Goal: Task Accomplishment & Management: Complete application form

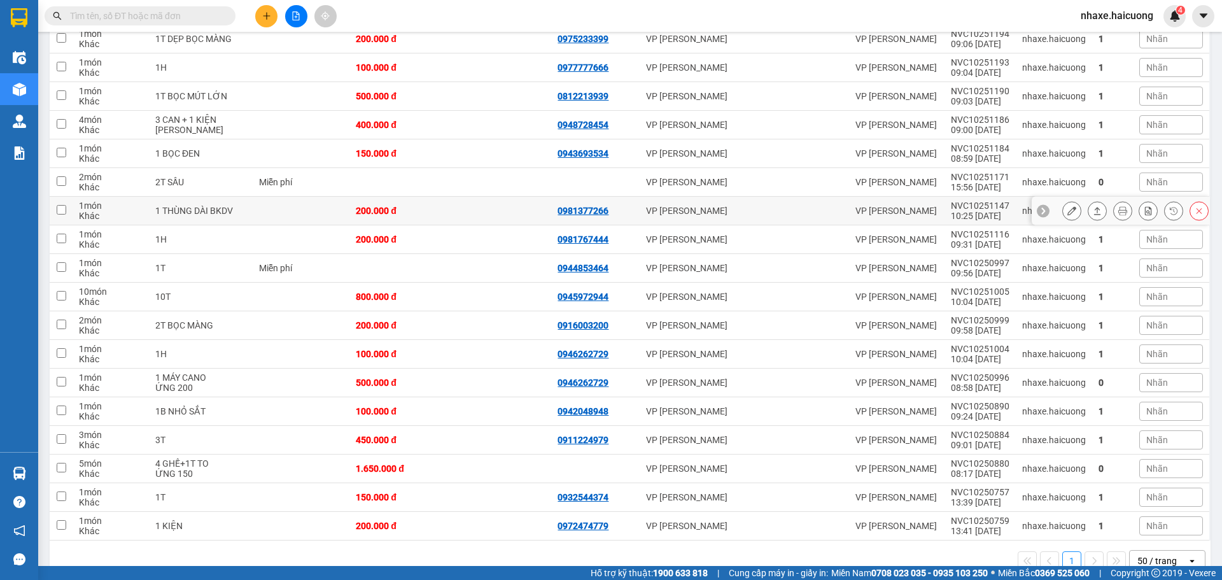
scroll to position [502, 0]
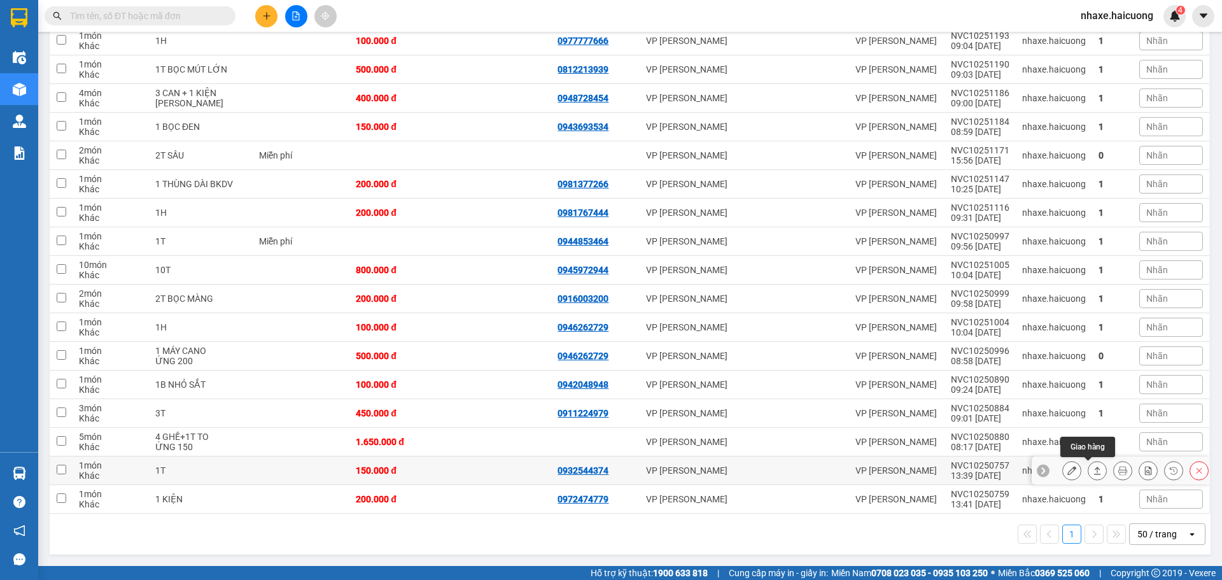
click at [1094, 467] on icon at bounding box center [1097, 471] width 7 height 8
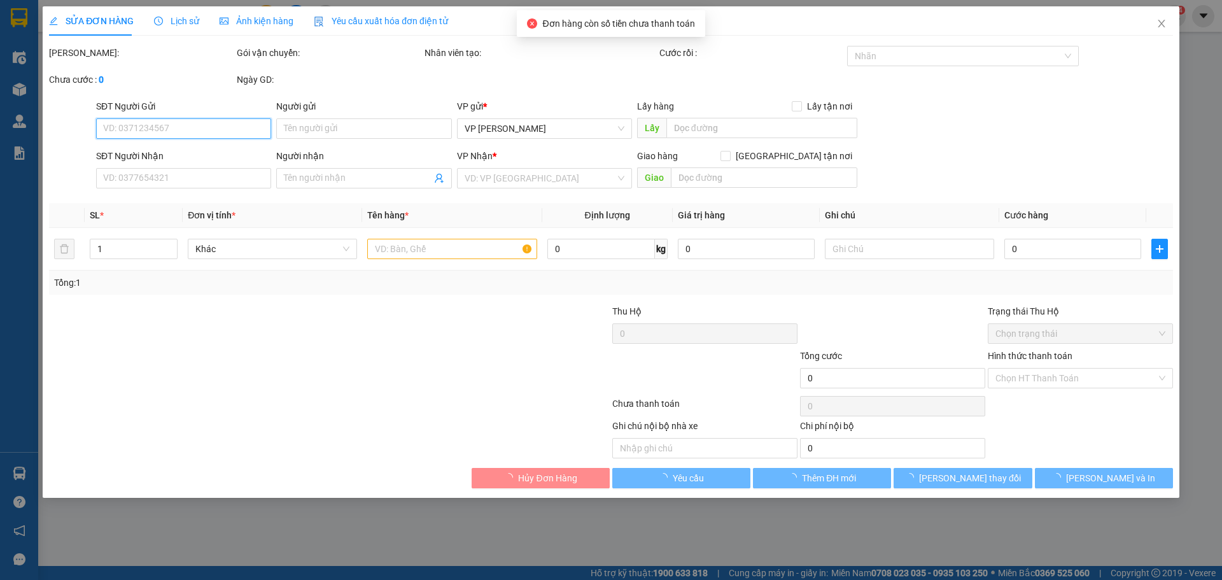
type input "0932544374"
type input "150.000"
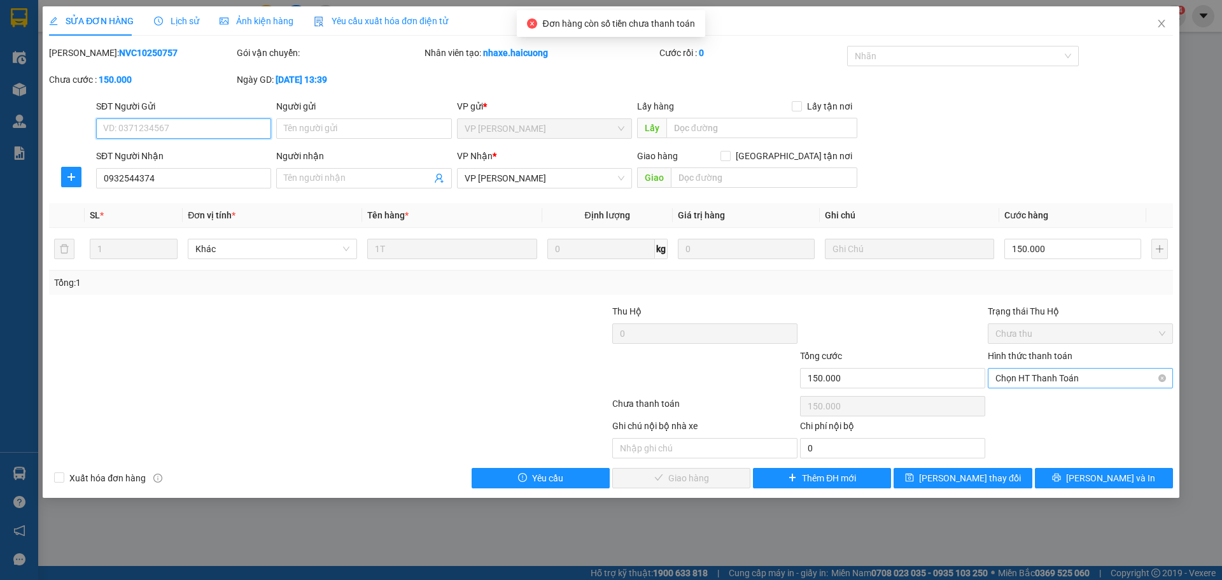
click at [1061, 378] on span "Chọn HT Thanh Toán" at bounding box center [1081, 378] width 170 height 19
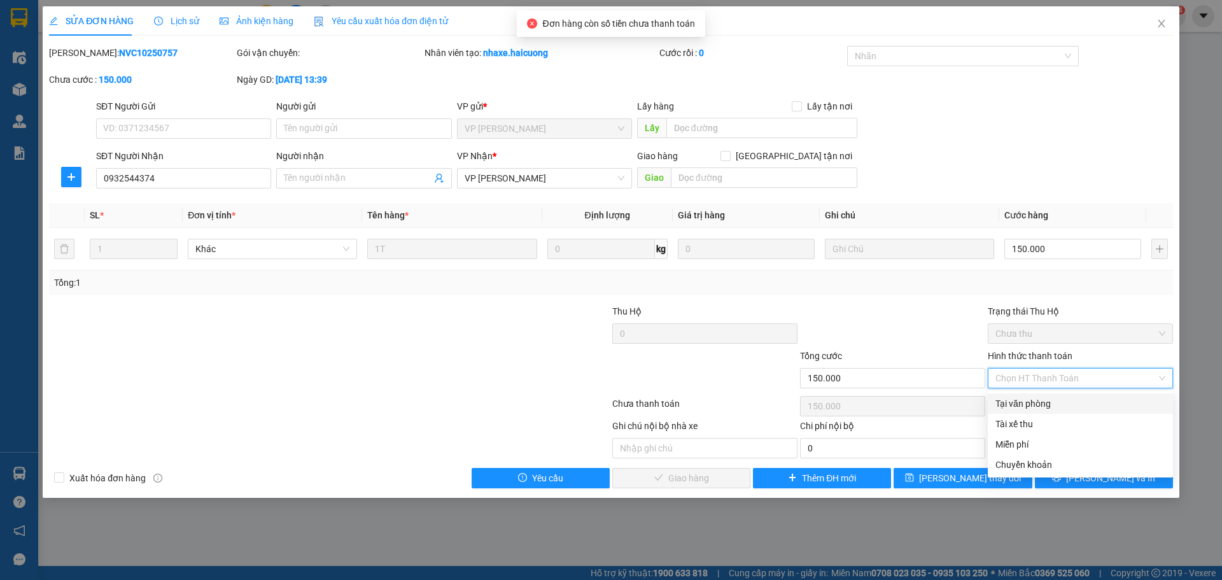
click at [1027, 404] on div "Tại văn phòng" at bounding box center [1081, 404] width 170 height 14
type input "0"
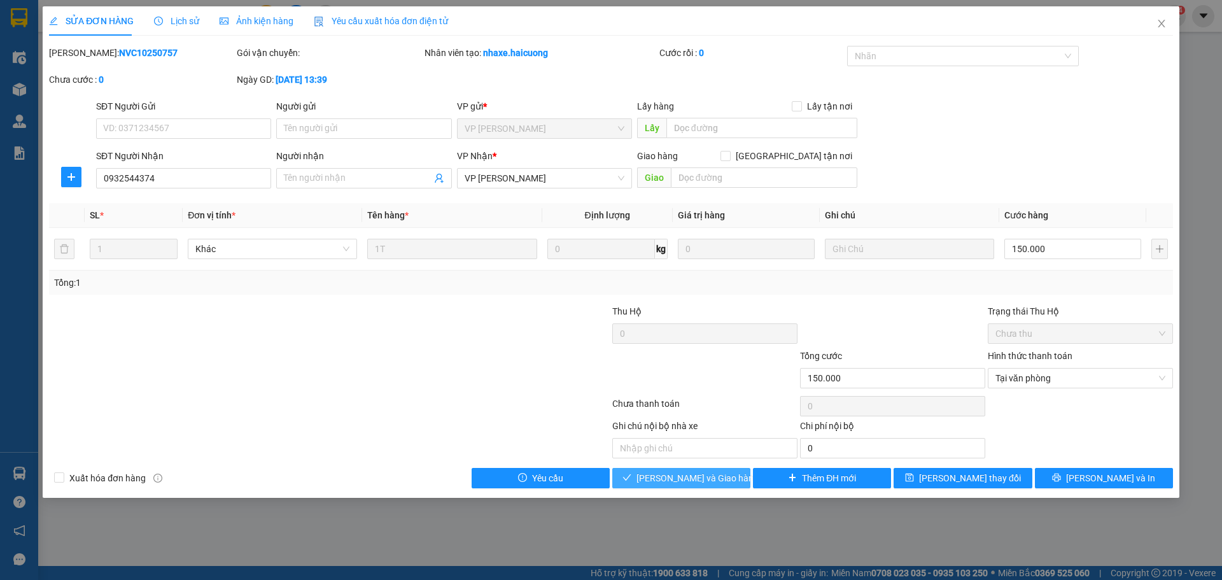
click at [677, 477] on span "Lưu và Giao hàng" at bounding box center [698, 478] width 122 height 14
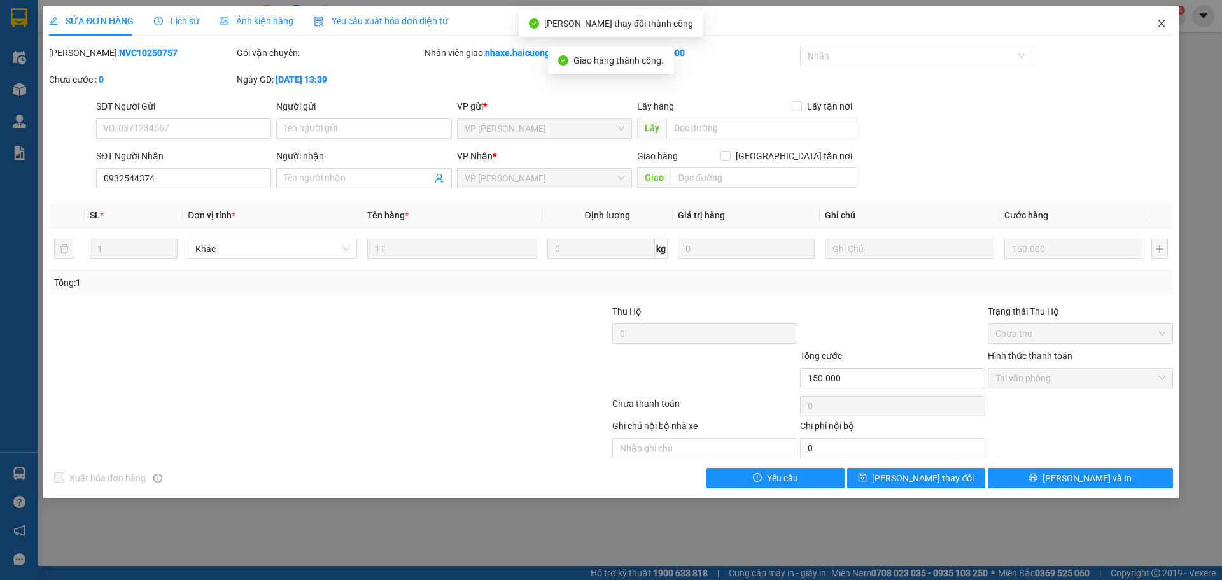
click at [1160, 21] on icon "close" at bounding box center [1162, 23] width 10 height 10
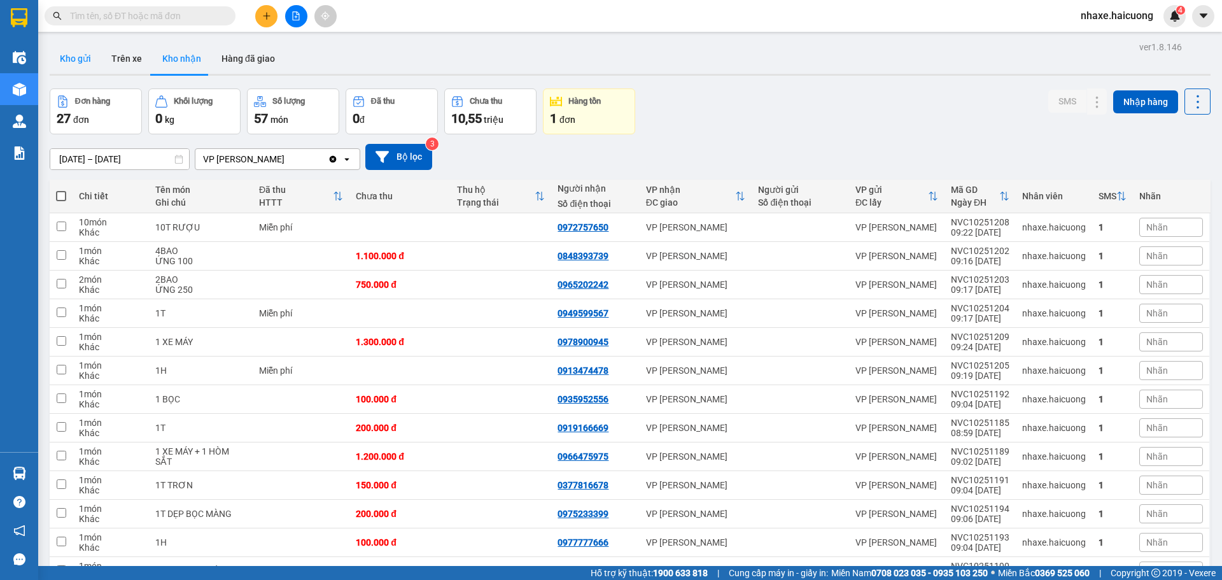
click at [92, 53] on button "Kho gửi" at bounding box center [76, 58] width 52 height 31
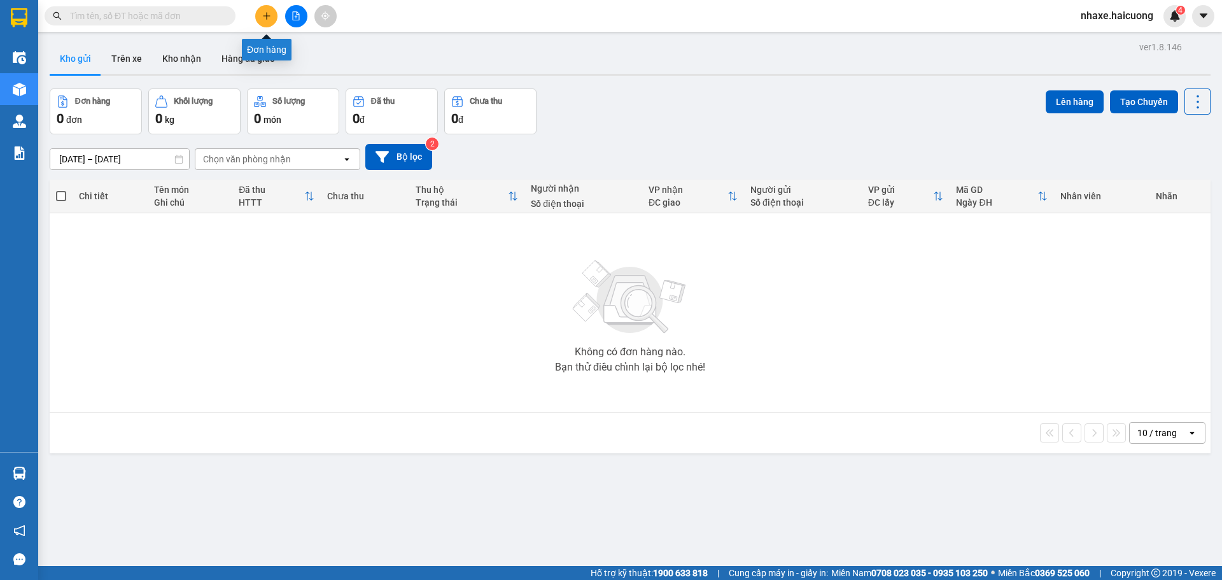
click at [269, 18] on icon "plus" at bounding box center [266, 15] width 9 height 9
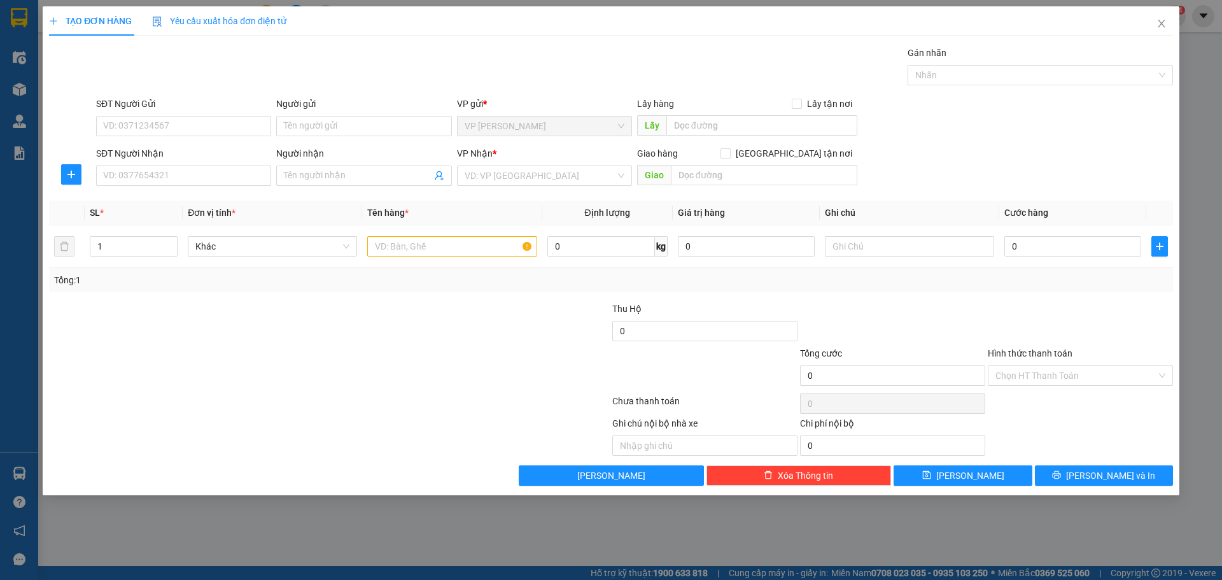
click at [176, 165] on div "SĐT Người Nhận" at bounding box center [183, 155] width 175 height 19
click at [179, 166] on input "SĐT Người Nhận" at bounding box center [183, 176] width 175 height 20
click at [140, 176] on input "SĐT Người Nhận" at bounding box center [183, 176] width 175 height 20
click at [187, 123] on input "SĐT Người Gửi" at bounding box center [183, 126] width 175 height 20
type input "0945464968"
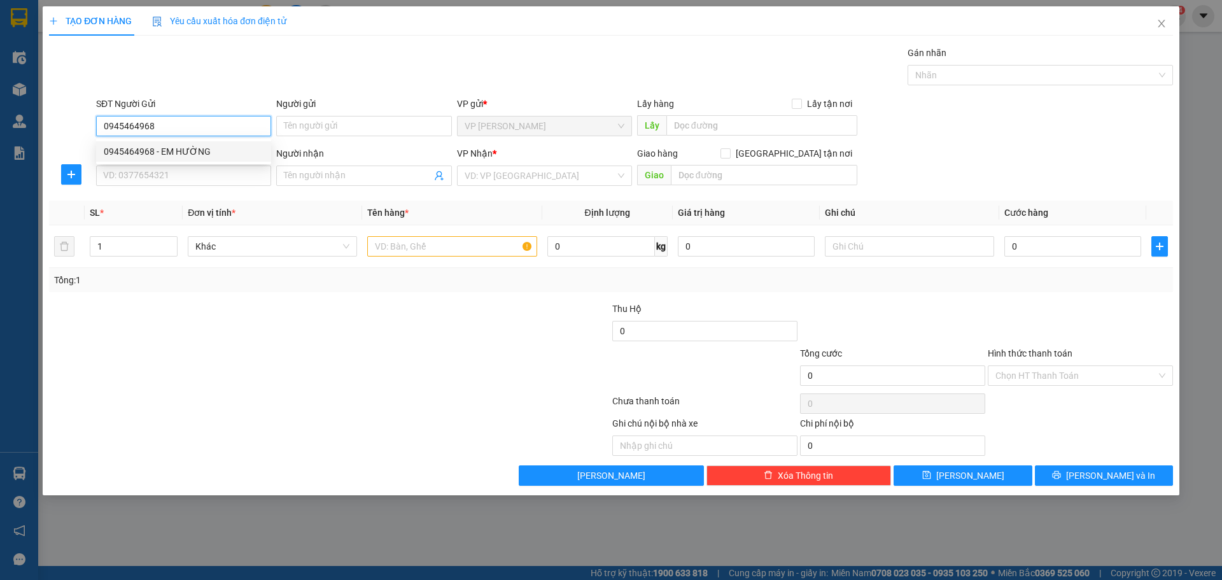
click at [210, 159] on div "0945464968 - EM HƯỜNG" at bounding box center [183, 151] width 175 height 20
type input "EM HƯỜNG"
type input "0988768328"
type input "PHẠM THỊ HƯƠNG GIANG"
checkbox input "true"
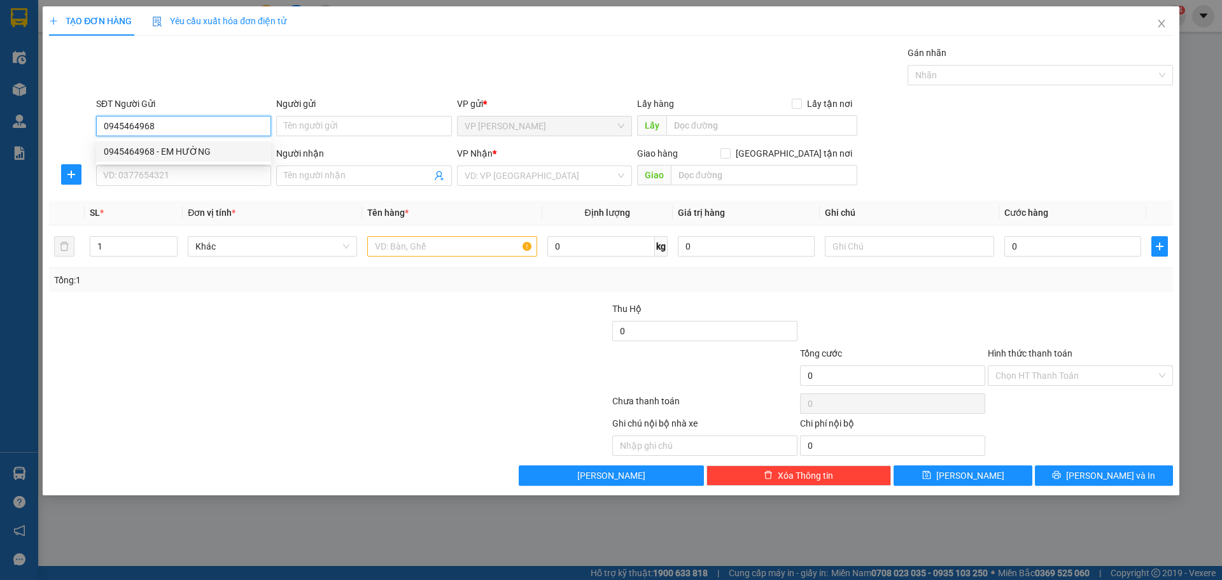
type input "47 PHẠM VĂN ĐỒNG,CẦU GIẤY,HN"
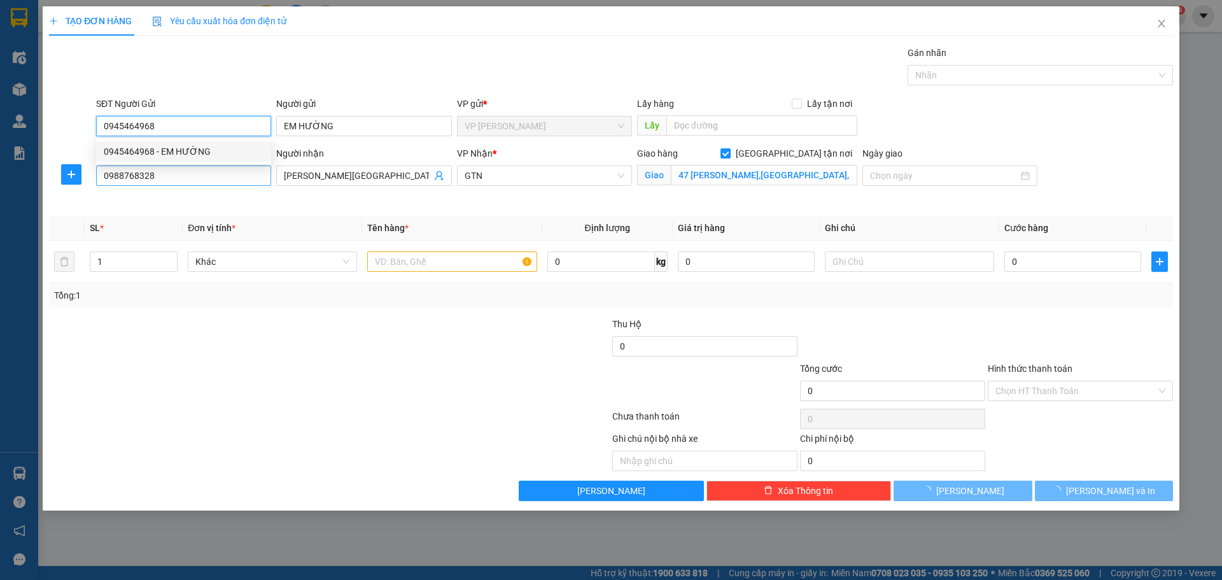
type input "400.000"
type input "0945464968"
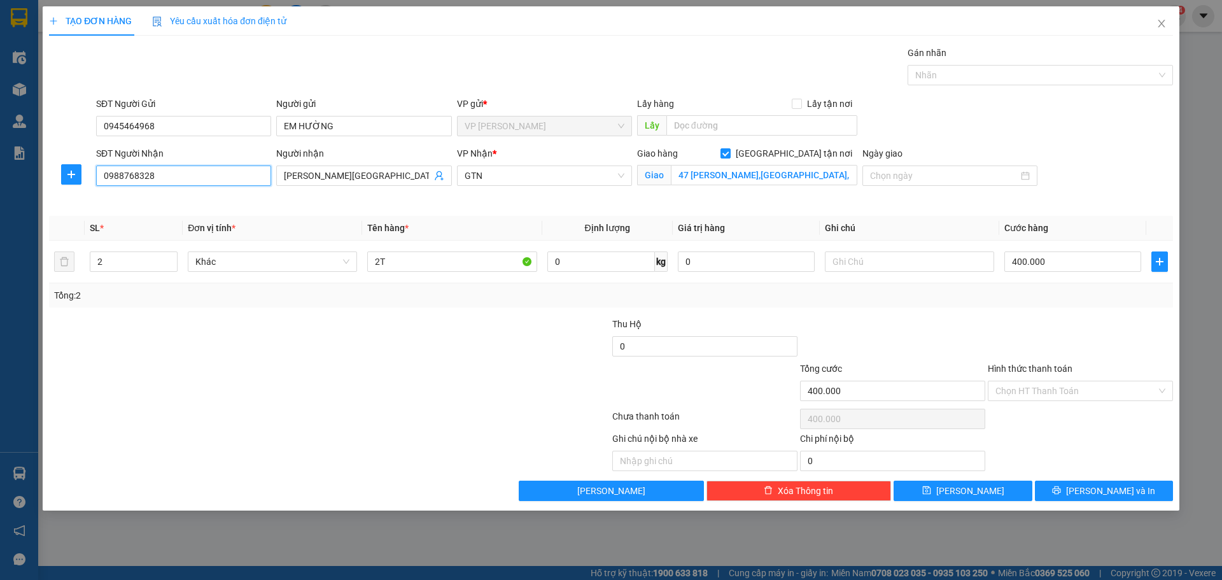
click at [208, 171] on input "0988768328" at bounding box center [183, 176] width 175 height 20
click at [236, 197] on div "0988768328 - PHẠM THỊ HƯƠNG GIANG" at bounding box center [209, 201] width 211 height 14
click at [324, 348] on div at bounding box center [236, 339] width 376 height 45
click at [210, 174] on input "0988768328" at bounding box center [183, 176] width 175 height 20
click at [326, 359] on div at bounding box center [236, 339] width 376 height 45
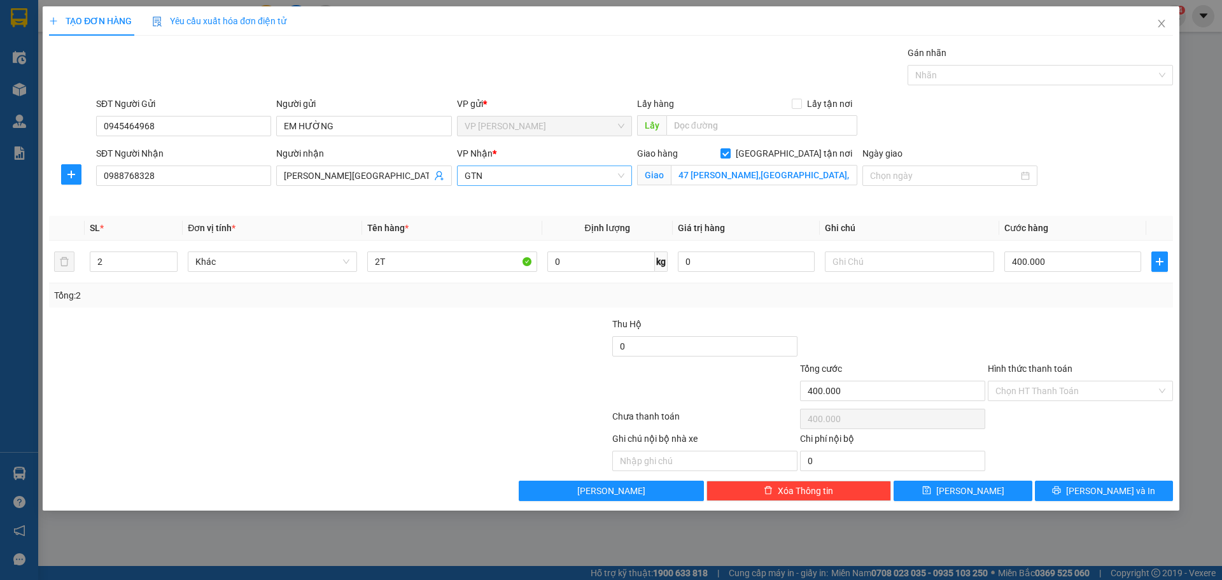
click at [540, 175] on span "GTN" at bounding box center [545, 175] width 160 height 19
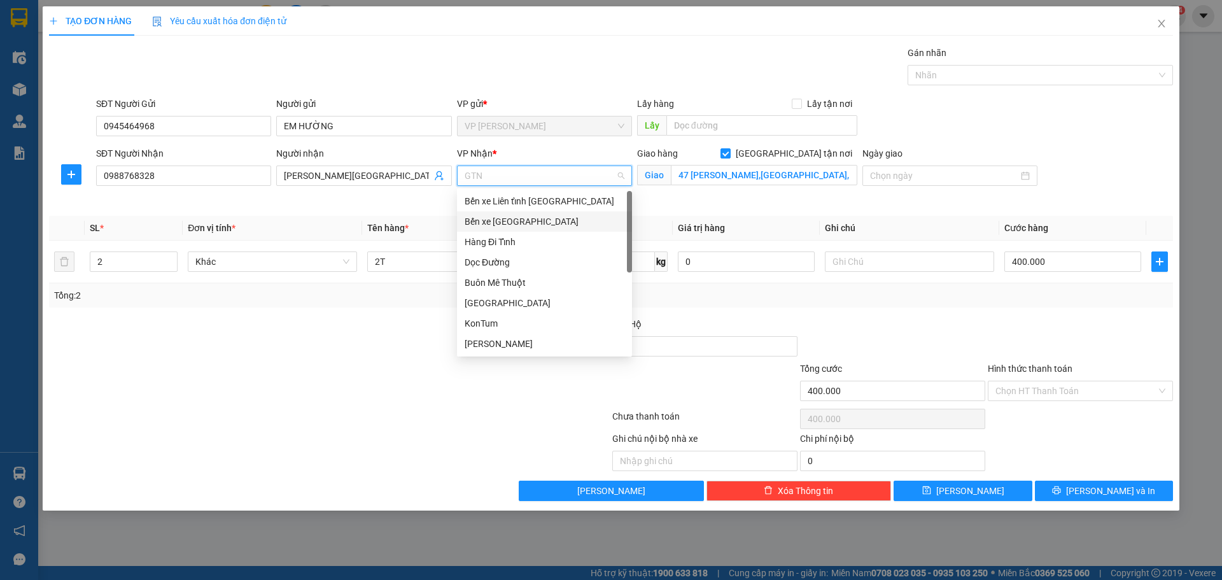
click at [531, 224] on div "Bến xe [GEOGRAPHIC_DATA]" at bounding box center [545, 222] width 160 height 14
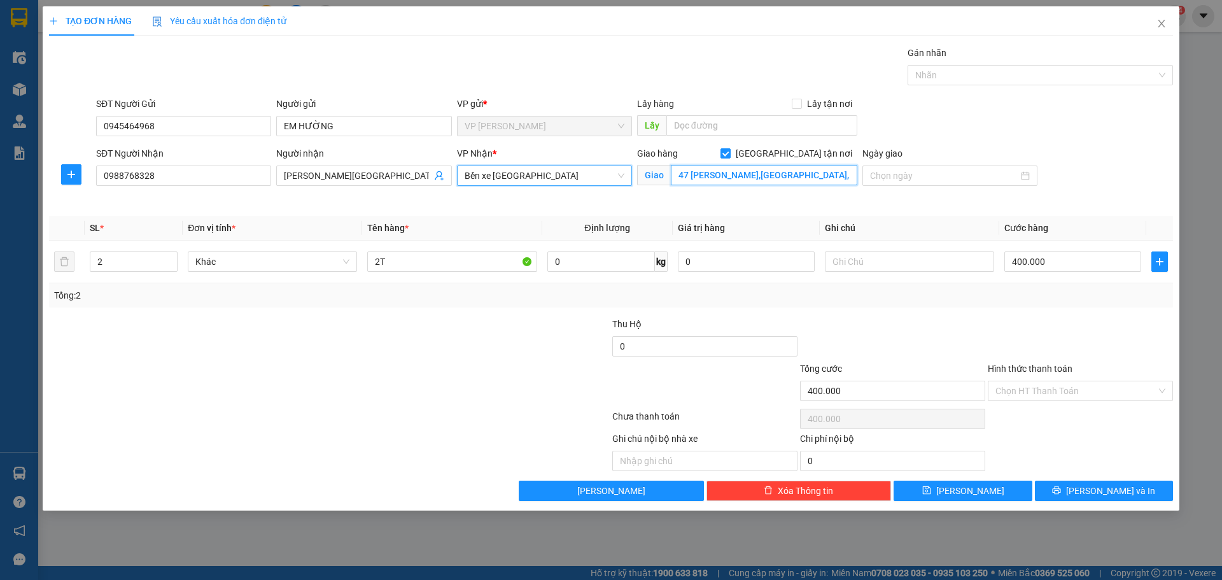
click at [806, 175] on input "47 PHẠM VĂN ĐỒNG,CẦU GIẤY,HN" at bounding box center [764, 175] width 187 height 20
click at [730, 152] on input "[GEOGRAPHIC_DATA] tận nơi" at bounding box center [725, 152] width 9 height 9
checkbox input "false"
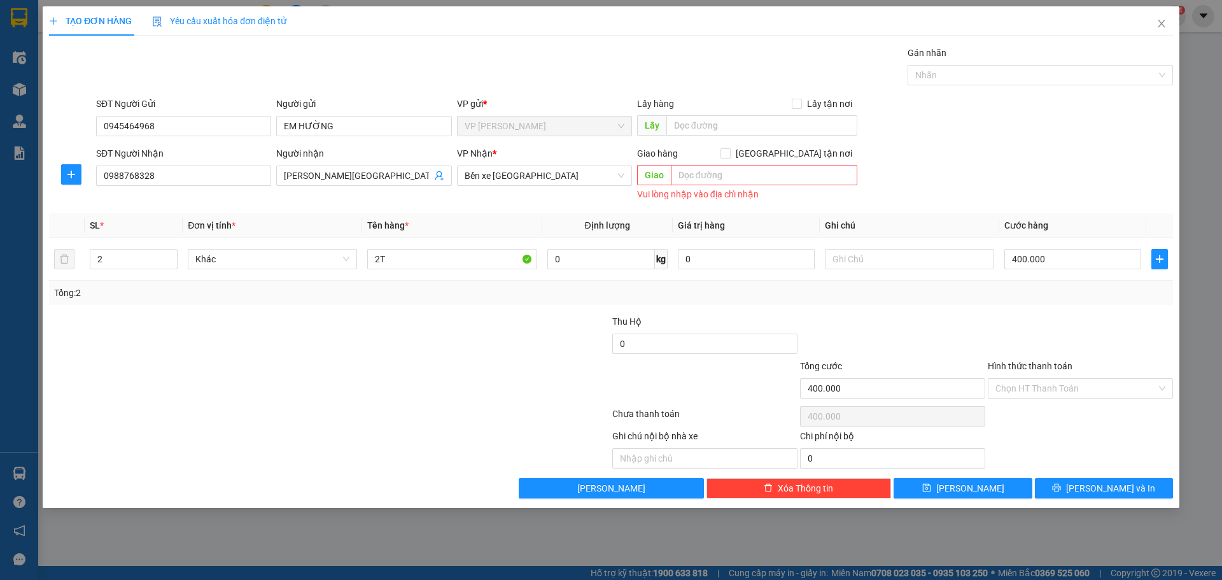
click at [327, 355] on div at bounding box center [236, 336] width 376 height 45
click at [145, 265] on input "2" at bounding box center [133, 259] width 87 height 19
type input "1"
click at [171, 264] on icon "down" at bounding box center [171, 263] width 4 height 4
click at [375, 260] on input "2T" at bounding box center [451, 259] width 169 height 20
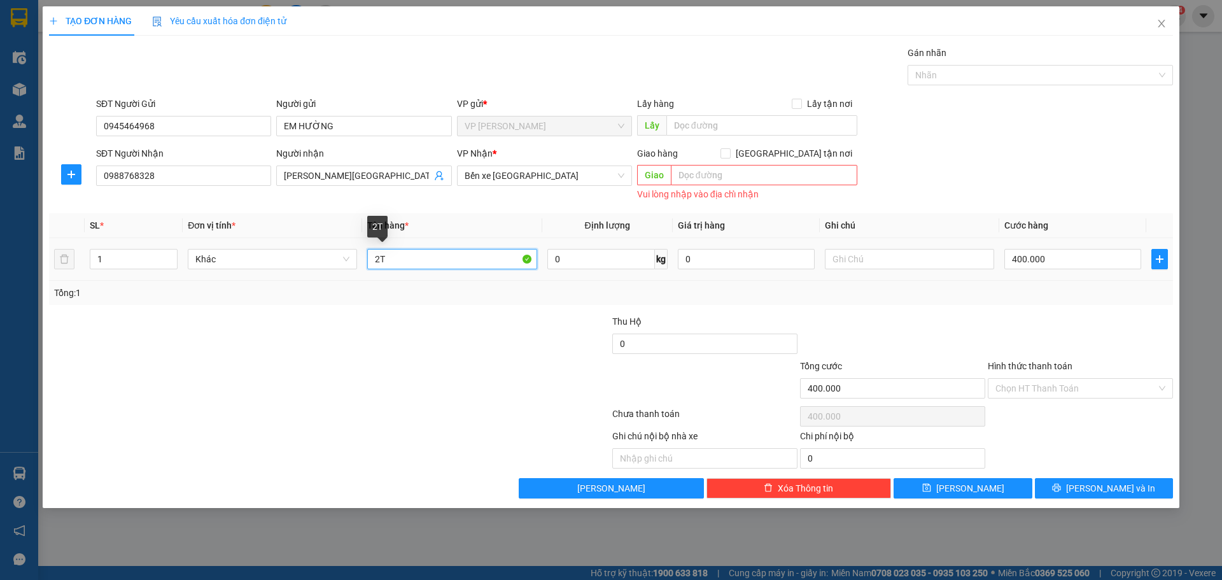
click at [375, 260] on input "2T" at bounding box center [451, 259] width 169 height 20
type input "1T"
click at [1033, 261] on input "400.000" at bounding box center [1072, 259] width 137 height 20
type input "1"
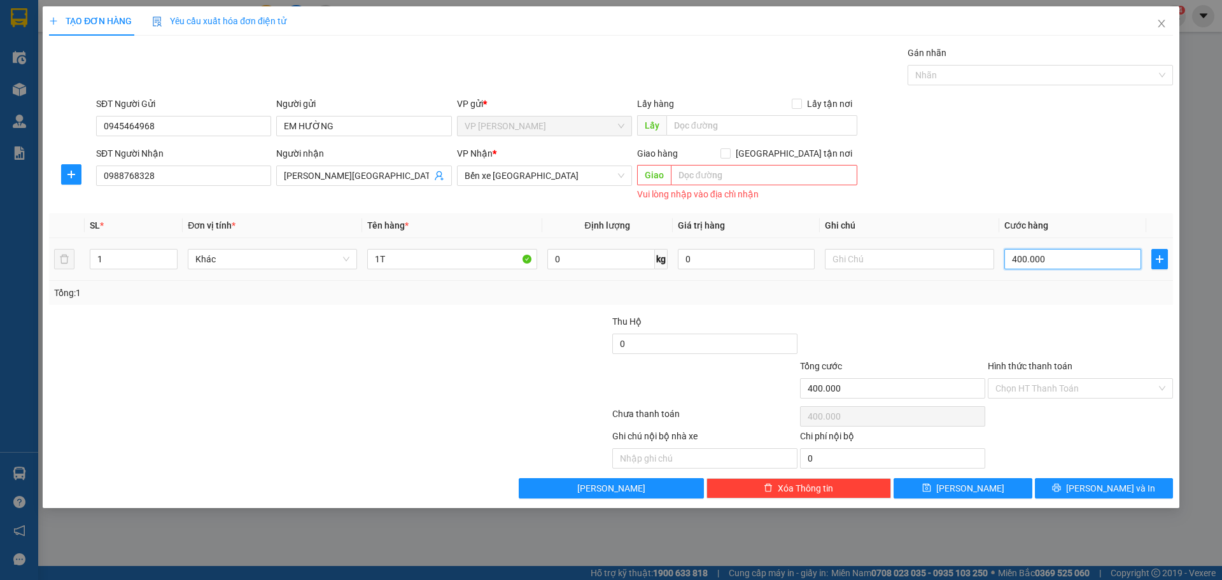
type input "1"
type input "10"
type input "100"
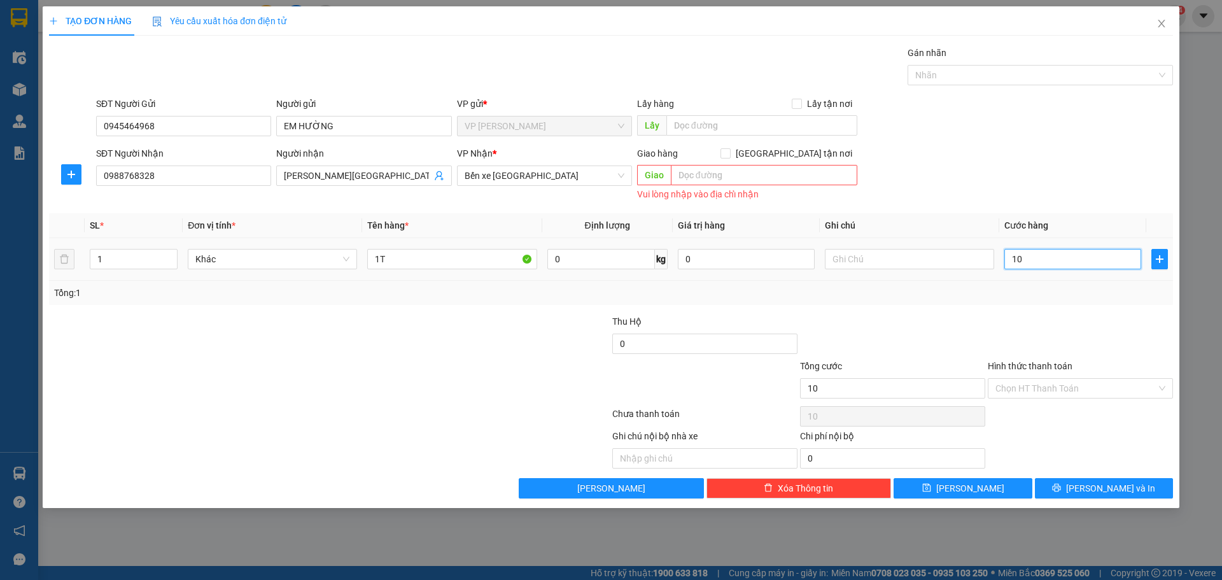
type input "100"
type input "100.000"
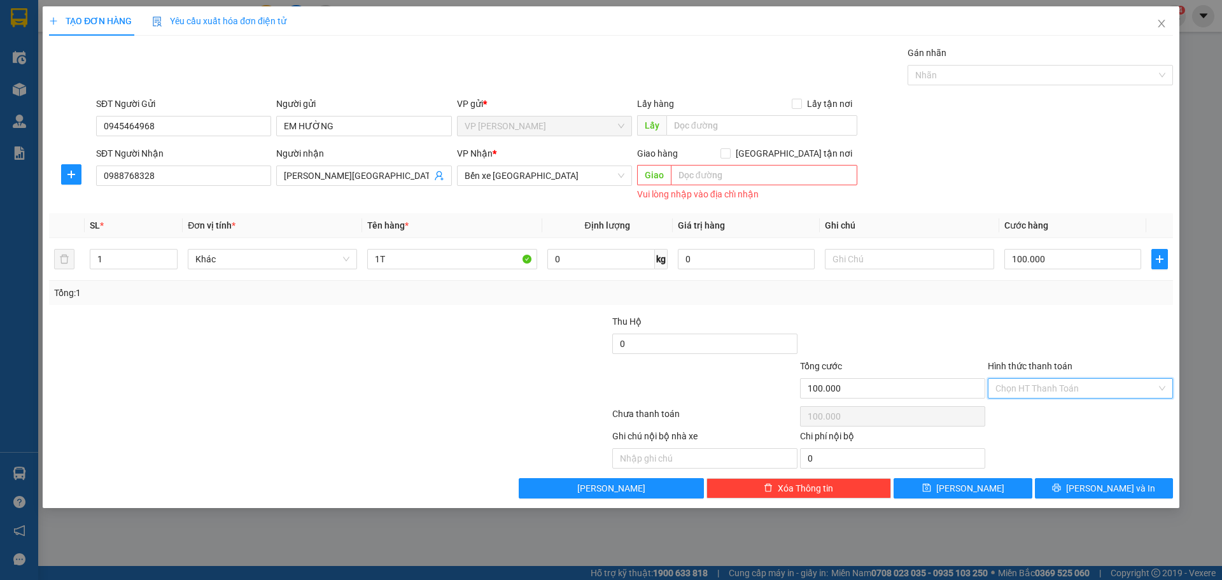
click at [1042, 390] on input "Hình thức thanh toán" at bounding box center [1076, 388] width 161 height 19
click at [1032, 469] on div "Chuyển khoản" at bounding box center [1081, 475] width 170 height 14
type input "0"
click at [409, 397] on div at bounding box center [236, 381] width 376 height 45
click at [1093, 483] on span "[PERSON_NAME] và In" at bounding box center [1110, 488] width 89 height 14
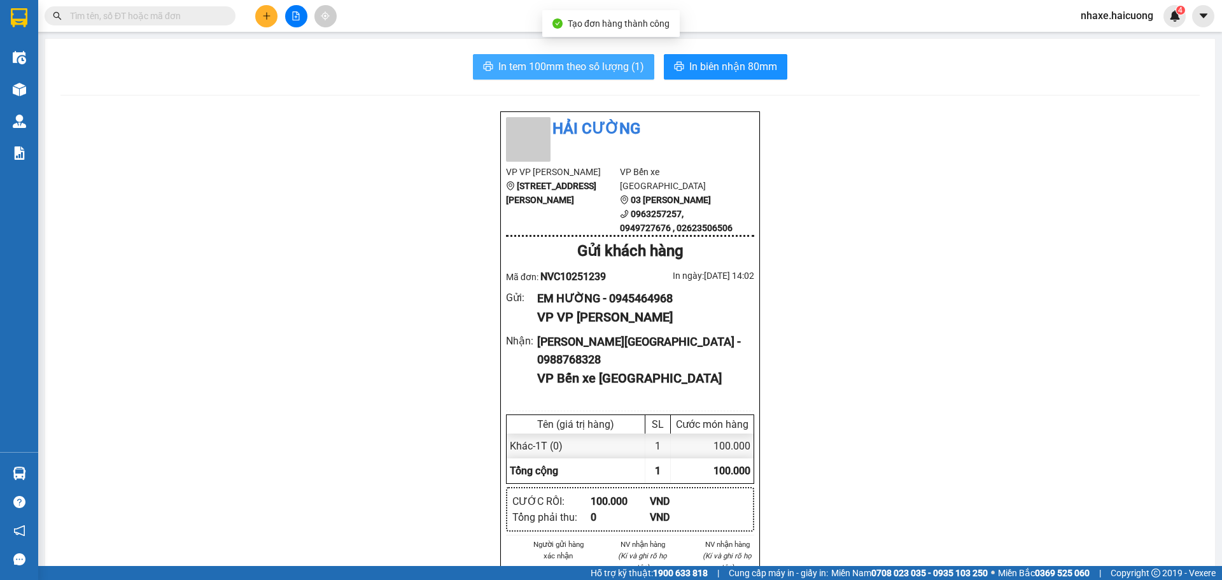
click at [556, 66] on span "In tem 100mm theo số lượng (1)" at bounding box center [571, 67] width 146 height 16
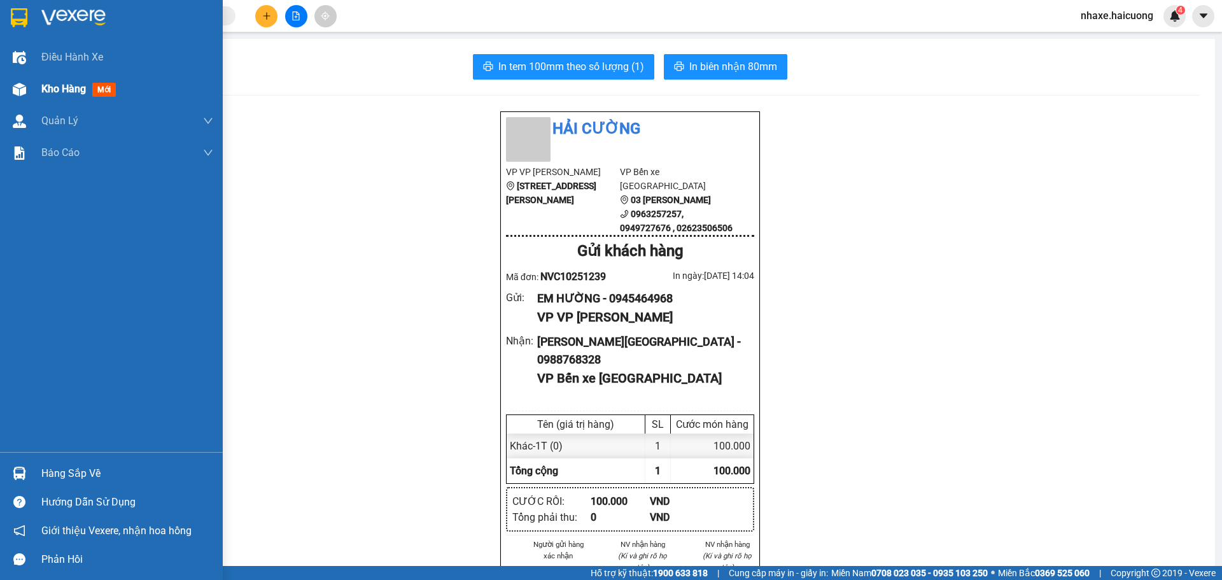
click at [28, 85] on div at bounding box center [19, 89] width 22 height 22
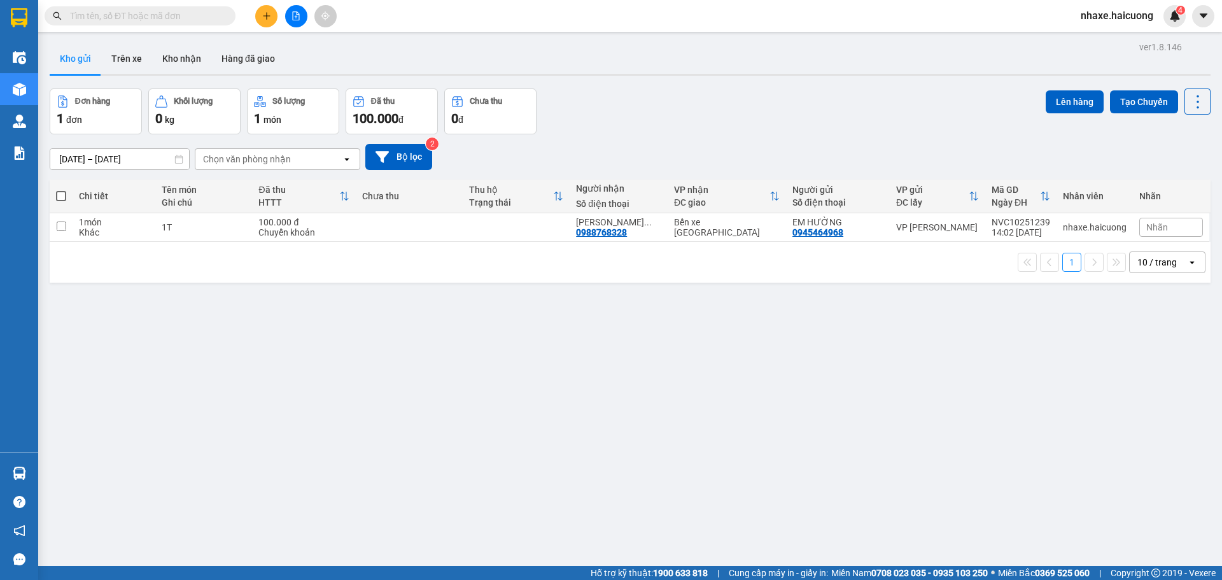
click at [209, 19] on input "text" at bounding box center [145, 16] width 150 height 14
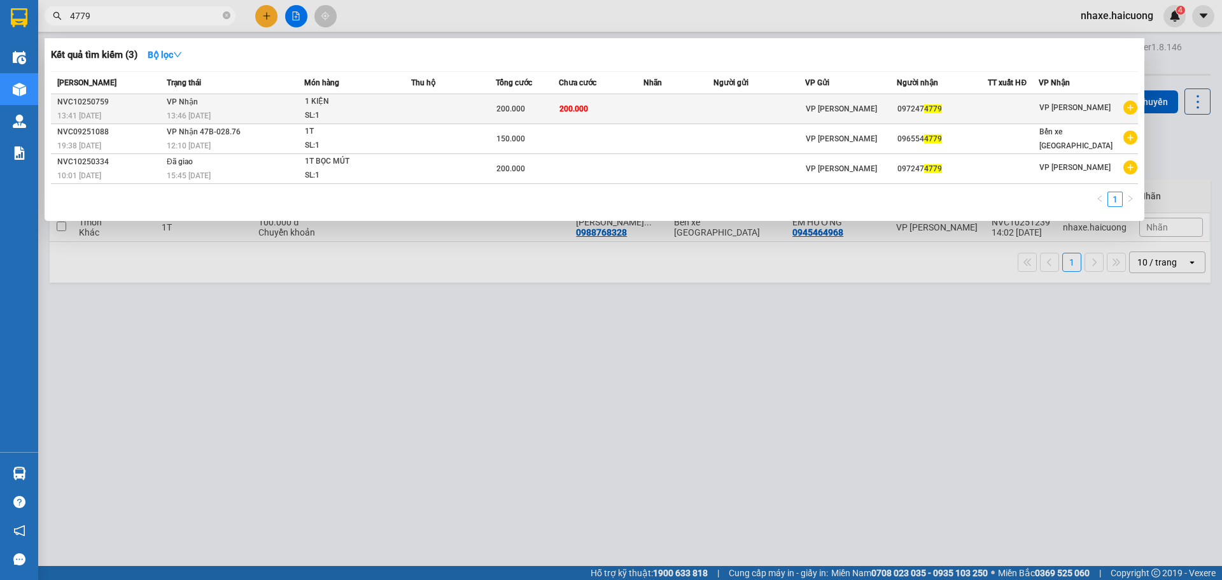
type input "4779"
click at [463, 109] on td at bounding box center [453, 109] width 85 height 30
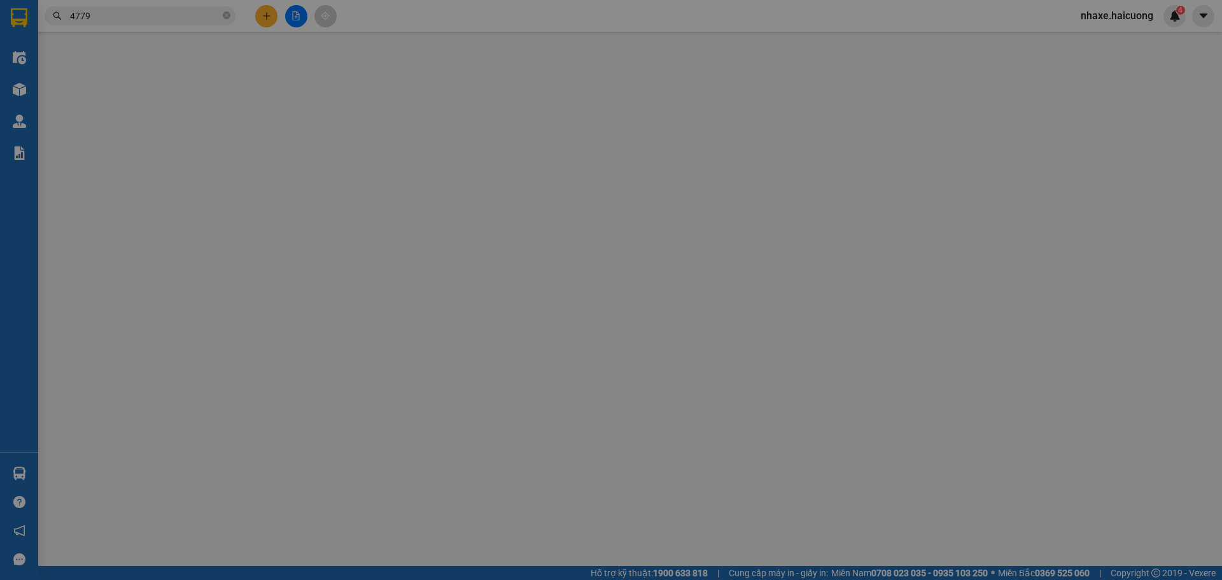
type input "0972474779"
type input "200.000"
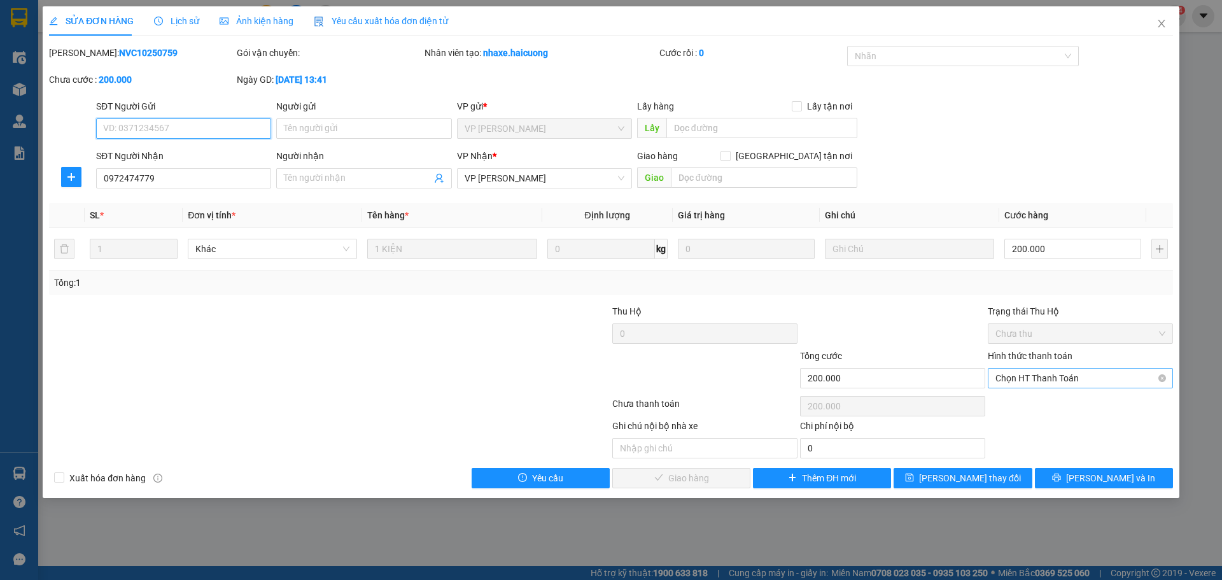
click at [1028, 377] on span "Chọn HT Thanh Toán" at bounding box center [1081, 378] width 170 height 19
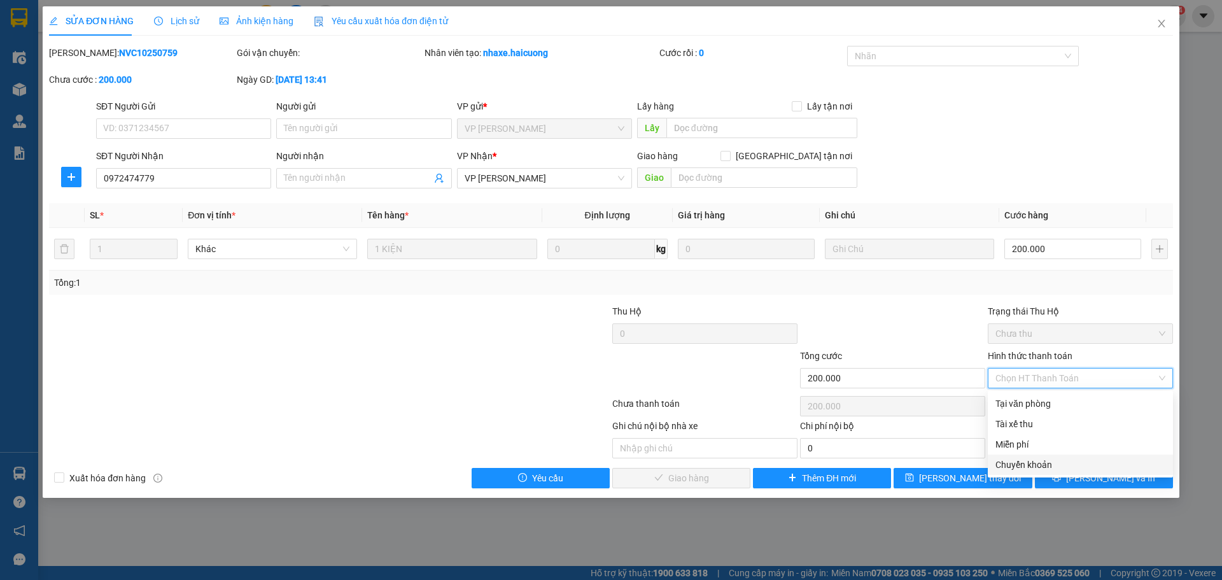
click at [1039, 464] on div "Chuyển khoản" at bounding box center [1081, 465] width 170 height 14
type input "0"
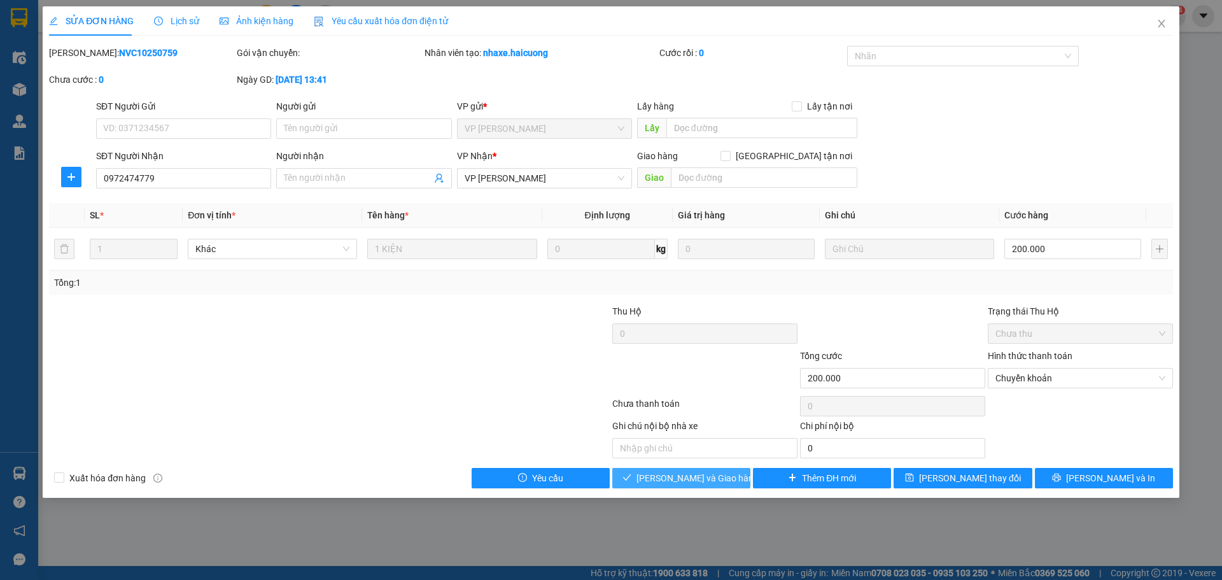
click at [715, 477] on span "Lưu và Giao hàng" at bounding box center [698, 478] width 122 height 14
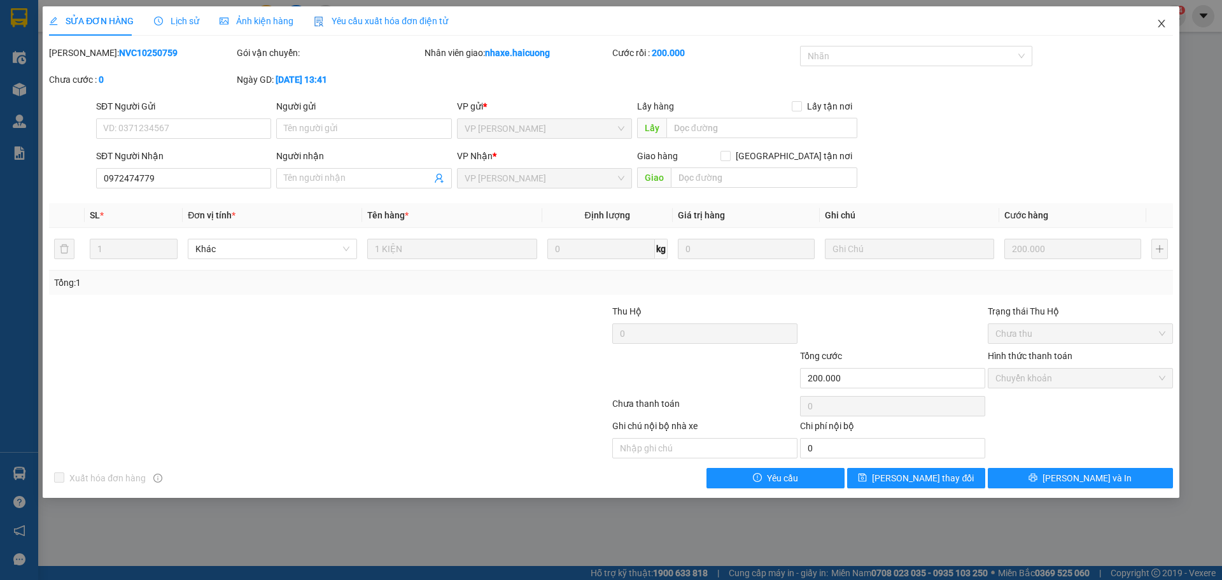
click at [1157, 21] on icon "close" at bounding box center [1162, 23] width 10 height 10
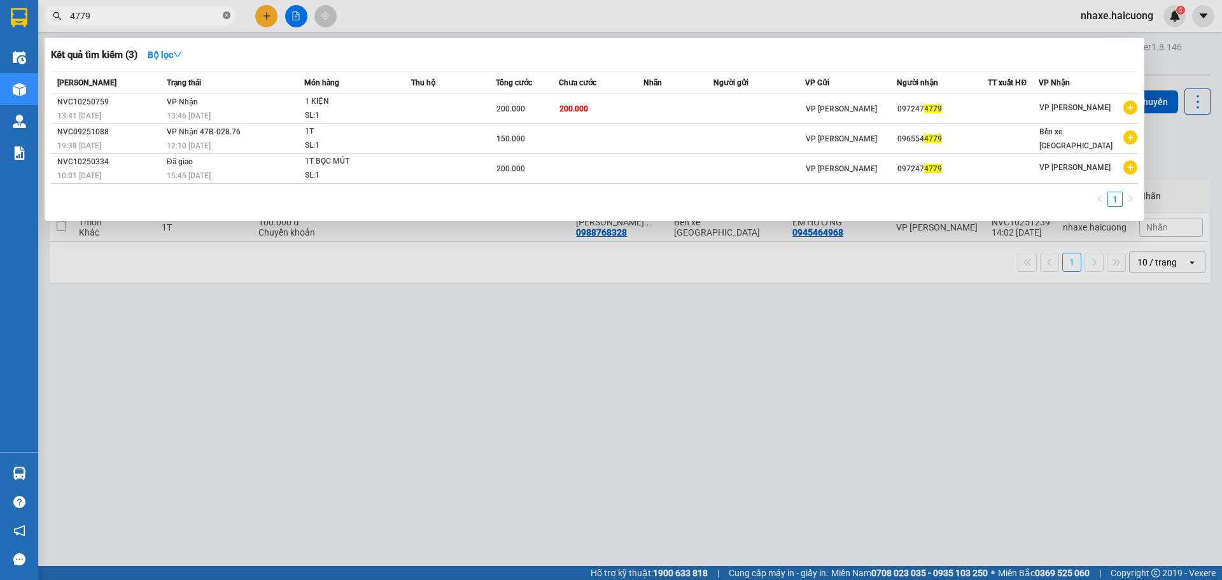
click at [230, 18] on icon "close-circle" at bounding box center [227, 15] width 8 height 8
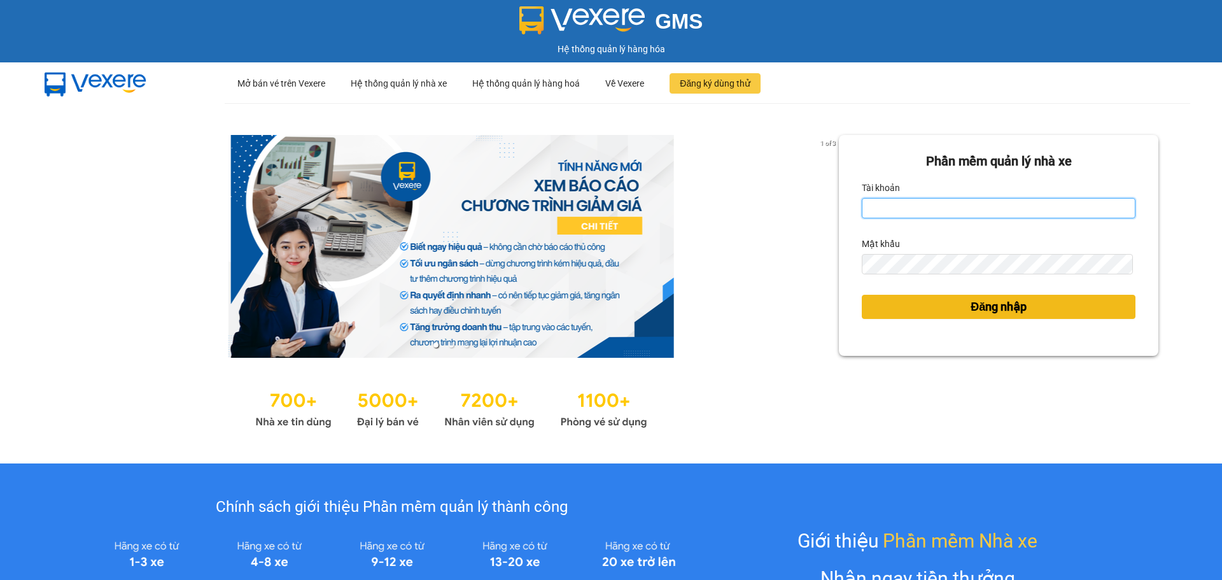
type input "nhaxe.haicuong"
click at [927, 314] on button "Đăng nhập" at bounding box center [999, 307] width 274 height 24
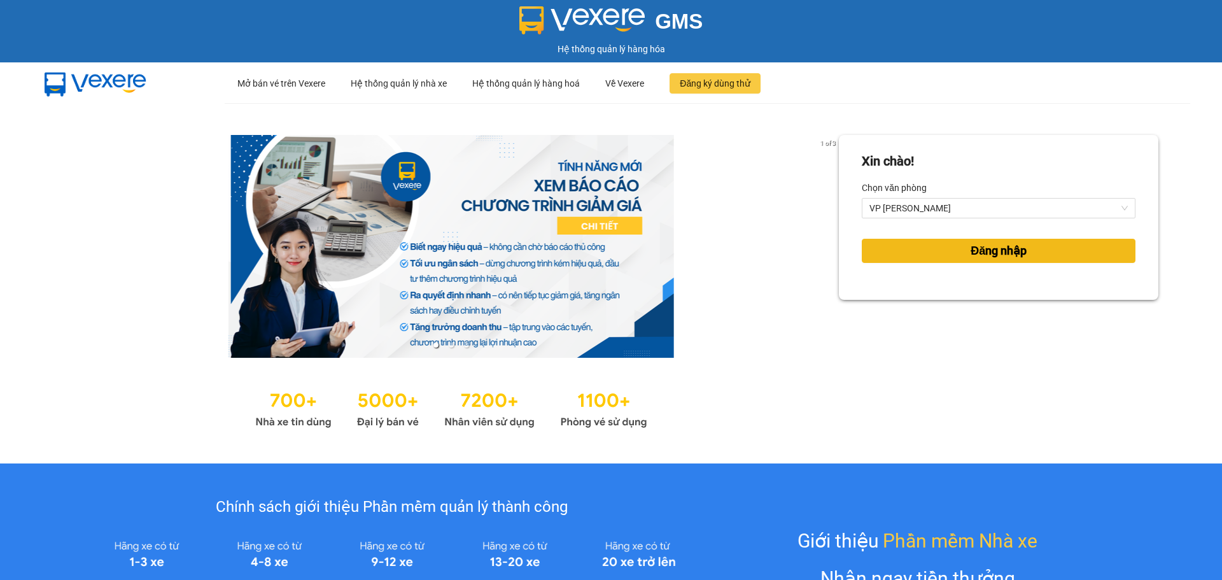
click at [953, 259] on button "Đăng nhập" at bounding box center [999, 251] width 274 height 24
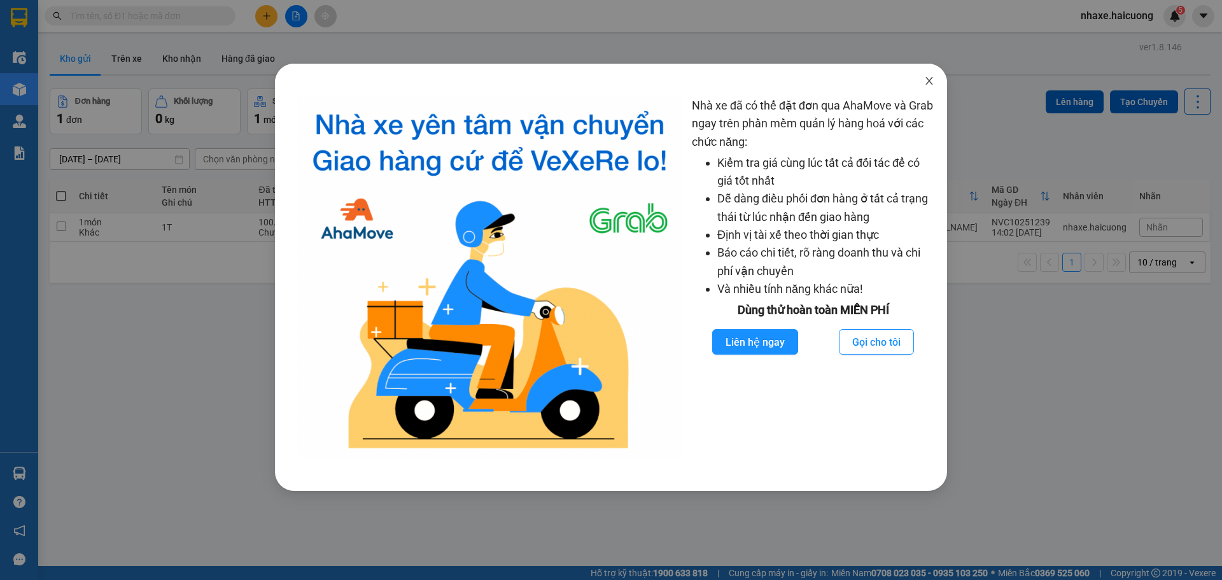
click at [923, 87] on span "Close" at bounding box center [930, 82] width 36 height 36
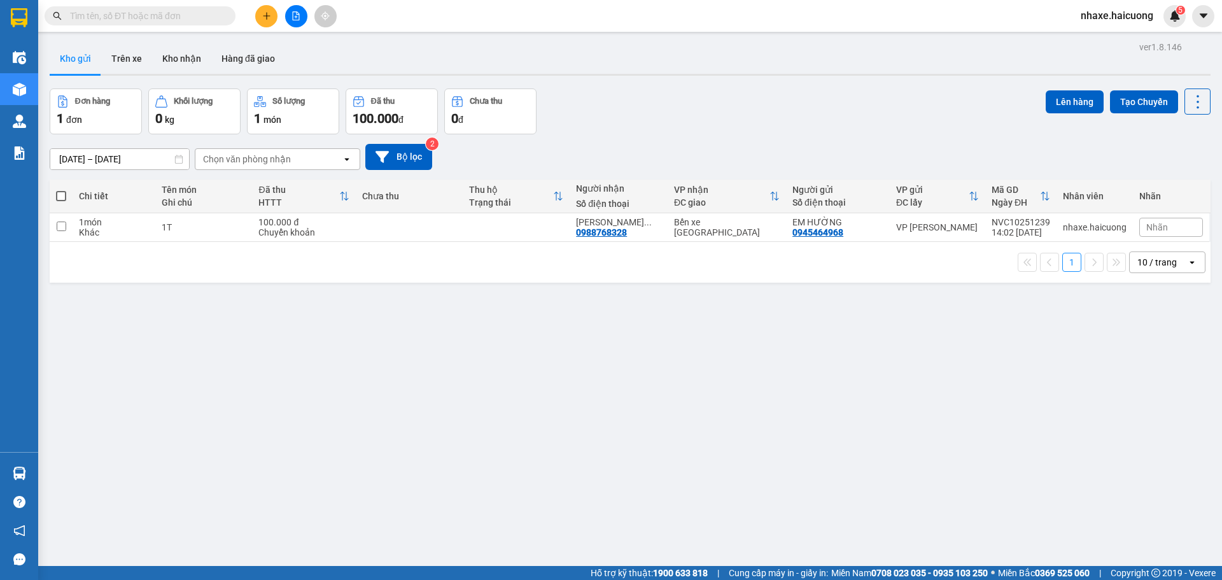
click at [218, 12] on input "text" at bounding box center [145, 16] width 150 height 14
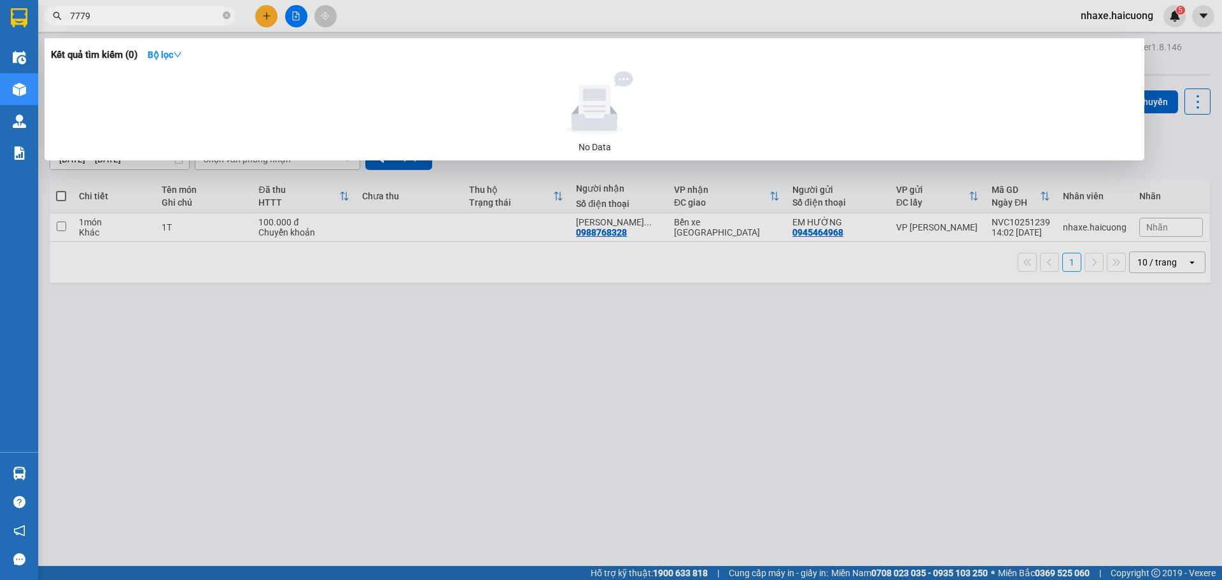
type input "7779"
click at [456, 437] on div at bounding box center [611, 290] width 1222 height 580
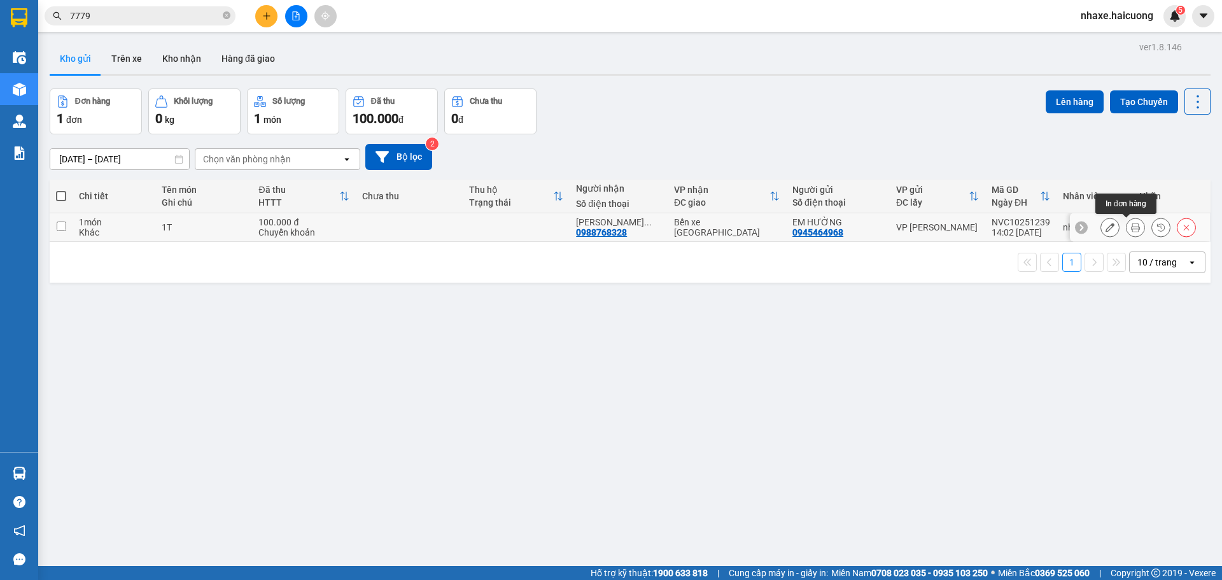
click at [1131, 227] on icon at bounding box center [1135, 227] width 9 height 9
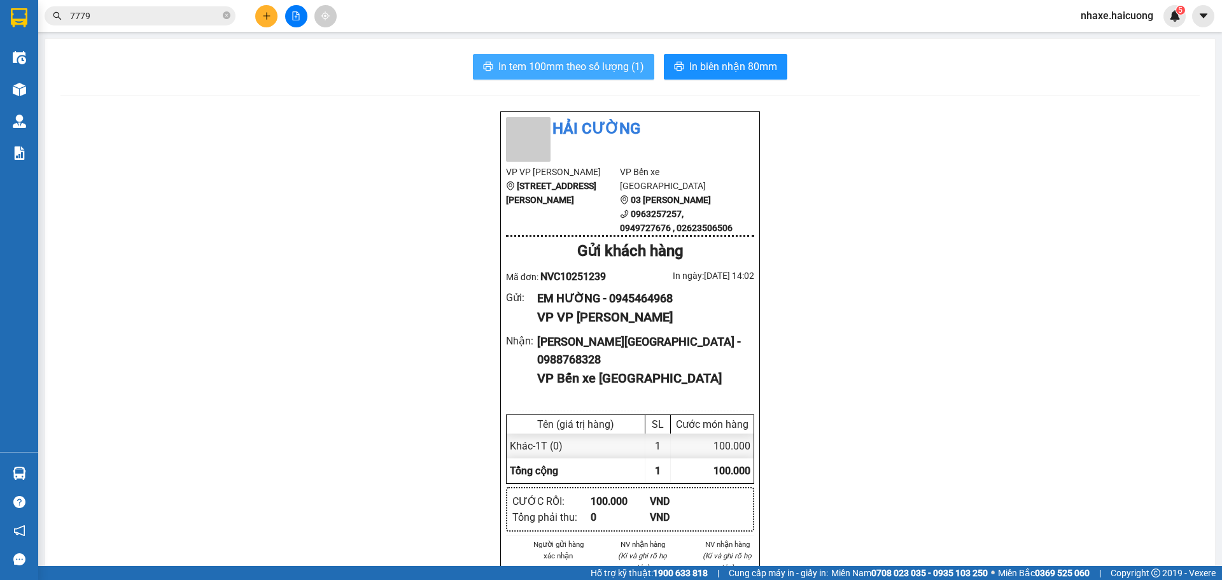
click at [574, 71] on span "In tem 100mm theo số lượng (1)" at bounding box center [571, 67] width 146 height 16
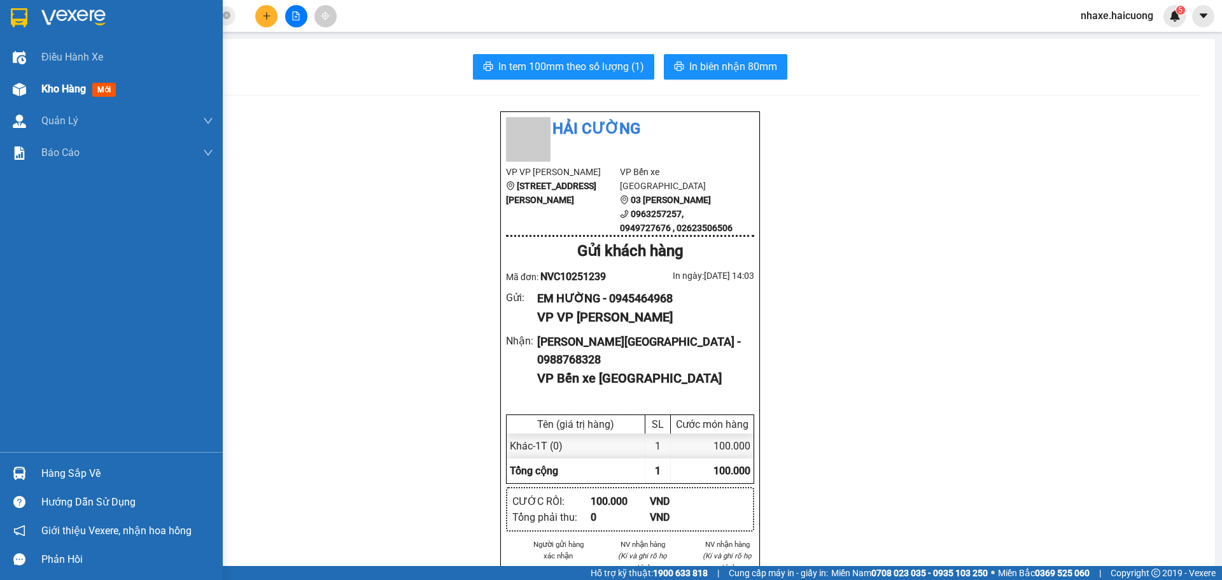
click at [22, 94] on img at bounding box center [19, 89] width 13 height 13
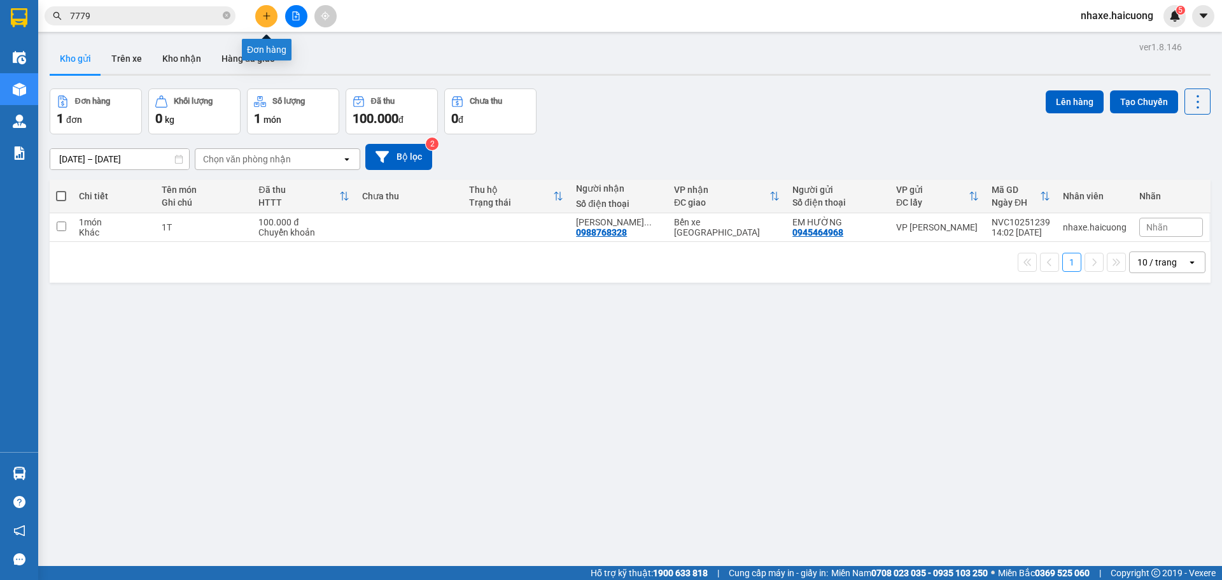
click at [269, 13] on icon "plus" at bounding box center [266, 15] width 9 height 9
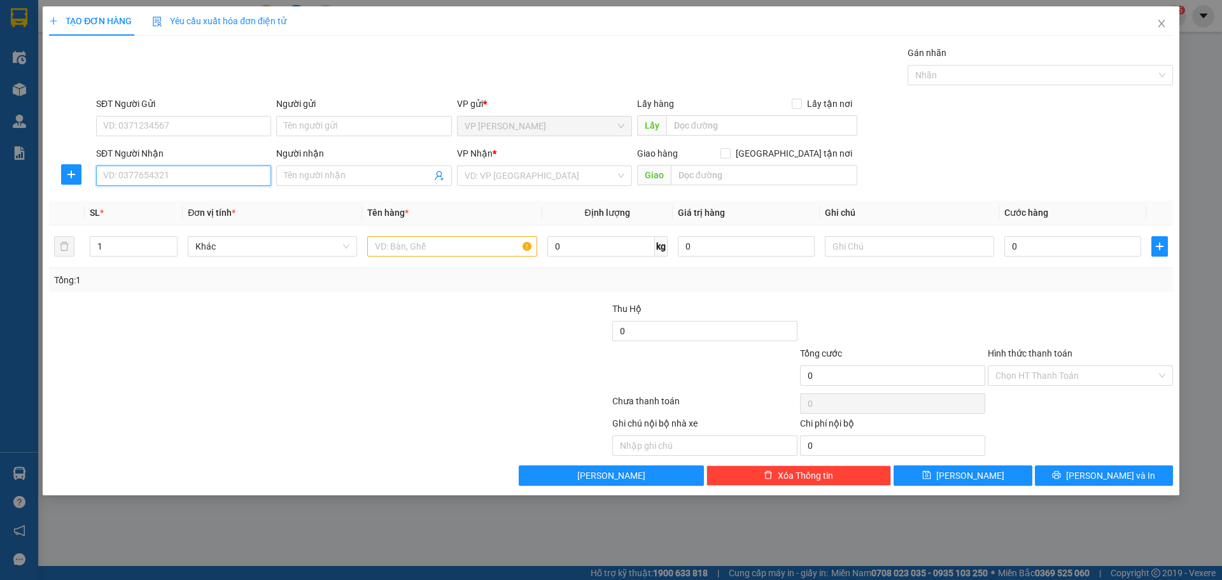
click at [234, 177] on input "SĐT Người Nhận" at bounding box center [183, 176] width 175 height 20
click at [334, 179] on input "Người nhận" at bounding box center [357, 176] width 147 height 14
type input "HẠNH"
click at [198, 166] on input "SĐT Người Nhận" at bounding box center [183, 176] width 175 height 20
type input "0359329919"
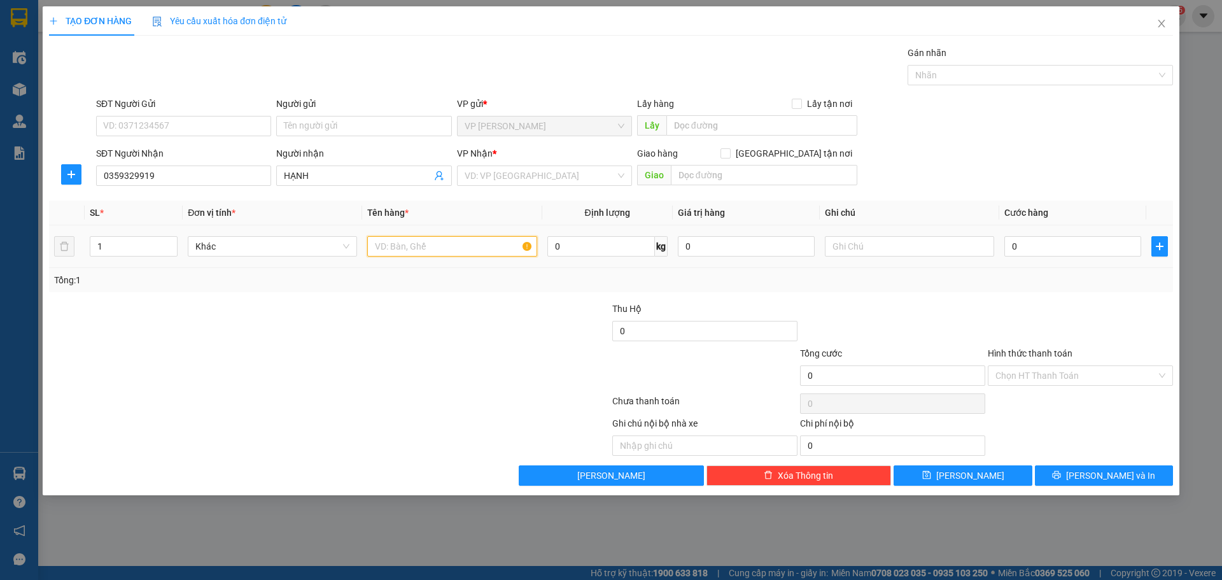
click at [411, 250] on input "text" at bounding box center [451, 246] width 169 height 20
type input "1T"
click at [1061, 254] on input "0" at bounding box center [1072, 246] width 137 height 20
type input "2"
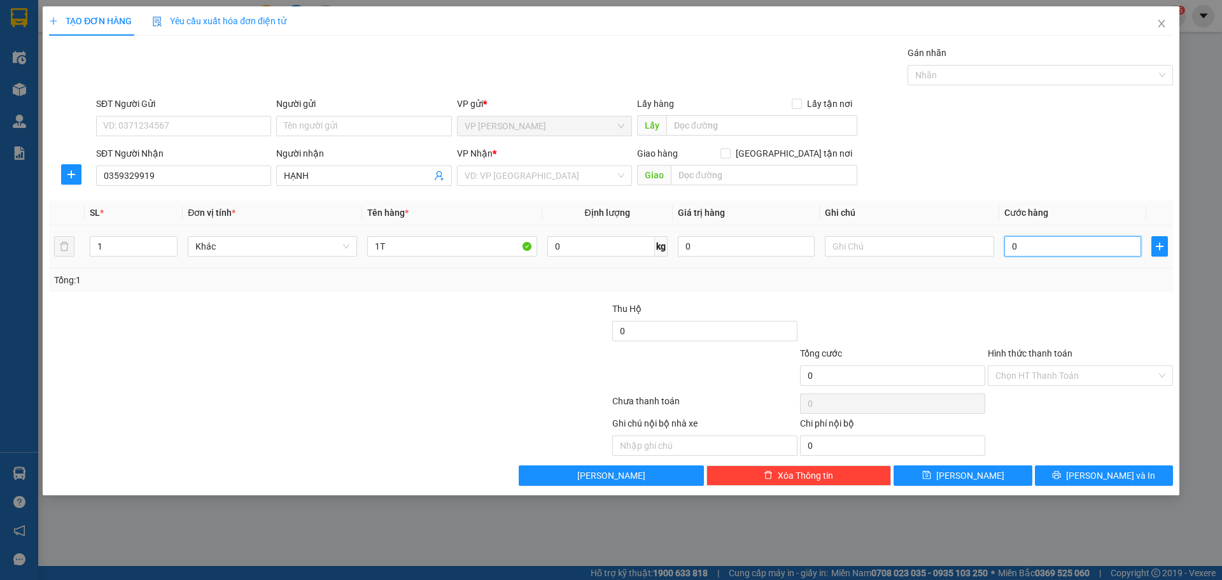
type input "2"
type input "25"
type input "250"
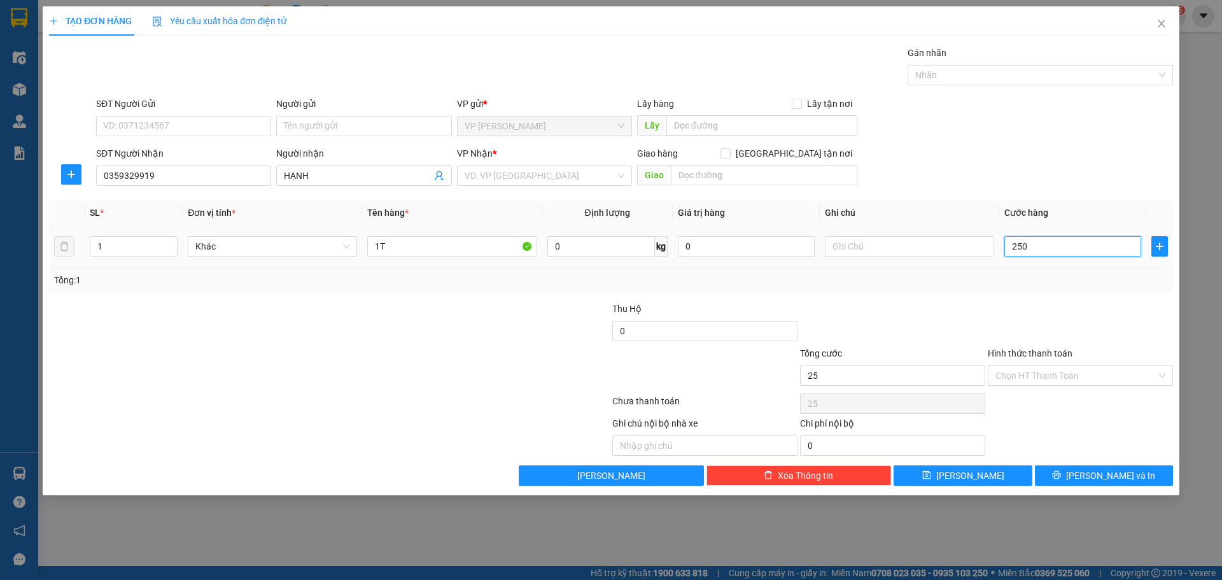
type input "250"
type input "250.000"
click at [1055, 377] on input "Hình thức thanh toán" at bounding box center [1076, 375] width 161 height 19
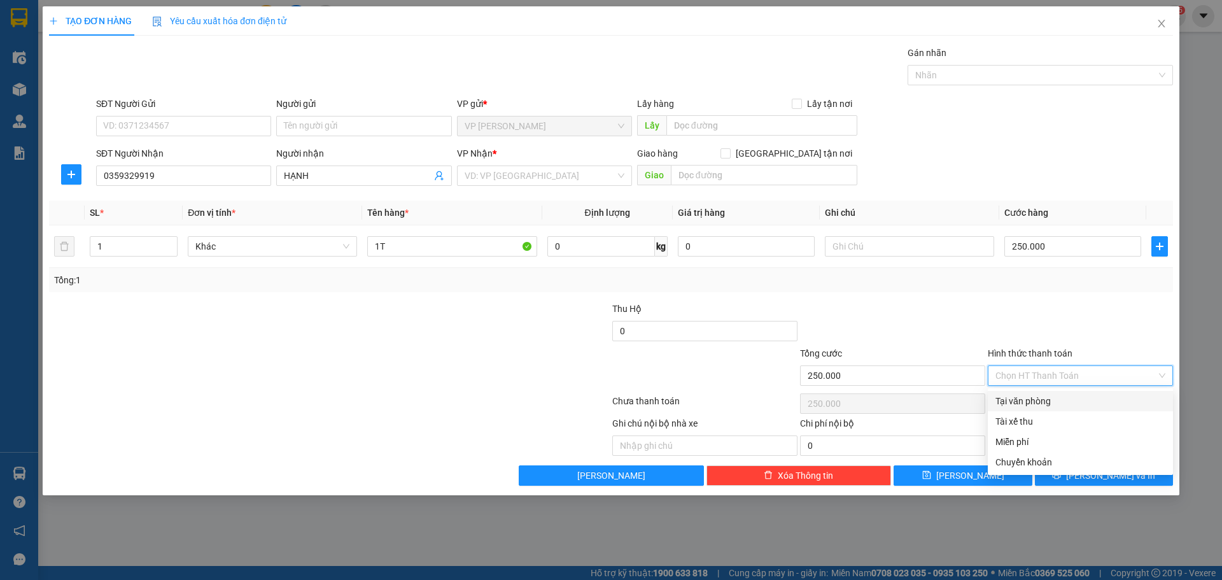
click at [1043, 404] on div "Tại văn phòng" at bounding box center [1081, 401] width 170 height 14
type input "0"
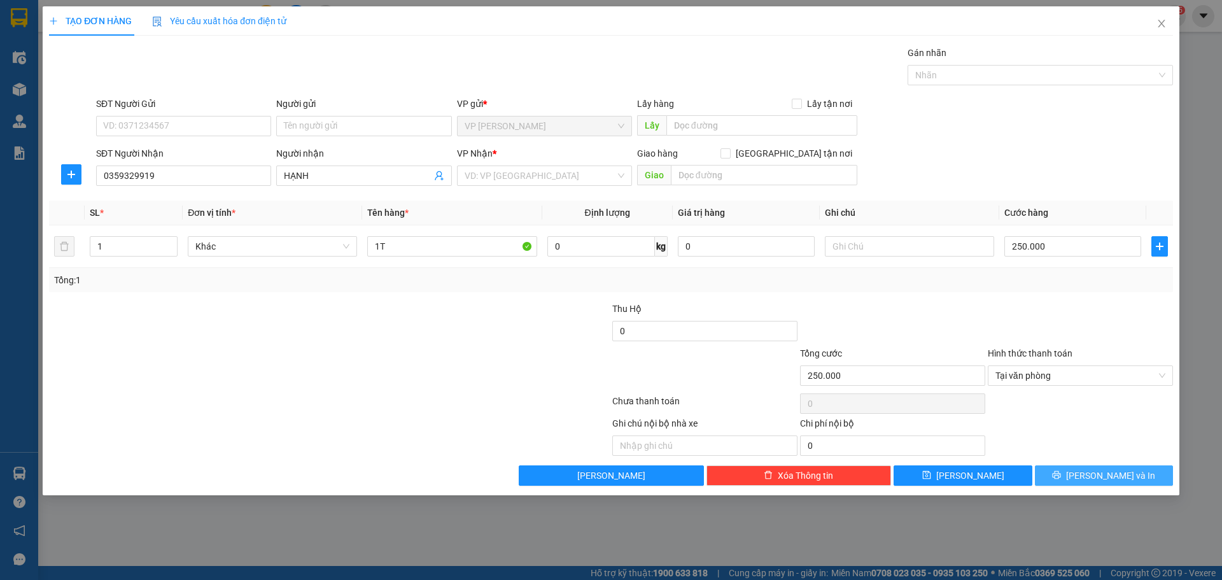
click at [1102, 475] on span "[PERSON_NAME] và In" at bounding box center [1110, 476] width 89 height 14
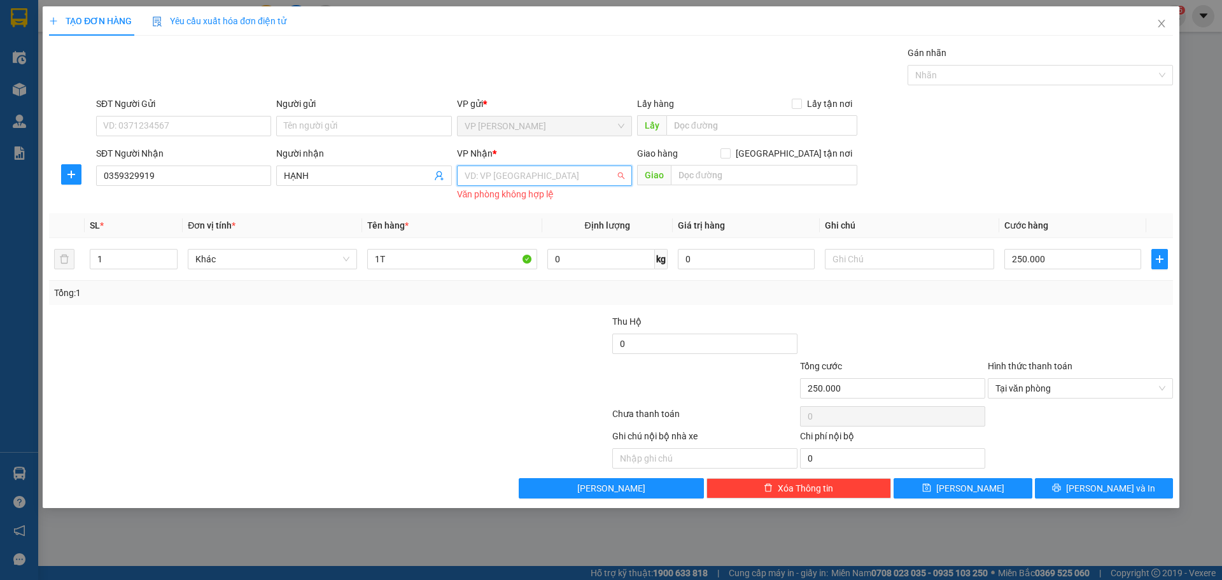
click at [552, 174] on input "search" at bounding box center [540, 175] width 151 height 19
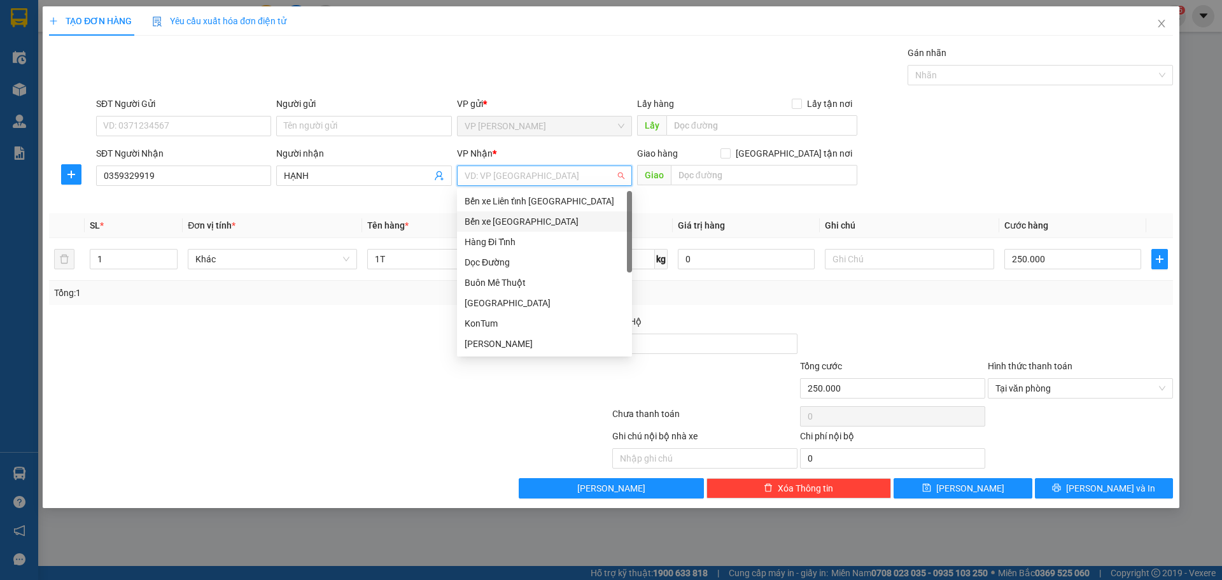
click at [533, 217] on div "Bến xe [GEOGRAPHIC_DATA]" at bounding box center [545, 222] width 160 height 14
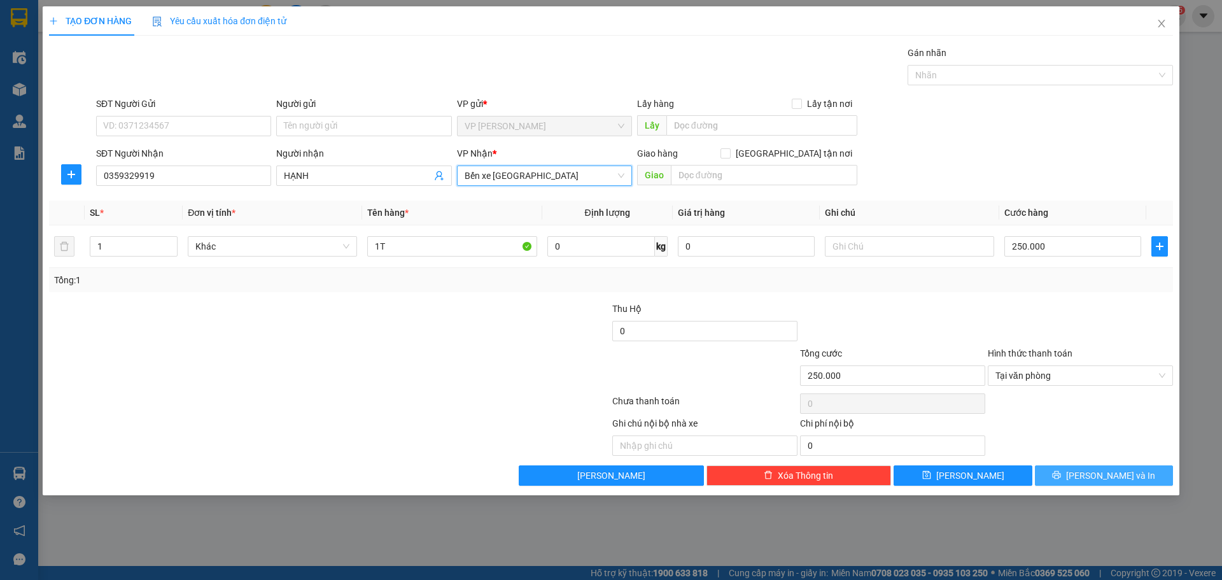
click at [1066, 472] on button "[PERSON_NAME] và In" at bounding box center [1104, 475] width 138 height 20
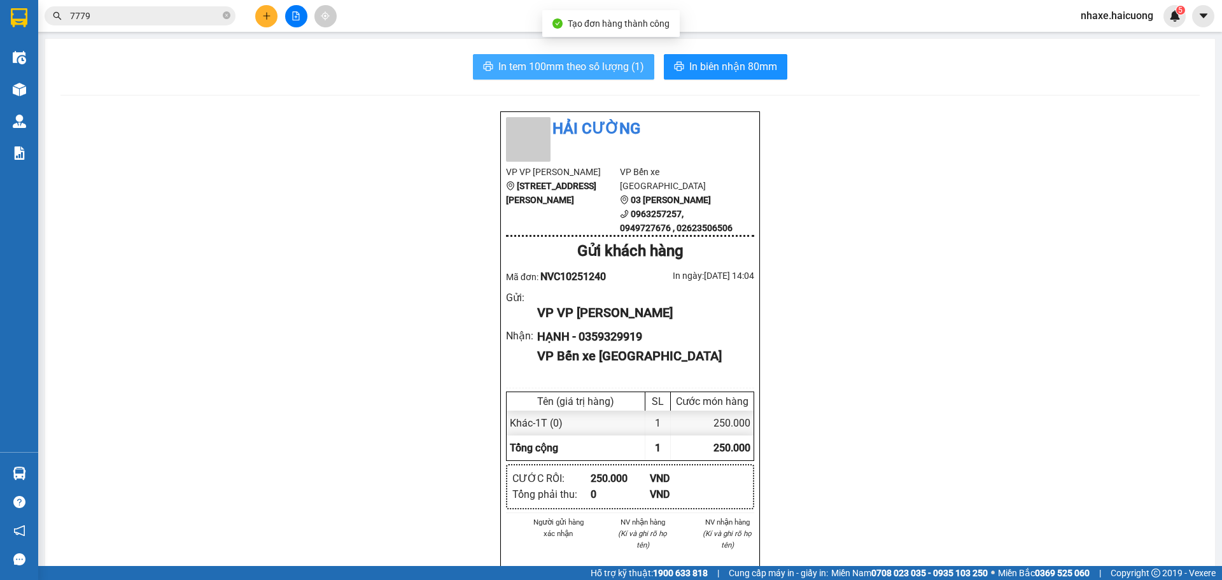
click at [558, 73] on span "In tem 100mm theo số lượng (1)" at bounding box center [571, 67] width 146 height 16
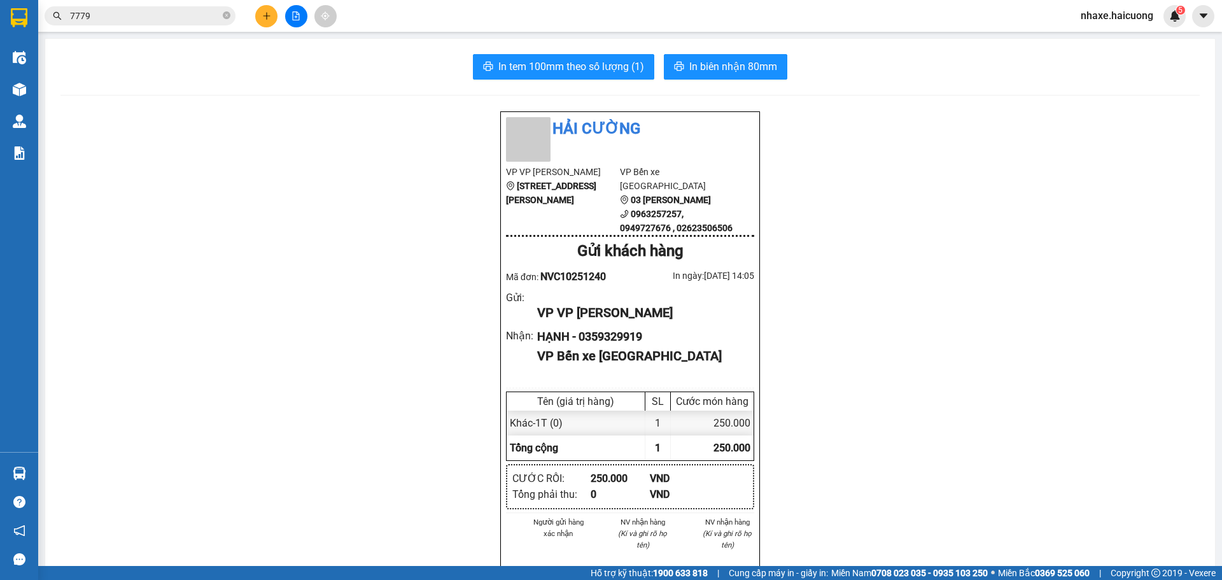
click at [269, 11] on button at bounding box center [266, 16] width 22 height 22
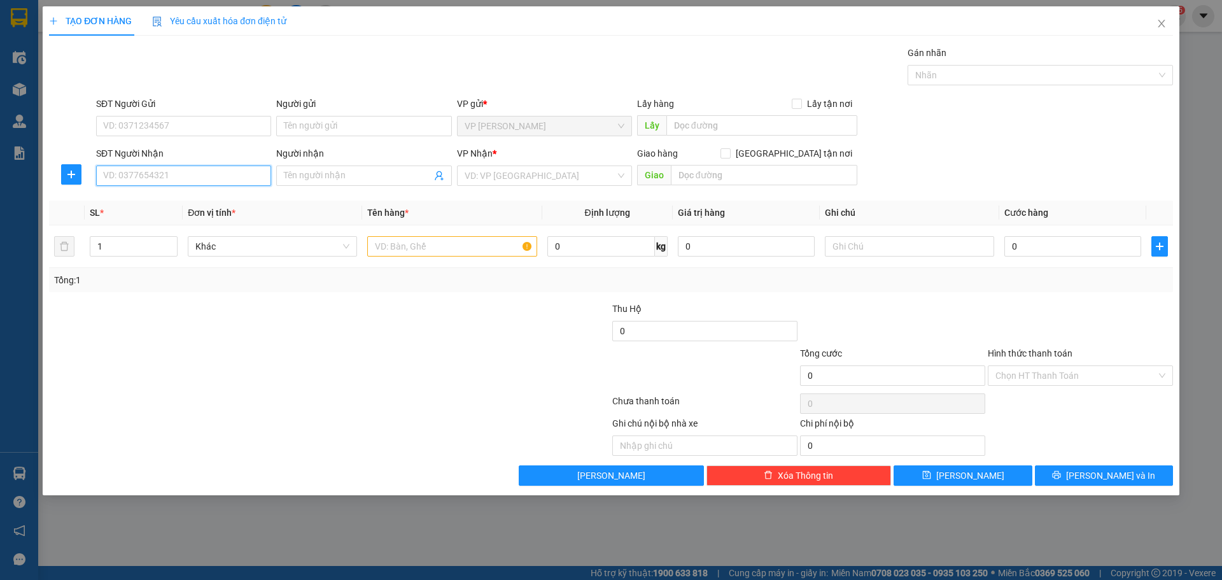
click at [150, 173] on input "SĐT Người Nhận" at bounding box center [183, 176] width 175 height 20
click at [157, 172] on input "0913401176" at bounding box center [183, 176] width 175 height 20
click at [160, 171] on input "0913401176" at bounding box center [183, 176] width 175 height 20
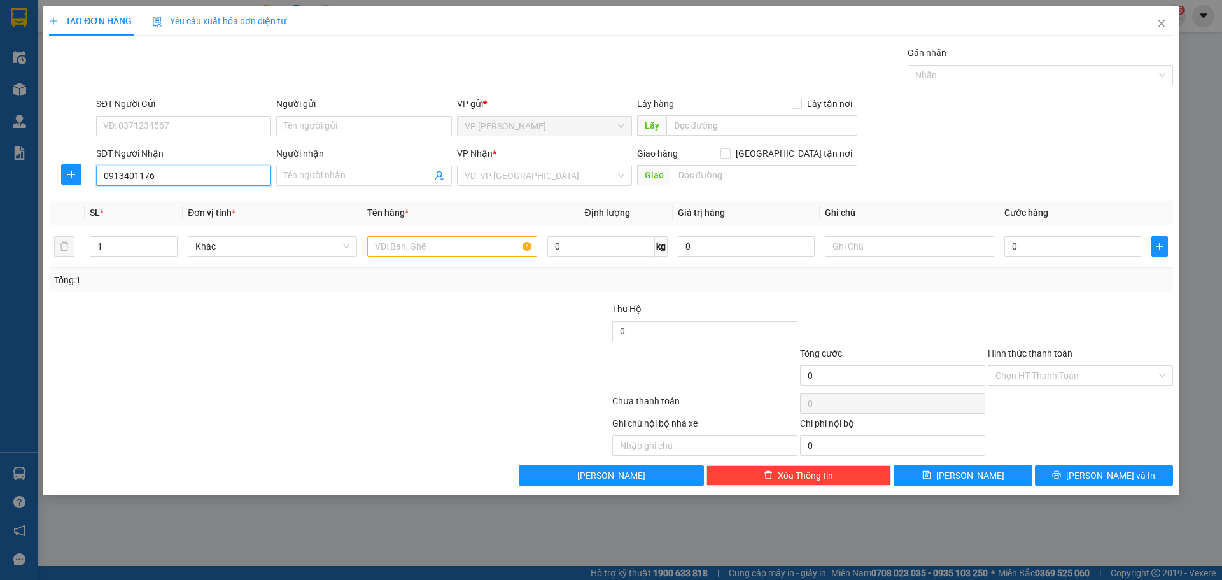
click at [162, 171] on input "0913401176" at bounding box center [183, 176] width 175 height 20
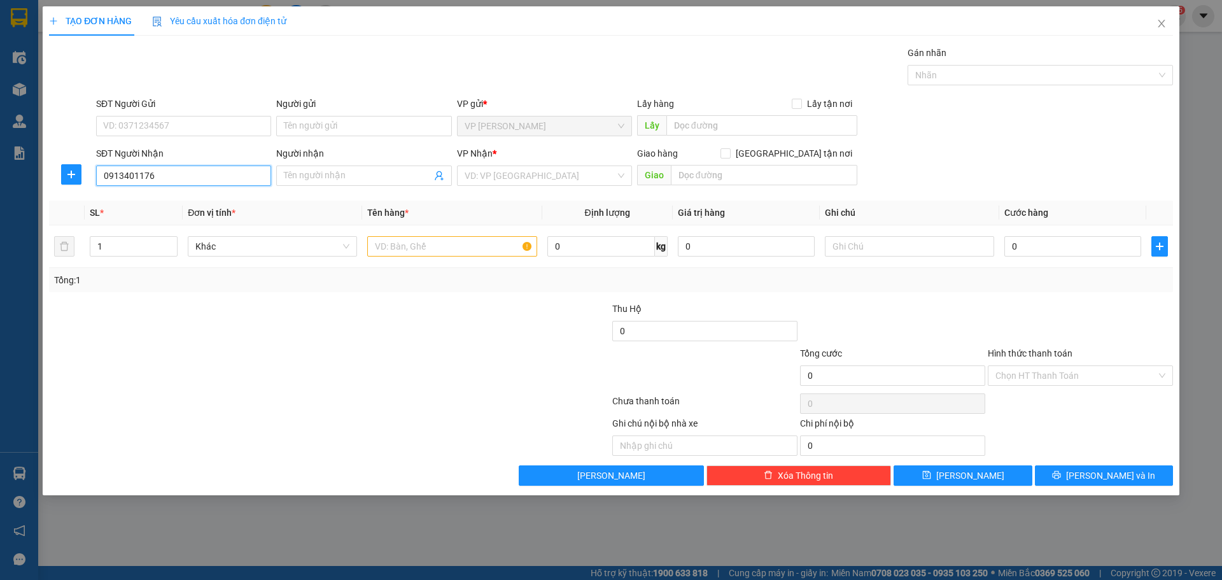
click at [167, 173] on input "0913401176" at bounding box center [183, 176] width 175 height 20
click at [169, 173] on input "0913401176" at bounding box center [183, 176] width 175 height 20
click at [193, 182] on input "0913401176" at bounding box center [183, 176] width 175 height 20
click at [196, 180] on input "0913401176" at bounding box center [183, 176] width 175 height 20
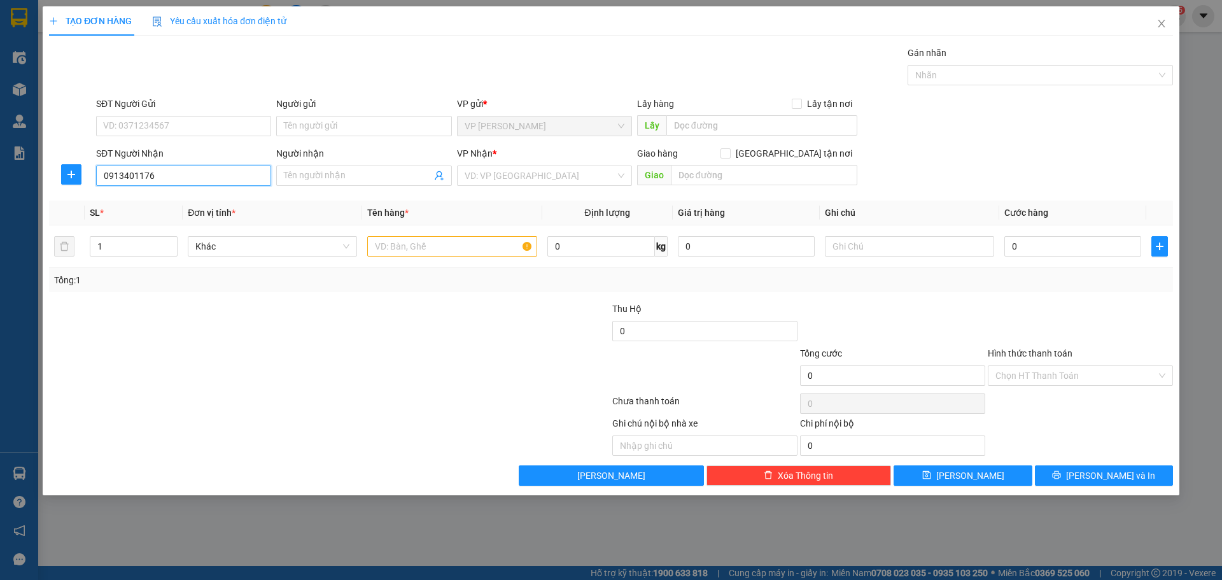
click at [196, 180] on input "0913401176" at bounding box center [183, 176] width 175 height 20
click at [123, 179] on input "0913401176" at bounding box center [183, 176] width 175 height 20
type input "0903401176"
click at [183, 177] on input "0903401176" at bounding box center [183, 176] width 175 height 20
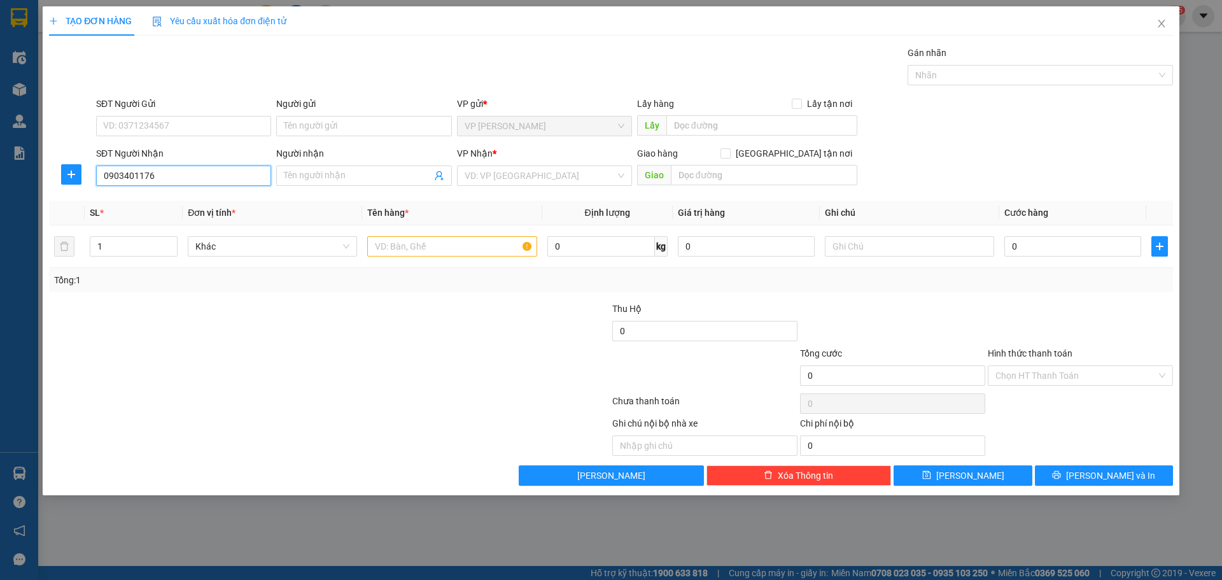
click at [184, 177] on input "0903401176" at bounding box center [183, 176] width 175 height 20
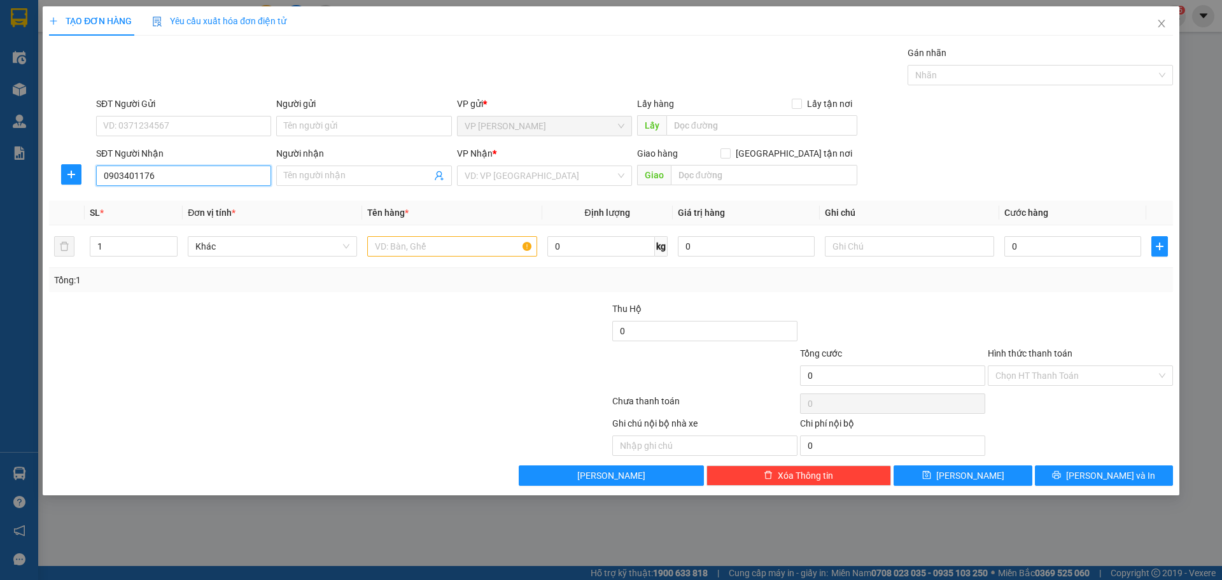
click at [184, 177] on input "0903401176" at bounding box center [183, 176] width 175 height 20
click at [157, 174] on input "0903401176" at bounding box center [183, 176] width 175 height 20
click at [167, 180] on input "0903401176" at bounding box center [183, 176] width 175 height 20
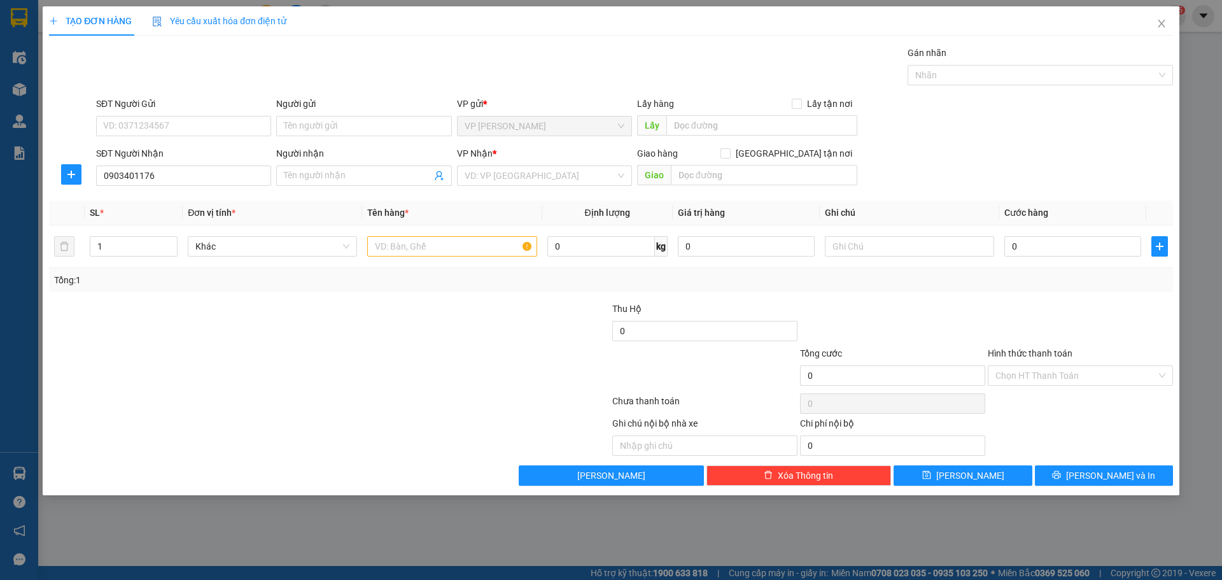
click at [199, 318] on div at bounding box center [236, 324] width 376 height 45
click at [169, 183] on input "0903401176" at bounding box center [183, 176] width 175 height 20
click at [1154, 17] on span "Close" at bounding box center [1162, 24] width 36 height 36
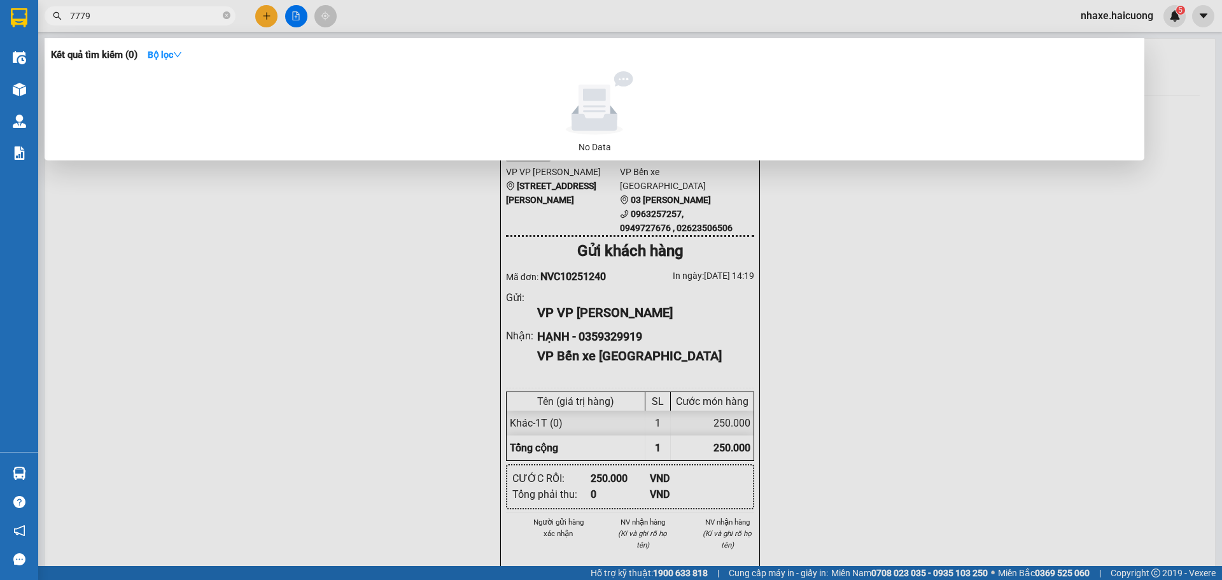
click at [135, 10] on input "7779" at bounding box center [145, 16] width 150 height 14
click at [225, 15] on icon "close-circle" at bounding box center [227, 15] width 8 height 8
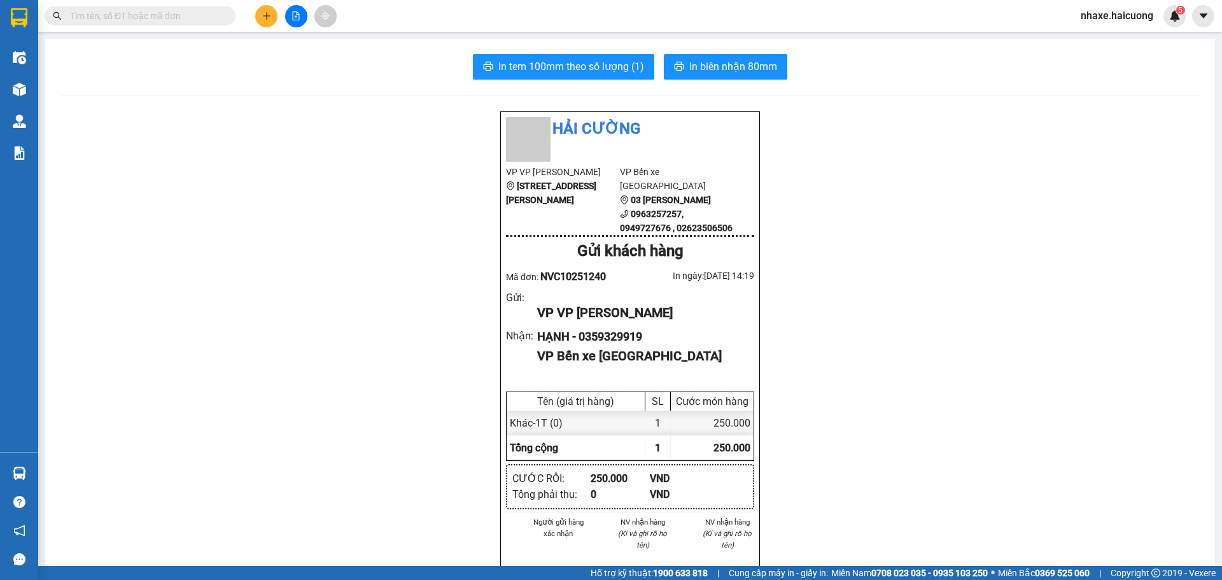
paste input "0903401176"
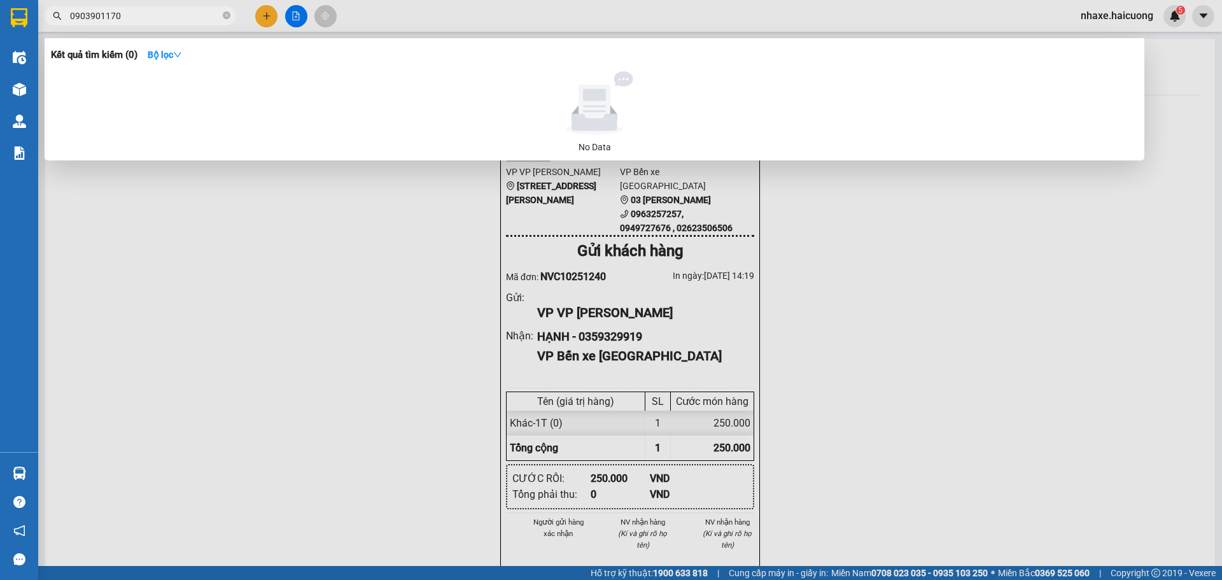
click at [137, 15] on input "0903901170" at bounding box center [145, 16] width 150 height 14
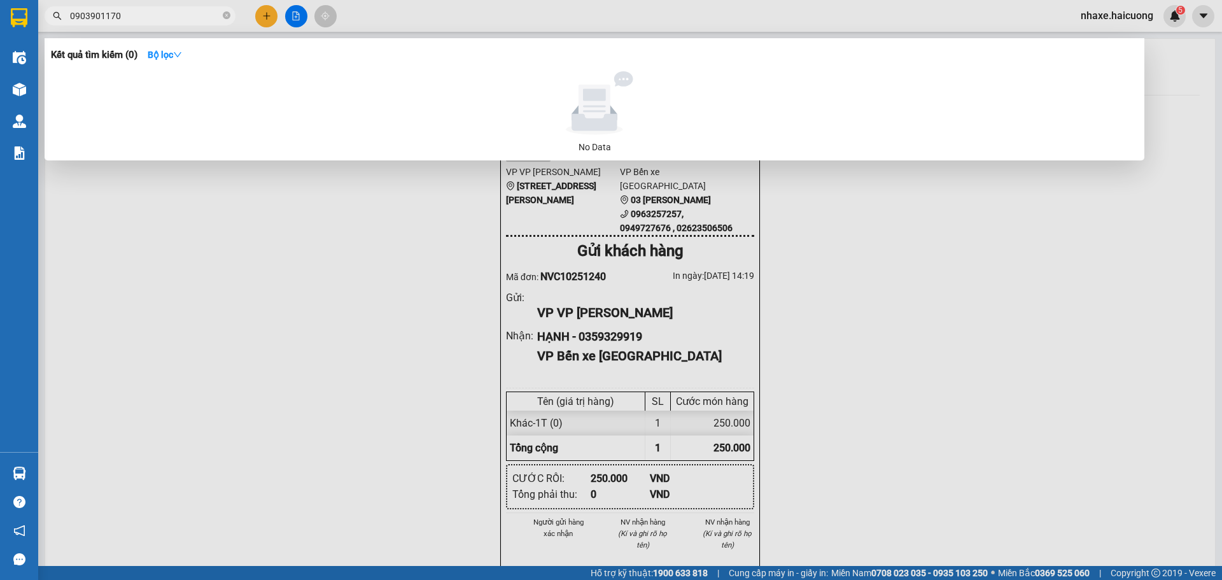
click at [137, 15] on input "0903901170" at bounding box center [145, 16] width 150 height 14
click at [139, 15] on input "0903901170" at bounding box center [145, 16] width 150 height 14
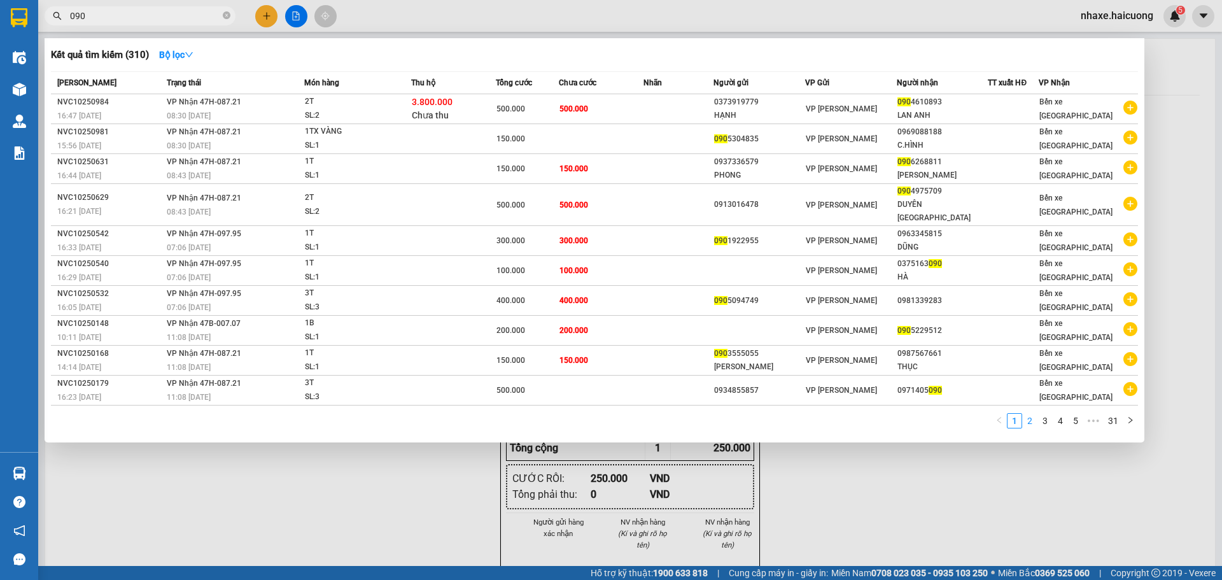
click at [1034, 415] on link "2" at bounding box center [1030, 421] width 14 height 14
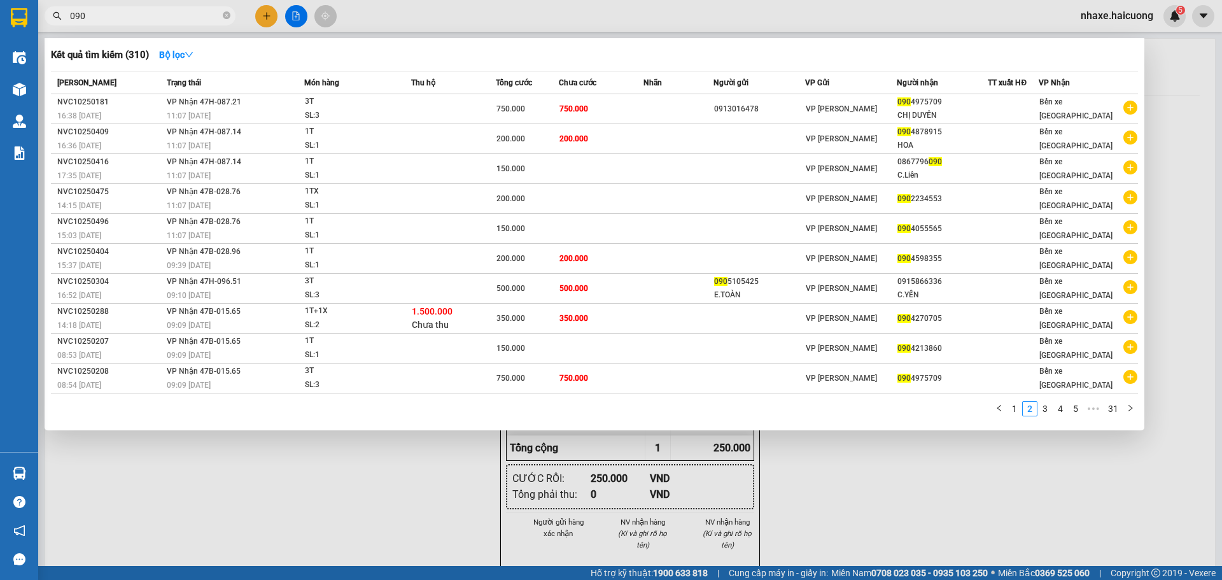
click at [114, 17] on input "090" at bounding box center [145, 16] width 150 height 14
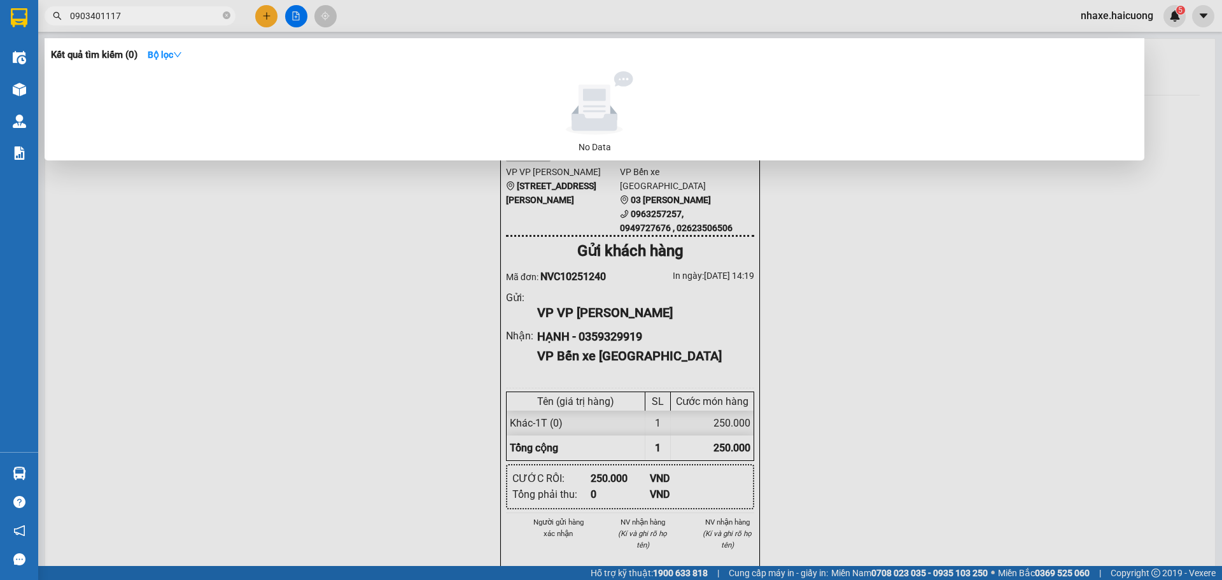
click at [131, 16] on input "0903401117" at bounding box center [145, 16] width 150 height 14
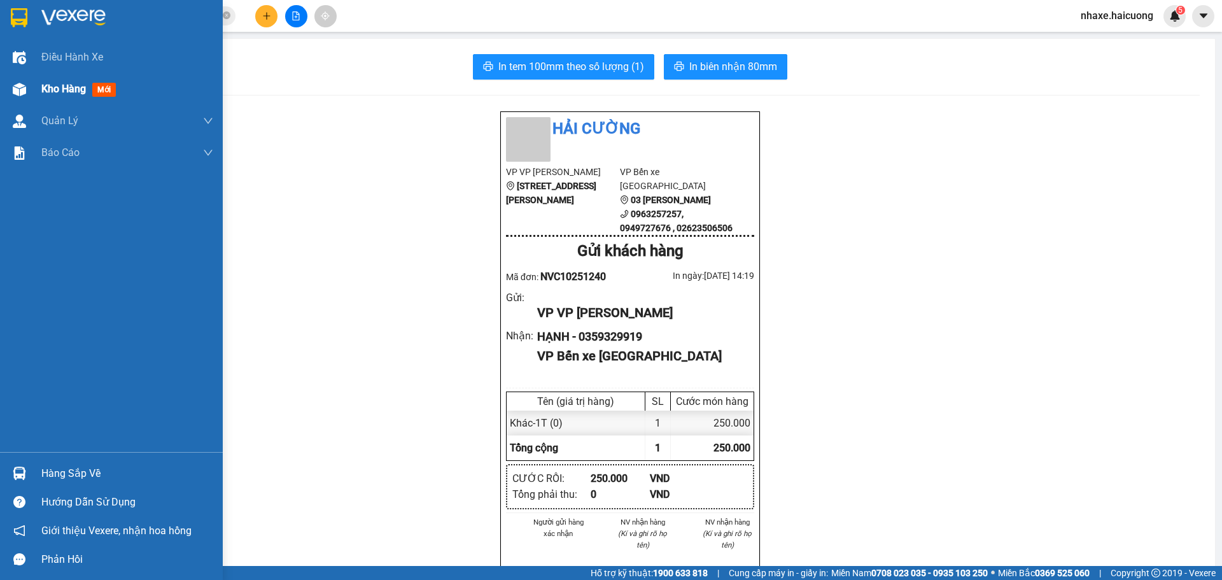
type input "7"
click at [24, 88] on img at bounding box center [19, 89] width 13 height 13
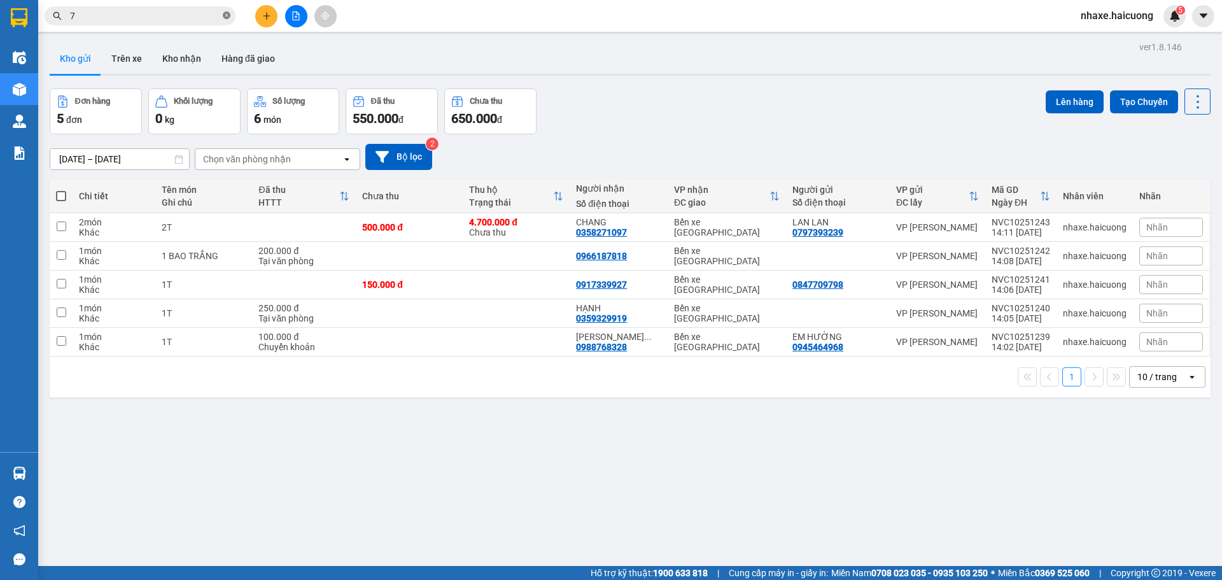
click at [225, 15] on icon "close-circle" at bounding box center [227, 15] width 8 height 8
click at [122, 53] on button "Trên xe" at bounding box center [126, 58] width 51 height 31
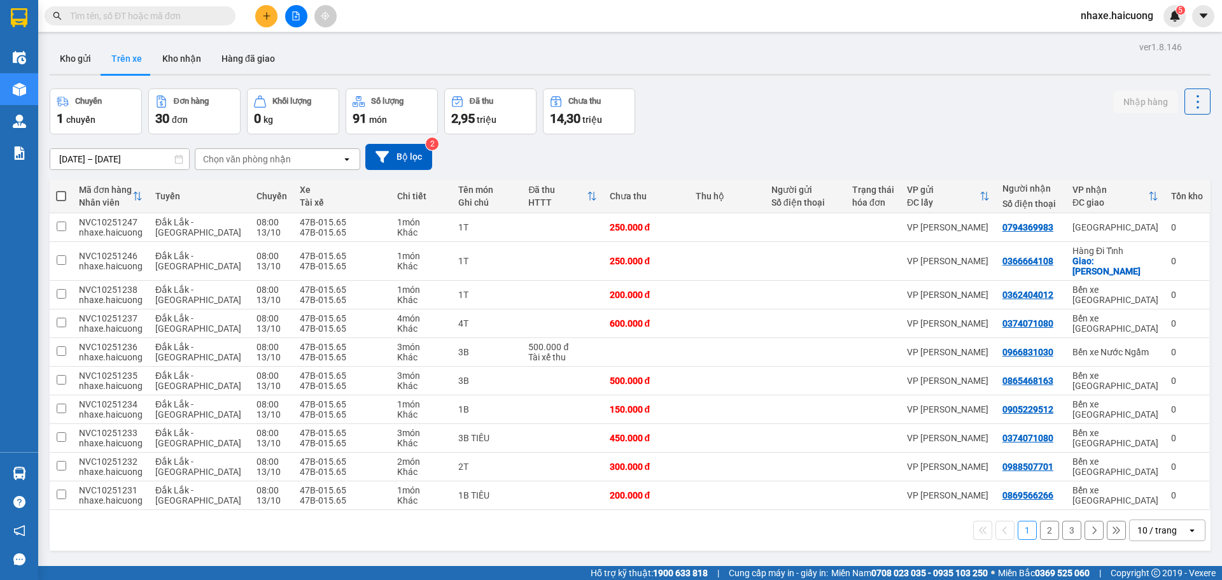
click at [162, 159] on input "13/10/2025 – 13/10/2025" at bounding box center [119, 159] width 139 height 20
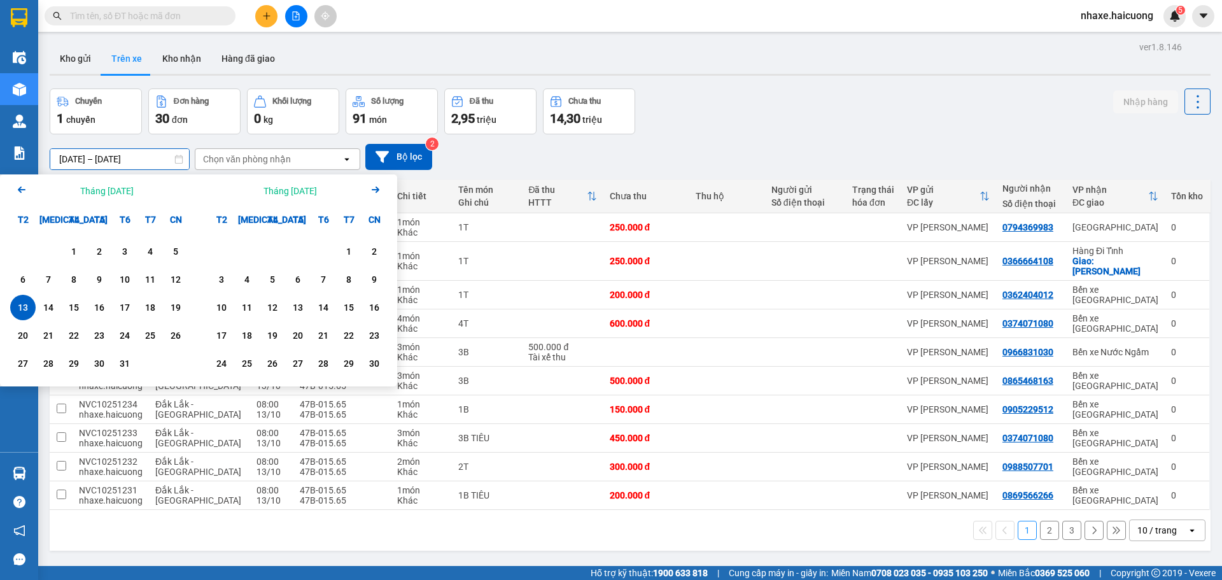
click at [30, 304] on div "13" at bounding box center [23, 307] width 18 height 15
type input "13/10/2025 – 13/10/2025"
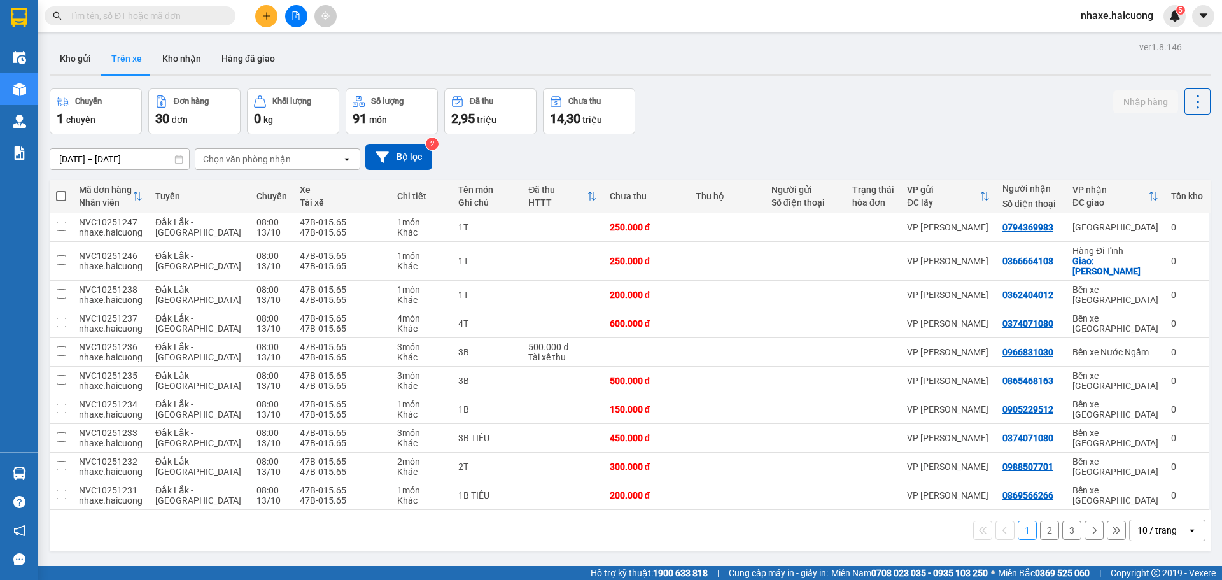
click at [1040, 521] on button "2" at bounding box center [1049, 530] width 19 height 19
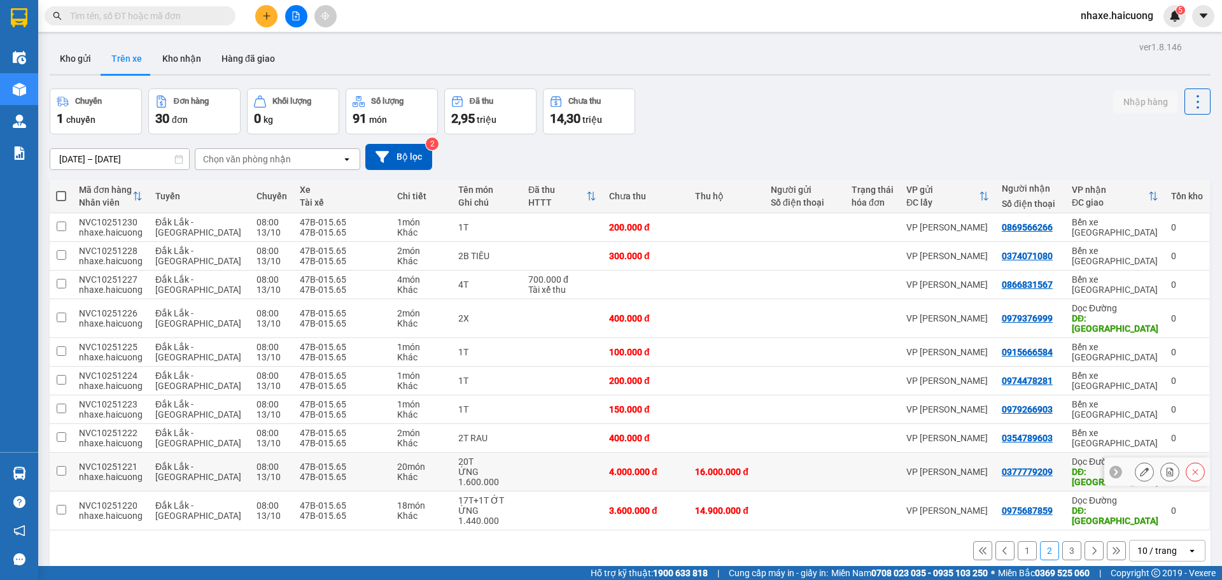
click at [1136, 461] on button at bounding box center [1145, 472] width 18 height 22
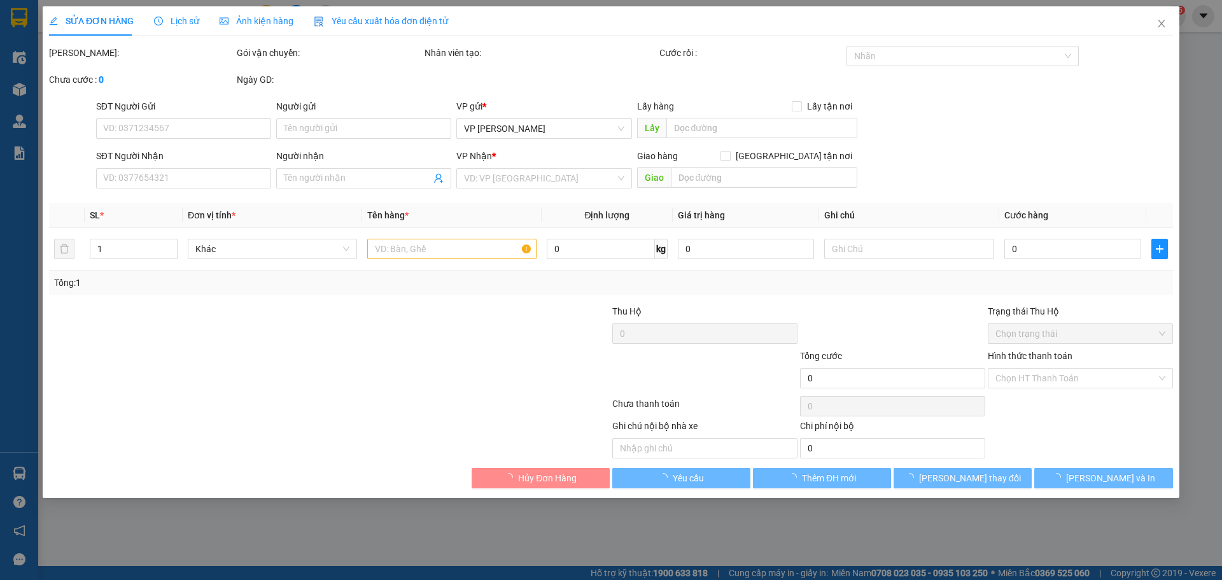
type input "0377779209"
type input "THANH HÓA"
type input "4.000.000"
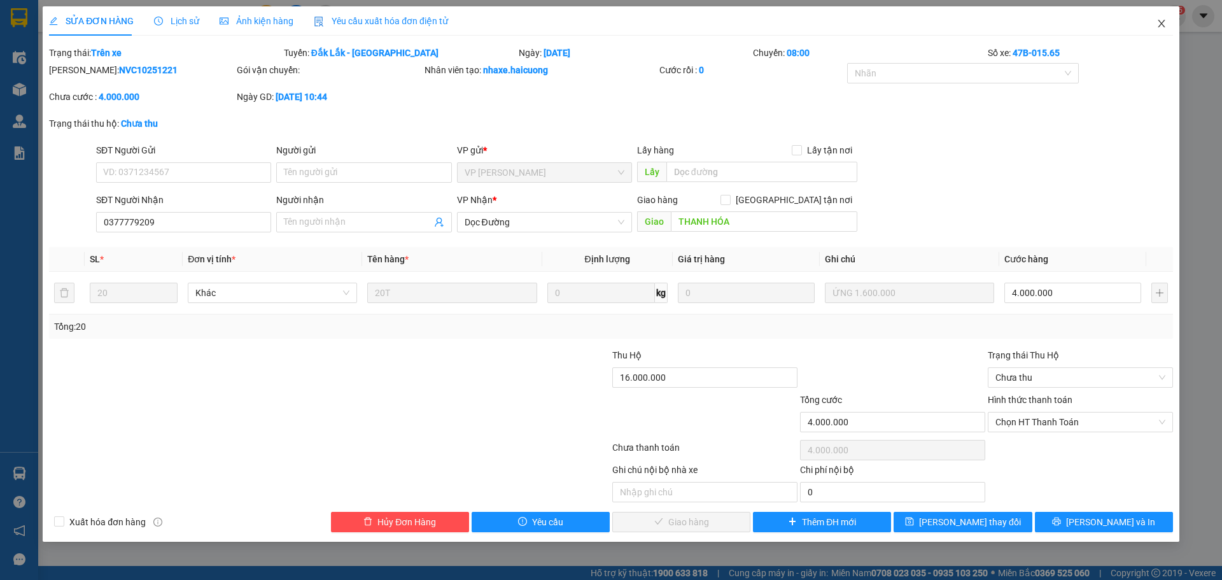
click at [1166, 24] on icon "close" at bounding box center [1162, 23] width 10 height 10
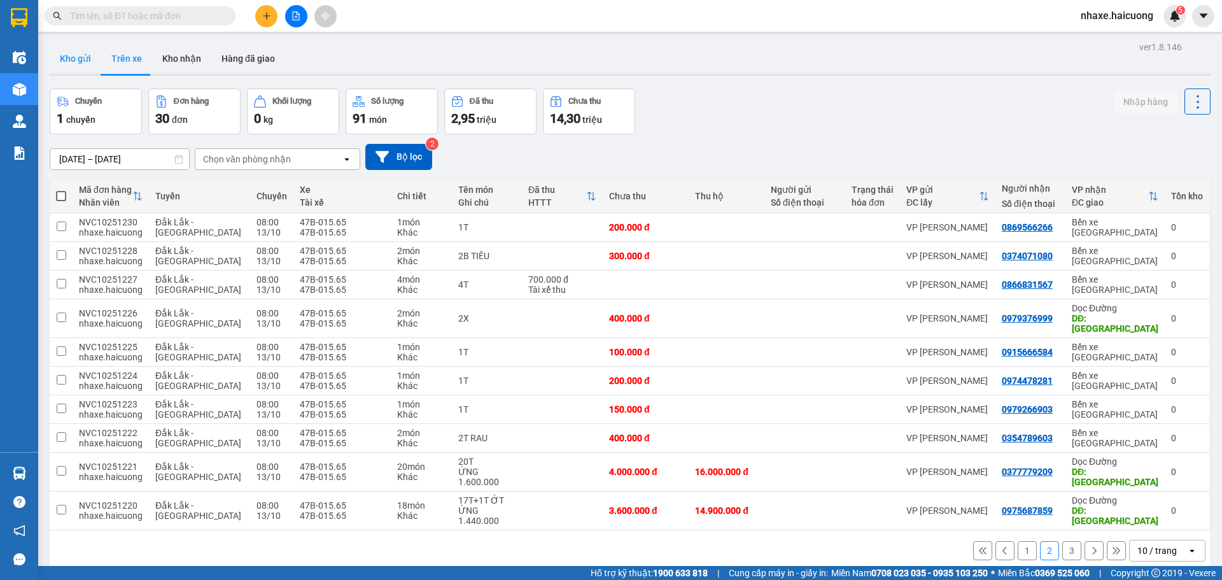
click at [74, 51] on button "Kho gửi" at bounding box center [76, 58] width 52 height 31
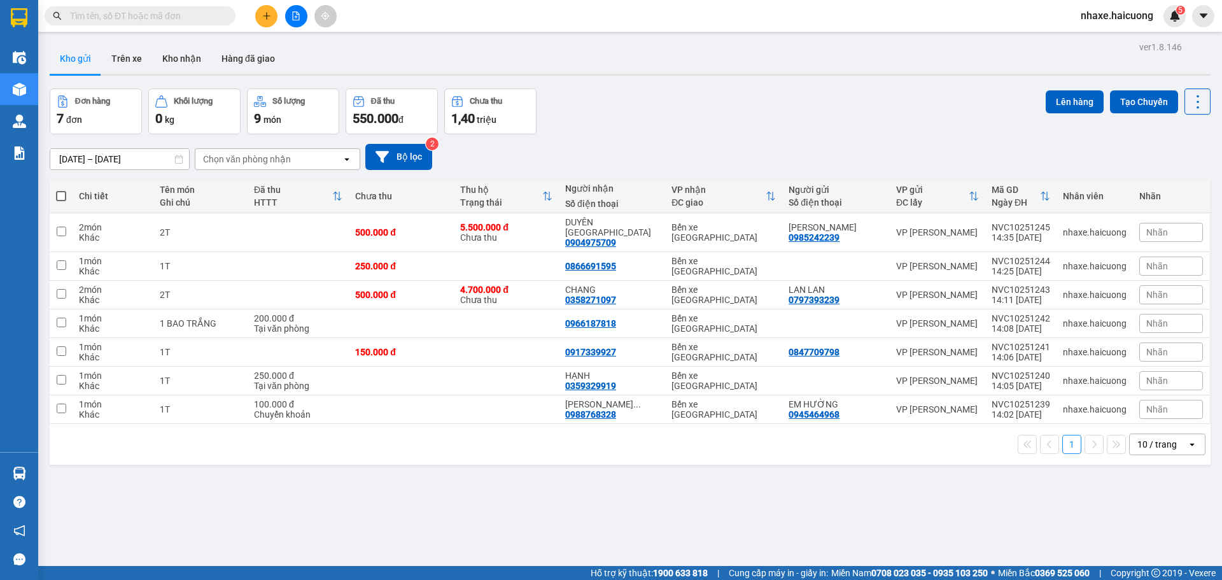
click at [153, 159] on input "[DATE] – [DATE]" at bounding box center [119, 159] width 139 height 20
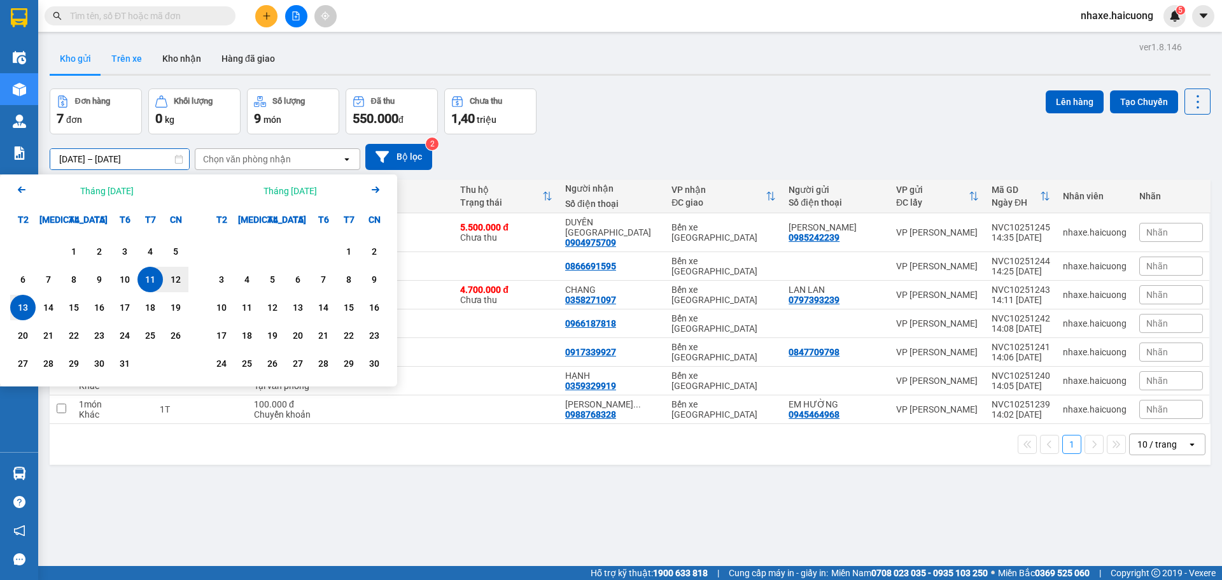
click at [125, 61] on button "Trên xe" at bounding box center [126, 58] width 51 height 31
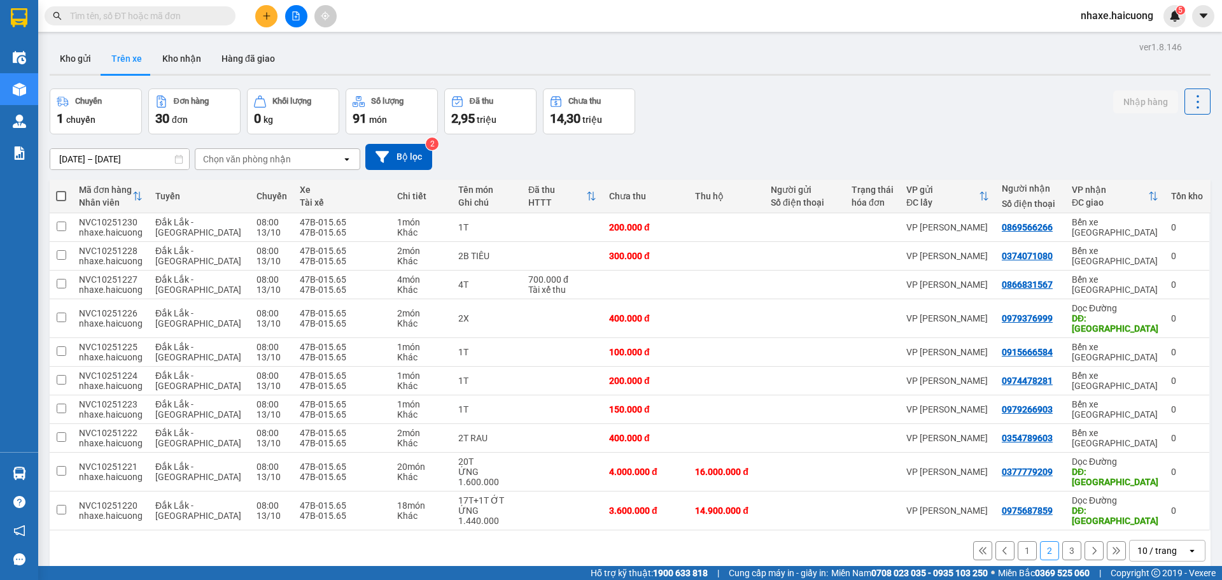
click at [1022, 541] on button "1" at bounding box center [1027, 550] width 19 height 19
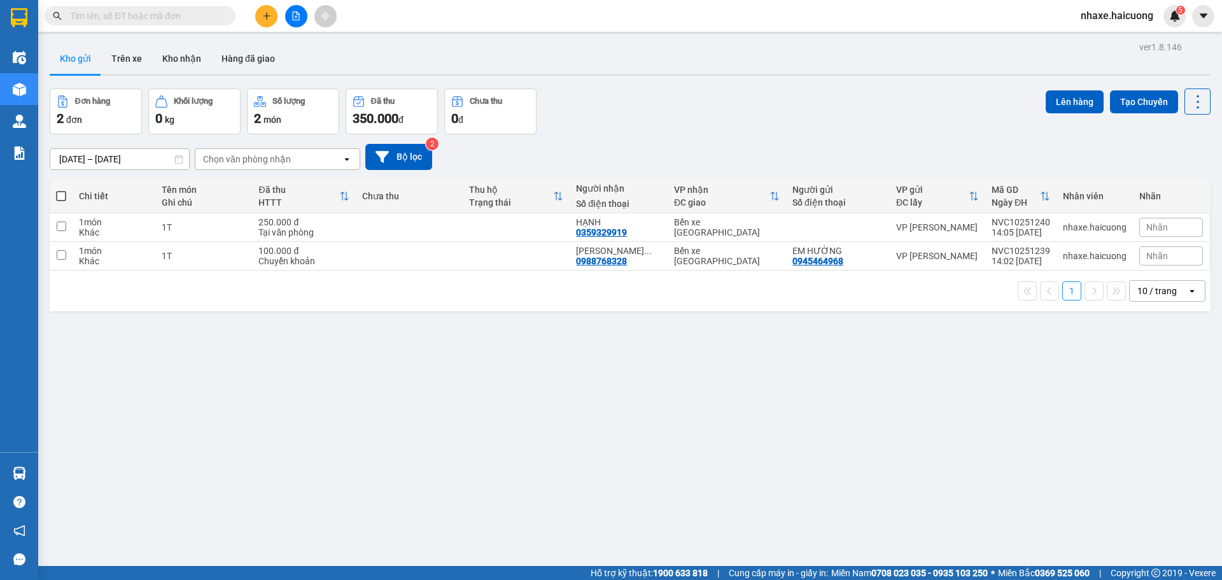
click at [262, 22] on button at bounding box center [266, 16] width 22 height 22
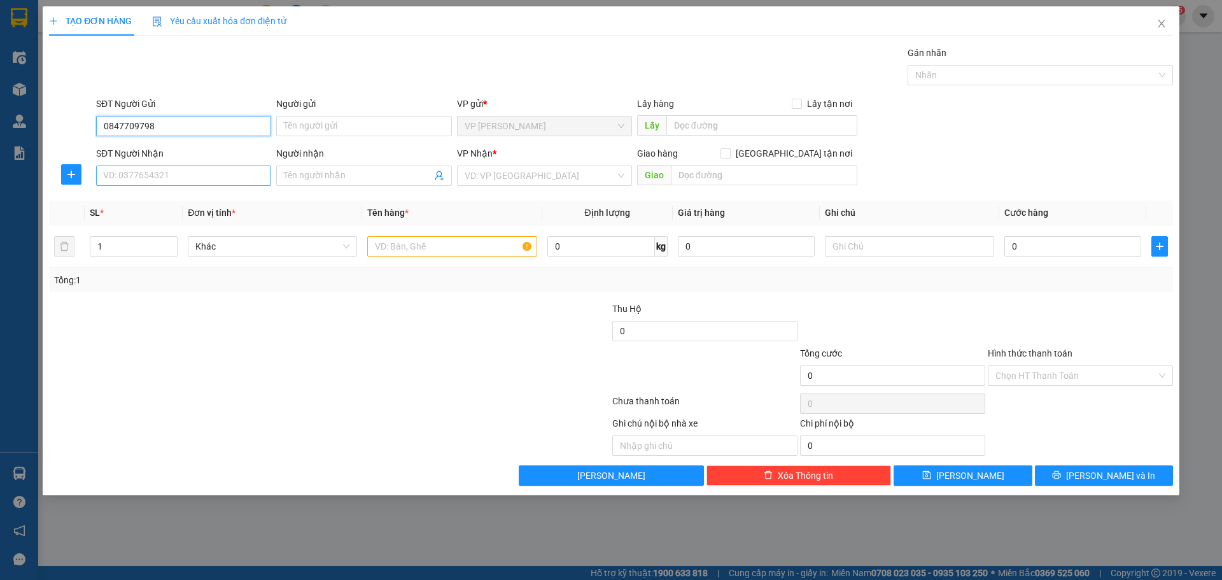
type input "0847709798"
click at [190, 181] on input "SĐT Người Nhận" at bounding box center [183, 176] width 175 height 20
type input "0917339927"
click at [505, 171] on input "search" at bounding box center [540, 175] width 151 height 19
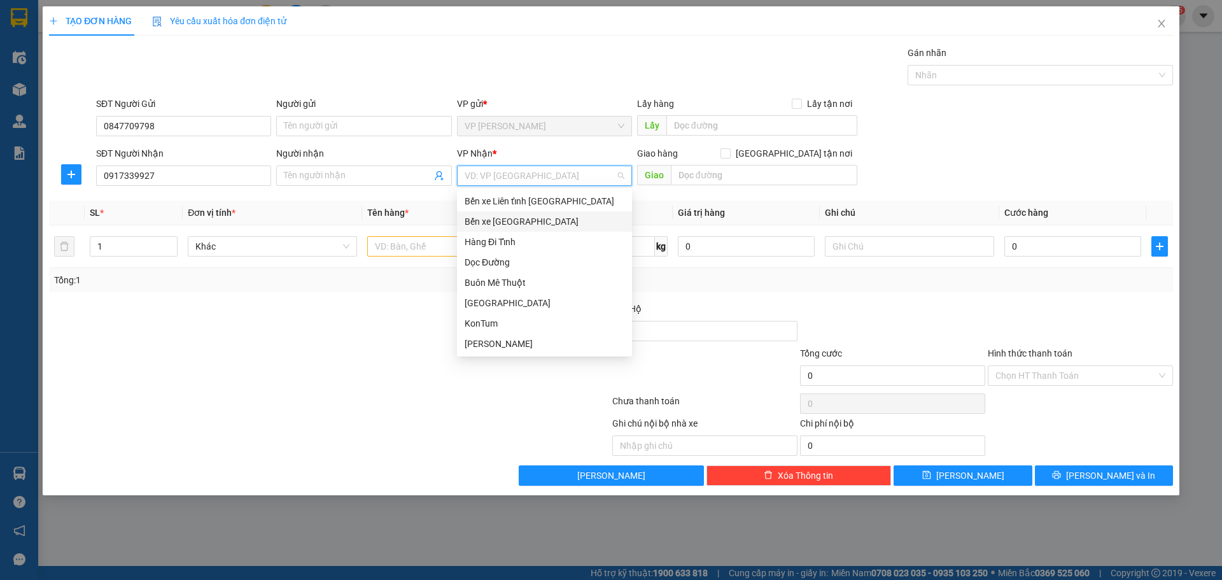
click at [530, 220] on div "Bến xe [GEOGRAPHIC_DATA]" at bounding box center [545, 222] width 160 height 14
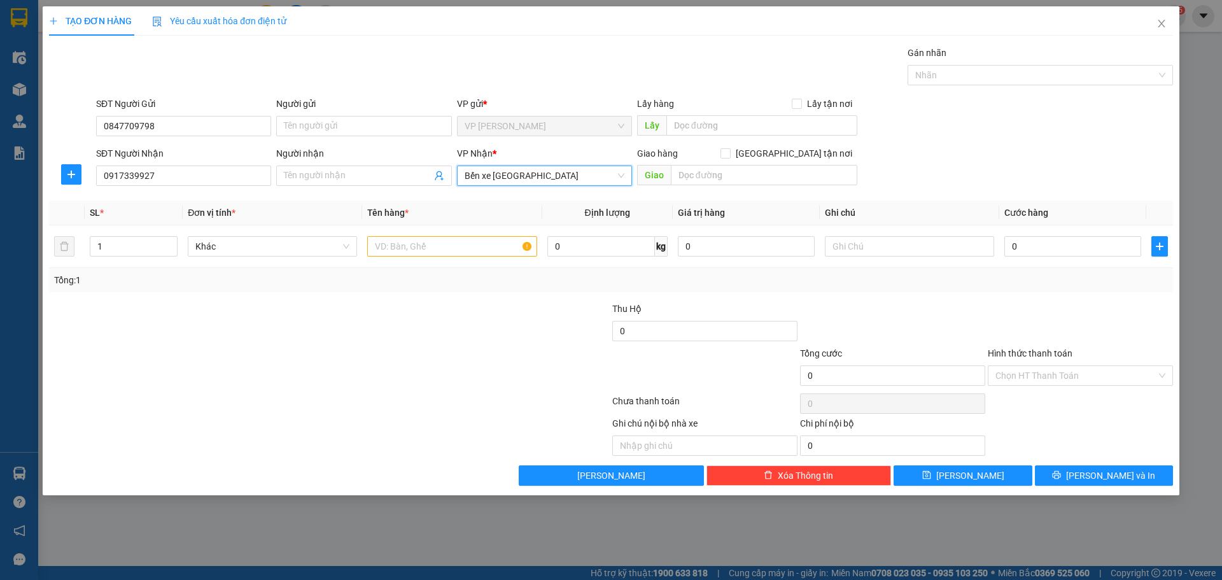
click at [417, 362] on div at bounding box center [236, 368] width 376 height 45
click at [431, 250] on input "text" at bounding box center [451, 246] width 169 height 20
type input "1T"
click at [1056, 243] on input "0" at bounding box center [1072, 246] width 137 height 20
type input "1"
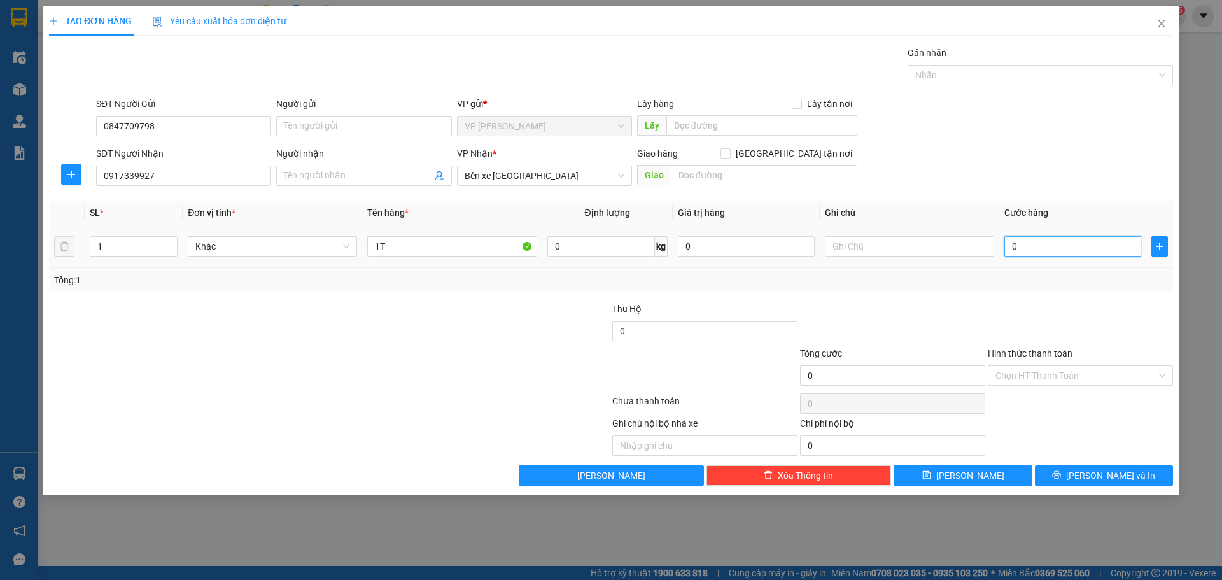
type input "1"
type input "15"
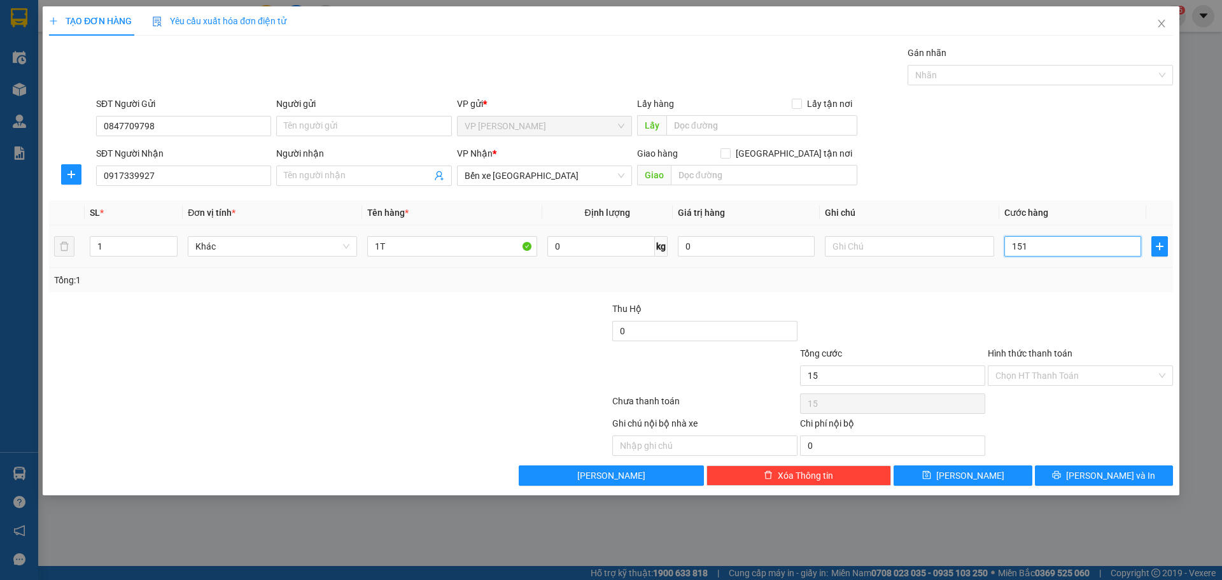
type input "1.510"
type input "151"
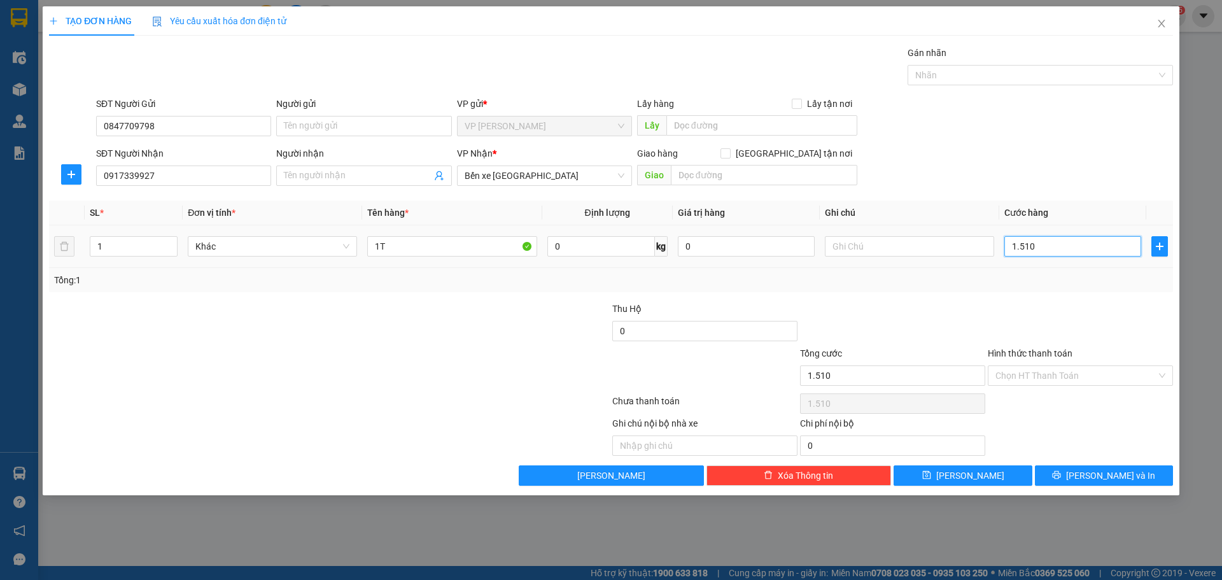
type input "151"
type input "15"
type input "150"
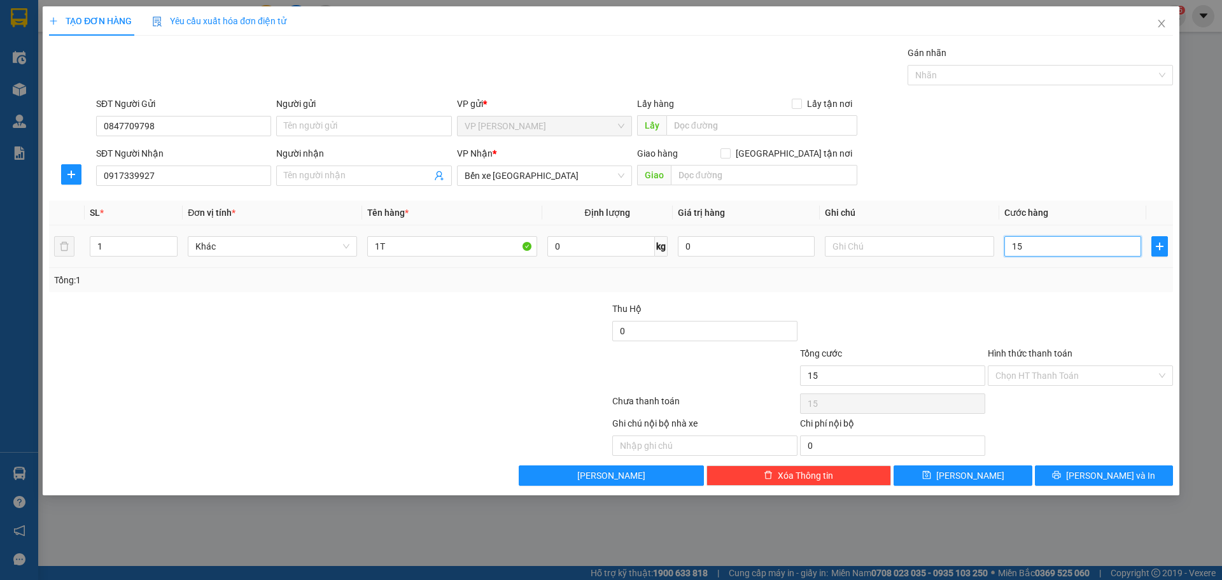
type input "150"
type input "150.000"
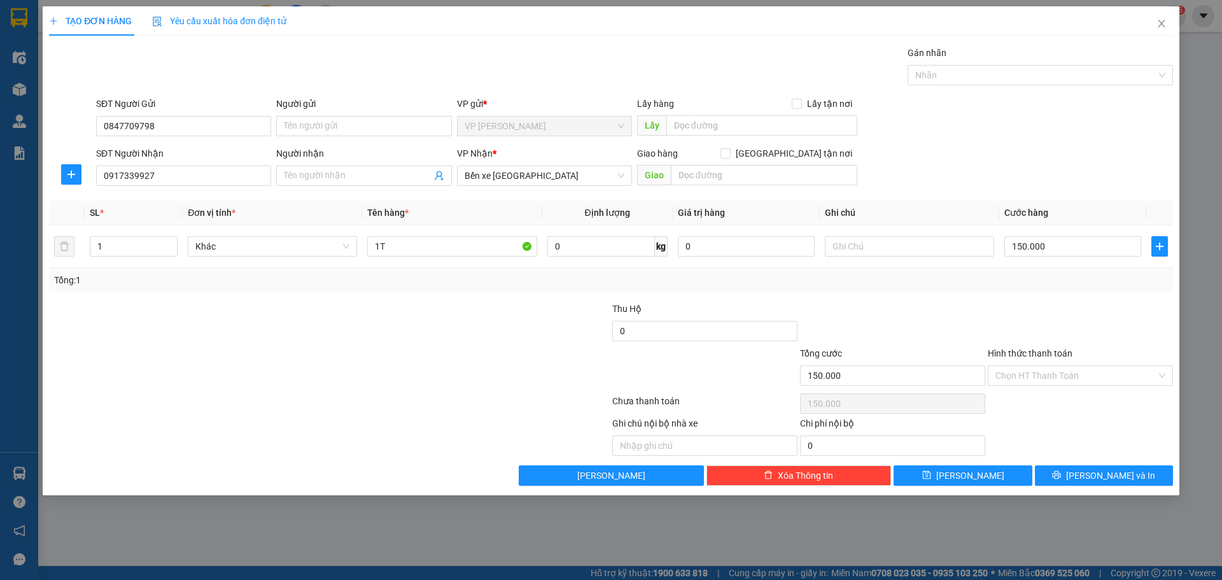
click at [437, 346] on div at bounding box center [517, 368] width 188 height 45
click at [1105, 481] on span "[PERSON_NAME] và In" at bounding box center [1110, 476] width 89 height 14
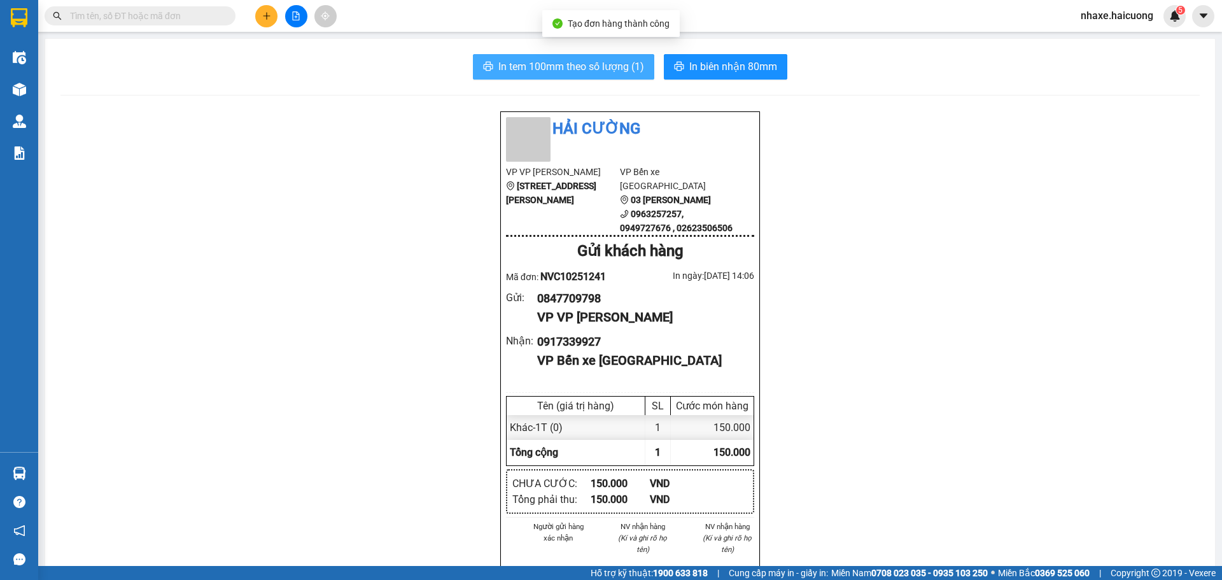
click at [526, 72] on span "In tem 100mm theo số lượng (1)" at bounding box center [571, 67] width 146 height 16
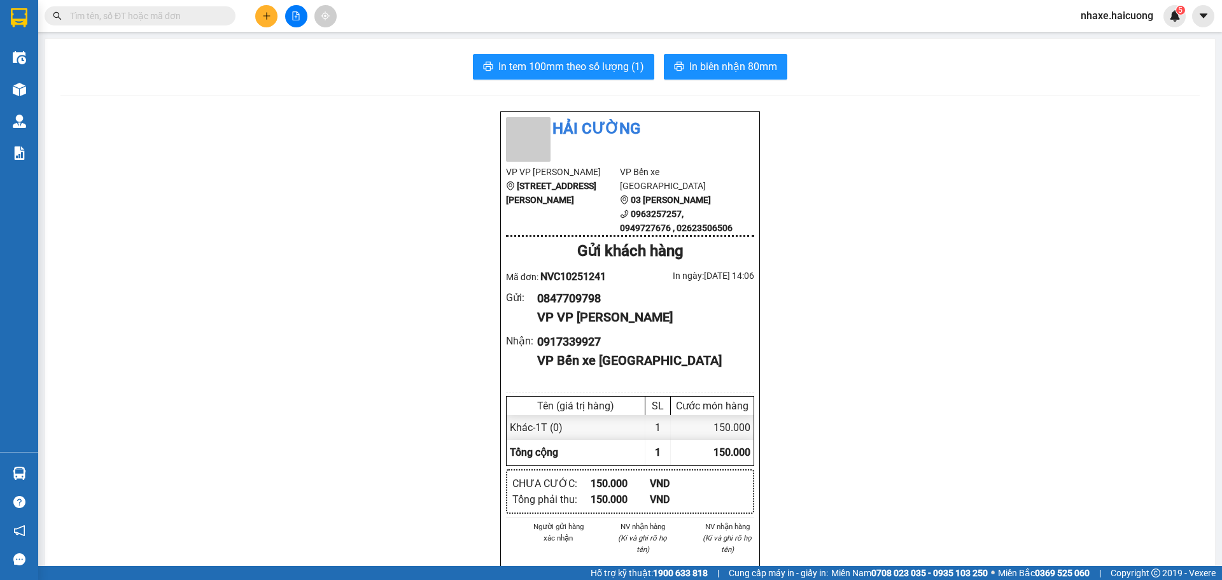
click at [5, 97] on div "Kho hàng mới" at bounding box center [19, 89] width 38 height 32
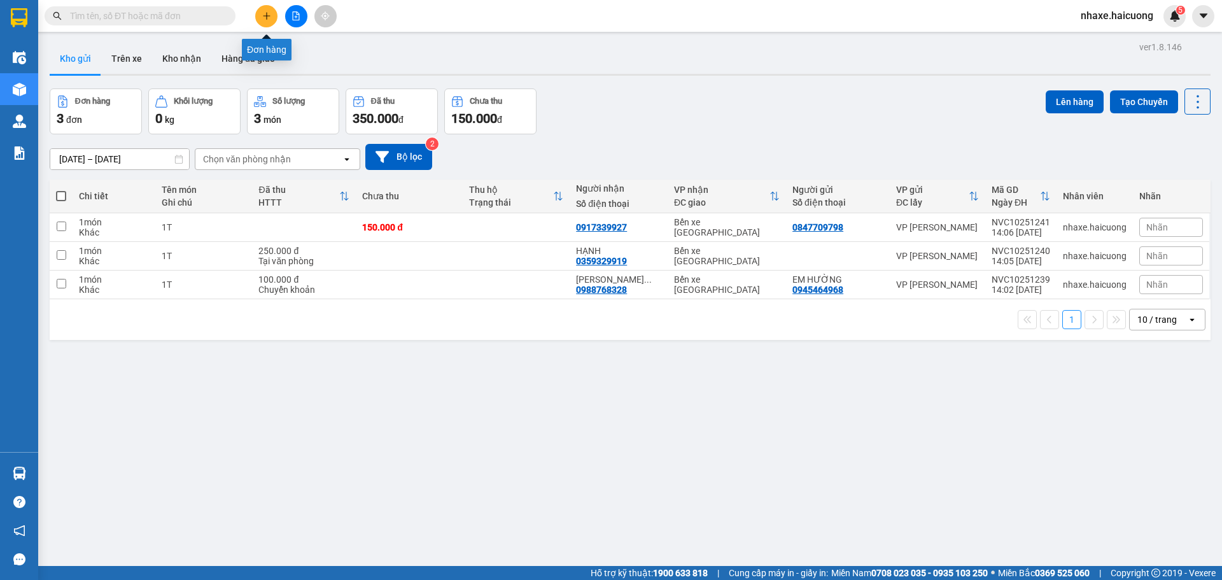
click at [269, 18] on icon "plus" at bounding box center [266, 15] width 9 height 9
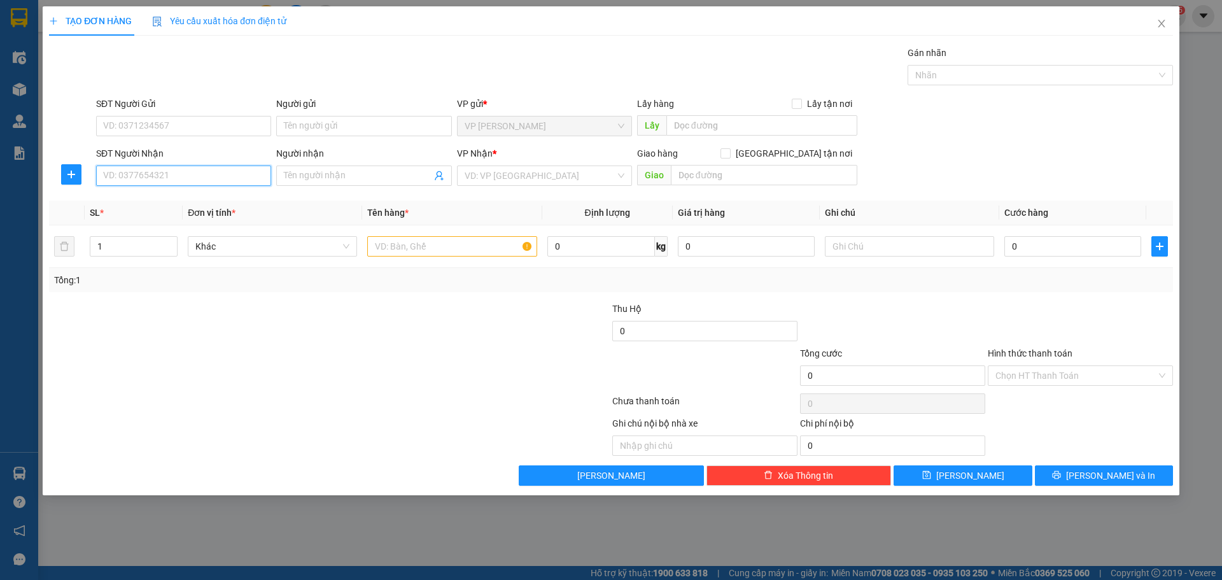
click at [194, 180] on input "SĐT Người Nhận" at bounding box center [183, 176] width 175 height 20
type input "0966187818"
click at [518, 178] on input "search" at bounding box center [540, 175] width 151 height 19
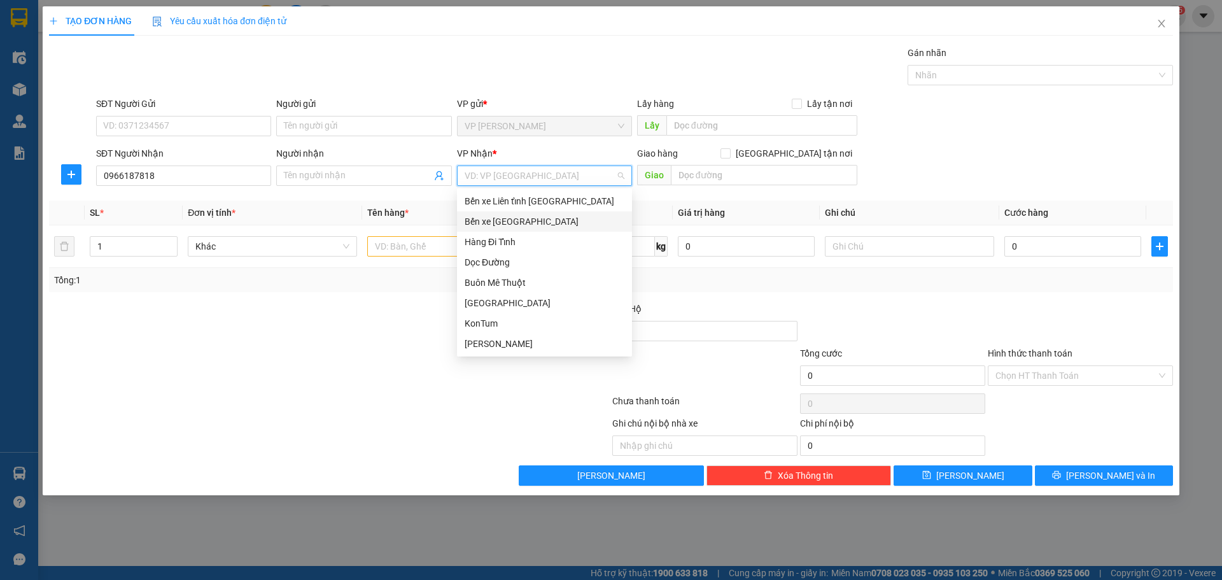
click at [524, 224] on div "Bến xe [GEOGRAPHIC_DATA]" at bounding box center [545, 222] width 160 height 14
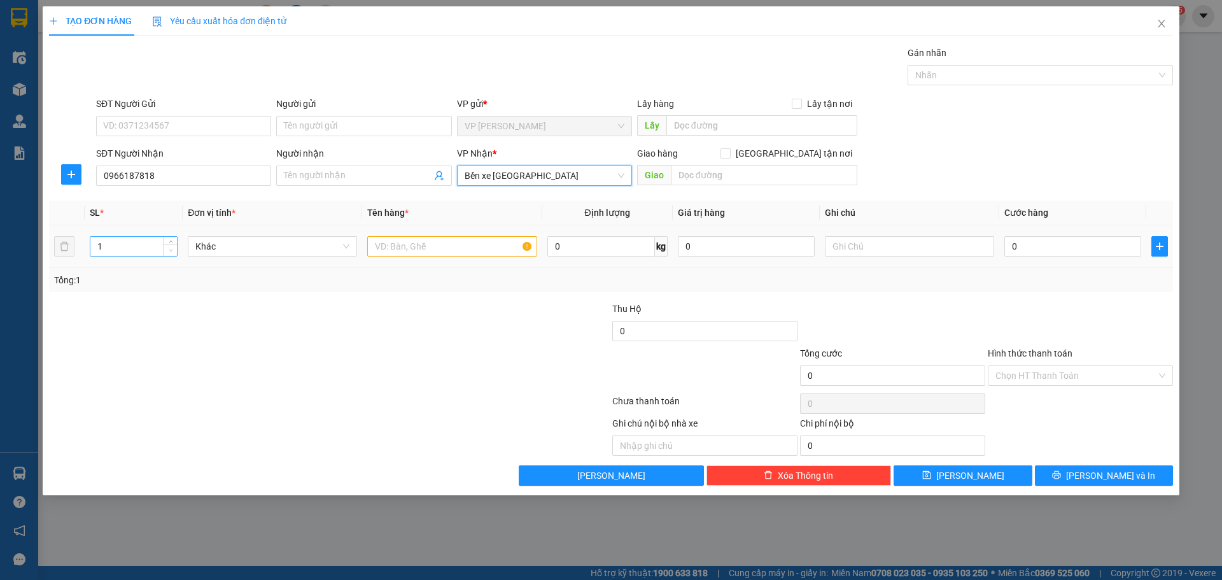
drag, startPoint x: 288, startPoint y: 423, endPoint x: 174, endPoint y: 246, distance: 209.6
click at [286, 414] on div "Transit Pickup Surcharge Ids Transit Deliver Surcharge Ids Transit Deliver Surc…" at bounding box center [611, 266] width 1124 height 440
click at [493, 230] on td at bounding box center [452, 246] width 180 height 43
click at [472, 241] on input "text" at bounding box center [451, 246] width 169 height 20
type input "1 BAO TRẮNG"
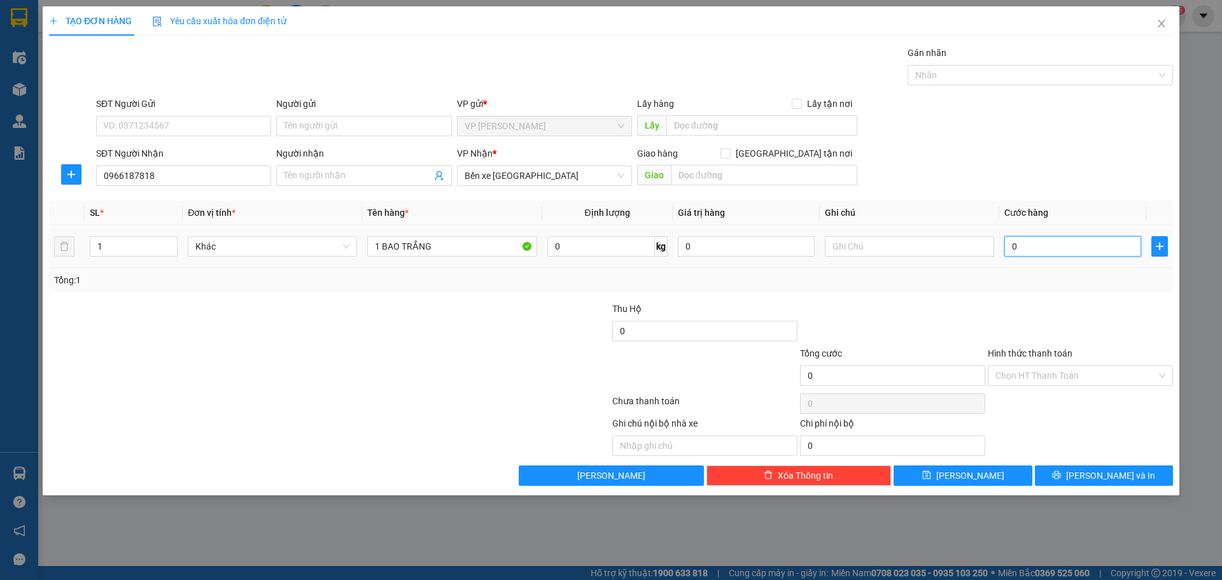
click at [1045, 238] on input "0" at bounding box center [1072, 246] width 137 height 20
type input "2"
type input "20"
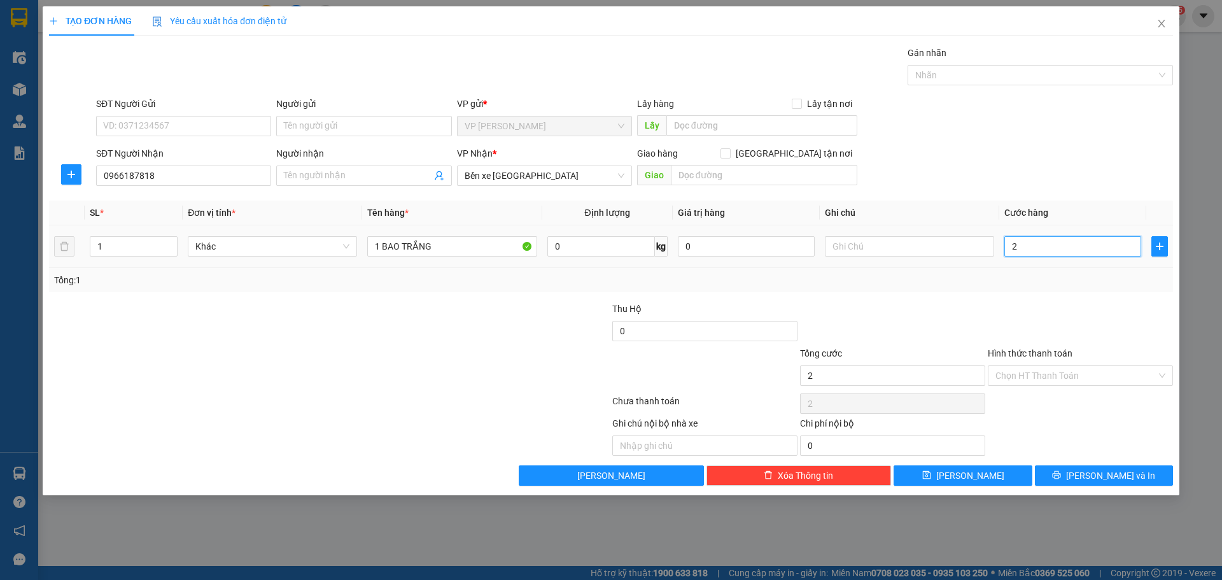
type input "20"
type input "200"
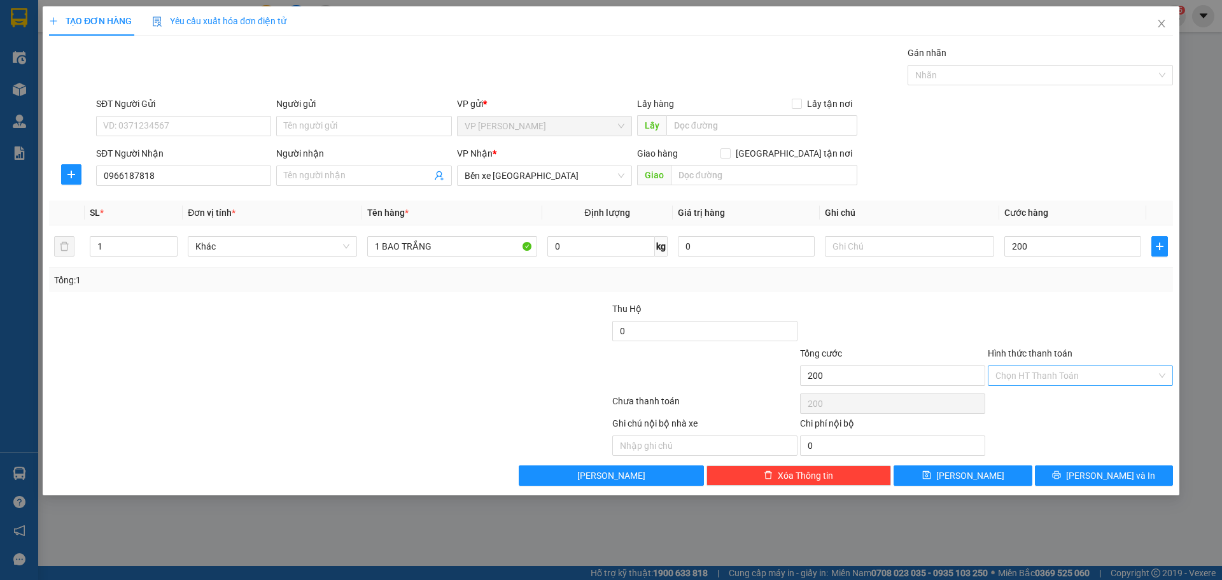
type input "200.000"
click at [1048, 377] on input "Hình thức thanh toán" at bounding box center [1076, 375] width 161 height 19
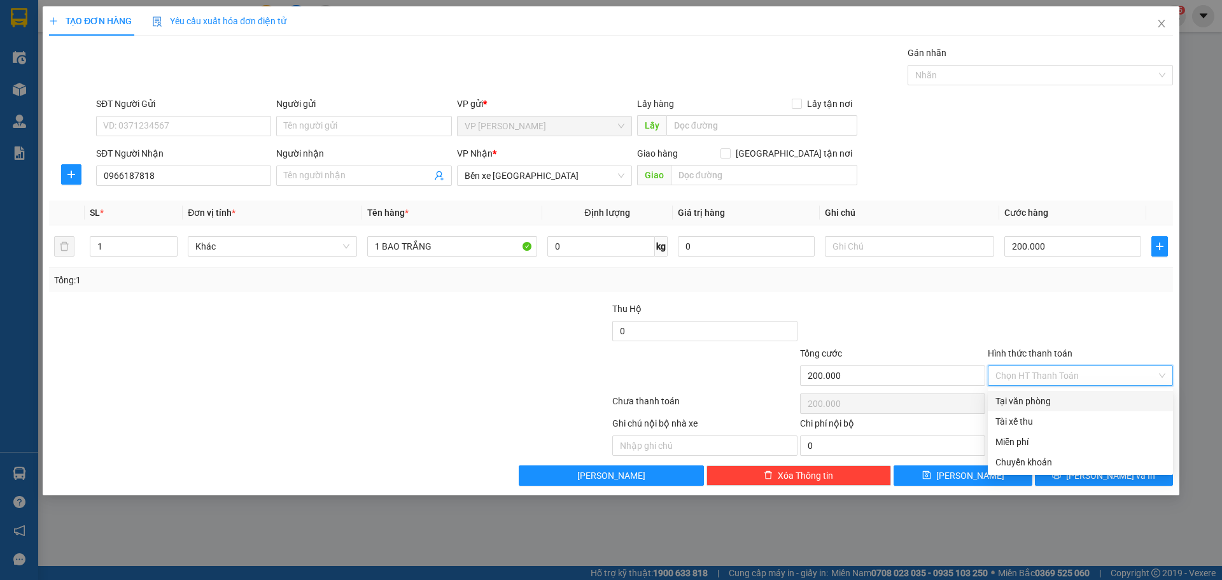
click at [1041, 398] on div "Tại văn phòng" at bounding box center [1081, 401] width 170 height 14
type input "0"
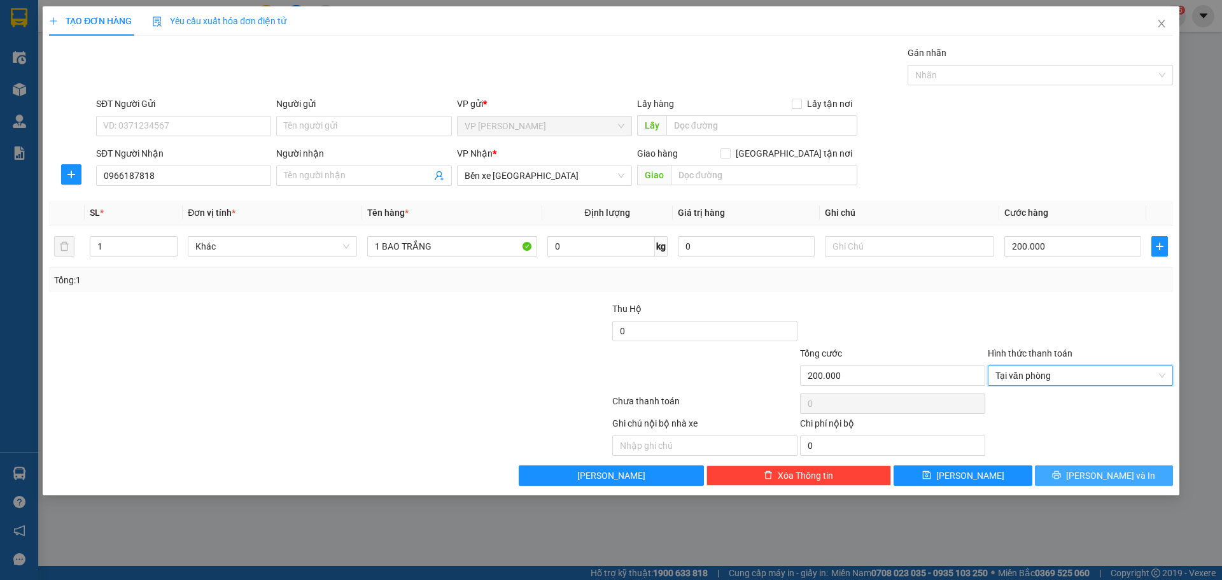
click at [1099, 476] on span "[PERSON_NAME] và In" at bounding box center [1110, 476] width 89 height 14
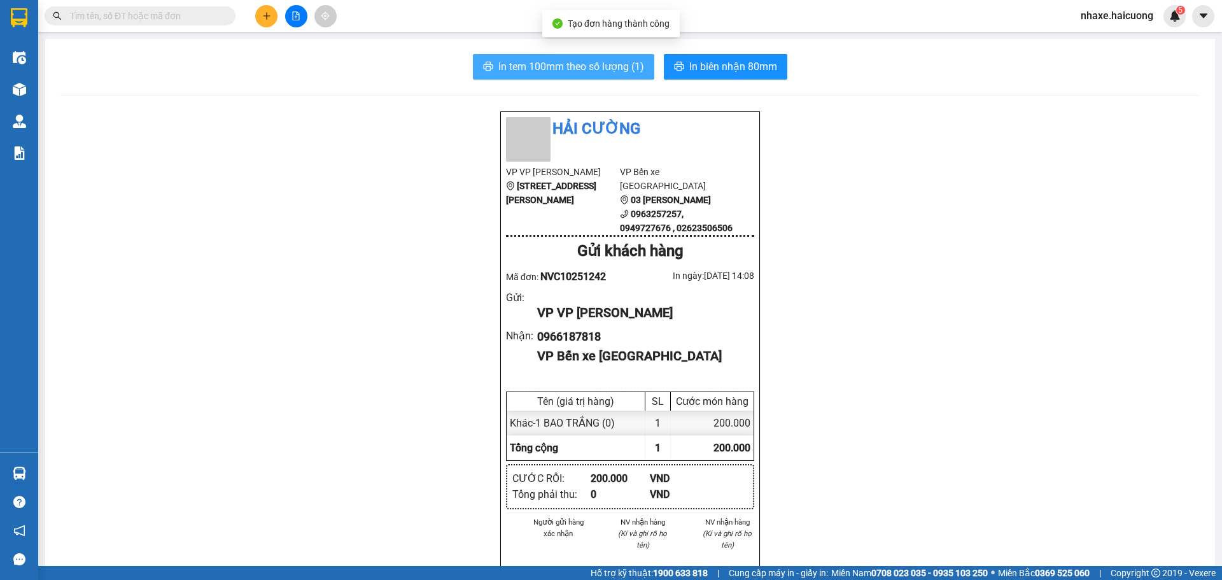
click at [545, 64] on span "In tem 100mm theo số lượng (1)" at bounding box center [571, 67] width 146 height 16
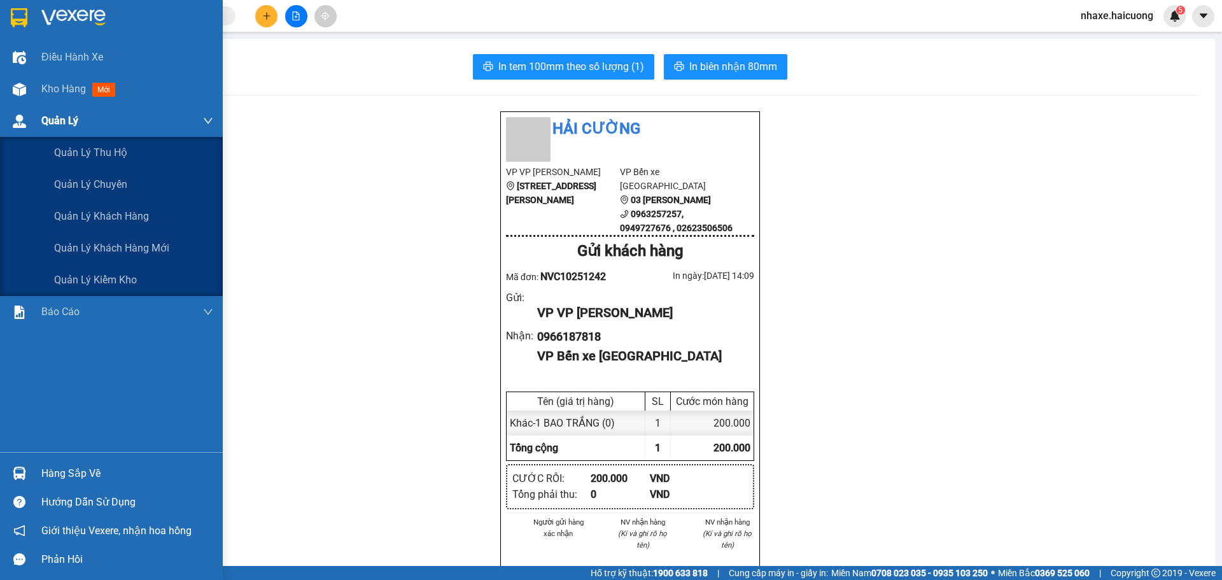
click at [0, 106] on div "Quản Lý" at bounding box center [111, 121] width 223 height 32
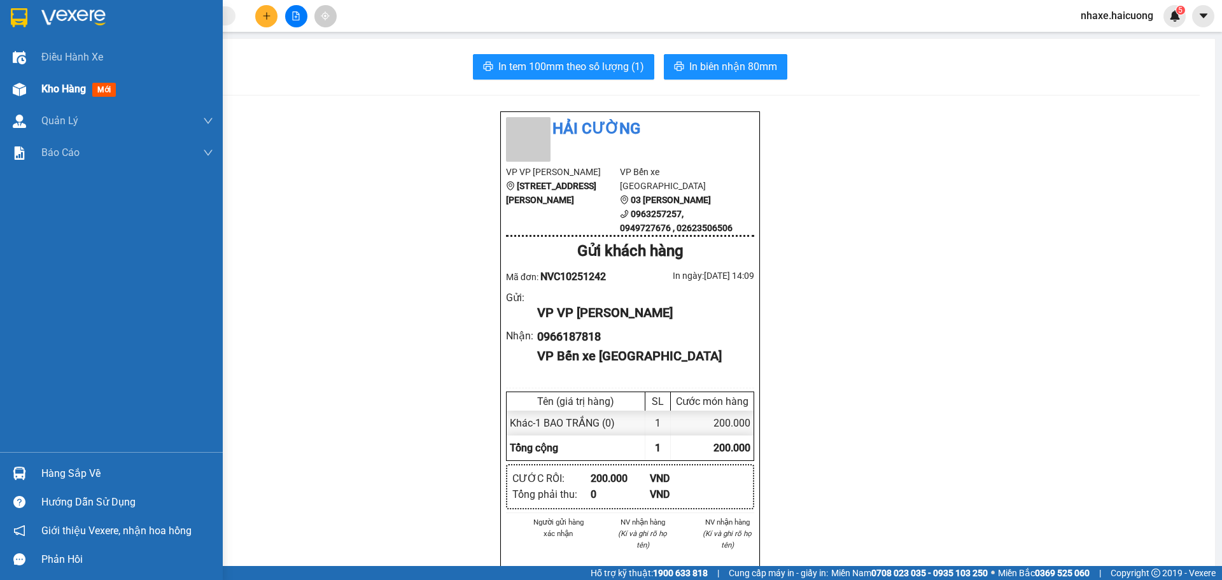
click at [13, 93] on img at bounding box center [19, 89] width 13 height 13
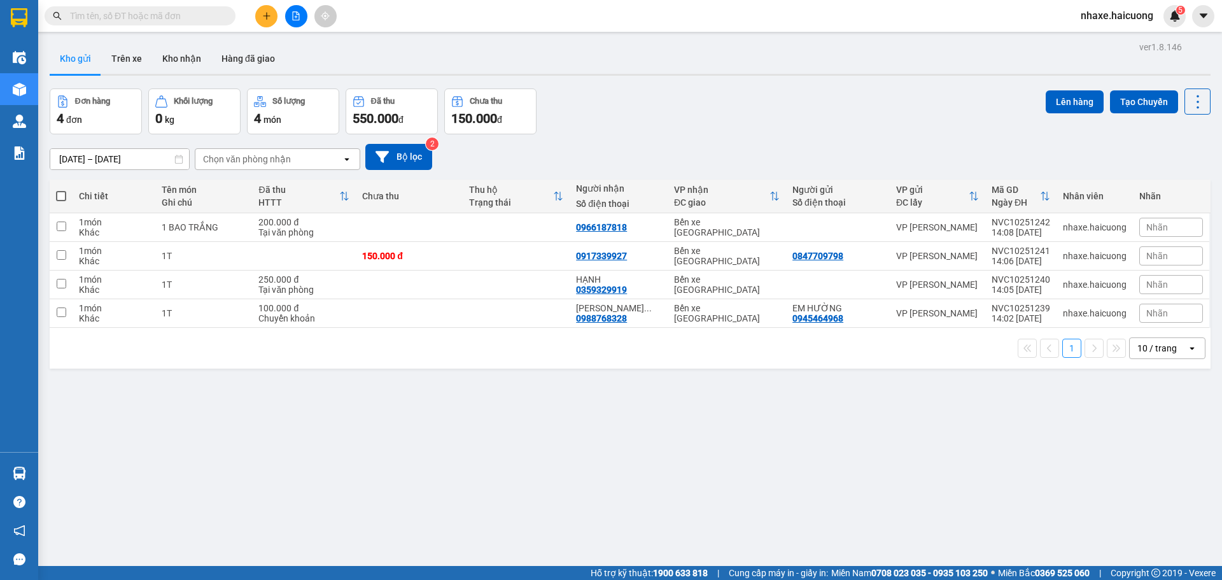
click at [276, 17] on button at bounding box center [266, 16] width 22 height 22
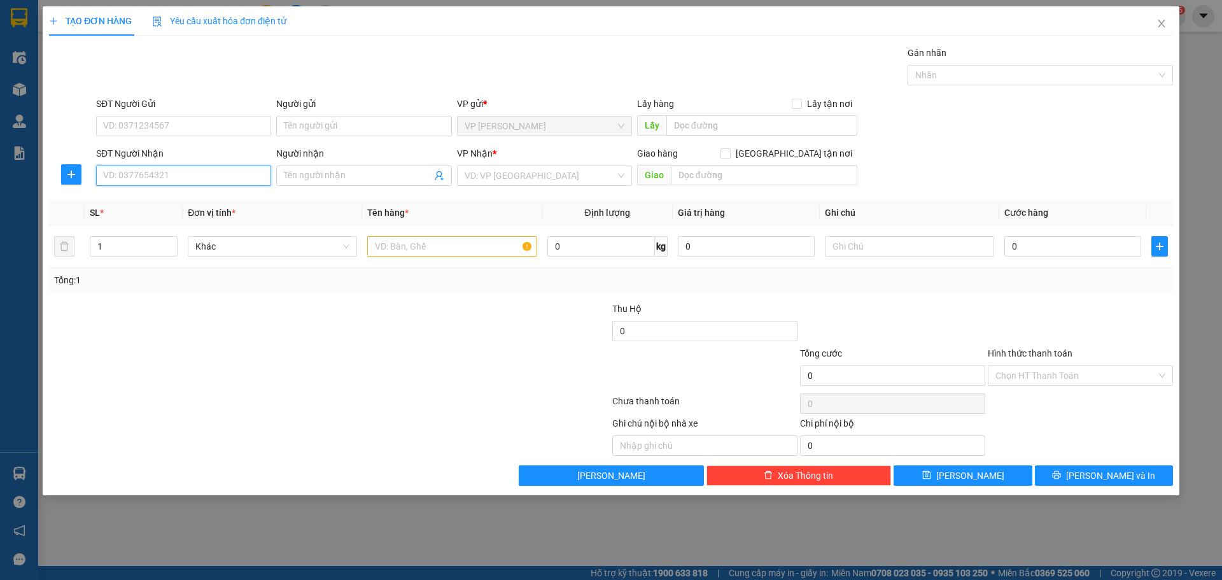
click at [200, 175] on input "SĐT Người Nhận" at bounding box center [183, 176] width 175 height 20
type input "0"
click at [146, 122] on input "SĐT Người Gửi" at bounding box center [183, 126] width 175 height 20
type input "0797393239"
click at [343, 126] on input "Người gửi" at bounding box center [363, 126] width 175 height 20
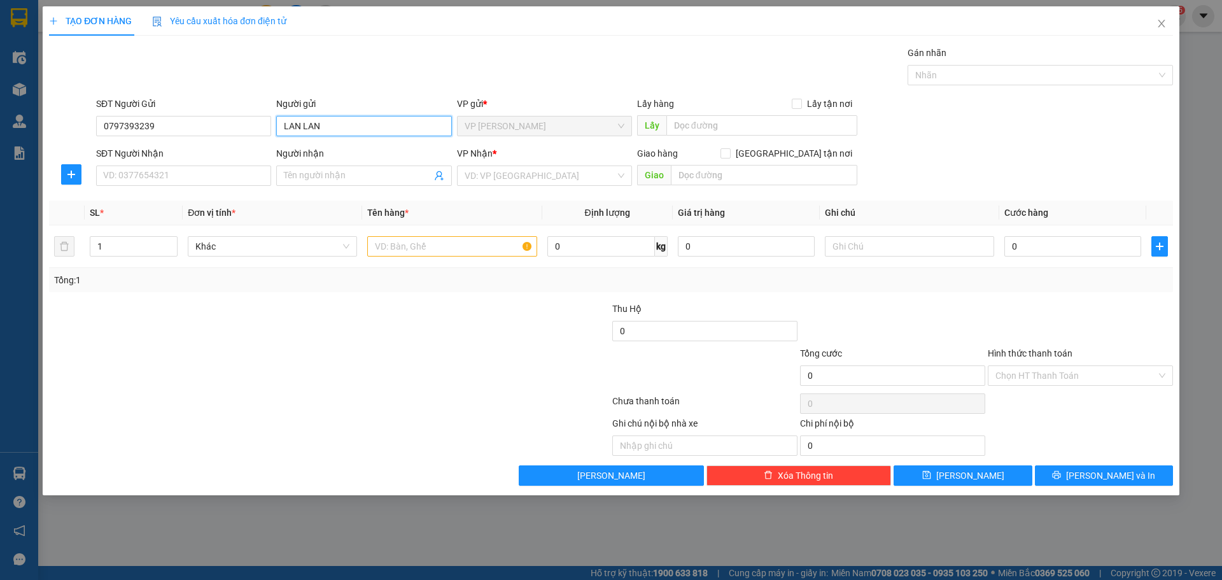
type input "LAN LAN"
click at [180, 162] on div "SĐT Người Nhận" at bounding box center [183, 155] width 175 height 19
click at [187, 176] on input "SĐT Người Nhận" at bounding box center [183, 176] width 175 height 20
click at [333, 169] on input "Người nhận" at bounding box center [357, 176] width 147 height 14
type input "CHANG"
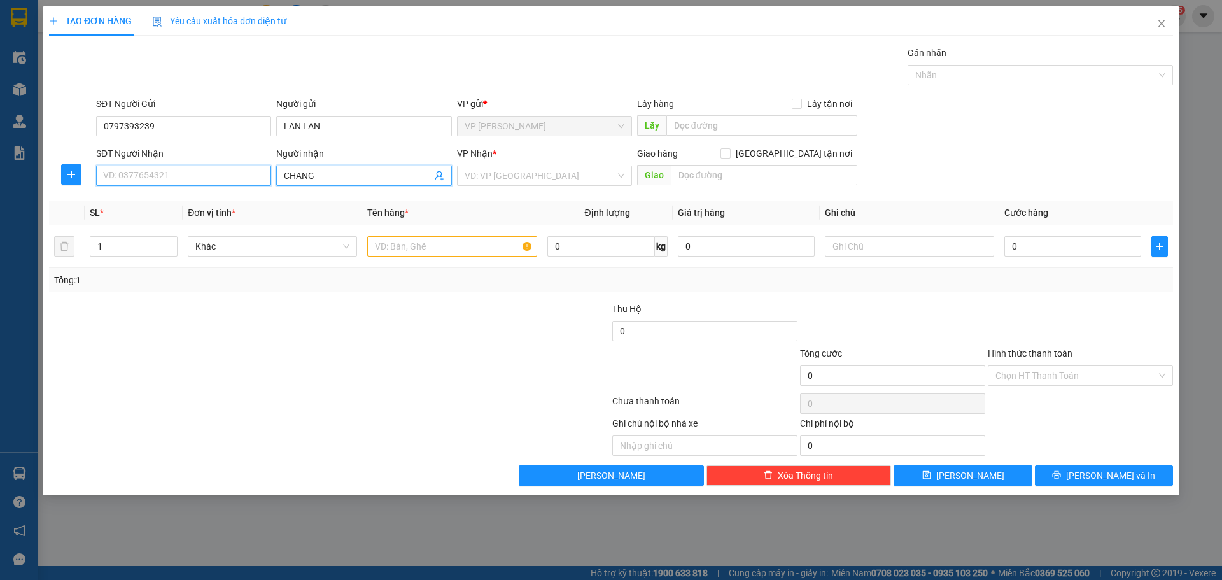
click at [226, 174] on input "SĐT Người Nhận" at bounding box center [183, 176] width 175 height 20
type input "0358271097"
click at [400, 311] on div at bounding box center [236, 324] width 376 height 45
click at [520, 181] on input "search" at bounding box center [540, 175] width 151 height 19
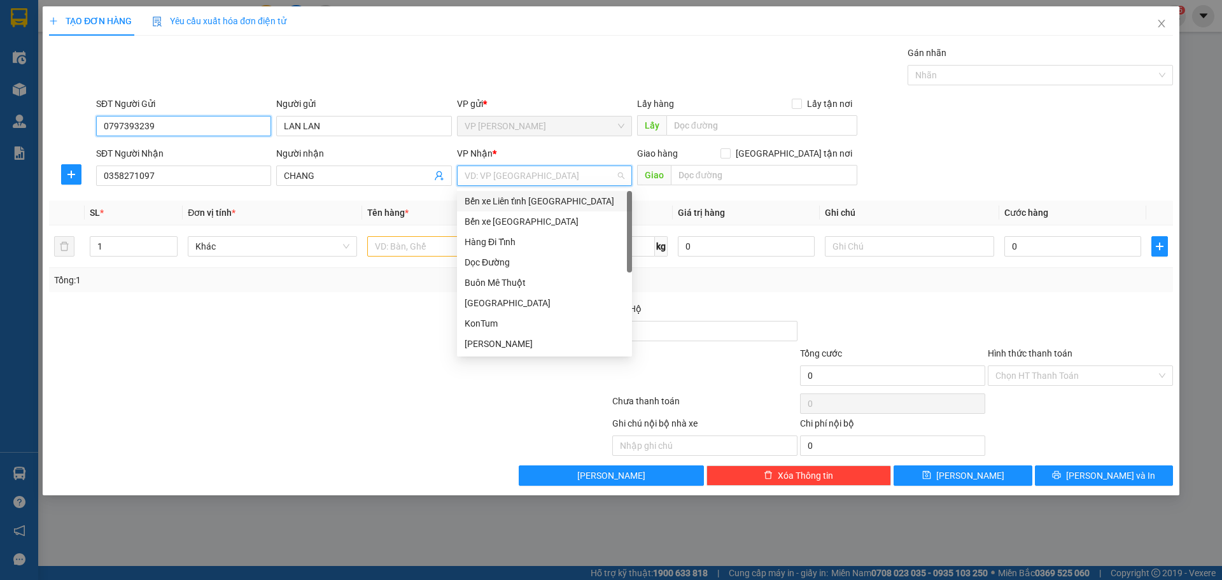
click at [174, 122] on input "0797393239" at bounding box center [183, 126] width 175 height 20
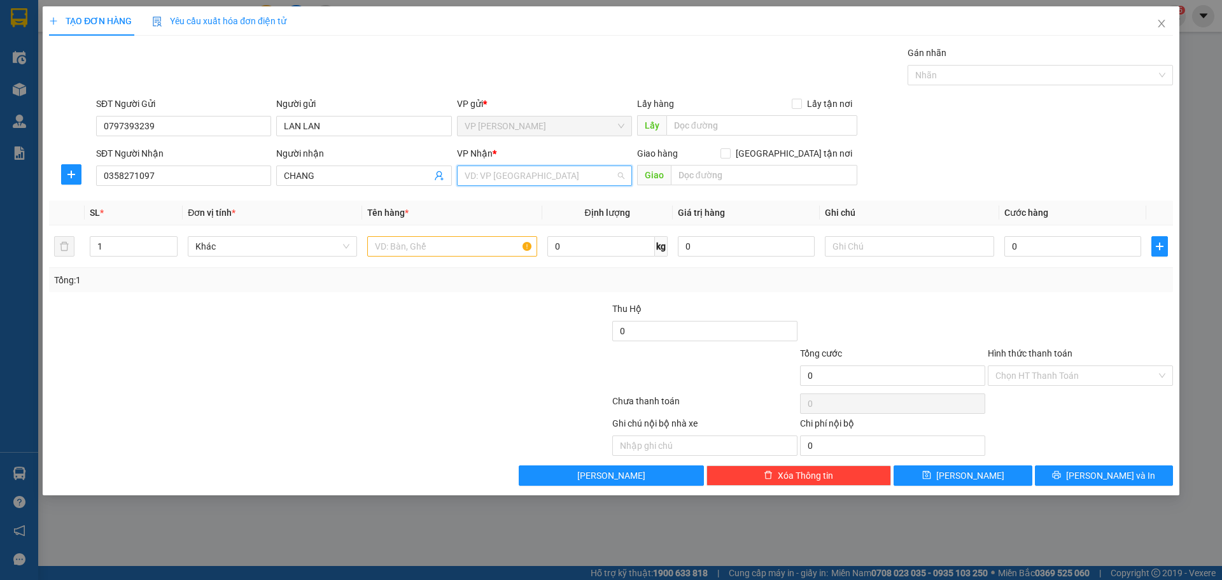
click at [521, 167] on input "search" at bounding box center [540, 175] width 151 height 19
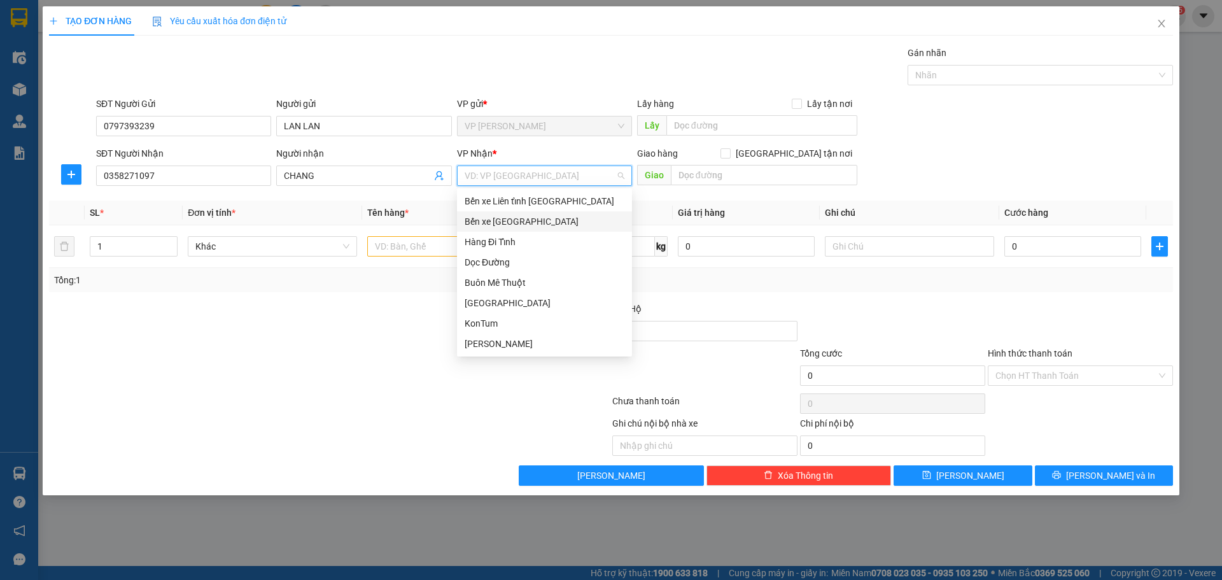
click at [529, 219] on div "Bến xe [GEOGRAPHIC_DATA]" at bounding box center [545, 222] width 160 height 14
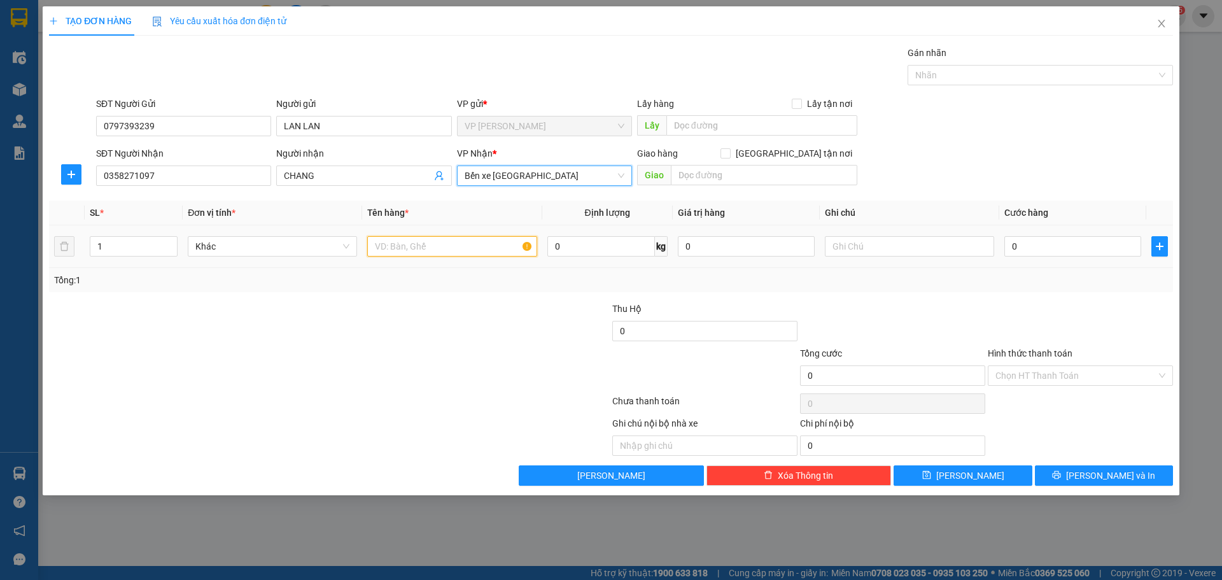
click at [399, 251] on input "text" at bounding box center [451, 246] width 169 height 20
type input "1"
click at [157, 245] on input "1" at bounding box center [133, 246] width 87 height 19
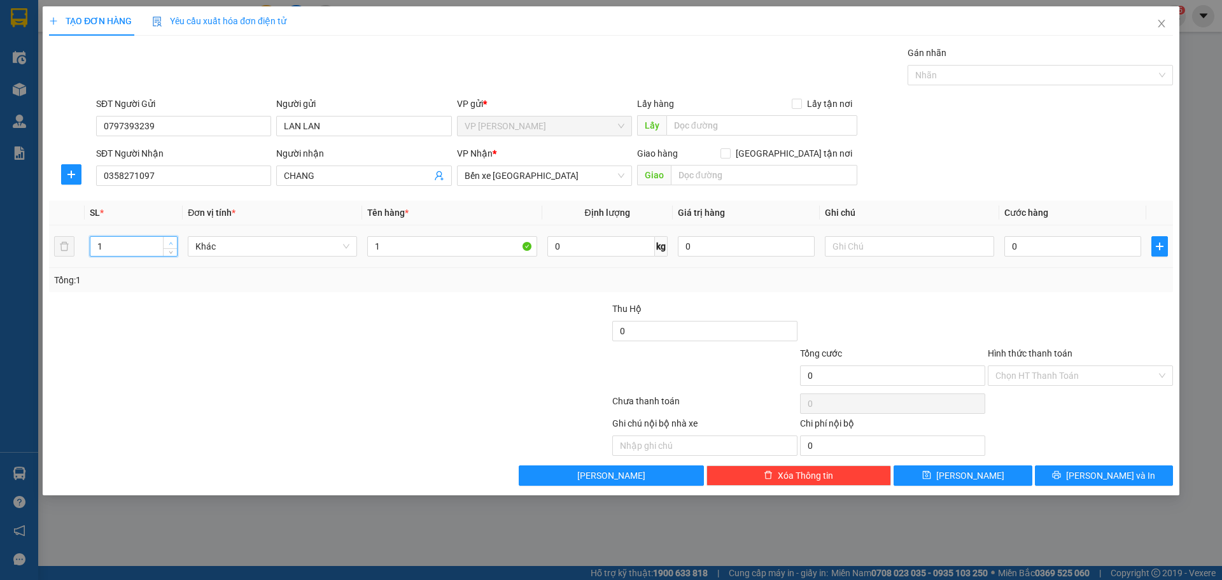
type input "2"
click at [166, 242] on span "Increase Value" at bounding box center [170, 242] width 14 height 11
click at [425, 240] on input "1" at bounding box center [451, 246] width 169 height 20
type input "2T"
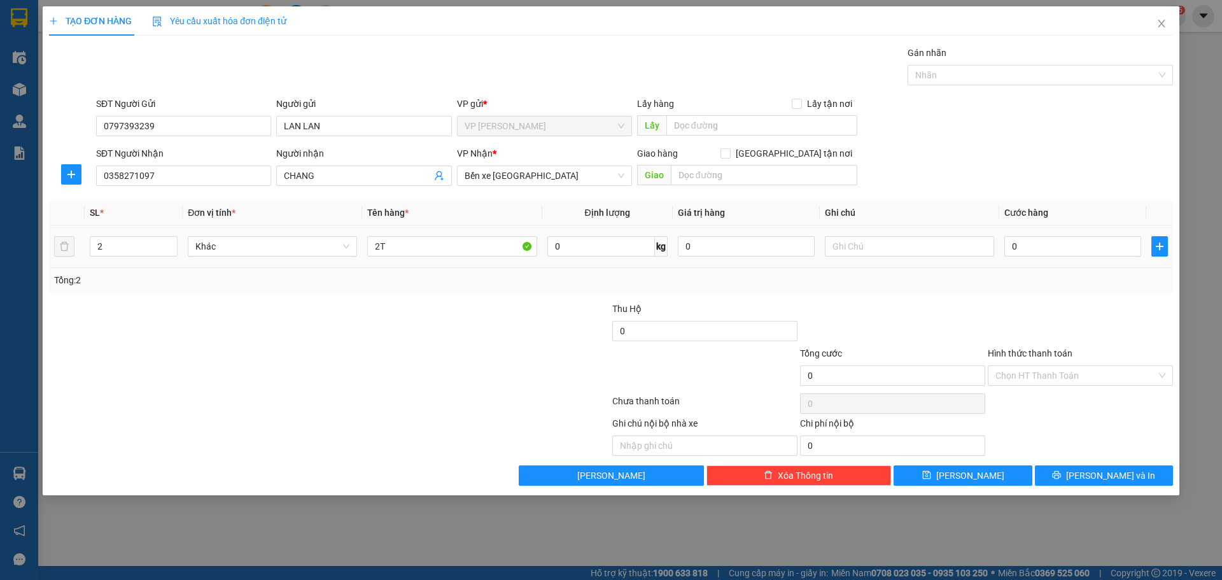
click at [1072, 257] on div "0" at bounding box center [1072, 246] width 137 height 25
click at [1072, 251] on input "0" at bounding box center [1072, 246] width 137 height 20
type input "5"
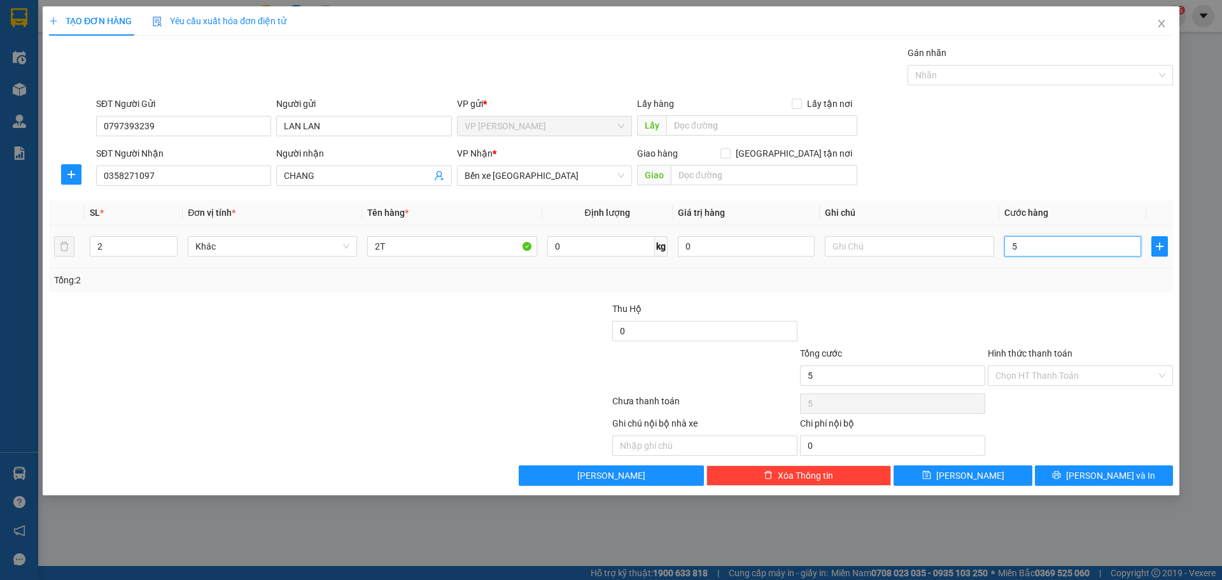
type input "50"
type input "500"
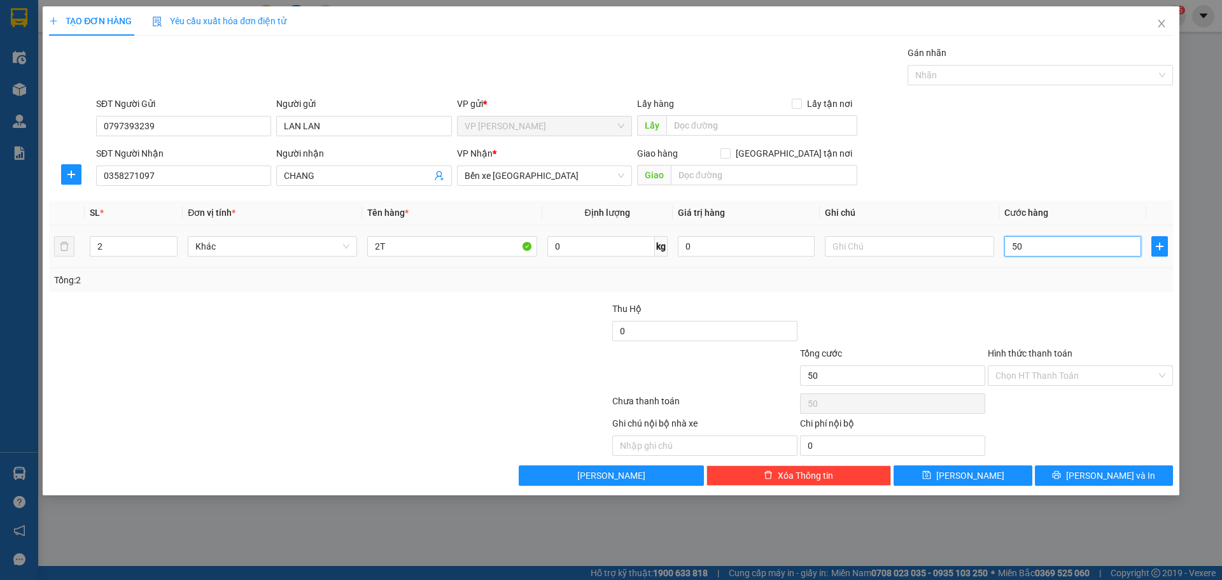
type input "500"
type input "500.000"
click at [382, 346] on div at bounding box center [236, 368] width 376 height 45
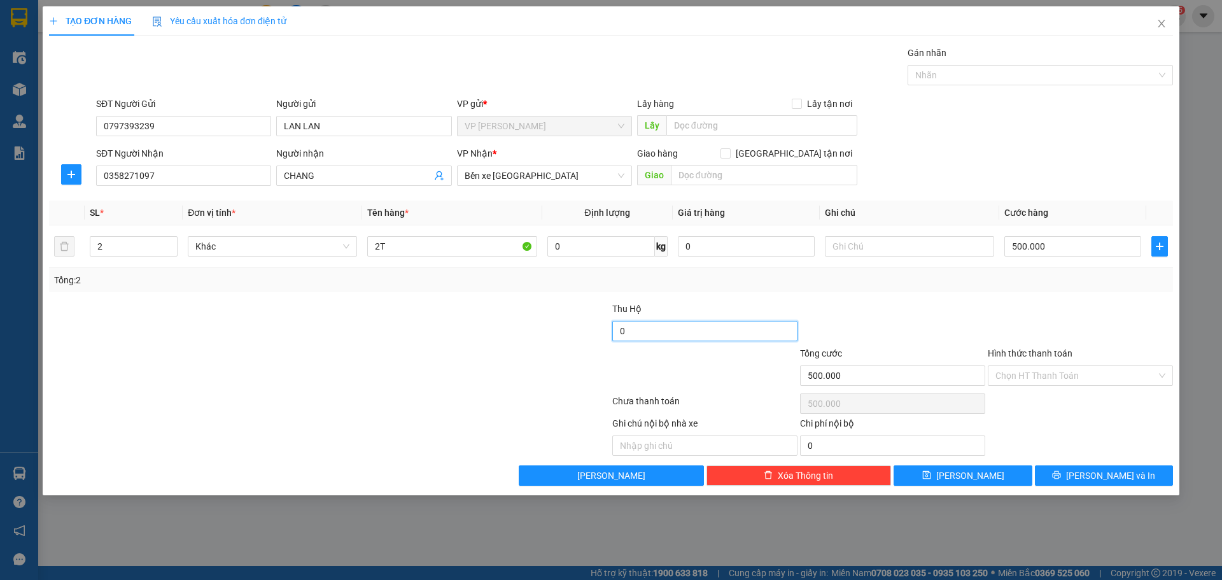
click at [712, 331] on input "0" at bounding box center [704, 331] width 185 height 20
type input "4.700.000"
click at [503, 378] on div at bounding box center [517, 368] width 188 height 45
click at [1125, 473] on span "[PERSON_NAME] và In" at bounding box center [1110, 476] width 89 height 14
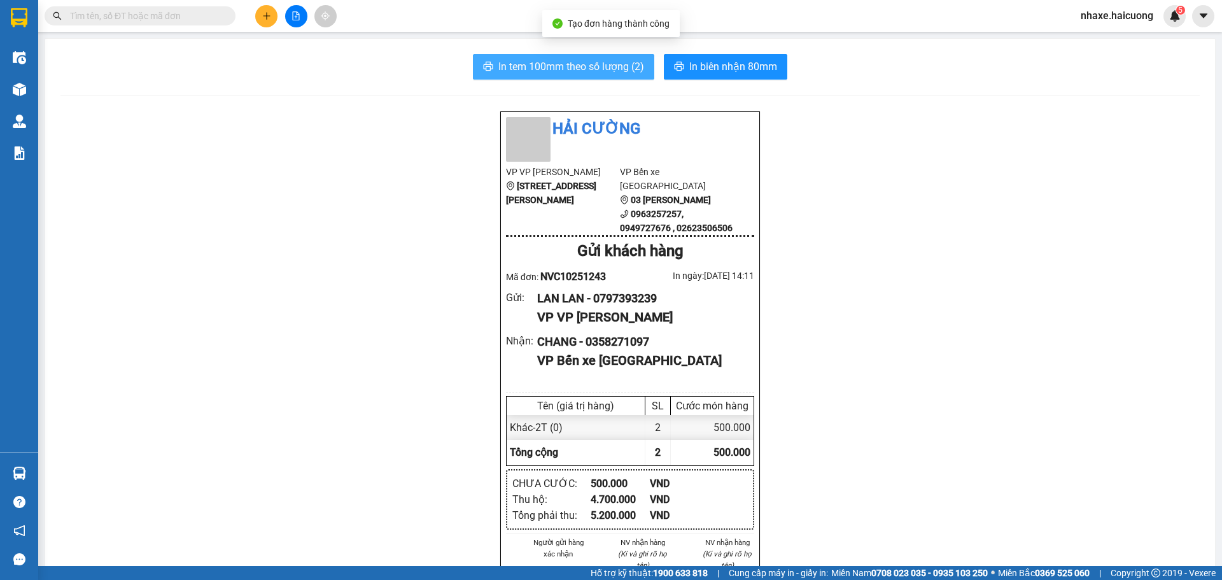
click at [544, 75] on button "In tem 100mm theo số lượng (2)" at bounding box center [563, 66] width 181 height 25
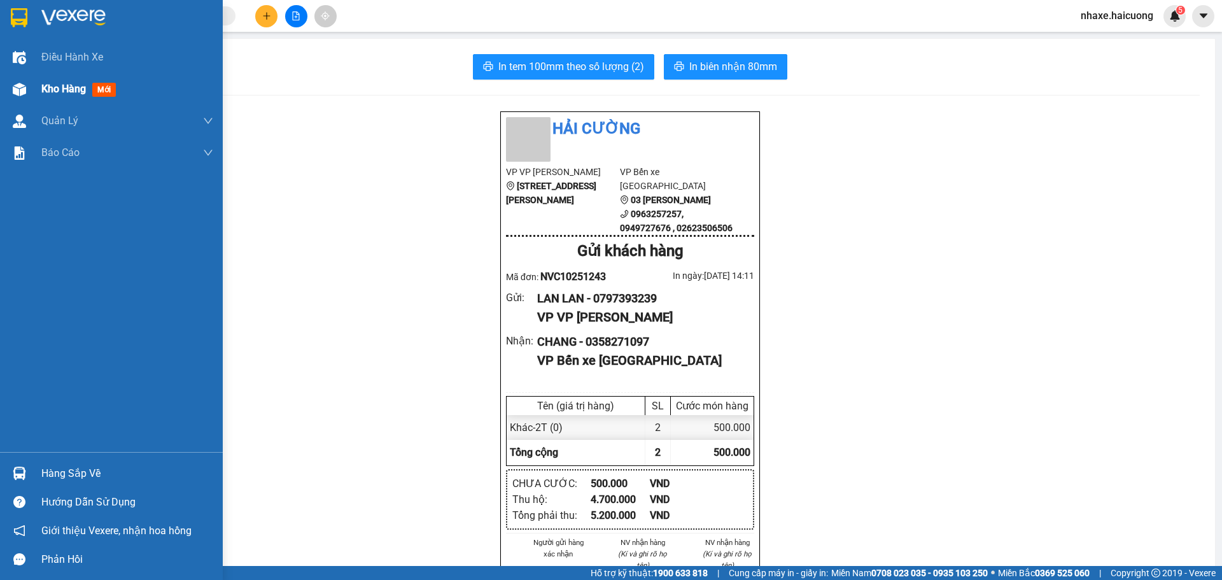
click at [17, 85] on img at bounding box center [19, 89] width 13 height 13
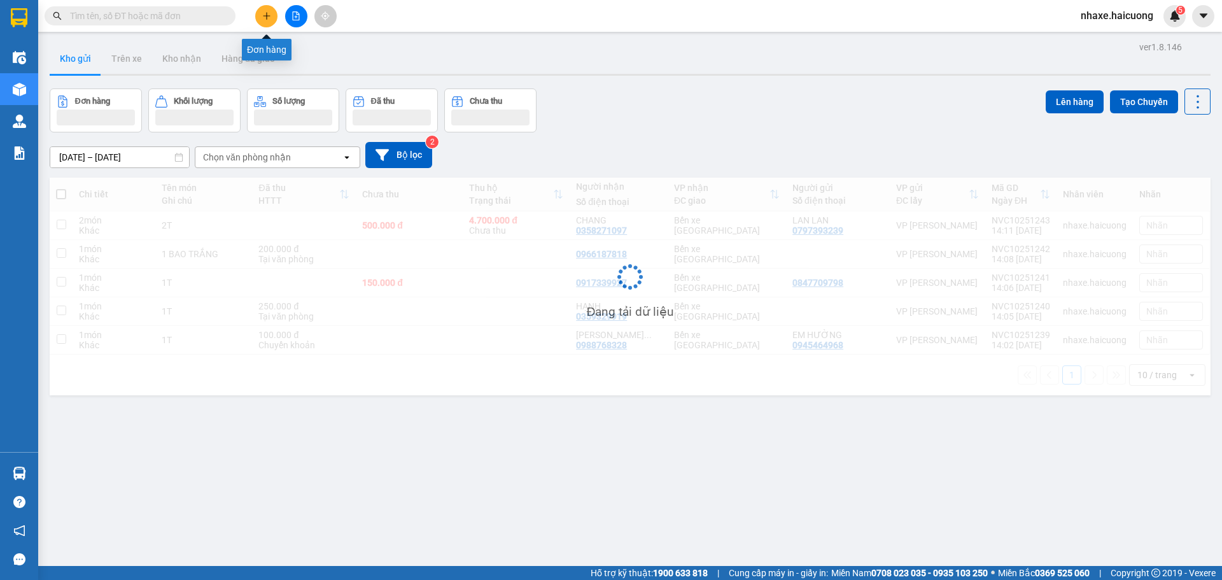
click at [265, 15] on icon "plus" at bounding box center [266, 15] width 9 height 9
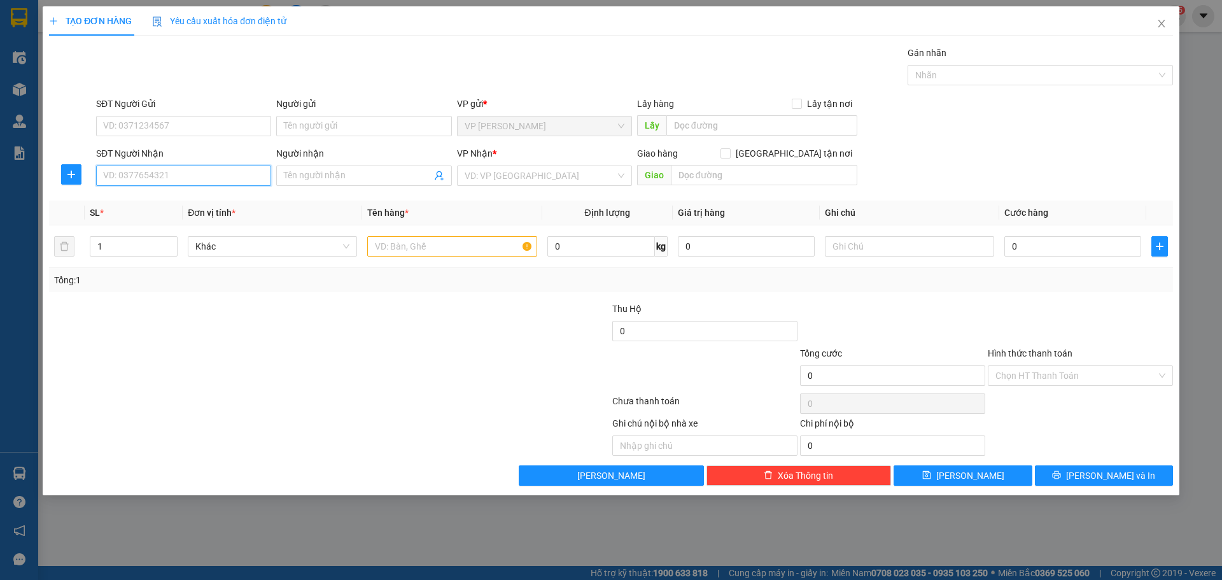
click at [160, 168] on input "SĐT Người Nhận" at bounding box center [183, 176] width 175 height 20
click at [166, 122] on input "SĐT Người Gửi" at bounding box center [183, 126] width 175 height 20
type input "09034011"
click at [223, 125] on input "09034011" at bounding box center [183, 126] width 175 height 20
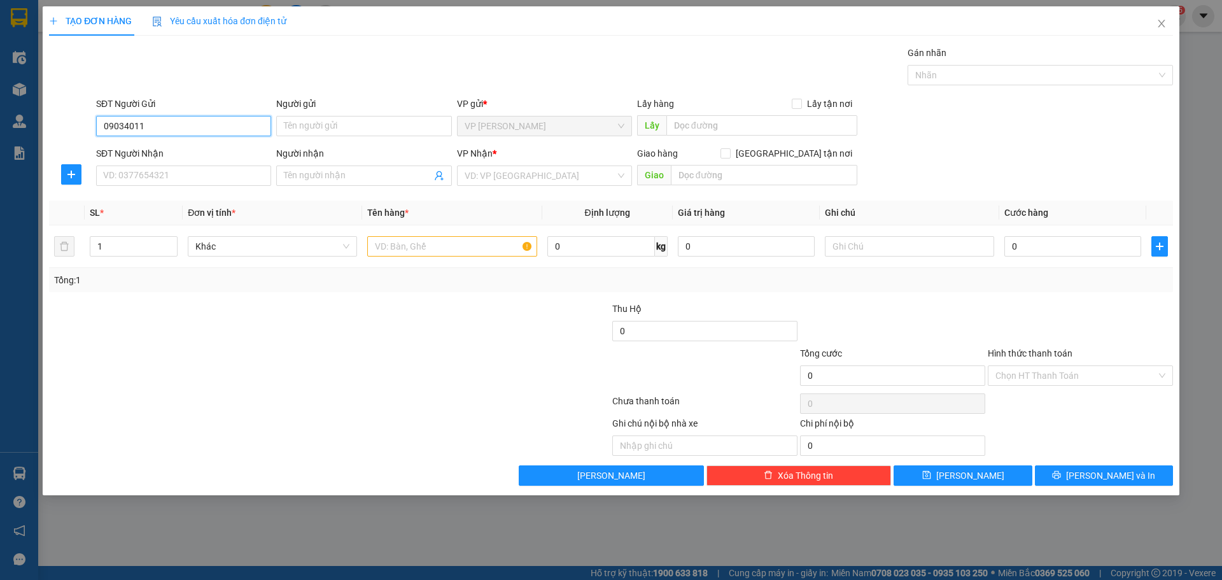
click at [223, 125] on input "09034011" at bounding box center [183, 126] width 175 height 20
click at [179, 177] on input "SĐT Người Nhận" at bounding box center [183, 176] width 175 height 20
type input "0866691595"
click at [545, 180] on input "search" at bounding box center [540, 175] width 151 height 19
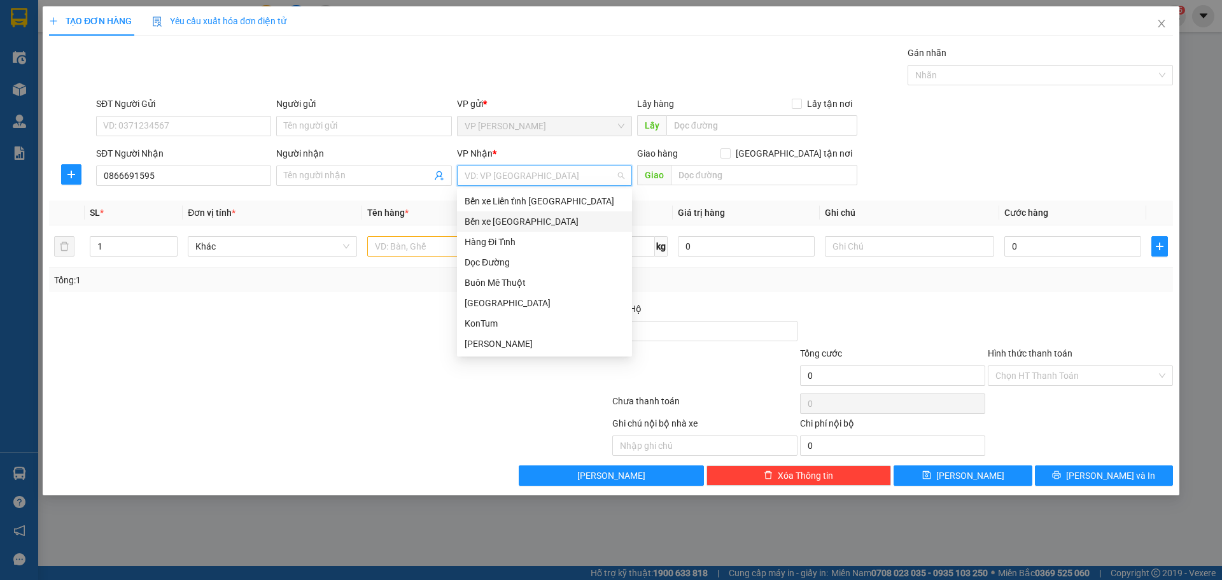
click at [541, 222] on div "Bến xe [GEOGRAPHIC_DATA]" at bounding box center [545, 222] width 160 height 14
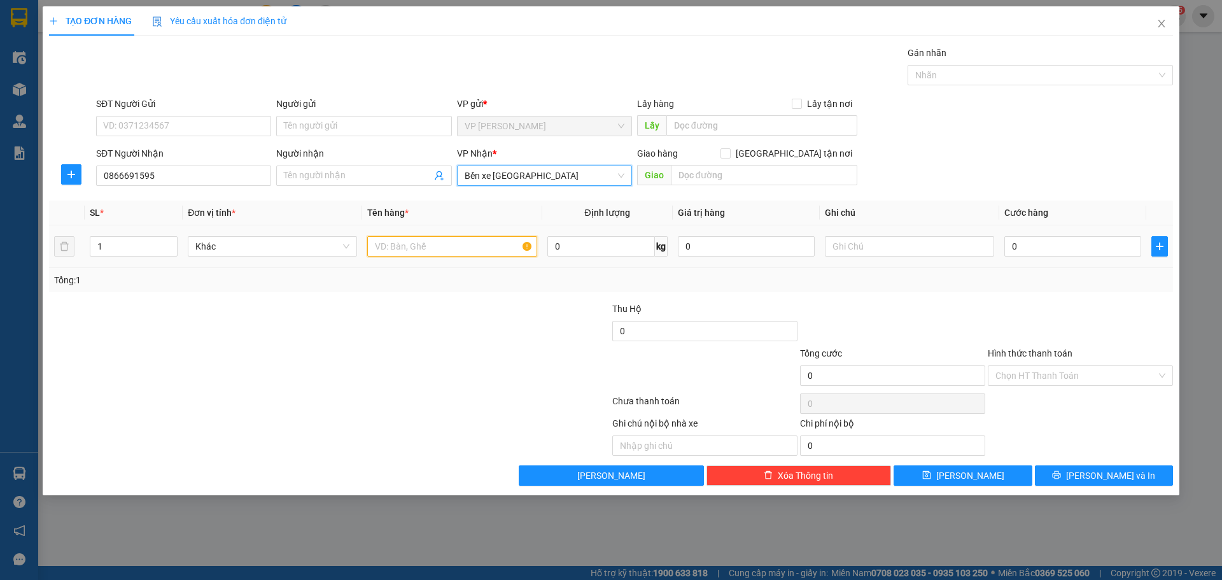
click at [434, 245] on input "text" at bounding box center [451, 246] width 169 height 20
type input "1T"
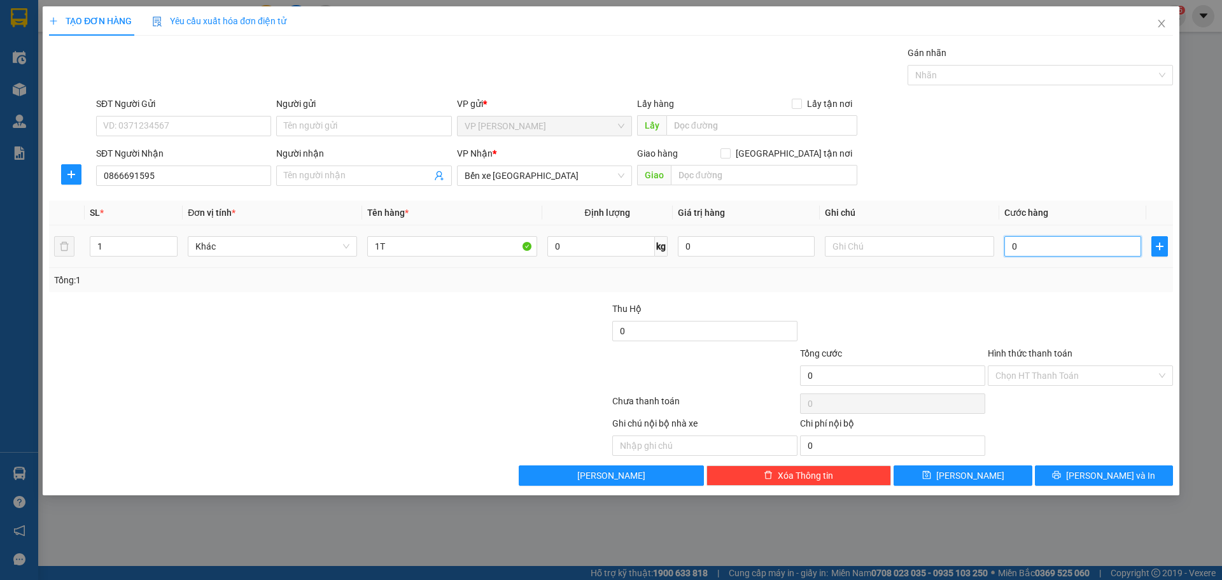
click at [1067, 250] on input "0" at bounding box center [1072, 246] width 137 height 20
type input "2"
type input "25"
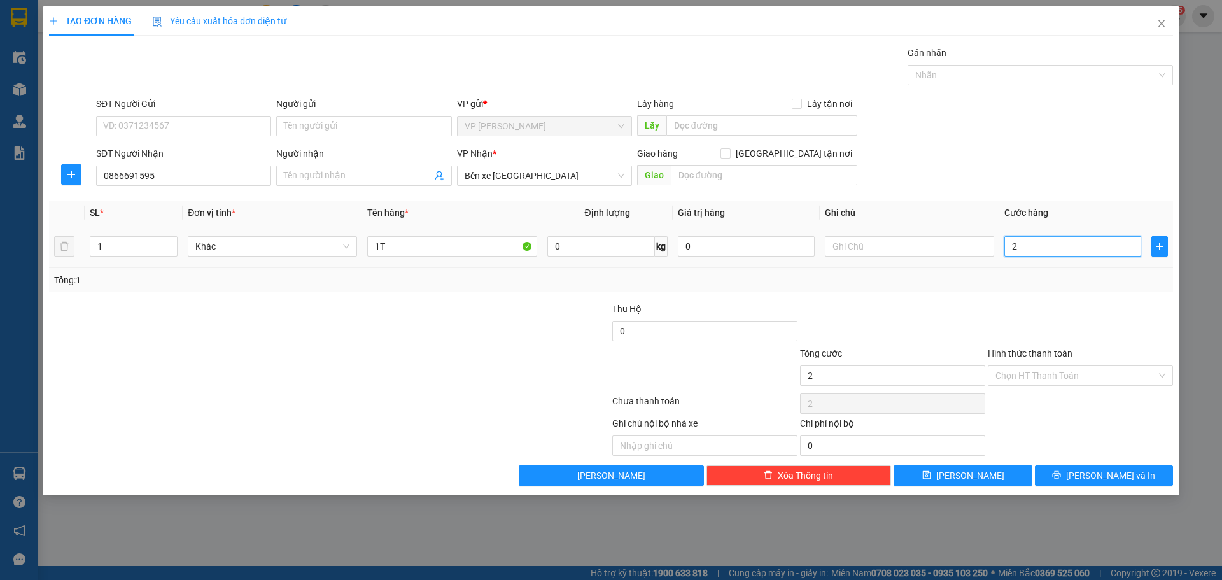
type input "25"
type input "250"
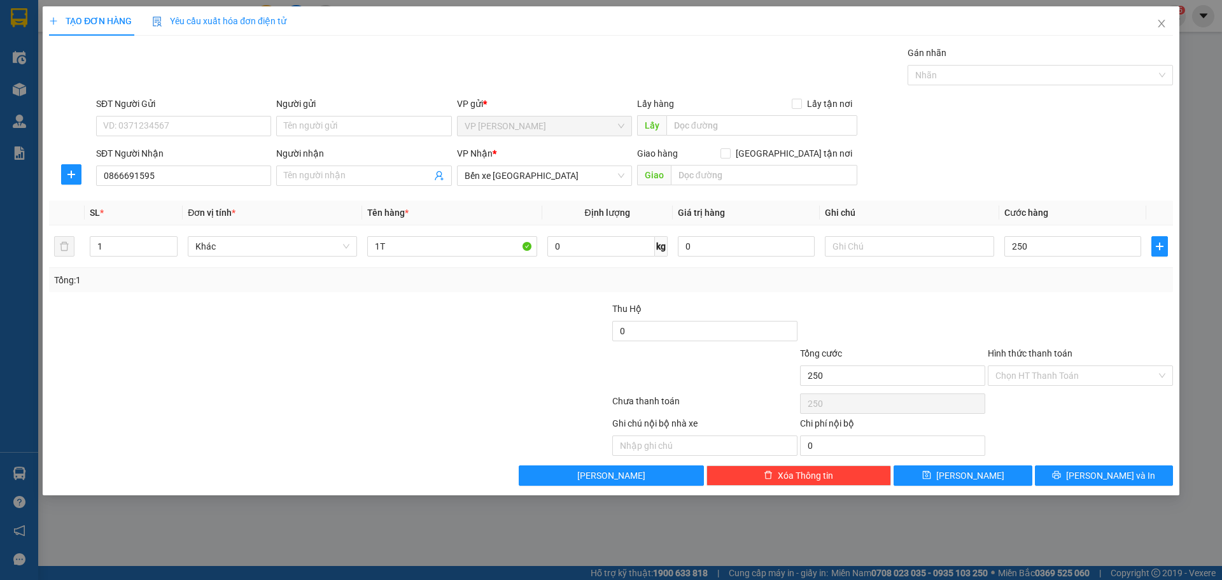
type input "250.000"
click at [1031, 300] on div "Transit Pickup Surcharge Ids Transit Deliver Surcharge Ids Transit Deliver Surc…" at bounding box center [611, 266] width 1124 height 440
click at [1103, 479] on span "Lưu và In" at bounding box center [1110, 476] width 89 height 14
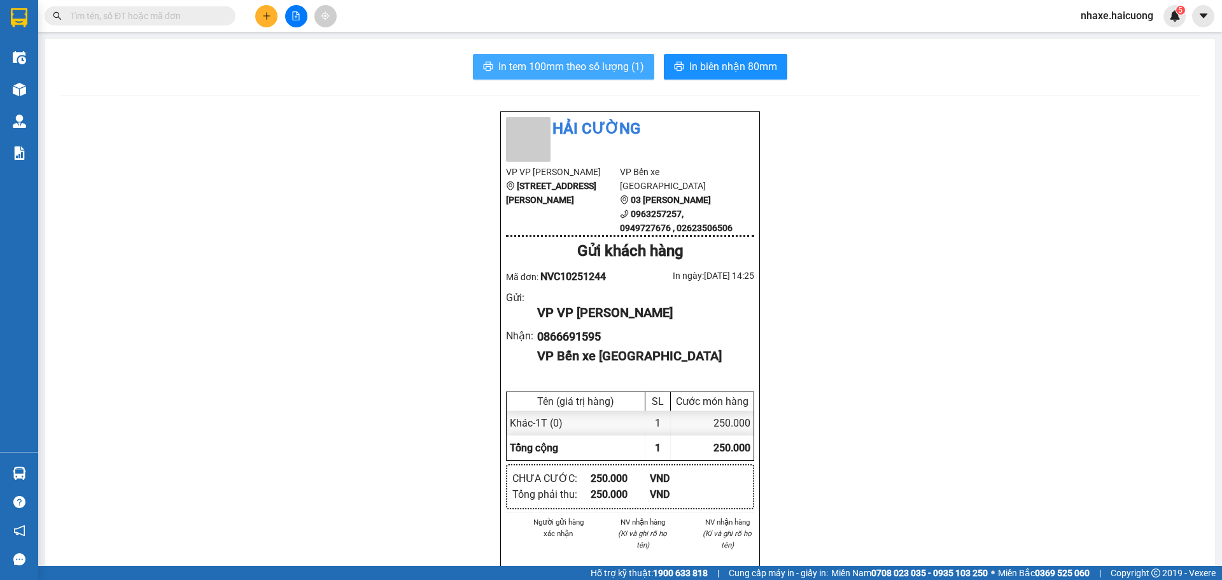
click at [559, 75] on button "In tem 100mm theo số lượng (1)" at bounding box center [563, 66] width 181 height 25
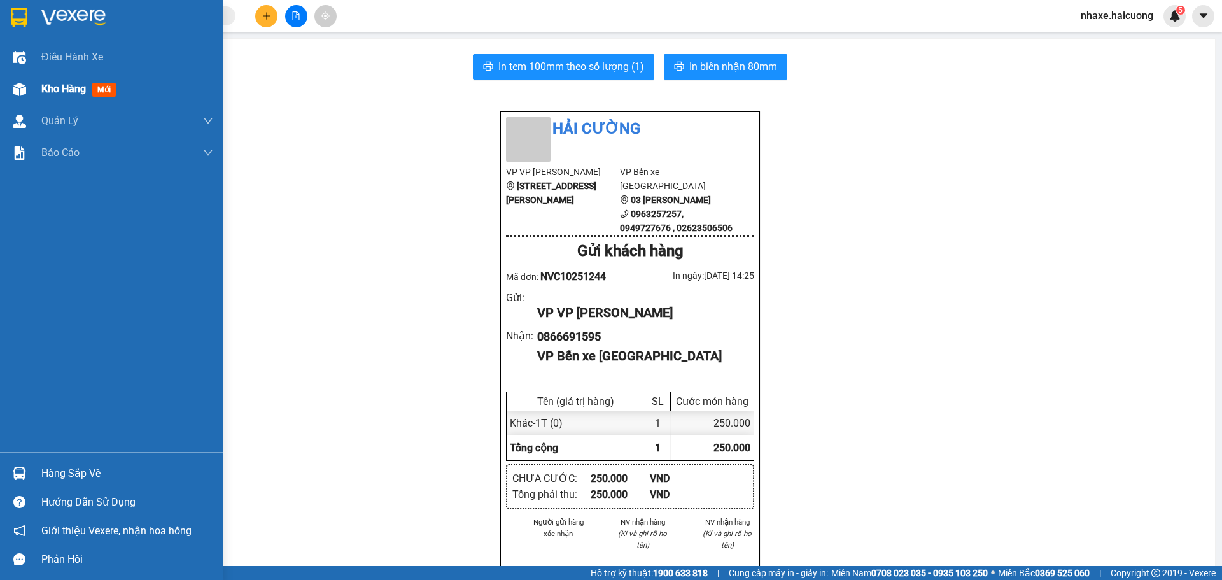
click at [57, 98] on div "Kho hàng mới" at bounding box center [127, 89] width 172 height 32
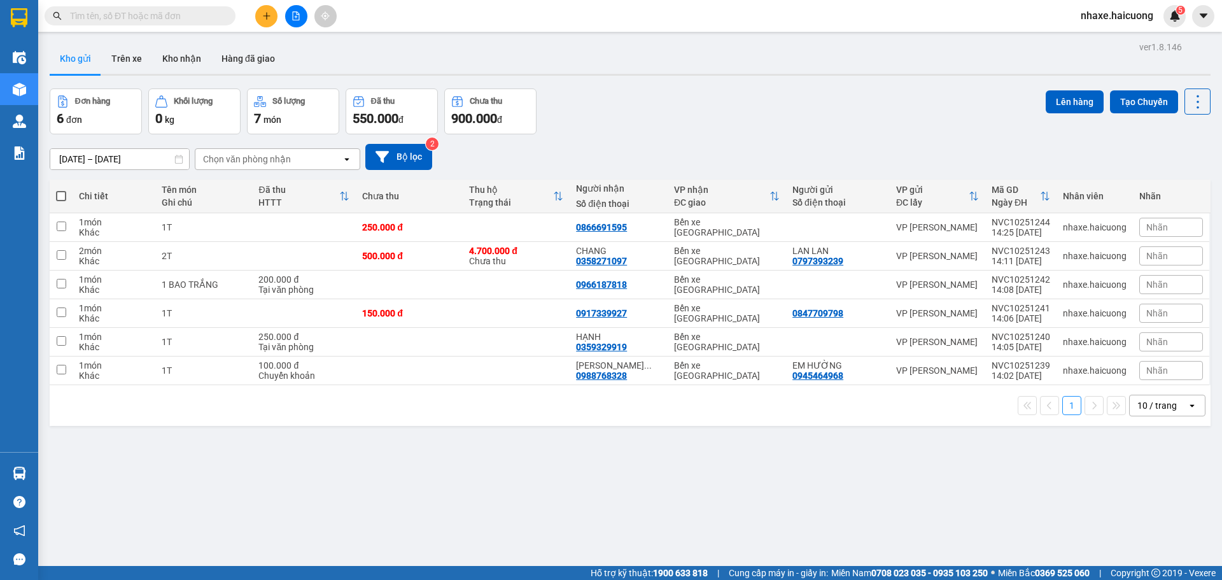
click at [177, 16] on input "text" at bounding box center [145, 16] width 150 height 14
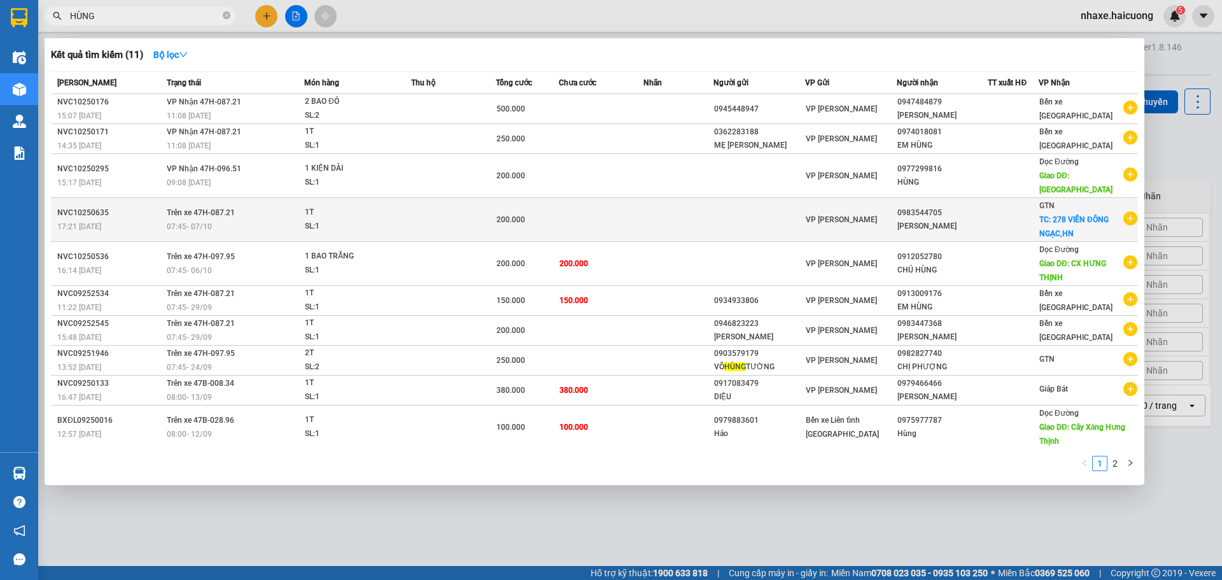
scroll to position [1, 0]
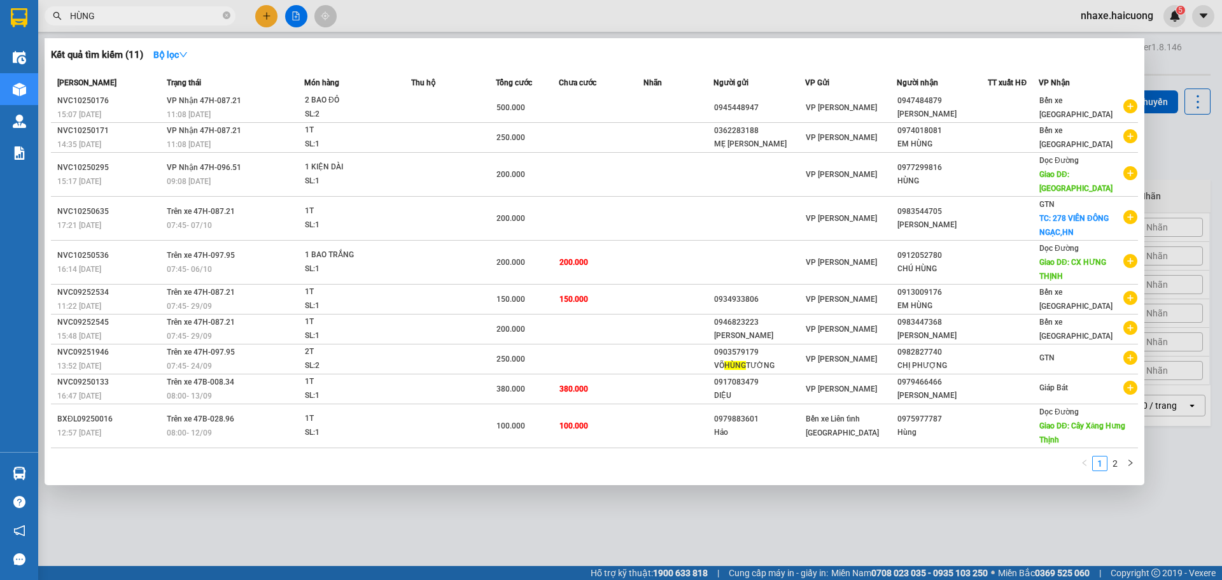
click at [126, 21] on input "HÙNG" at bounding box center [145, 16] width 150 height 14
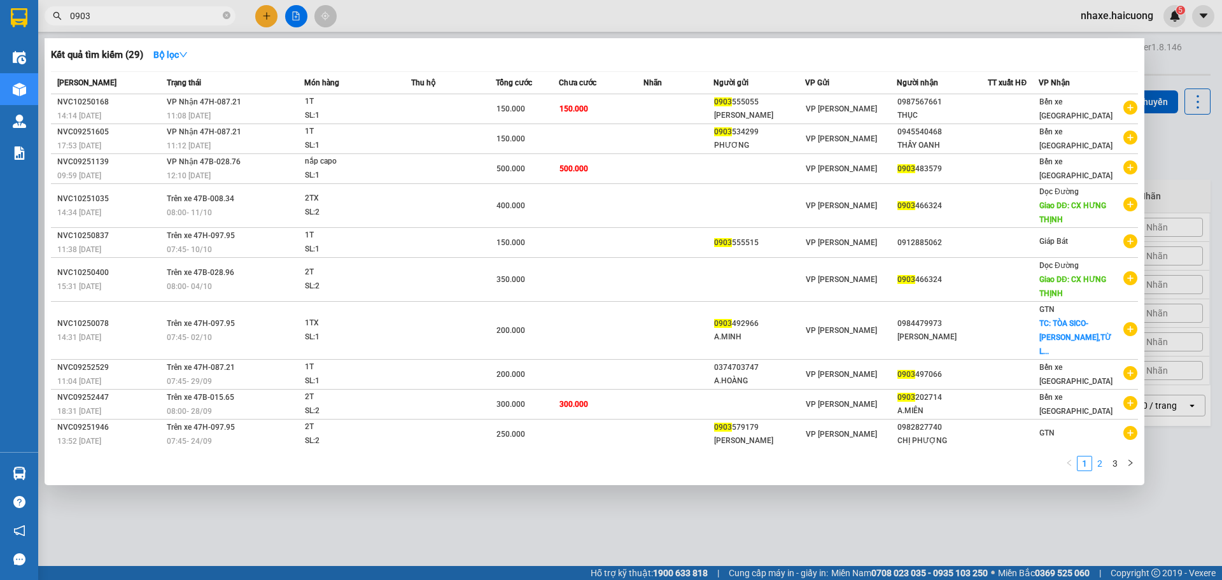
click at [1104, 461] on link "2" at bounding box center [1100, 463] width 14 height 14
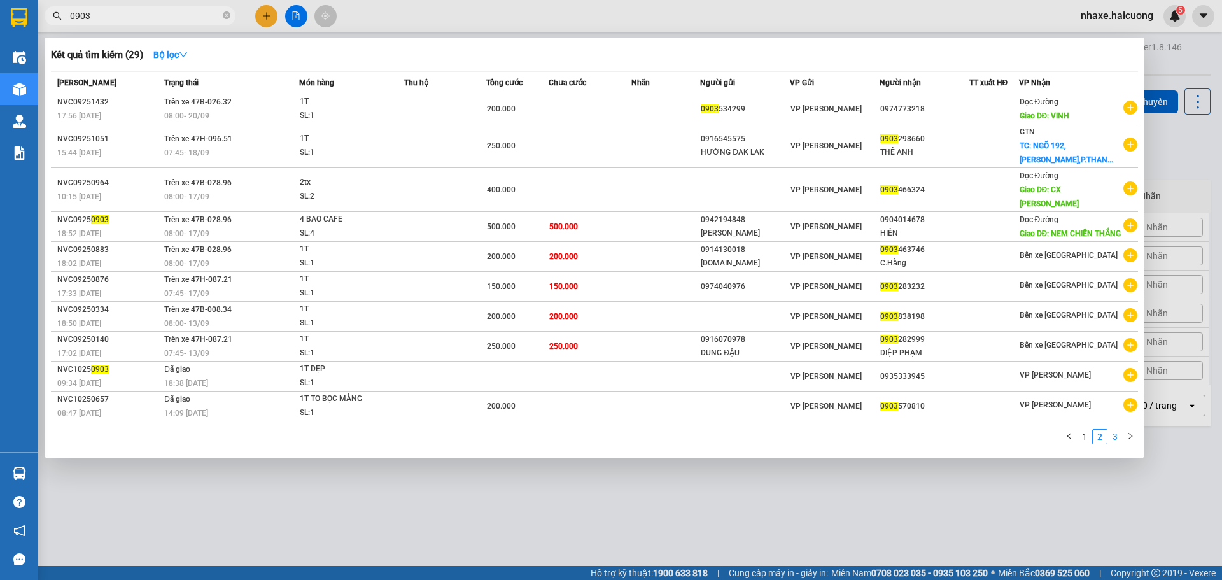
click at [1120, 444] on link "3" at bounding box center [1115, 437] width 14 height 14
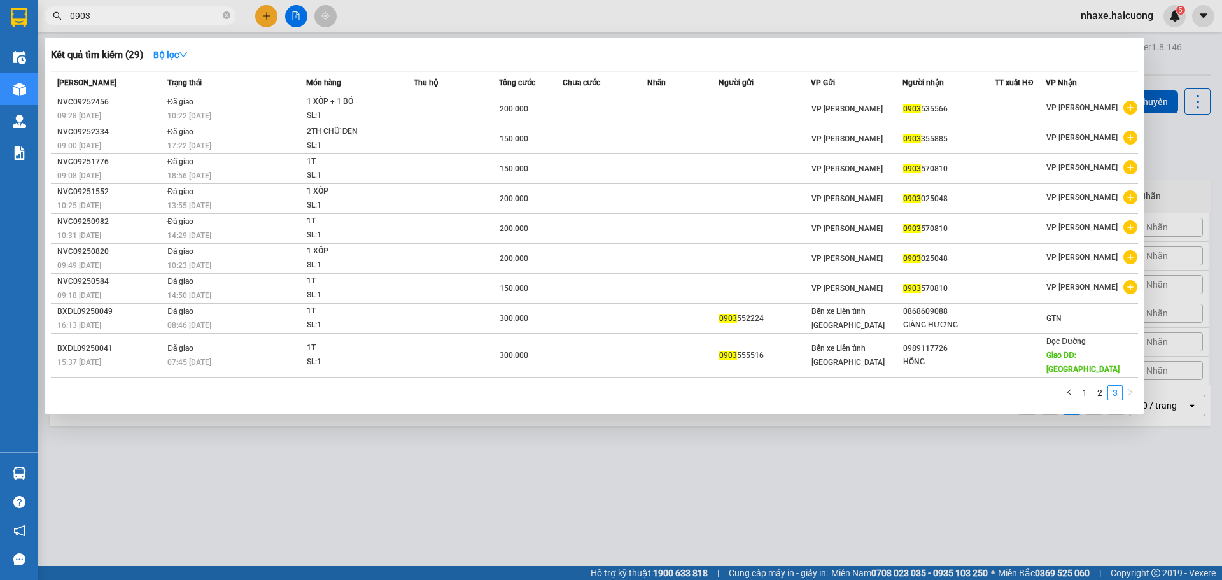
click at [146, 13] on input "0903" at bounding box center [145, 16] width 150 height 14
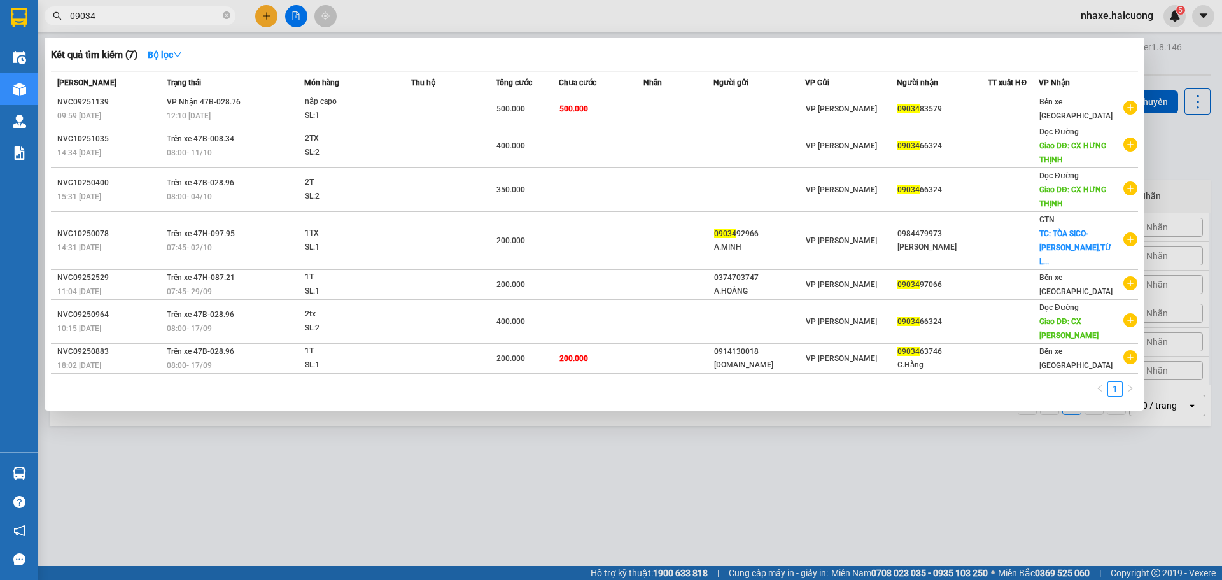
click at [130, 11] on input "09034" at bounding box center [145, 16] width 150 height 14
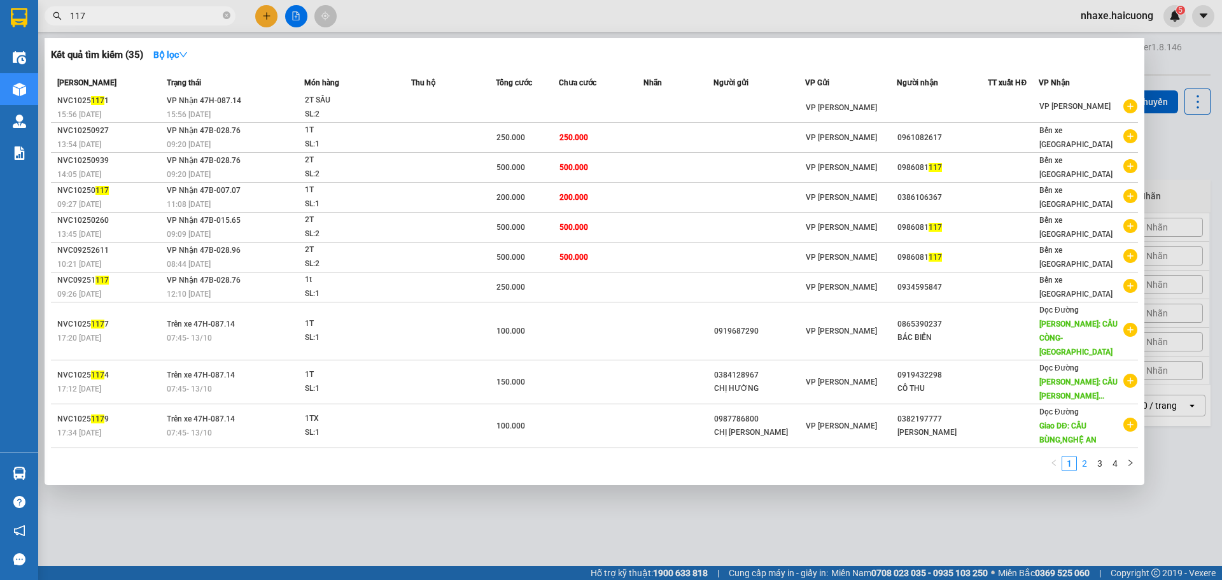
click at [1083, 462] on link "2" at bounding box center [1085, 463] width 14 height 14
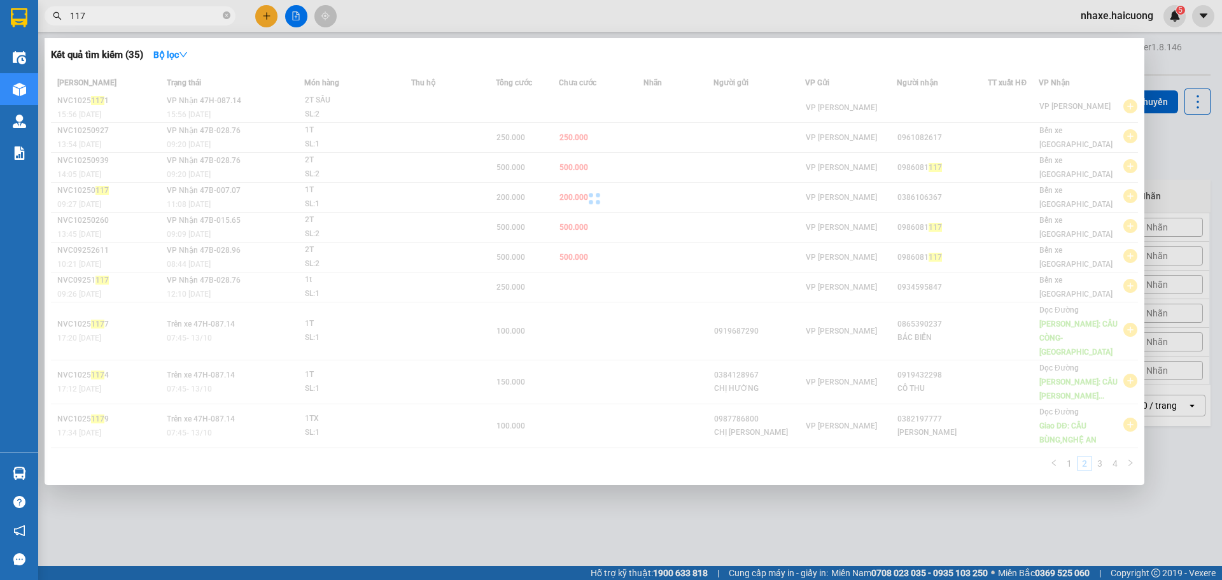
scroll to position [0, 0]
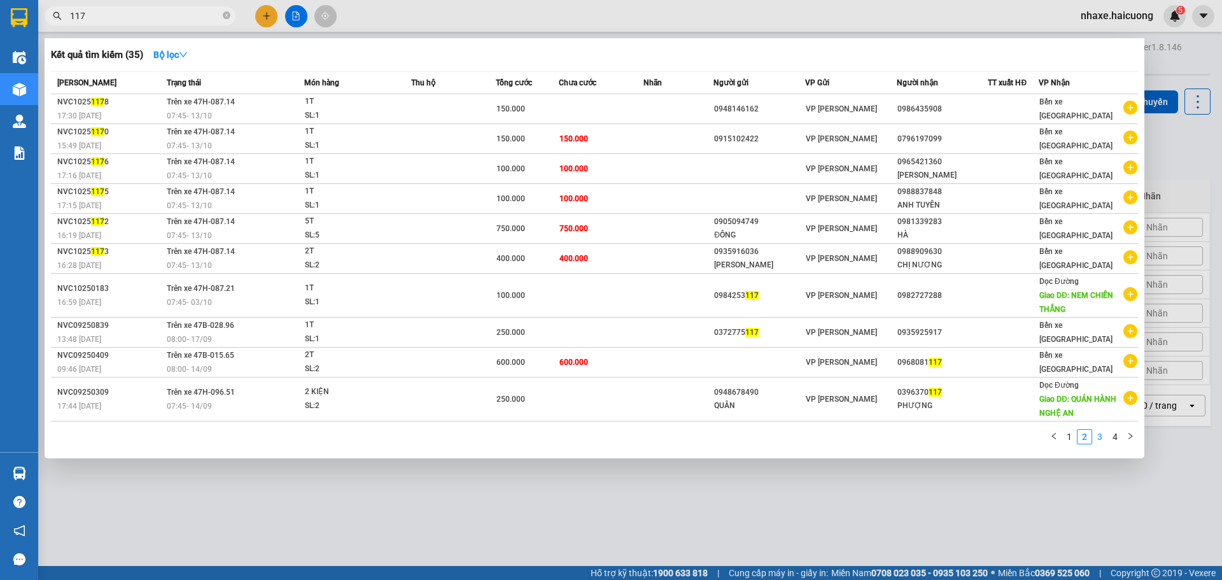
click at [1098, 437] on link "3" at bounding box center [1100, 437] width 14 height 14
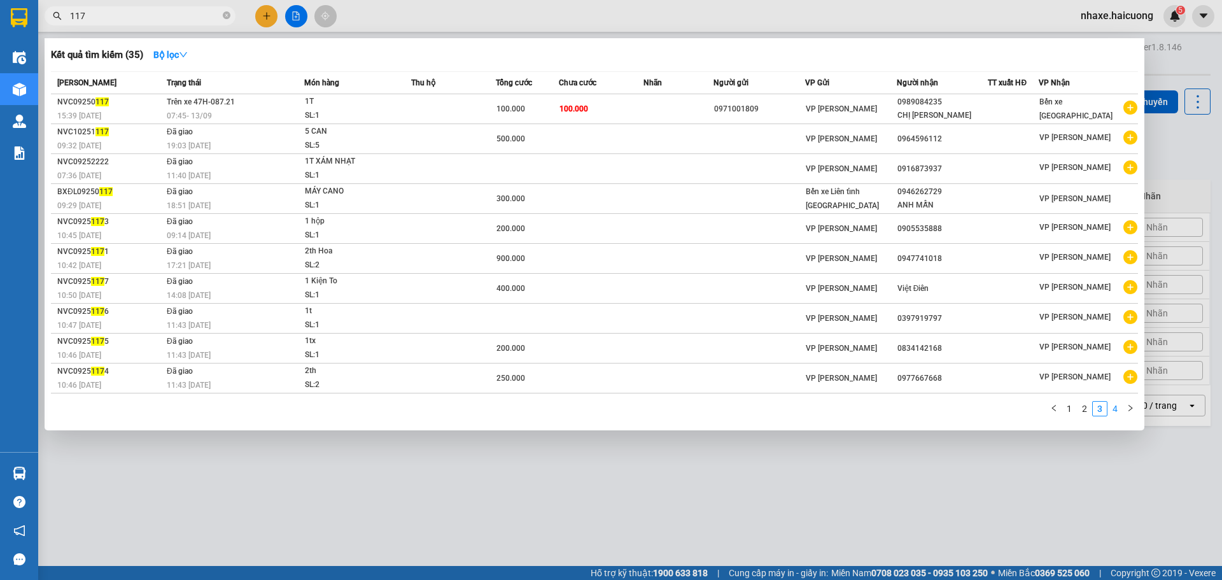
click at [1115, 411] on link "4" at bounding box center [1115, 409] width 14 height 14
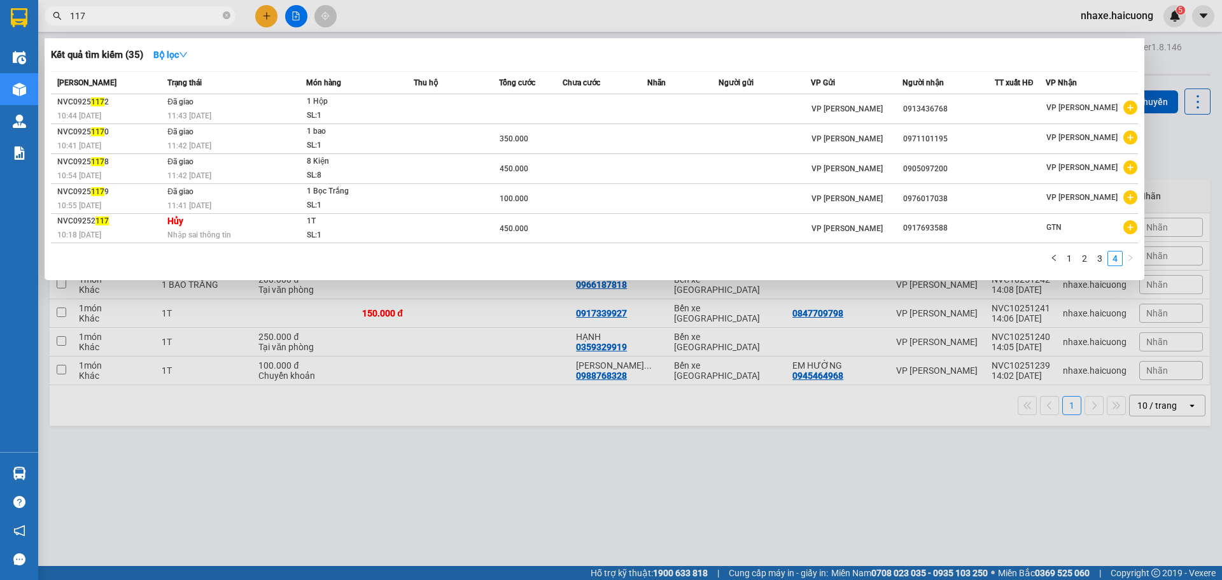
click at [93, 15] on input "117" at bounding box center [145, 16] width 150 height 14
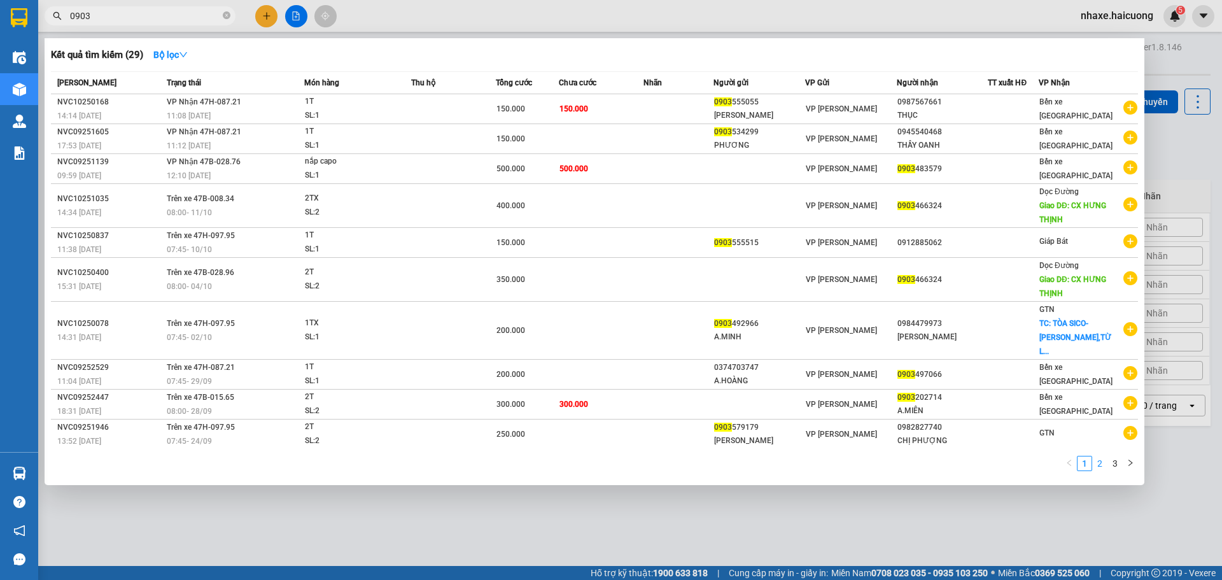
type input "0903"
click at [1104, 467] on link "2" at bounding box center [1100, 463] width 14 height 14
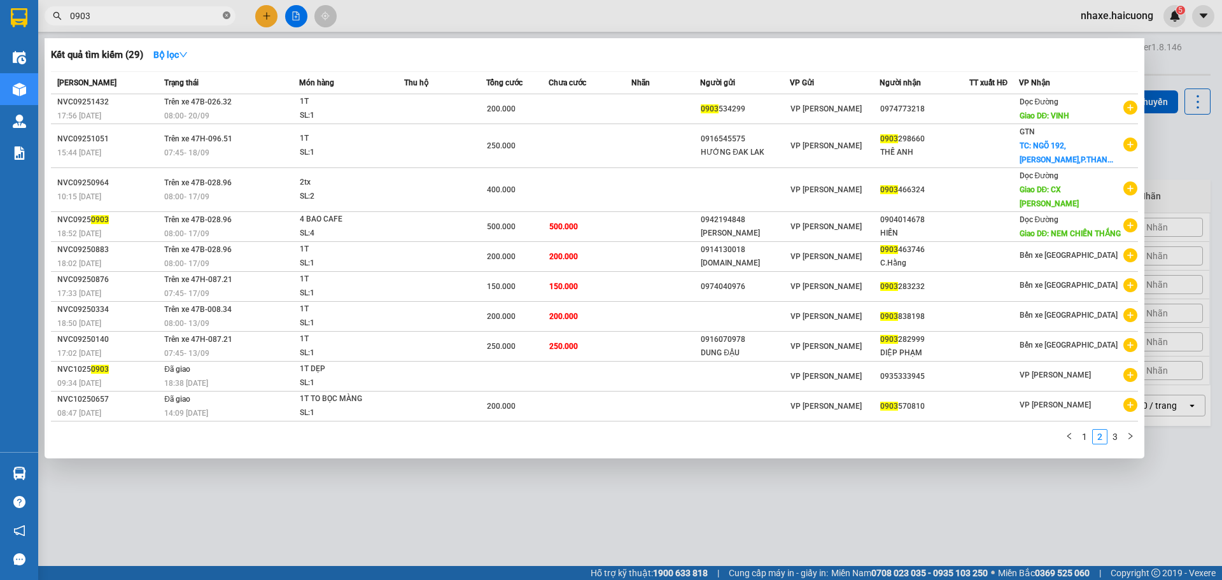
click at [225, 15] on icon "close-circle" at bounding box center [227, 15] width 8 height 8
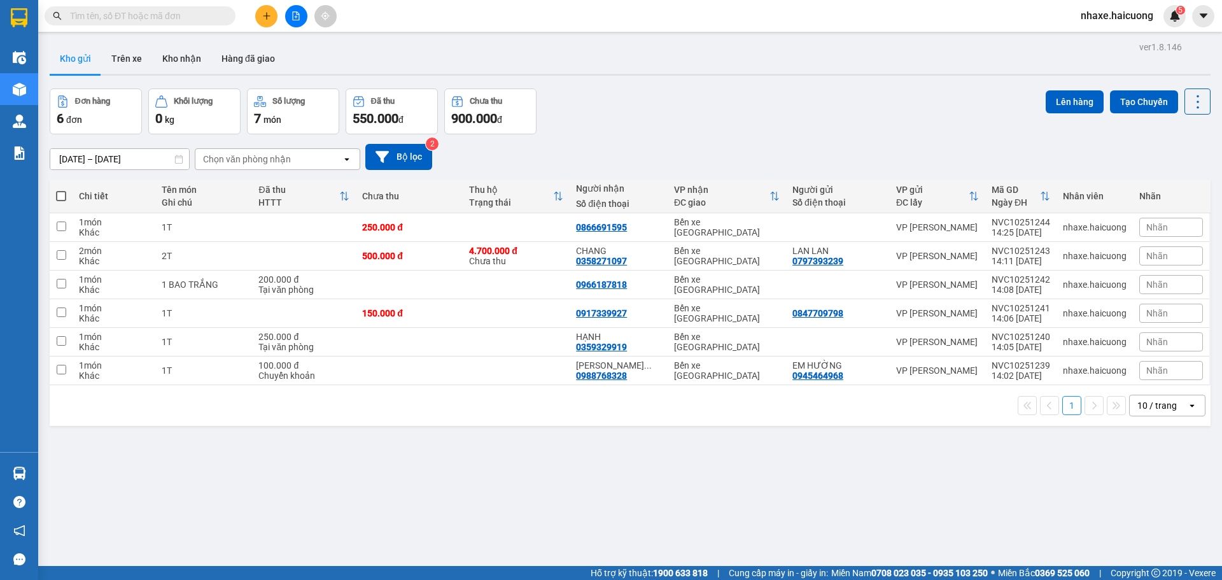
click at [258, 17] on button at bounding box center [266, 16] width 22 height 22
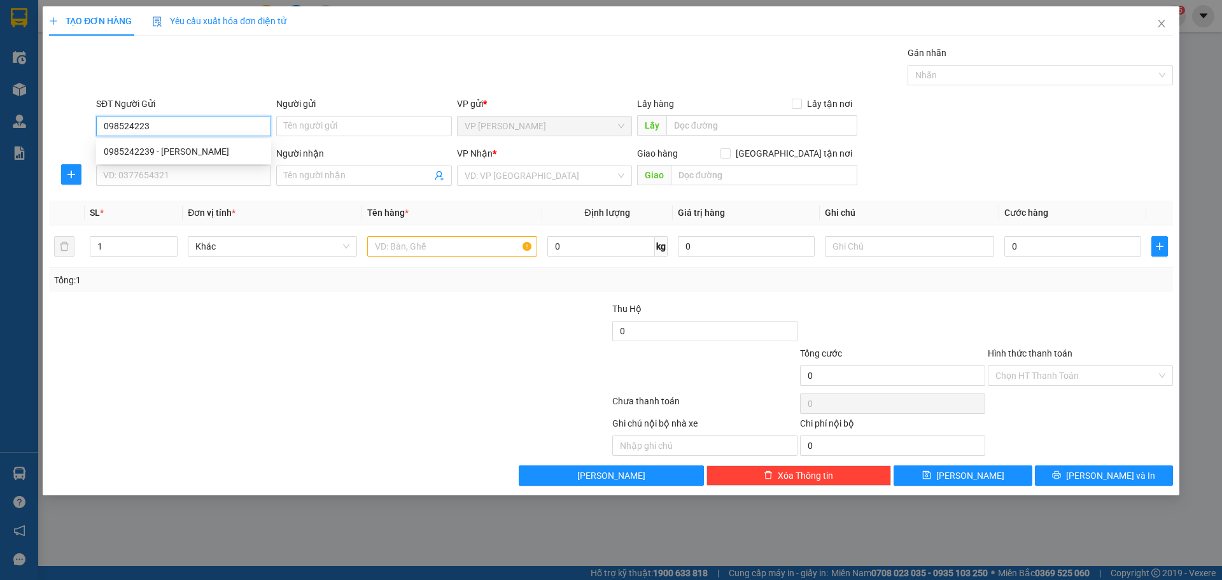
type input "0985242239"
click at [177, 151] on div "0985242239 - NGÔ HƯƠNG" at bounding box center [184, 152] width 160 height 14
type input "NGÔ HƯƠNG"
type input "0904975709"
type input "DUYÊN HÀ NỘI"
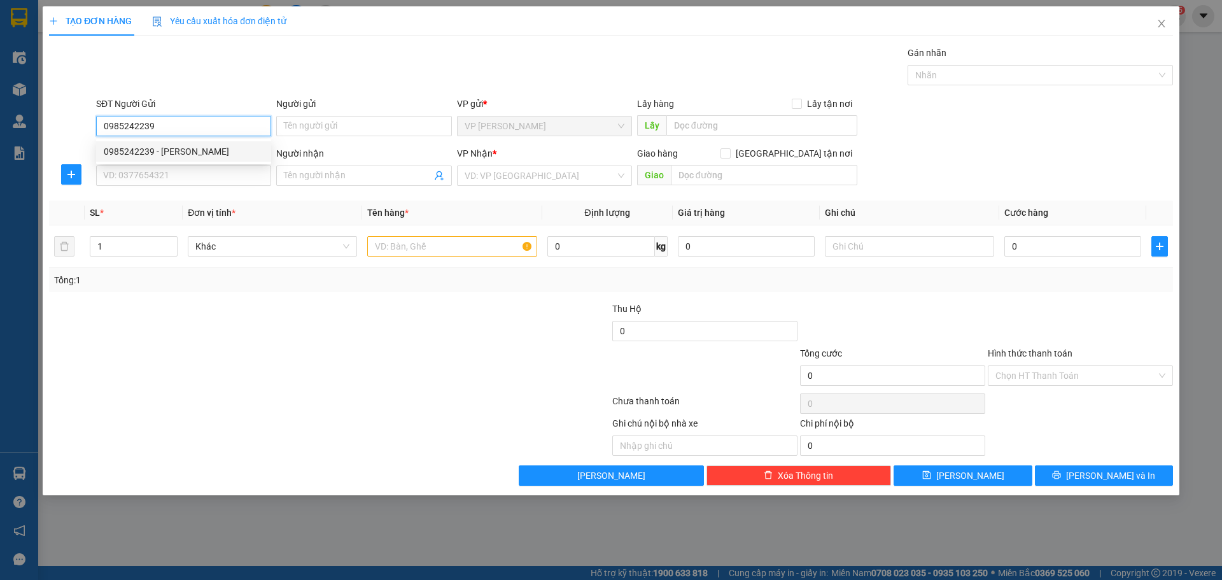
type input "5.400.000"
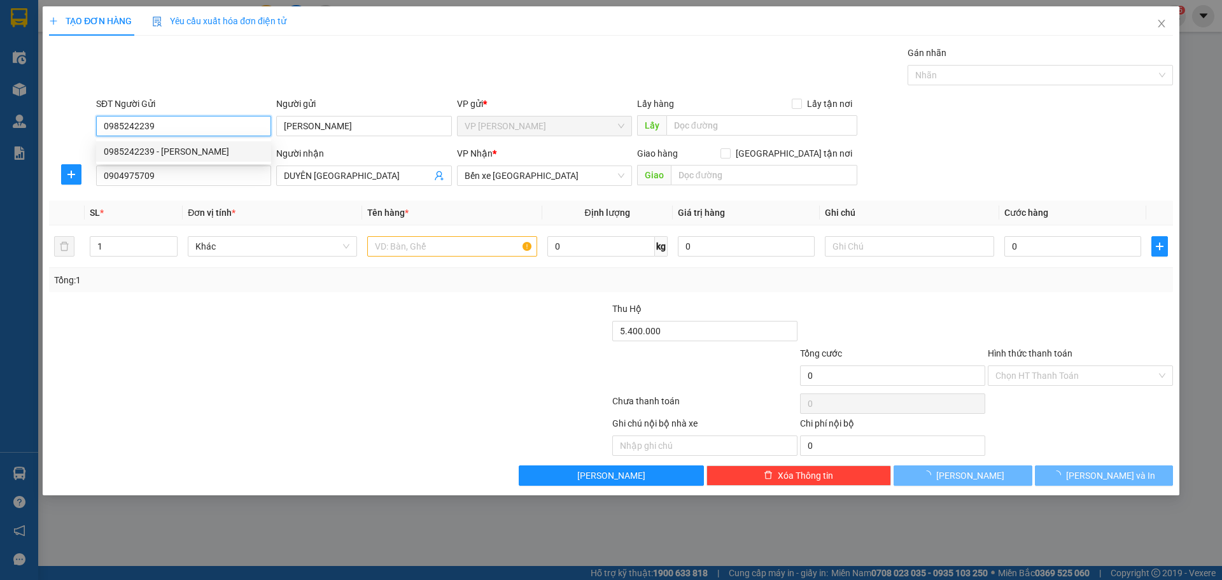
type input "500.000"
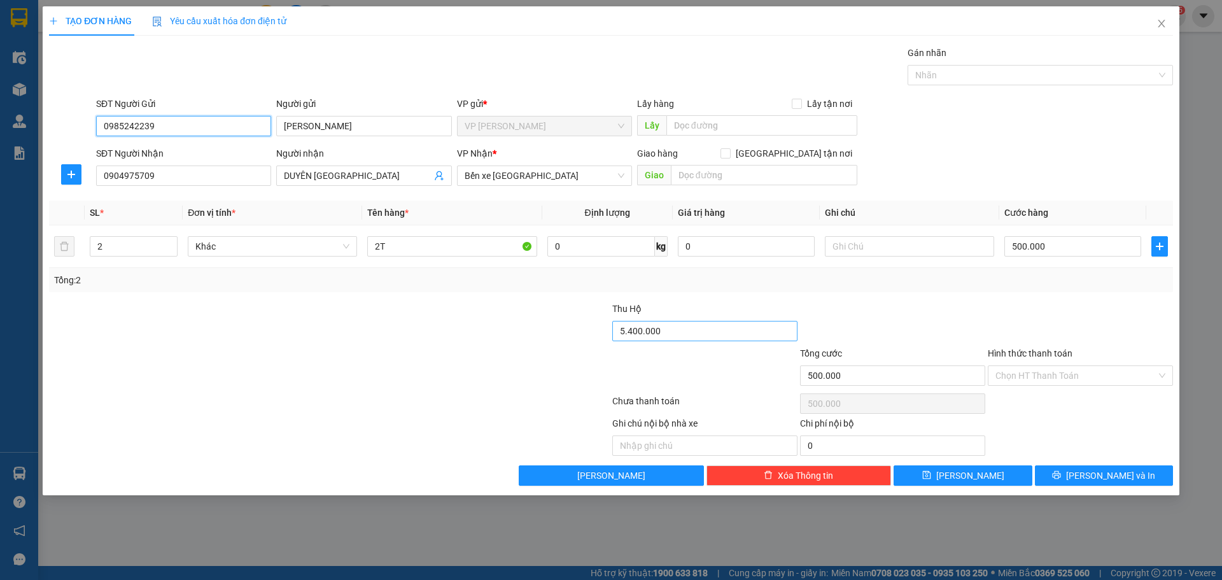
type input "0985242239"
click at [688, 328] on input "5.400.000" at bounding box center [704, 331] width 185 height 20
type input "5.500.000"
click at [511, 314] on div at bounding box center [517, 324] width 188 height 45
click at [1103, 478] on span "Lưu và In" at bounding box center [1110, 476] width 89 height 14
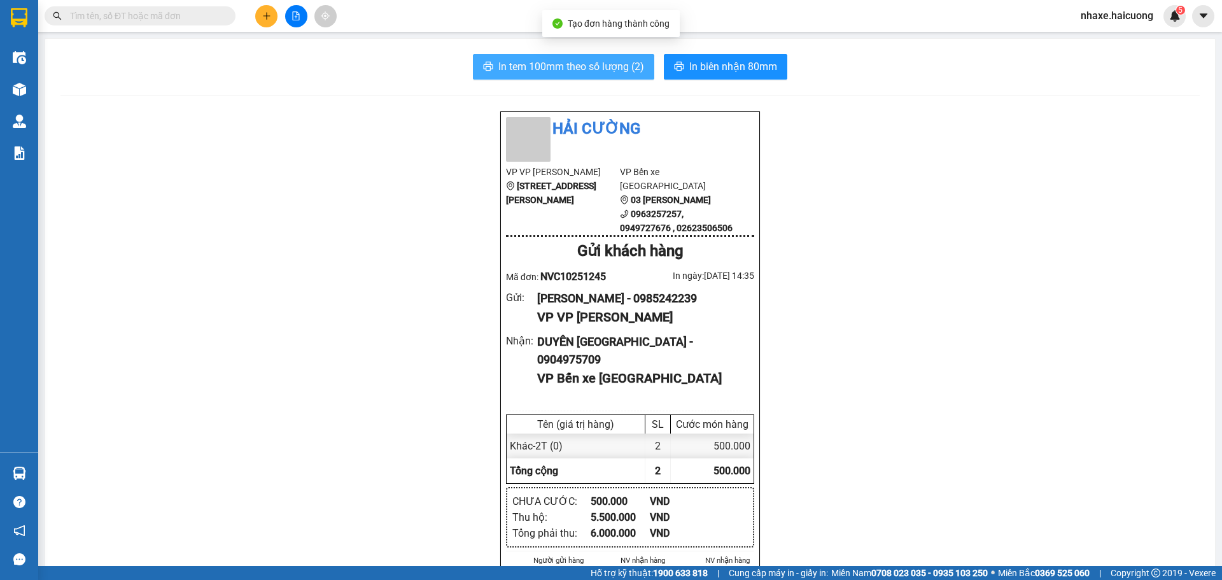
click at [597, 65] on span "In tem 100mm theo số lượng (2)" at bounding box center [571, 67] width 146 height 16
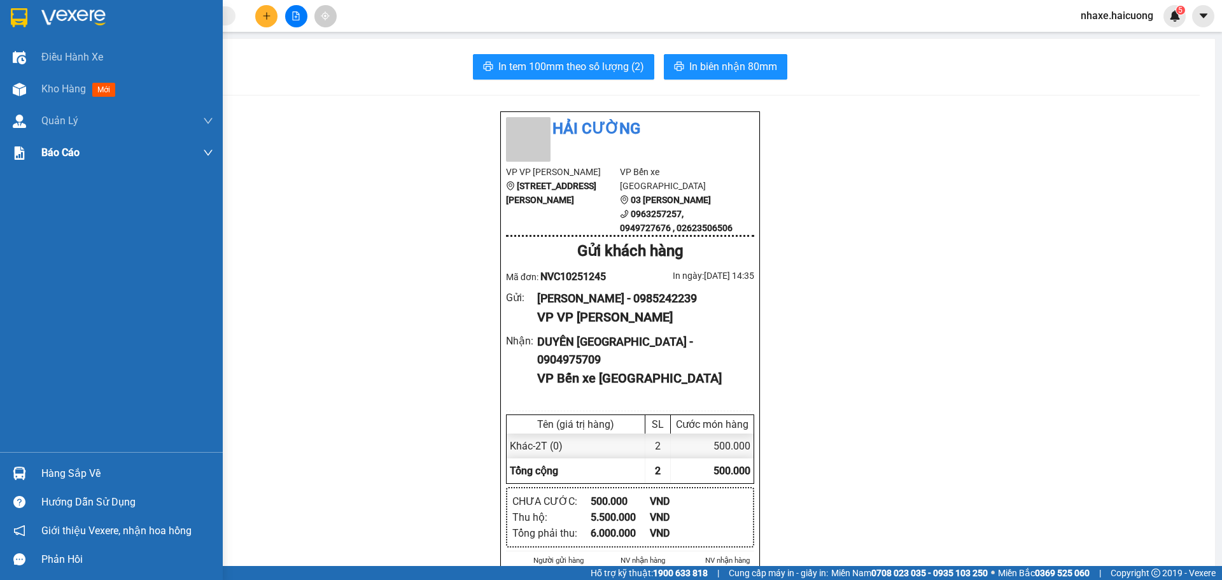
drag, startPoint x: 25, startPoint y: 81, endPoint x: 200, endPoint y: 161, distance: 192.6
click at [25, 81] on div at bounding box center [19, 89] width 22 height 22
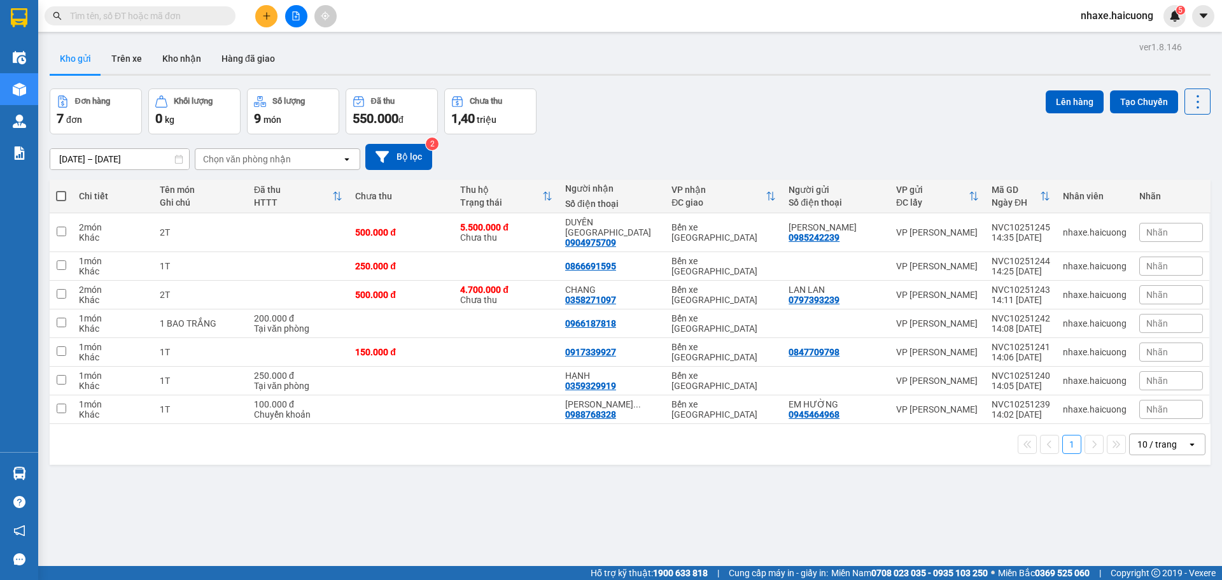
click at [151, 19] on input "text" at bounding box center [145, 16] width 150 height 14
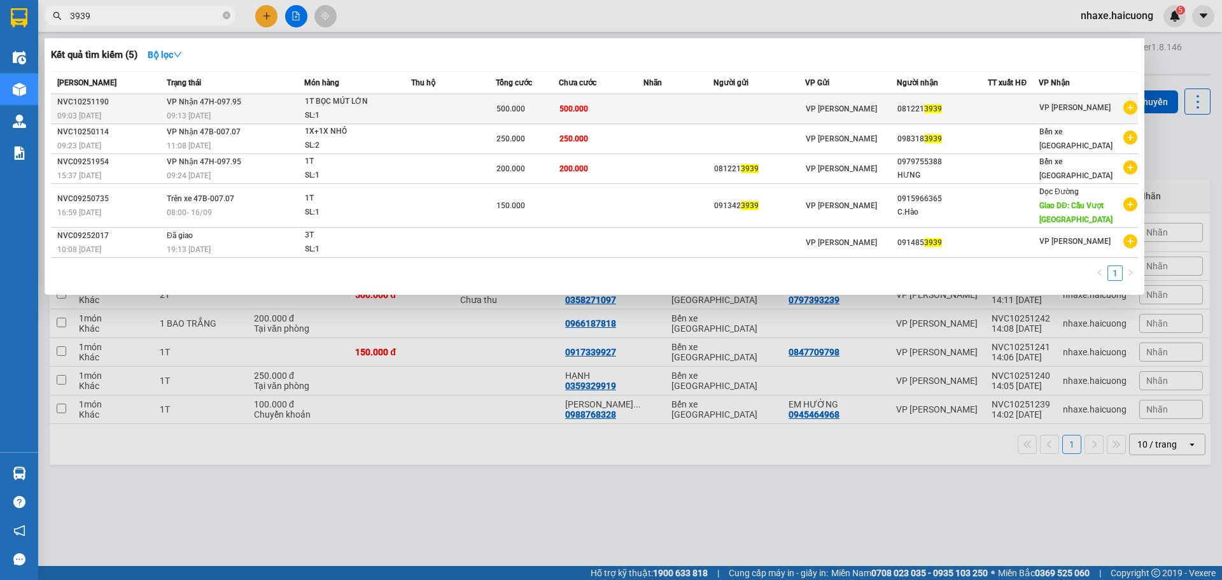
type input "3939"
click at [428, 104] on td at bounding box center [453, 109] width 85 height 30
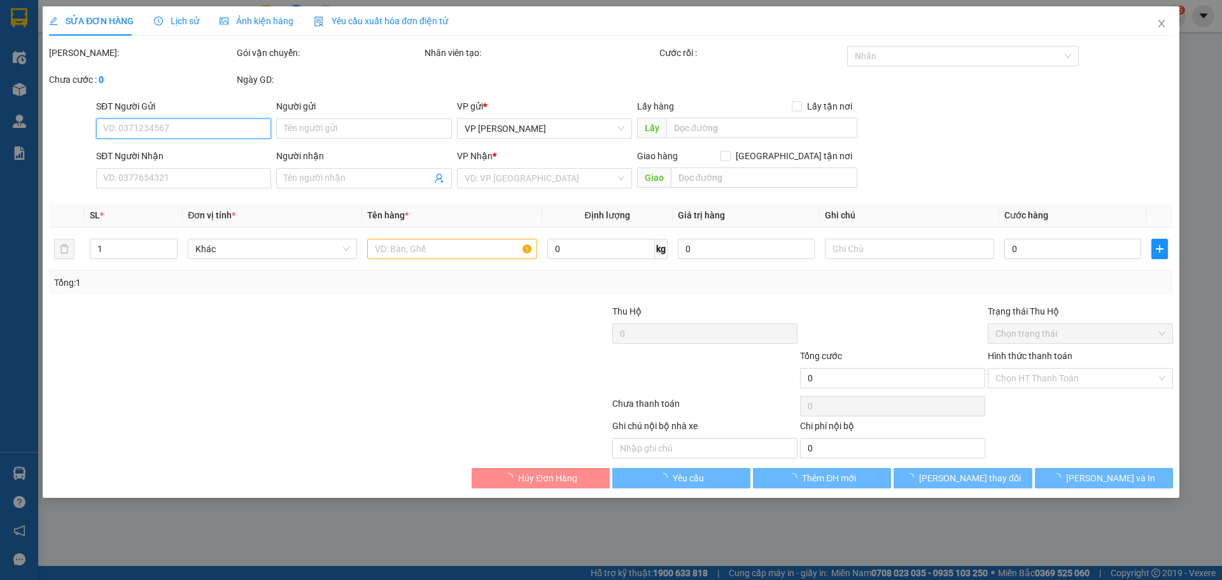
type input "0812213939"
type input "500.000"
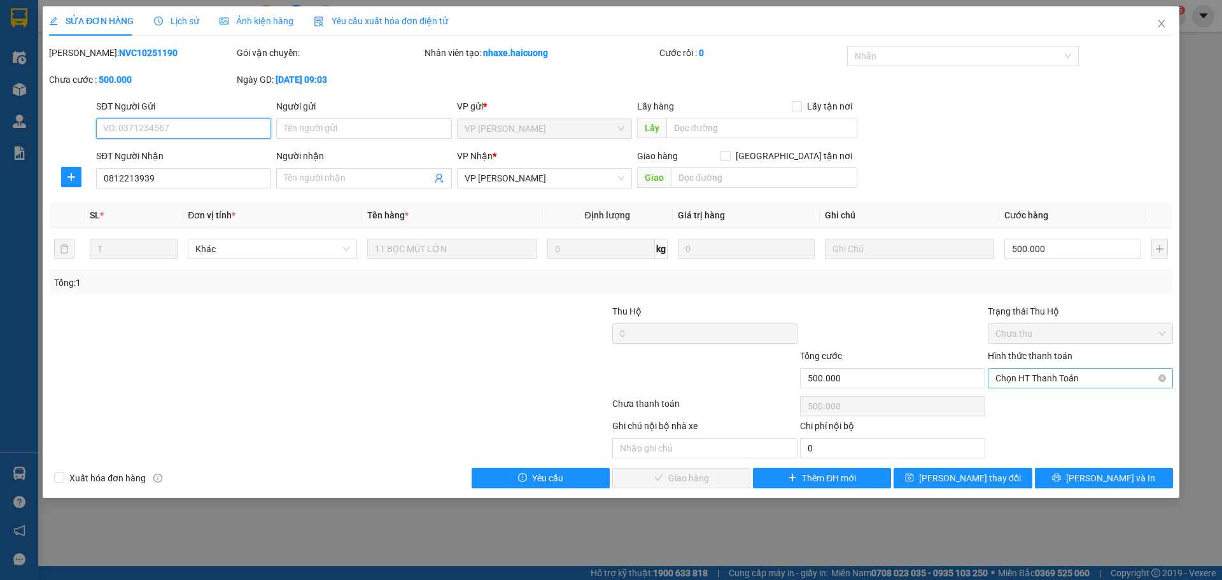
click at [1097, 373] on span "Chọn HT Thanh Toán" at bounding box center [1081, 378] width 170 height 19
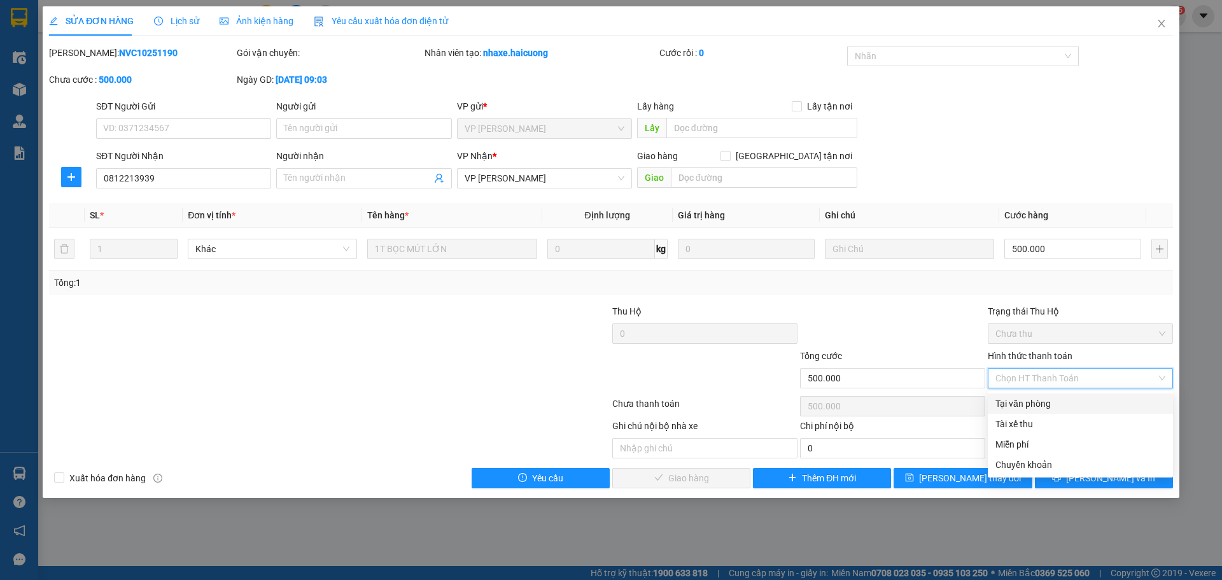
click at [1040, 407] on div "Tại văn phòng" at bounding box center [1081, 404] width 170 height 14
type input "0"
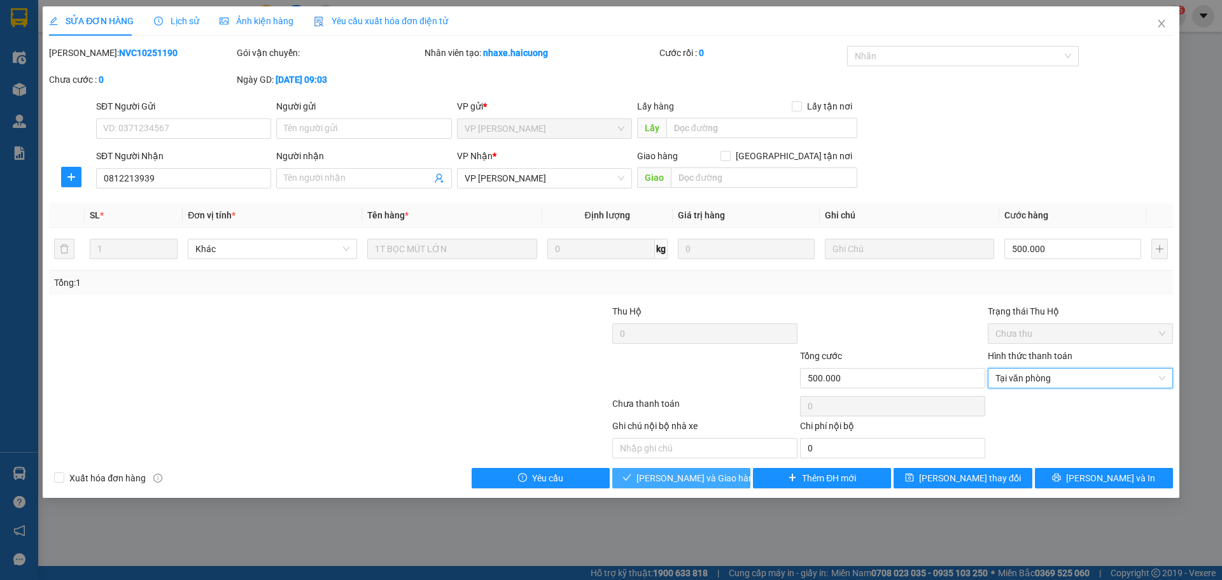
click at [725, 479] on button "Lưu và Giao hàng" at bounding box center [681, 478] width 138 height 20
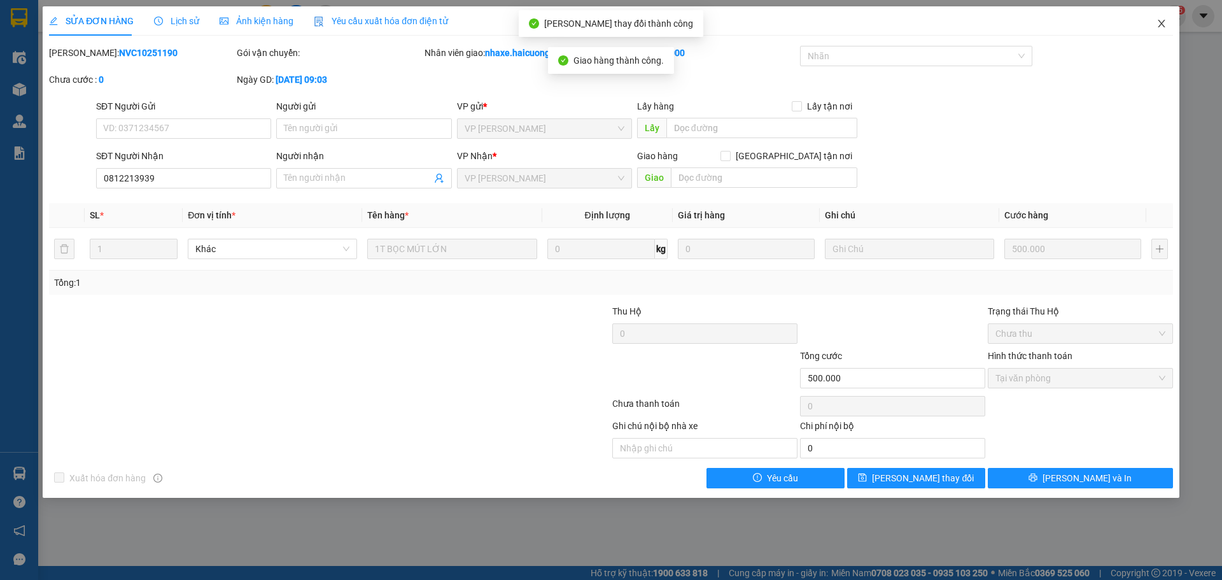
click at [1154, 24] on span "Close" at bounding box center [1162, 24] width 36 height 36
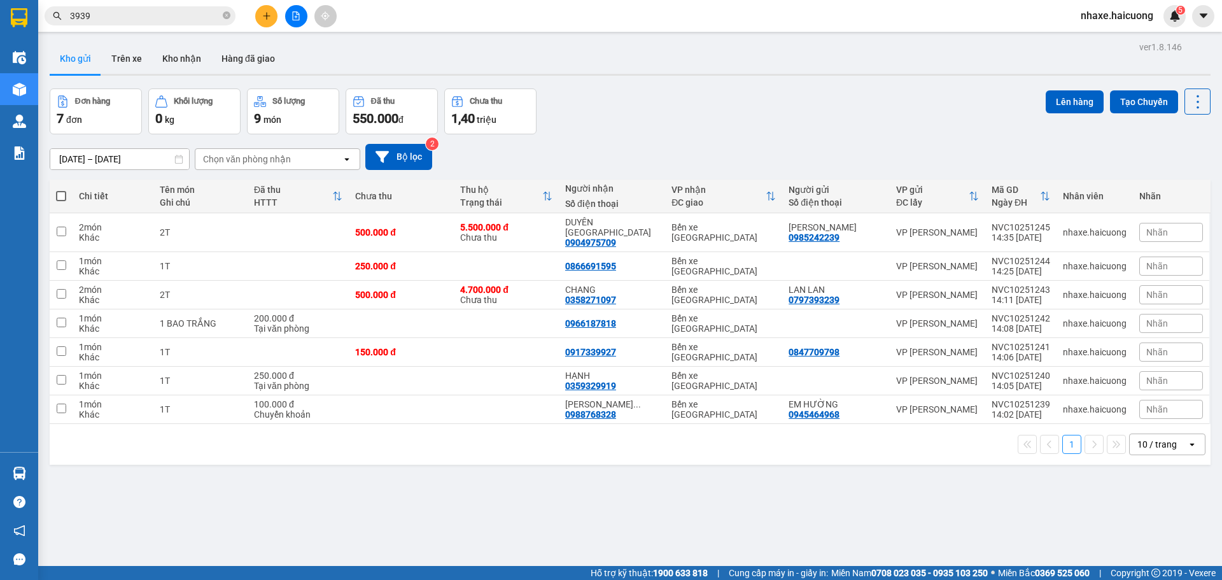
click at [126, 18] on input "3939" at bounding box center [145, 16] width 150 height 14
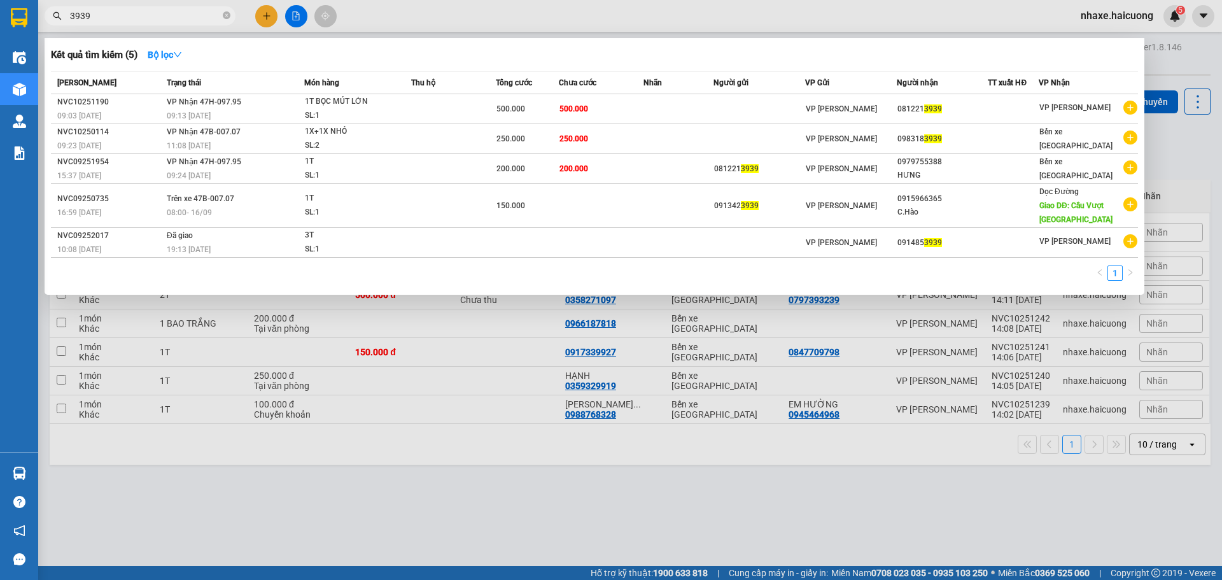
click at [126, 18] on input "3939" at bounding box center [145, 16] width 150 height 14
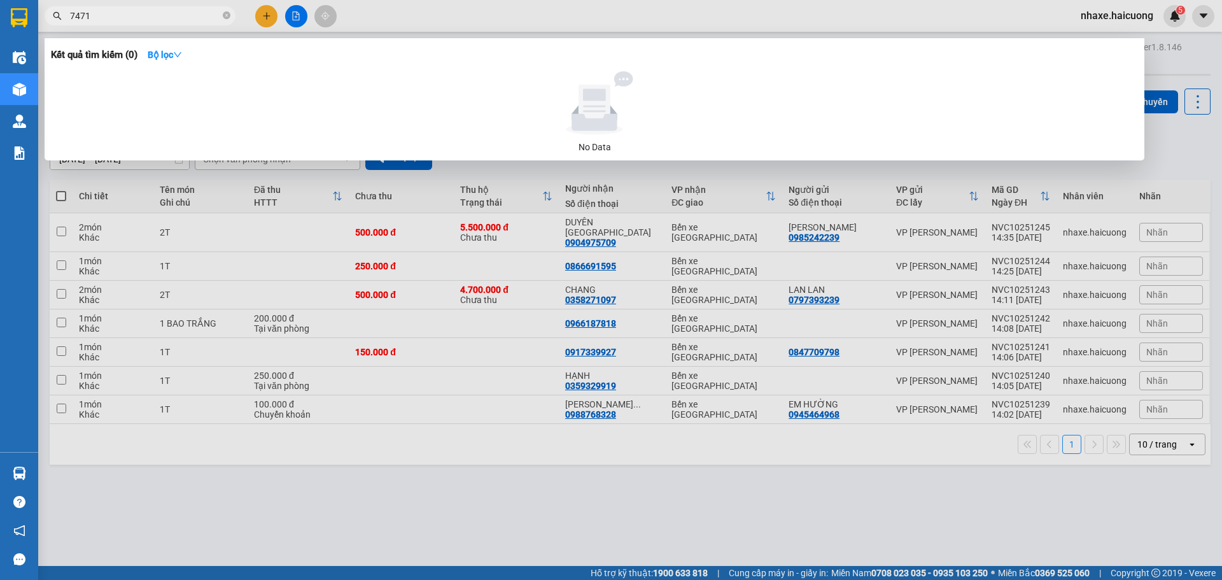
click at [143, 19] on input "7471" at bounding box center [145, 16] width 150 height 14
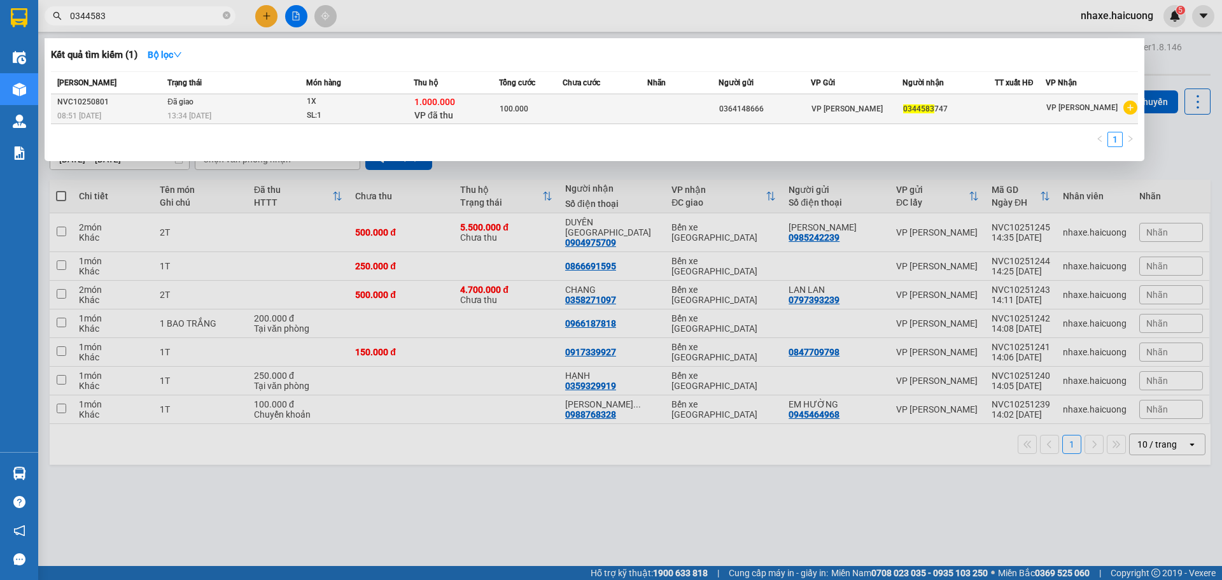
type input "0344583"
click at [584, 116] on td at bounding box center [605, 109] width 85 height 30
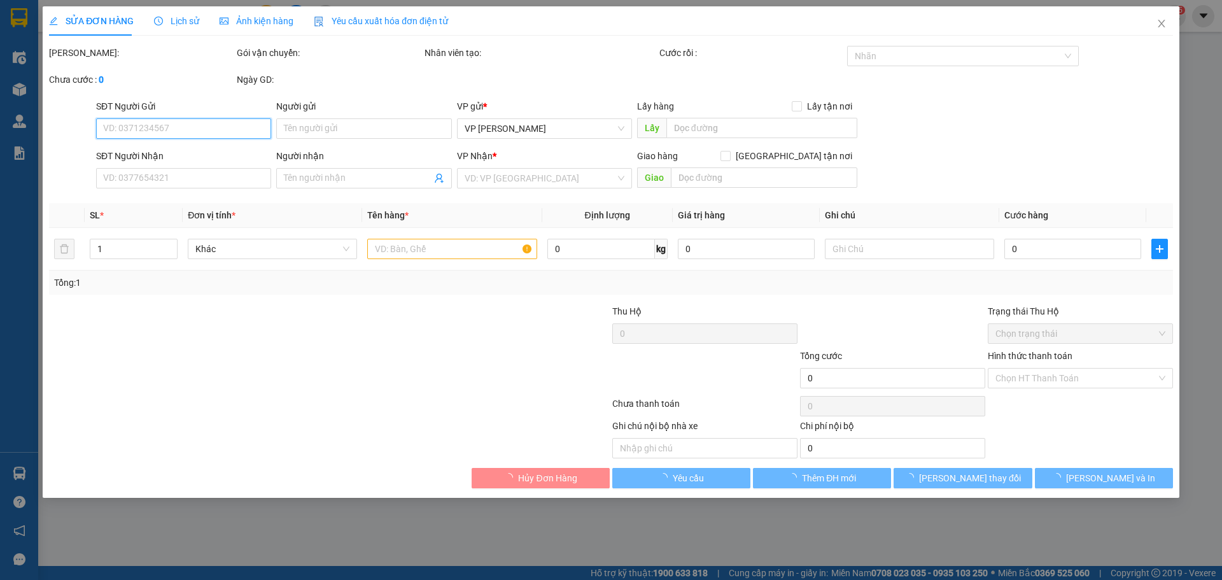
type input "0364148666"
type input "0344583747"
type input "1.000.000"
type input "100.000"
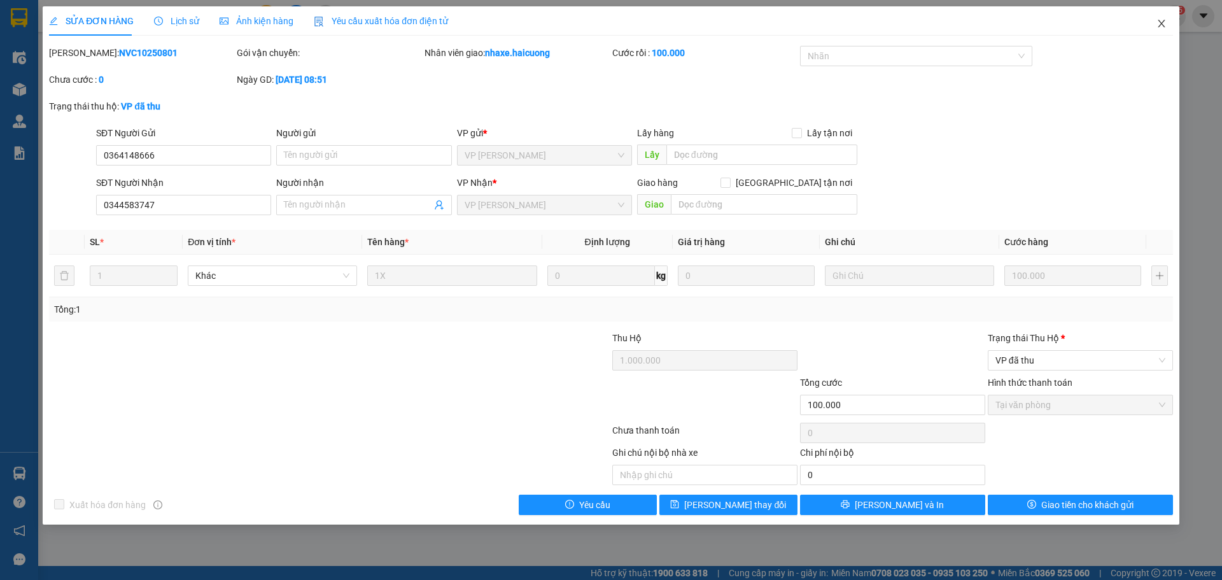
click at [1158, 20] on icon "close" at bounding box center [1162, 23] width 10 height 10
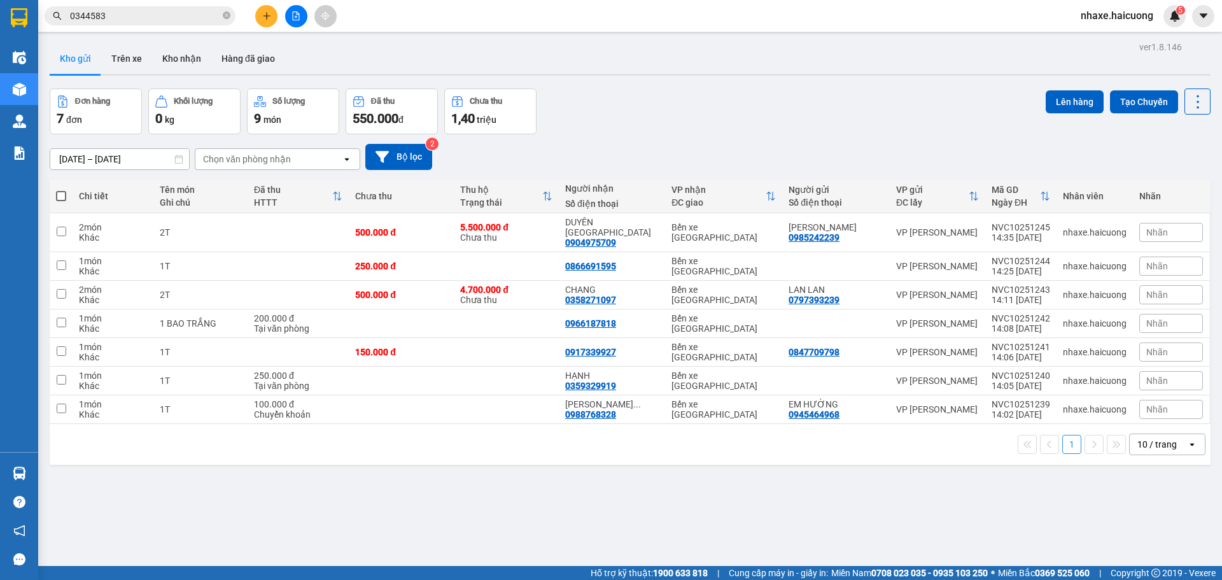
click at [130, 13] on input "0344583" at bounding box center [145, 16] width 150 height 14
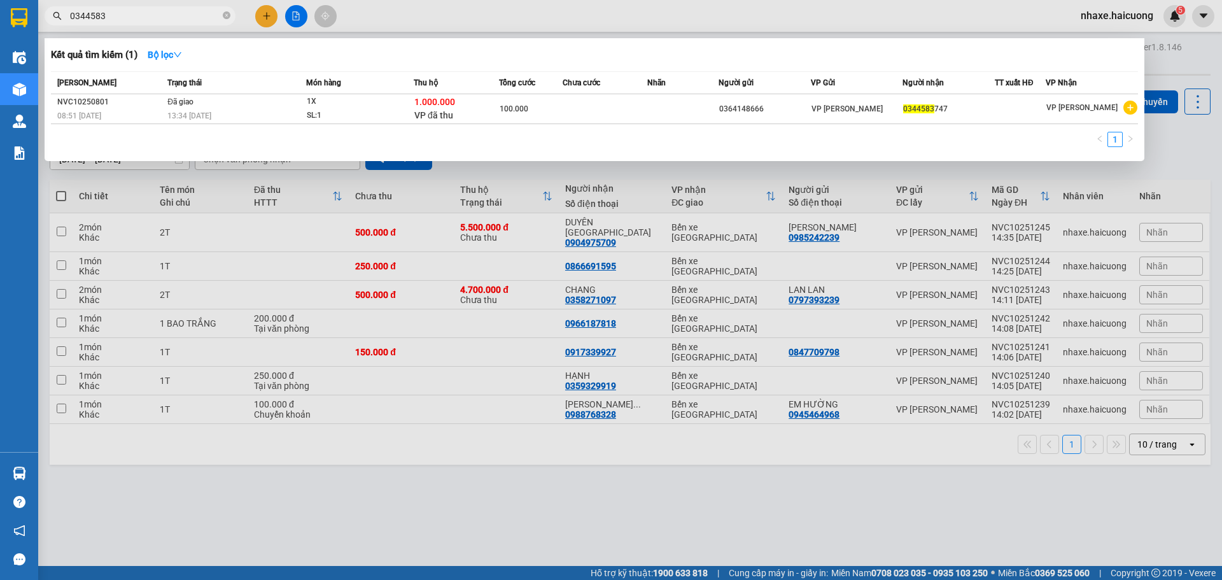
click at [134, 17] on input "0344583" at bounding box center [145, 16] width 150 height 14
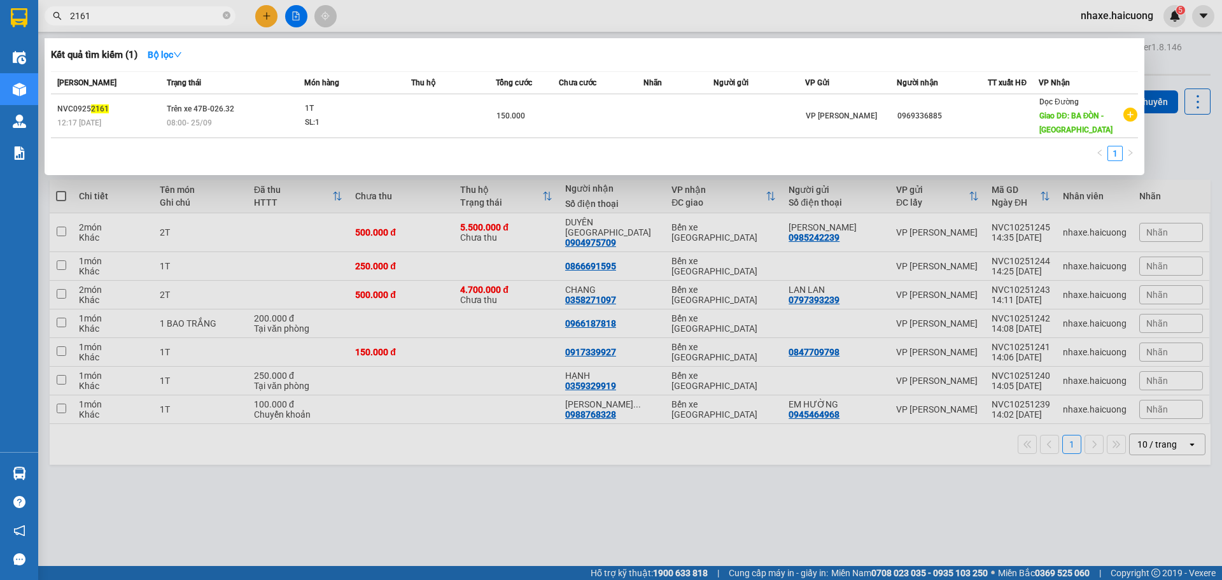
type input "2161"
click at [113, 27] on div at bounding box center [611, 290] width 1222 height 580
click at [120, 17] on input "2161" at bounding box center [145, 16] width 150 height 14
click at [122, 19] on input "2161" at bounding box center [145, 16] width 150 height 14
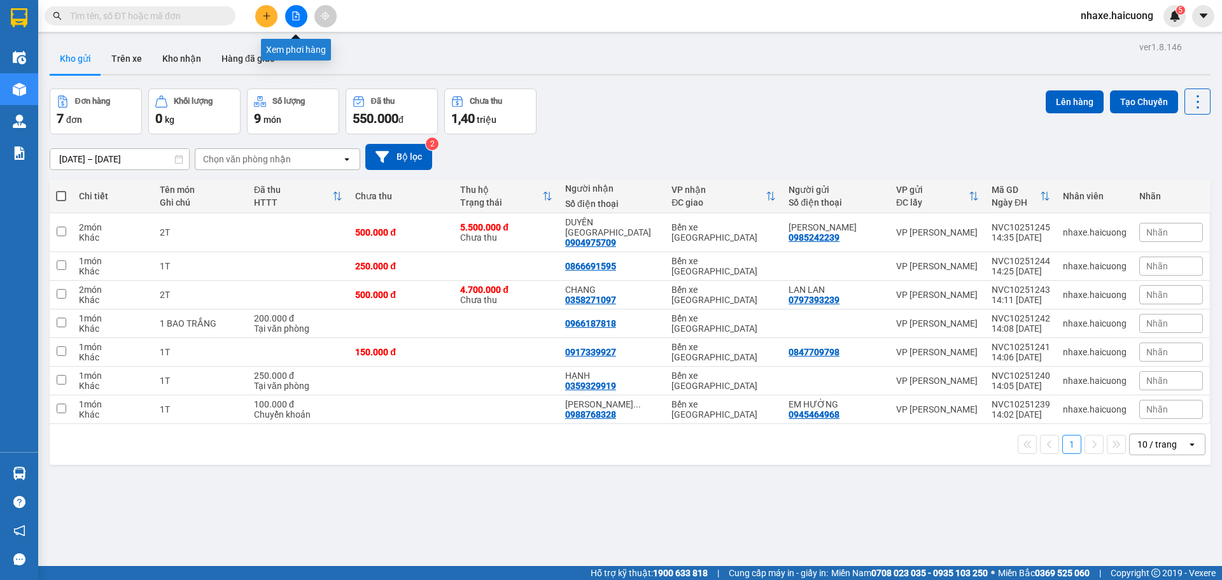
click at [296, 11] on icon "file-add" at bounding box center [296, 15] width 7 height 9
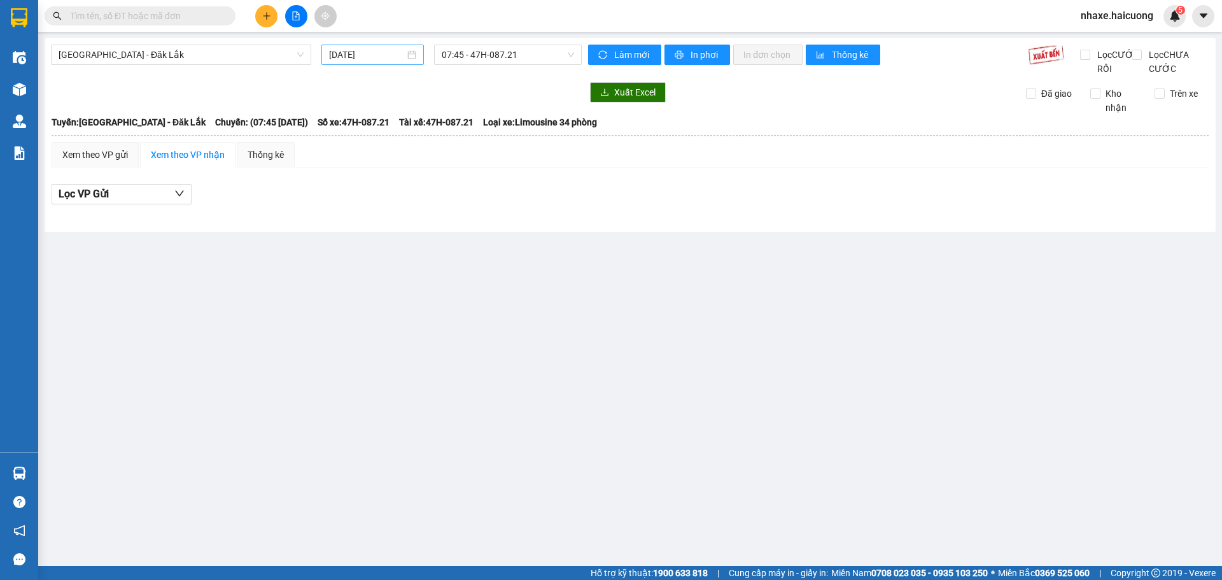
click at [374, 54] on input "13/10/2025" at bounding box center [367, 55] width 76 height 14
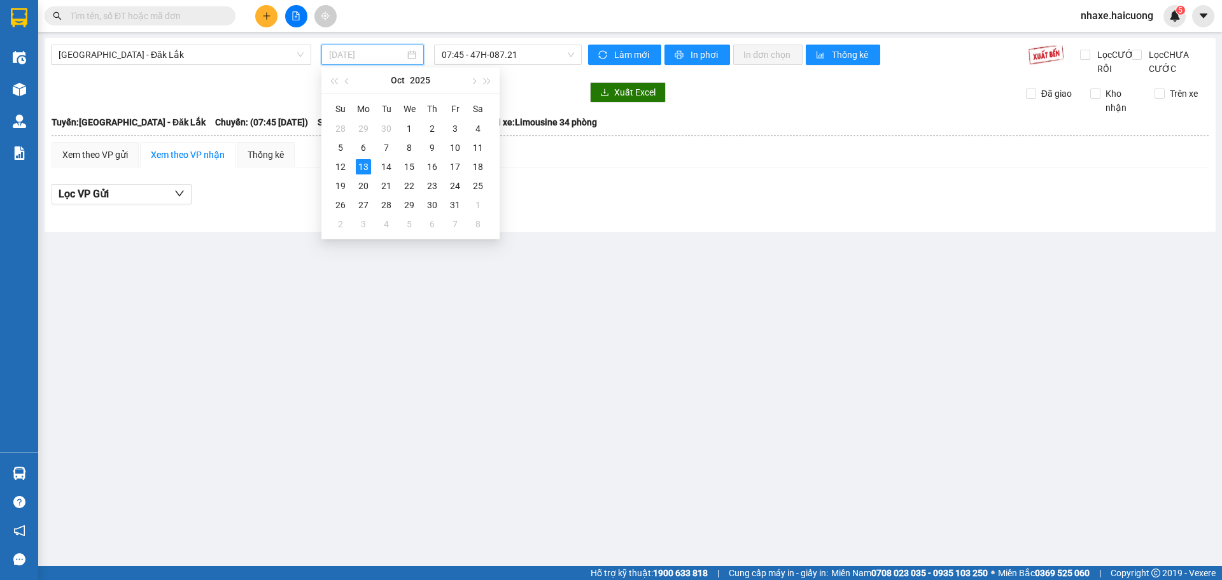
type input "13/10/2025"
click at [363, 163] on div "13" at bounding box center [363, 166] width 15 height 15
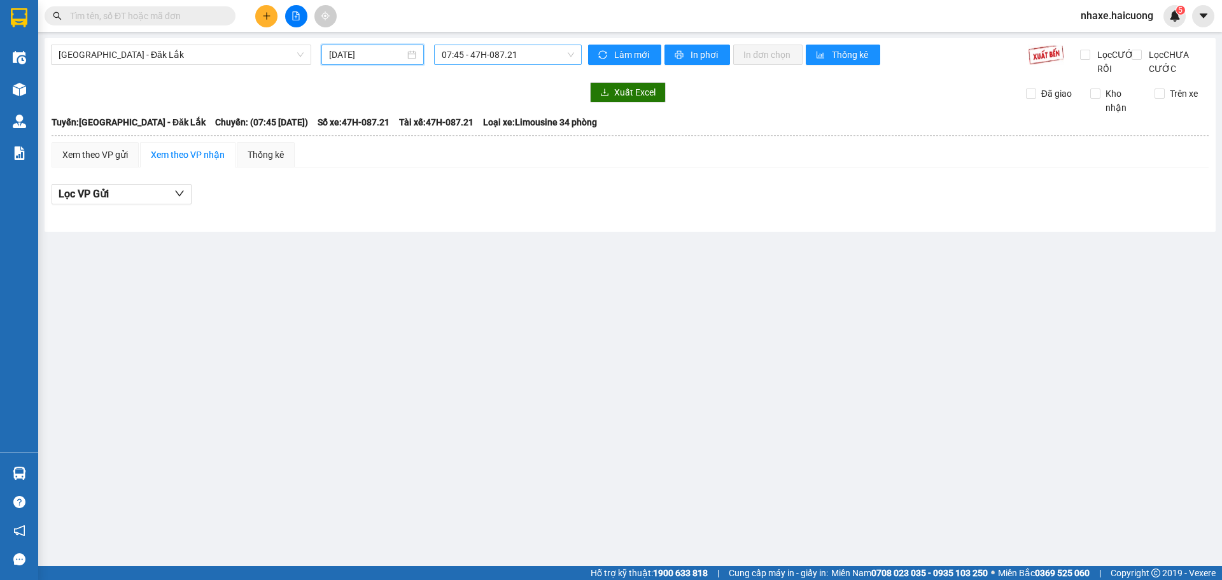
click at [508, 59] on span "07:45 - 47H-087.21" at bounding box center [508, 54] width 132 height 19
click at [499, 96] on div "07:45 - 47H-087.21" at bounding box center [491, 101] width 99 height 14
click at [226, 57] on span "Hà Nội - Đăk Lắk" at bounding box center [181, 54] width 245 height 19
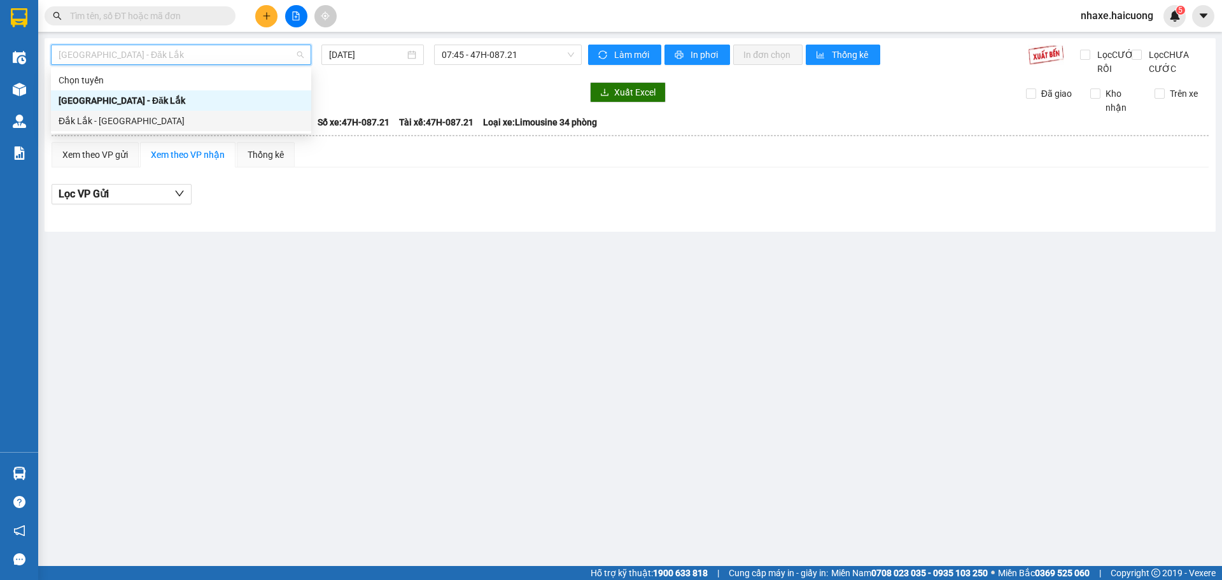
click at [128, 124] on div "Đắk Lắk - [GEOGRAPHIC_DATA]" at bounding box center [181, 121] width 245 height 14
type input "13/10/2025"
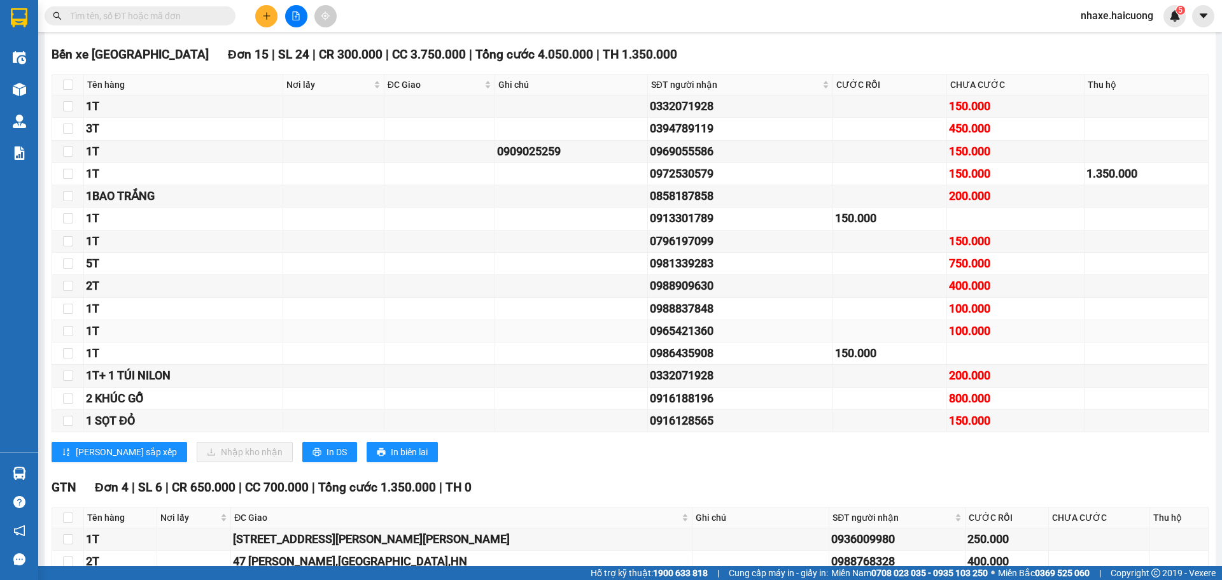
scroll to position [577, 0]
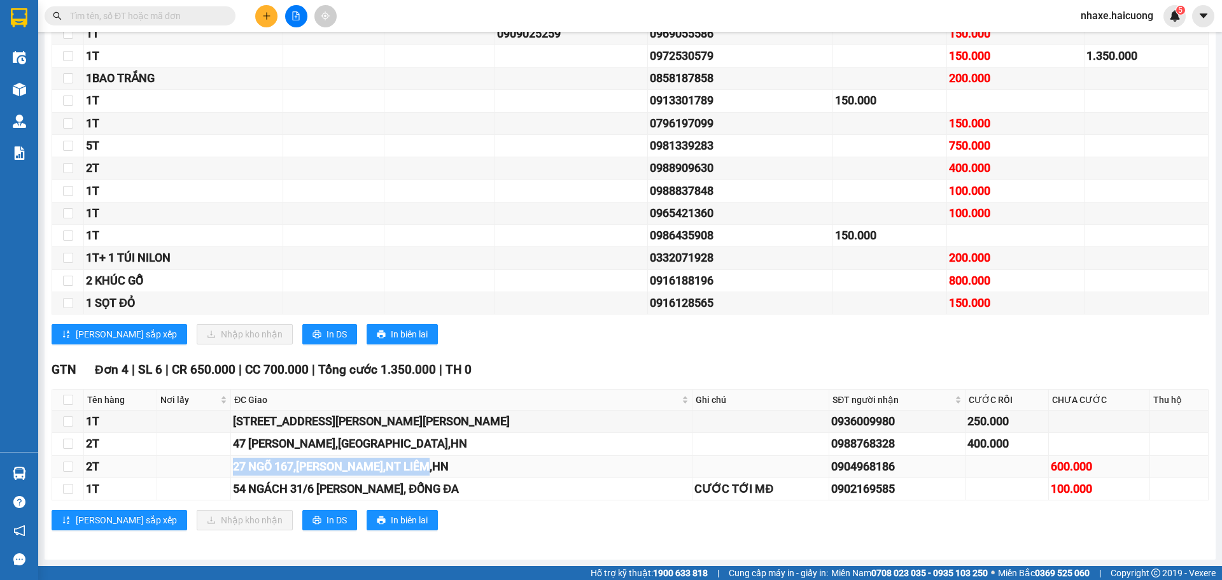
drag, startPoint x: 243, startPoint y: 467, endPoint x: 450, endPoint y: 474, distance: 207.6
click at [450, 474] on div "27 NGÕ 167,QUANG TIẾN,NT LIÊM,HN" at bounding box center [461, 467] width 457 height 18
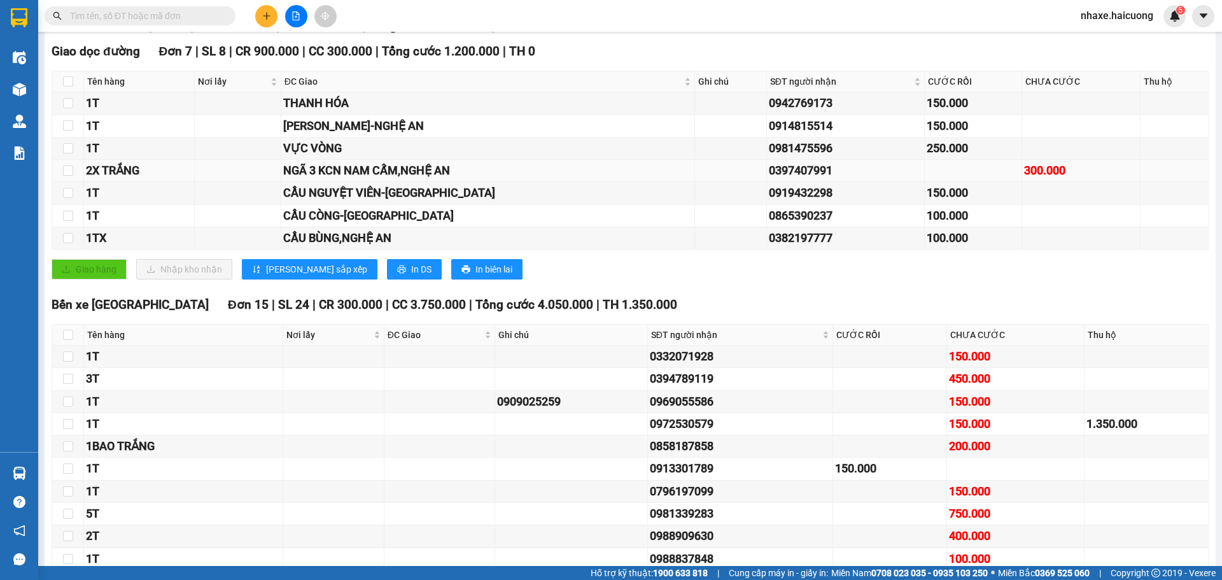
scroll to position [0, 0]
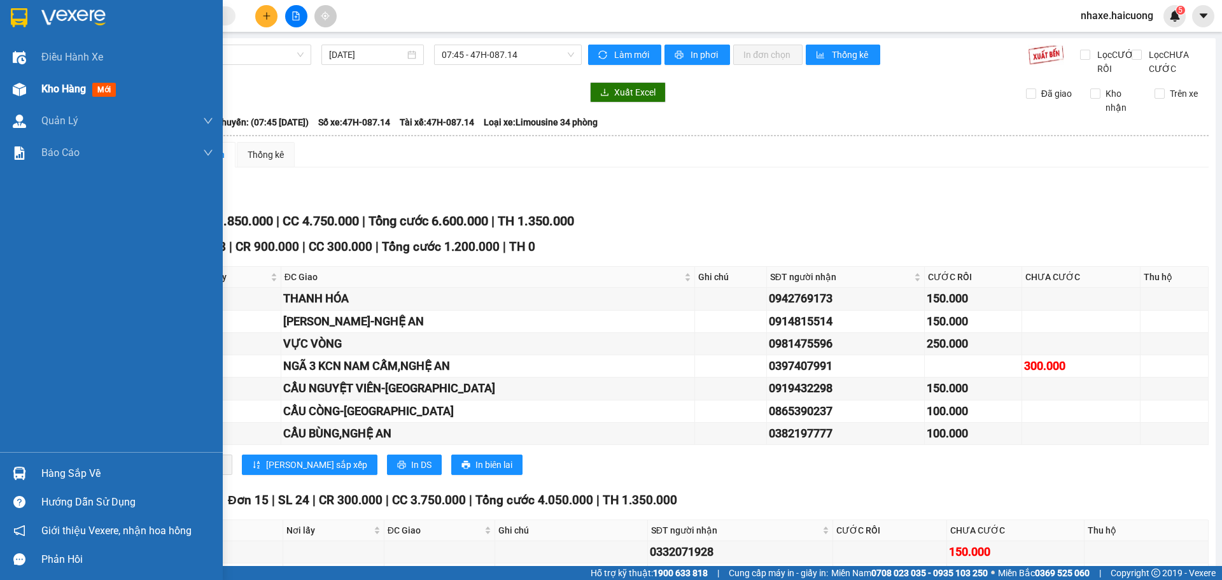
click at [14, 83] on img at bounding box center [19, 89] width 13 height 13
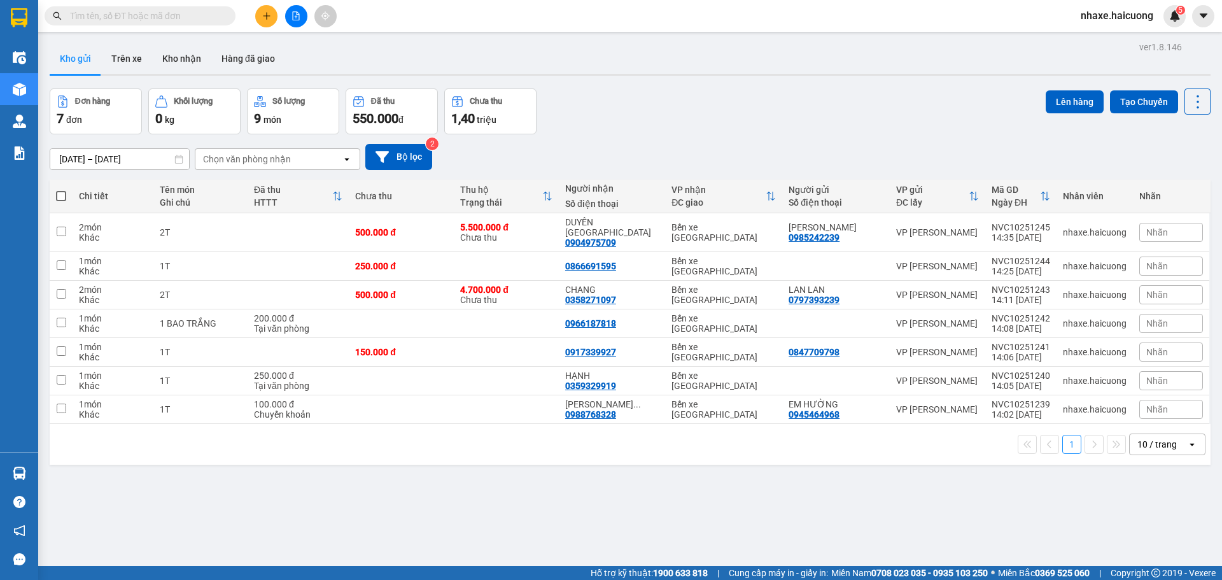
click at [135, 13] on input "text" at bounding box center [145, 16] width 150 height 14
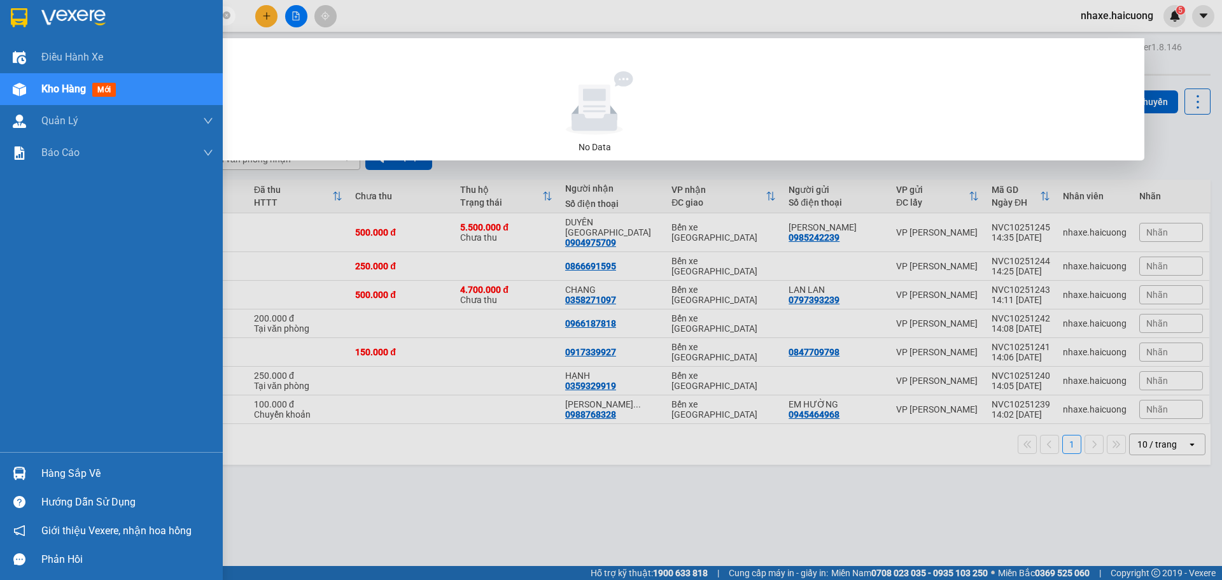
type input "09103"
click at [33, 82] on div "Kho hàng mới" at bounding box center [111, 89] width 223 height 32
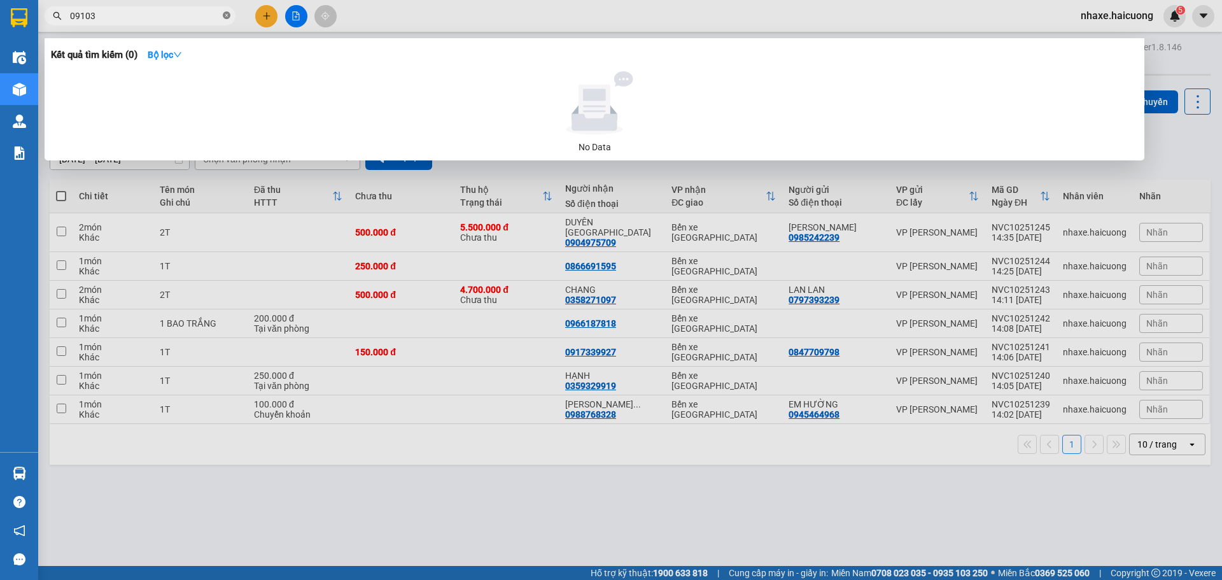
click at [223, 13] on icon "close-circle" at bounding box center [227, 15] width 8 height 8
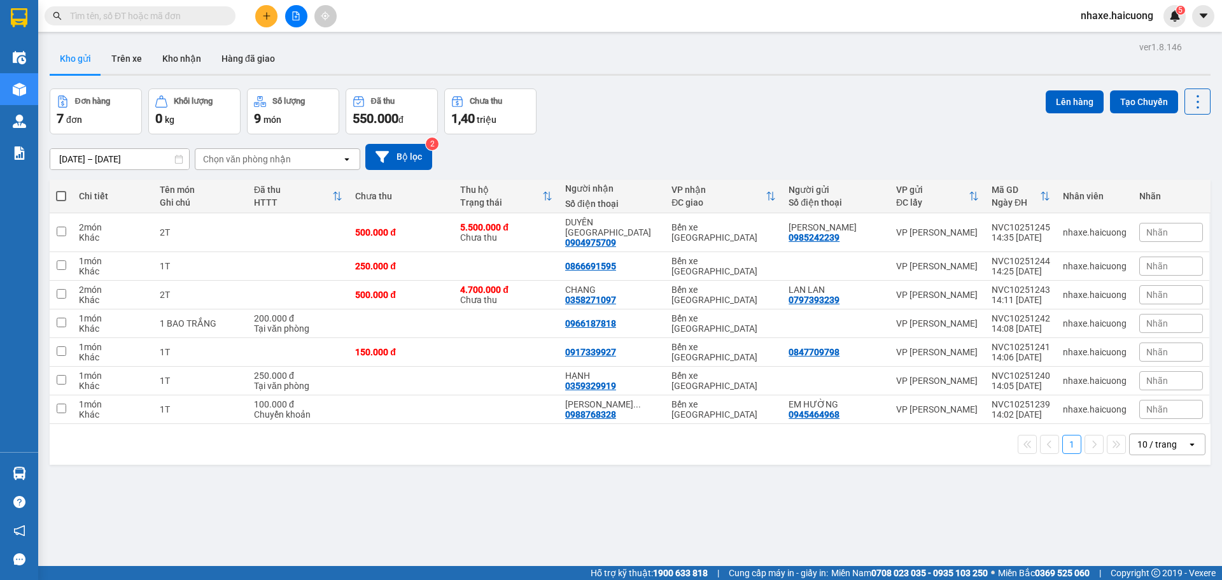
click at [148, 17] on input "text" at bounding box center [145, 16] width 150 height 14
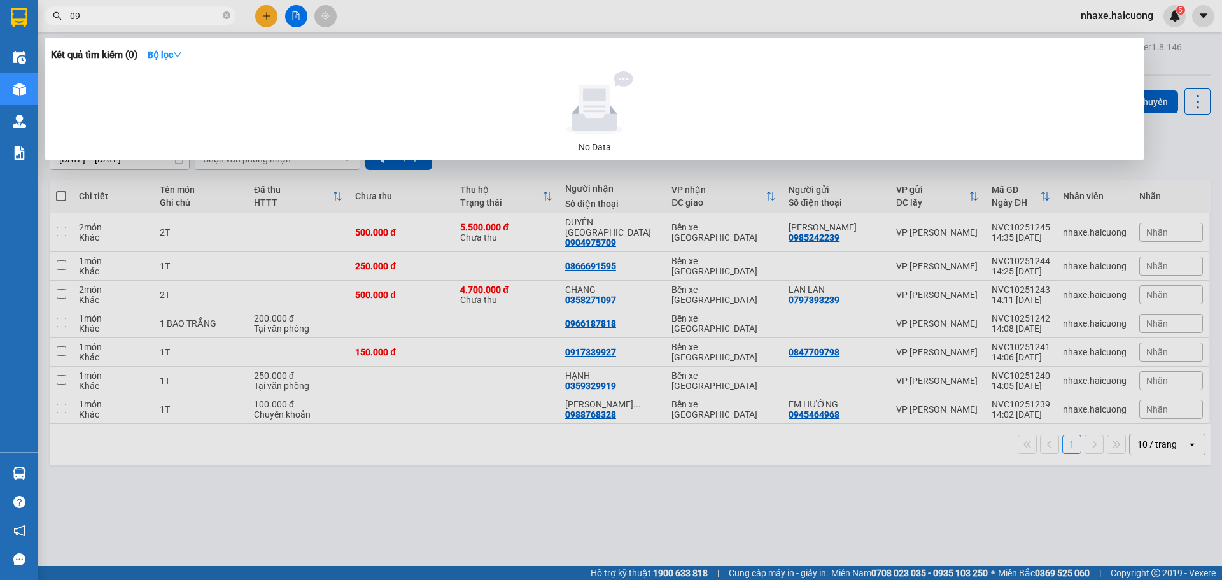
click at [500, 488] on div at bounding box center [611, 290] width 1222 height 580
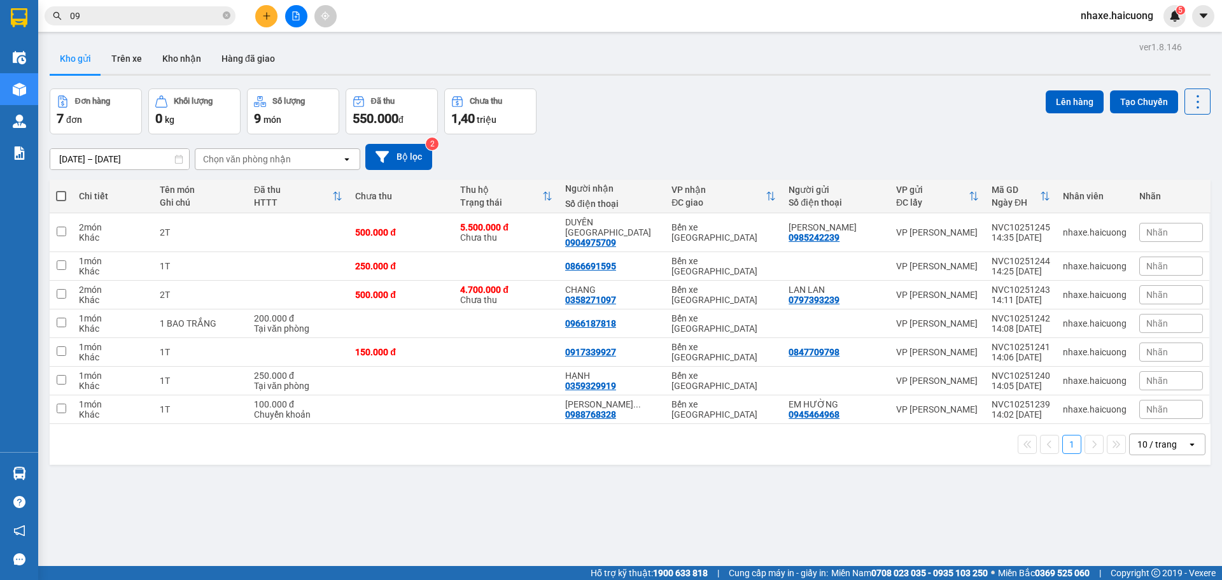
click at [134, 42] on div "ver 1.8.146 Kho gửi Trên xe Kho nhận Hàng đã giao Đơn hàng 7 đơn Khối lượng 0 k…" at bounding box center [630, 328] width 1171 height 580
click at [132, 59] on button "Trên xe" at bounding box center [126, 58] width 51 height 31
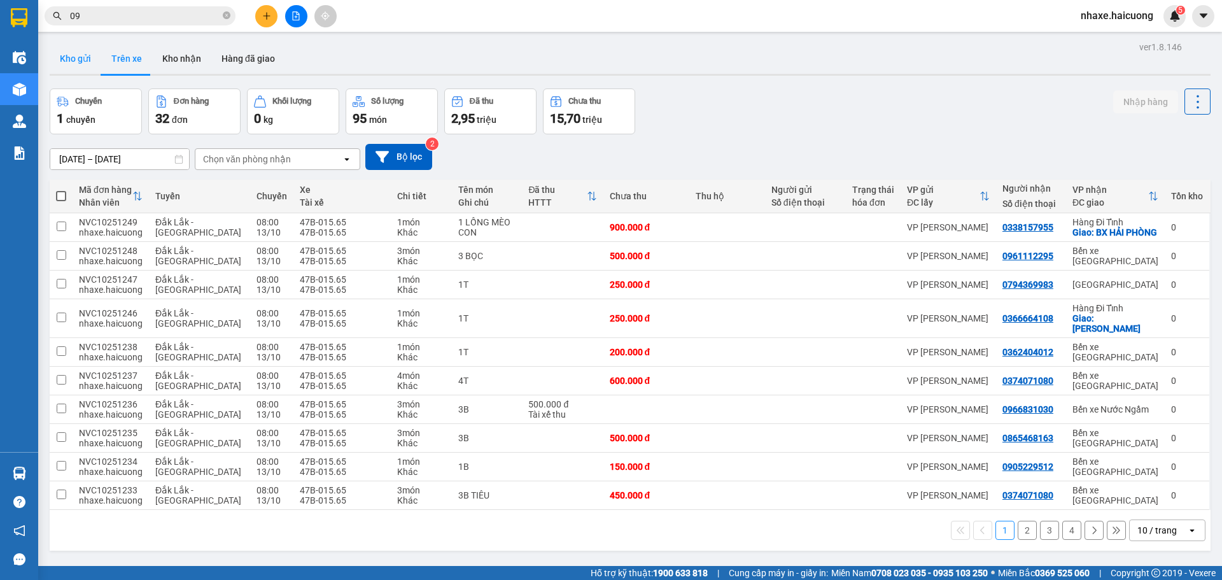
click at [64, 59] on button "Kho gửi" at bounding box center [76, 58] width 52 height 31
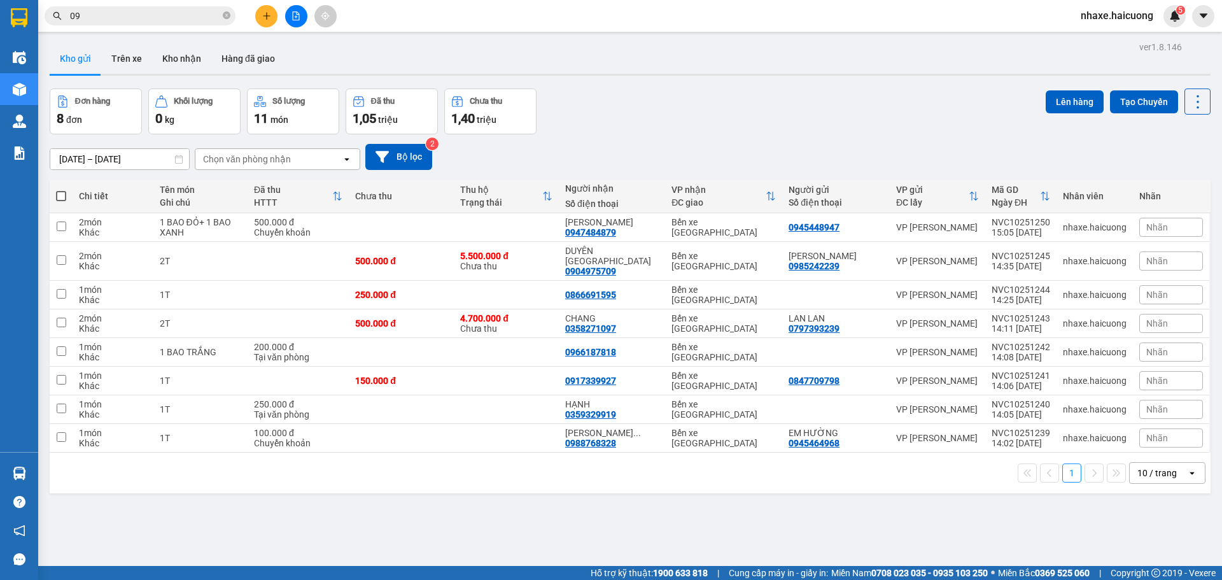
click at [120, 18] on input "09" at bounding box center [145, 16] width 150 height 14
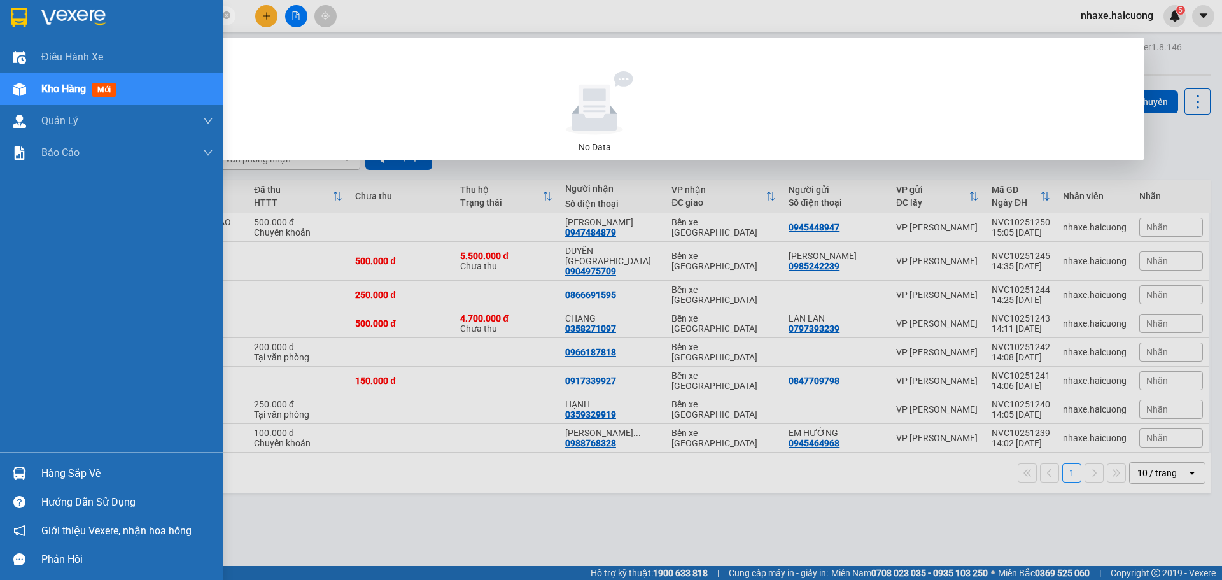
type input "0903401407"
click at [28, 81] on div at bounding box center [19, 89] width 22 height 22
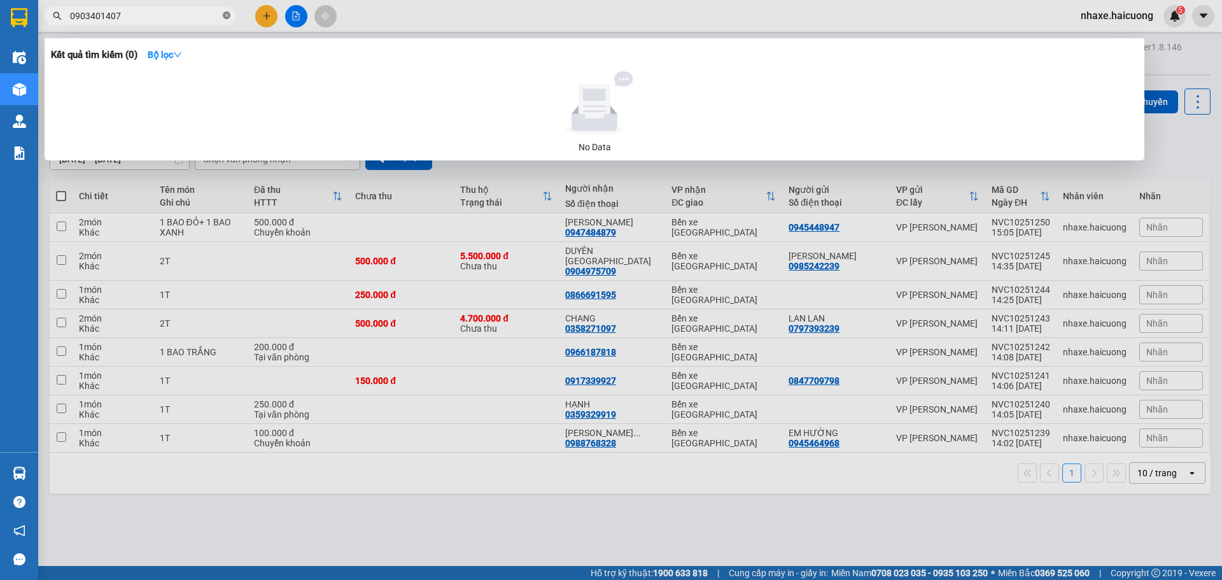
click at [227, 17] on icon "close-circle" at bounding box center [227, 15] width 8 height 8
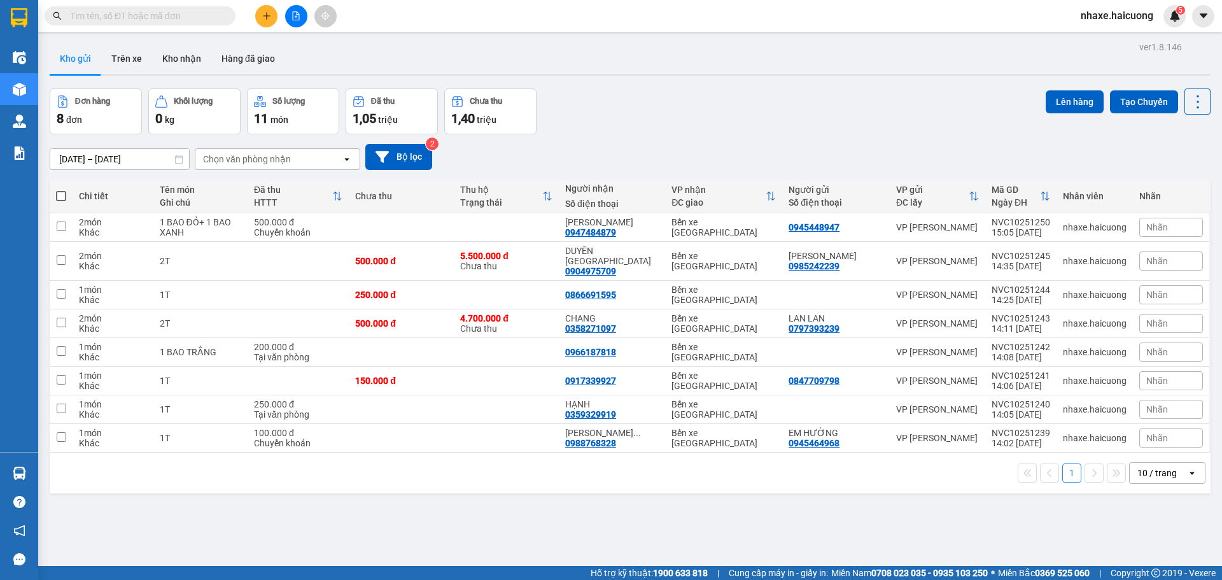
click at [262, 24] on button at bounding box center [266, 16] width 22 height 22
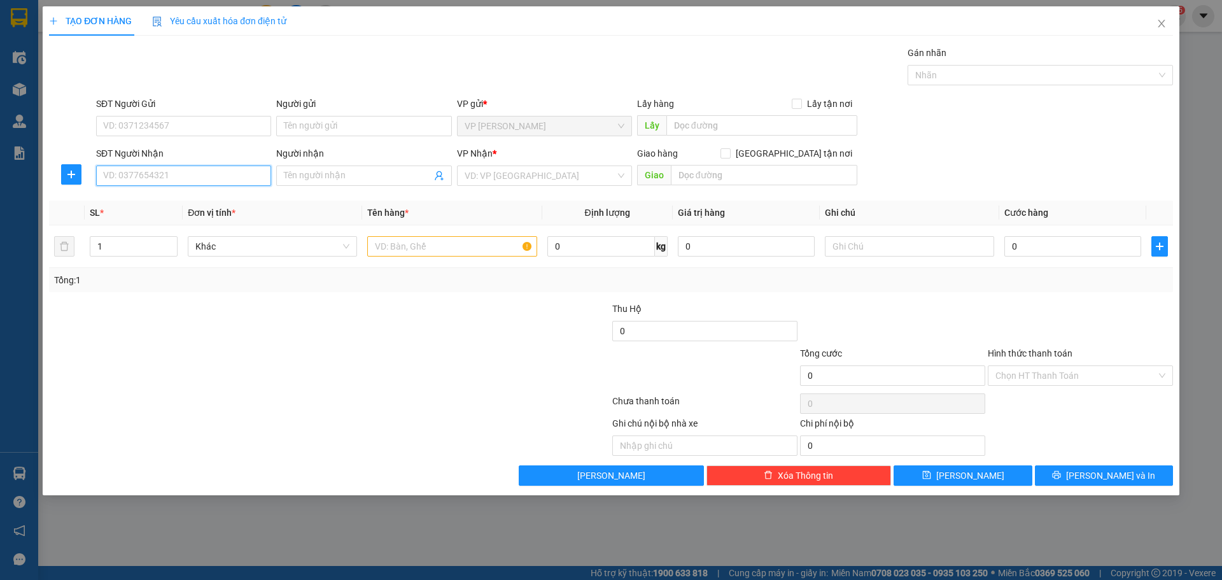
click at [132, 181] on input "SĐT Người Nhận" at bounding box center [183, 176] width 175 height 20
type input "0903400176"
click at [491, 182] on input "search" at bounding box center [540, 175] width 151 height 19
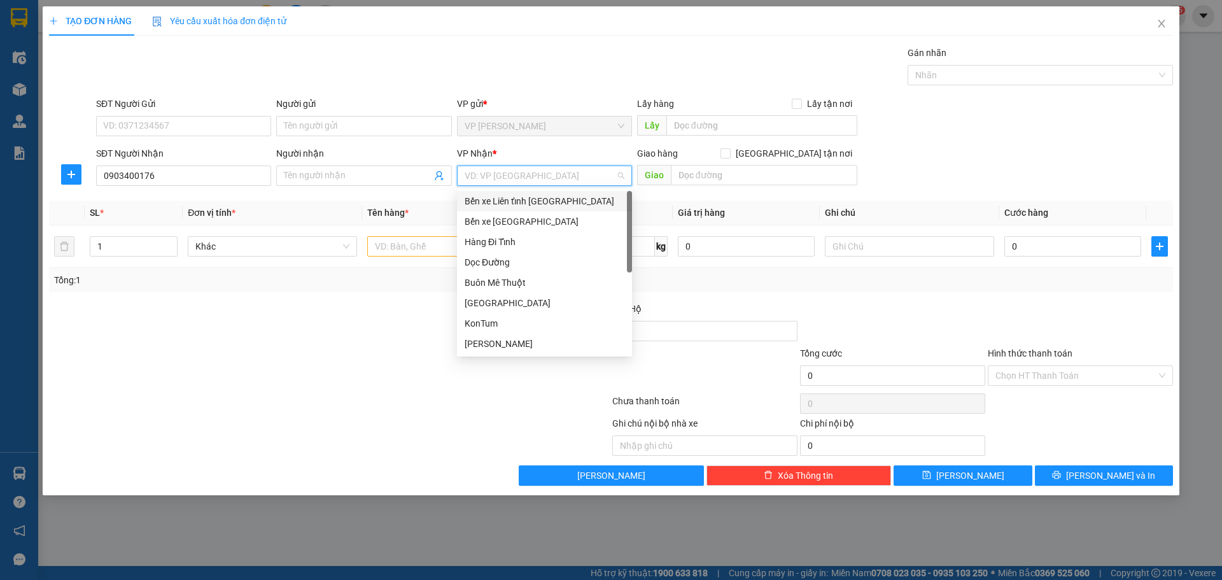
click at [508, 222] on div "Bến xe [GEOGRAPHIC_DATA]" at bounding box center [545, 222] width 160 height 14
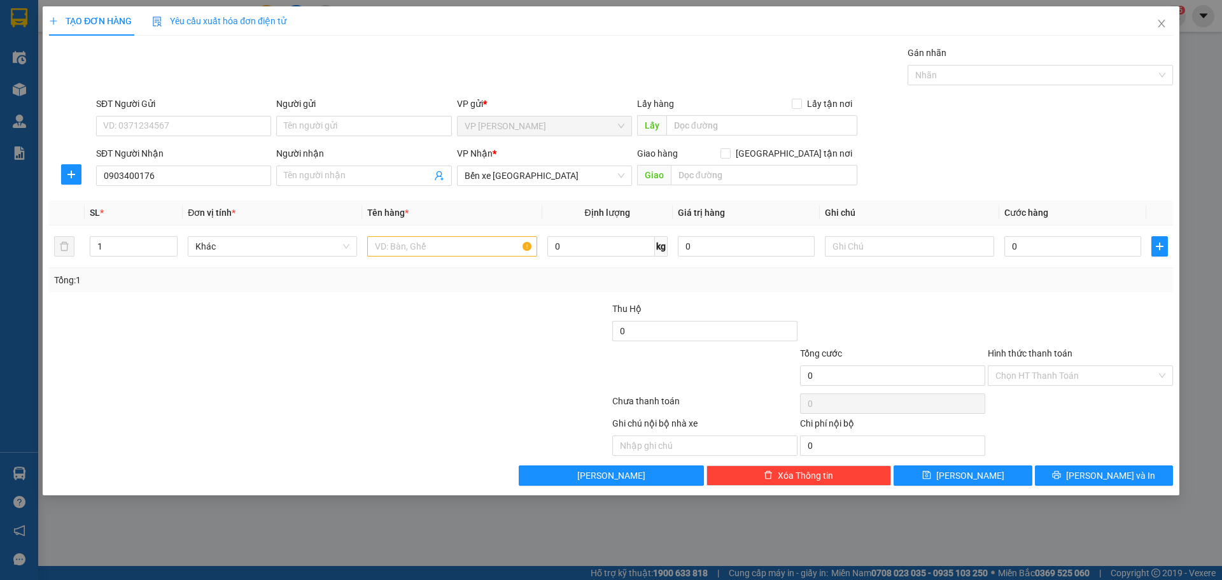
click at [353, 368] on div at bounding box center [236, 368] width 376 height 45
click at [428, 246] on input "text" at bounding box center [451, 246] width 169 height 20
type input "1T"
click at [1042, 249] on input "0" at bounding box center [1072, 246] width 137 height 20
type input "2"
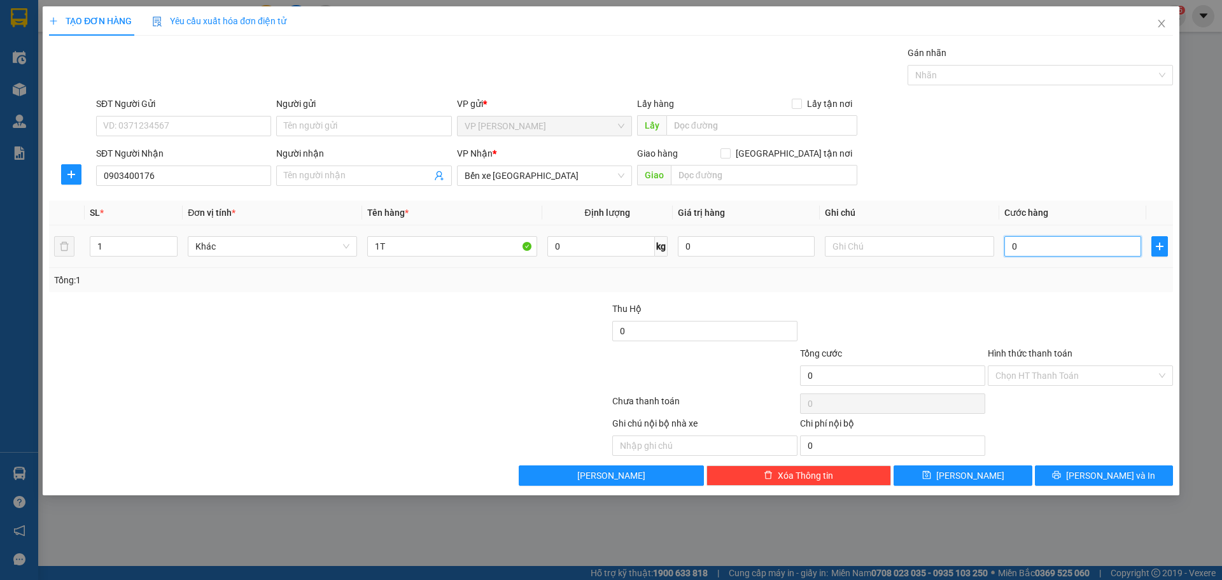
type input "2"
type input "20"
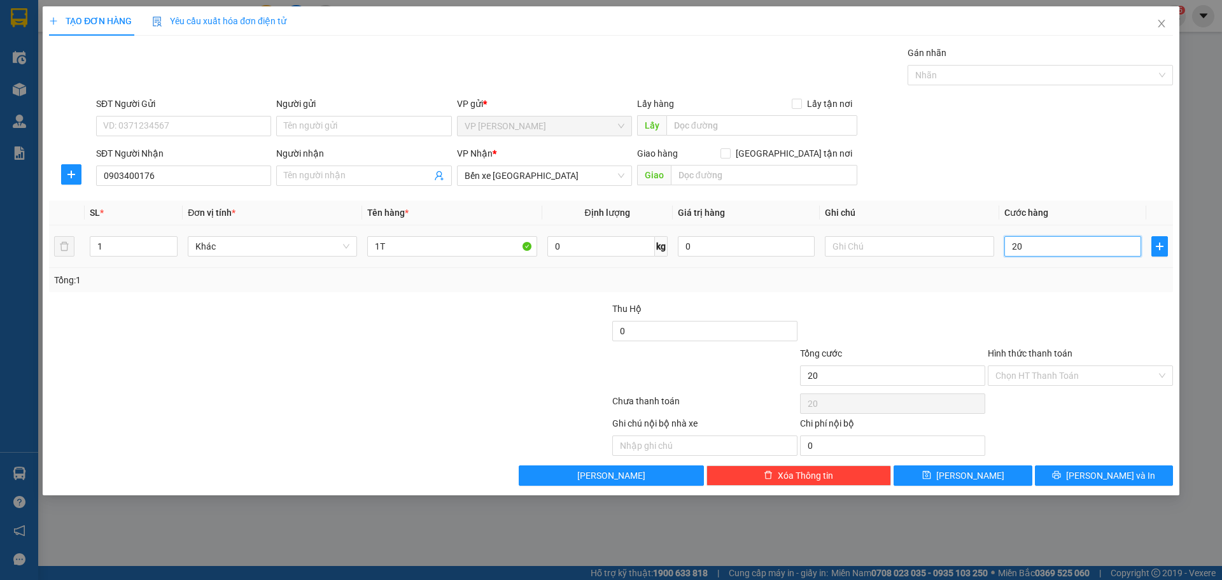
type input "200"
type input "200.000"
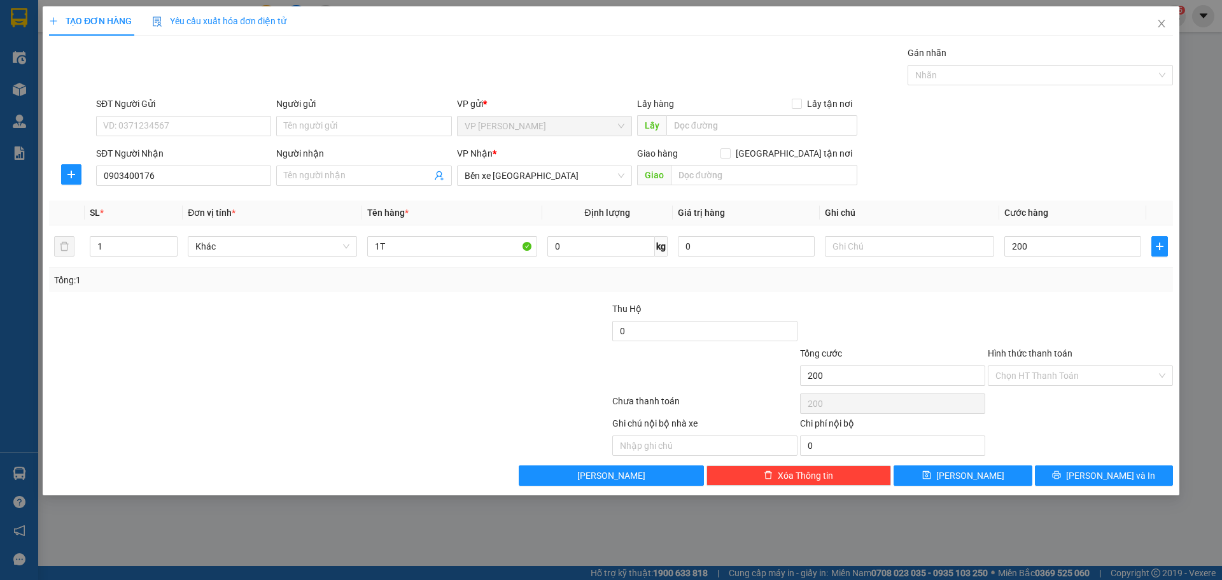
type input "200.000"
click at [227, 340] on div at bounding box center [236, 324] width 376 height 45
click at [395, 246] on input "1T" at bounding box center [451, 246] width 169 height 20
click at [553, 176] on span "Bến xe [GEOGRAPHIC_DATA]" at bounding box center [545, 175] width 160 height 19
type input "1B XANH"
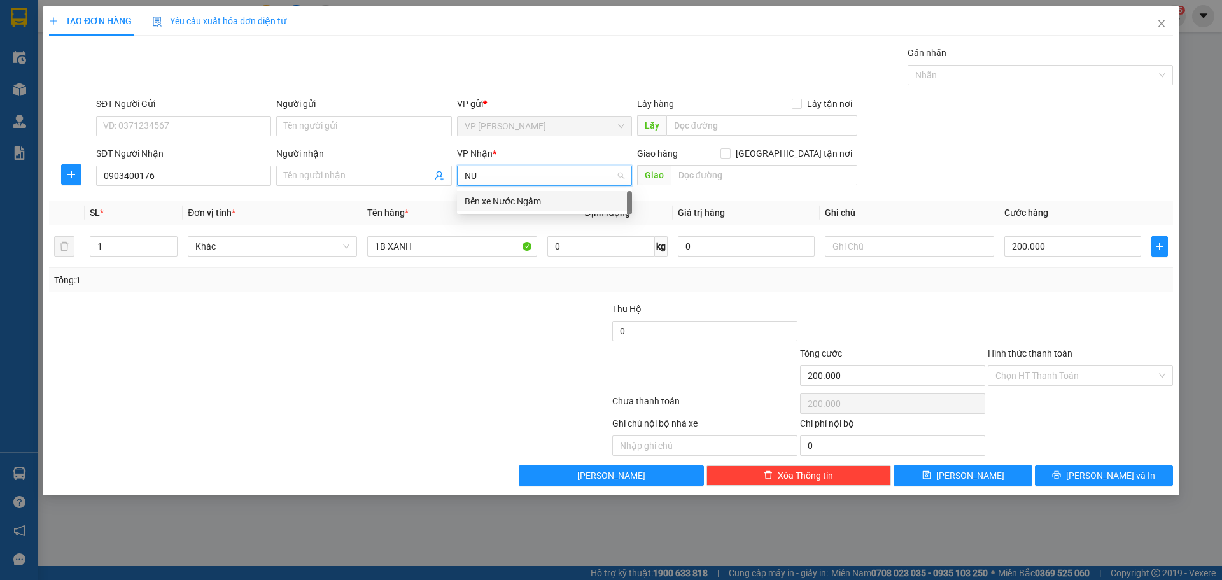
type input "NUO"
click at [530, 202] on div "Bến xe Nước Ngầm" at bounding box center [545, 201] width 160 height 14
click at [336, 351] on div at bounding box center [236, 368] width 376 height 45
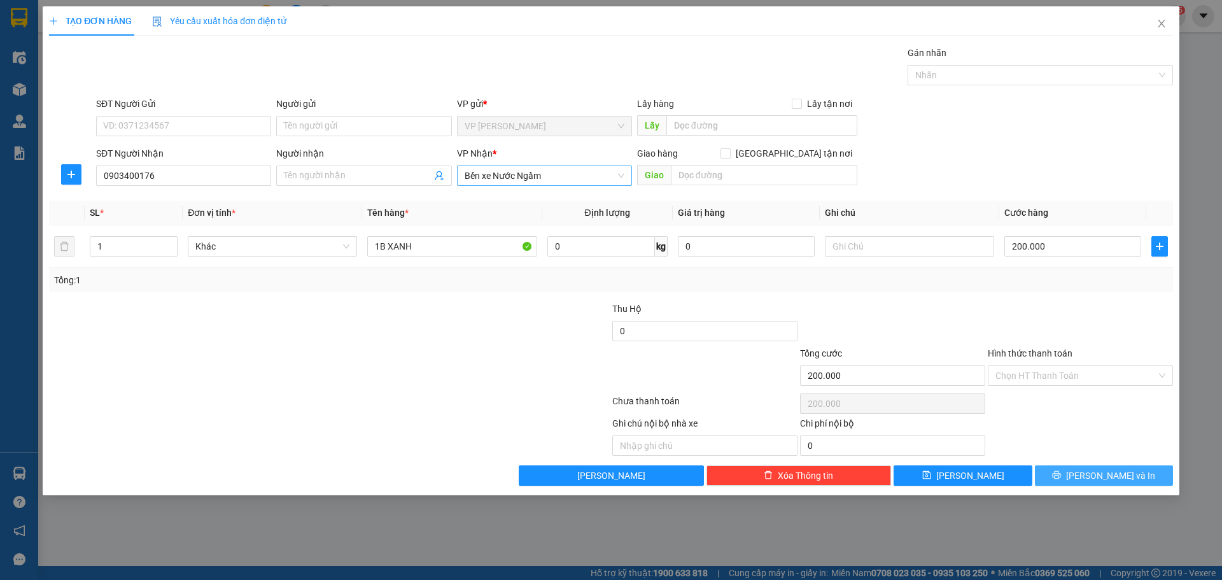
click at [1100, 475] on span "Lưu và In" at bounding box center [1110, 476] width 89 height 14
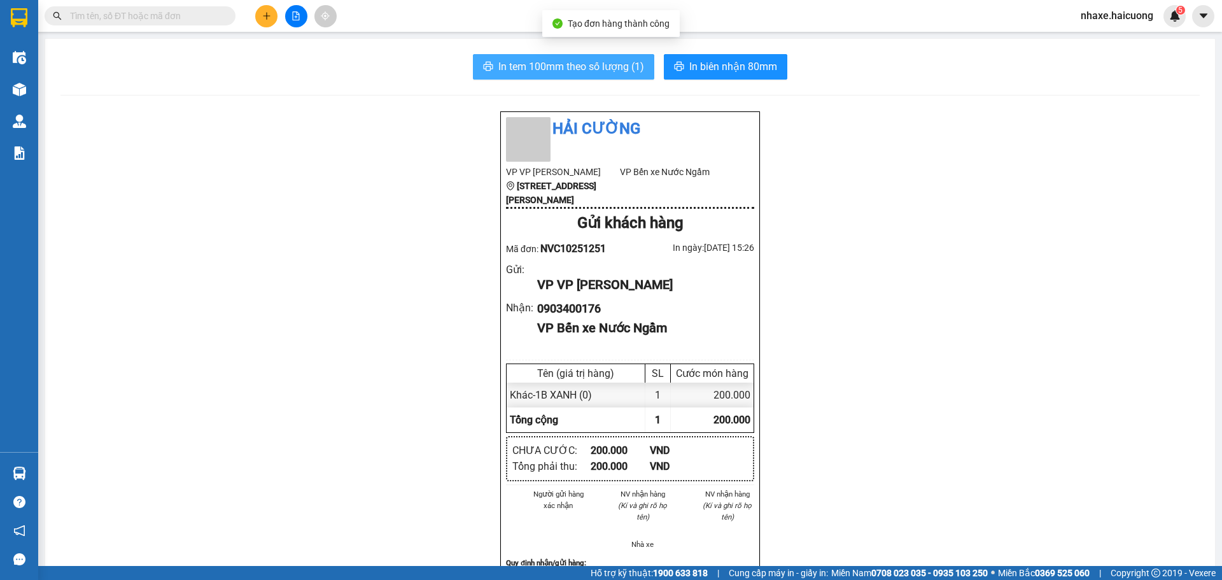
click at [528, 68] on span "In tem 100mm theo số lượng (1)" at bounding box center [571, 67] width 146 height 16
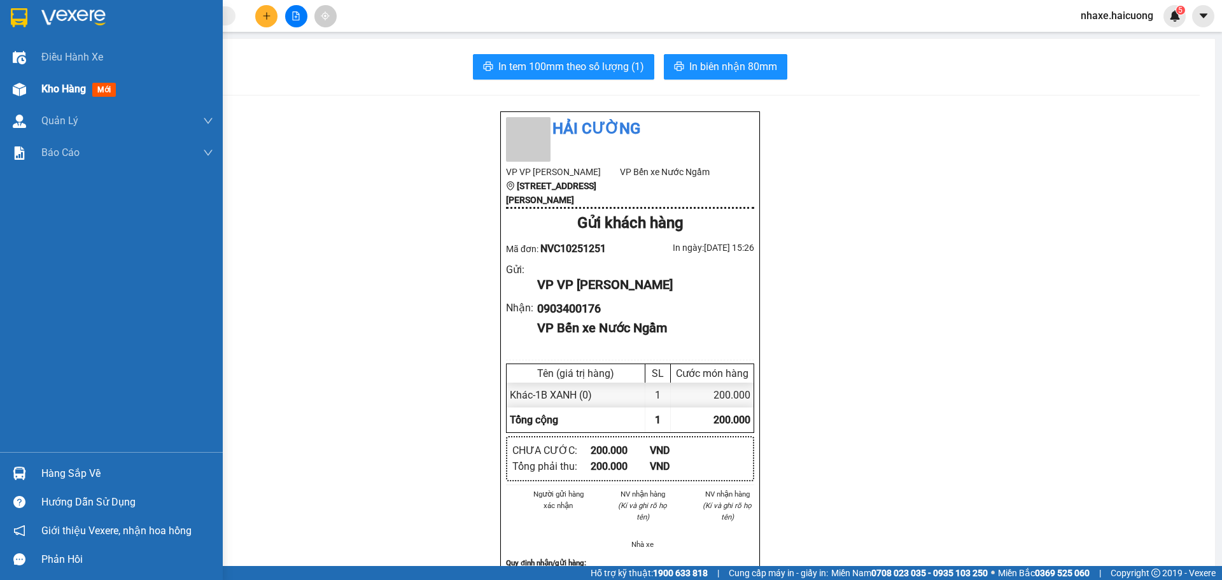
click at [4, 85] on div "Kho hàng mới" at bounding box center [111, 89] width 223 height 32
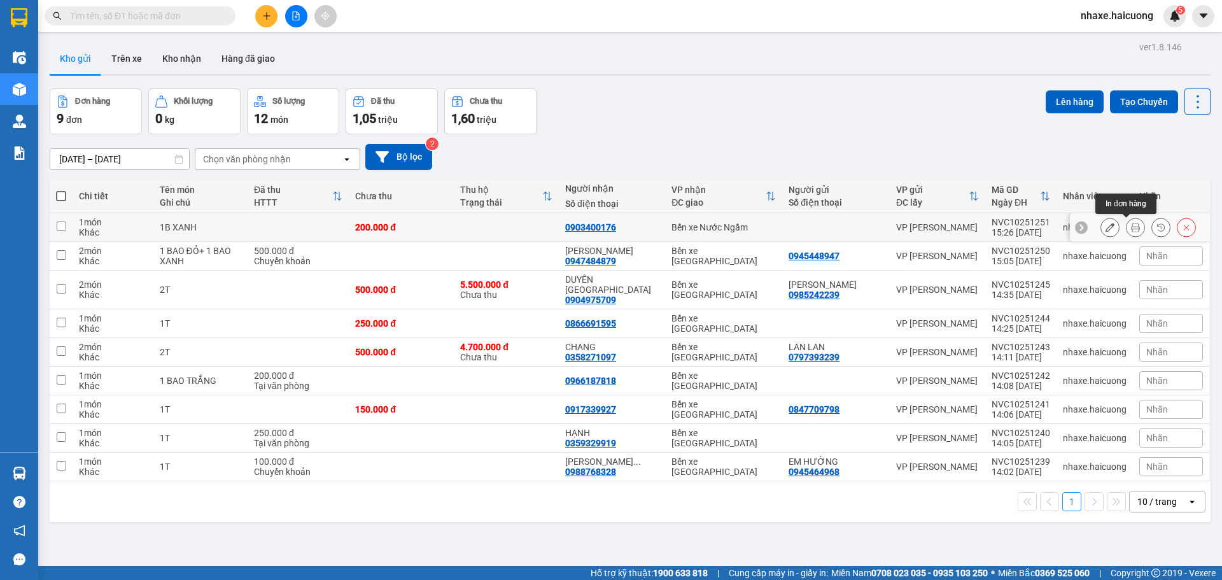
click at [1132, 230] on button at bounding box center [1136, 227] width 18 height 22
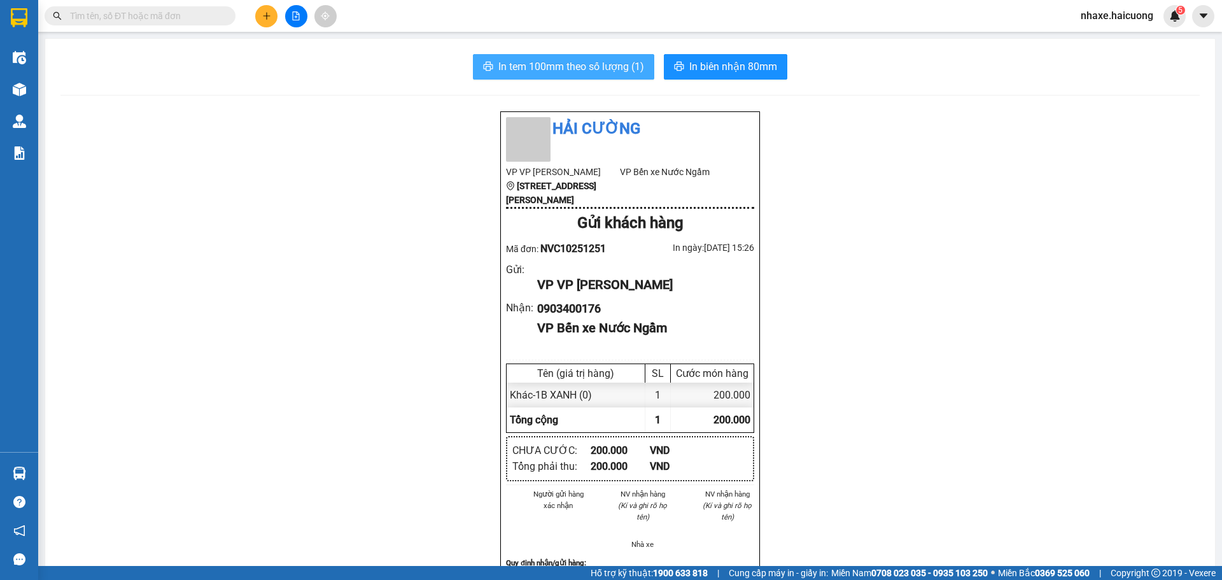
click at [564, 73] on span "In tem 100mm theo số lượng (1)" at bounding box center [571, 67] width 146 height 16
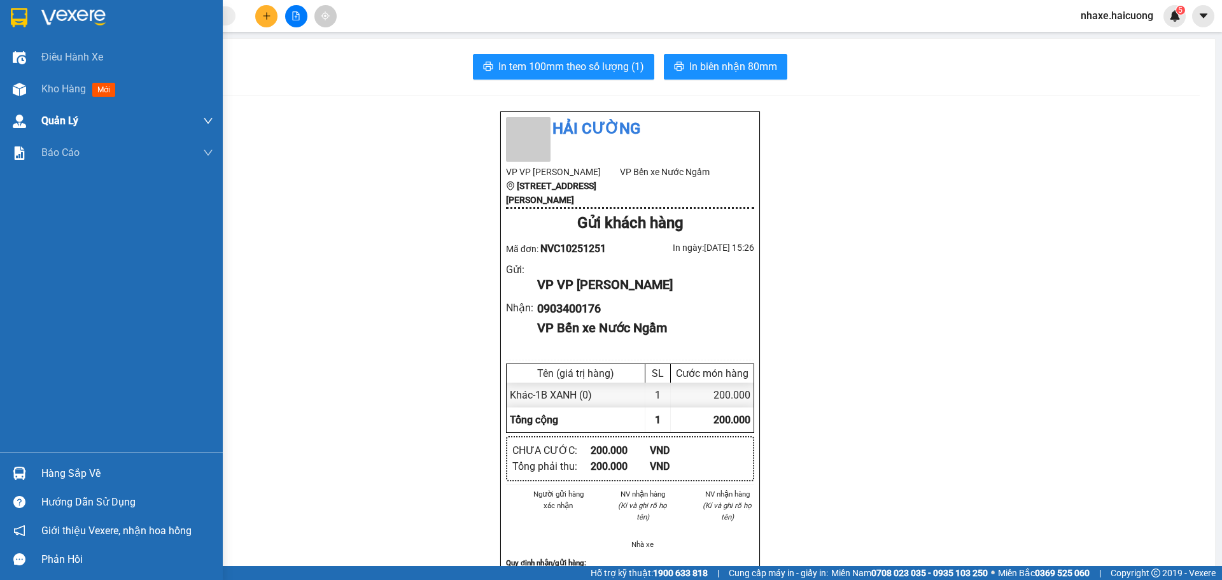
click at [22, 94] on img at bounding box center [19, 89] width 13 height 13
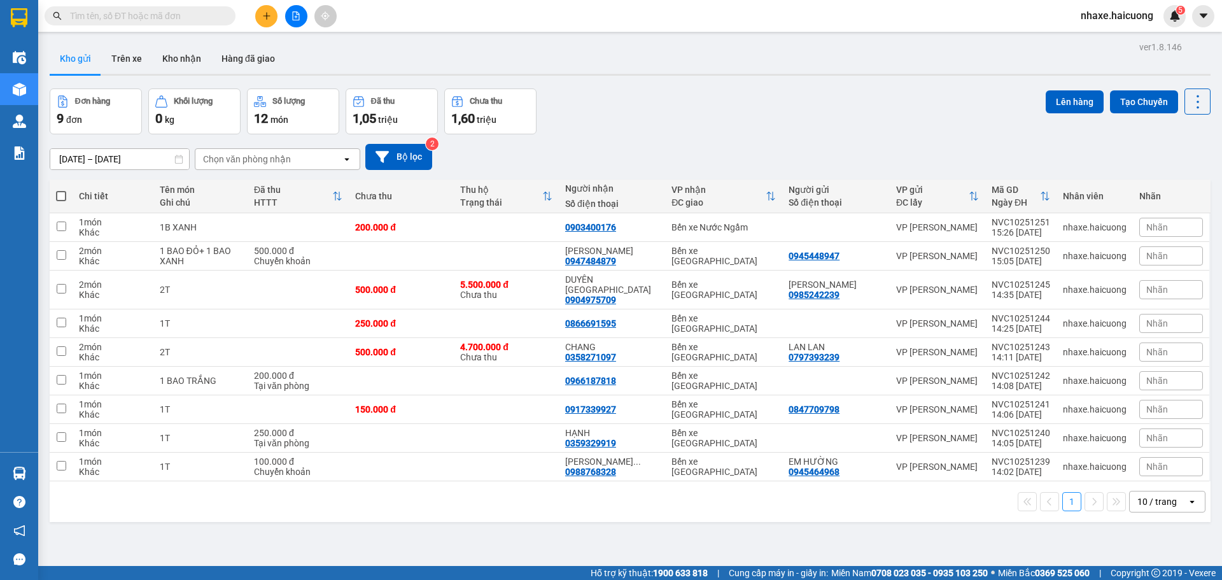
click at [265, 22] on button at bounding box center [266, 16] width 22 height 22
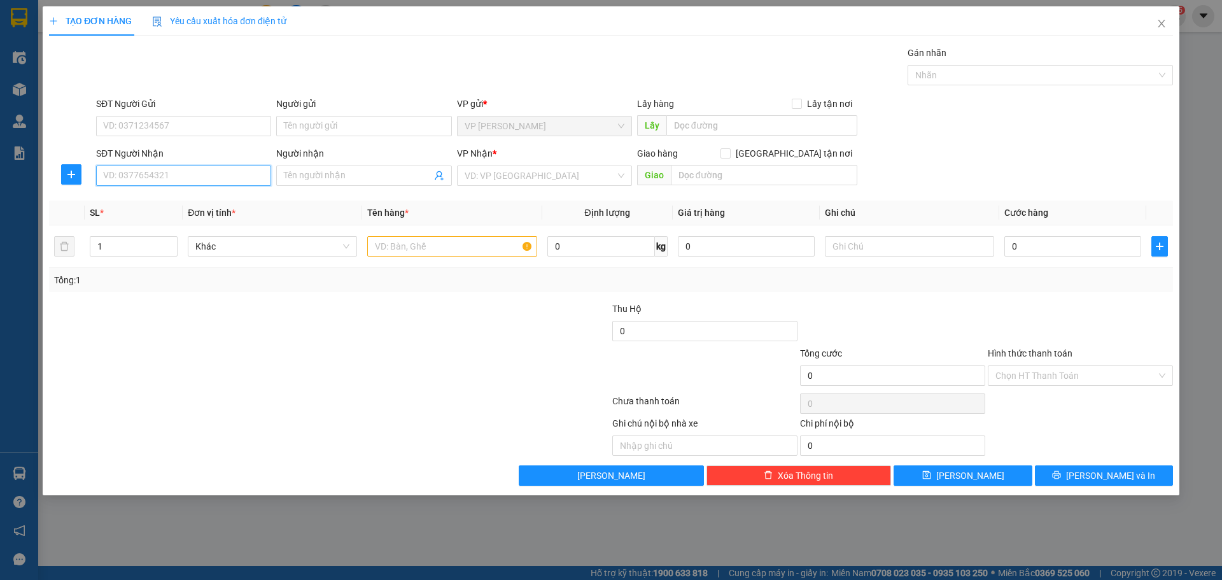
drag, startPoint x: 180, startPoint y: 174, endPoint x: 179, endPoint y: 158, distance: 16.6
click at [180, 174] on input "SĐT Người Nhận" at bounding box center [183, 176] width 175 height 20
click at [188, 129] on input "SĐT Người Gửi" at bounding box center [183, 126] width 175 height 20
type input "0943364364"
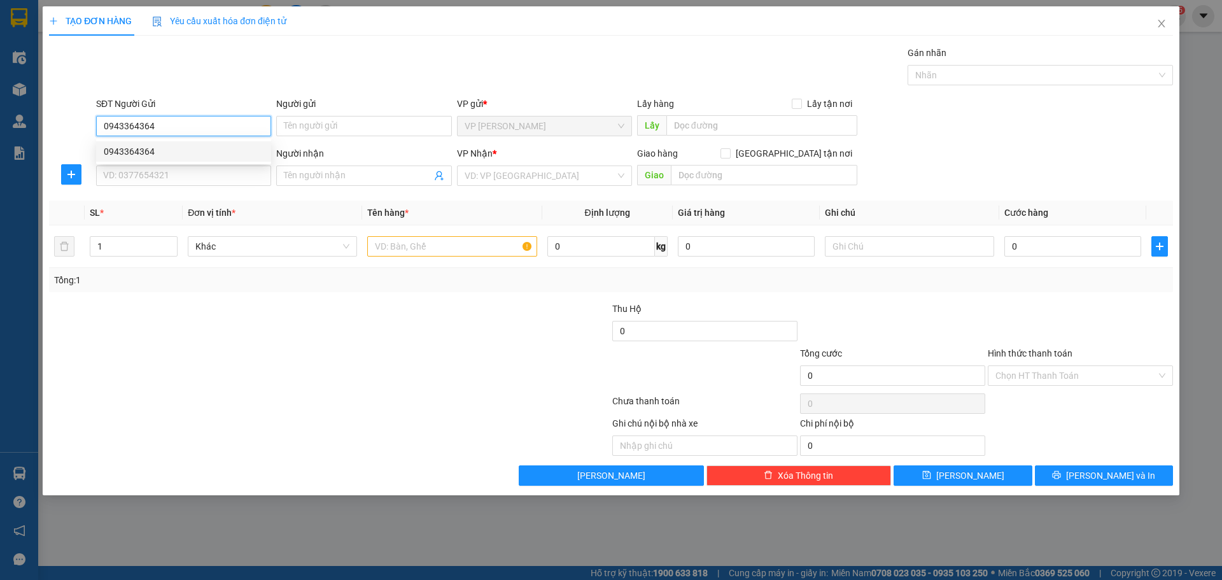
click at [169, 150] on div "0943364364" at bounding box center [184, 152] width 160 height 14
type input "0395685259"
checkbox input "true"
type input "P.TRẦN VĂN LAI,MỸ ĐÌNH 1,NT LIÊM,HN"
type input "600.000"
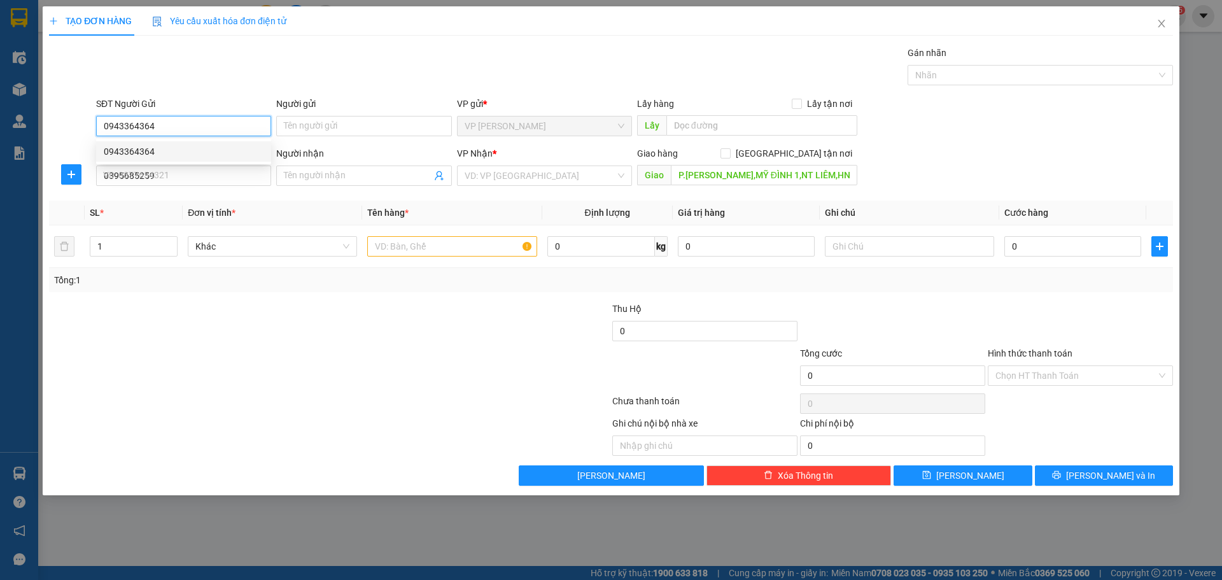
type input "600.000"
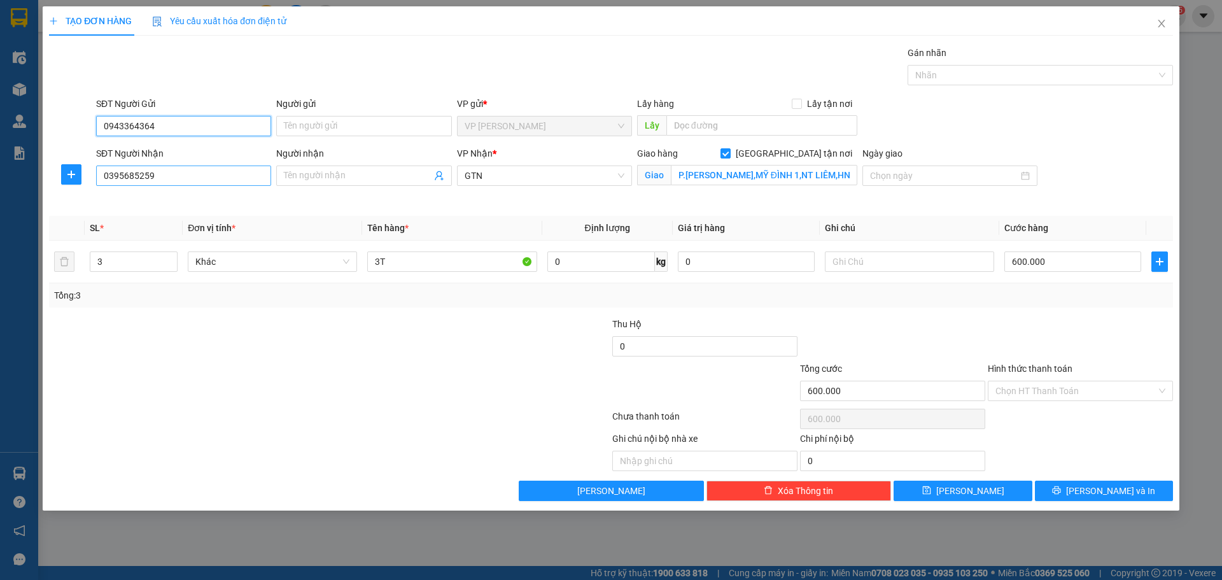
type input "0943364364"
click at [229, 175] on input "0395685259" at bounding box center [183, 176] width 175 height 20
type input "0913534999"
click at [376, 180] on span at bounding box center [363, 176] width 175 height 20
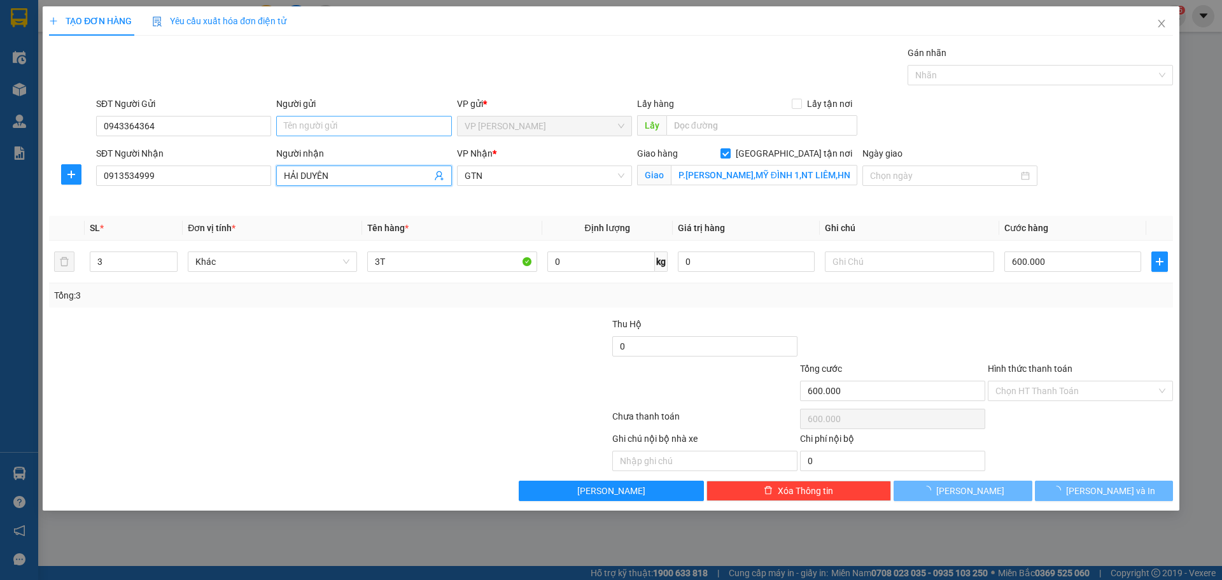
type input "HẢI DUYÊN"
click at [356, 116] on input "Người gửi" at bounding box center [363, 126] width 175 height 20
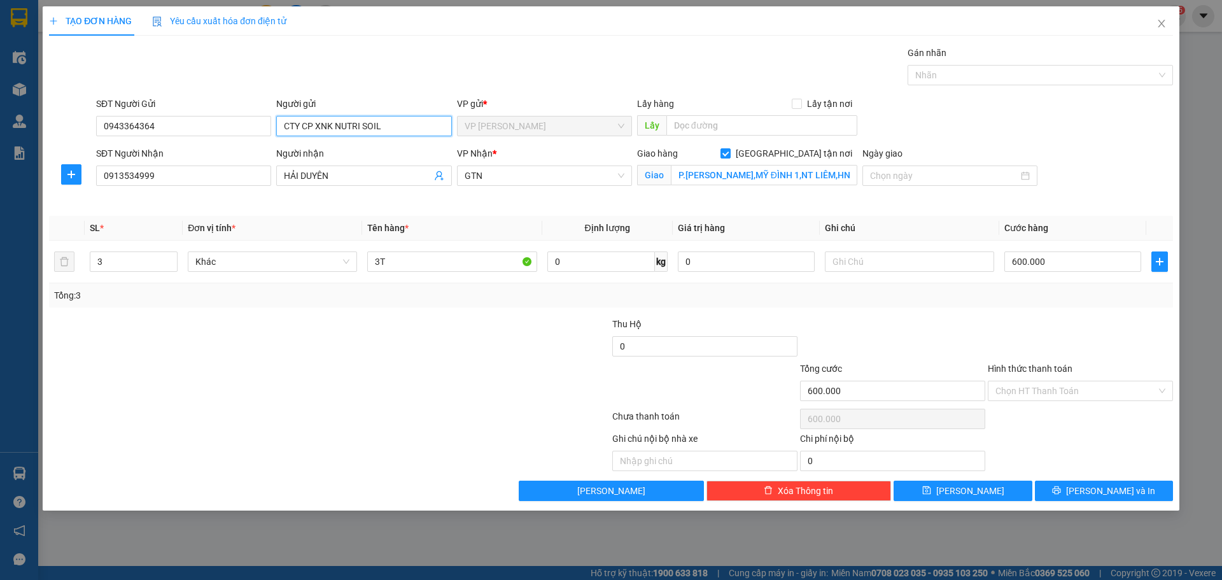
type input "CTY CP XNK NUTRI SOIL"
click at [415, 369] on div at bounding box center [236, 384] width 376 height 45
click at [1069, 264] on input "600.000" at bounding box center [1072, 261] width 137 height 20
click at [117, 266] on input "3" at bounding box center [133, 261] width 87 height 19
click at [165, 264] on span "Decrease Value" at bounding box center [170, 265] width 14 height 11
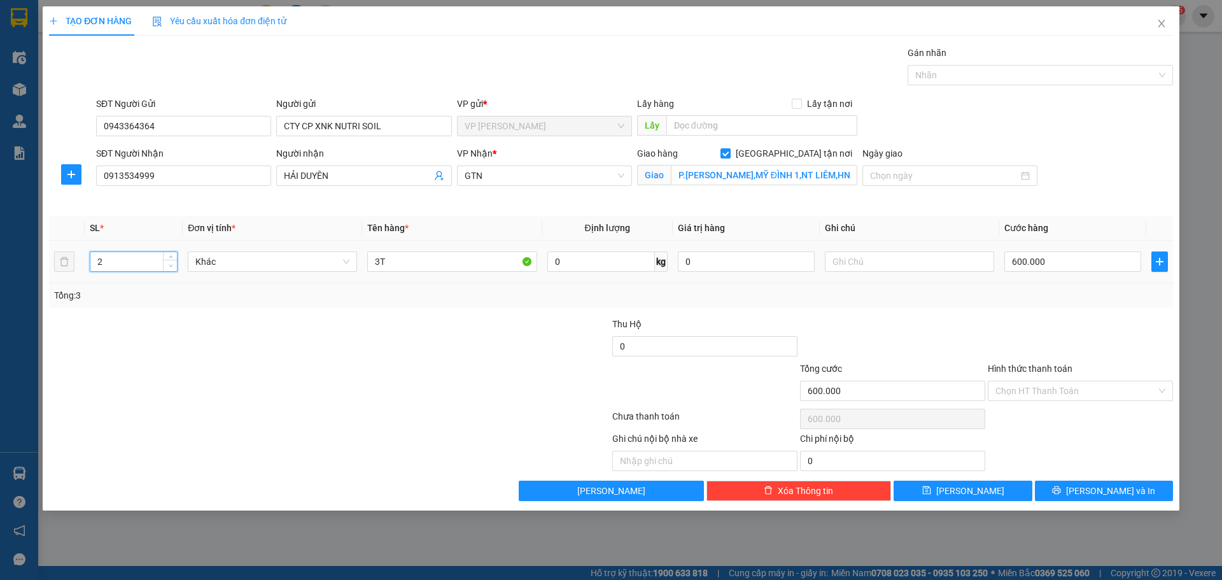
type input "1"
click at [165, 264] on span "Decrease Value" at bounding box center [170, 265] width 14 height 11
click at [429, 258] on input "3T" at bounding box center [451, 261] width 169 height 20
type input "1T"
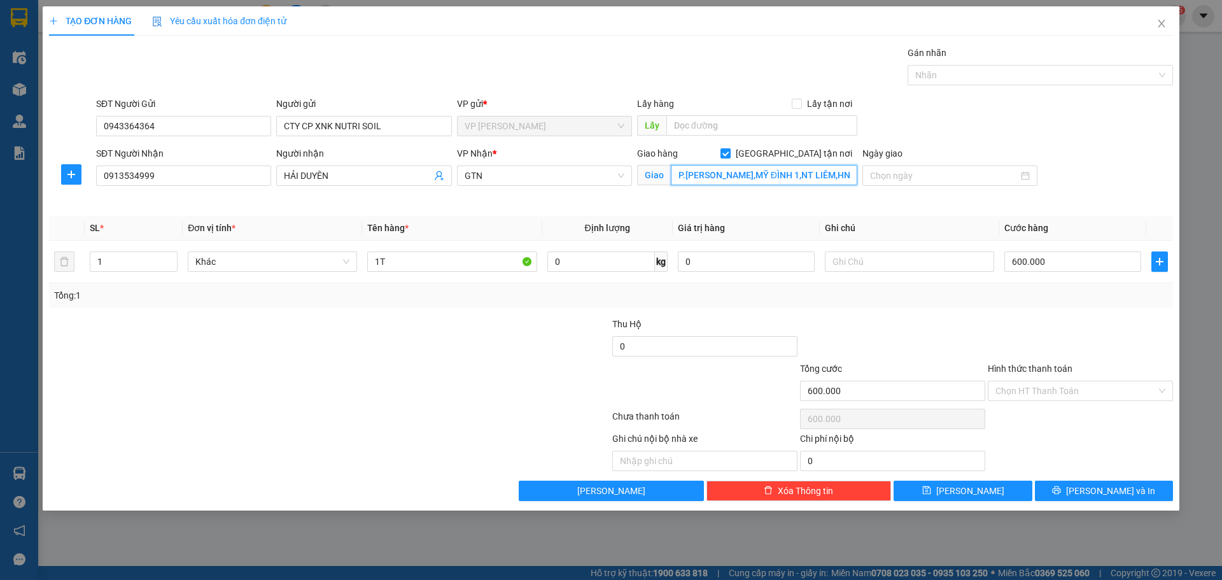
click at [740, 178] on input "P.TRẦN VĂN LAI,MỸ ĐÌNH 1,NT LIÊM,HN" at bounding box center [764, 175] width 187 height 20
type input "72A [PERSON_NAME],[PERSON_NAME],HN"
click at [442, 400] on div at bounding box center [517, 384] width 188 height 45
click at [1059, 271] on input "600.000" at bounding box center [1072, 261] width 137 height 20
type input "2"
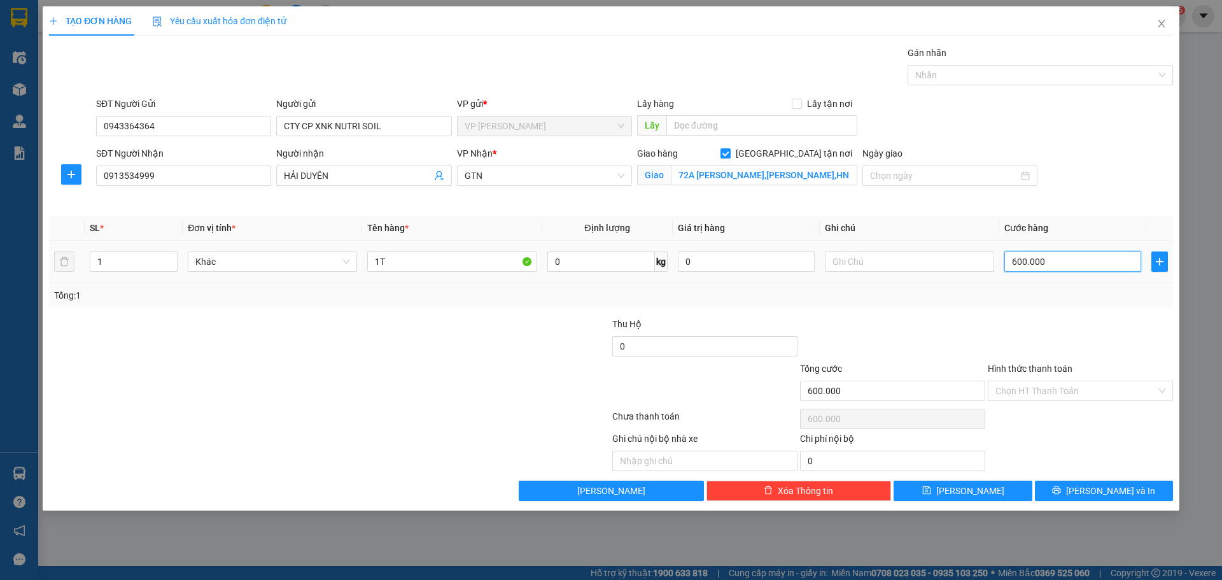
type input "2"
type input "20"
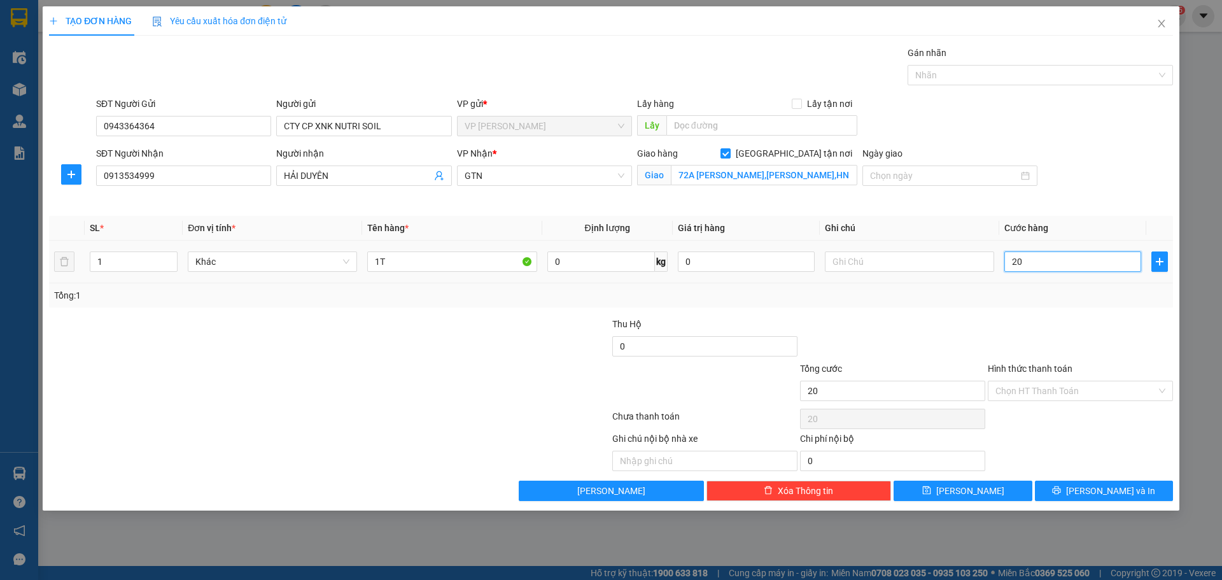
type input "200"
type input "200.000"
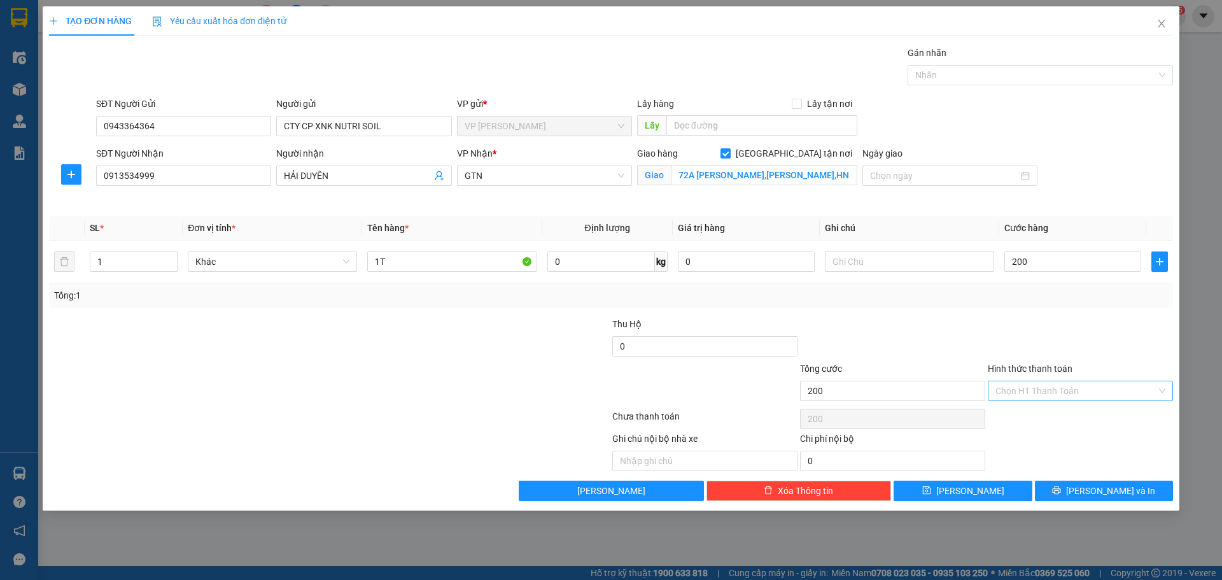
type input "200.000"
click at [1054, 390] on input "Hình thức thanh toán" at bounding box center [1076, 390] width 161 height 19
click at [1046, 477] on div "Chuyển khoản" at bounding box center [1081, 477] width 170 height 14
type input "0"
click at [1100, 490] on span "Lưu và In" at bounding box center [1110, 491] width 89 height 14
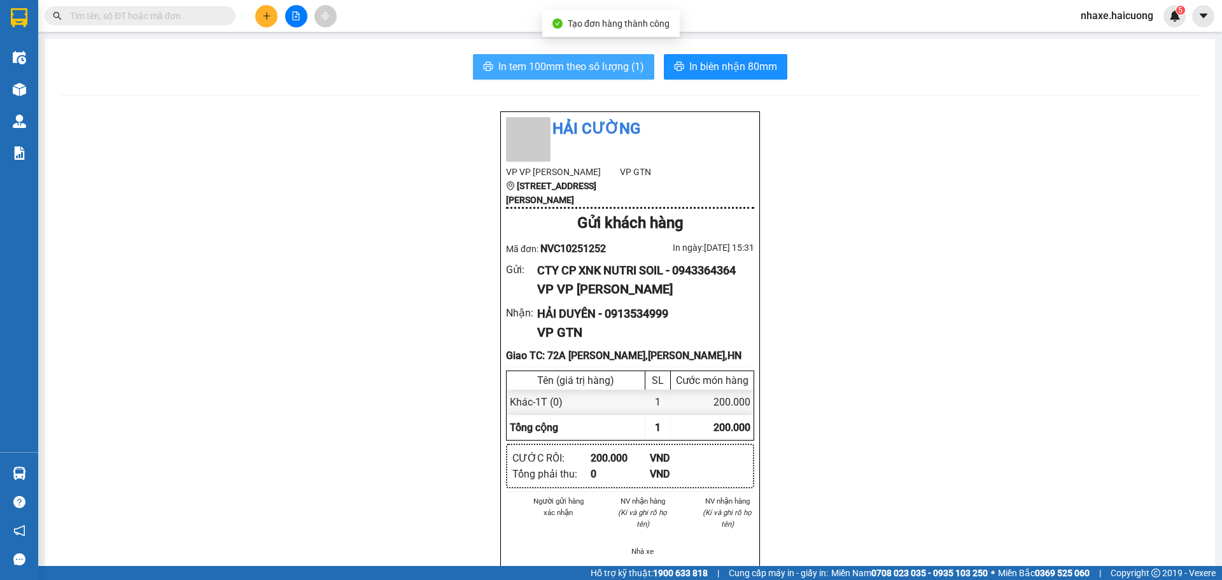
click at [556, 67] on span "In tem 100mm theo số lượng (1)" at bounding box center [571, 67] width 146 height 16
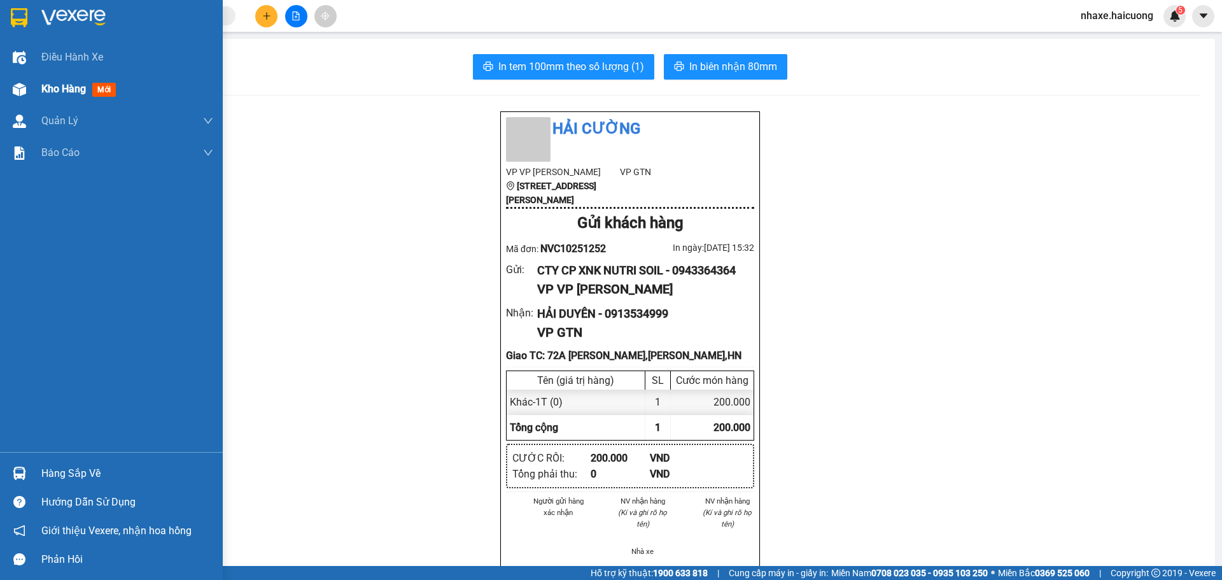
click at [30, 88] on div at bounding box center [19, 89] width 22 height 22
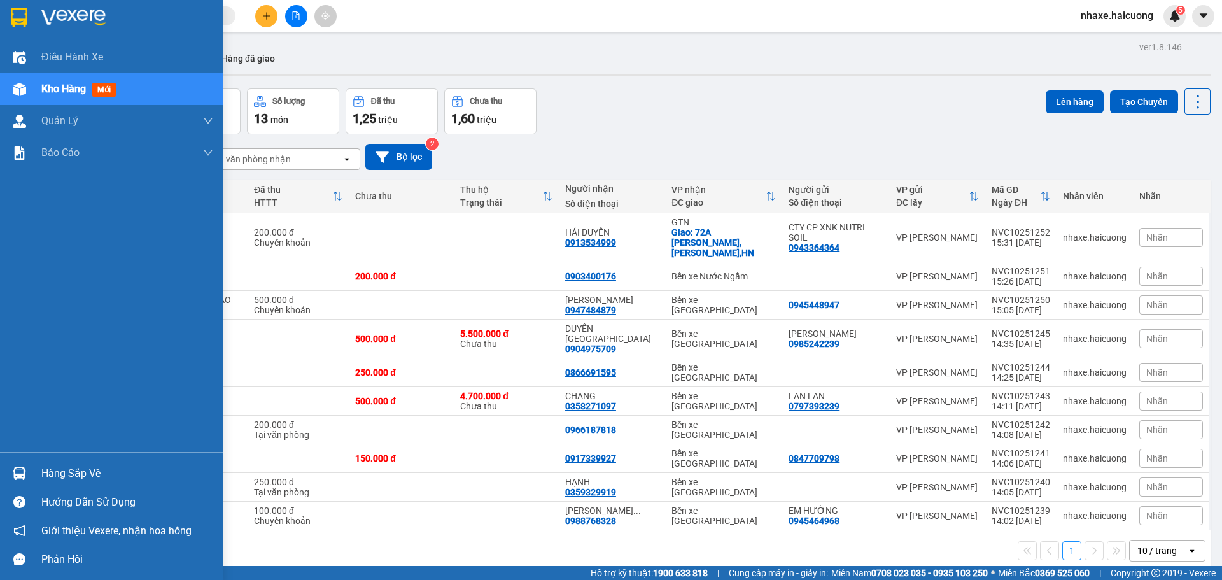
click at [18, 92] on img at bounding box center [19, 89] width 13 height 13
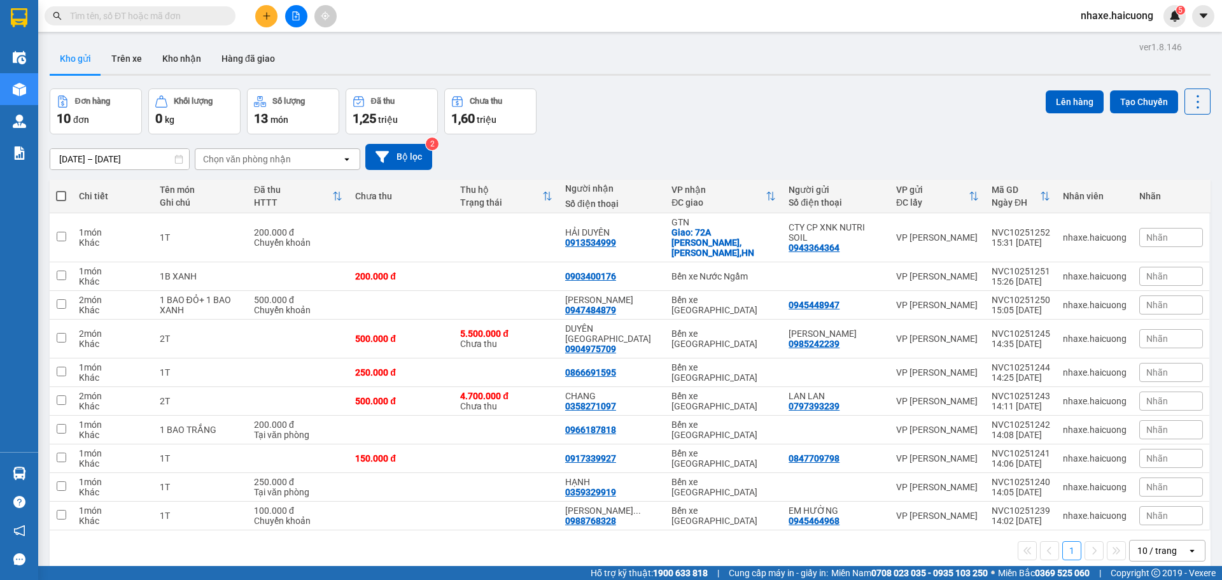
click at [273, 23] on button at bounding box center [266, 16] width 22 height 22
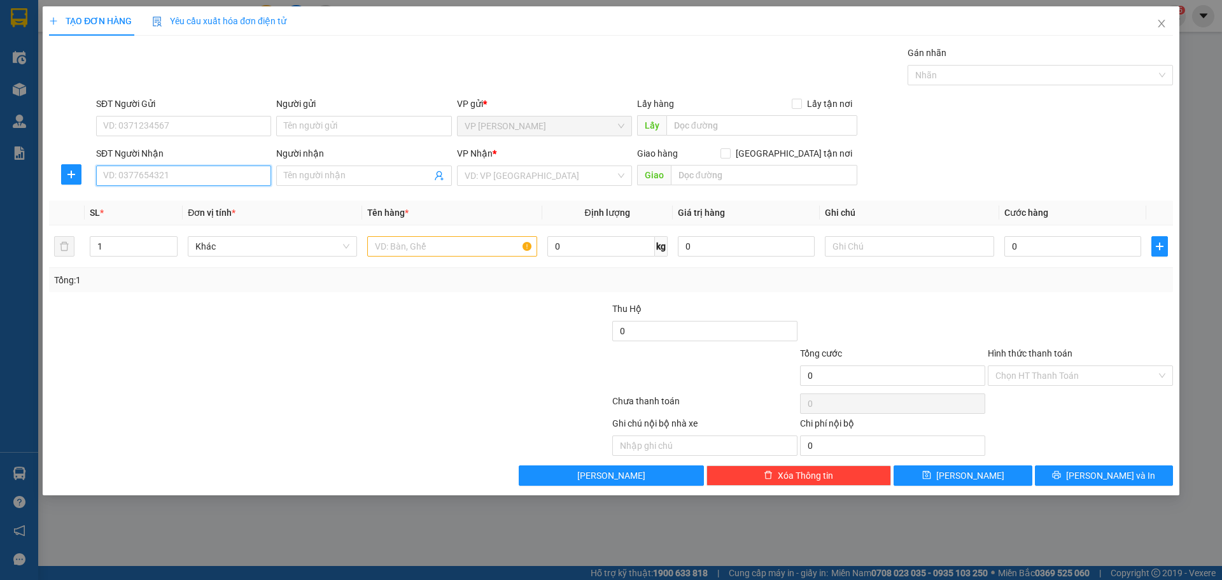
click at [173, 178] on input "SĐT Người Nhận" at bounding box center [183, 176] width 175 height 20
type input "0982662161"
click at [542, 178] on input "search" at bounding box center [540, 175] width 151 height 19
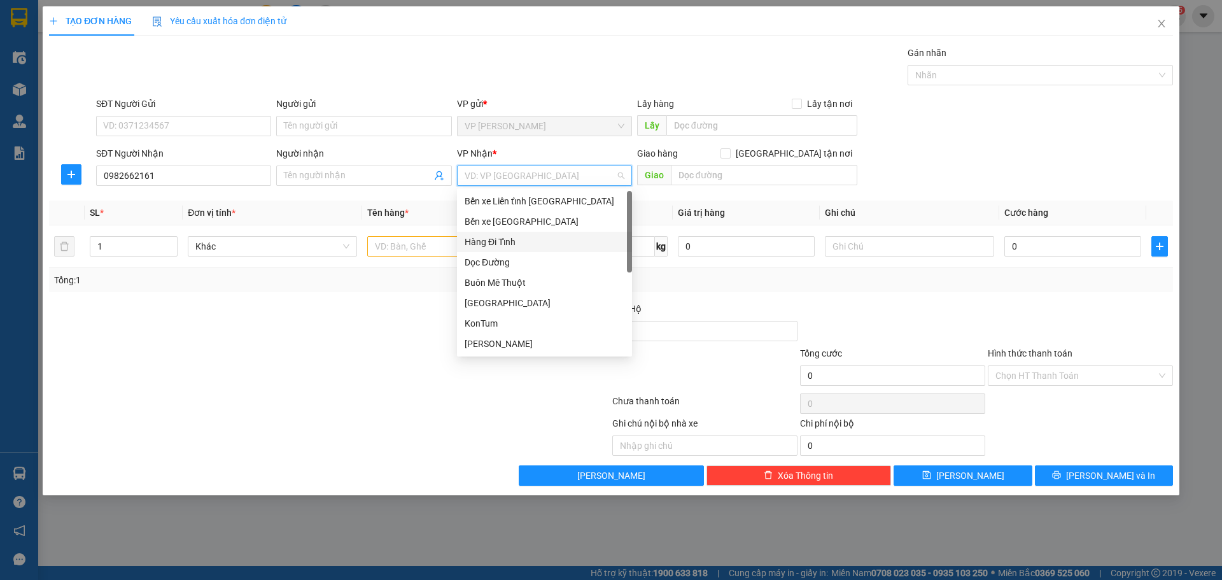
click at [522, 237] on div "Hàng Đi Tỉnh" at bounding box center [545, 242] width 160 height 14
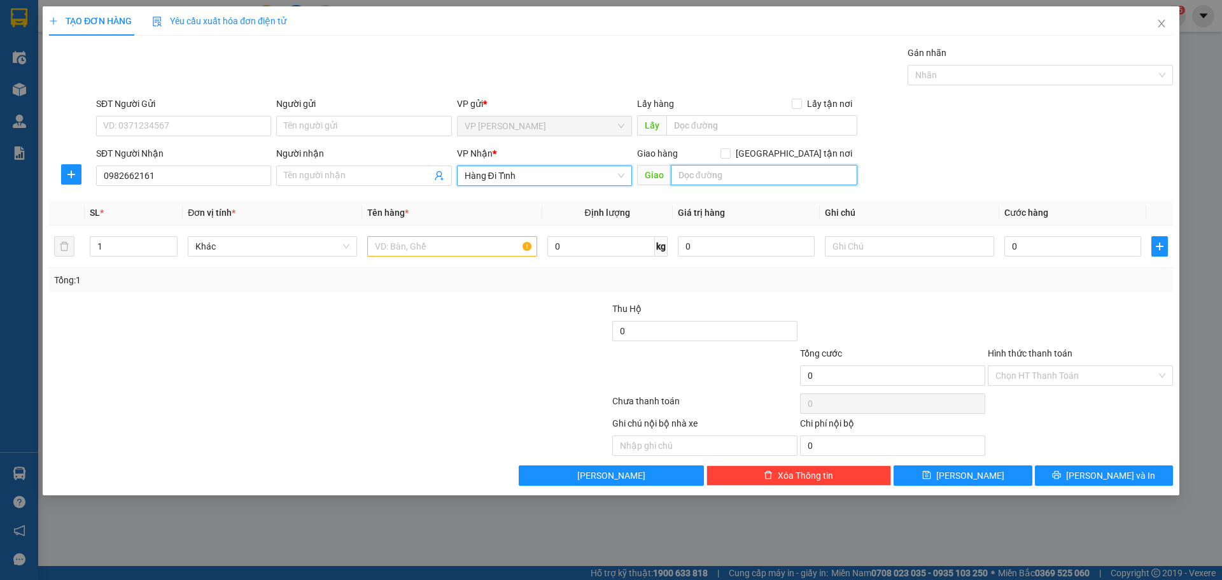
click at [716, 184] on input "text" at bounding box center [764, 175] width 187 height 20
click at [730, 155] on input "Giao tận nơi" at bounding box center [725, 152] width 9 height 9
checkbox input "true"
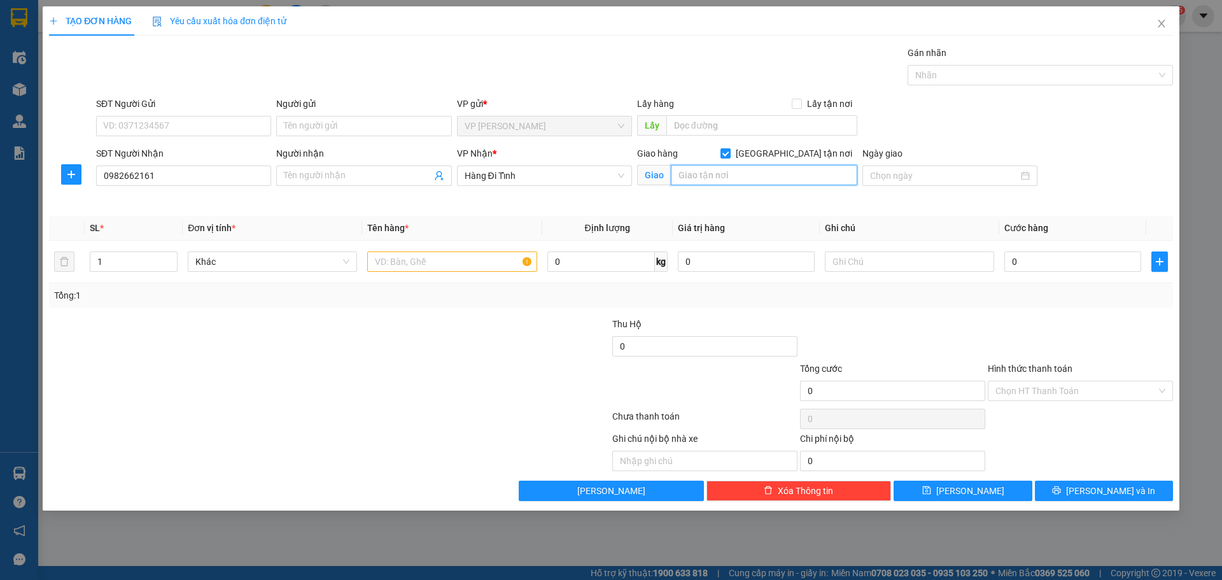
click at [788, 176] on input "text" at bounding box center [764, 175] width 187 height 20
type input "BX VĨNH NIỆM,[GEOGRAPHIC_DATA]"
click at [483, 264] on input "text" at bounding box center [451, 261] width 169 height 20
click at [154, 260] on input "1" at bounding box center [133, 261] width 87 height 19
click at [172, 257] on icon "up" at bounding box center [171, 259] width 4 height 4
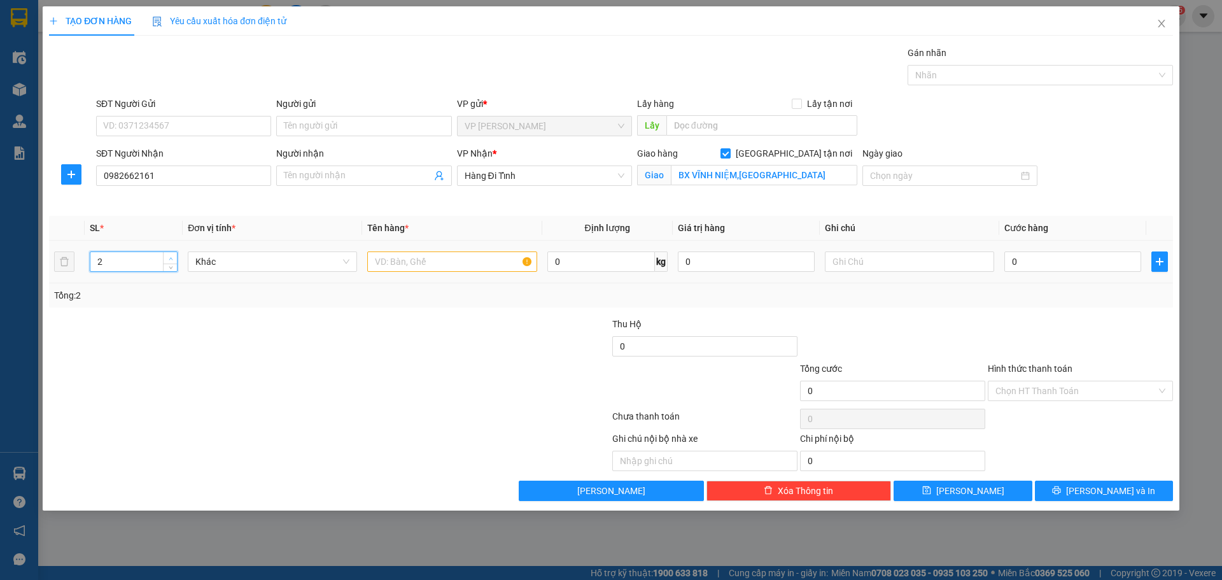
type input "3"
click at [172, 257] on icon "up" at bounding box center [171, 259] width 4 height 4
click at [400, 262] on input "text" at bounding box center [451, 261] width 169 height 20
type input "3T SEN ĐÁ"
click at [377, 349] on div at bounding box center [236, 339] width 376 height 45
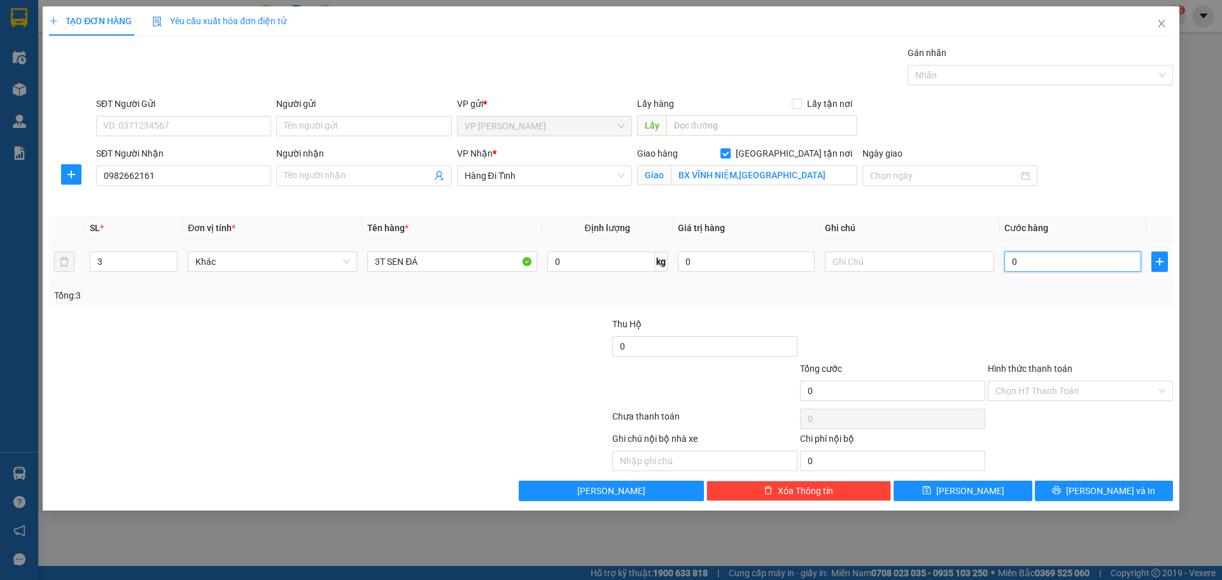
click at [1059, 262] on input "0" at bounding box center [1072, 261] width 137 height 20
click at [469, 257] on input "3T SEN ĐÁ" at bounding box center [451, 261] width 169 height 20
click at [1036, 259] on input "0" at bounding box center [1072, 261] width 137 height 20
type input "1"
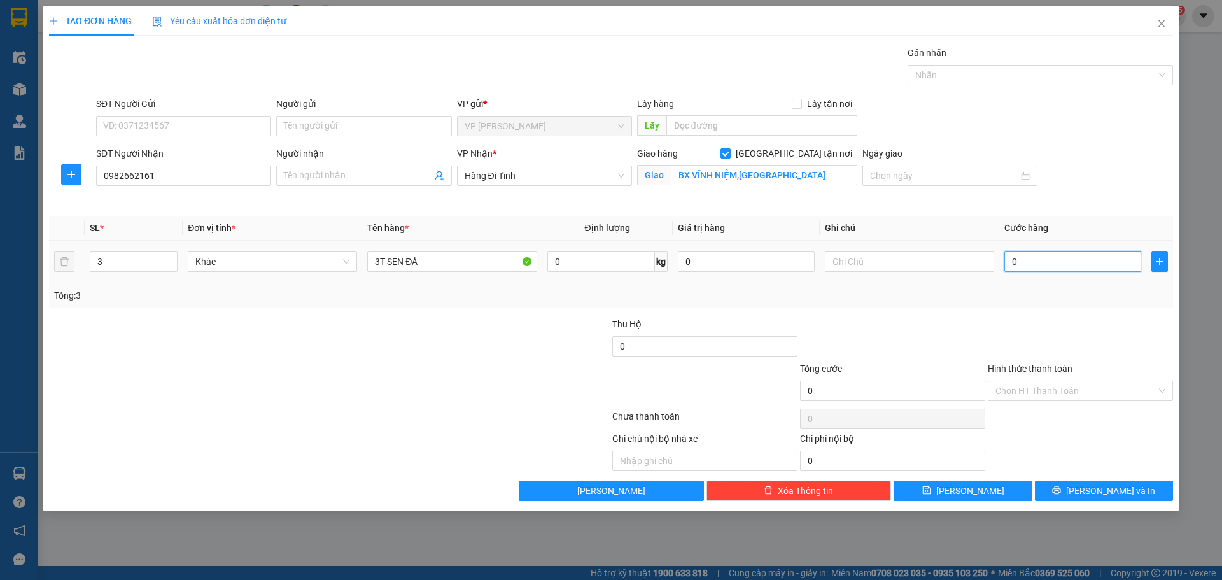
type input "1"
type input "10"
type input "100"
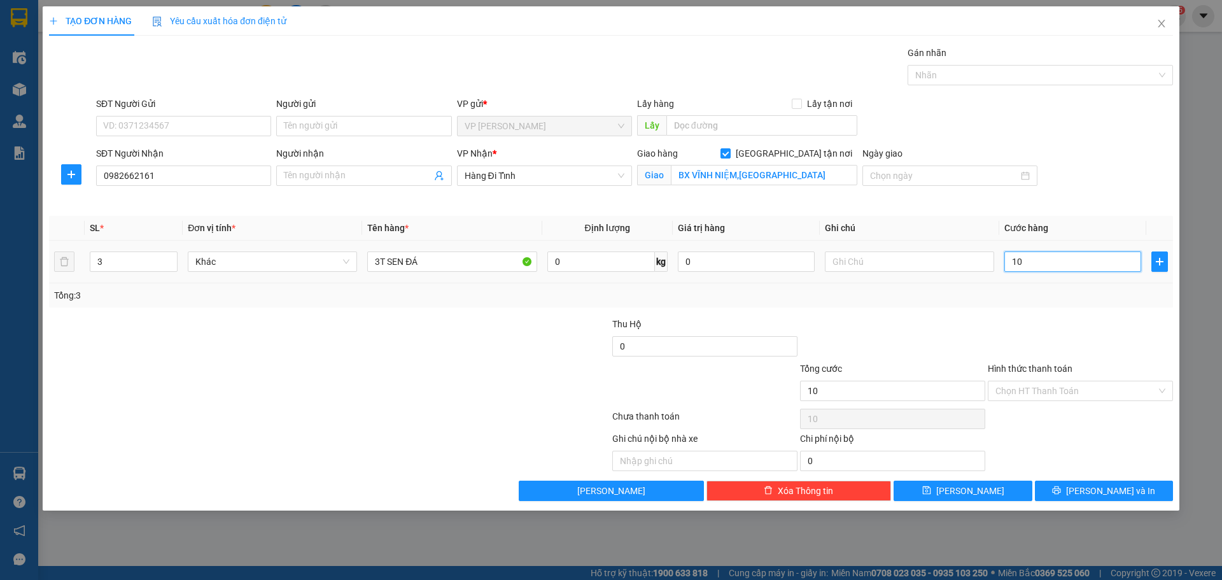
type input "100"
type input "1.000"
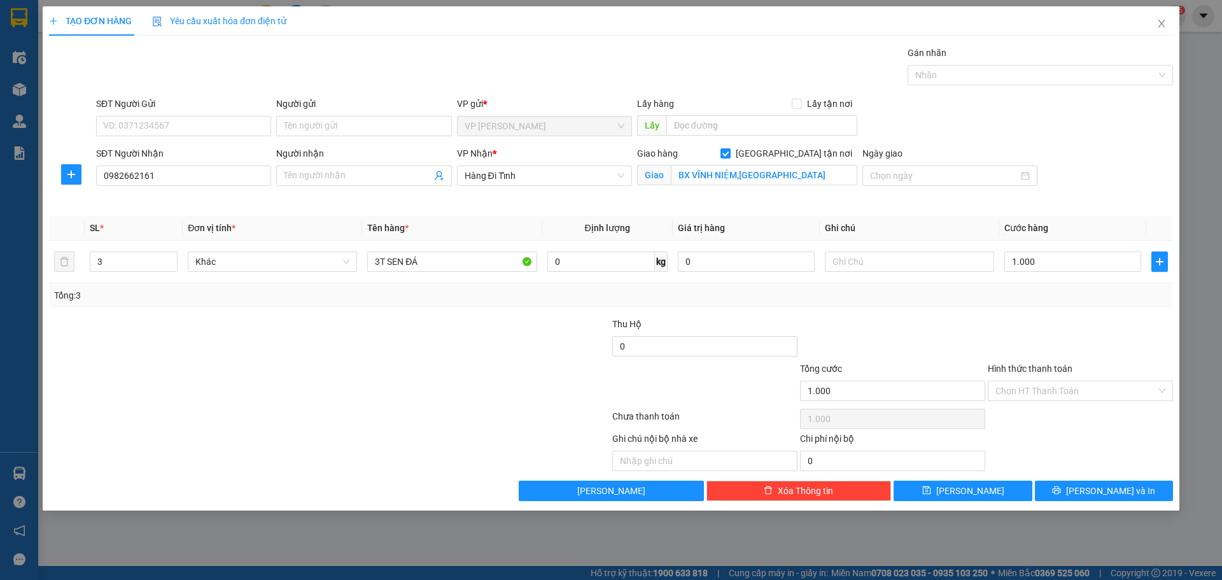
type input "1.000.000"
click at [426, 338] on div at bounding box center [517, 339] width 188 height 45
click at [898, 262] on input "text" at bounding box center [909, 261] width 169 height 20
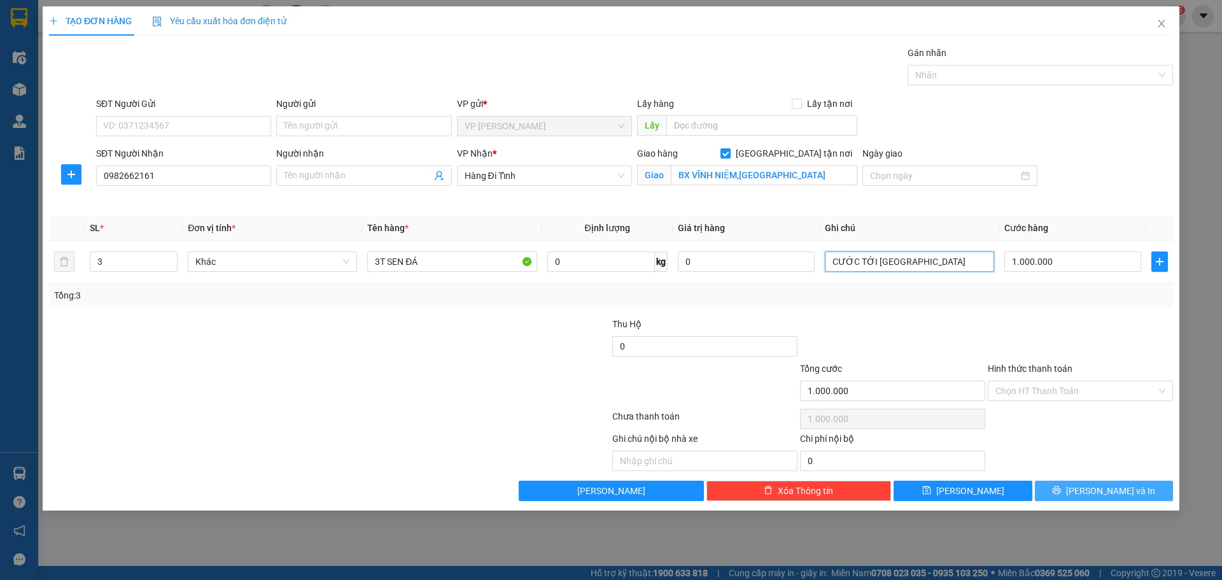
type input "CƯỚC TỚI [GEOGRAPHIC_DATA]"
click at [1101, 489] on span "Lưu và In" at bounding box center [1110, 491] width 89 height 14
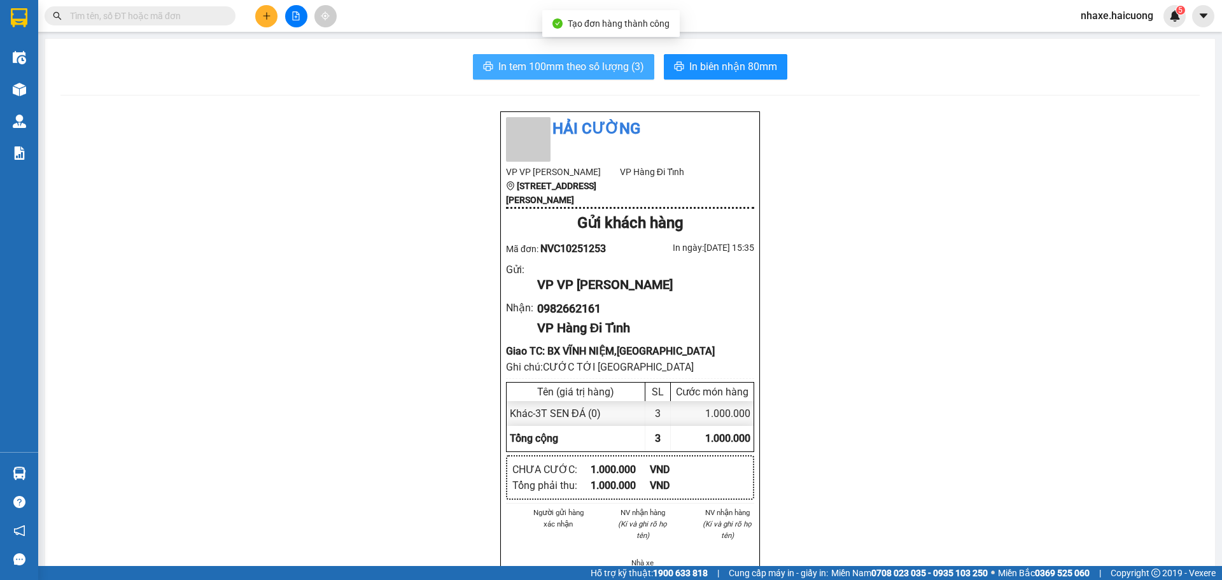
click at [519, 70] on span "In tem 100mm theo số lượng (3)" at bounding box center [571, 67] width 146 height 16
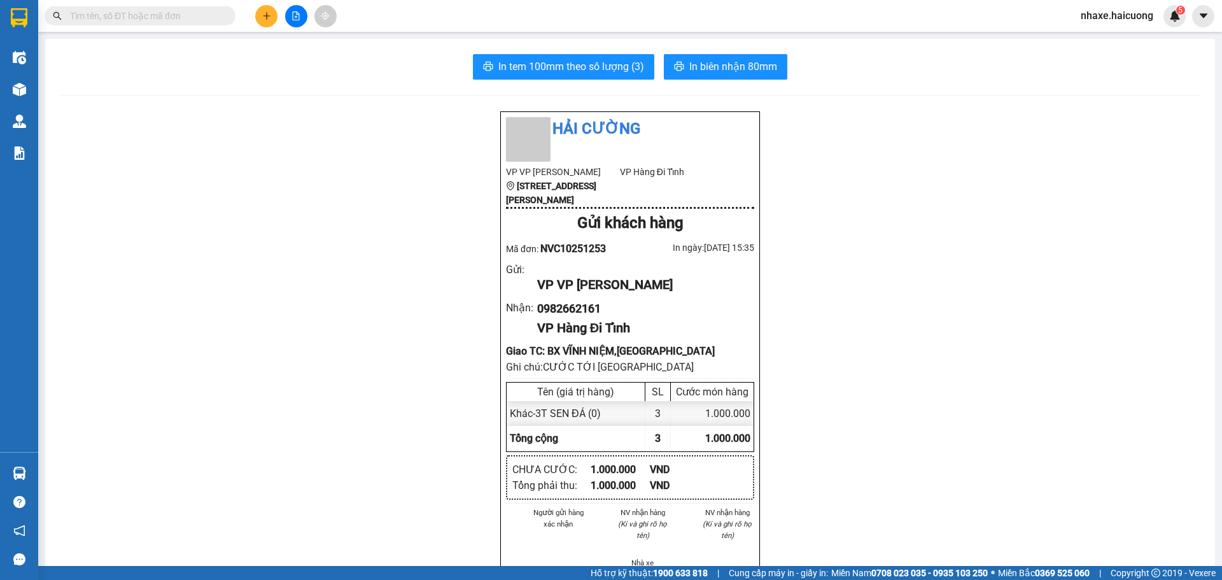
click at [131, 17] on input "text" at bounding box center [145, 16] width 150 height 14
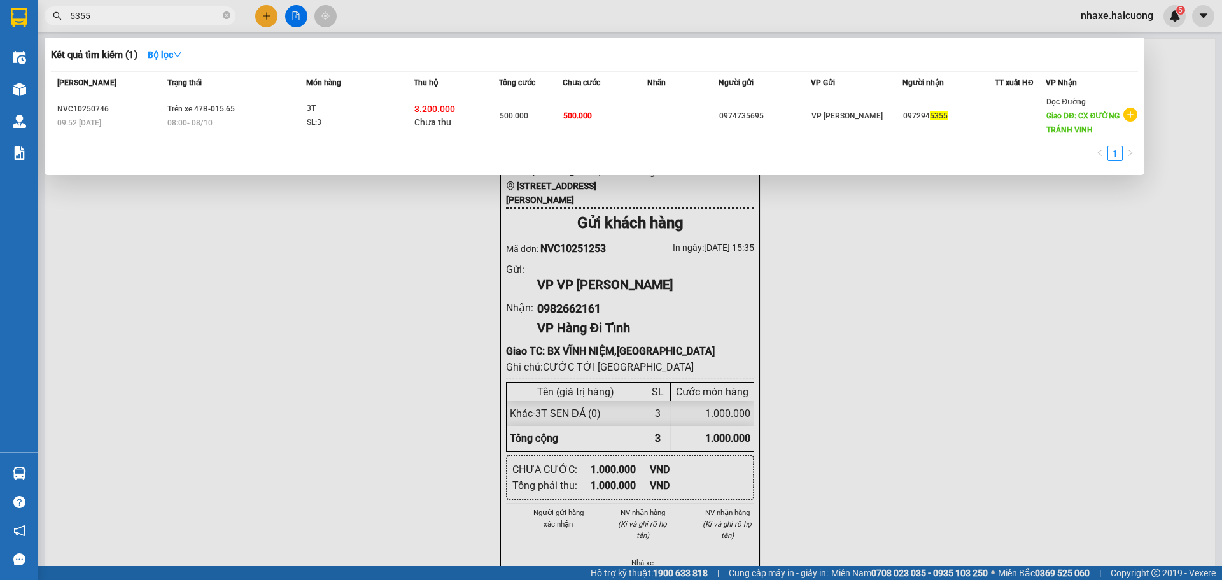
type input "5355"
click at [279, 345] on div at bounding box center [611, 290] width 1222 height 580
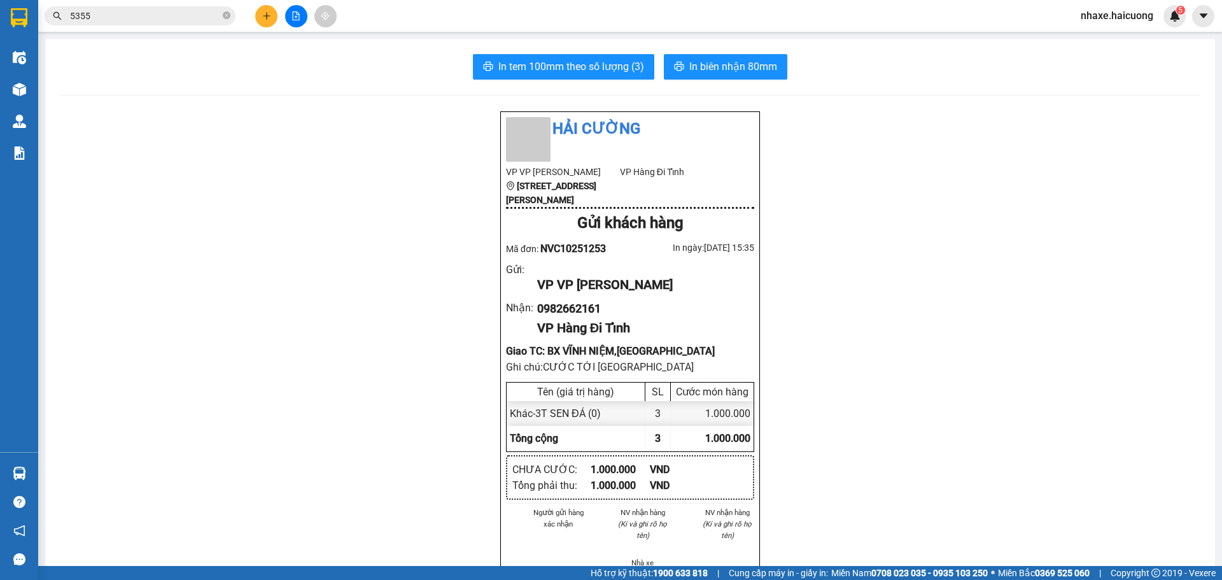
click at [40, 94] on main "In tem 100mm theo số lượng (3) In biên nhận 80mm Hải Cường VP VP Nguyễn Văn Cừ …" at bounding box center [611, 283] width 1222 height 566
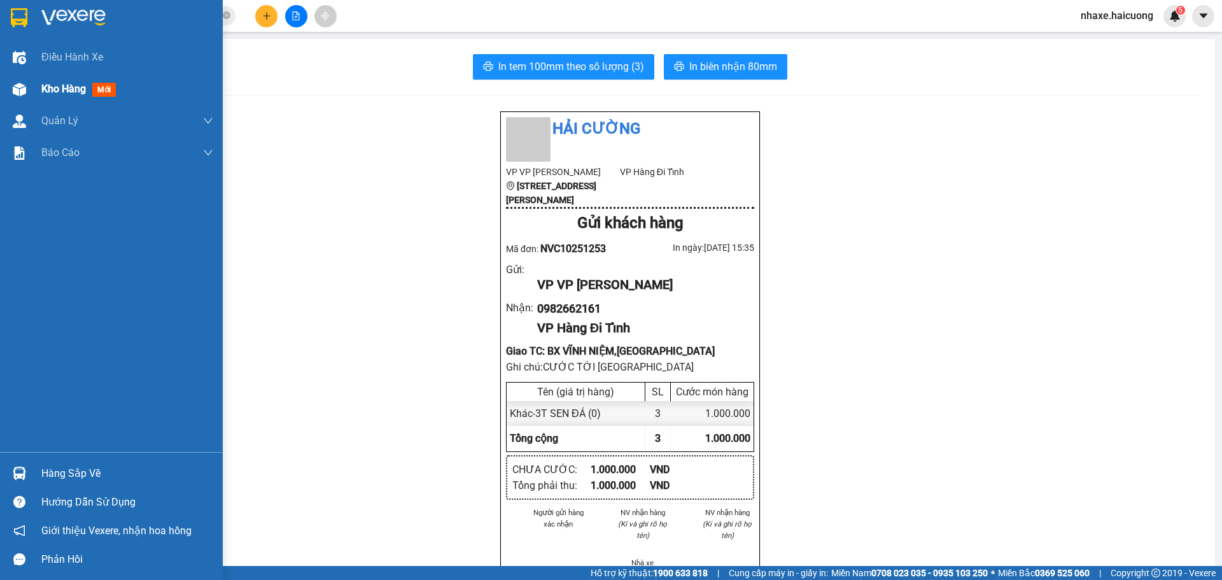
click at [31, 91] on div "Kho hàng mới" at bounding box center [111, 89] width 223 height 32
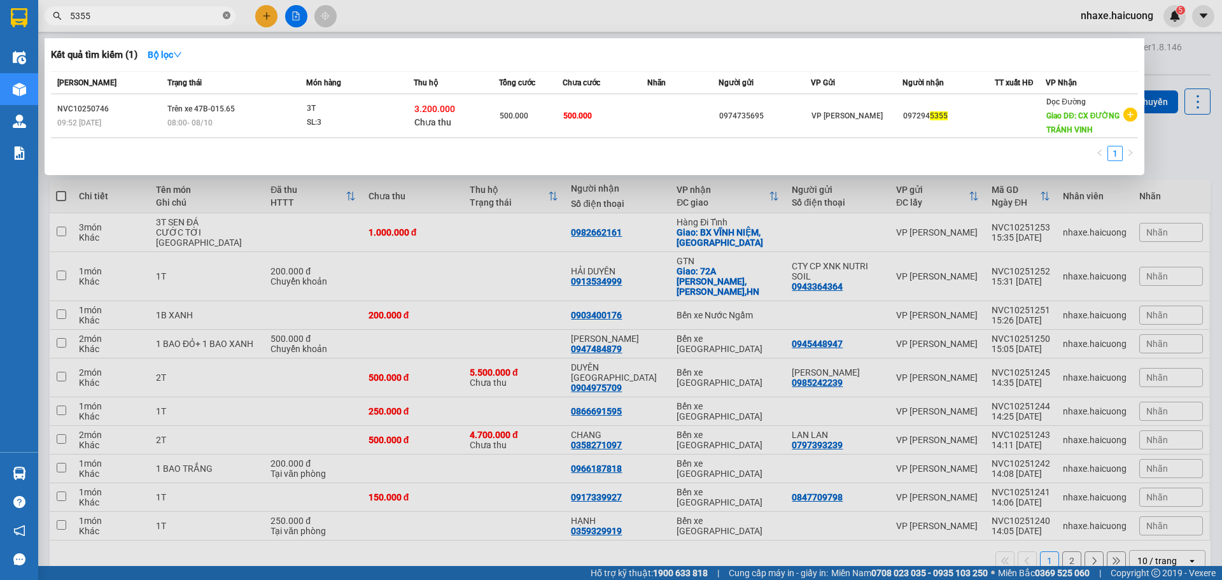
click at [230, 16] on icon "close-circle" at bounding box center [227, 15] width 8 height 8
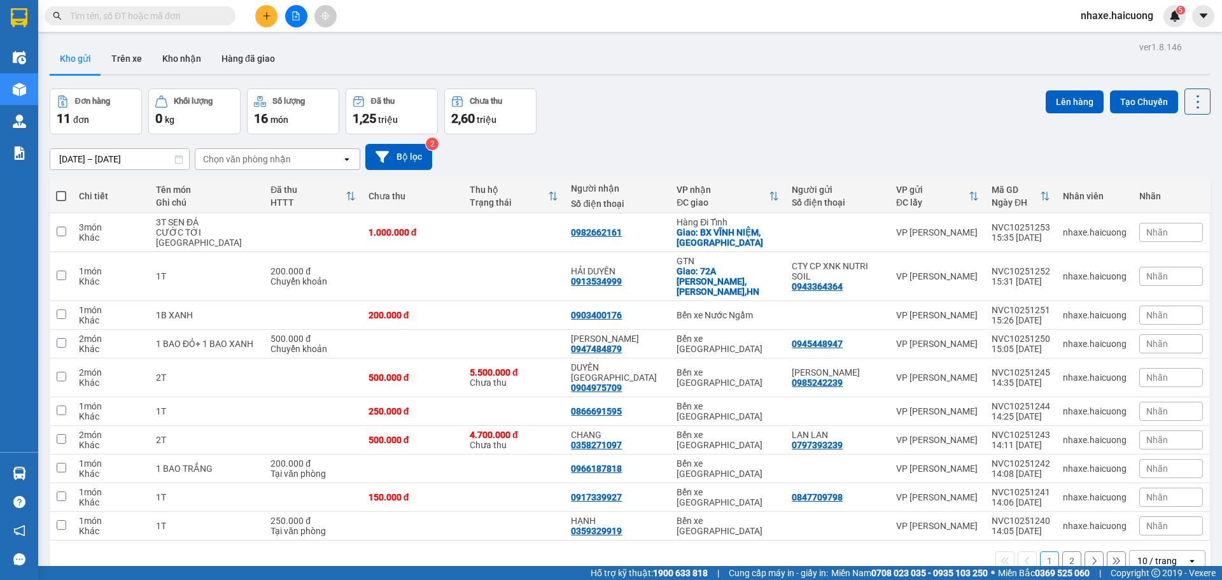
click at [261, 19] on button at bounding box center [266, 16] width 22 height 22
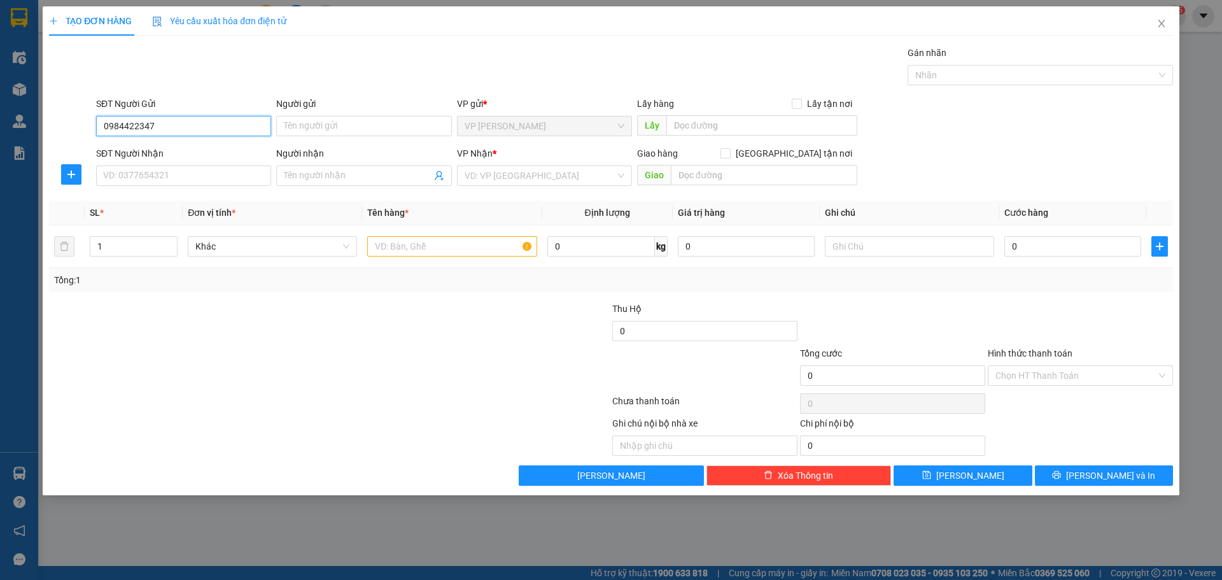
click at [159, 125] on input "0984422347" at bounding box center [183, 126] width 175 height 20
type input "0984422347"
click at [173, 179] on input "SĐT Người Nhận" at bounding box center [183, 176] width 175 height 20
paste input "0984422347"
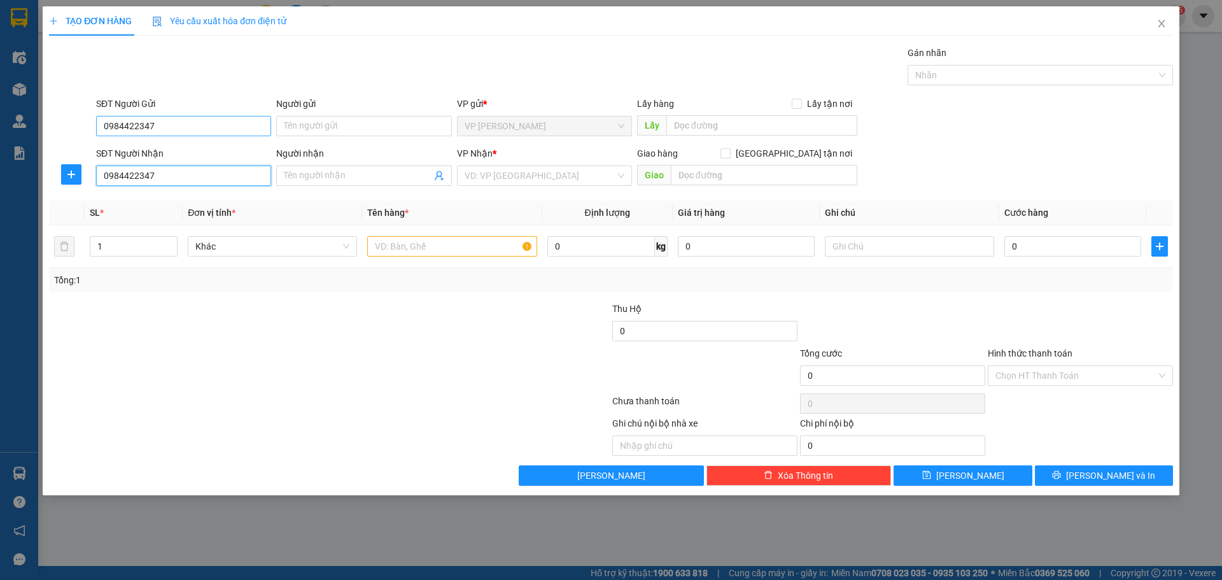
type input "0984422347"
click at [174, 132] on input "0984422347" at bounding box center [183, 126] width 175 height 20
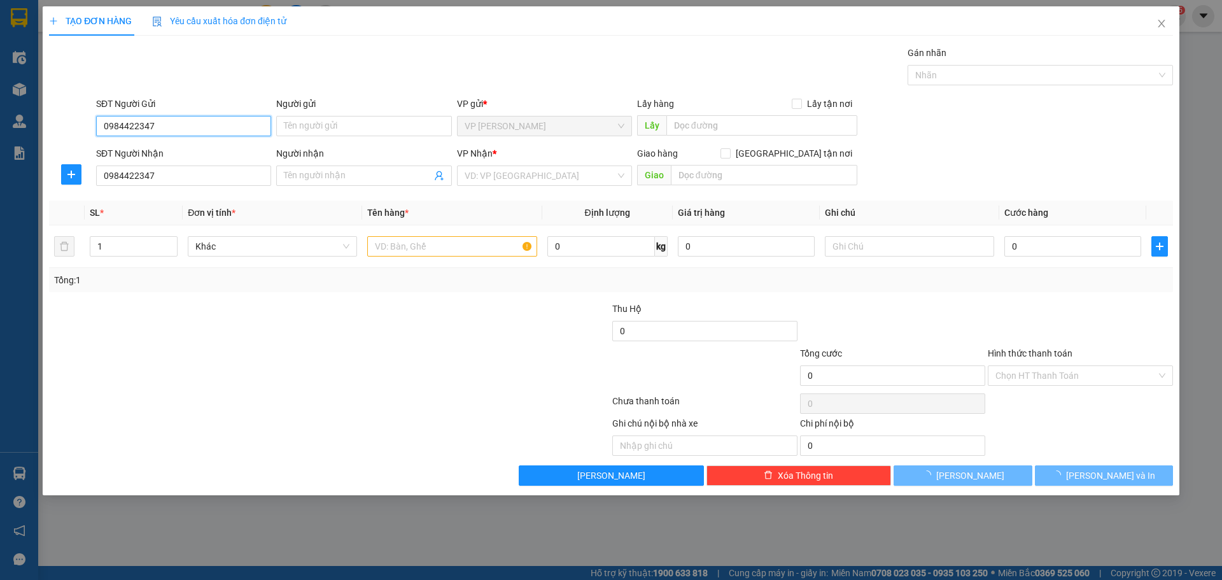
click at [174, 132] on input "0984422347" at bounding box center [183, 126] width 175 height 20
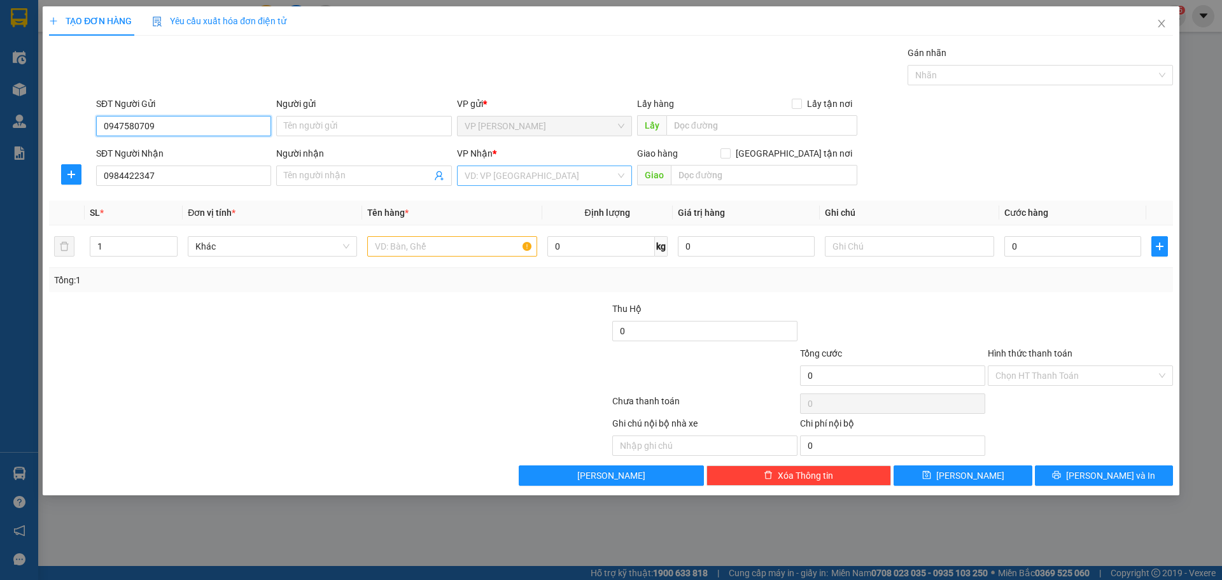
type input "0947580709"
click at [526, 175] on input "search" at bounding box center [540, 175] width 151 height 19
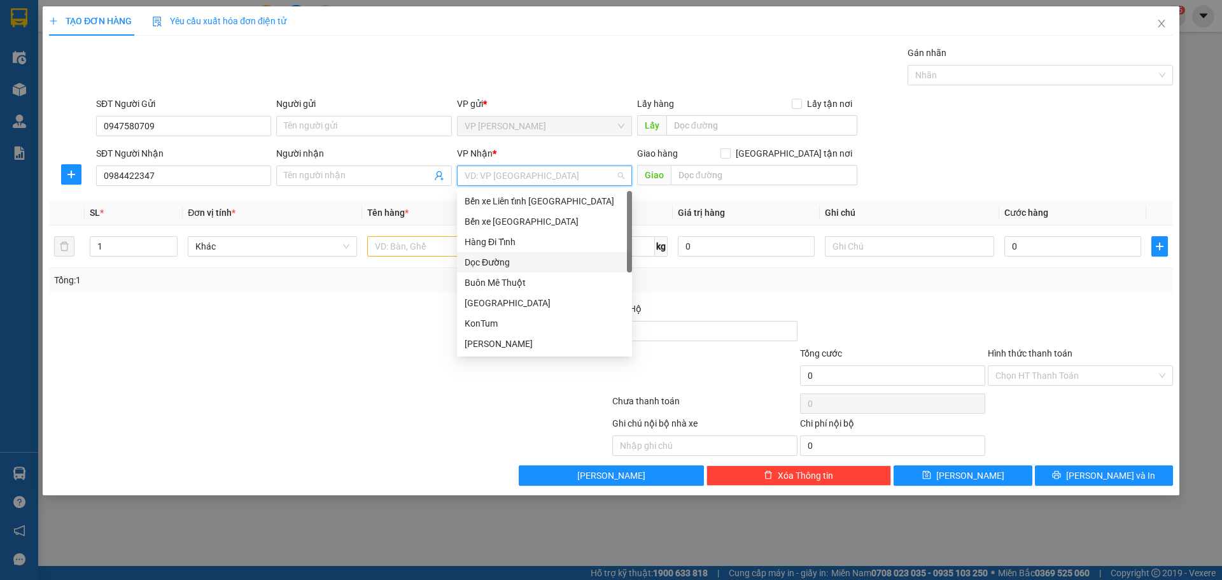
click at [515, 260] on div "Dọc Đường" at bounding box center [545, 262] width 160 height 14
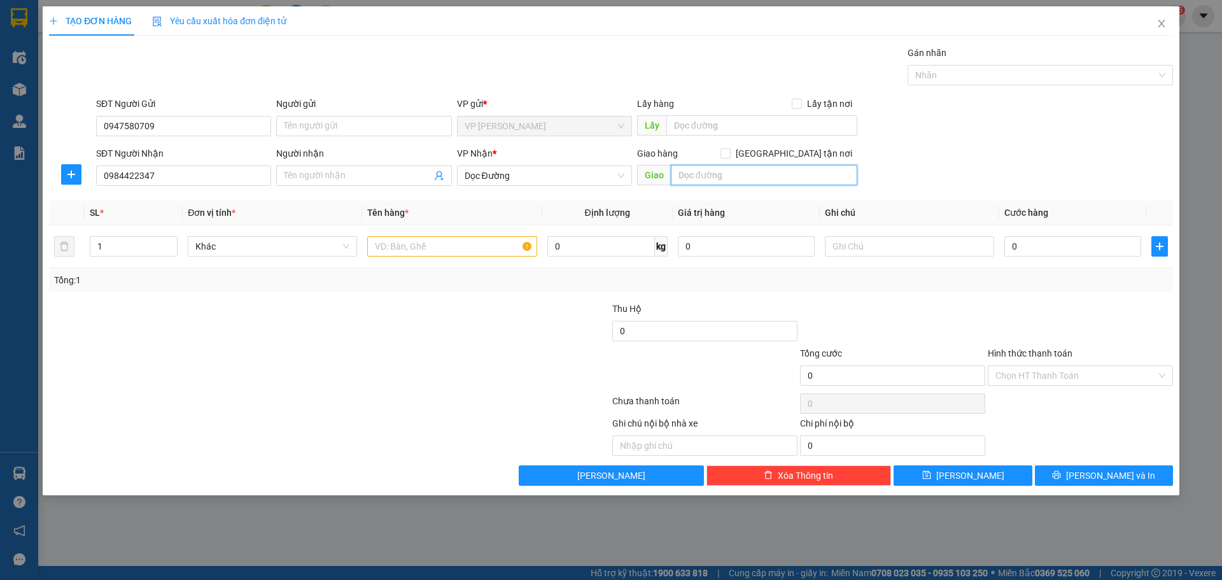
click at [697, 171] on input "text" at bounding box center [764, 175] width 187 height 20
type input "D"
type input "ĐƯỜNG TRÁNH [GEOGRAPHIC_DATA]"
click at [405, 237] on input "text" at bounding box center [451, 246] width 169 height 20
click at [143, 248] on input "1" at bounding box center [133, 246] width 87 height 19
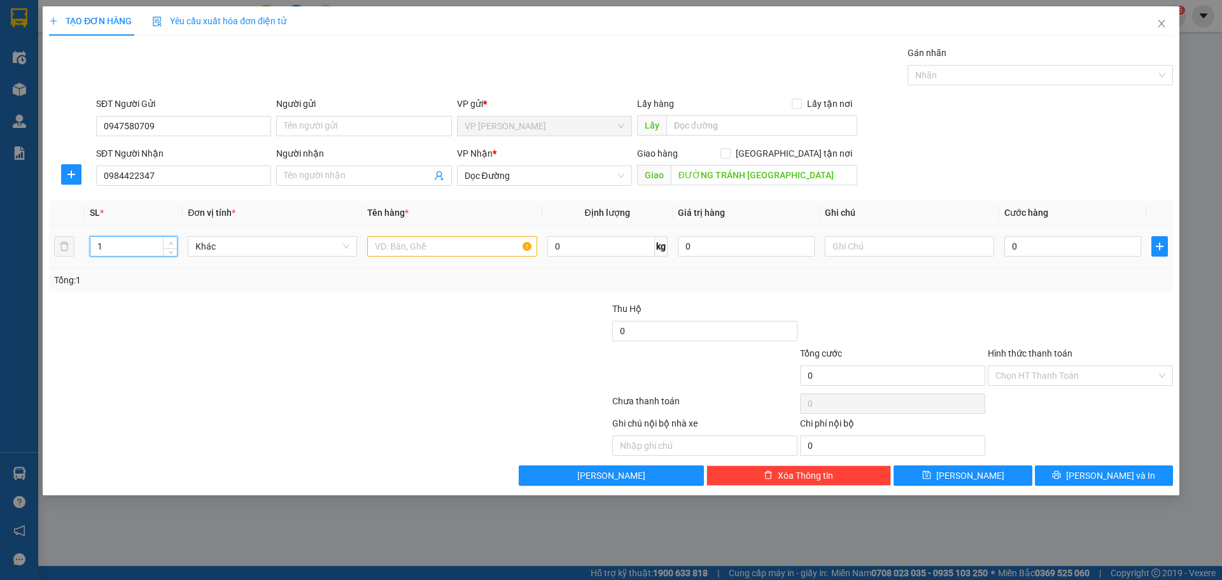
type input "2"
click at [171, 239] on span "up" at bounding box center [171, 243] width 8 height 8
click at [411, 249] on input "text" at bounding box center [451, 246] width 169 height 20
type input "2T"
click at [1055, 248] on input "0" at bounding box center [1072, 246] width 137 height 20
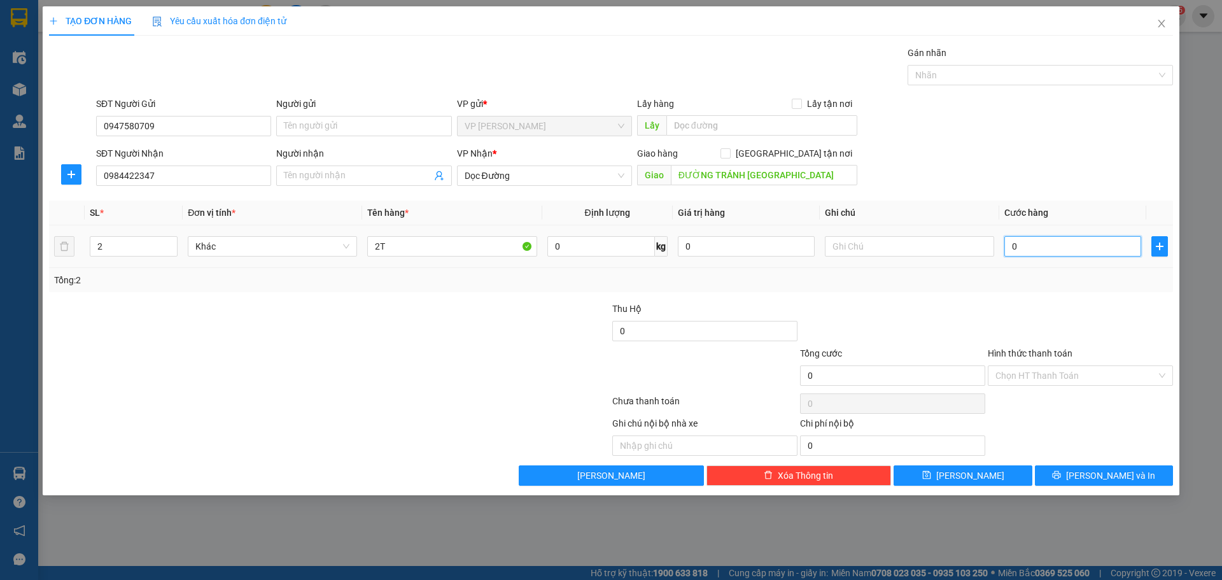
type input "4"
type input "40"
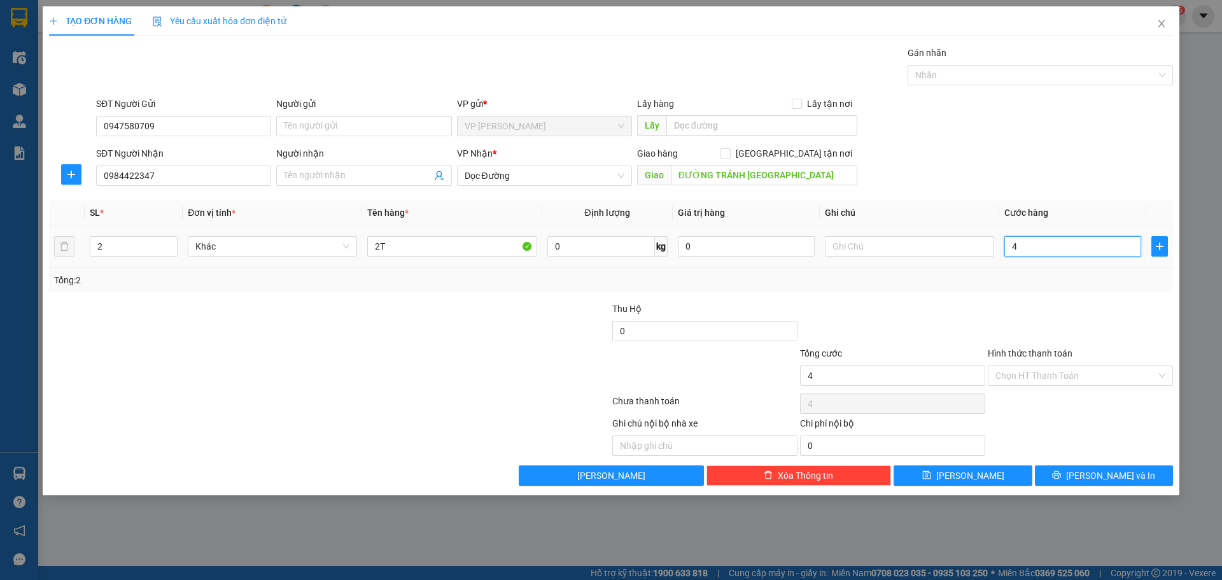
type input "40"
type input "400"
type input "400.000"
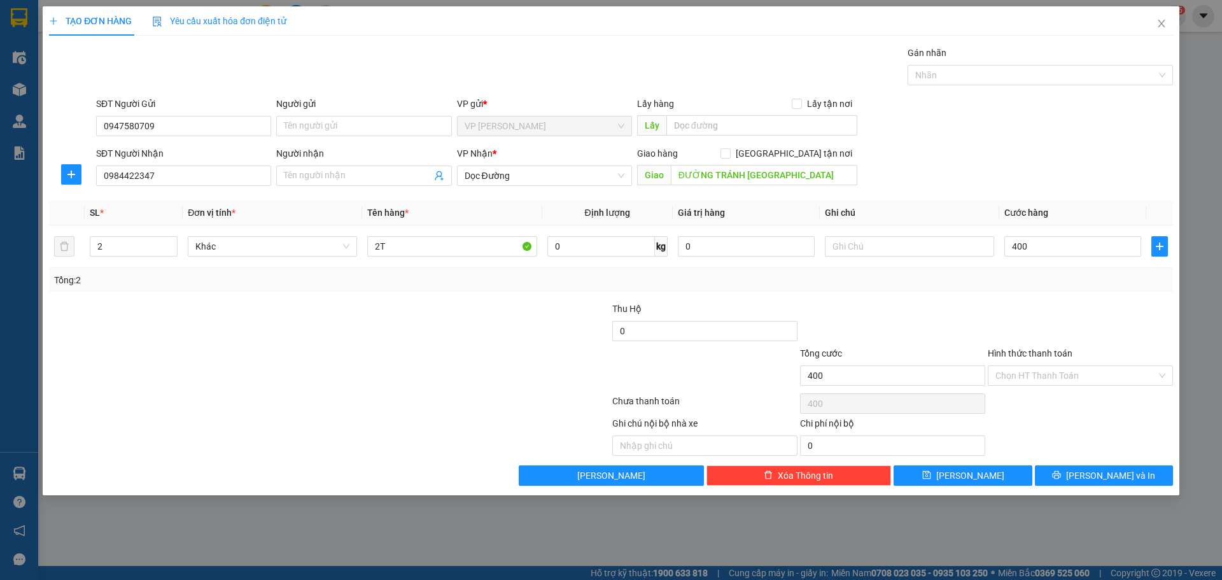
type input "400.000"
click at [291, 413] on div at bounding box center [329, 403] width 563 height 25
click at [1107, 472] on span "Lưu và In" at bounding box center [1110, 476] width 89 height 14
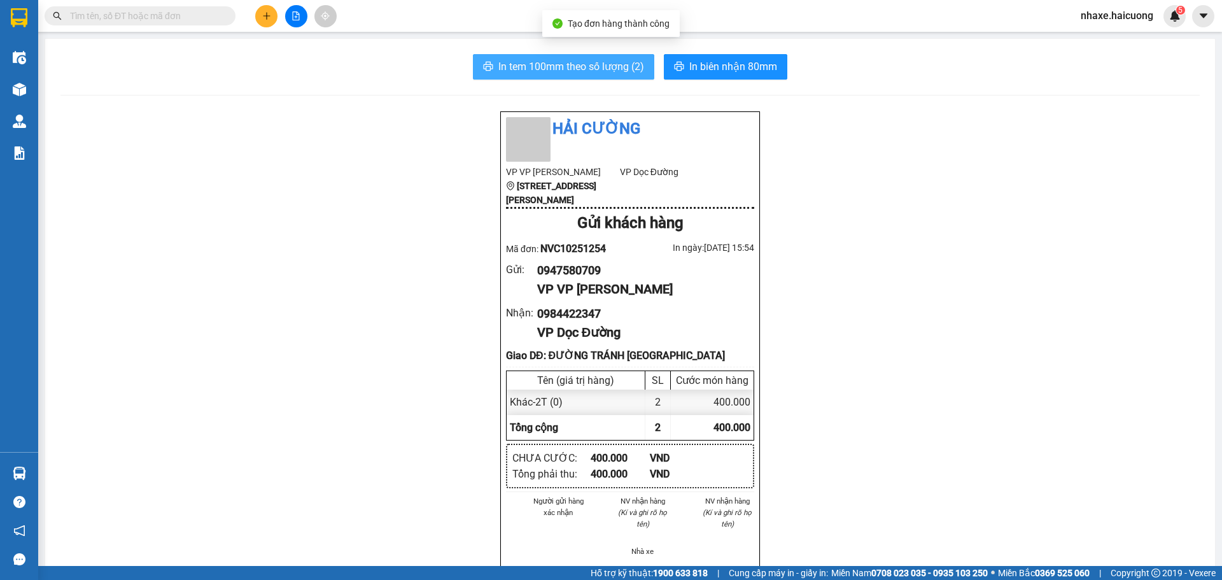
click at [547, 67] on span "In tem 100mm theo số lượng (2)" at bounding box center [571, 67] width 146 height 16
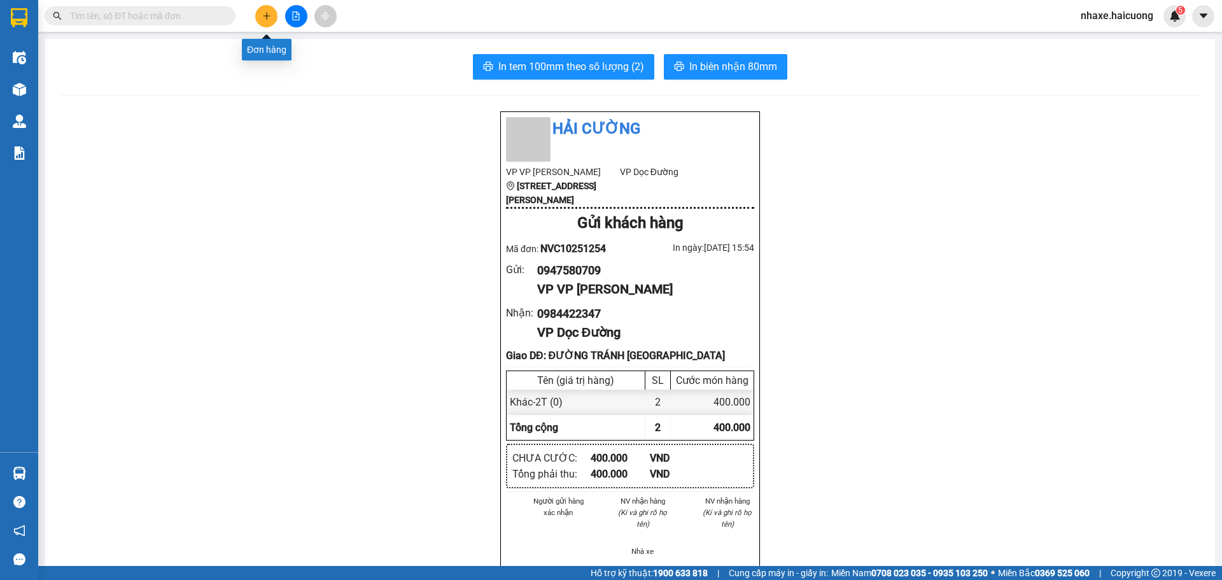
click at [265, 13] on icon "plus" at bounding box center [266, 15] width 9 height 9
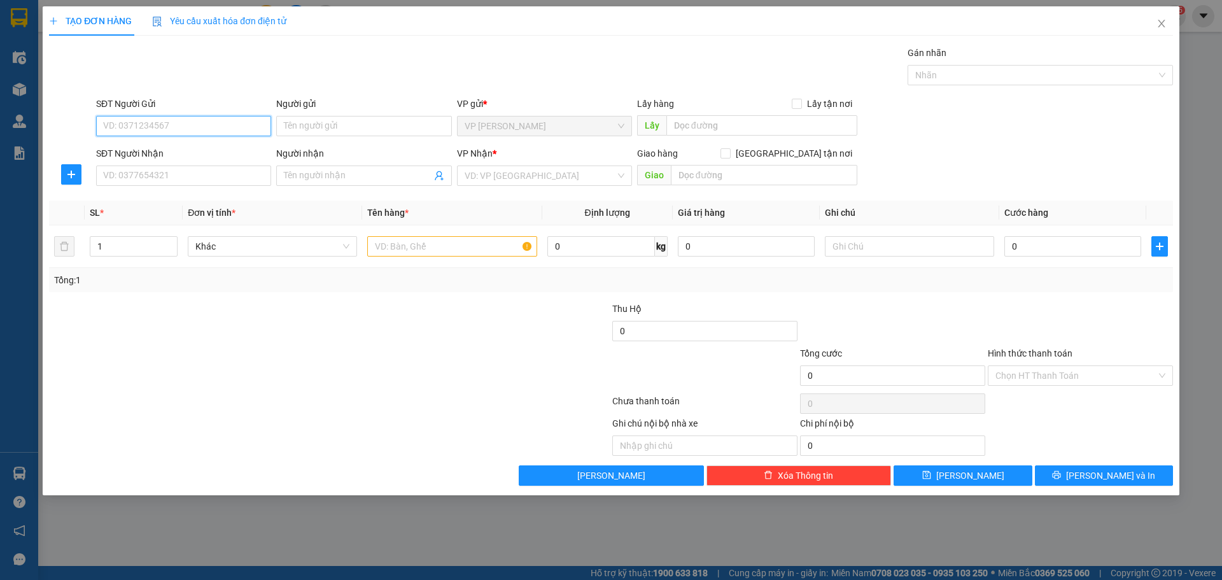
click at [204, 127] on input "SĐT Người Gửi" at bounding box center [183, 126] width 175 height 20
click at [184, 148] on div "0987044567 - A.CƯƠNG" at bounding box center [184, 152] width 160 height 14
type input "0987044567"
type input "A.CƯƠNG"
type input "0925977866"
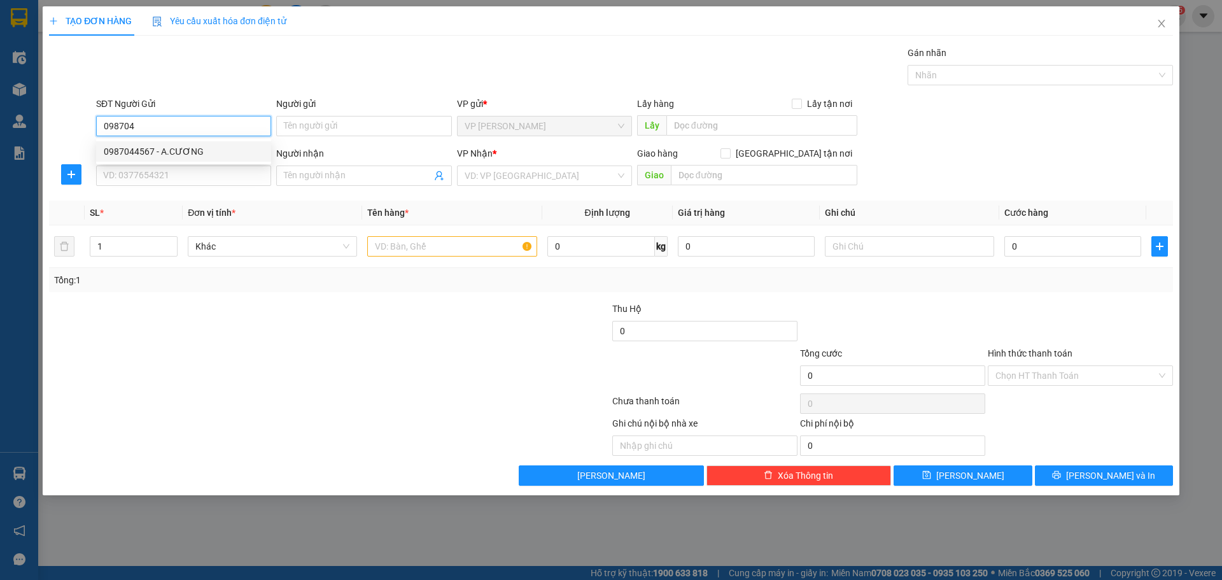
type input "C.HIỀN"
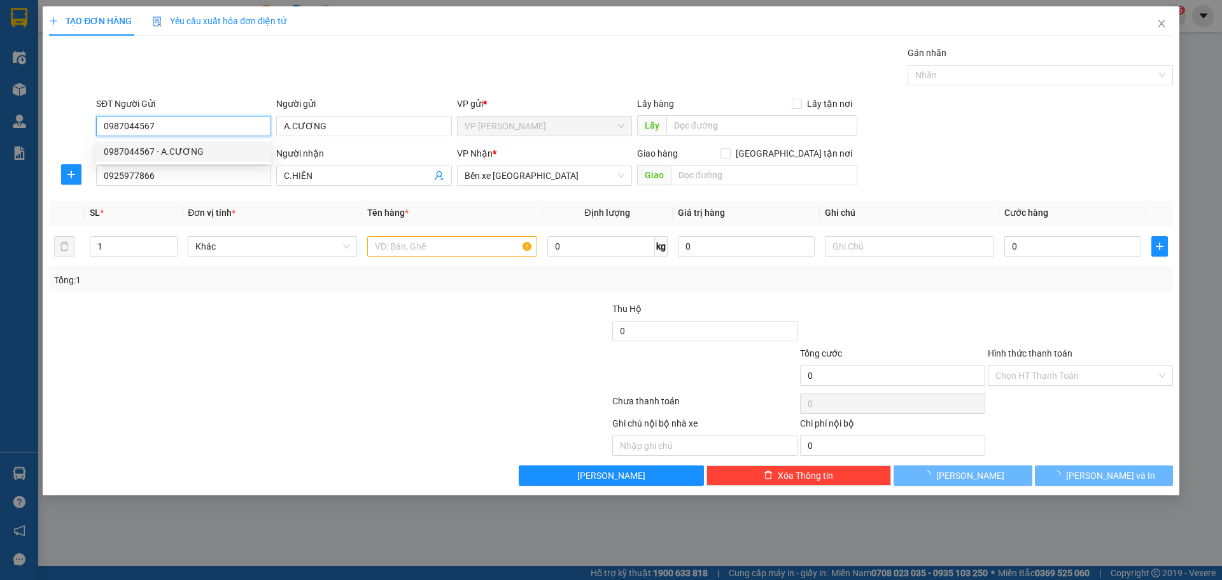
type input "300.000"
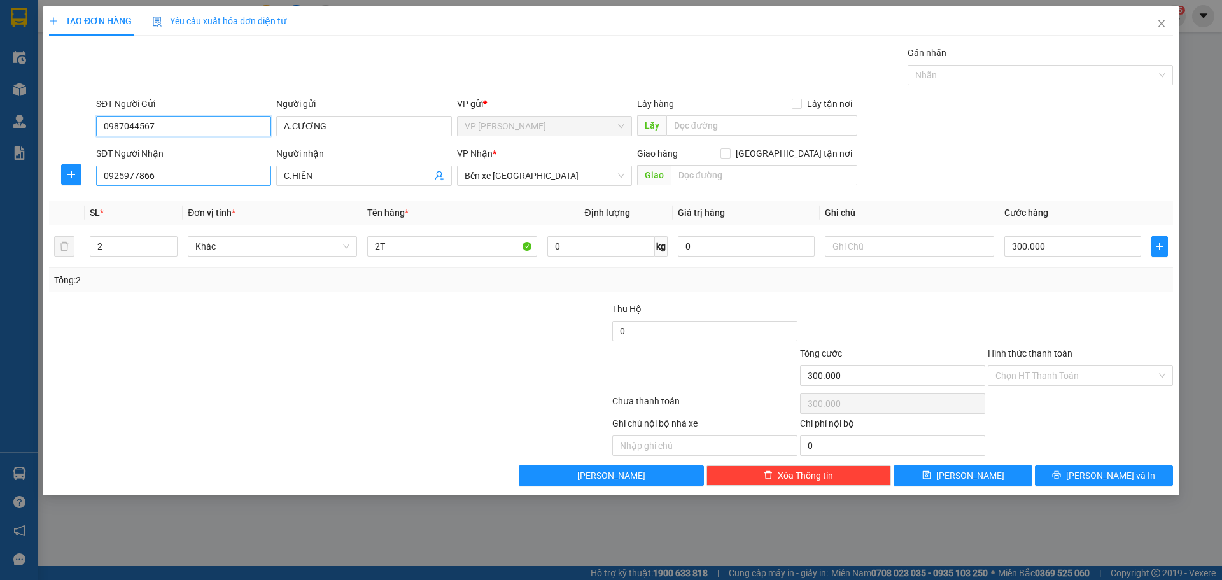
type input "0987044567"
click at [162, 176] on input "0925977866" at bounding box center [183, 176] width 175 height 20
type input "0"
type input "0915677086"
click at [402, 170] on input "C.HIỀN" at bounding box center [357, 176] width 147 height 14
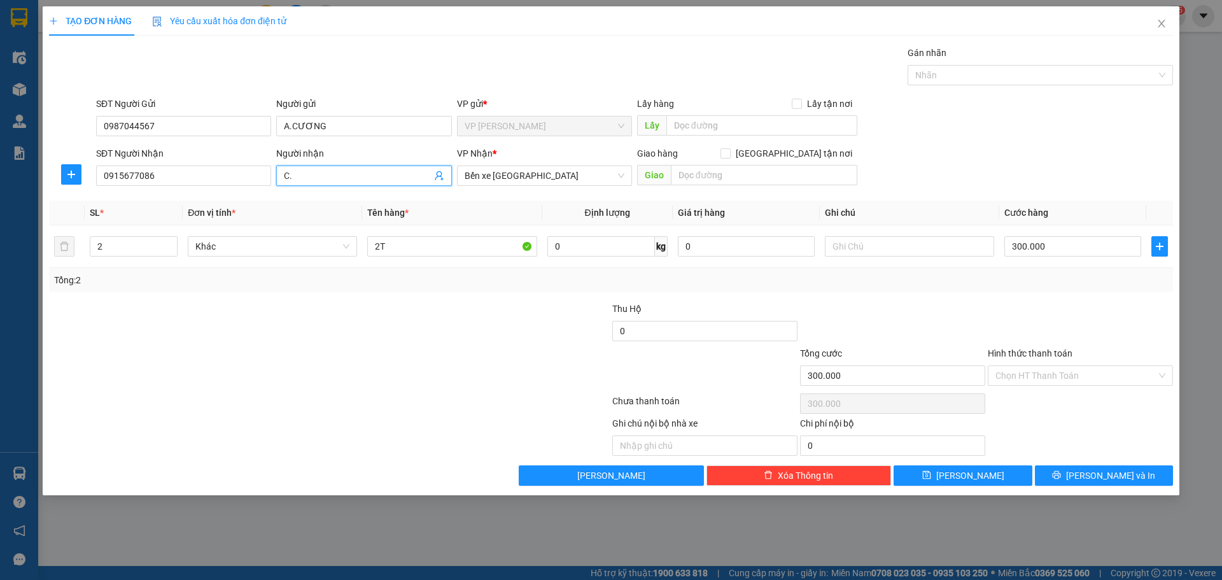
type input "C"
click at [546, 181] on span "Bến xe [GEOGRAPHIC_DATA]" at bounding box center [545, 175] width 160 height 19
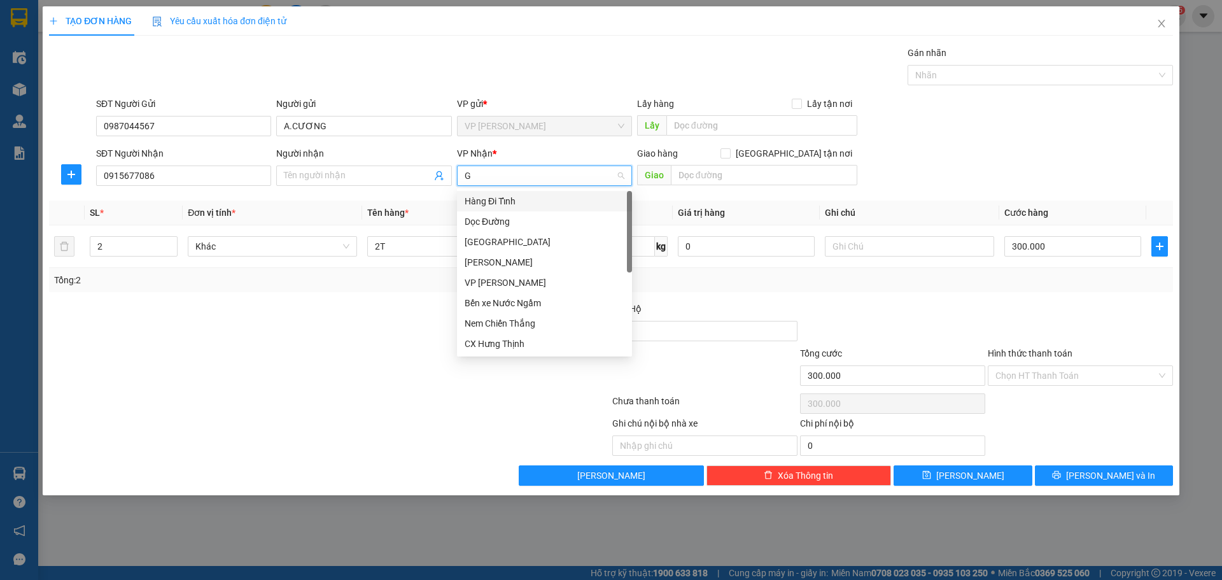
type input "GT"
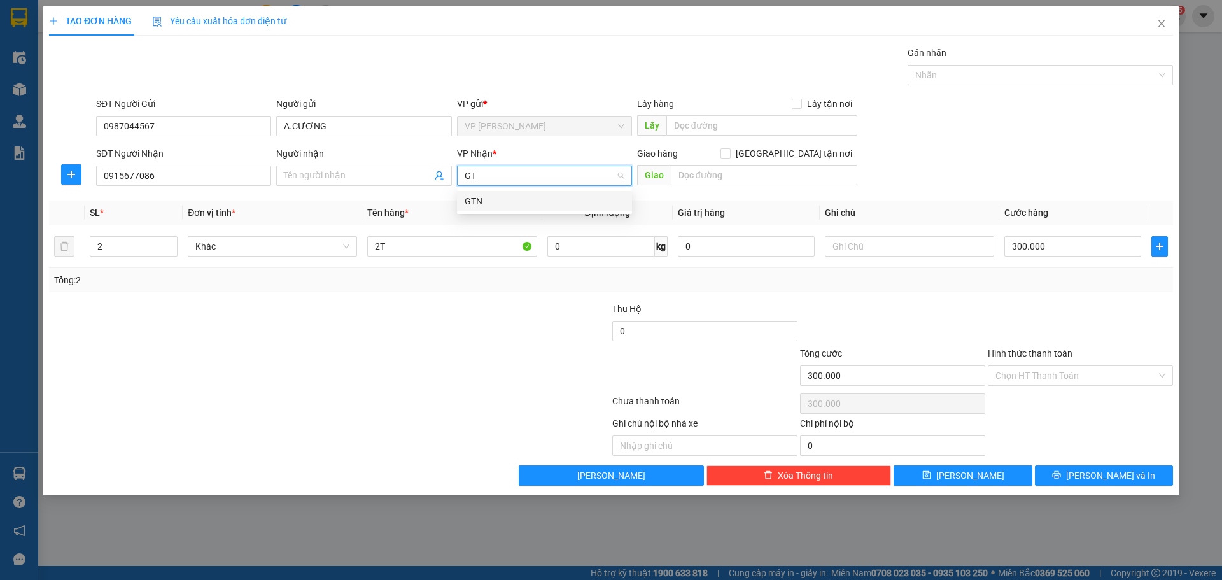
click at [477, 198] on div "GTN" at bounding box center [545, 201] width 160 height 14
click at [730, 152] on input "Giao tận nơi" at bounding box center [725, 152] width 9 height 9
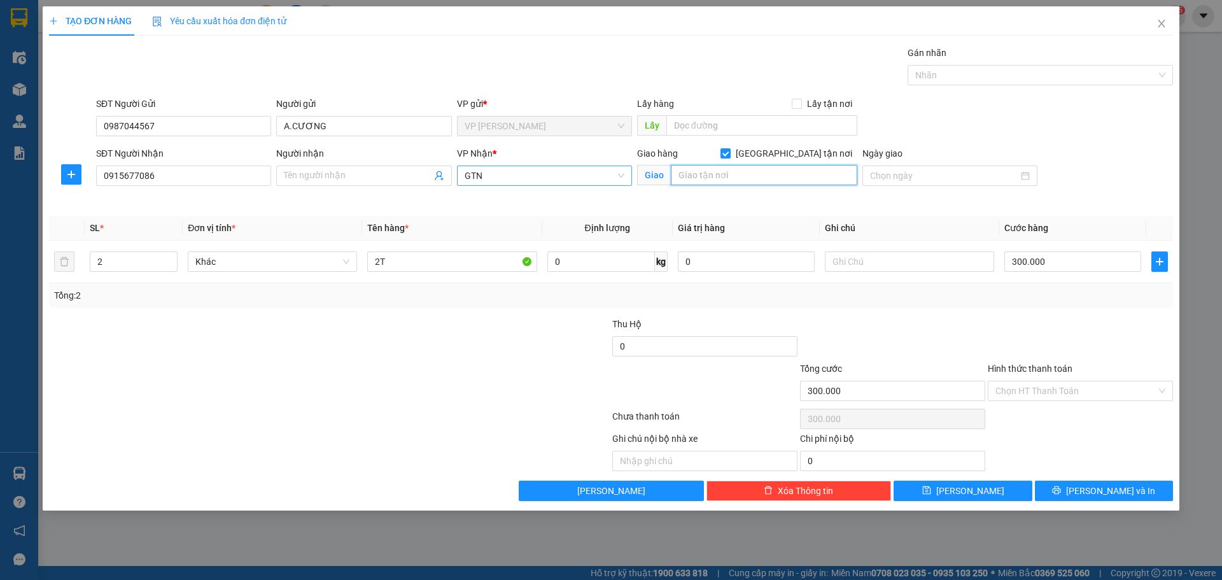
click at [691, 176] on input "text" at bounding box center [764, 175] width 187 height 20
click at [776, 178] on input "LÊ ĐỨC THỌ.MỸ DDINHF2,NT LIÊM" at bounding box center [764, 175] width 187 height 20
click at [778, 176] on input "LÊ ĐỨC THỌ.MỸ DDINHF2,NT LIÊM" at bounding box center [764, 175] width 187 height 20
click at [809, 171] on input "LÊ ĐỨC THỌ.MỸ ĐÌNH 2,NT LIÊM" at bounding box center [764, 175] width 187 height 20
click at [372, 394] on div at bounding box center [236, 384] width 376 height 45
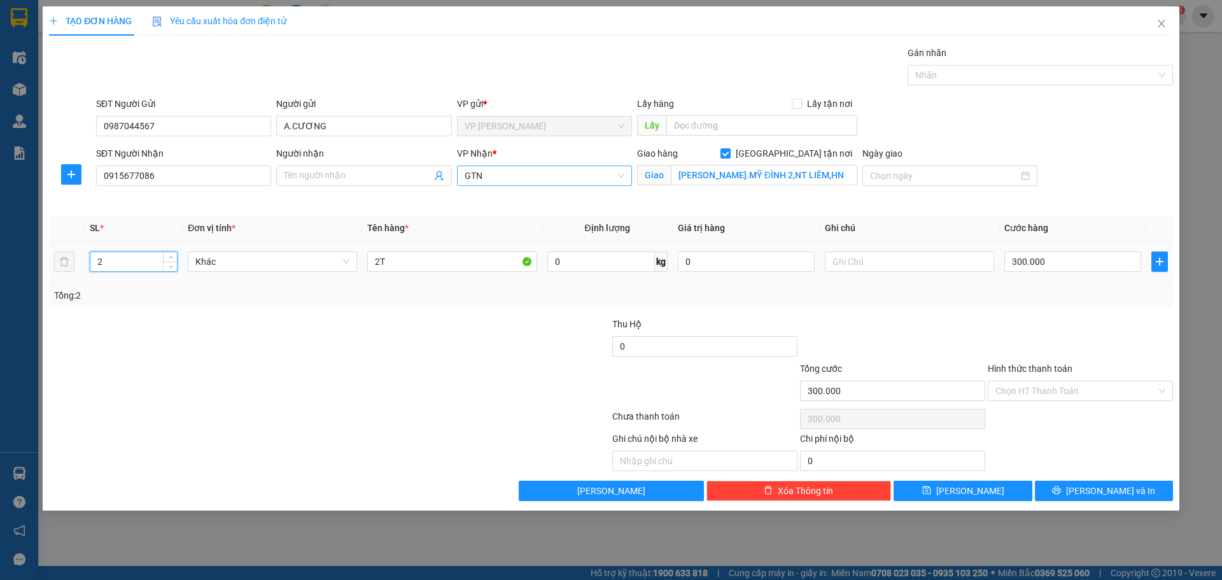
click at [118, 269] on input "2" at bounding box center [133, 261] width 87 height 19
click at [171, 265] on icon "down" at bounding box center [171, 266] width 4 height 4
click at [393, 265] on input "2T" at bounding box center [451, 261] width 169 height 20
click at [1052, 259] on input "300.000" at bounding box center [1072, 261] width 137 height 20
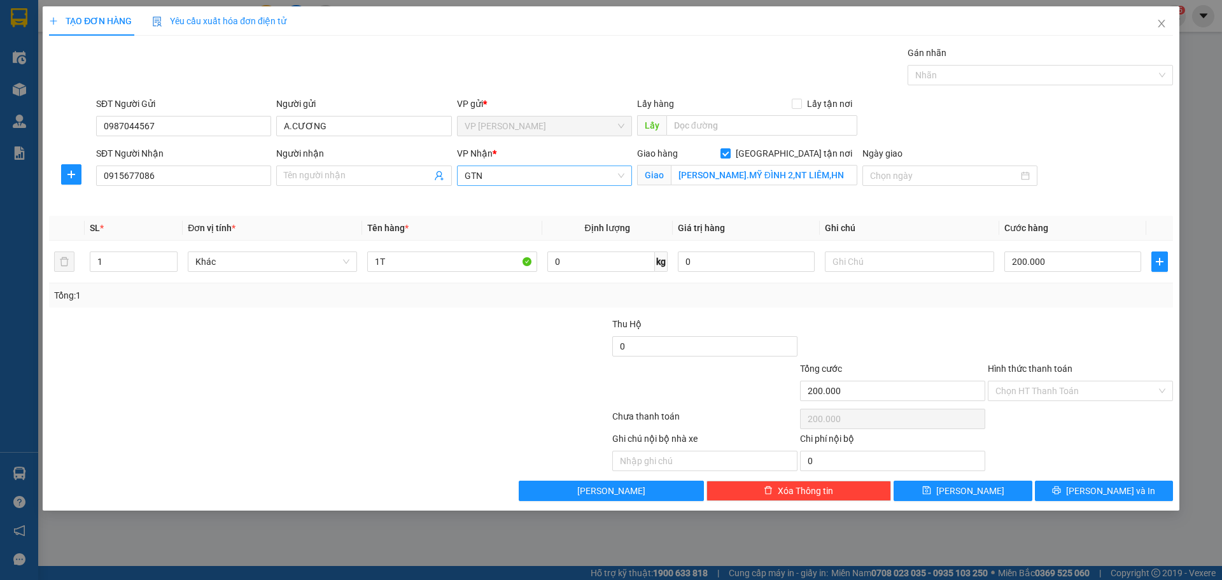
click at [453, 413] on div at bounding box center [329, 418] width 563 height 25
click at [1107, 396] on input "Hình thức thanh toán" at bounding box center [1076, 390] width 161 height 19
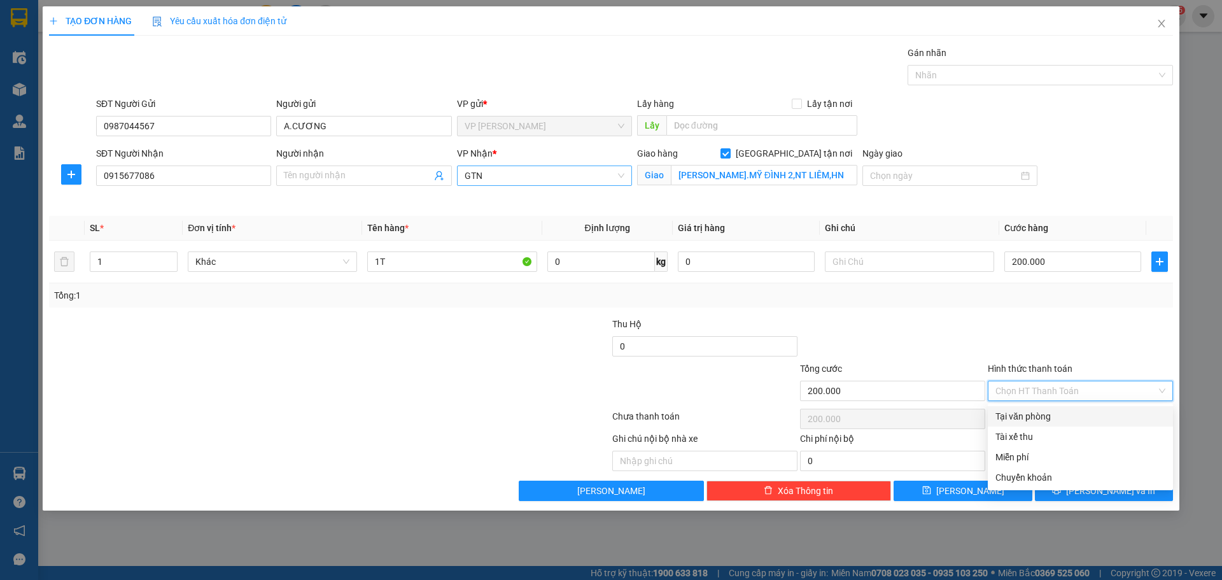
click at [1055, 421] on div "Tại văn phòng" at bounding box center [1081, 416] width 170 height 14
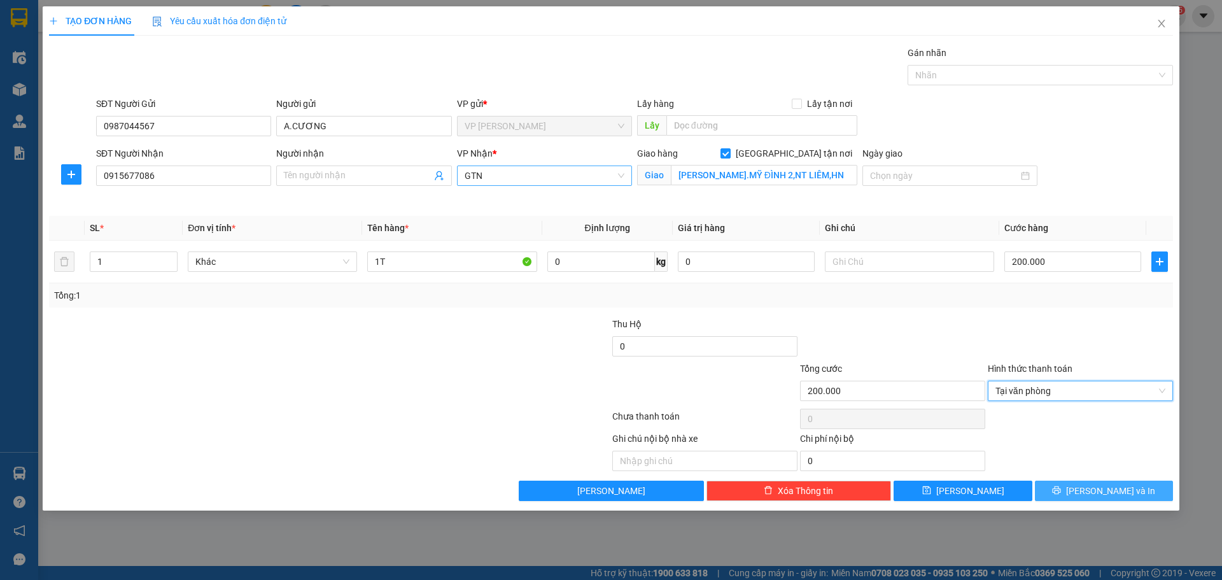
click at [1061, 490] on icon "printer" at bounding box center [1056, 490] width 9 height 9
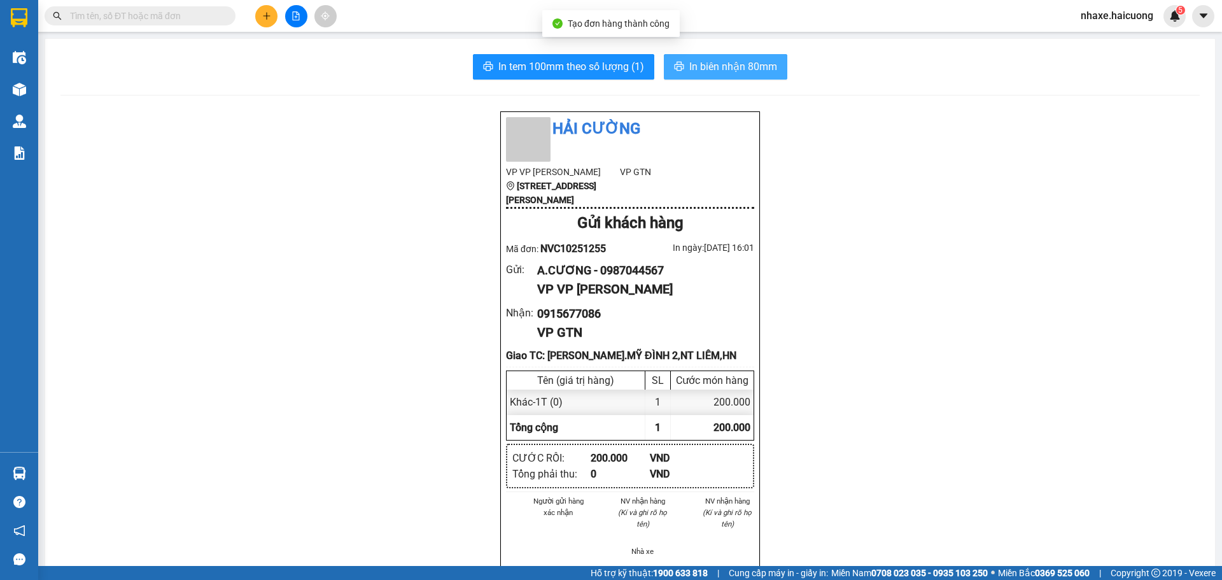
click at [698, 67] on span "In biên nhận 80mm" at bounding box center [733, 67] width 88 height 16
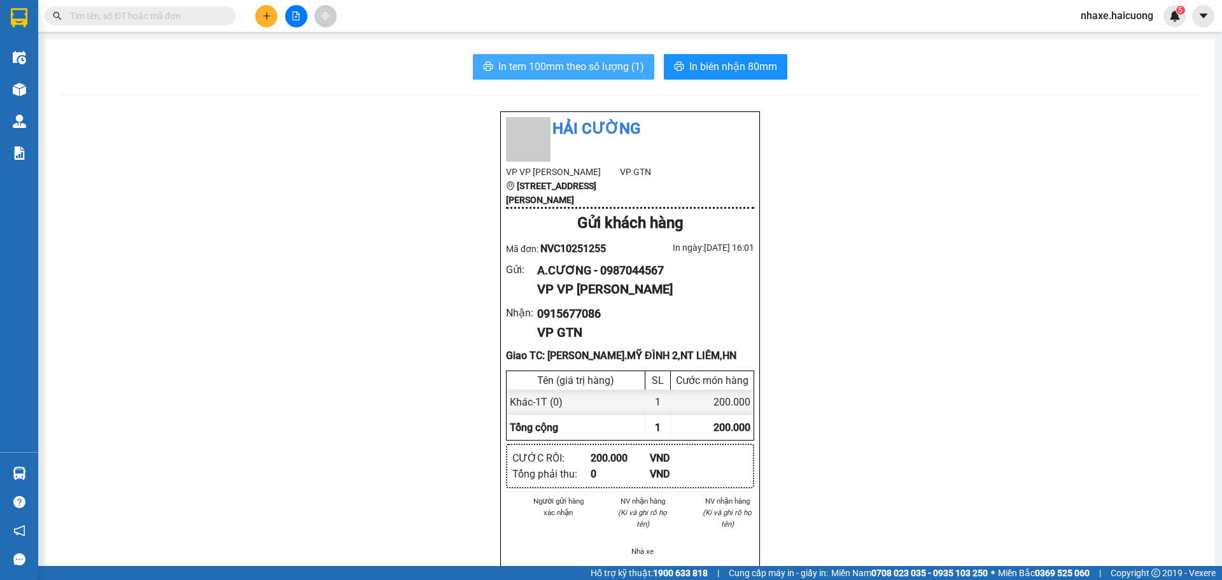
click at [577, 69] on span "In tem 100mm theo số lượng (1)" at bounding box center [571, 67] width 146 height 16
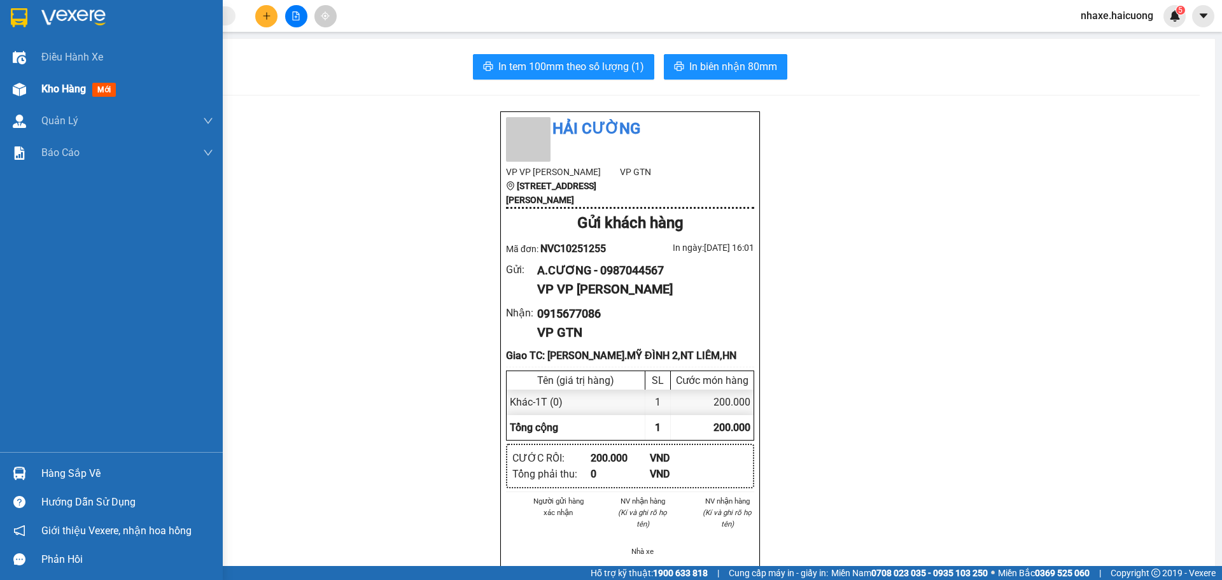
click at [27, 96] on div at bounding box center [19, 89] width 22 height 22
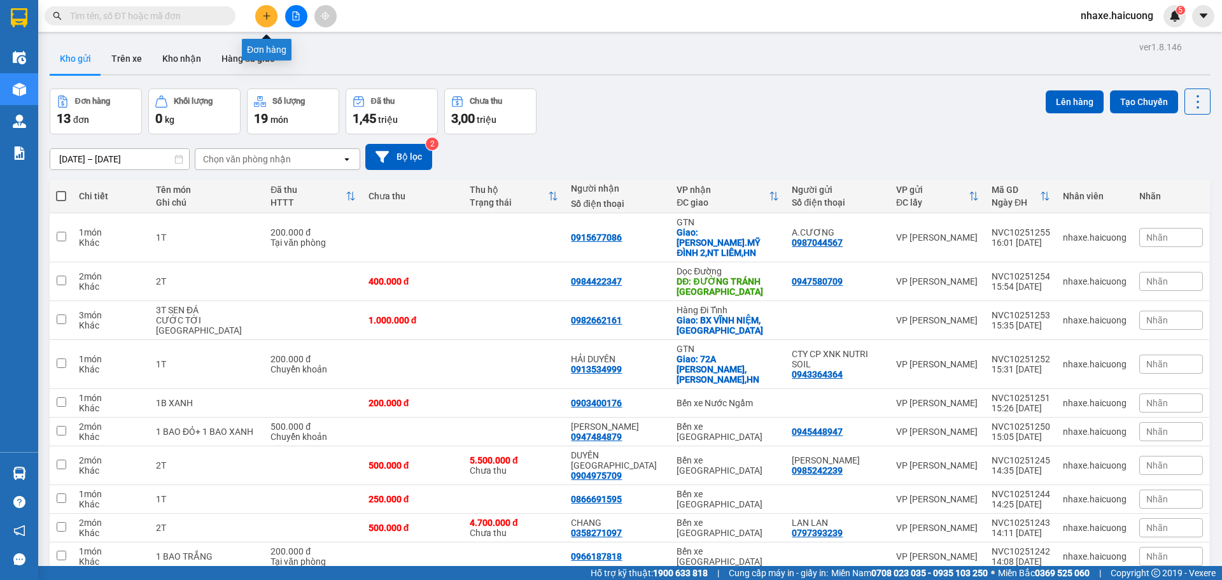
click at [260, 20] on button at bounding box center [266, 16] width 22 height 22
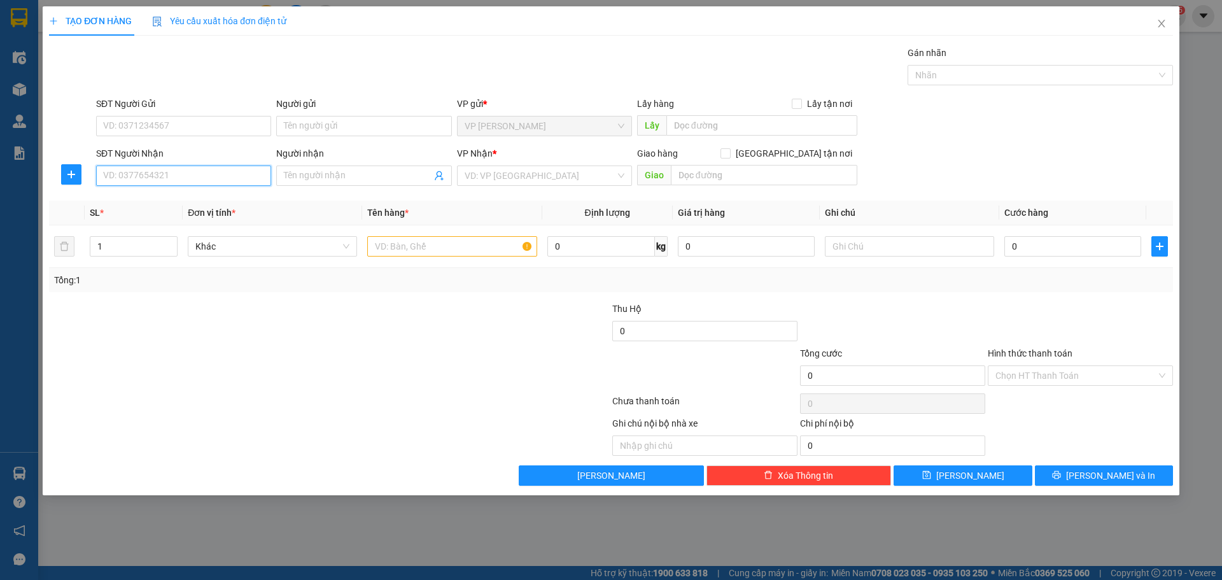
click at [218, 178] on input "SĐT Người Nhận" at bounding box center [183, 176] width 175 height 20
click at [199, 129] on input "SĐT Người Gửi" at bounding box center [183, 126] width 175 height 20
click at [342, 122] on input "Người gửi" at bounding box center [363, 126] width 175 height 20
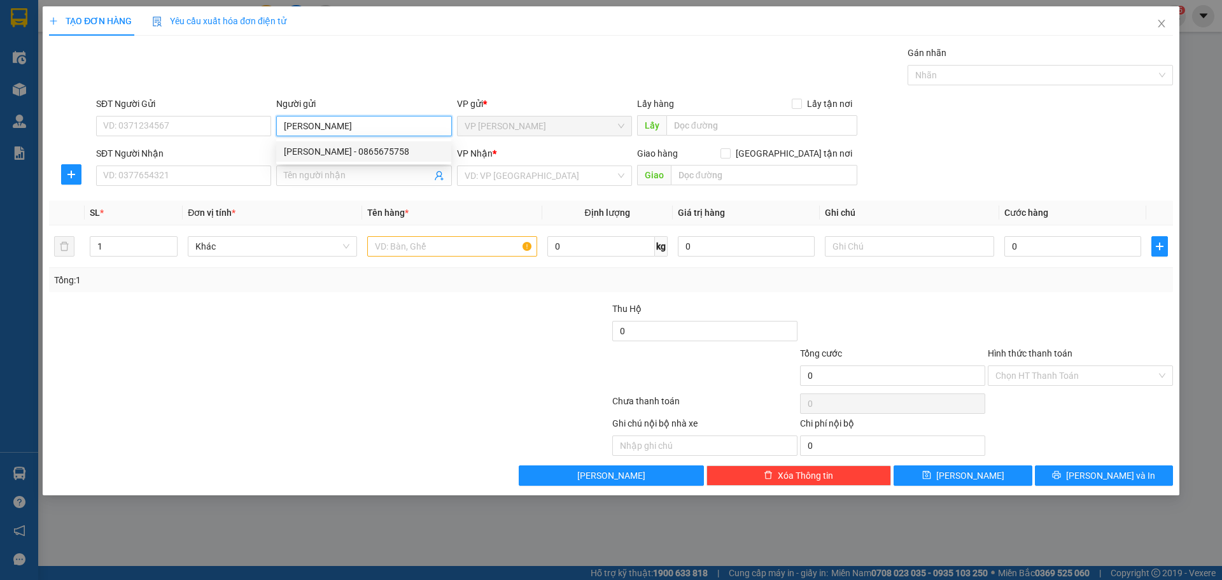
click at [373, 155] on div "CAO THỊ MINH - 0865675758" at bounding box center [364, 152] width 160 height 14
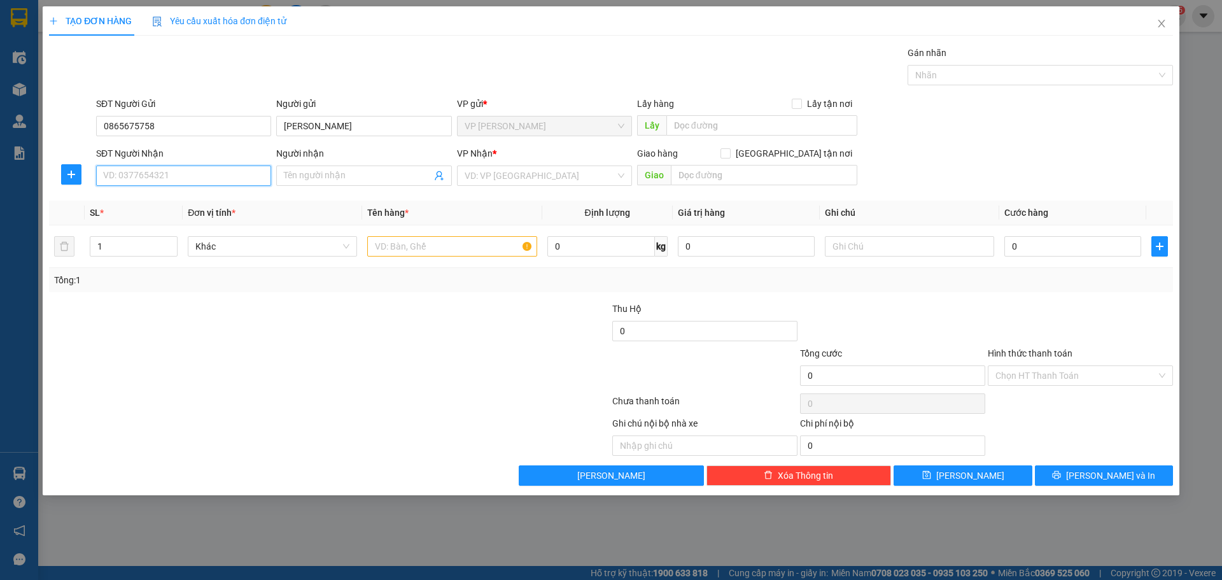
click at [180, 173] on input "SĐT Người Nhận" at bounding box center [183, 176] width 175 height 20
click at [297, 172] on input "Người nhận" at bounding box center [357, 176] width 147 height 14
click at [188, 171] on input "SĐT Người Nhận" at bounding box center [183, 176] width 175 height 20
click at [508, 180] on input "search" at bounding box center [540, 175] width 151 height 19
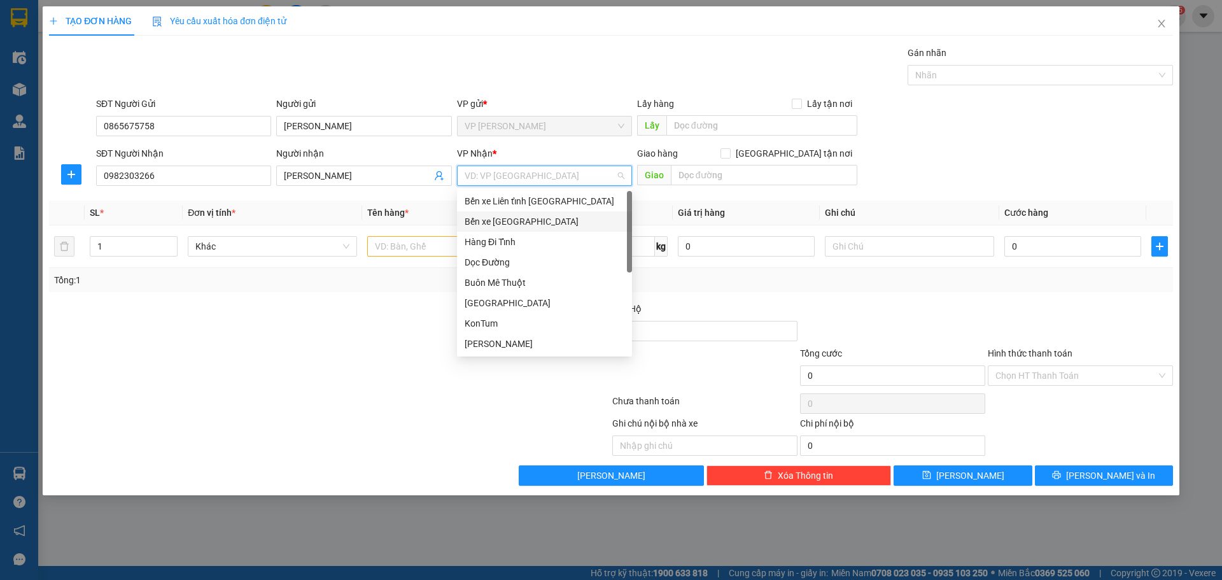
click at [517, 218] on div "Bến xe [GEOGRAPHIC_DATA]" at bounding box center [545, 222] width 160 height 14
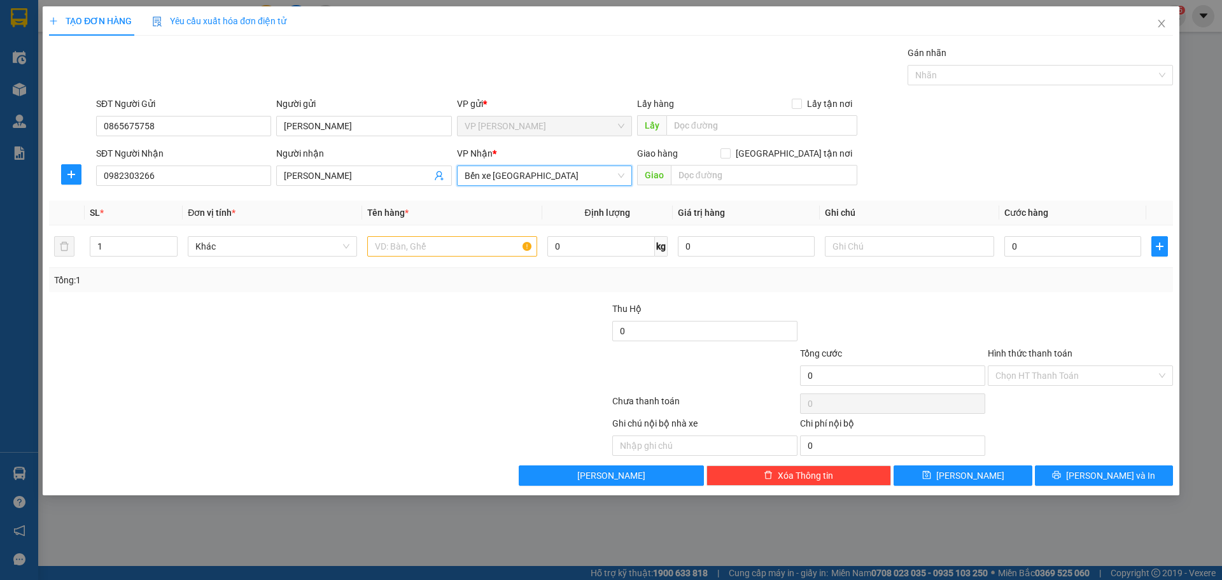
drag, startPoint x: 281, startPoint y: 378, endPoint x: 295, endPoint y: 310, distance: 69.7
click at [279, 379] on div at bounding box center [236, 368] width 376 height 45
click at [404, 253] on input "text" at bounding box center [451, 246] width 169 height 20
click at [1054, 246] on input "0" at bounding box center [1072, 246] width 137 height 20
click at [1084, 392] on div "Chọn HT Thanh Toán" at bounding box center [1081, 403] width 188 height 25
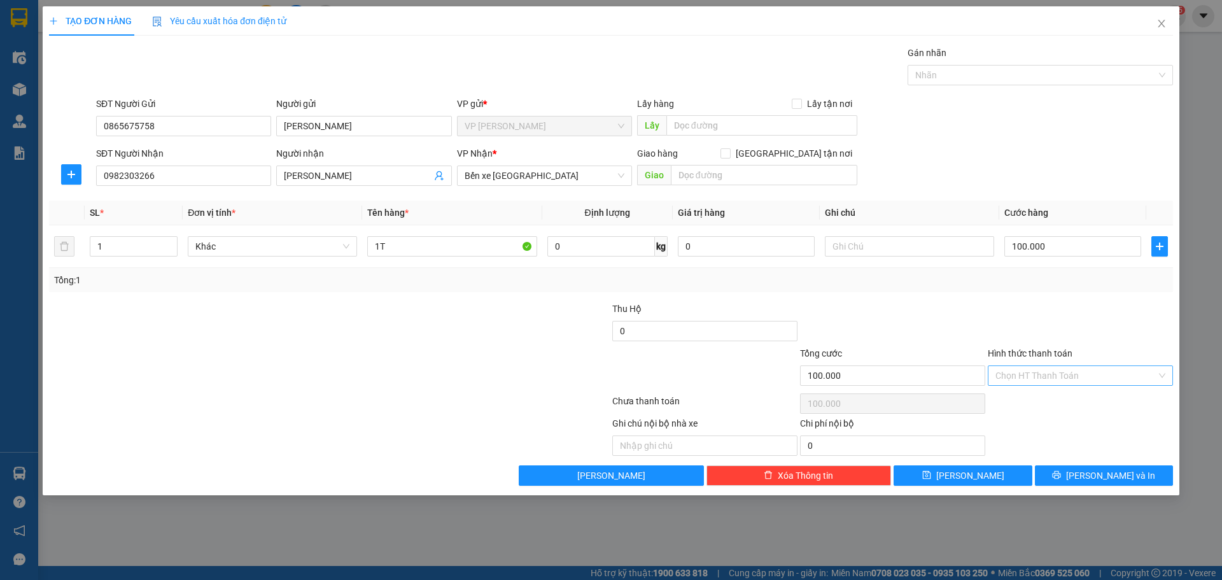
click at [1082, 382] on input "Hình thức thanh toán" at bounding box center [1076, 375] width 161 height 19
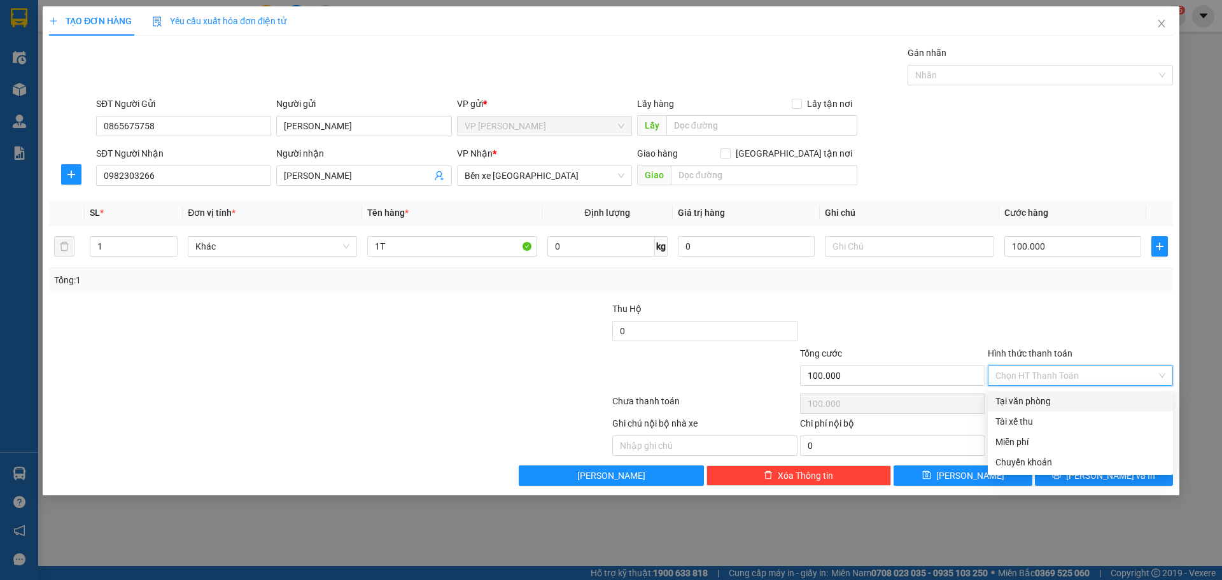
click at [1054, 400] on div "Tại văn phòng" at bounding box center [1081, 401] width 170 height 14
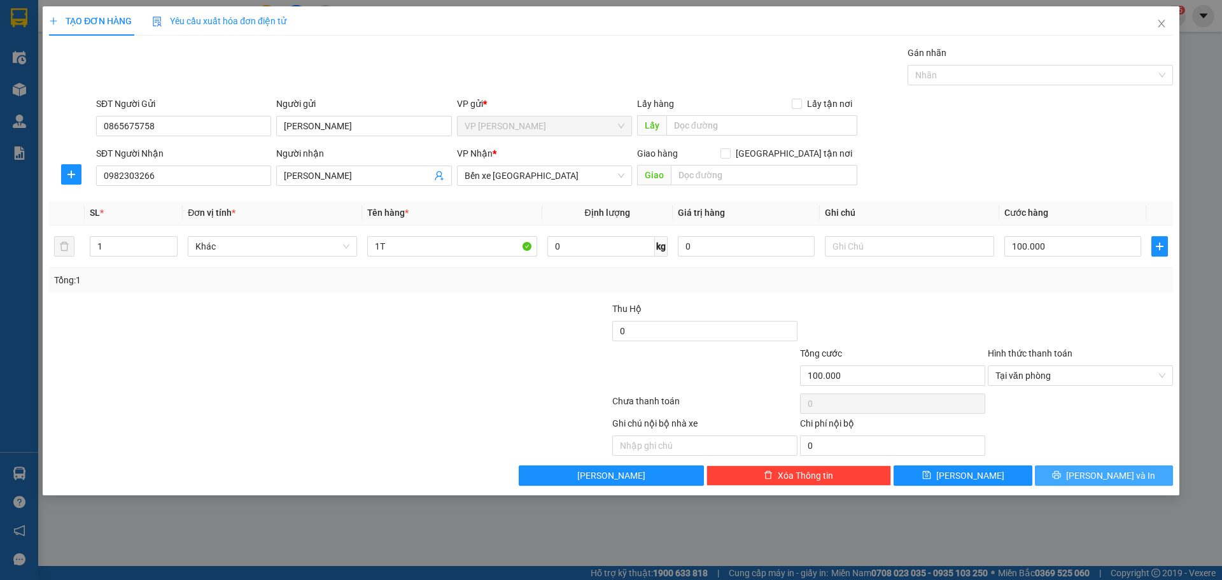
click at [1103, 477] on span "Lưu và In" at bounding box center [1110, 476] width 89 height 14
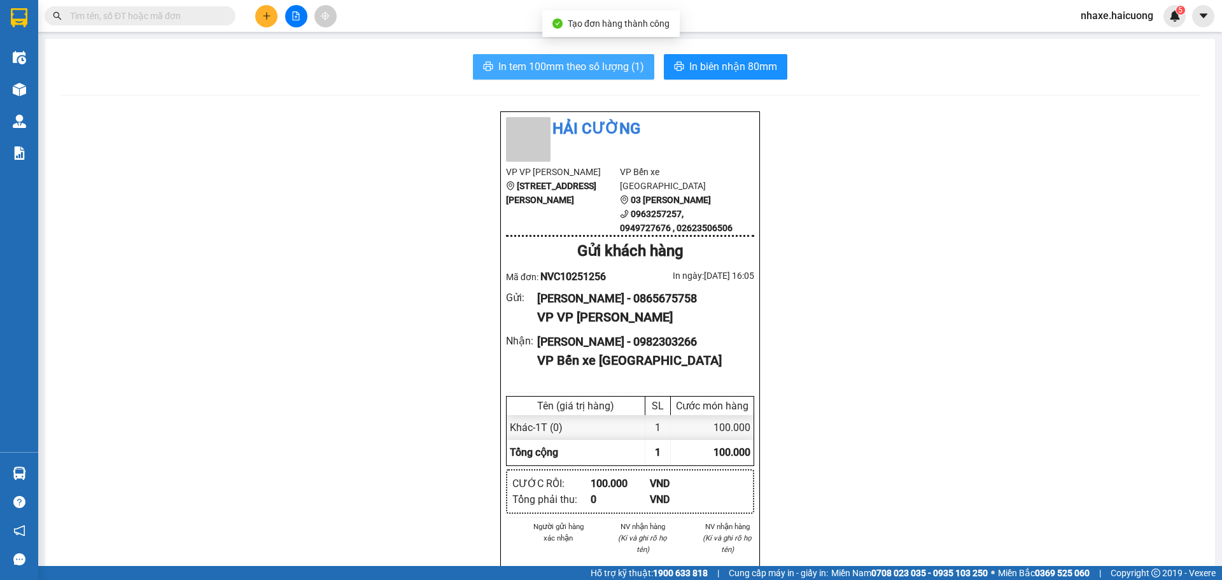
click at [617, 71] on span "In tem 100mm theo số lượng (1)" at bounding box center [571, 67] width 146 height 16
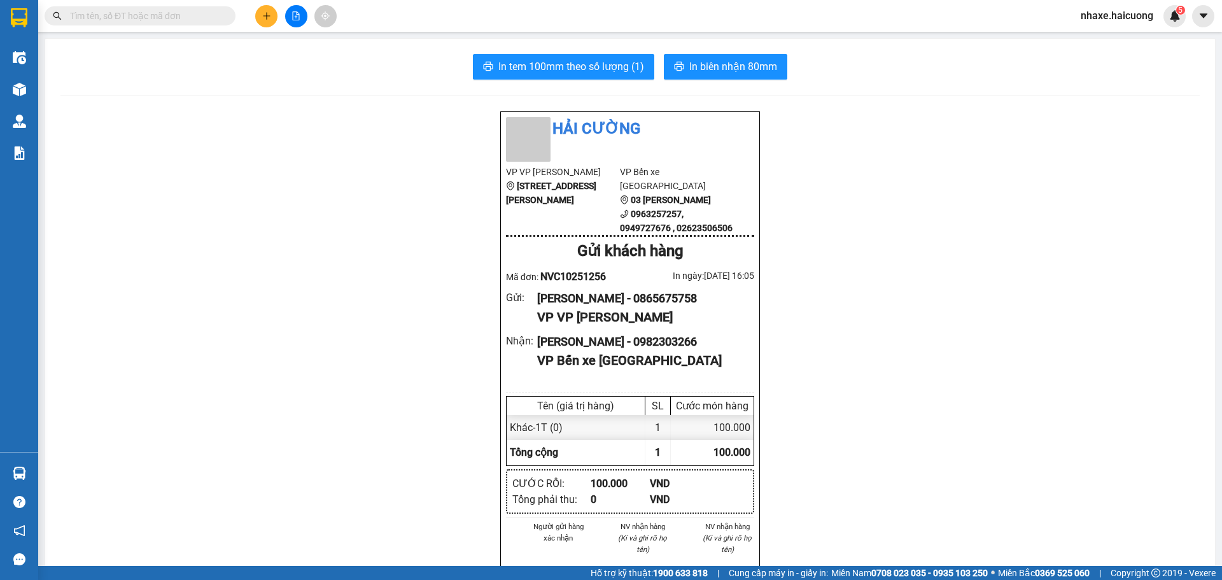
click at [31, 92] on div "Kho hàng mới" at bounding box center [19, 89] width 38 height 32
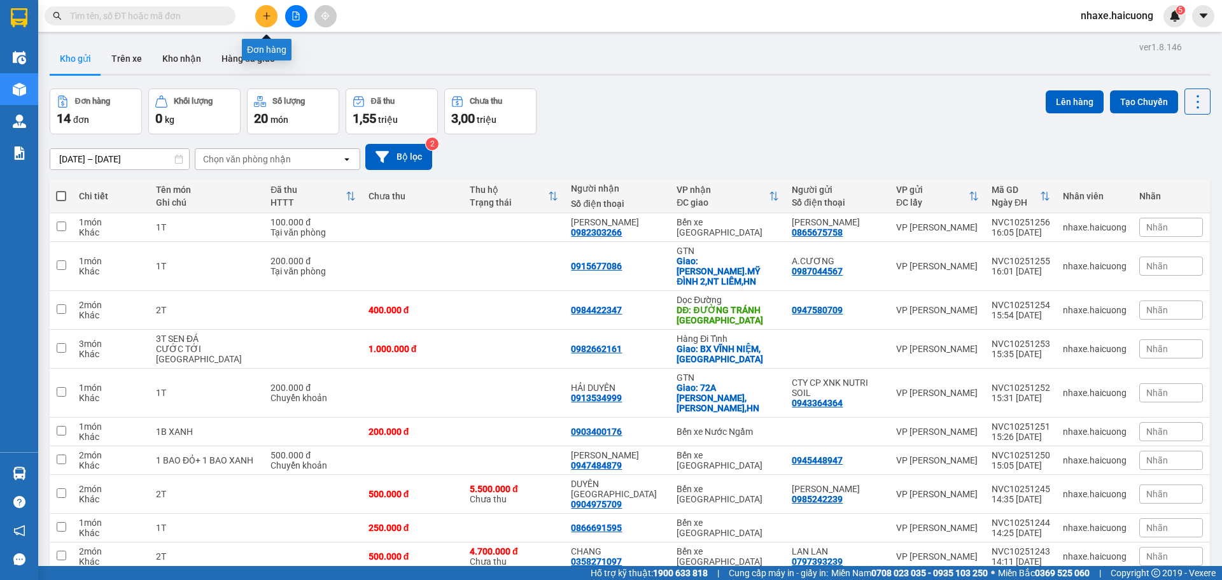
click at [269, 11] on button at bounding box center [266, 16] width 22 height 22
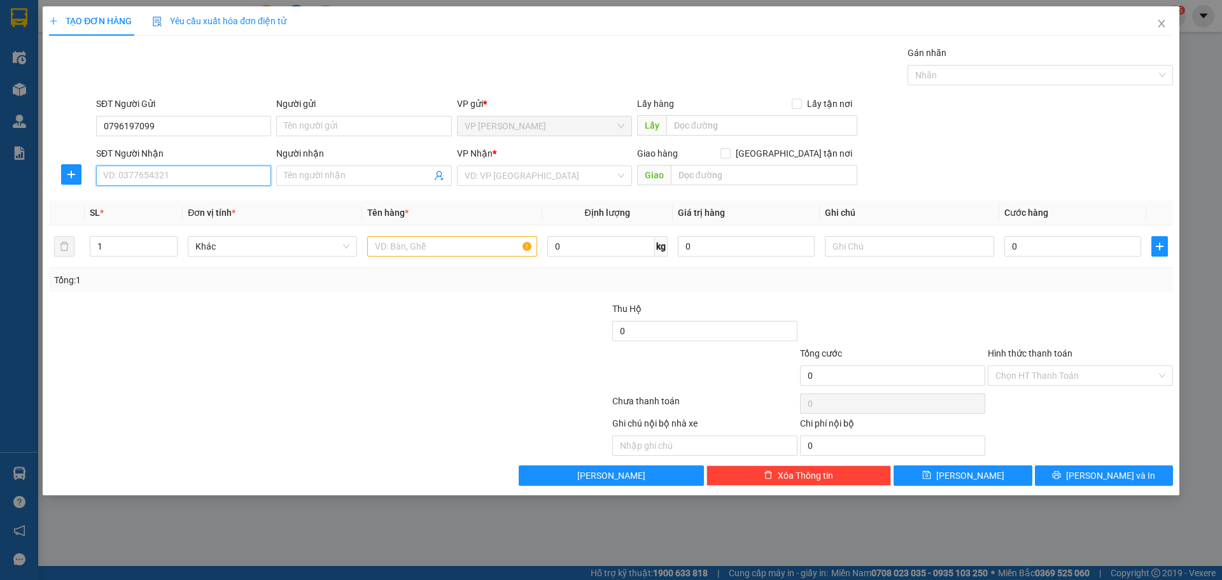
click at [135, 178] on input "SĐT Người Nhận" at bounding box center [183, 176] width 175 height 20
click at [524, 181] on input "search" at bounding box center [540, 175] width 151 height 19
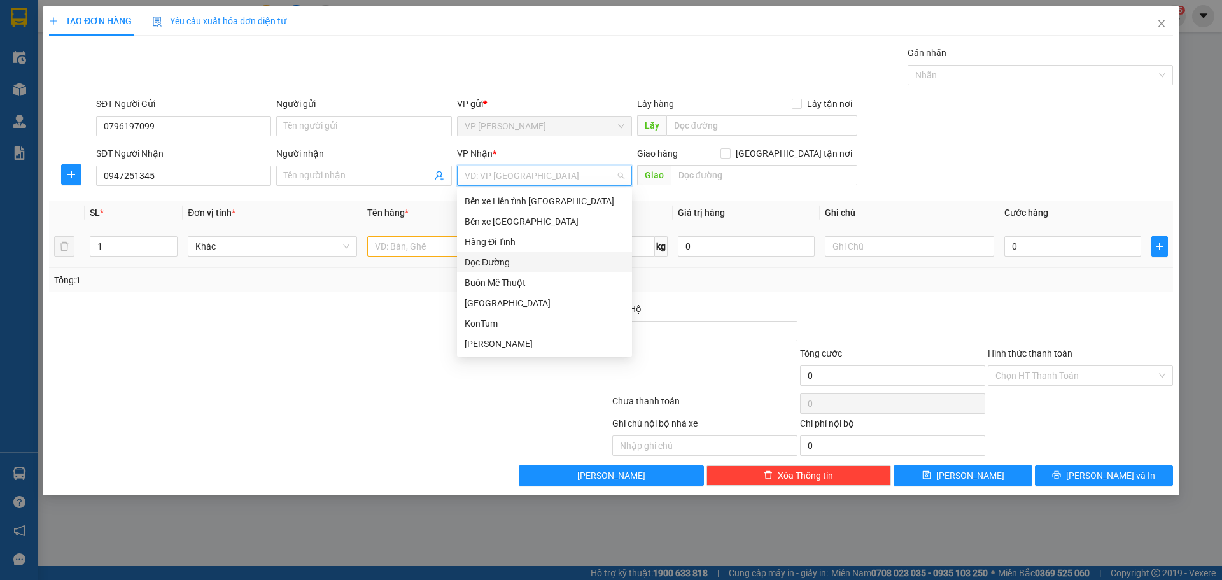
drag, startPoint x: 517, startPoint y: 267, endPoint x: 544, endPoint y: 241, distance: 37.4
click at [518, 267] on div "Dọc Đường" at bounding box center [545, 262] width 160 height 14
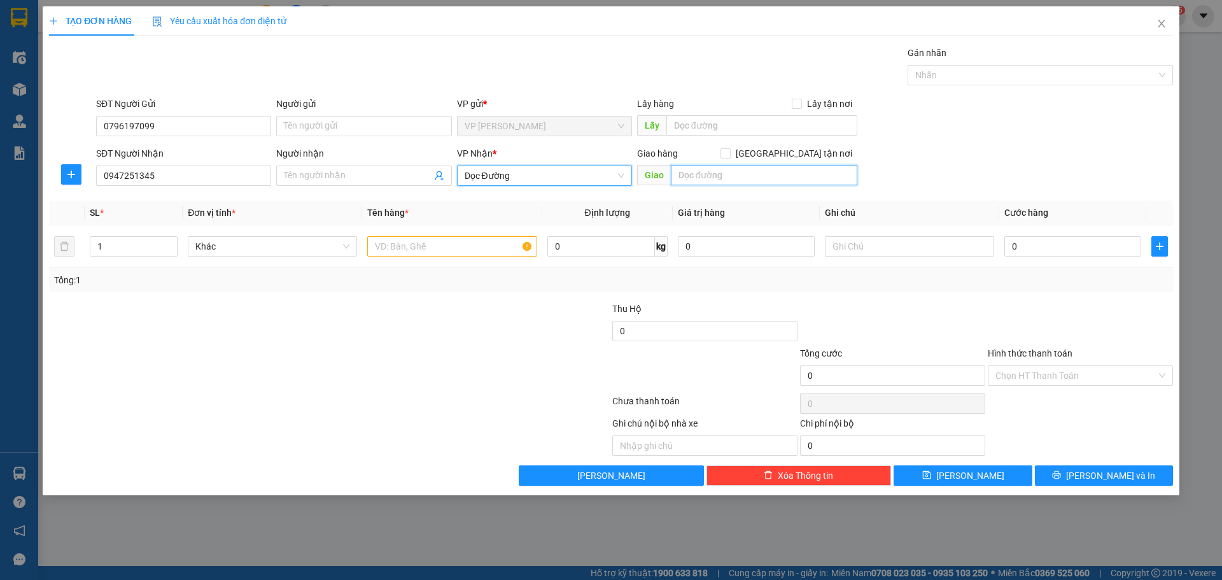
click at [726, 181] on input "text" at bounding box center [764, 175] width 187 height 20
click at [726, 180] on input "text" at bounding box center [764, 175] width 187 height 20
drag, startPoint x: 391, startPoint y: 382, endPoint x: 414, endPoint y: 225, distance: 158.4
click at [391, 379] on div at bounding box center [236, 368] width 376 height 45
click at [416, 237] on input "text" at bounding box center [451, 246] width 169 height 20
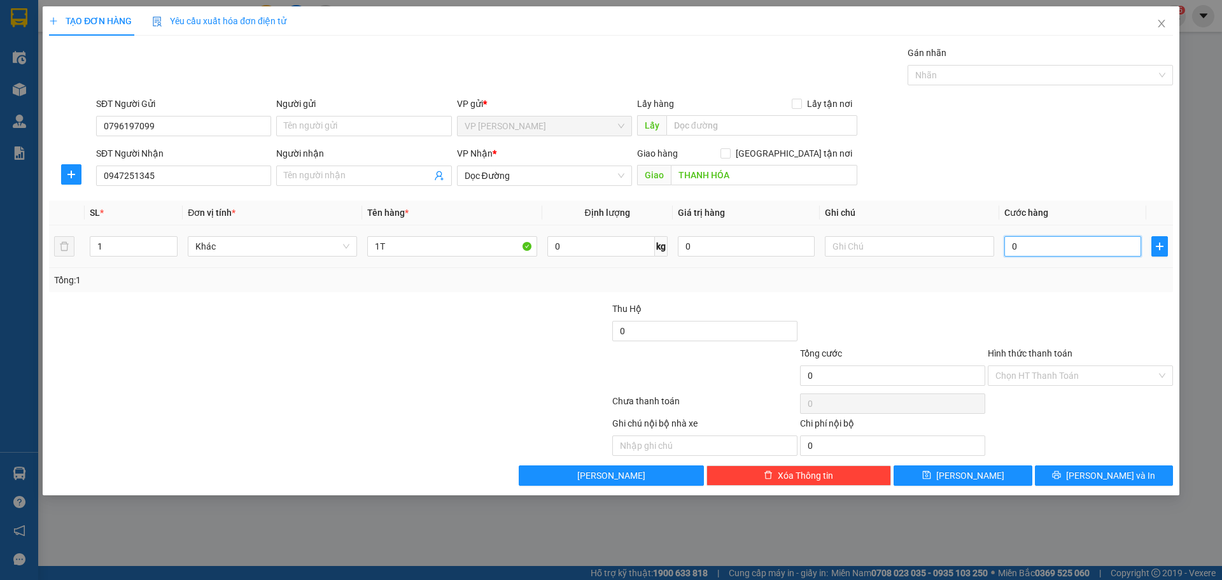
click at [1031, 248] on input "0" at bounding box center [1072, 246] width 137 height 20
click at [1107, 476] on span "Lưu và In" at bounding box center [1110, 476] width 89 height 14
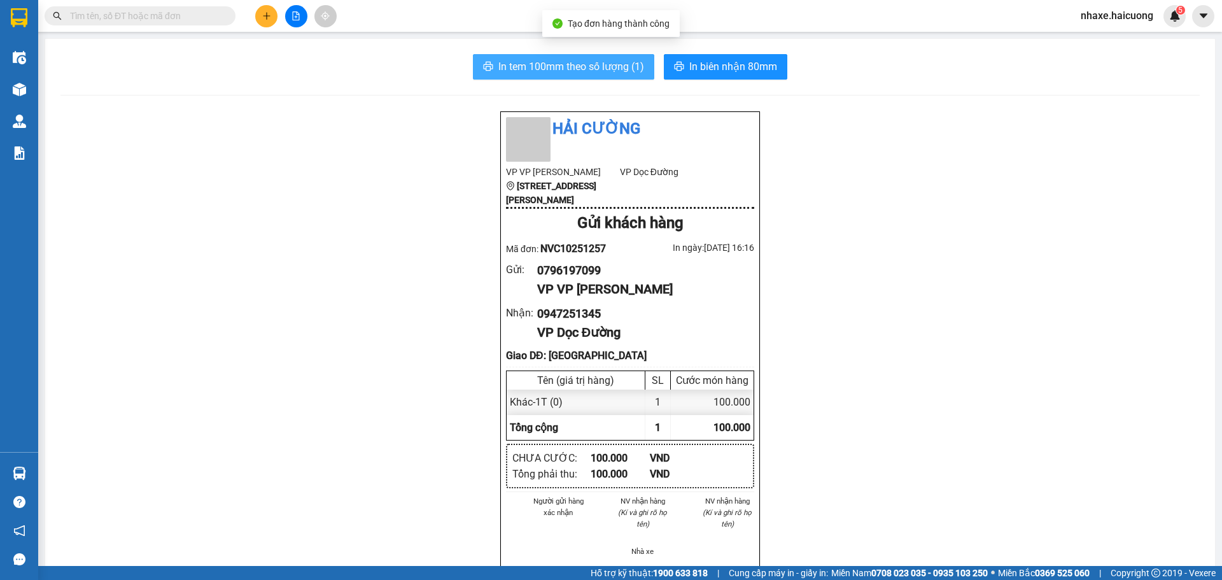
click at [595, 64] on span "In tem 100mm theo số lượng (1)" at bounding box center [571, 67] width 146 height 16
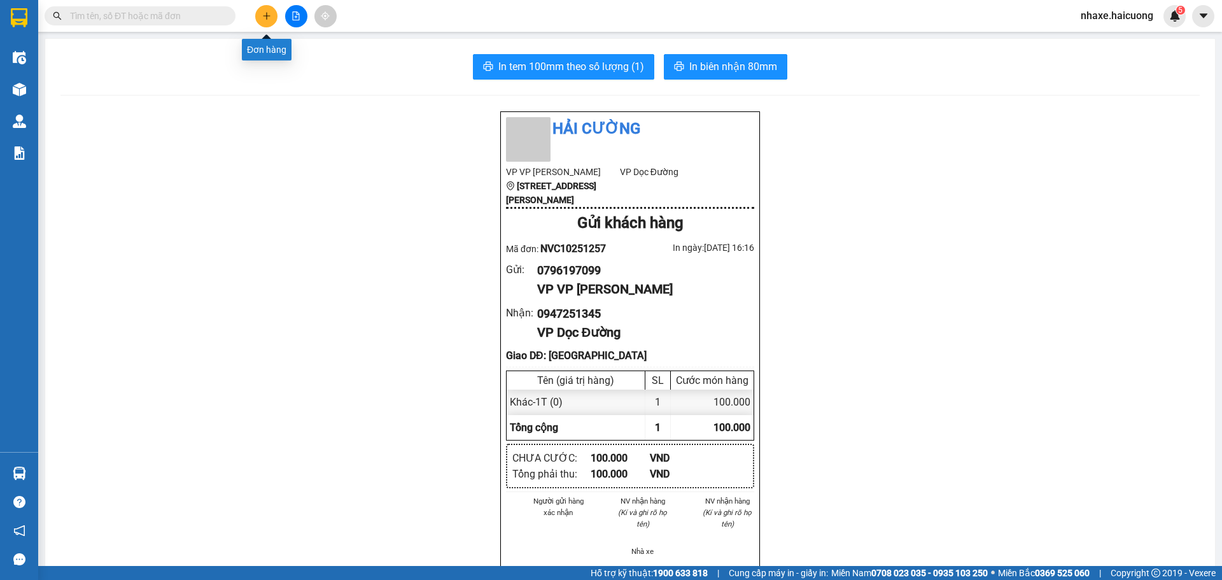
click at [262, 15] on button at bounding box center [266, 16] width 22 height 22
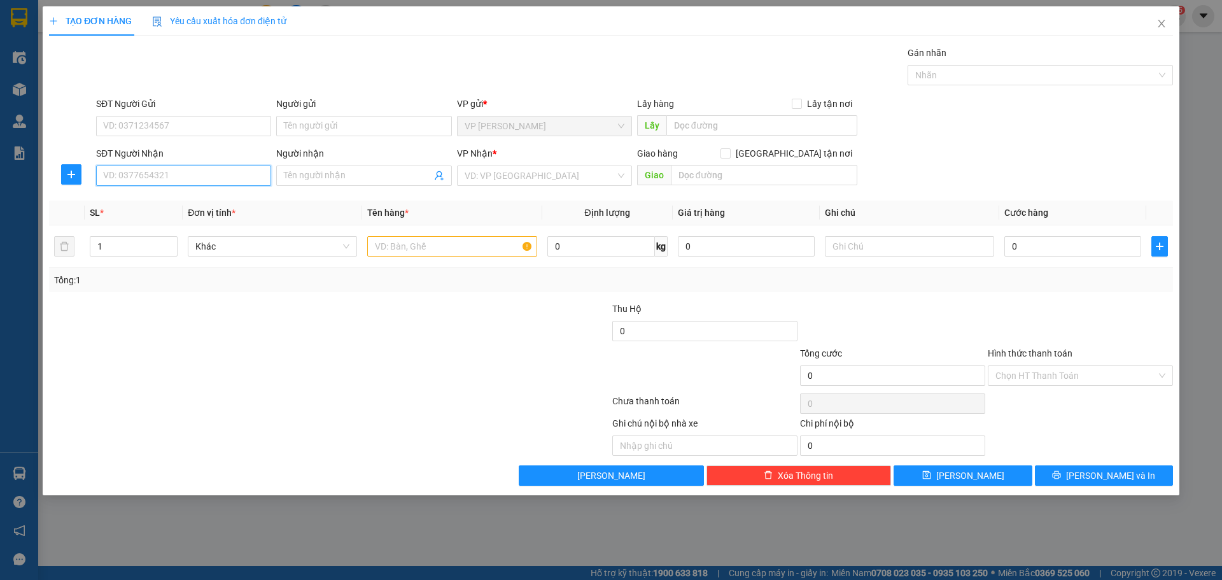
click at [201, 169] on input "SĐT Người Nhận" at bounding box center [183, 176] width 175 height 20
click at [183, 128] on input "SĐT Người Gửi" at bounding box center [183, 126] width 175 height 20
click at [335, 125] on input "Người gửi" at bounding box center [363, 126] width 175 height 20
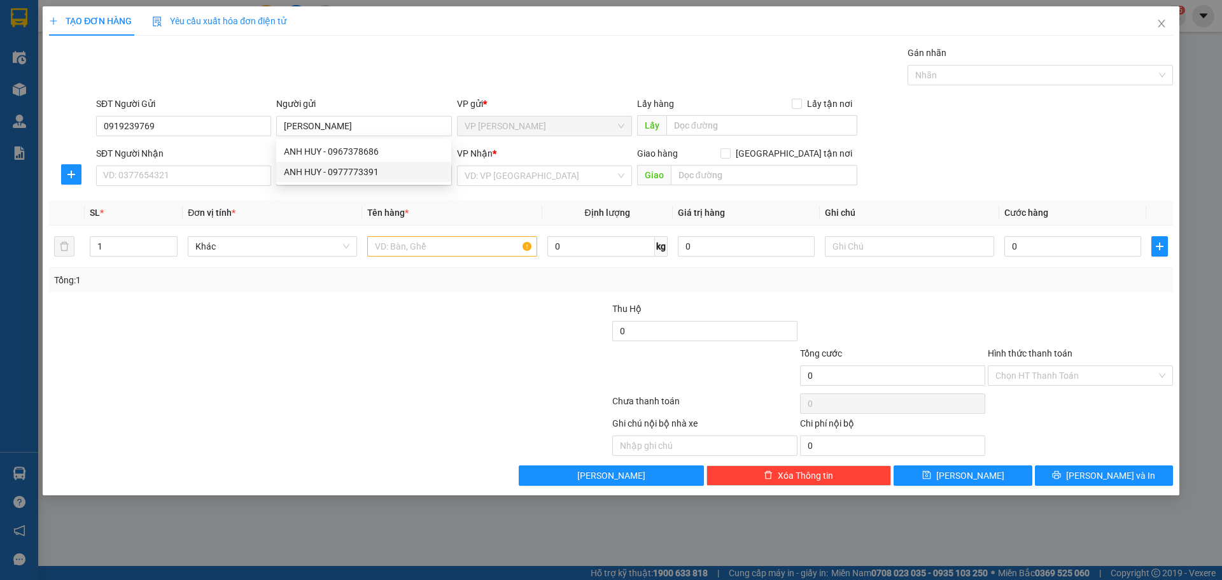
click at [320, 340] on div at bounding box center [236, 324] width 376 height 45
click at [203, 179] on input "SĐT Người Nhận" at bounding box center [183, 176] width 175 height 20
click at [295, 178] on input "Người nhận" at bounding box center [357, 176] width 147 height 14
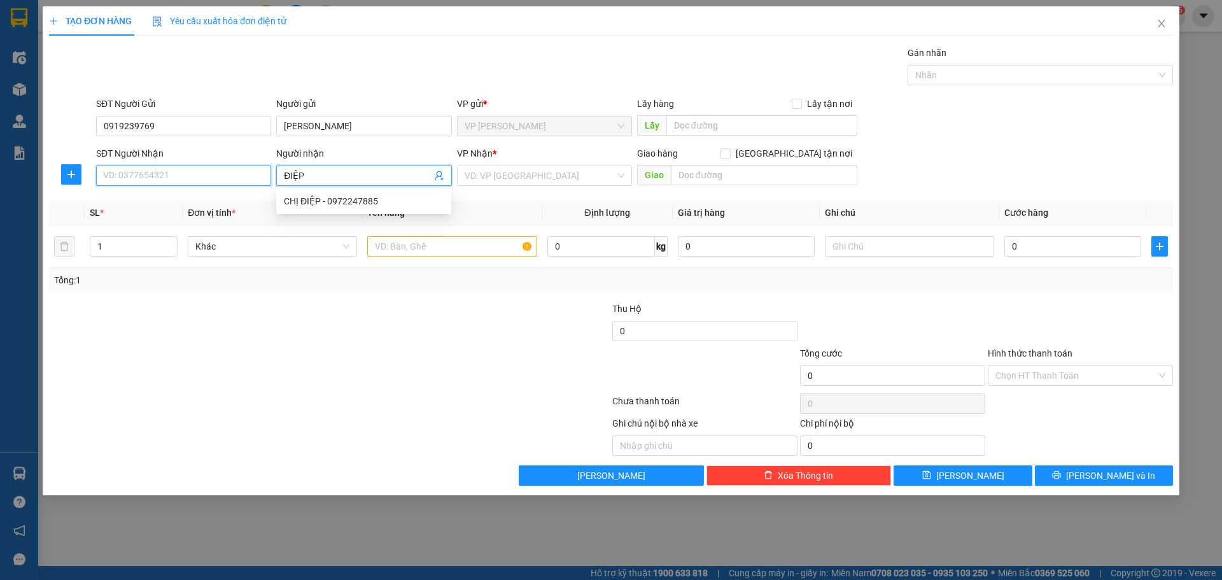
click at [216, 175] on input "SĐT Người Nhận" at bounding box center [183, 176] width 175 height 20
click at [553, 188] on div "VP Nhận * VD: VP Sài Gòn" at bounding box center [544, 168] width 175 height 45
click at [551, 181] on input "search" at bounding box center [540, 175] width 151 height 19
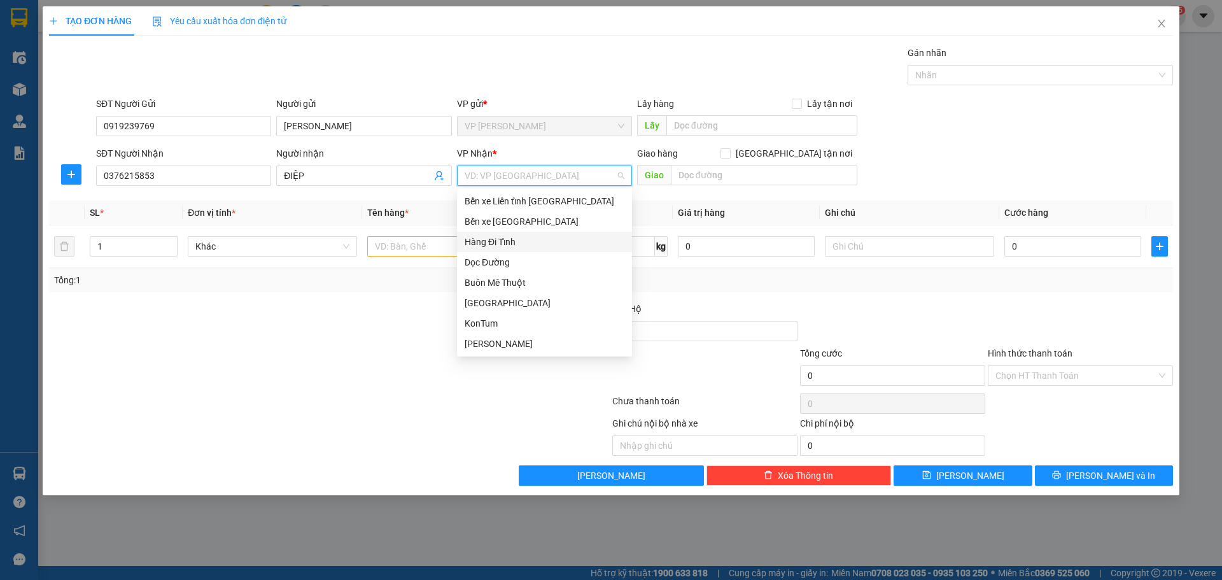
click at [516, 254] on div "Dọc Đường" at bounding box center [544, 262] width 175 height 20
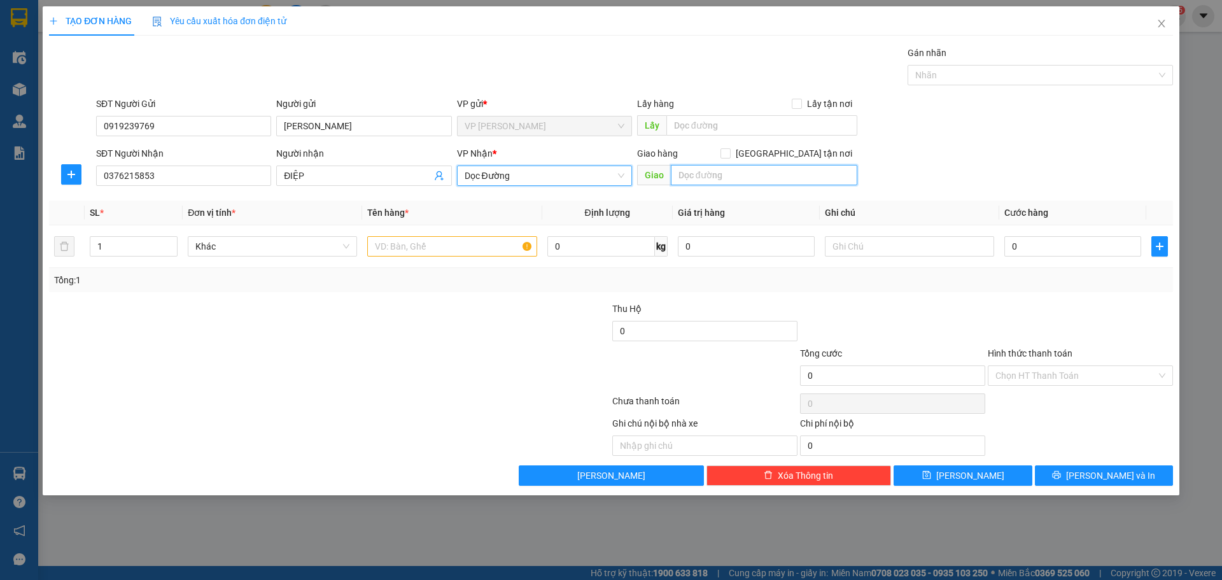
click at [703, 171] on input "text" at bounding box center [764, 175] width 187 height 20
click at [416, 250] on input "text" at bounding box center [451, 246] width 169 height 20
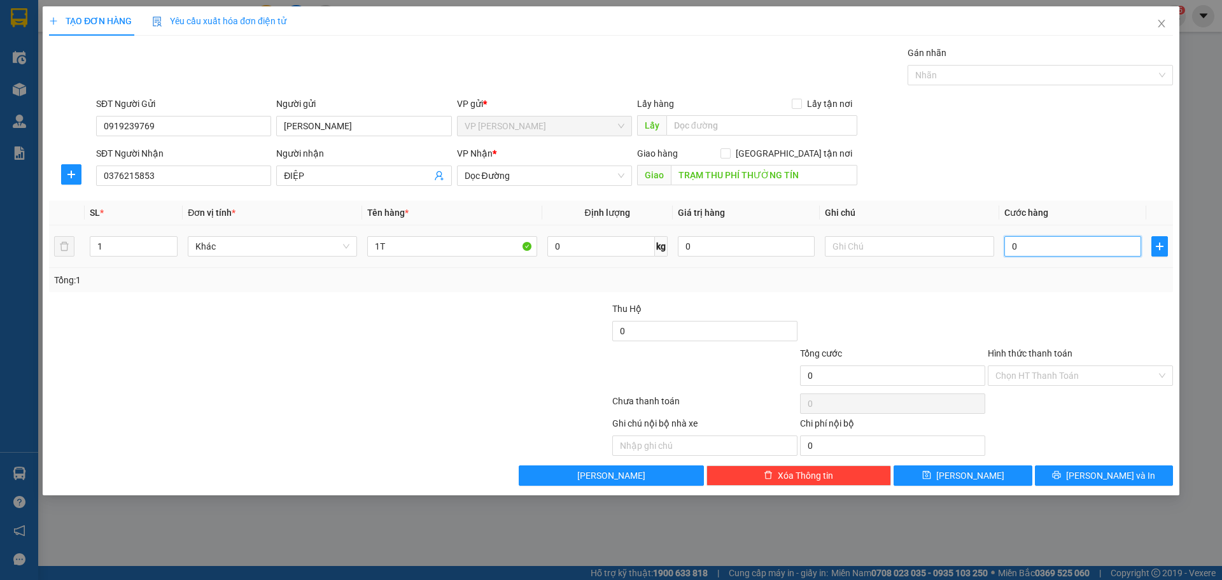
click at [1020, 251] on input "0" at bounding box center [1072, 246] width 137 height 20
click at [1078, 471] on button "Lưu và In" at bounding box center [1104, 475] width 138 height 20
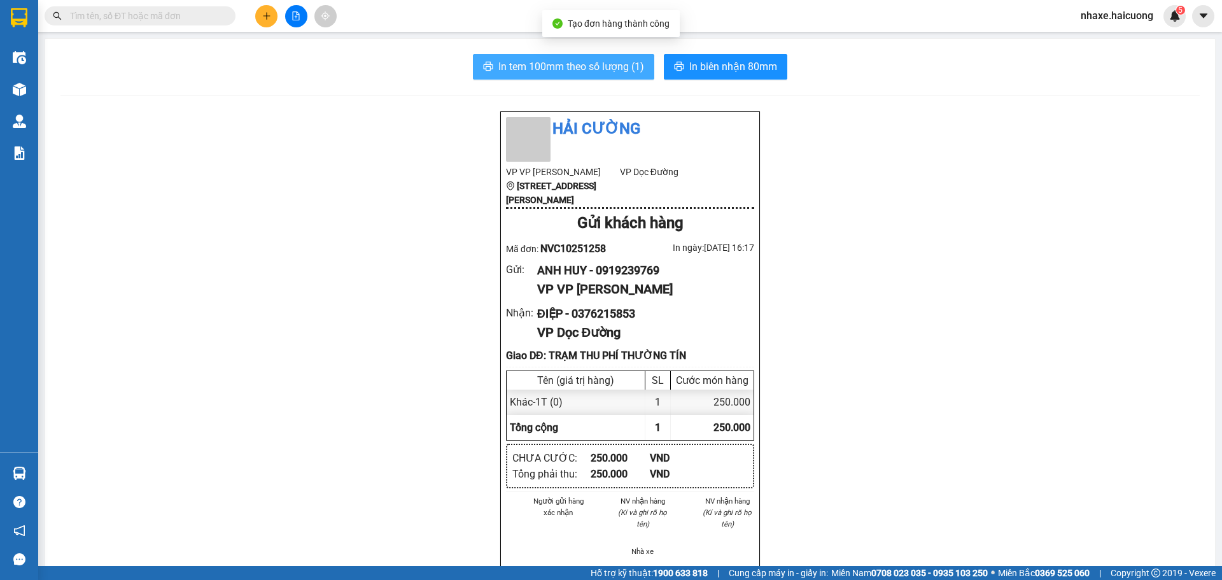
click at [607, 64] on span "In tem 100mm theo số lượng (1)" at bounding box center [571, 67] width 146 height 16
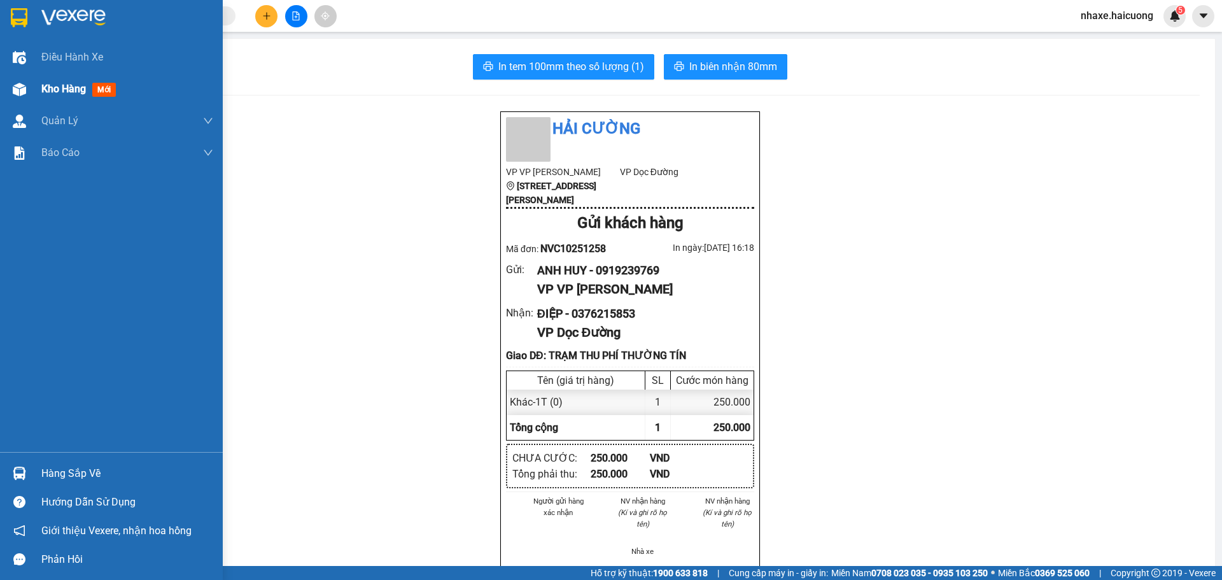
click at [7, 88] on div "Kho hàng mới" at bounding box center [111, 89] width 223 height 32
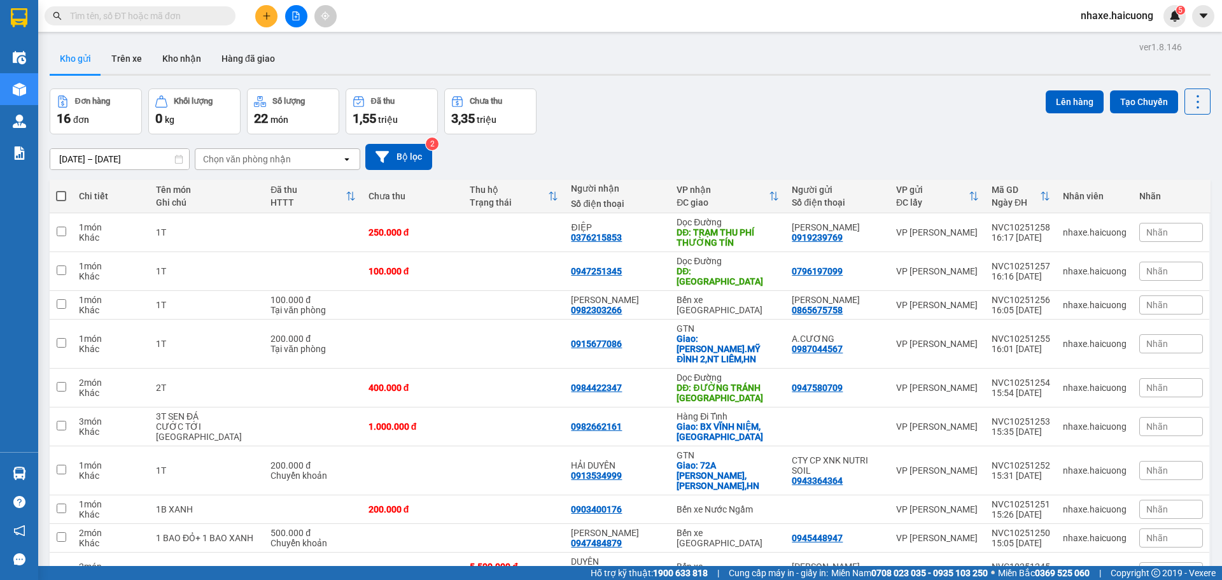
click at [260, 25] on button at bounding box center [266, 16] width 22 height 22
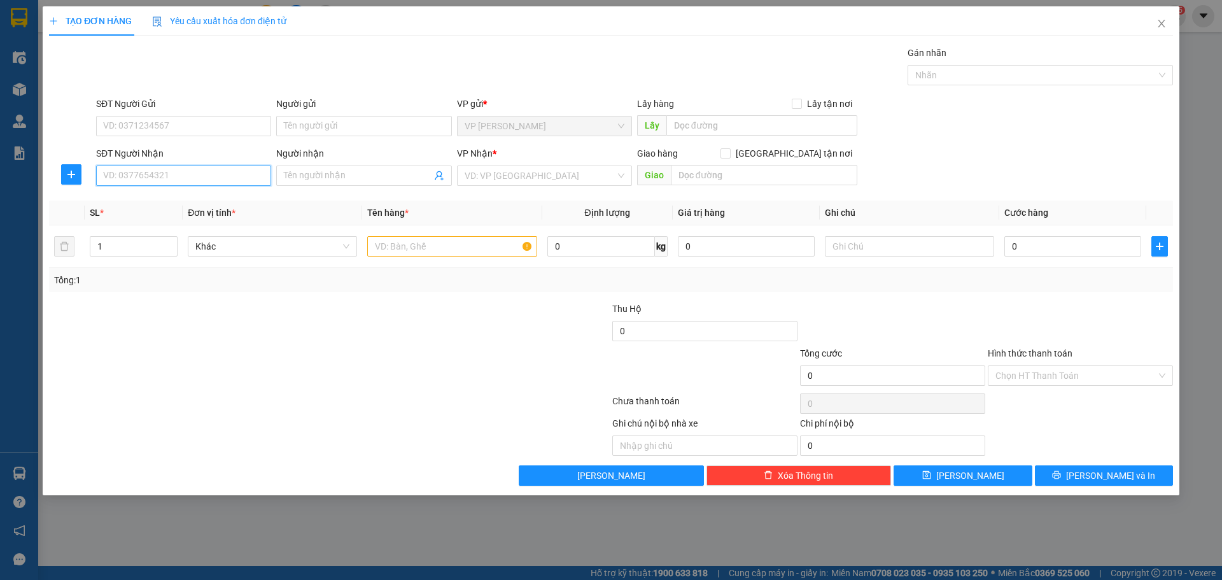
click at [174, 172] on input "SĐT Người Nhận" at bounding box center [183, 176] width 175 height 20
click at [187, 122] on input "SĐT Người Gửi" at bounding box center [183, 126] width 175 height 20
click at [199, 178] on input "SĐT Người Nhận" at bounding box center [183, 176] width 175 height 20
click at [123, 180] on input "0963924856" at bounding box center [183, 176] width 175 height 20
click at [136, 177] on input "0963924856" at bounding box center [183, 176] width 175 height 20
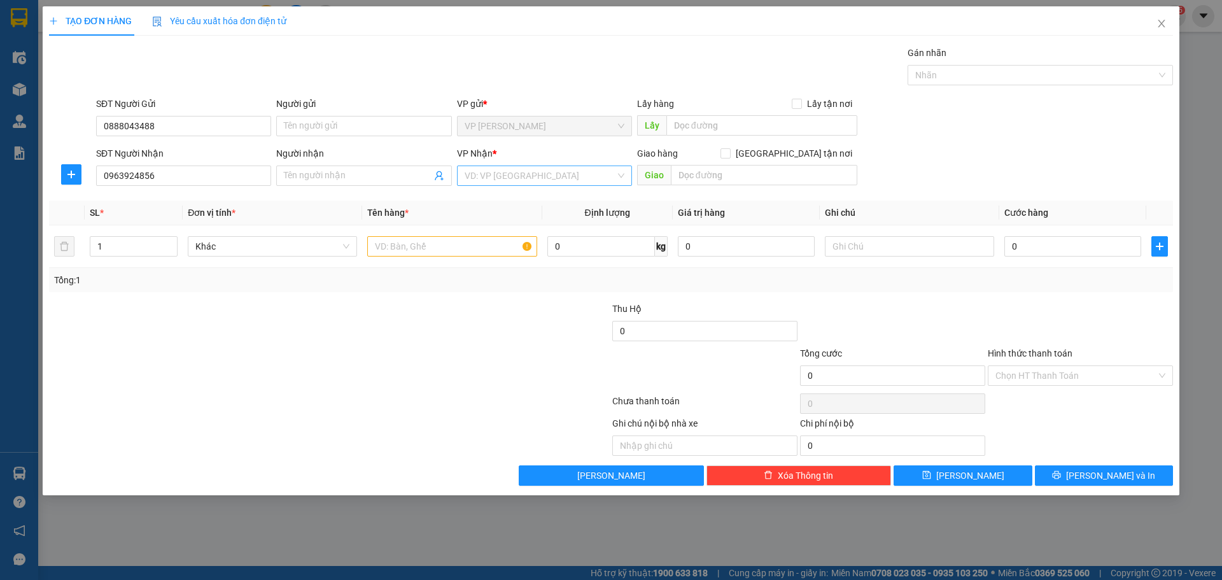
click at [517, 182] on input "search" at bounding box center [540, 175] width 151 height 19
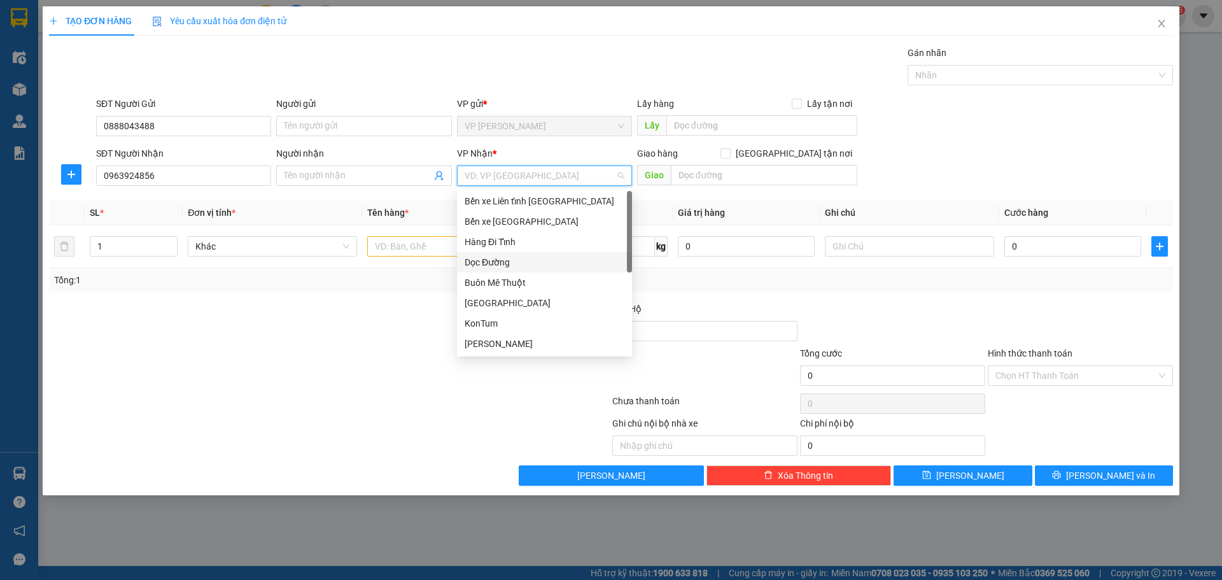
click at [503, 262] on div "Dọc Đường" at bounding box center [545, 262] width 160 height 14
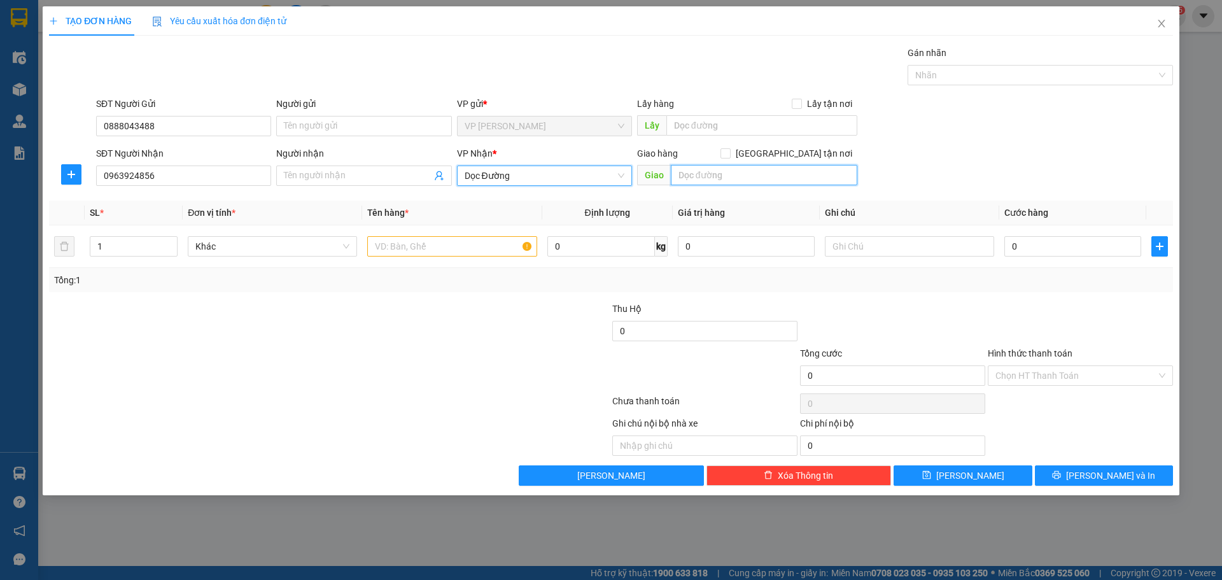
click at [754, 178] on input "text" at bounding box center [764, 175] width 187 height 20
click at [302, 323] on div at bounding box center [236, 324] width 376 height 45
click at [389, 250] on input "text" at bounding box center [451, 246] width 169 height 20
click at [100, 250] on input "1" at bounding box center [133, 246] width 87 height 19
drag, startPoint x: 164, startPoint y: 241, endPoint x: 191, endPoint y: 241, distance: 26.7
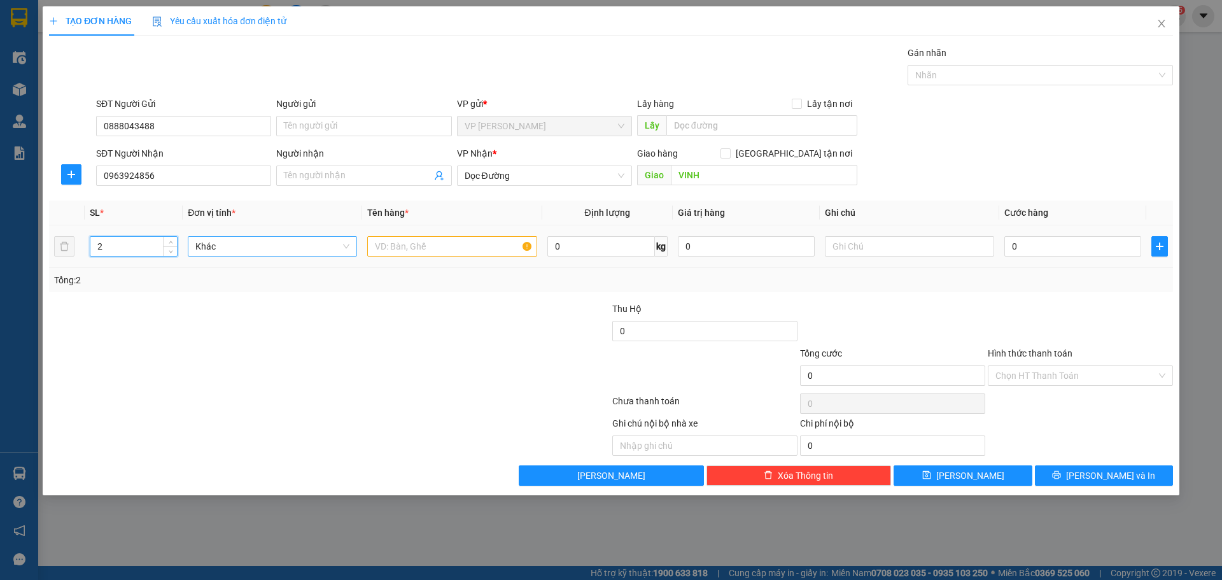
click at [165, 241] on span "Increase Value" at bounding box center [170, 242] width 14 height 10
click at [411, 257] on div at bounding box center [451, 246] width 169 height 25
click at [417, 251] on input "text" at bounding box center [451, 246] width 169 height 20
click at [1041, 245] on input "0" at bounding box center [1072, 246] width 137 height 20
click at [432, 356] on div at bounding box center [517, 368] width 188 height 45
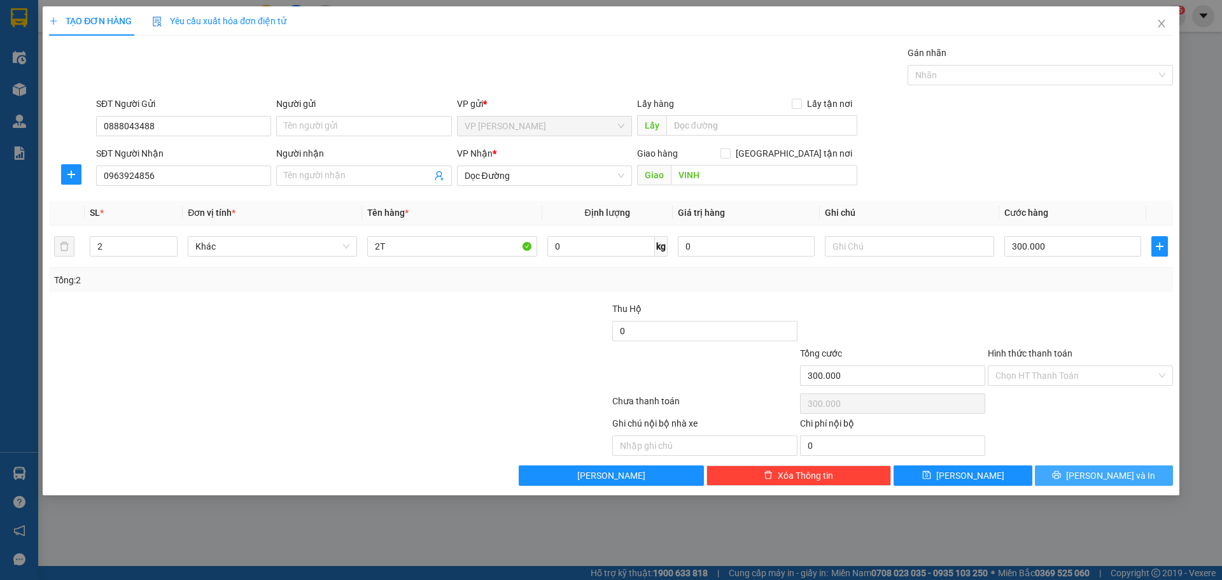
click at [1105, 472] on span "Lưu và In" at bounding box center [1110, 476] width 89 height 14
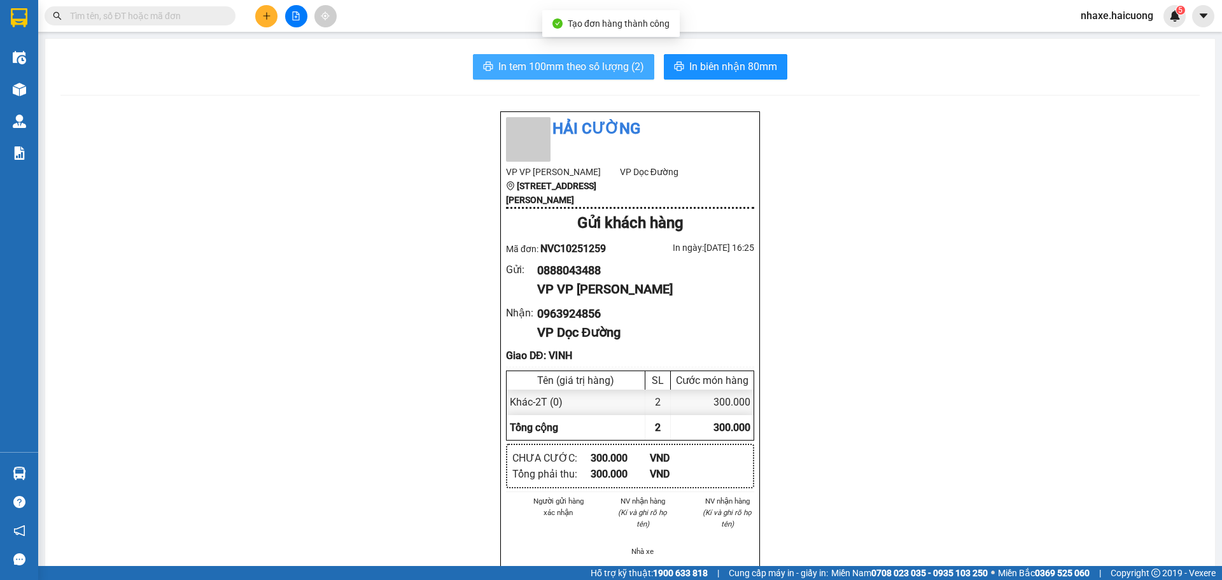
click at [596, 67] on span "In tem 100mm theo số lượng (2)" at bounding box center [571, 67] width 146 height 16
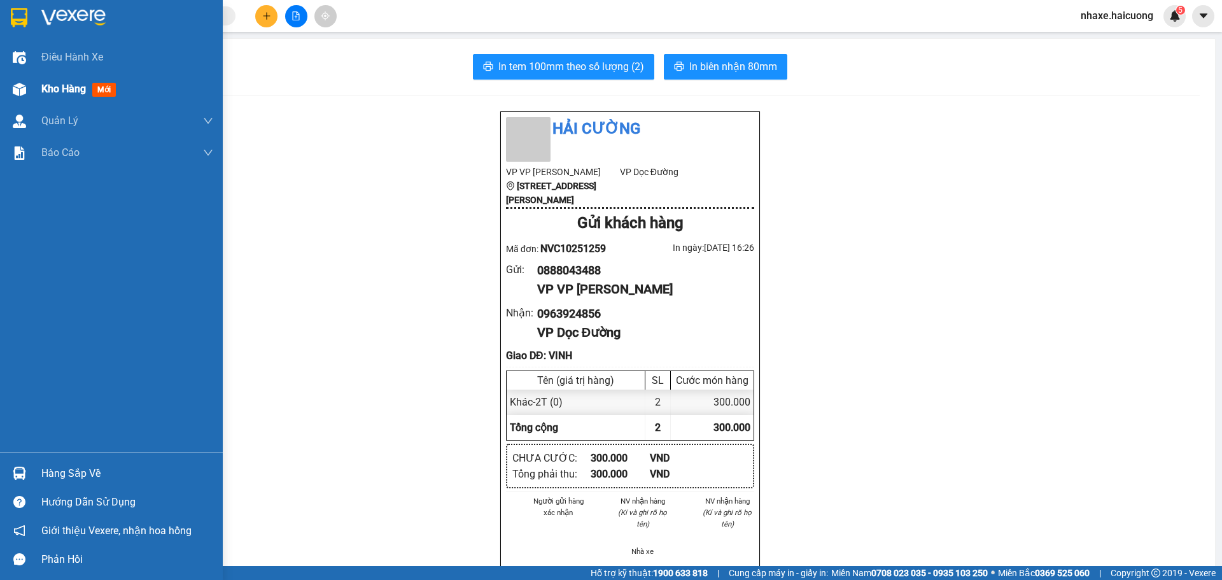
click at [39, 98] on div "Kho hàng mới" at bounding box center [111, 89] width 223 height 32
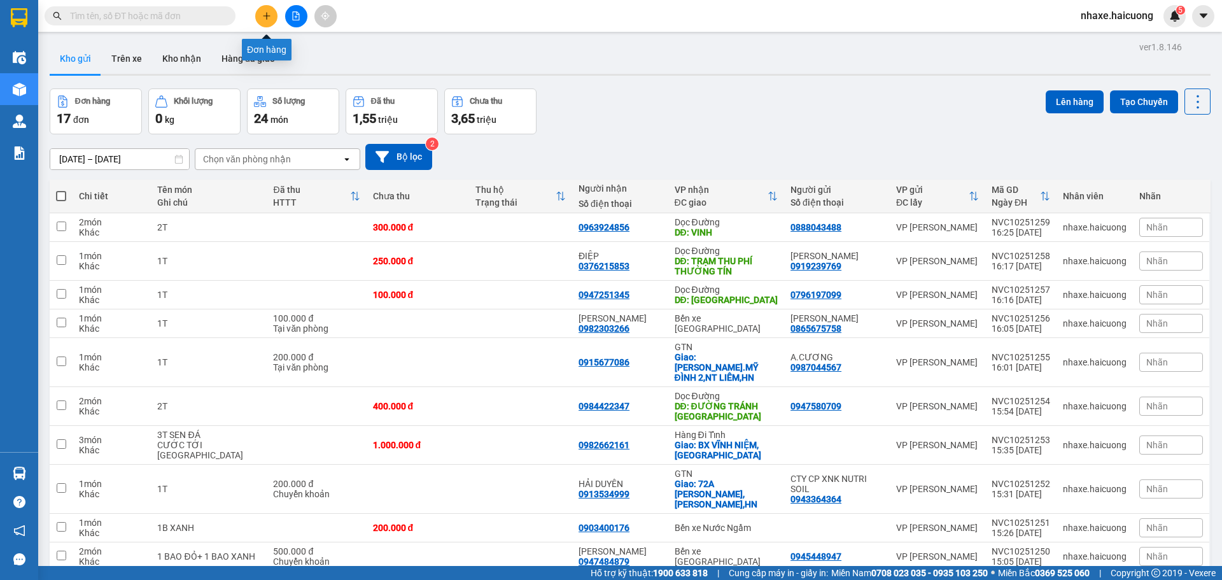
click at [271, 22] on button at bounding box center [266, 16] width 22 height 22
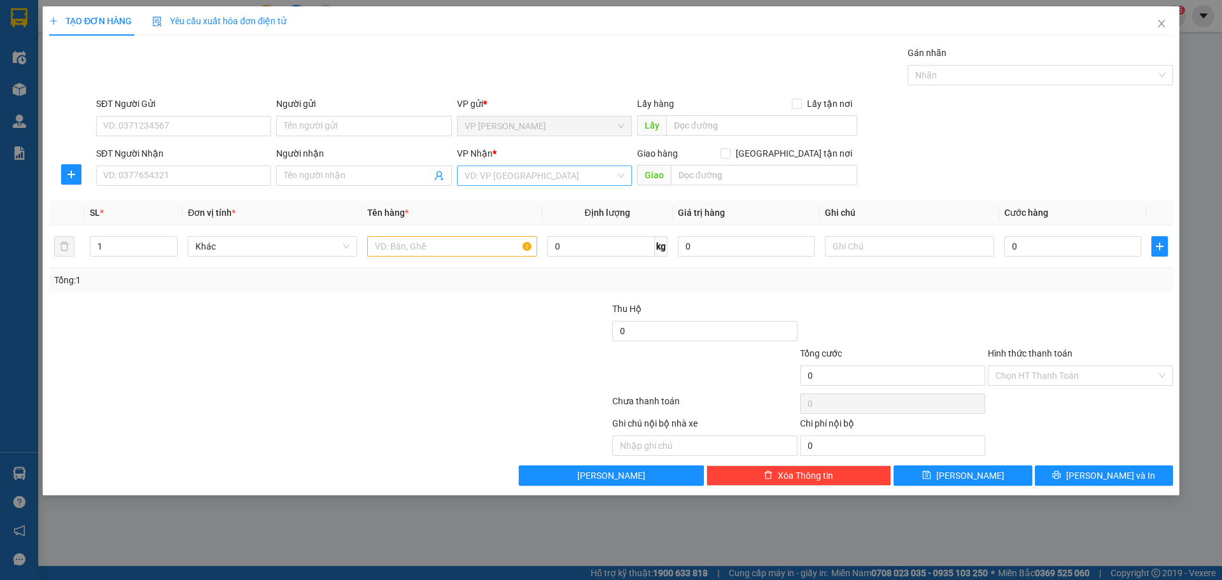
click at [512, 183] on input "search" at bounding box center [540, 175] width 151 height 19
click at [511, 197] on div "Bến xe Nước Ngầm" at bounding box center [545, 201] width 160 height 14
click at [194, 168] on input "SĐT Người Nhận" at bounding box center [183, 176] width 175 height 20
click at [385, 250] on input "text" at bounding box center [451, 246] width 169 height 20
click at [1043, 247] on input "0" at bounding box center [1072, 246] width 137 height 20
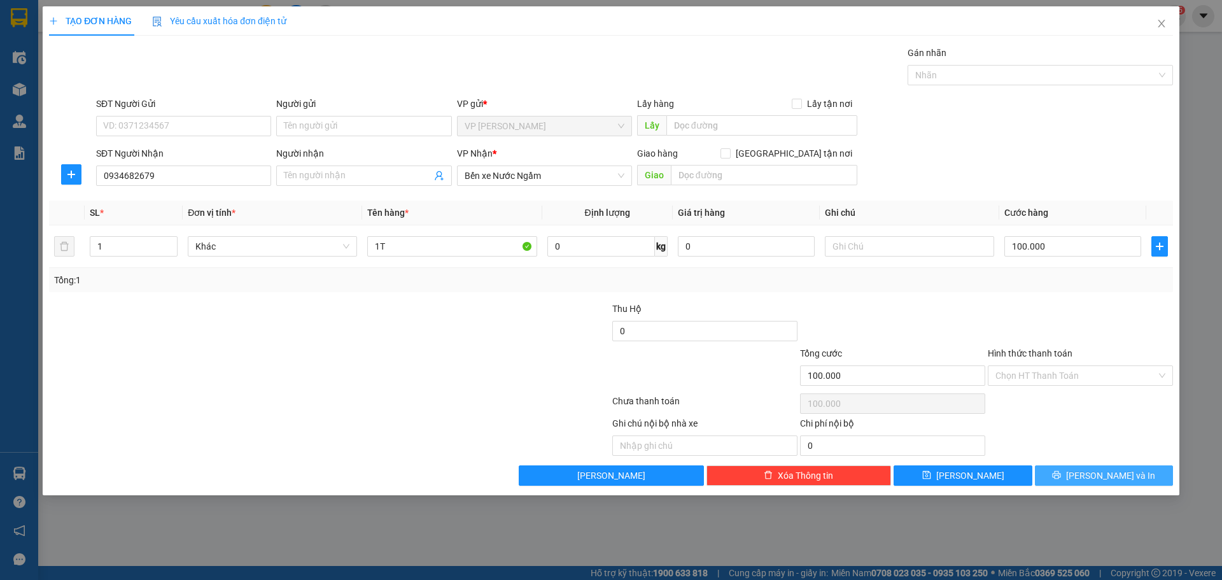
click at [1098, 484] on button "Lưu và In" at bounding box center [1104, 475] width 138 height 20
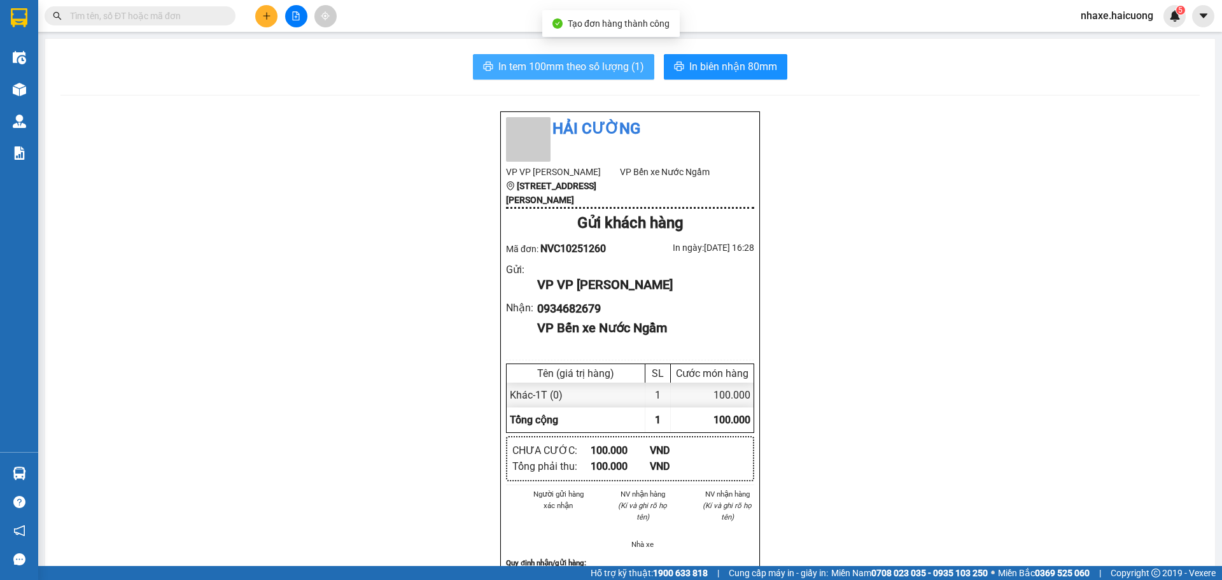
click at [570, 62] on span "In tem 100mm theo số lượng (1)" at bounding box center [571, 67] width 146 height 16
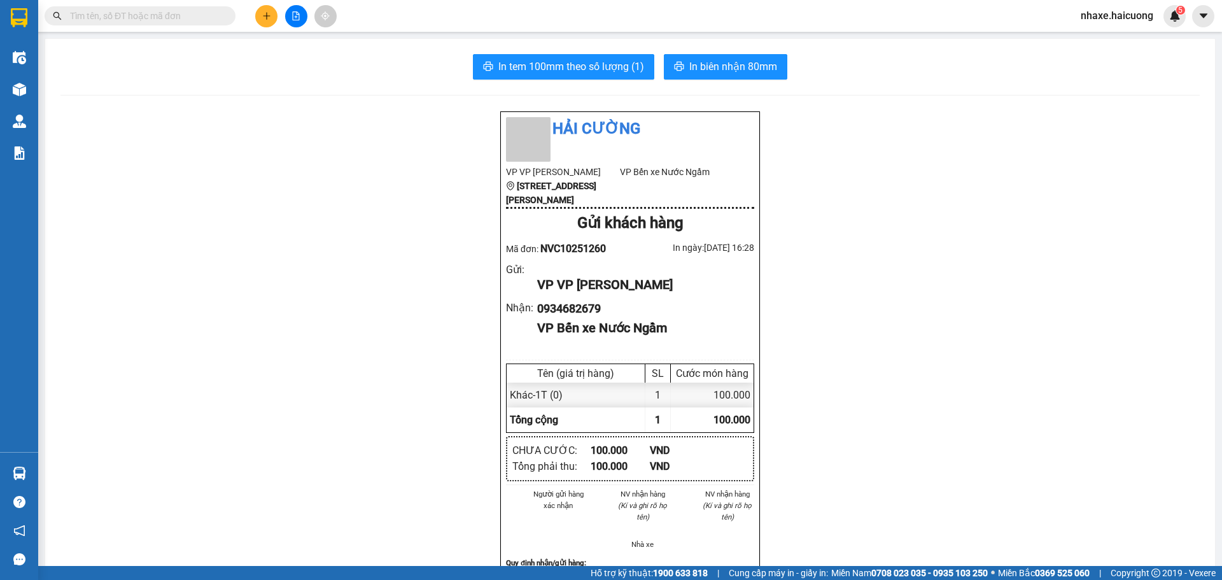
click at [29, 87] on div at bounding box center [19, 89] width 22 height 22
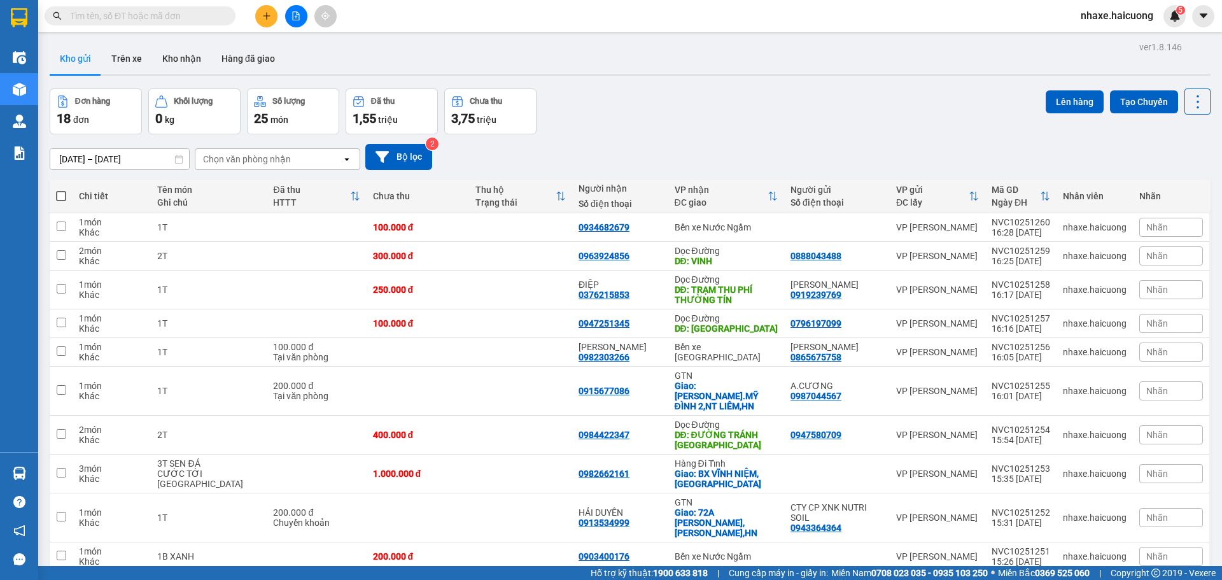
click at [270, 24] on button at bounding box center [266, 16] width 22 height 22
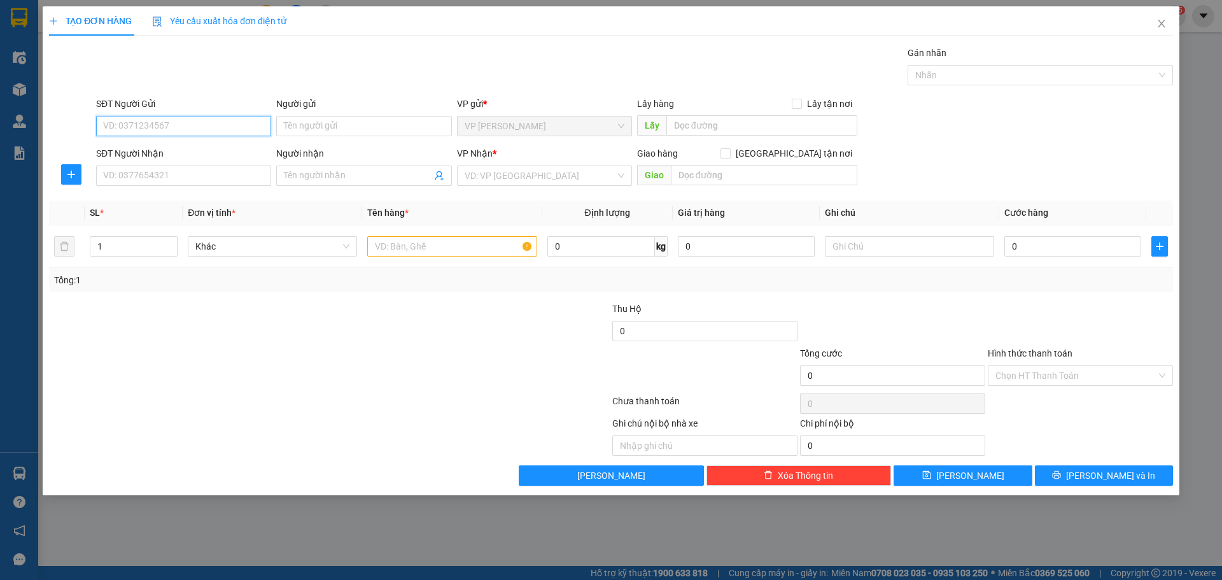
click at [167, 123] on input "SĐT Người Gửi" at bounding box center [183, 126] width 175 height 20
click at [181, 169] on input "SĐT Người Nhận" at bounding box center [183, 176] width 175 height 20
click at [150, 116] on input "SĐT Người Gửi" at bounding box center [183, 126] width 175 height 20
click at [152, 178] on input "SĐT Người Nhận" at bounding box center [183, 176] width 175 height 20
click at [536, 178] on input "search" at bounding box center [540, 175] width 151 height 19
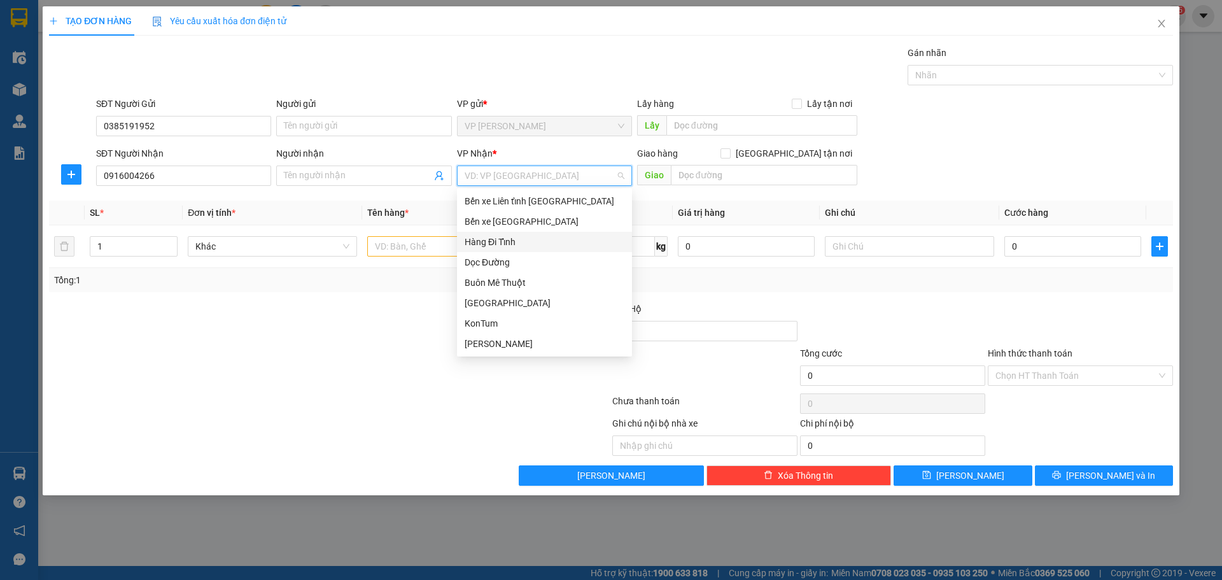
click at [519, 246] on div "Hàng Đi Tỉnh" at bounding box center [545, 242] width 160 height 14
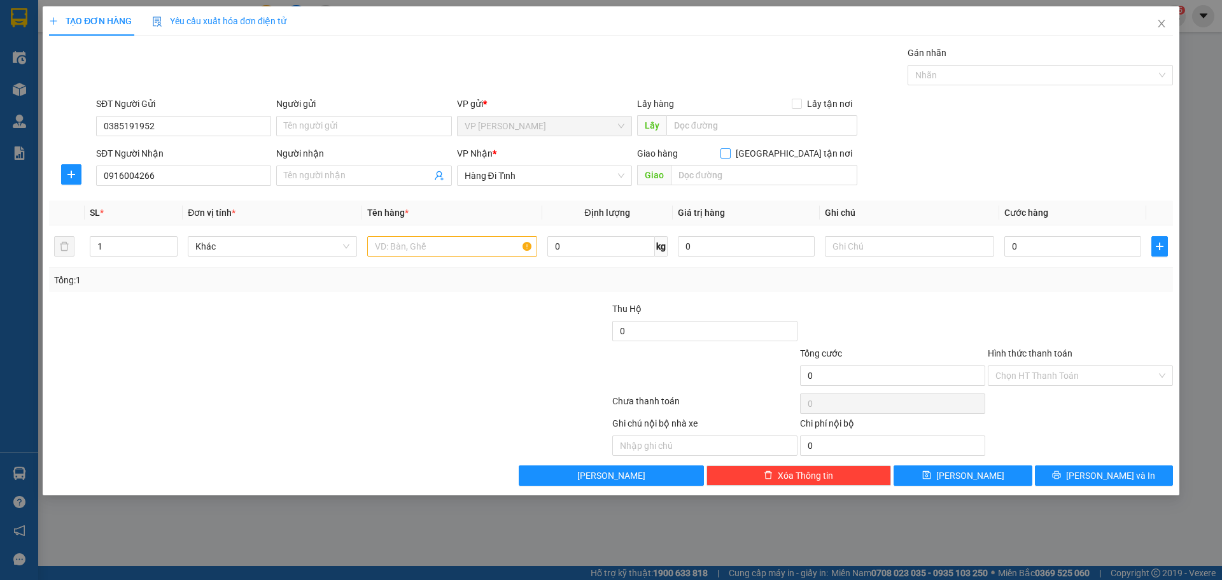
click at [730, 155] on input "Giao tận nơi" at bounding box center [725, 152] width 9 height 9
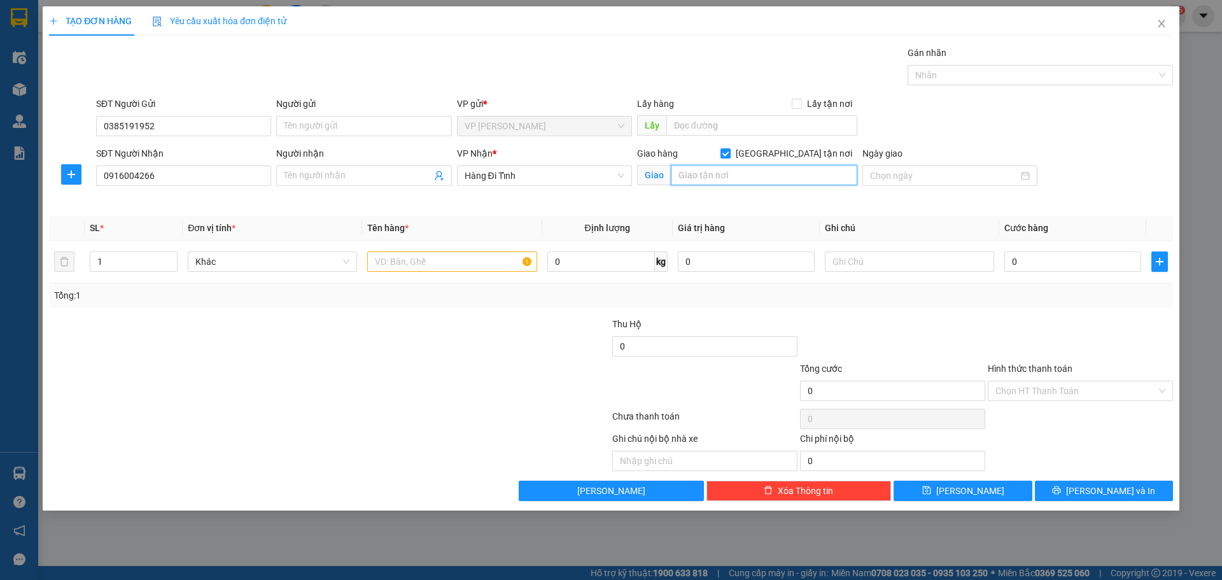
click at [796, 169] on input "text" at bounding box center [764, 175] width 187 height 20
click at [449, 262] on input "text" at bounding box center [451, 261] width 169 height 20
click at [134, 268] on input "1" at bounding box center [133, 261] width 87 height 19
click at [176, 255] on span "Increase Value" at bounding box center [170, 257] width 14 height 11
click at [404, 262] on input "text" at bounding box center [451, 261] width 169 height 20
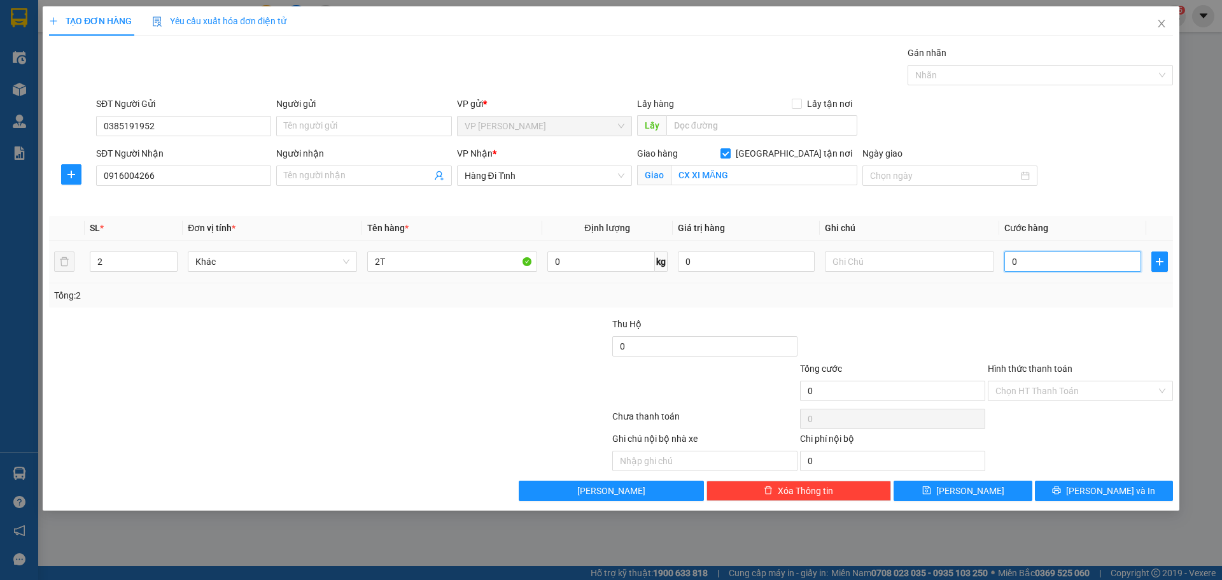
click at [1042, 258] on input "0" at bounding box center [1072, 261] width 137 height 20
drag, startPoint x: 816, startPoint y: 323, endPoint x: 859, endPoint y: 317, distance: 43.0
click at [830, 322] on div at bounding box center [893, 339] width 188 height 45
click at [920, 269] on input "text" at bounding box center [909, 261] width 169 height 20
click at [372, 334] on div at bounding box center [236, 339] width 376 height 45
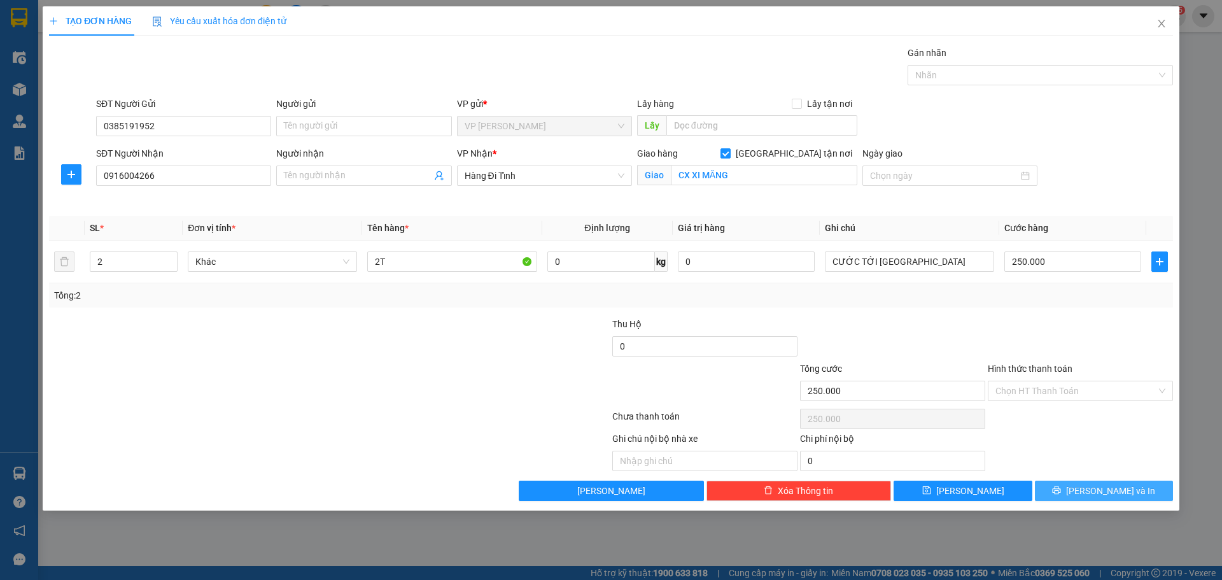
click at [1111, 493] on span "Lưu và In" at bounding box center [1110, 491] width 89 height 14
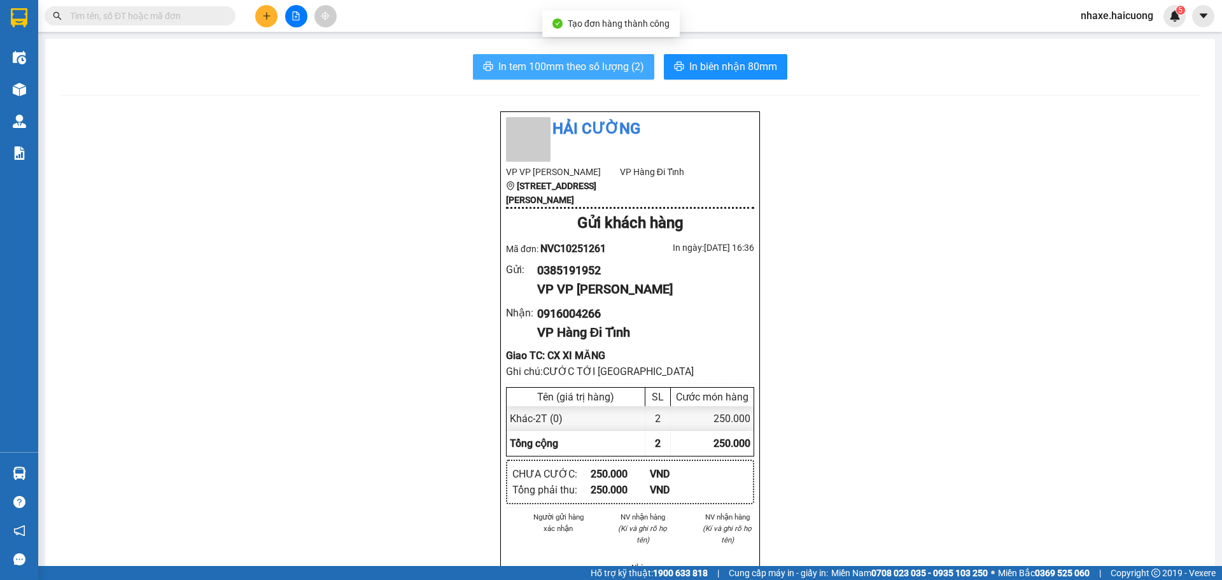
click at [617, 74] on span "In tem 100mm theo số lượng (2)" at bounding box center [571, 67] width 146 height 16
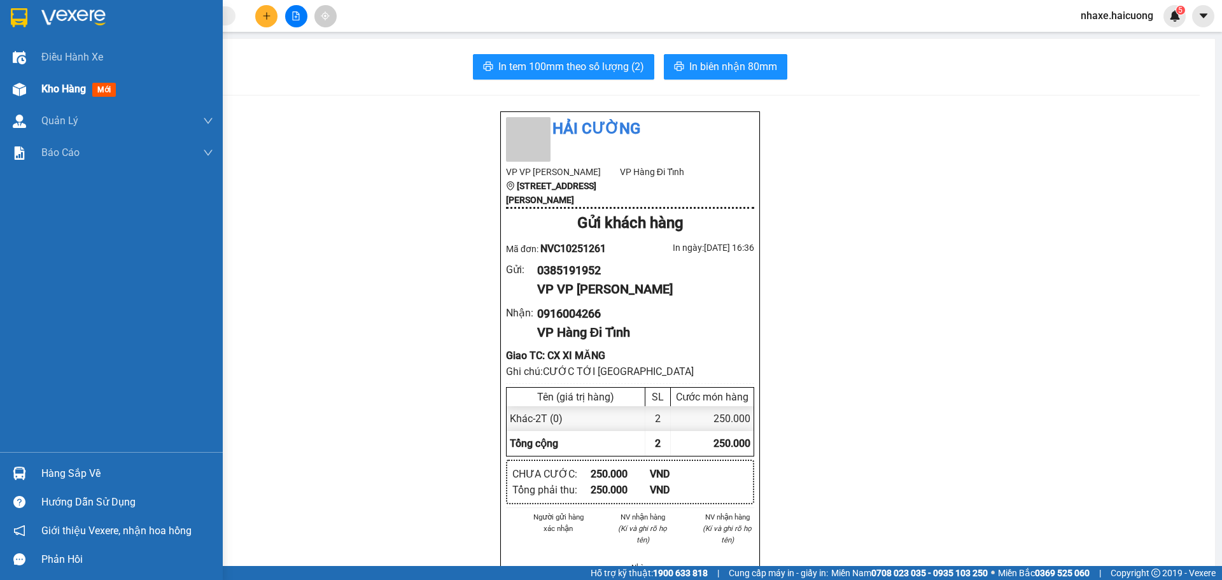
click at [14, 93] on img at bounding box center [19, 89] width 13 height 13
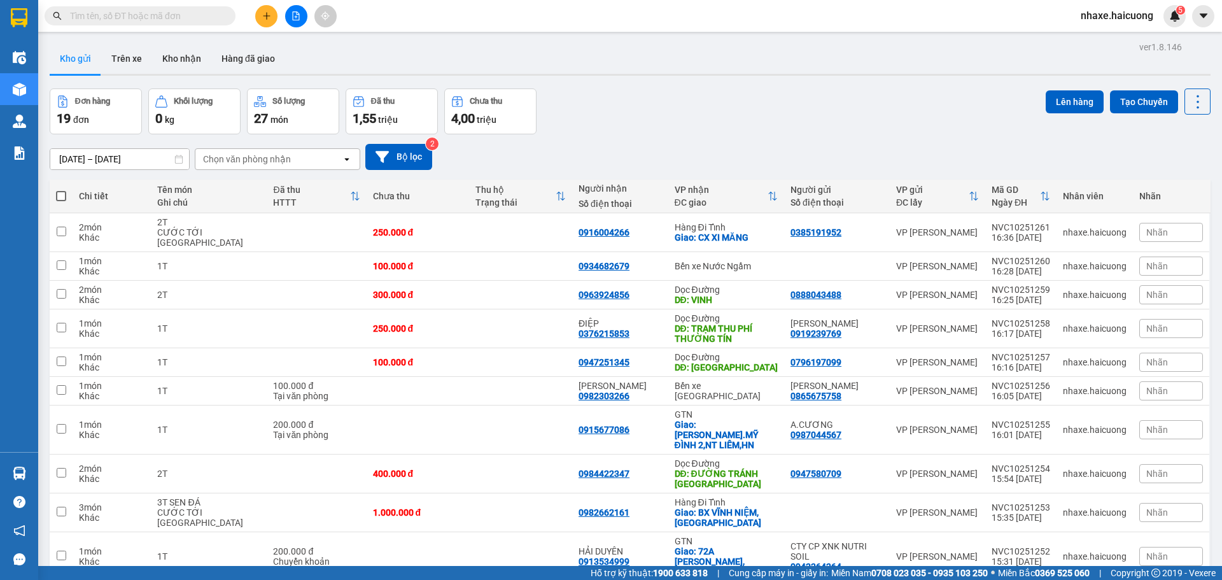
click at [186, 18] on input "text" at bounding box center [145, 16] width 150 height 14
click at [258, 17] on button at bounding box center [266, 16] width 22 height 22
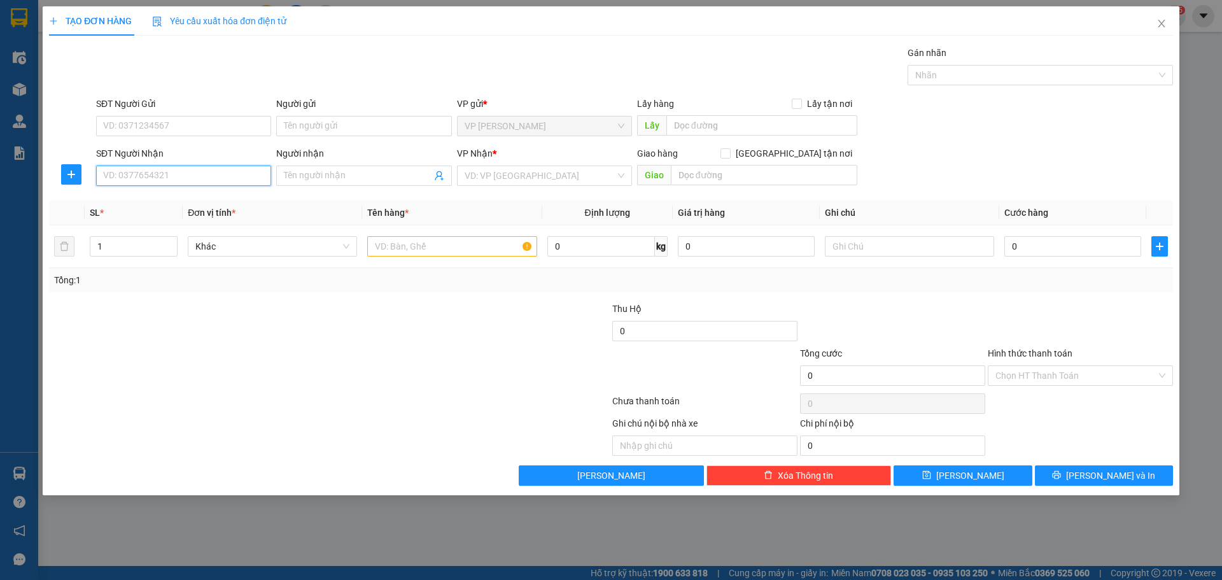
click at [187, 170] on input "SĐT Người Nhận" at bounding box center [183, 176] width 175 height 20
click at [185, 170] on input "SĐT Người Nhận" at bounding box center [183, 176] width 175 height 20
click at [208, 204] on div "0981475596 - LAN NGỌC" at bounding box center [184, 201] width 160 height 14
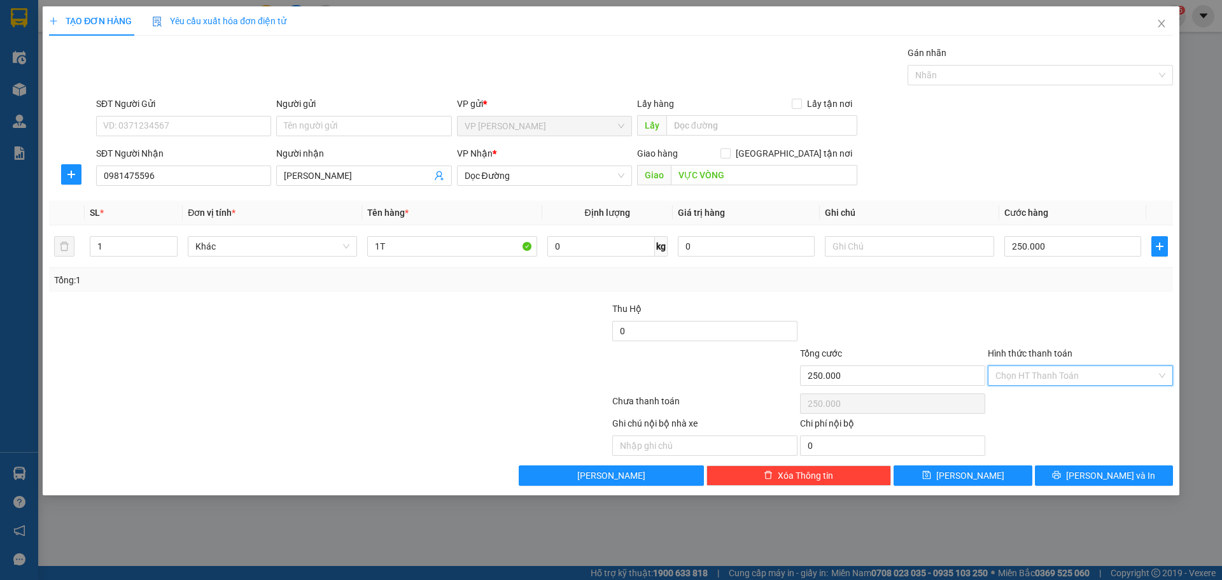
click at [1059, 376] on input "Hình thức thanh toán" at bounding box center [1076, 375] width 161 height 19
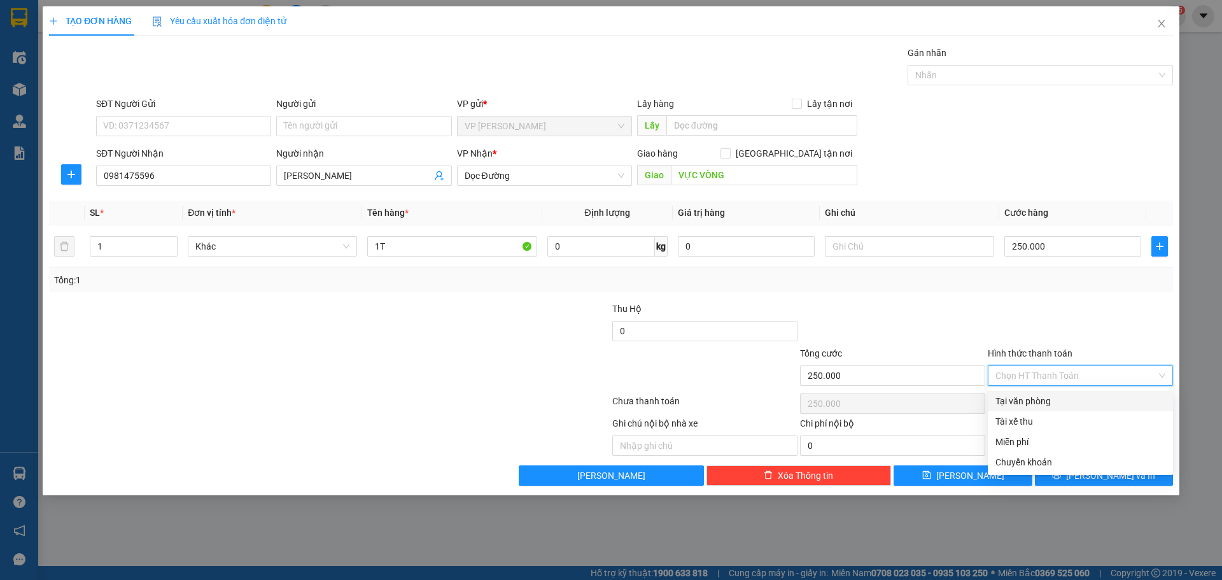
click at [1041, 395] on div "Tại văn phòng" at bounding box center [1081, 401] width 170 height 14
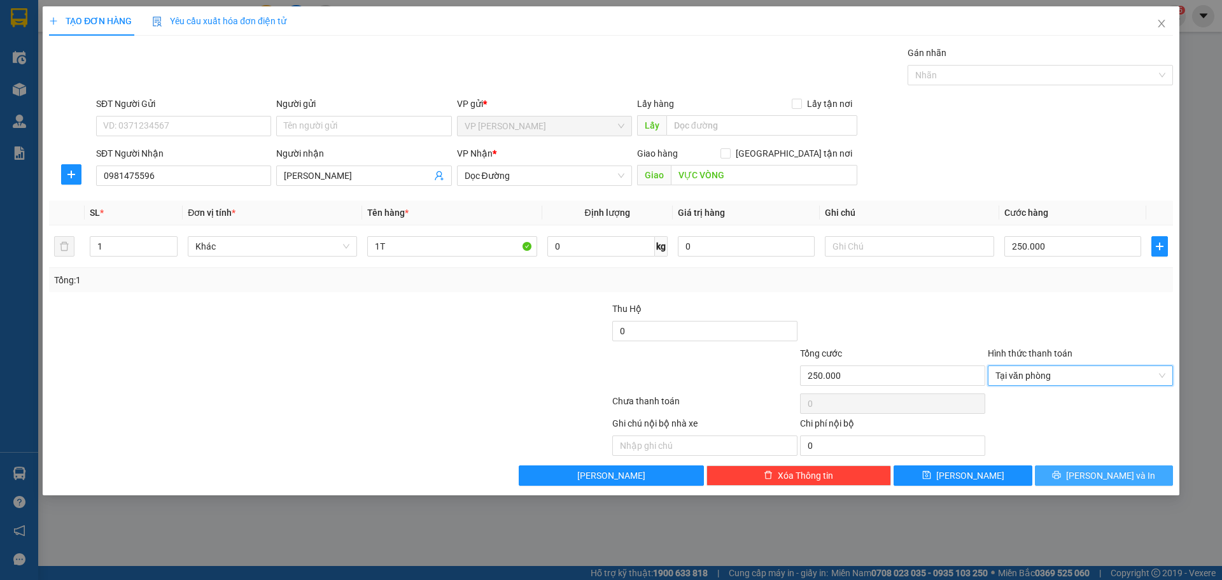
click at [1103, 475] on span "Lưu và In" at bounding box center [1110, 476] width 89 height 14
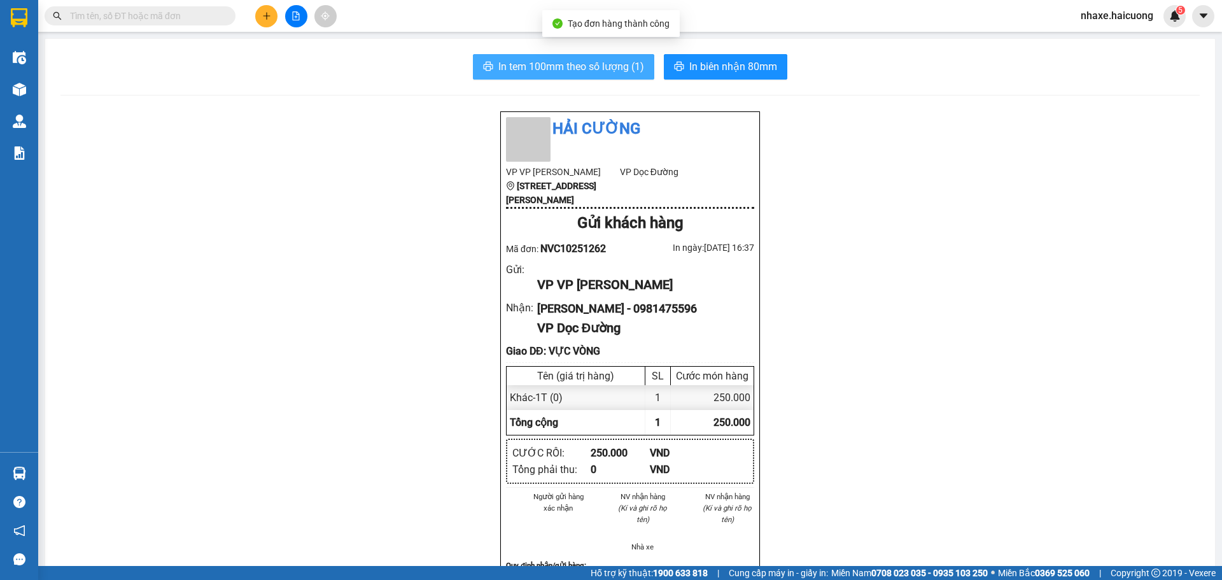
click at [590, 61] on span "In tem 100mm theo số lượng (1)" at bounding box center [571, 67] width 146 height 16
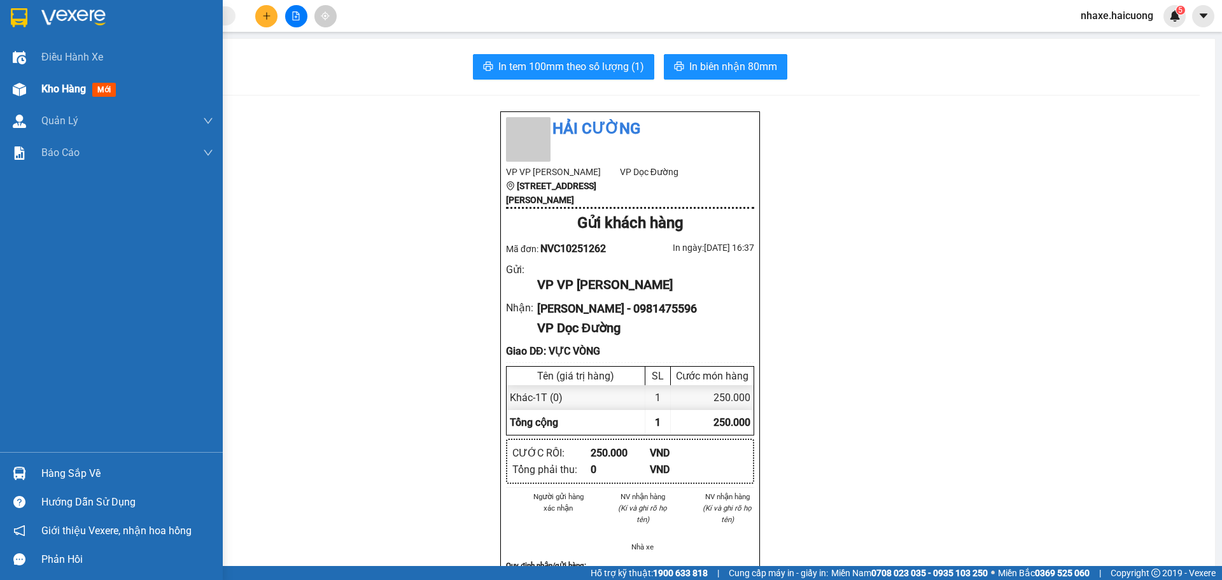
click at [6, 102] on div "Kho hàng mới" at bounding box center [111, 89] width 223 height 32
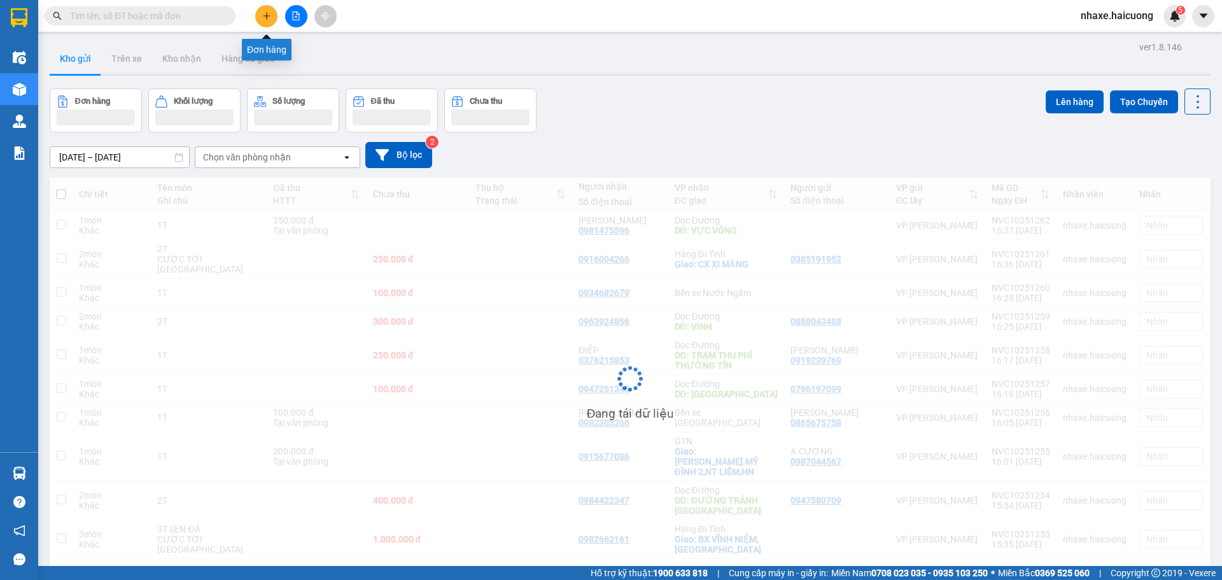
click at [271, 18] on icon "plus" at bounding box center [266, 15] width 9 height 9
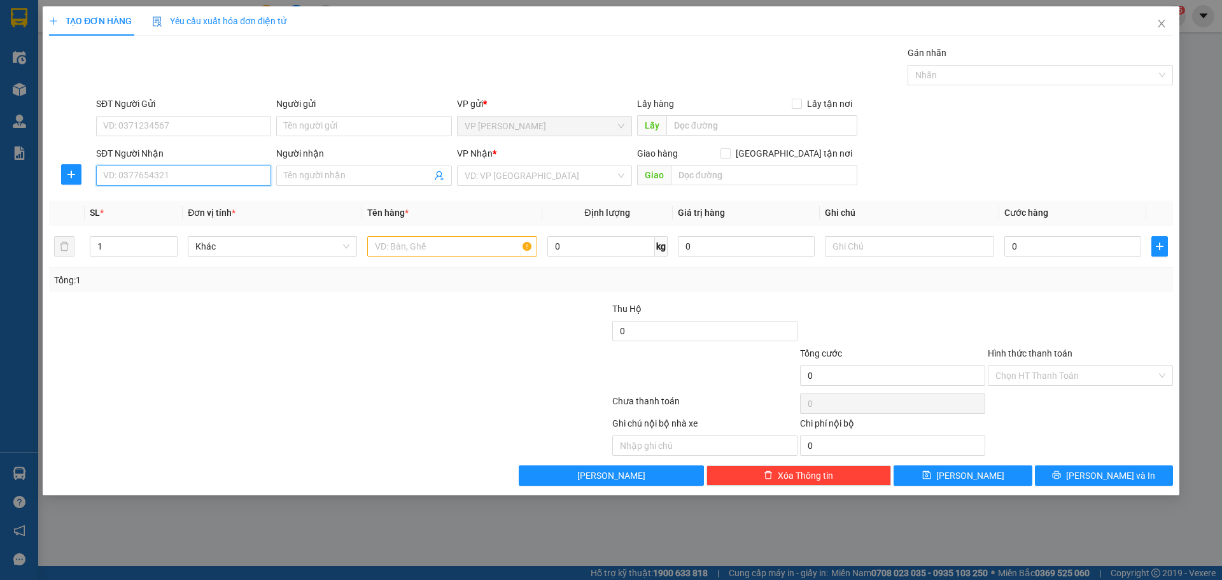
click at [204, 181] on input "SĐT Người Nhận" at bounding box center [183, 176] width 175 height 20
click at [197, 116] on div "SĐT Người Gửi VD: 0371234567" at bounding box center [183, 119] width 175 height 45
click at [197, 120] on input "SĐT Người Gửi" at bounding box center [183, 126] width 175 height 20
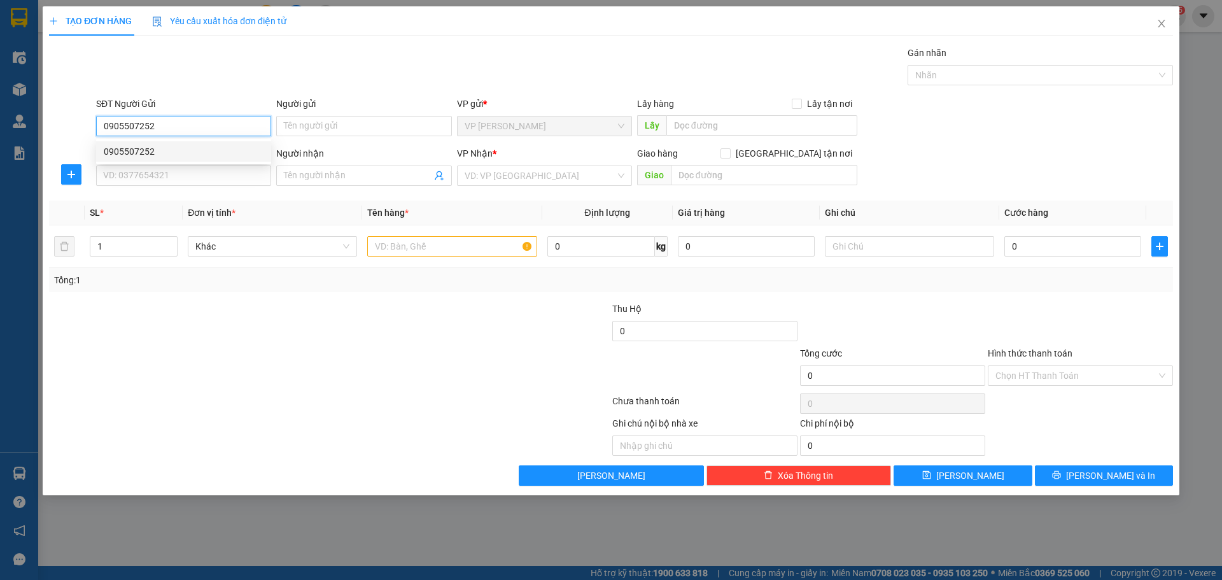
click at [187, 147] on div "0905507252" at bounding box center [184, 152] width 160 height 14
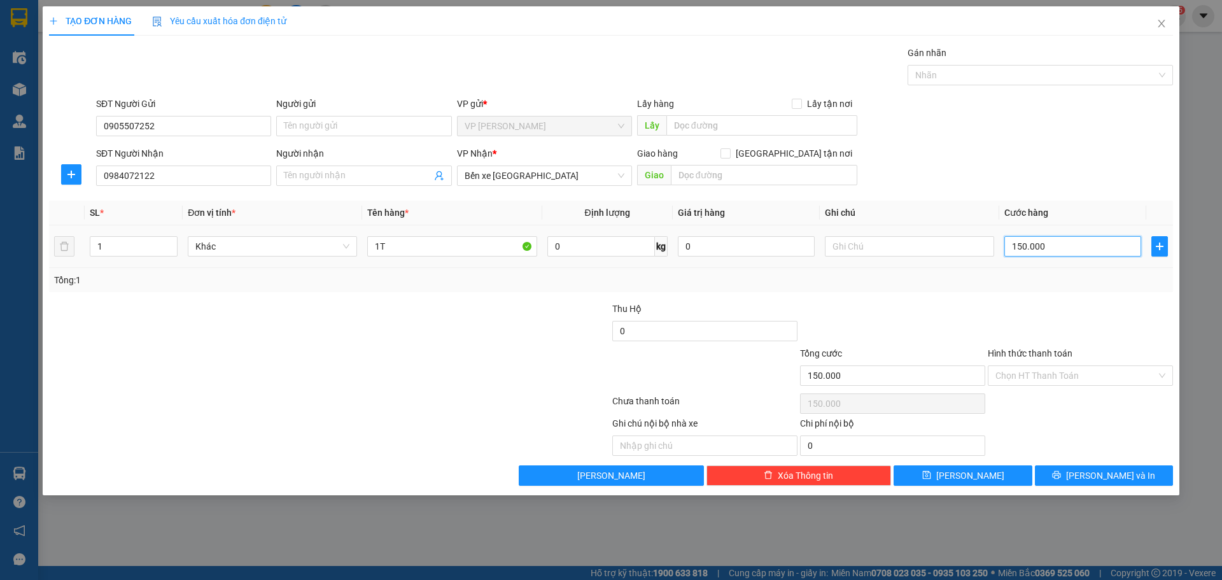
click at [1060, 252] on input "150.000" at bounding box center [1072, 246] width 137 height 20
click at [355, 171] on input "Người nhận" at bounding box center [357, 176] width 147 height 14
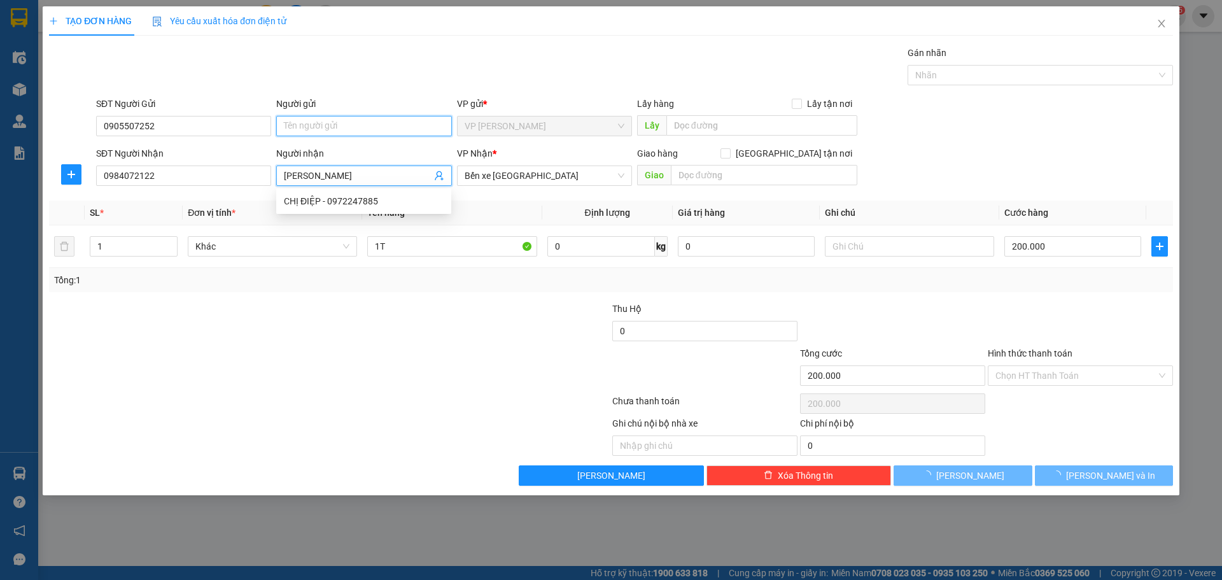
click at [388, 123] on input "Người gửi" at bounding box center [363, 126] width 175 height 20
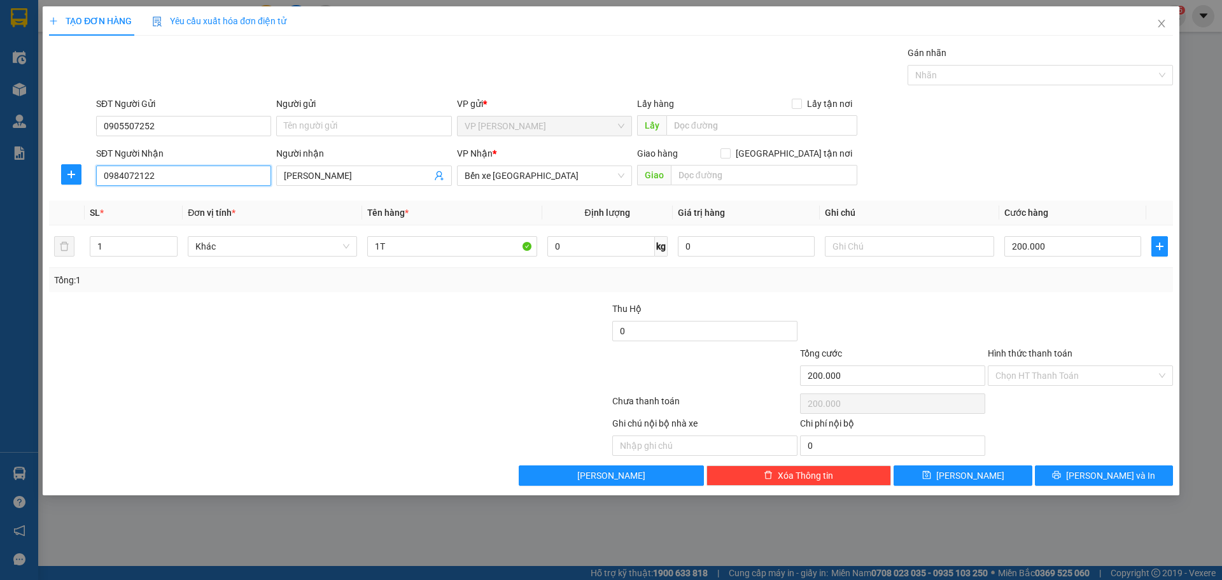
click at [123, 178] on input "0984072122" at bounding box center [183, 176] width 175 height 20
click at [262, 337] on div at bounding box center [236, 324] width 376 height 45
click at [178, 123] on input "0905507252" at bounding box center [183, 126] width 175 height 20
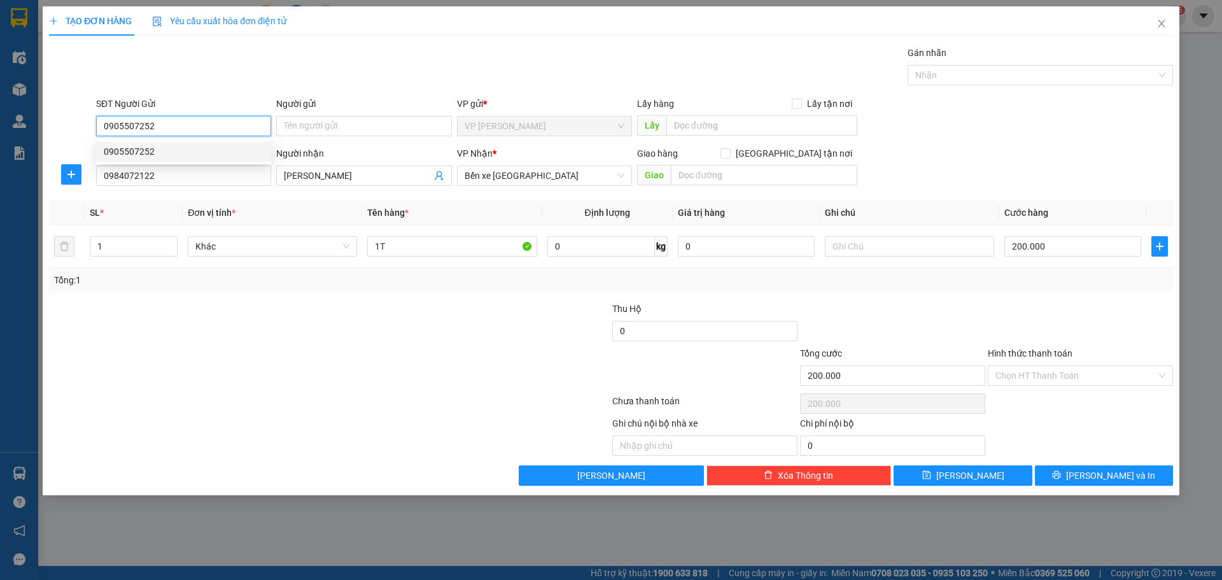
click at [122, 127] on input "0905507252" at bounding box center [183, 126] width 175 height 20
click at [137, 127] on input "0905507252" at bounding box center [183, 126] width 175 height 20
click at [1103, 479] on span "Lưu và In" at bounding box center [1110, 476] width 89 height 14
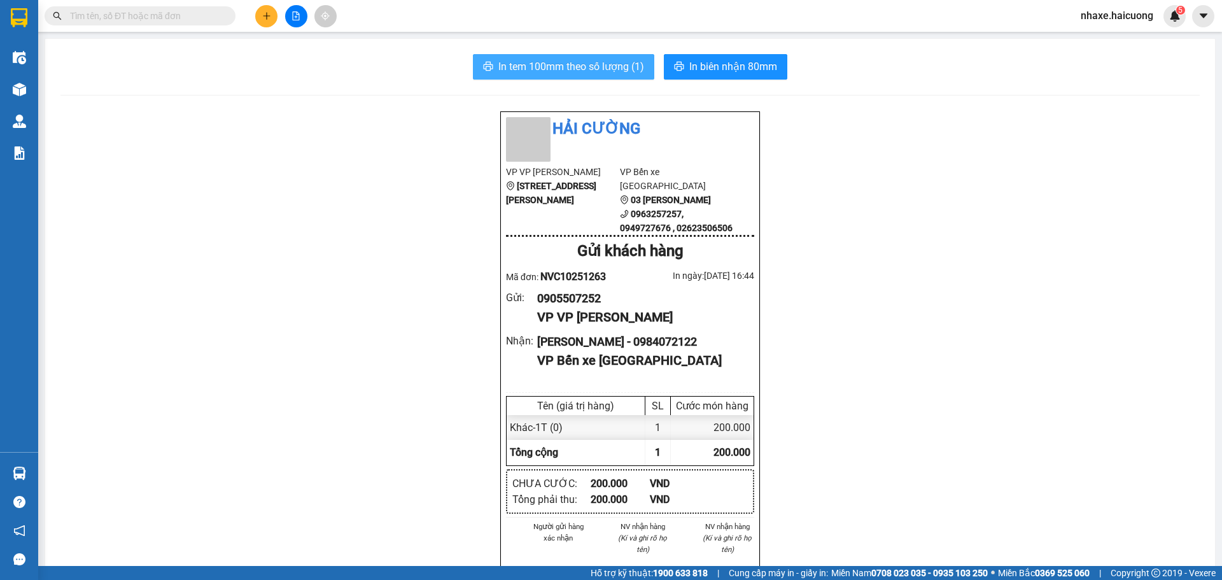
click at [541, 63] on span "In tem 100mm theo số lượng (1)" at bounding box center [571, 67] width 146 height 16
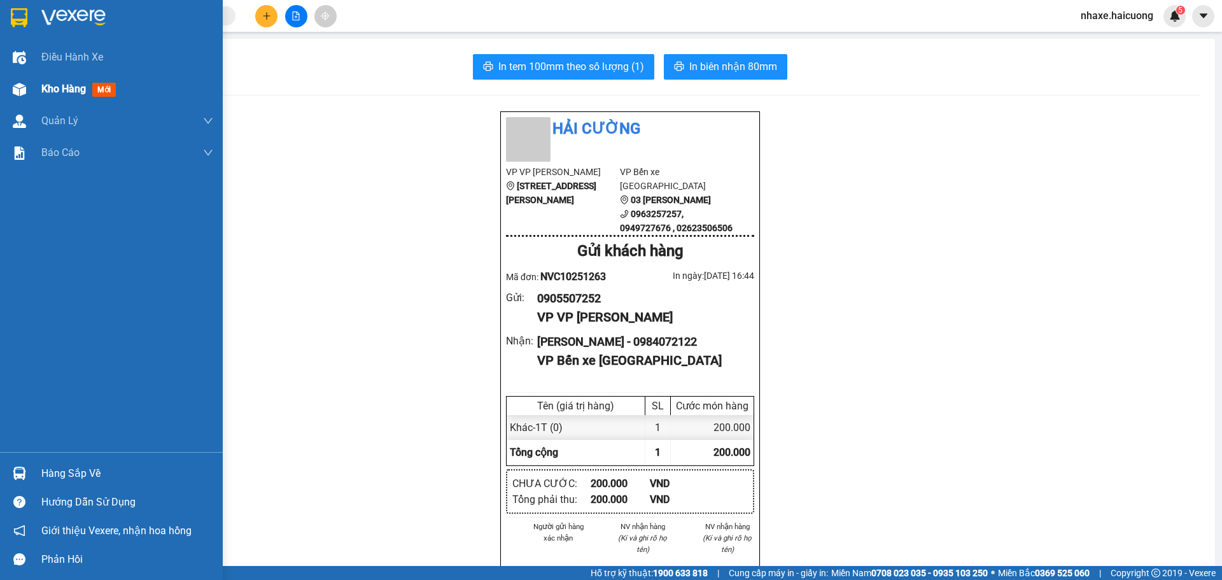
click at [57, 90] on span "Kho hàng" at bounding box center [63, 89] width 45 height 12
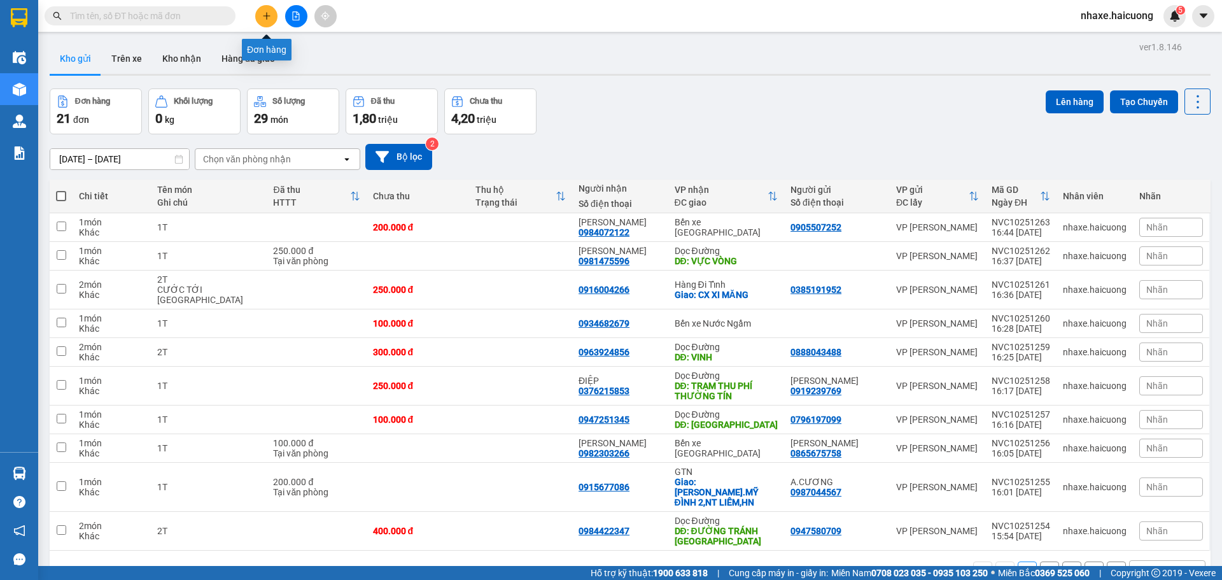
click at [270, 21] on button at bounding box center [266, 16] width 22 height 22
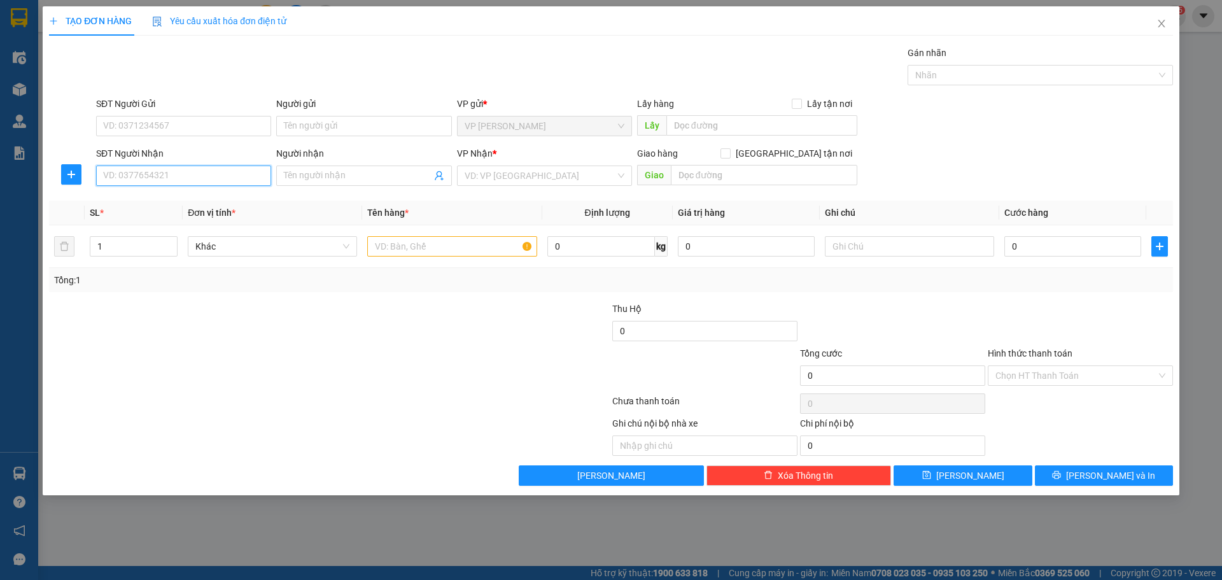
click at [164, 178] on input "SĐT Người Nhận" at bounding box center [183, 176] width 175 height 20
click at [141, 199] on div "0975056053" at bounding box center [184, 201] width 160 height 14
click at [346, 184] on span at bounding box center [363, 176] width 175 height 20
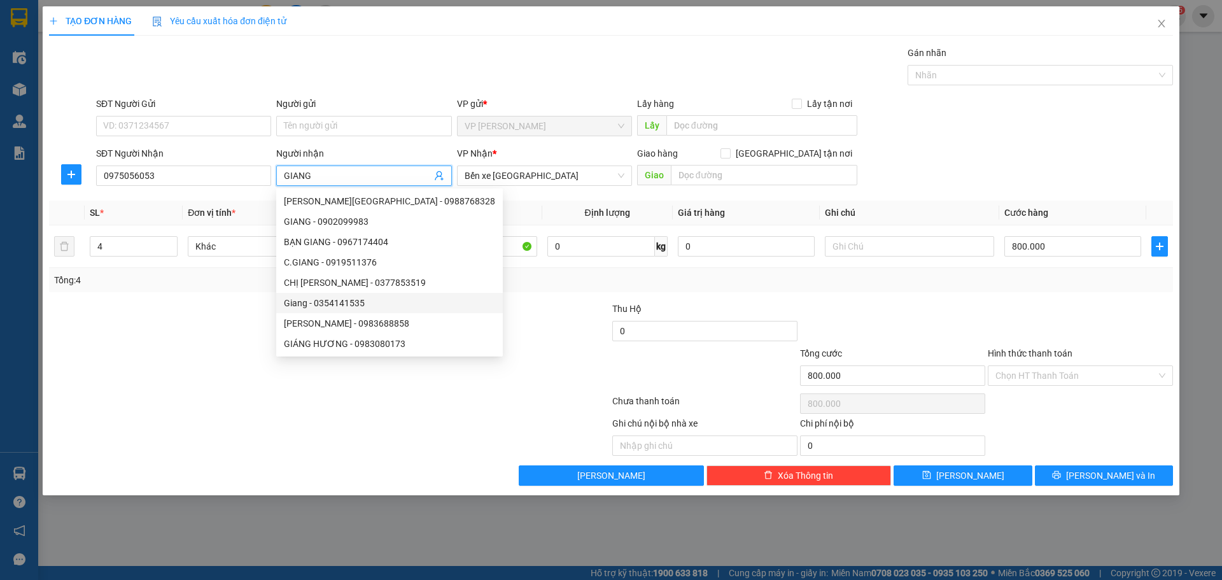
click at [211, 334] on div at bounding box center [236, 324] width 376 height 45
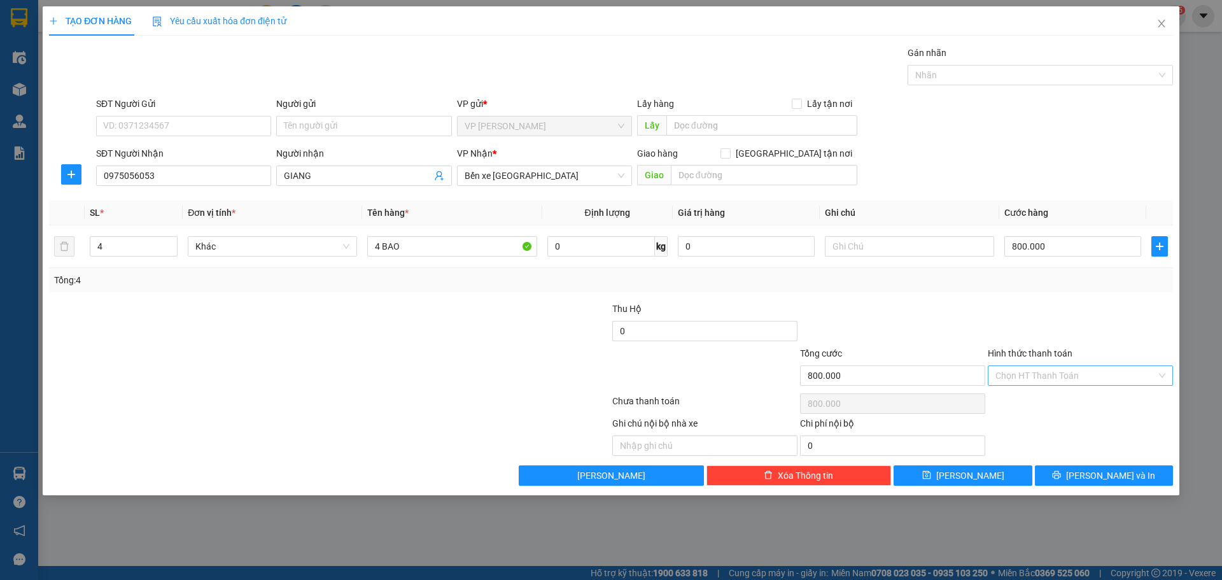
click at [1052, 381] on input "Hình thức thanh toán" at bounding box center [1076, 375] width 161 height 19
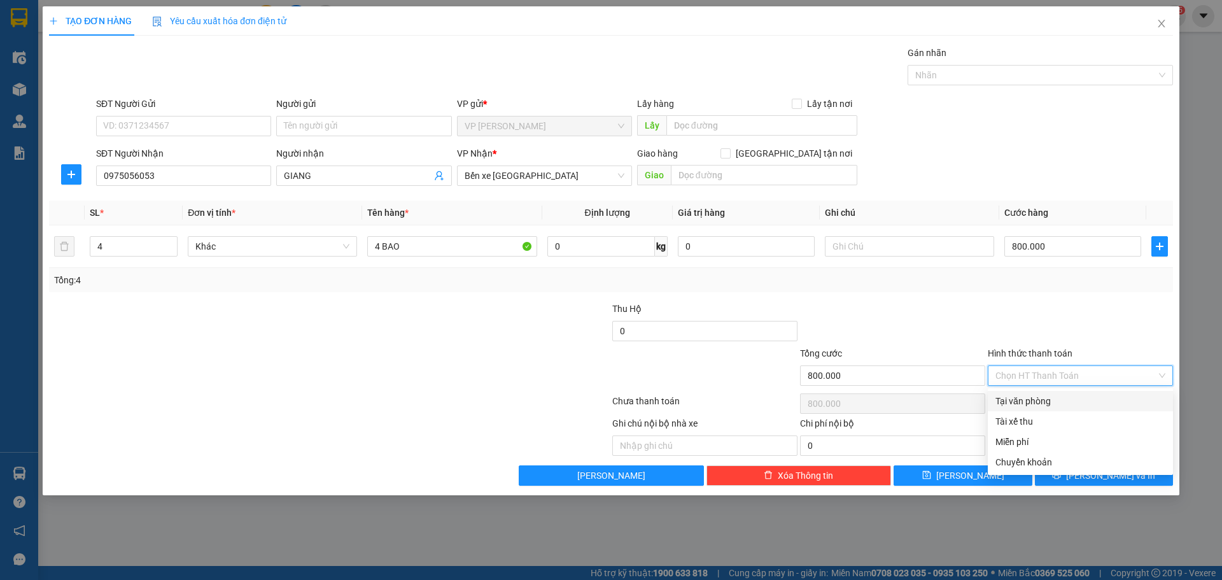
click at [1040, 401] on div "Tại văn phòng" at bounding box center [1081, 401] width 170 height 14
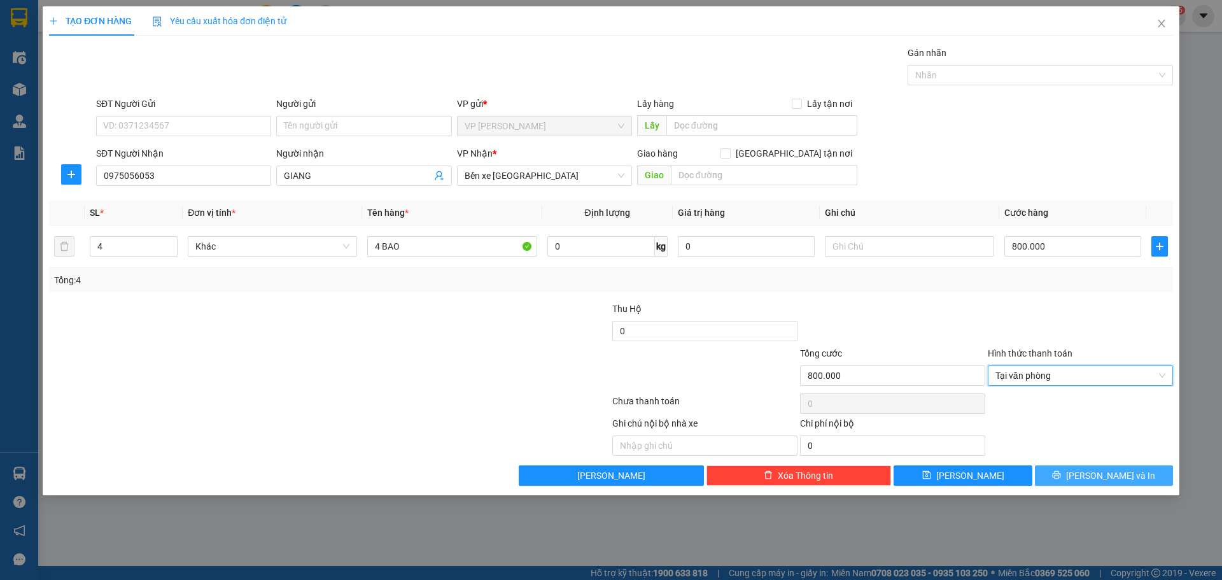
click at [1105, 481] on span "Lưu và In" at bounding box center [1110, 476] width 89 height 14
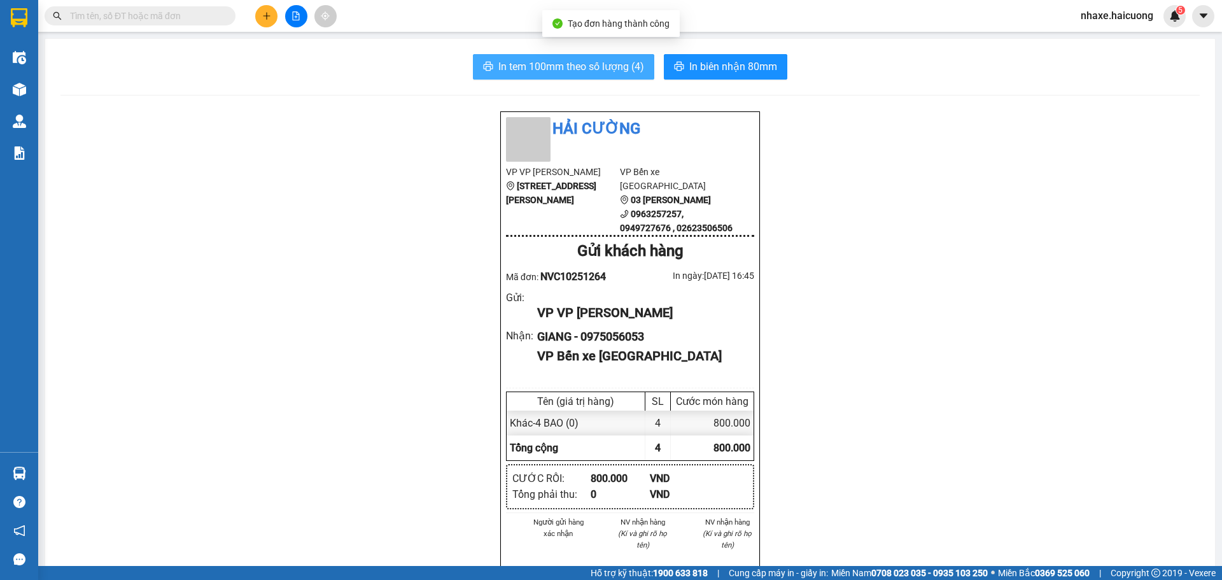
click at [616, 66] on span "In tem 100mm theo số lượng (4)" at bounding box center [571, 67] width 146 height 16
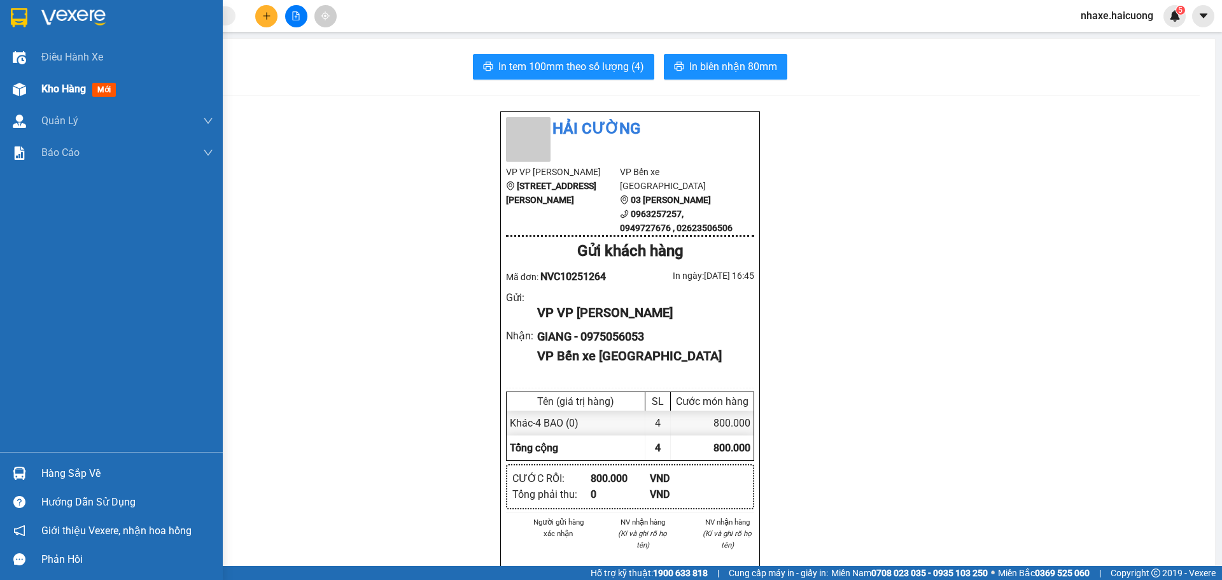
click at [26, 95] on div at bounding box center [19, 89] width 22 height 22
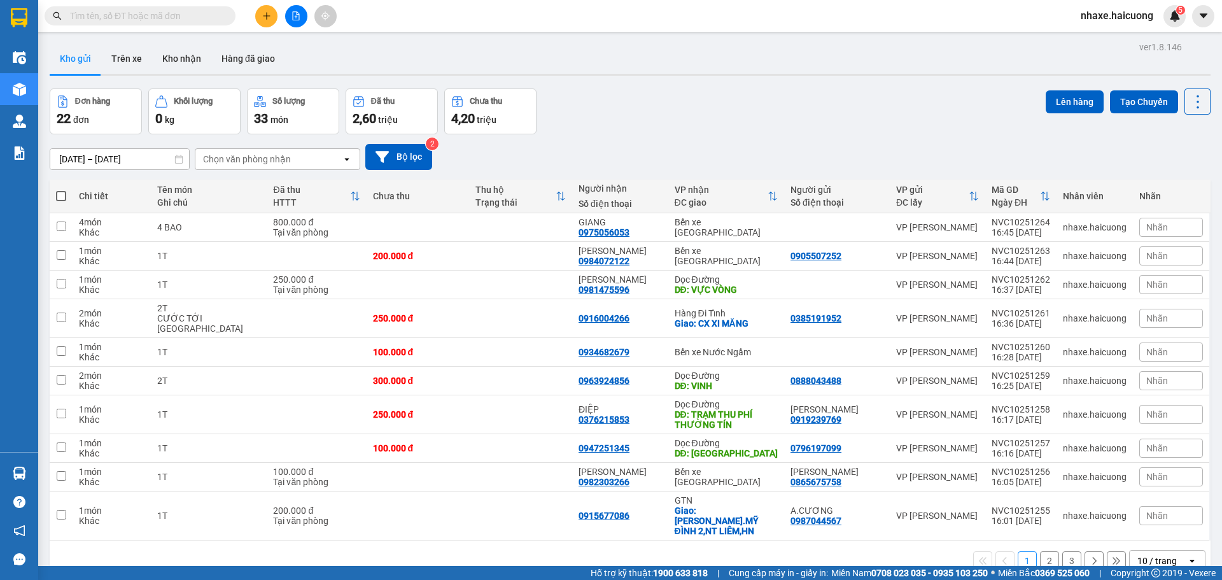
click at [274, 22] on button at bounding box center [266, 16] width 22 height 22
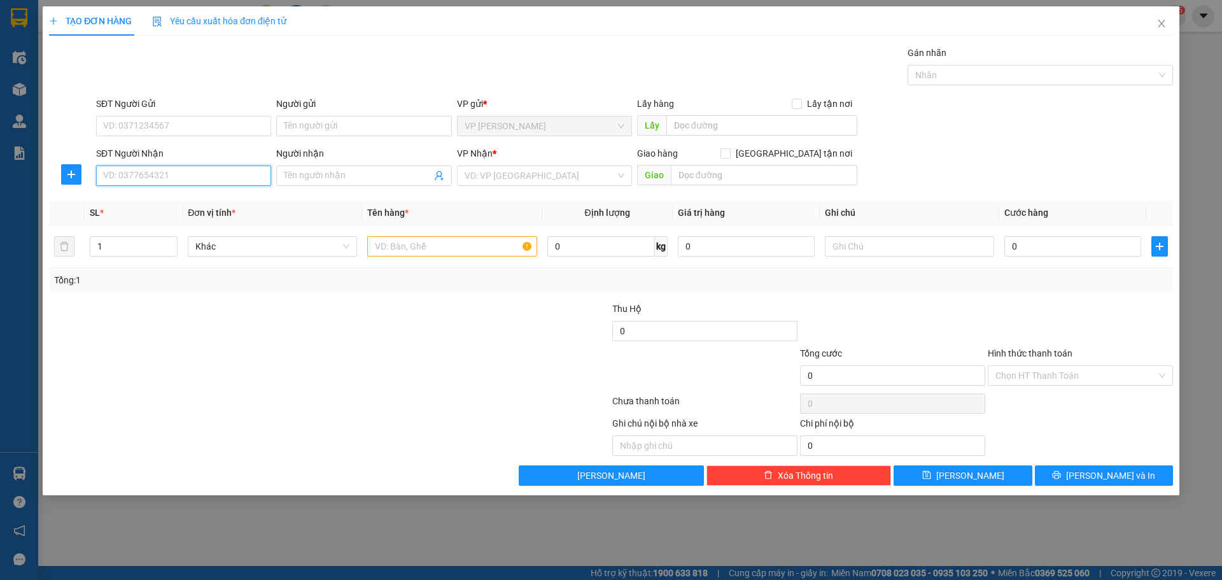
click at [237, 176] on input "SĐT Người Nhận" at bounding box center [183, 176] width 175 height 20
click at [118, 177] on input "0886186388" at bounding box center [183, 176] width 175 height 20
click at [132, 176] on input "0886186388" at bounding box center [183, 176] width 175 height 20
click at [121, 178] on input "0886186388" at bounding box center [183, 176] width 175 height 20
click at [119, 178] on input "0886186388" at bounding box center [183, 176] width 175 height 20
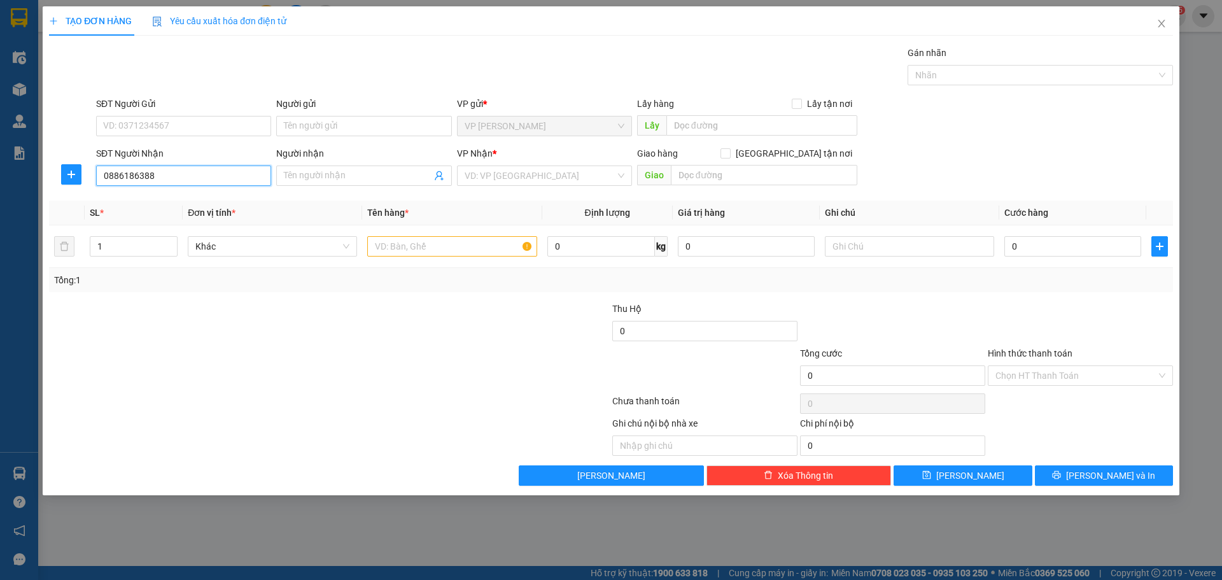
click at [132, 178] on input "0886186388" at bounding box center [183, 176] width 175 height 20
click at [539, 182] on input "search" at bounding box center [540, 175] width 151 height 19
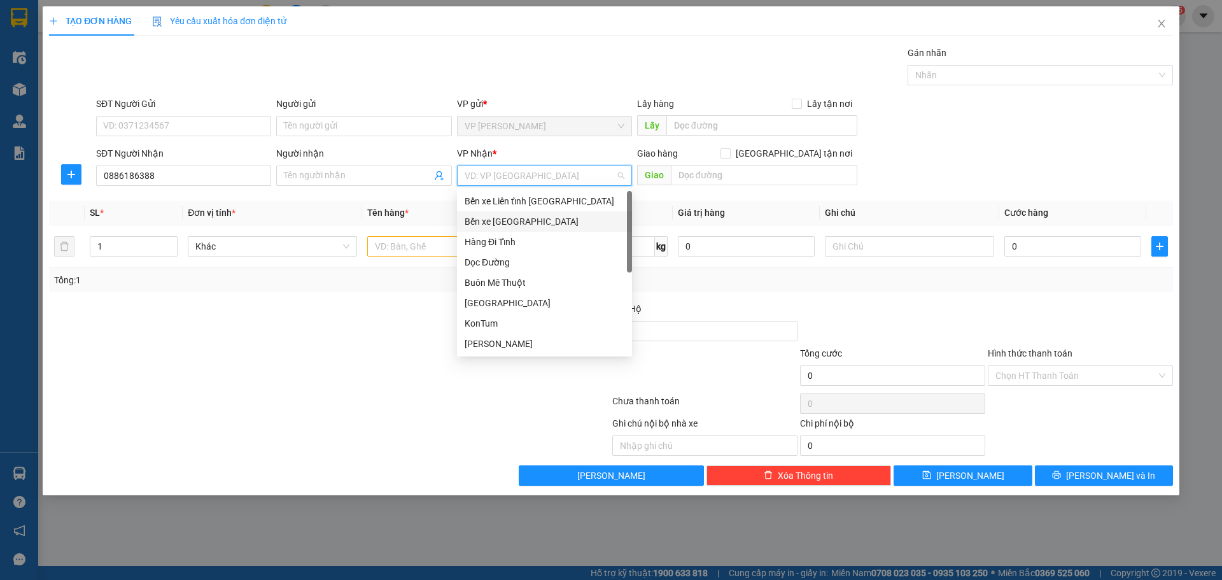
click at [529, 225] on div "Bến xe [GEOGRAPHIC_DATA]" at bounding box center [545, 222] width 160 height 14
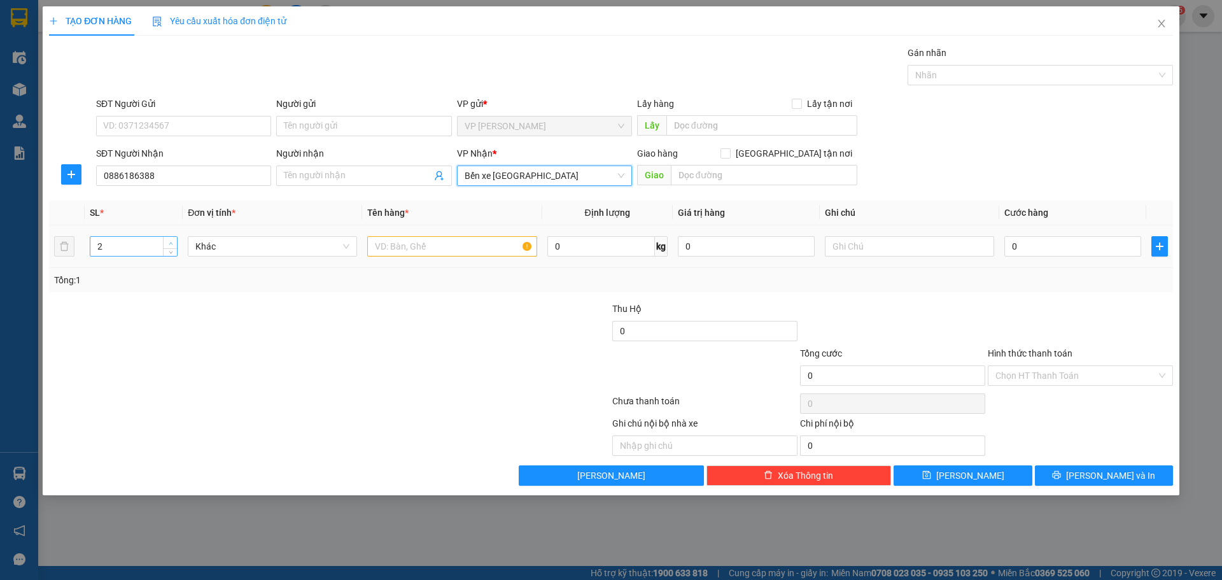
click at [167, 241] on span "up" at bounding box center [171, 243] width 8 height 8
click at [378, 245] on input "text" at bounding box center [451, 246] width 169 height 20
click at [406, 335] on div at bounding box center [236, 324] width 376 height 45
click at [1031, 246] on input "0" at bounding box center [1072, 246] width 137 height 20
click at [407, 362] on div at bounding box center [236, 368] width 376 height 45
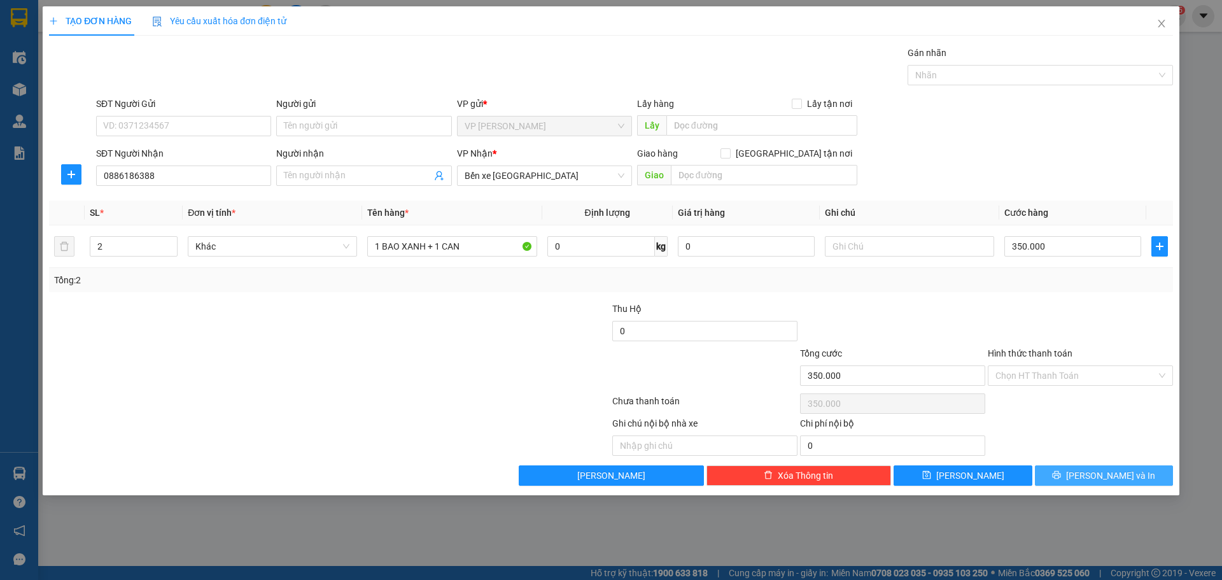
click at [1061, 476] on icon "printer" at bounding box center [1056, 474] width 9 height 9
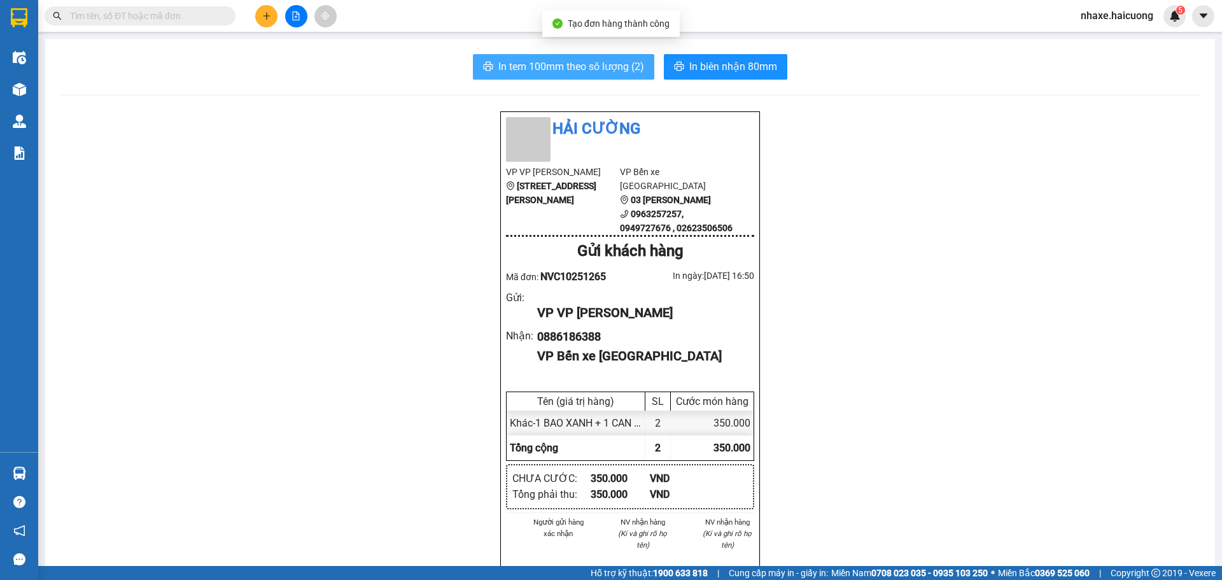
click at [597, 67] on span "In tem 100mm theo số lượng (2)" at bounding box center [571, 67] width 146 height 16
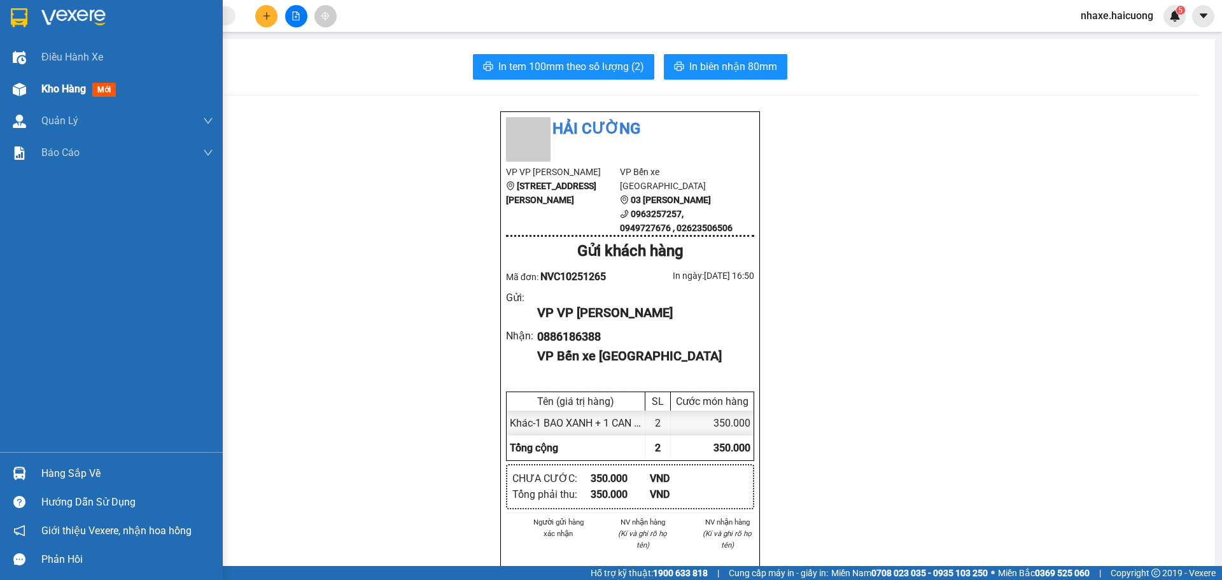
click at [26, 100] on div at bounding box center [19, 89] width 22 height 22
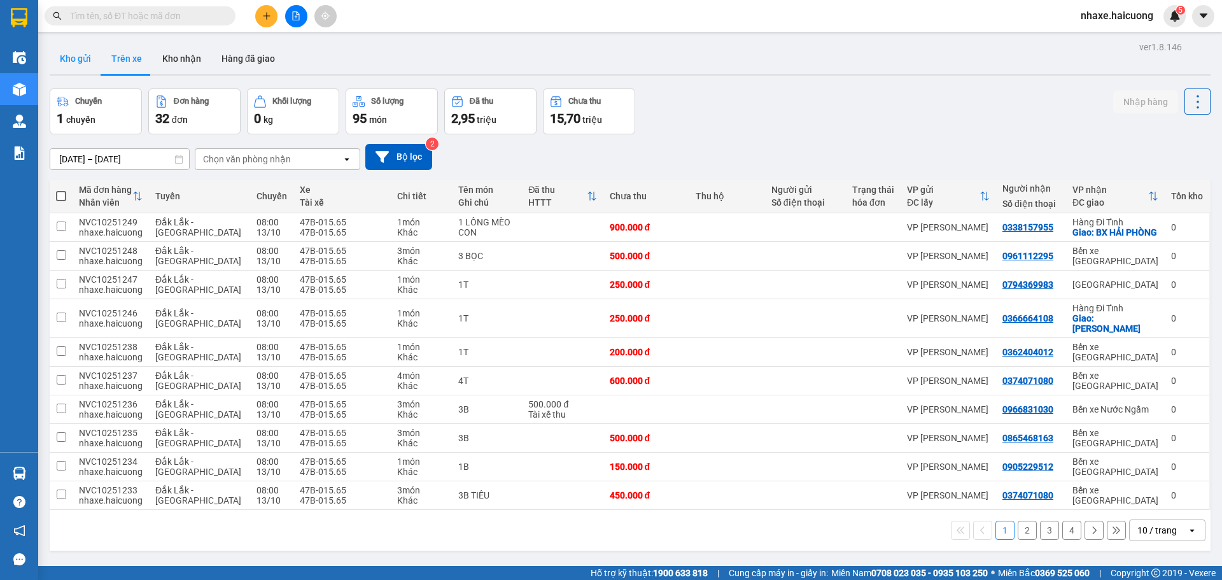
click at [86, 60] on button "Kho gửi" at bounding box center [76, 58] width 52 height 31
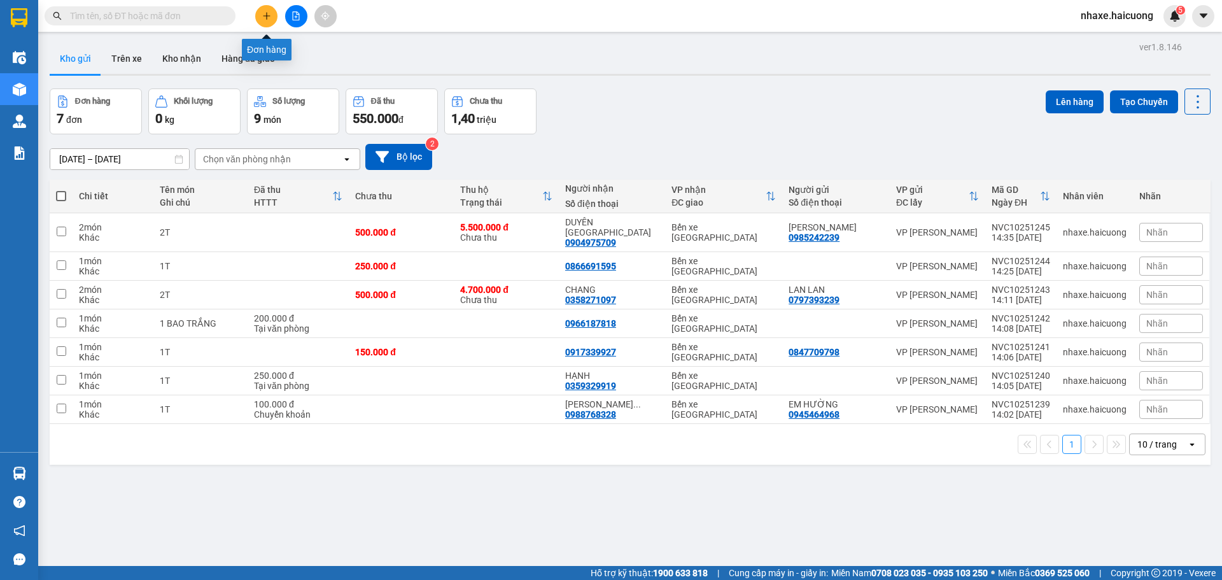
click at [269, 19] on icon "plus" at bounding box center [266, 15] width 9 height 9
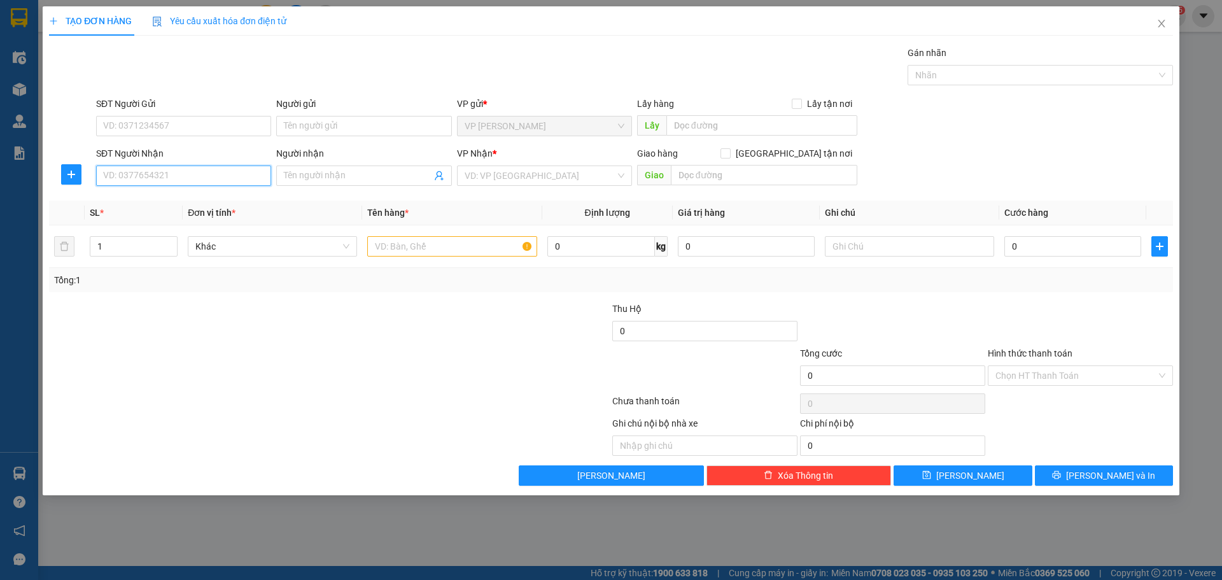
click at [180, 183] on input "SĐT Người Nhận" at bounding box center [183, 176] width 175 height 20
click at [206, 129] on input "SĐT Người Gửi" at bounding box center [183, 126] width 175 height 20
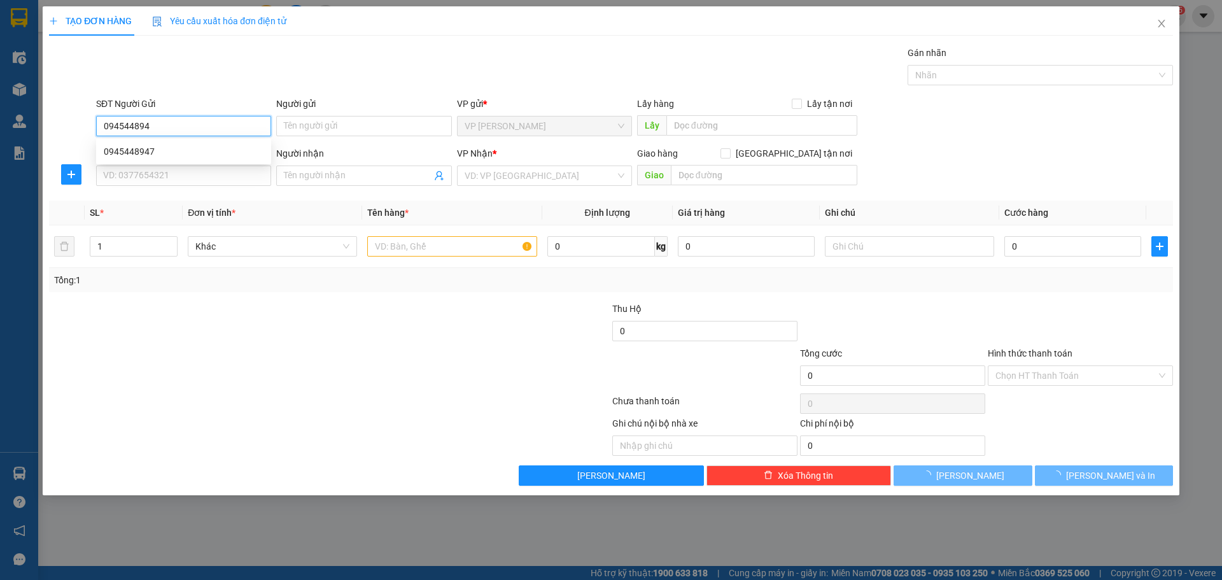
type input "0945448947"
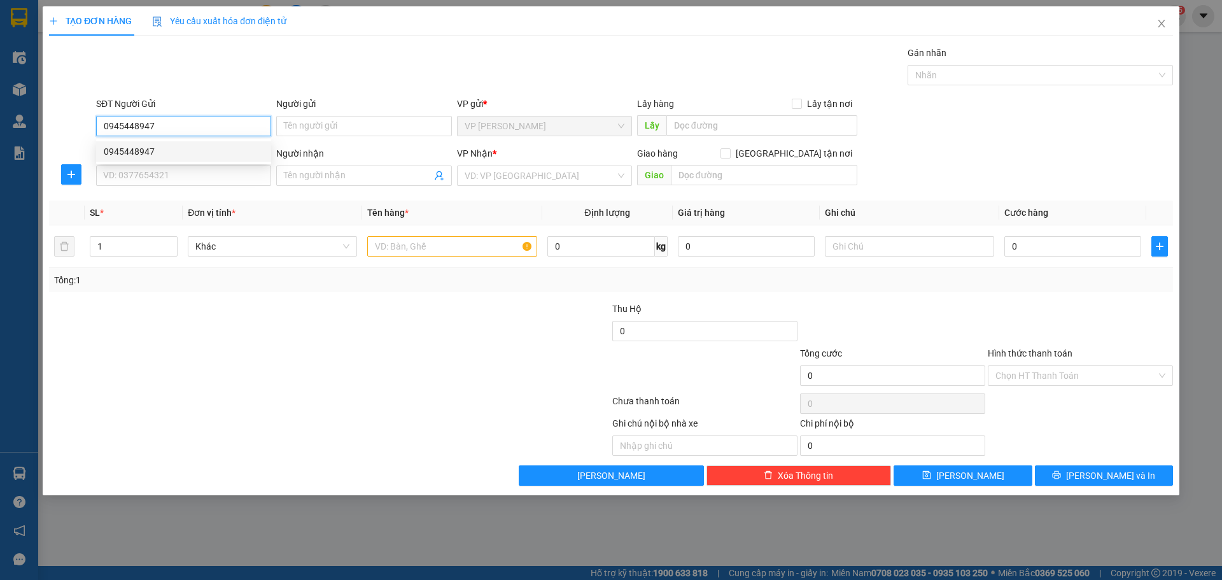
click at [182, 153] on div "0945448947" at bounding box center [184, 152] width 160 height 14
type input "0915185282"
type input "A.VIỆT"
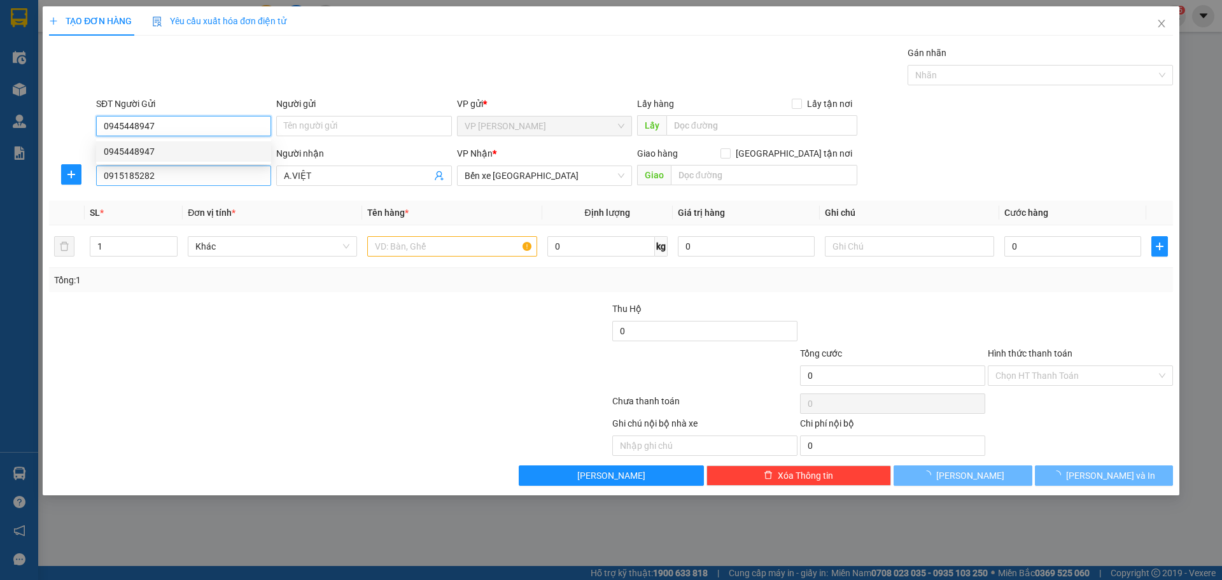
type input "750.000"
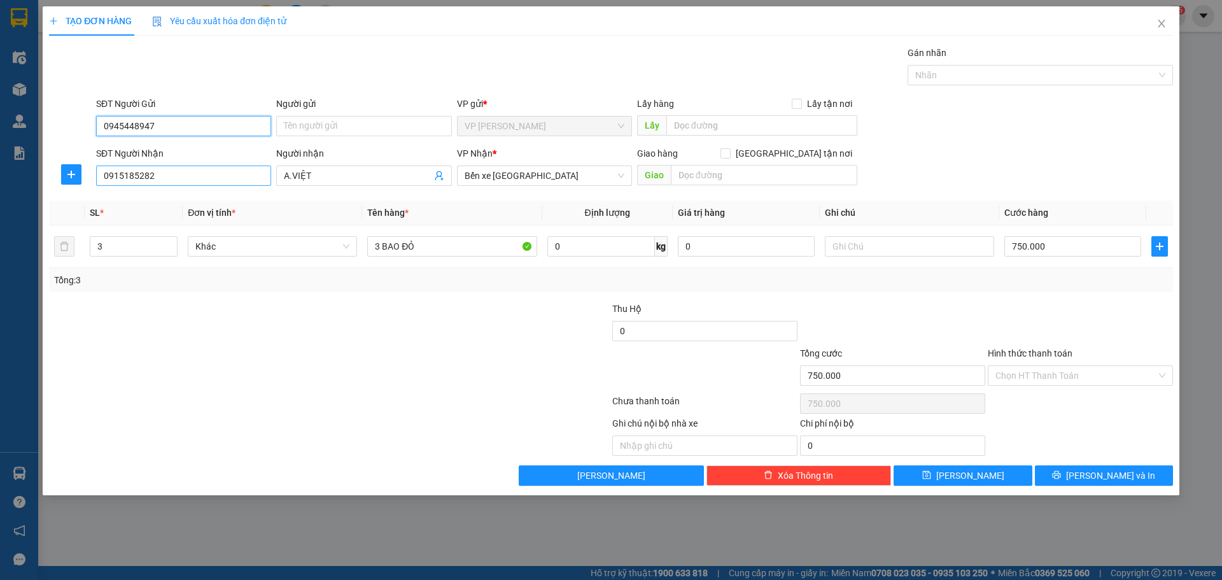
type input "0945448947"
click at [183, 181] on input "0915185282" at bounding box center [183, 176] width 175 height 20
type input "0947484879"
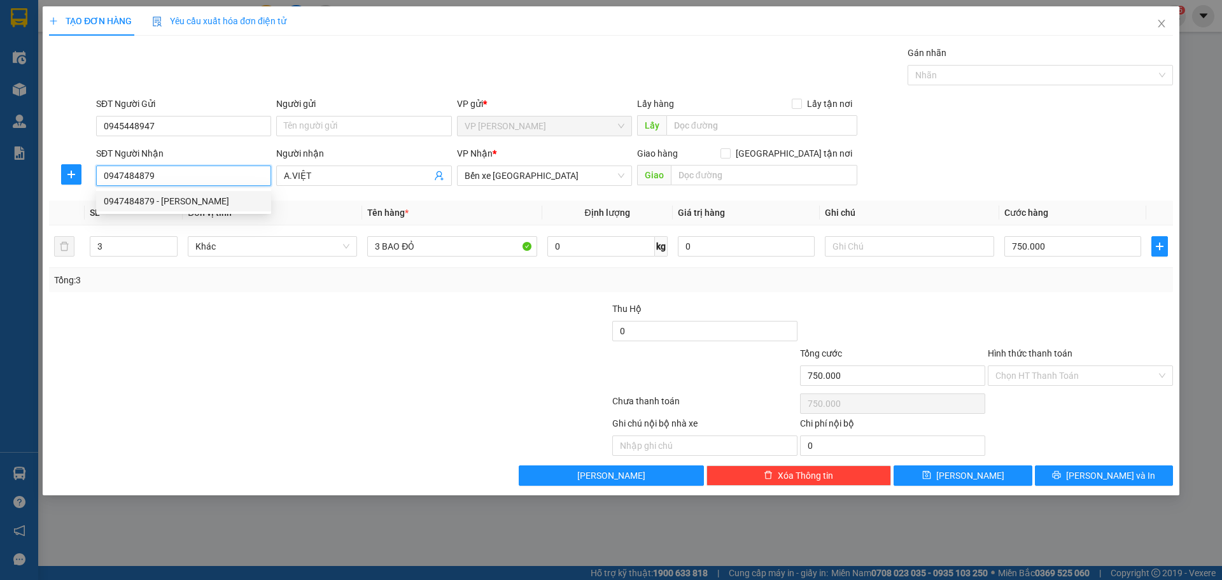
click at [191, 204] on div "0947484879 - [PERSON_NAME]" at bounding box center [184, 201] width 160 height 14
type input "[PERSON_NAME]"
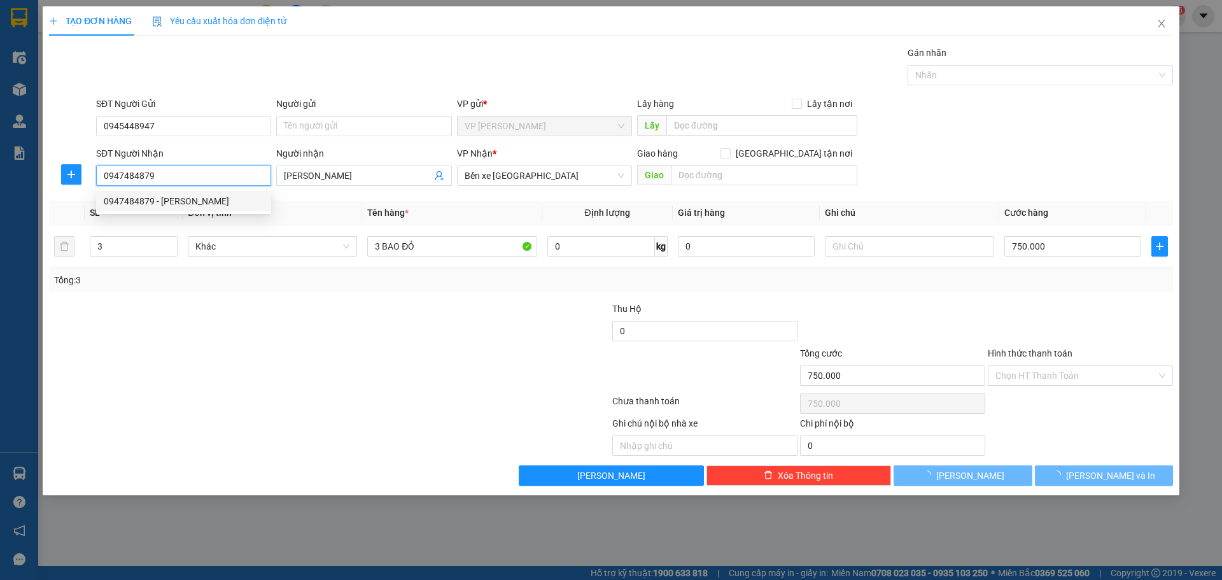
type input "500.000"
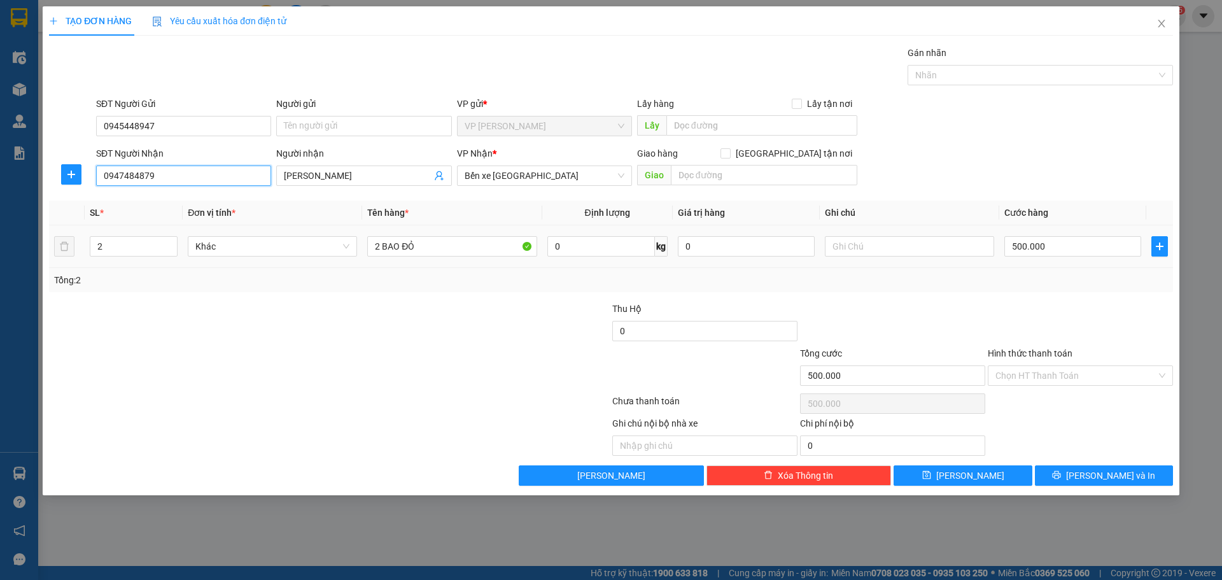
type input "0947484879"
click at [351, 371] on div at bounding box center [236, 368] width 376 height 45
click at [443, 245] on input "2 BAO ĐỎ" at bounding box center [451, 246] width 169 height 20
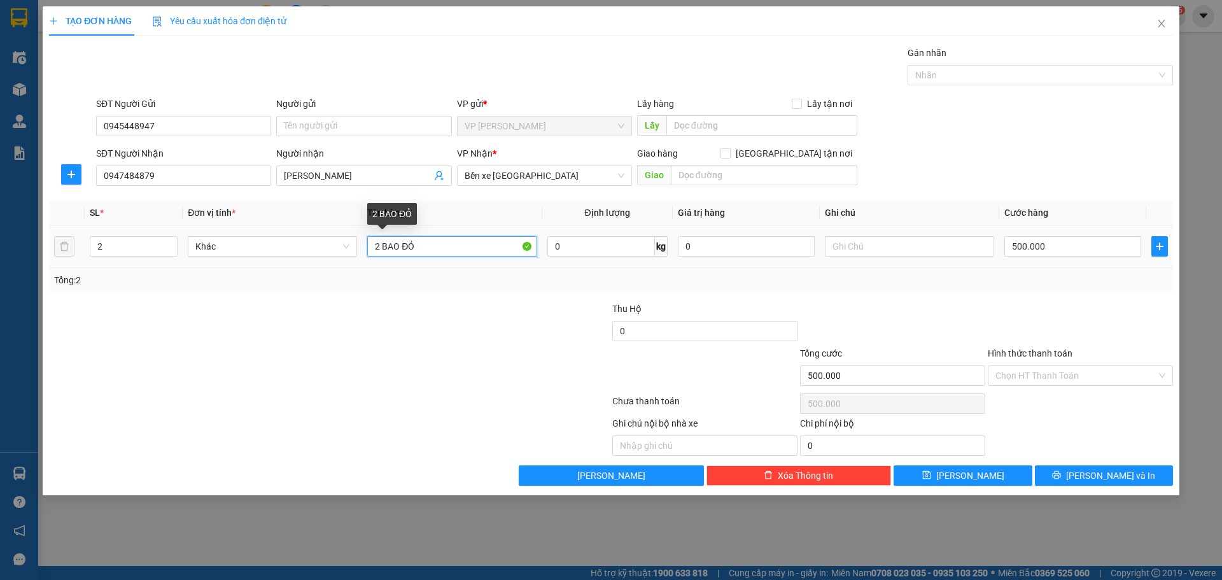
click at [443, 245] on input "2 BAO ĐỎ" at bounding box center [451, 246] width 169 height 20
type input "1 BAO ĐỎ+ 1 BAO XANH"
click at [451, 326] on div at bounding box center [517, 324] width 188 height 45
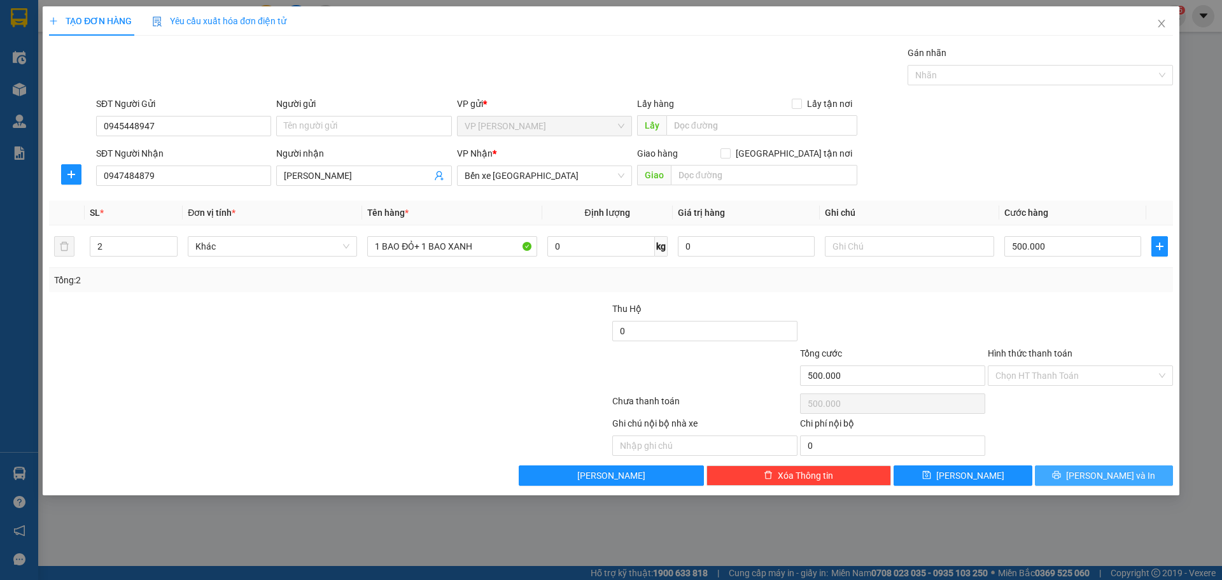
click at [1093, 476] on span "[PERSON_NAME] và In" at bounding box center [1110, 476] width 89 height 14
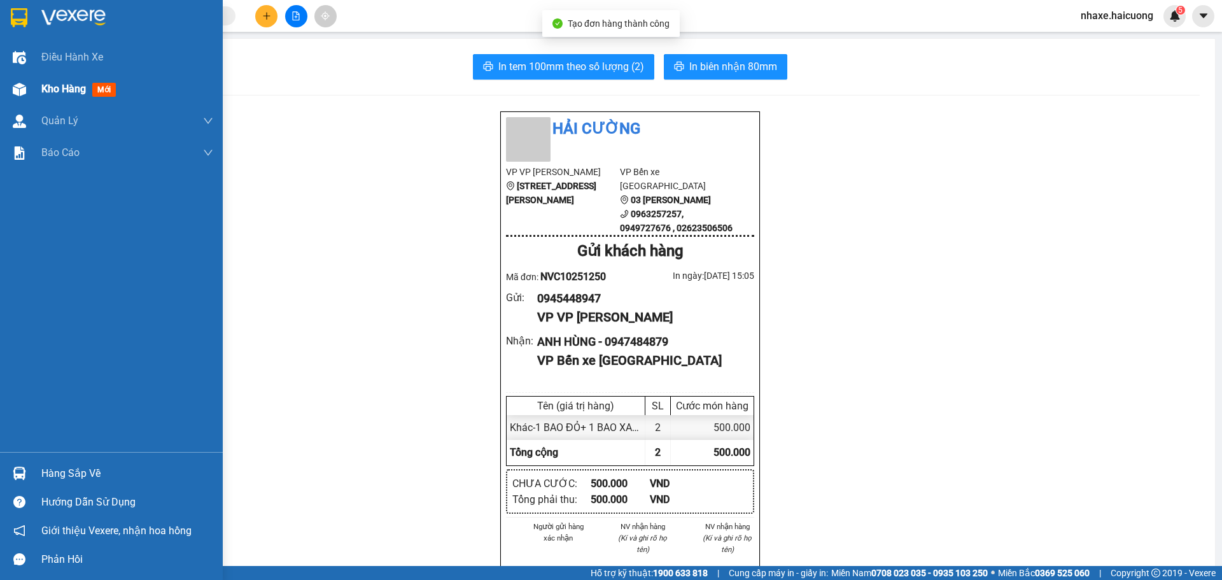
click at [16, 101] on div "Kho hàng mới" at bounding box center [111, 89] width 223 height 32
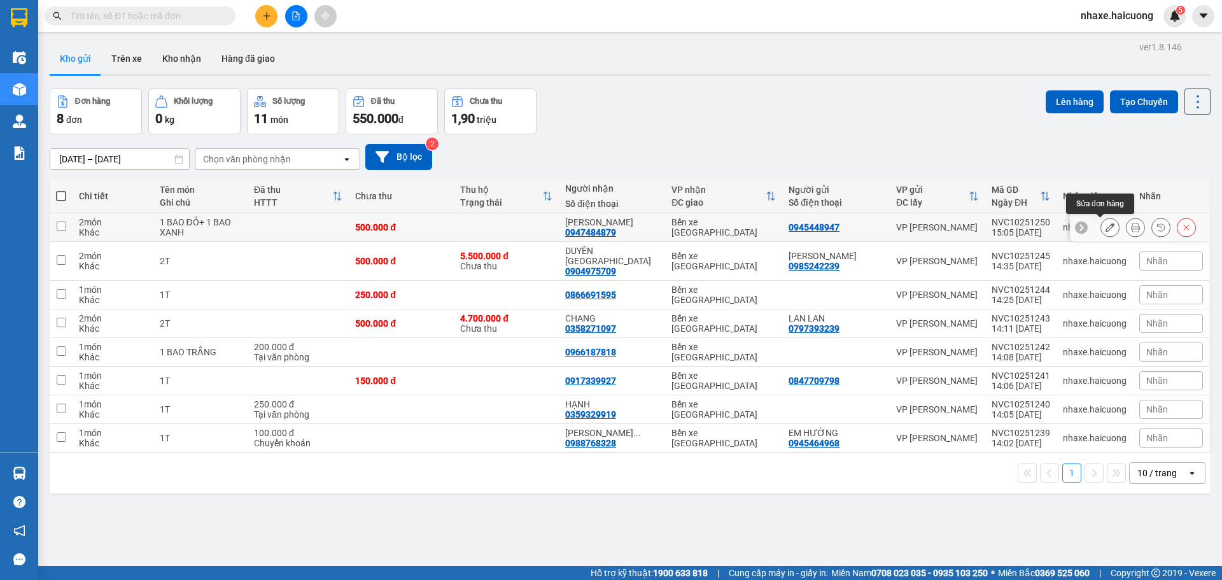
click at [1101, 227] on div at bounding box center [1110, 227] width 19 height 19
click at [1101, 229] on button at bounding box center [1110, 227] width 18 height 22
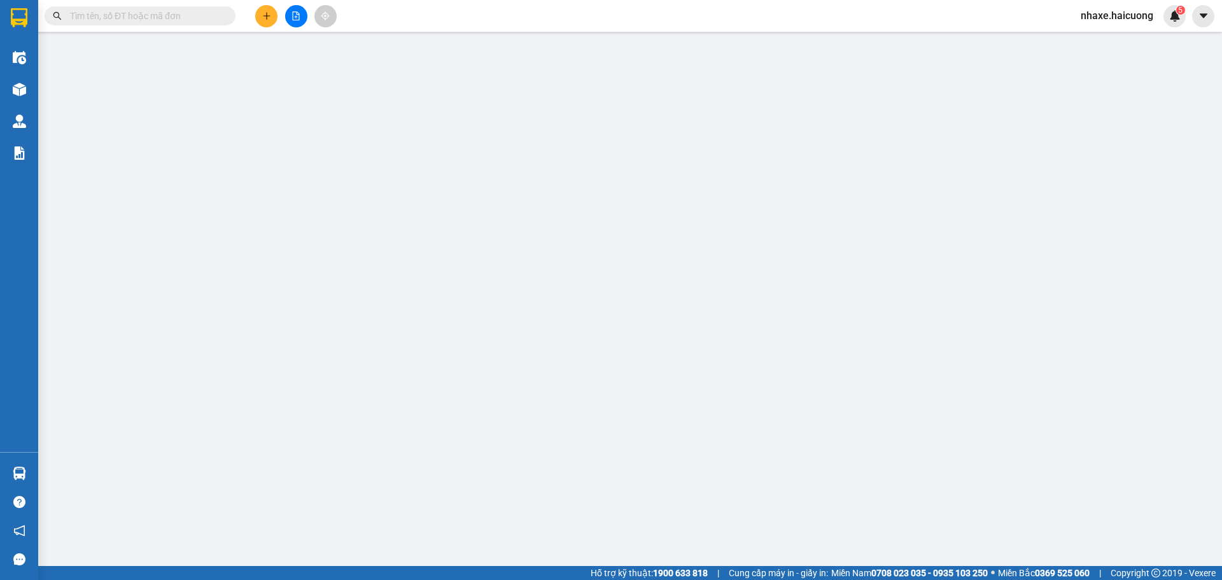
type input "0945448947"
type input "0947484879"
type input "[PERSON_NAME]"
type input "500.000"
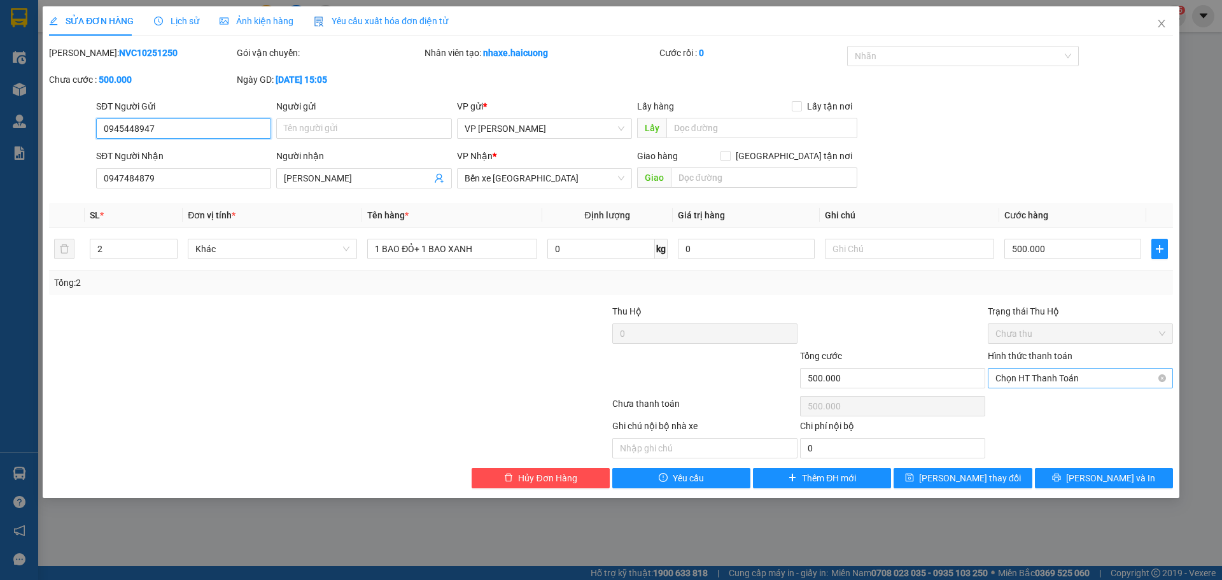
click at [1109, 381] on span "Chọn HT Thanh Toán" at bounding box center [1081, 378] width 170 height 19
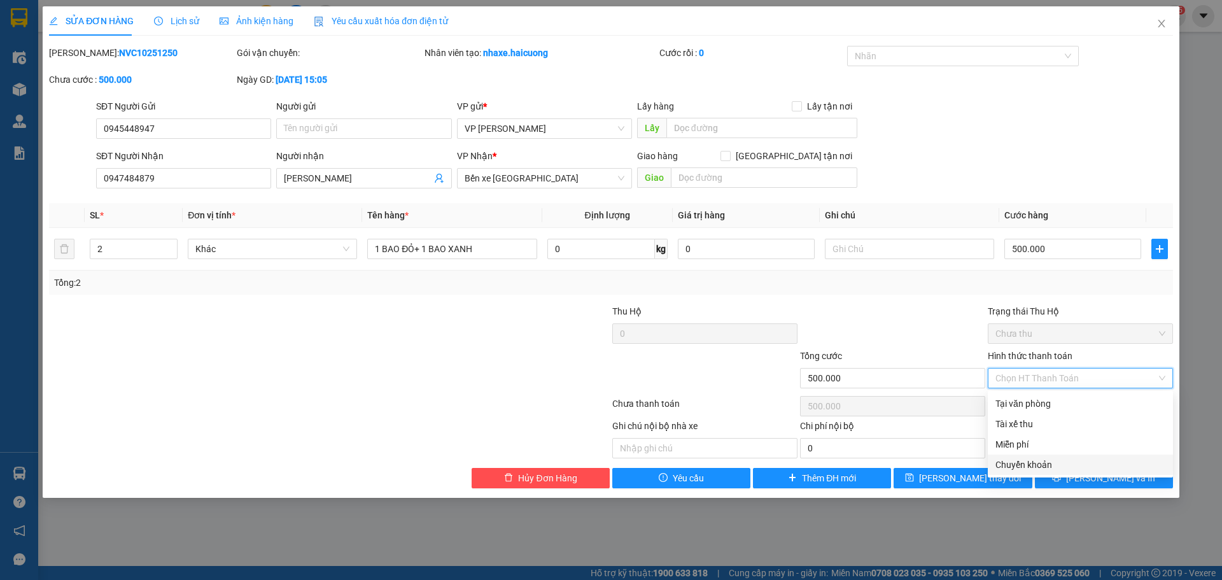
click at [1061, 458] on div "Chuyển khoản" at bounding box center [1081, 465] width 170 height 14
type input "0"
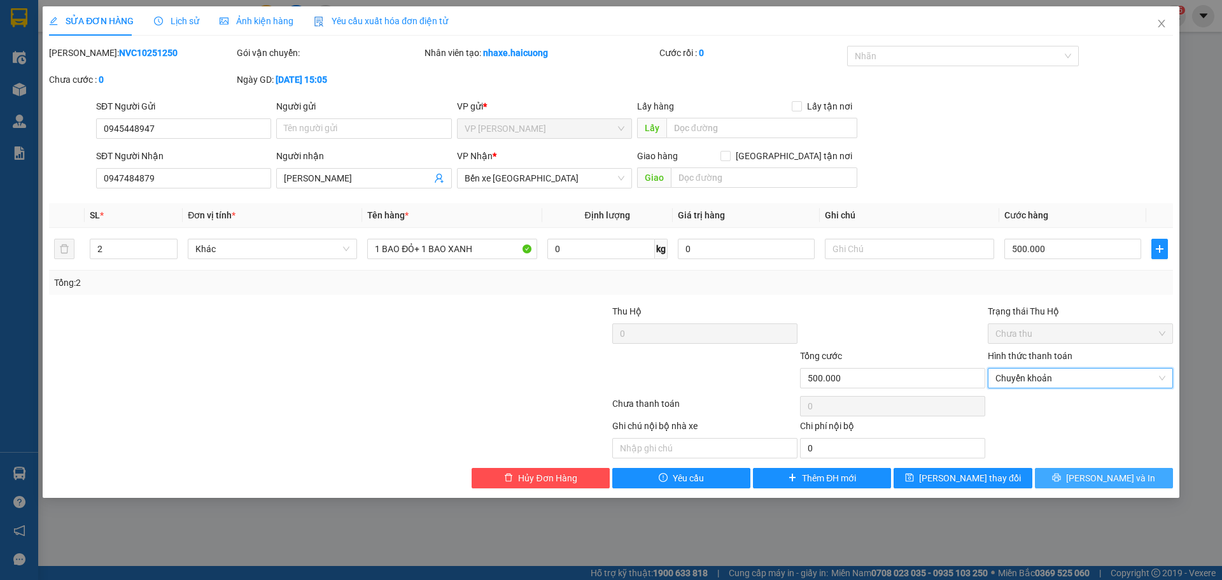
click at [1104, 479] on span "[PERSON_NAME] và In" at bounding box center [1110, 478] width 89 height 14
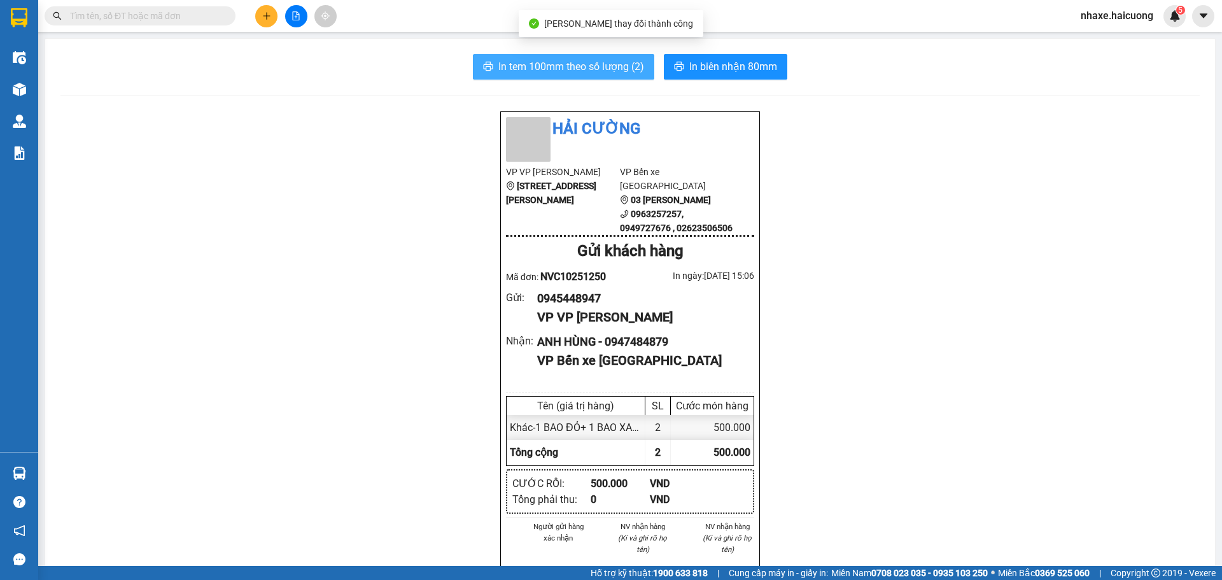
click at [595, 61] on span "In tem 100mm theo số lượng (2)" at bounding box center [571, 67] width 146 height 16
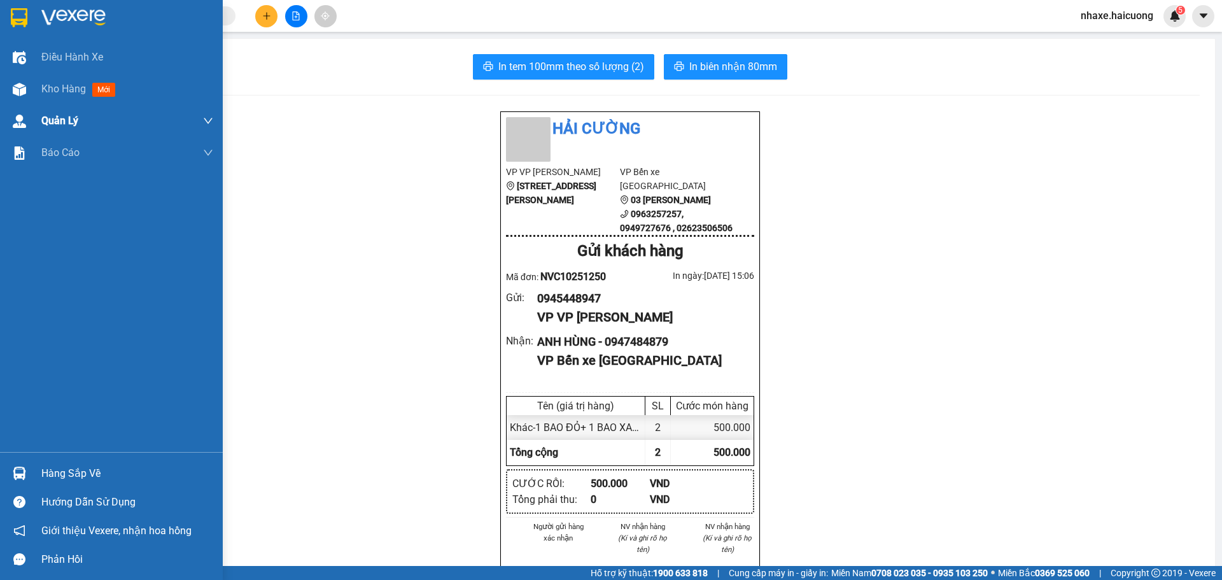
click at [22, 79] on div at bounding box center [19, 89] width 22 height 22
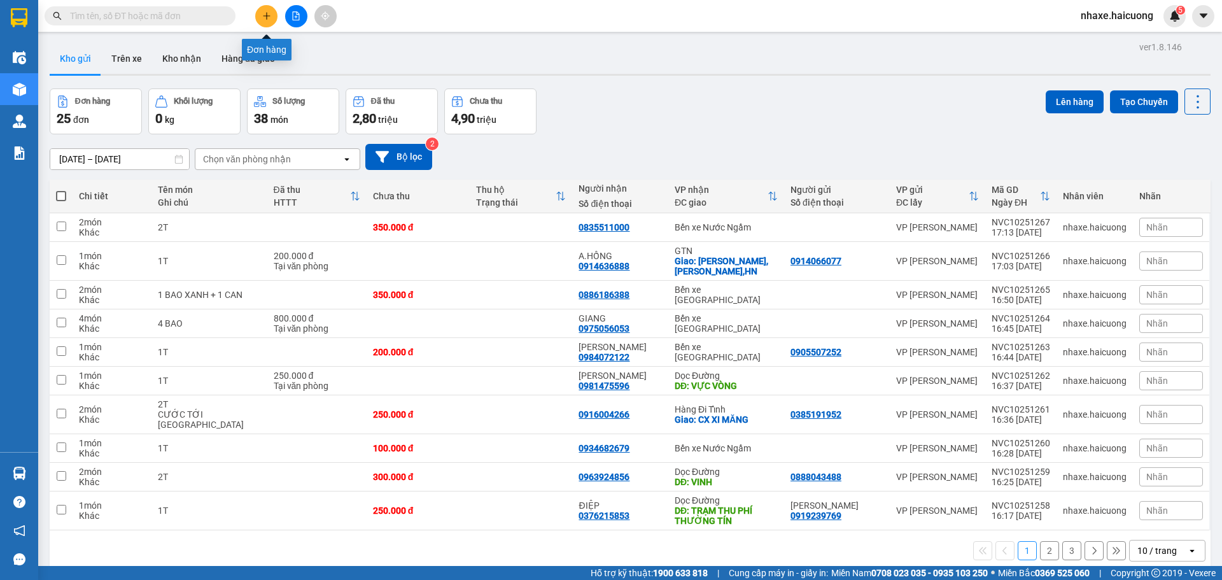
click at [265, 17] on icon "plus" at bounding box center [266, 15] width 9 height 9
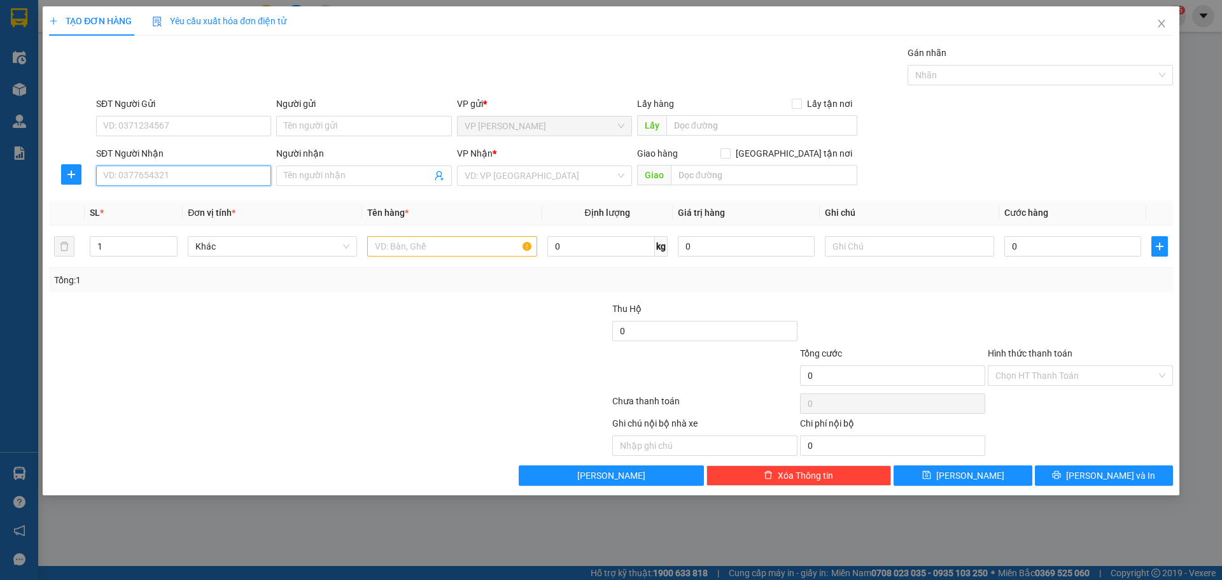
click at [164, 169] on input "SĐT Người Nhận" at bounding box center [183, 176] width 175 height 20
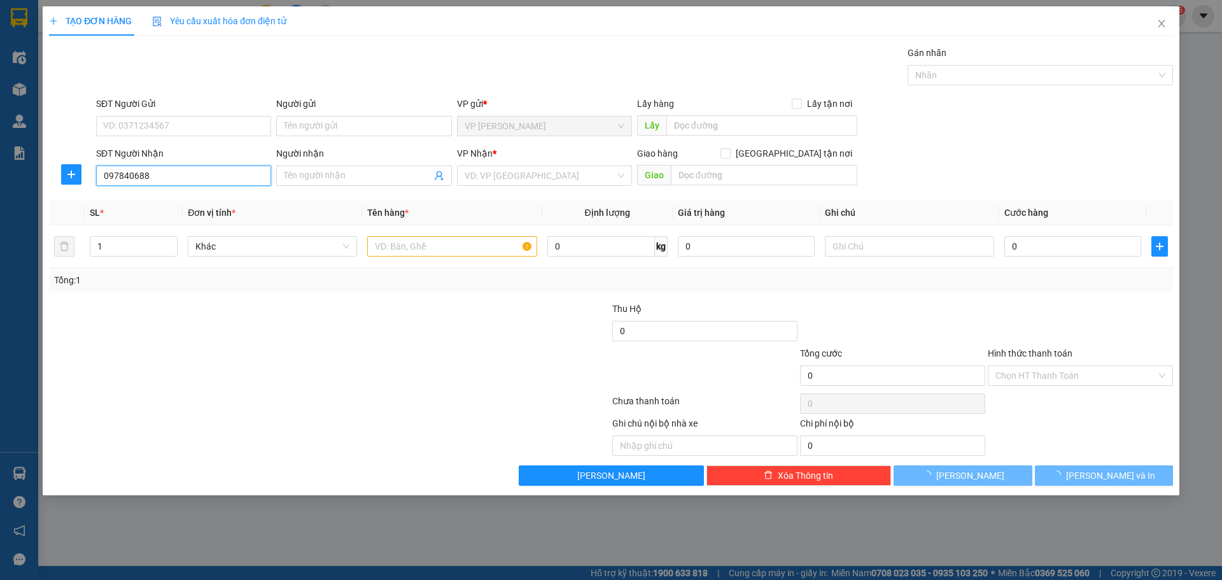
type input "0978406881"
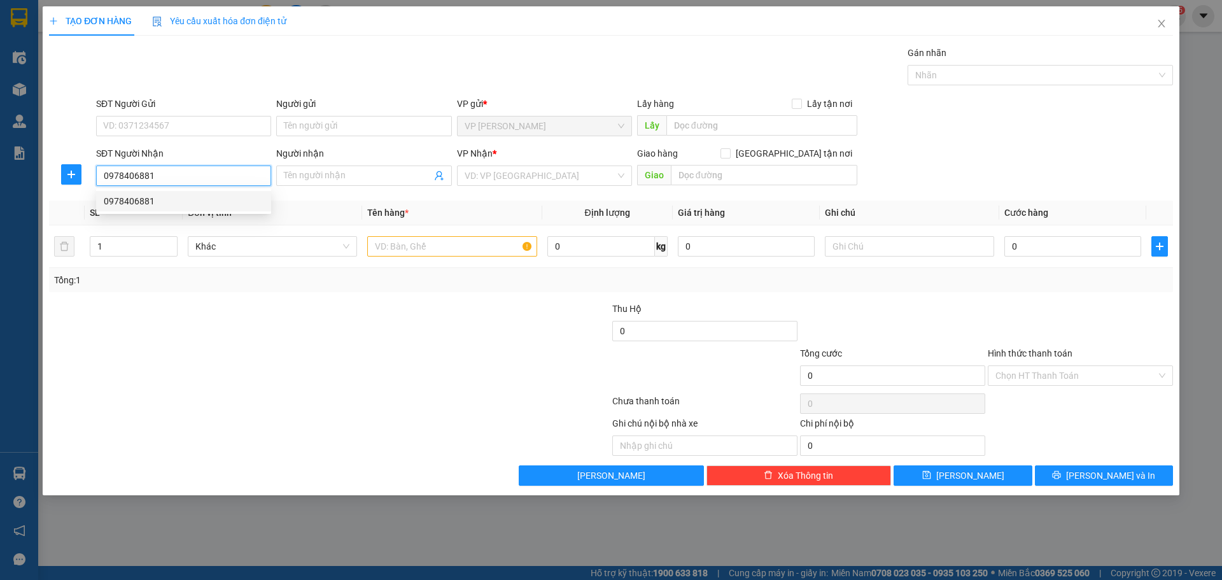
click at [221, 201] on div "0978406881" at bounding box center [184, 201] width 160 height 14
checkbox input "true"
type input "HỮU NGHỊ-HÒA BÌNH"
type input "200.000"
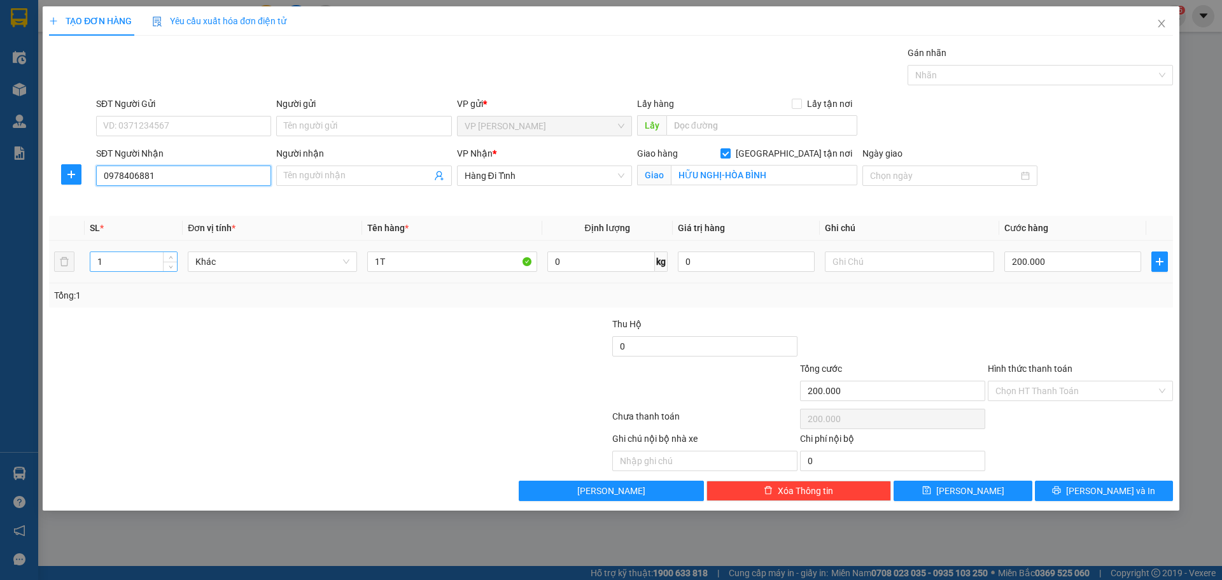
type input "0978406881"
click at [129, 261] on input "1" at bounding box center [133, 261] width 87 height 19
type input "2"
click at [166, 258] on span "Increase Value" at bounding box center [170, 257] width 14 height 11
click at [423, 265] on input "1T" at bounding box center [451, 261] width 169 height 20
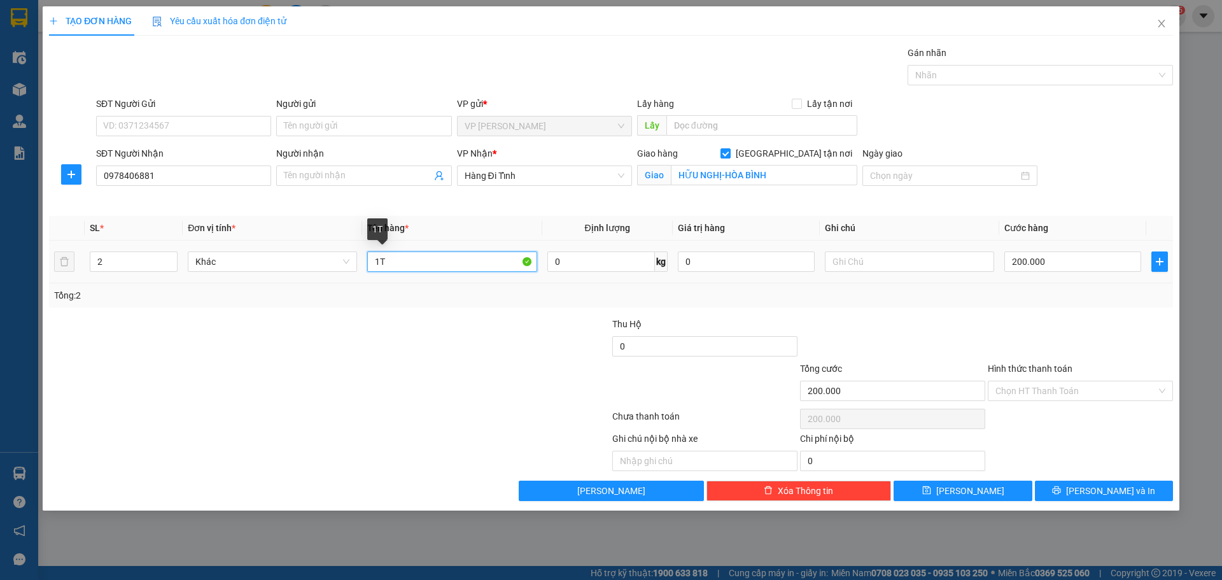
click at [423, 265] on input "1T" at bounding box center [451, 261] width 169 height 20
type input "2T"
click at [1063, 271] on input "200.000" at bounding box center [1072, 261] width 137 height 20
type input "4"
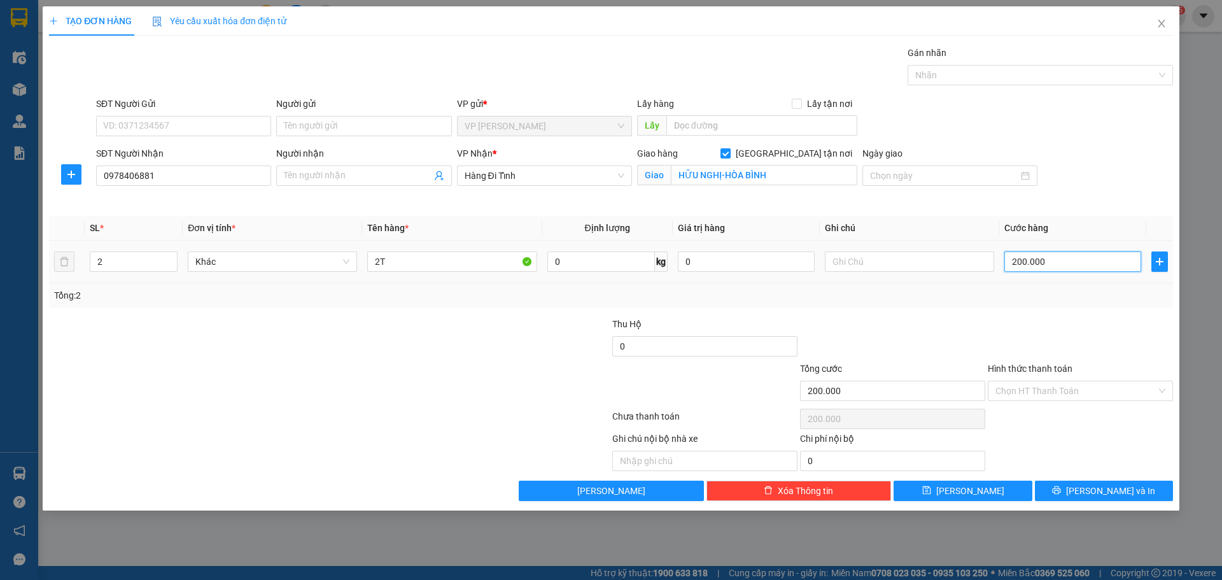
type input "4"
type input "40"
type input "400"
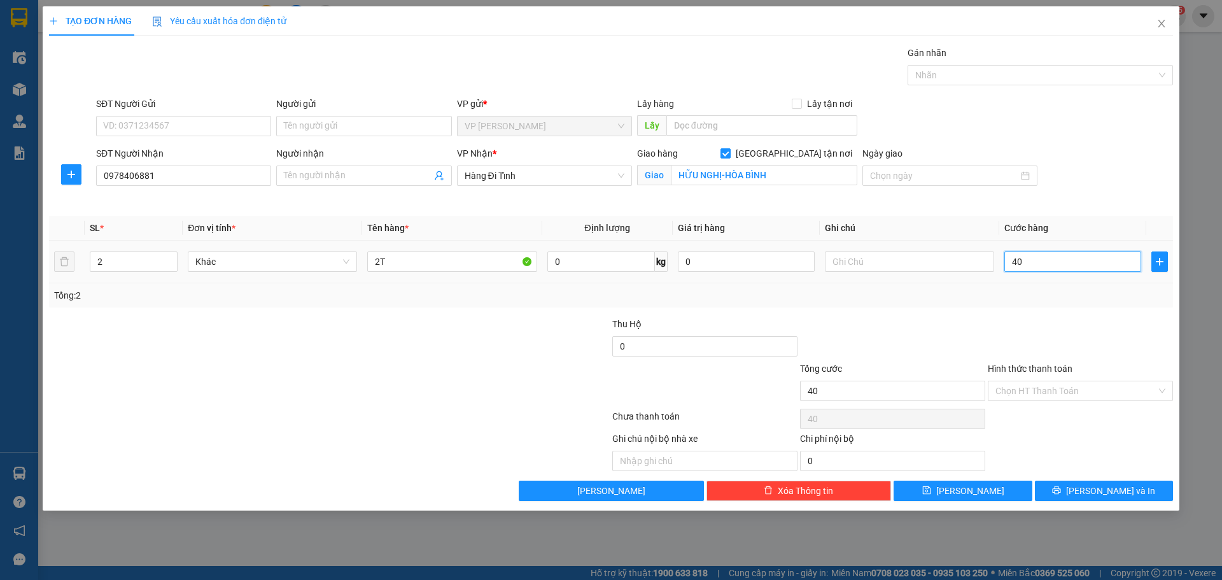
type input "400"
type input "400.000"
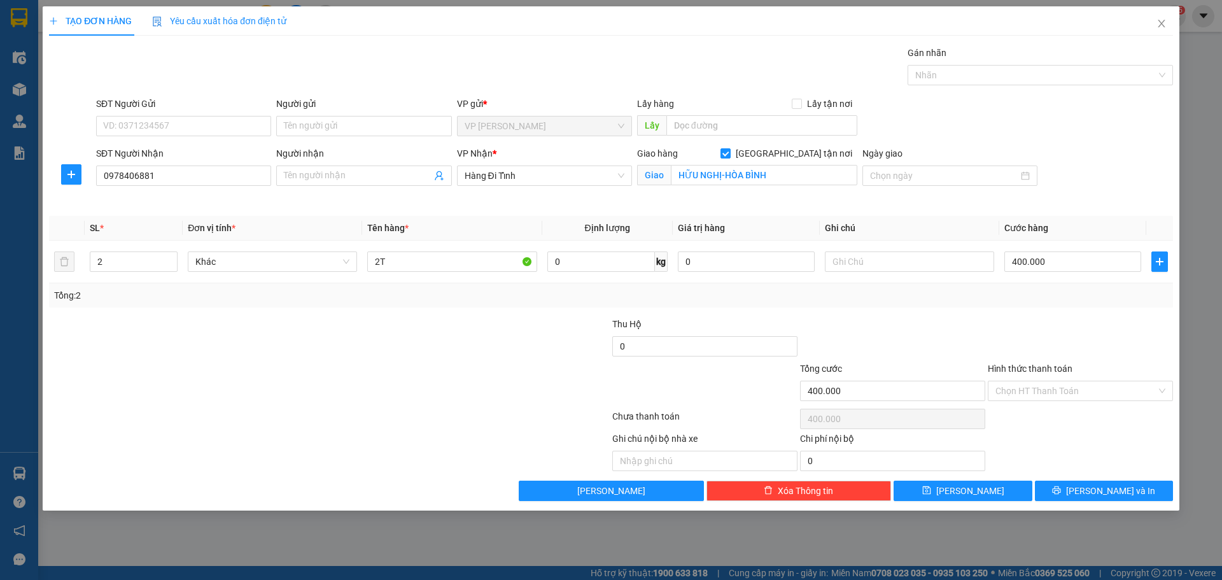
click at [423, 395] on div "Tổng cước 400.000 Hình thức thanh toán Chọn HT Thanh Toán" at bounding box center [611, 384] width 1127 height 45
click at [1080, 258] on input "400.000" at bounding box center [1072, 261] width 137 height 20
type input "2"
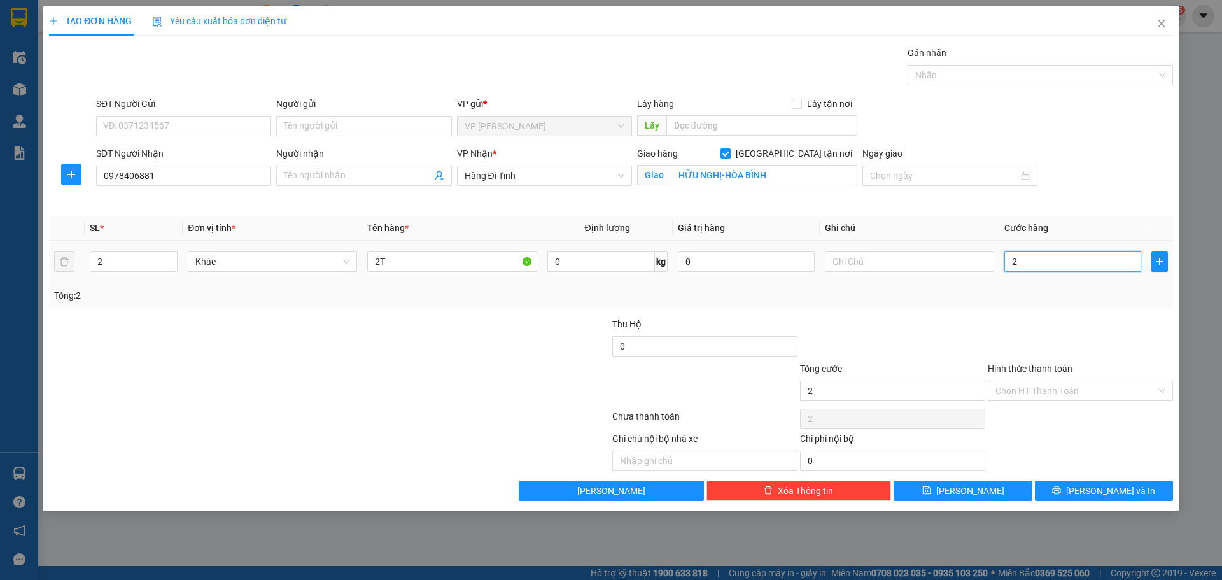
type input "20"
type input "200"
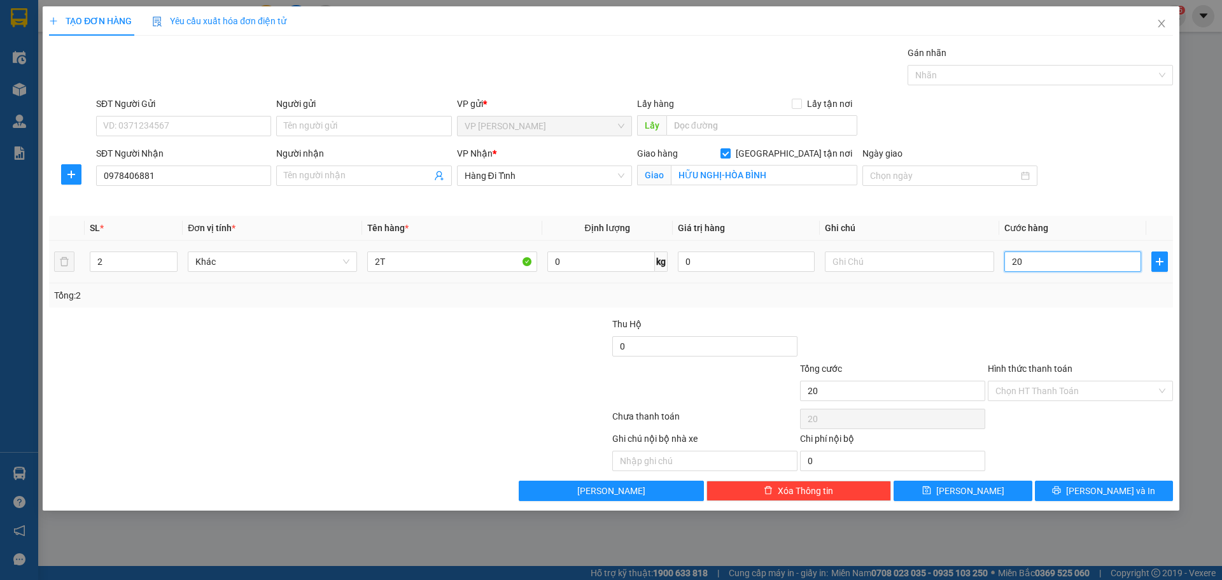
type input "200"
type input "20"
type input "2"
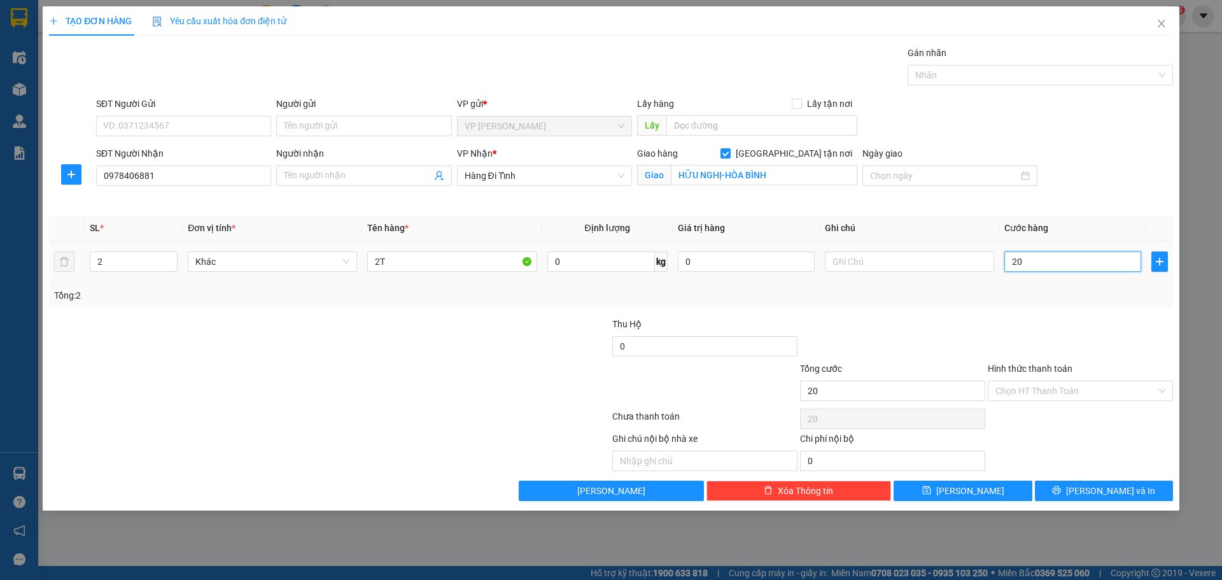
type input "2"
type input "25"
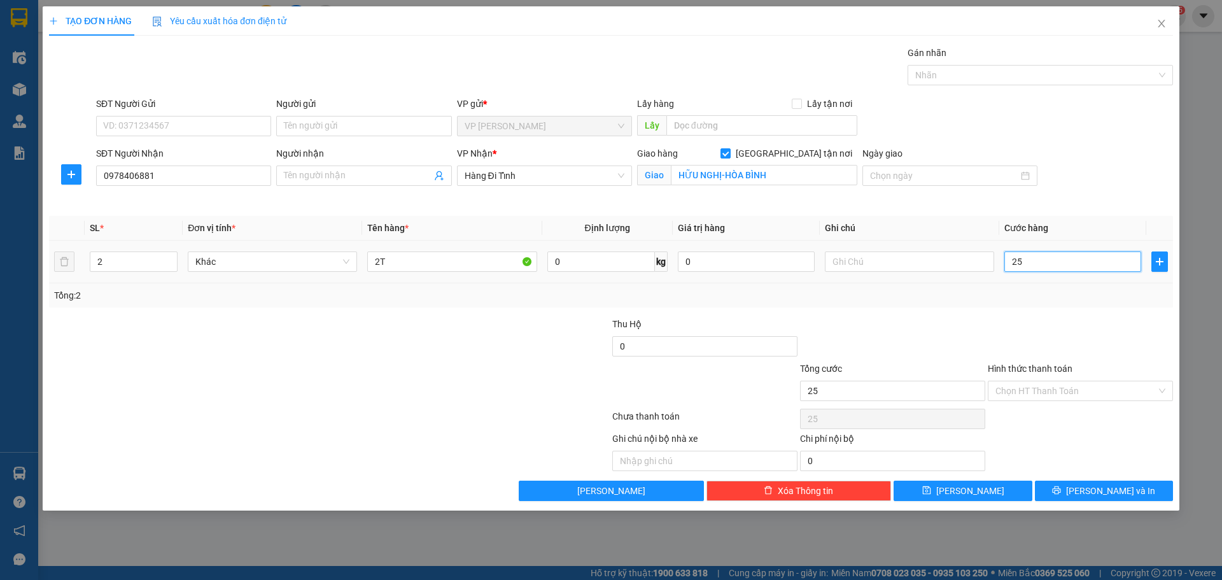
type input "250"
type input "250.000"
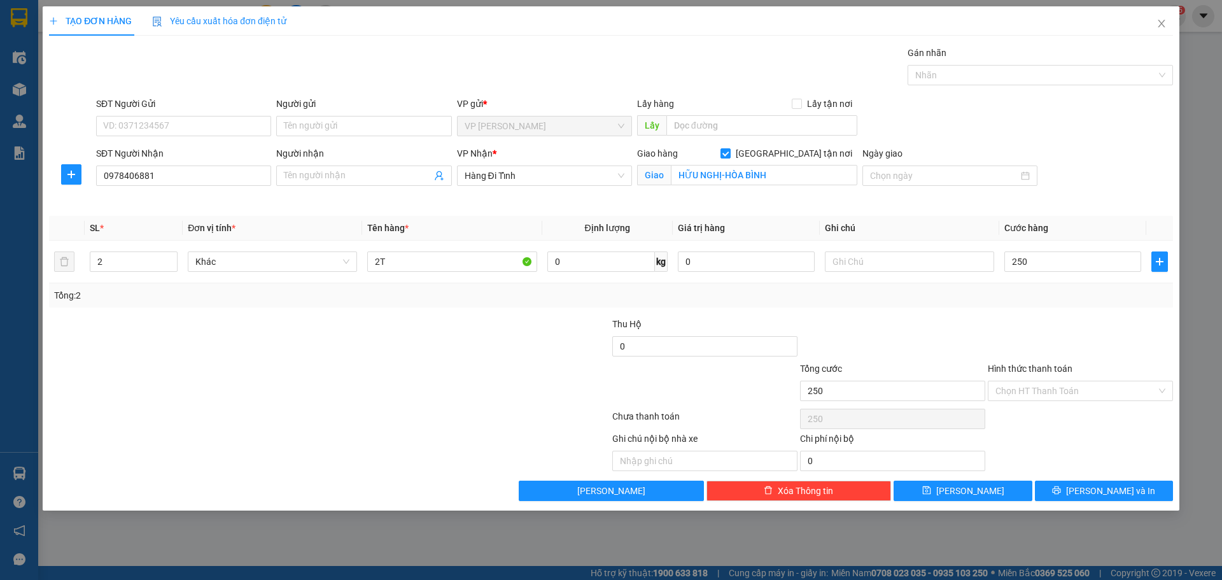
type input "250.000"
click at [352, 337] on div at bounding box center [236, 339] width 376 height 45
click at [1015, 389] on input "Hình thức thanh toán" at bounding box center [1076, 390] width 161 height 19
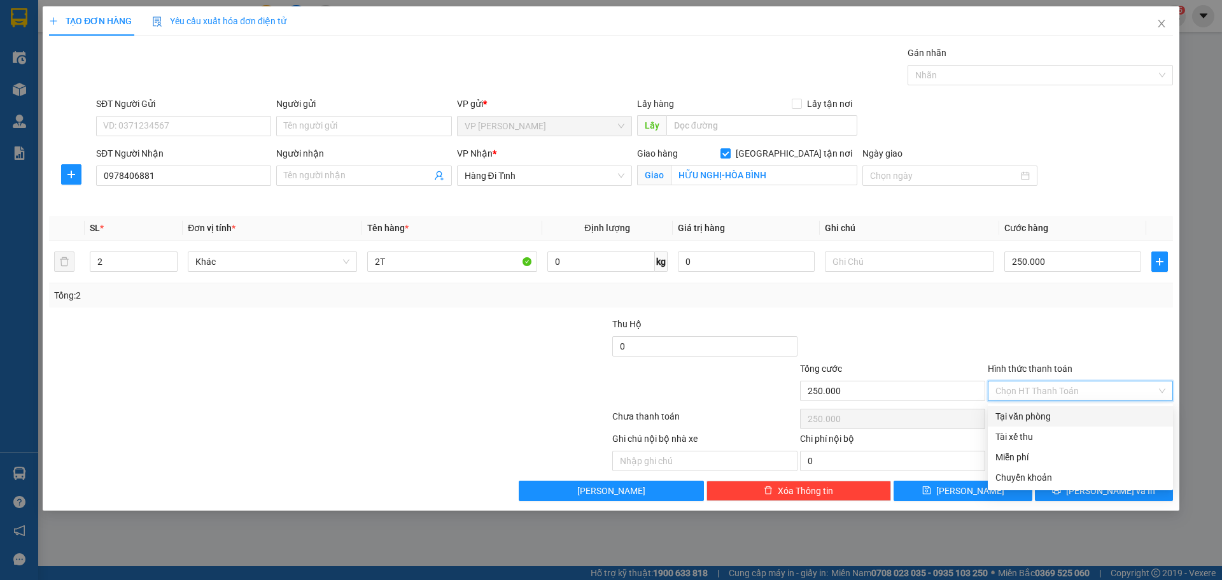
click at [1045, 329] on div at bounding box center [1081, 339] width 188 height 45
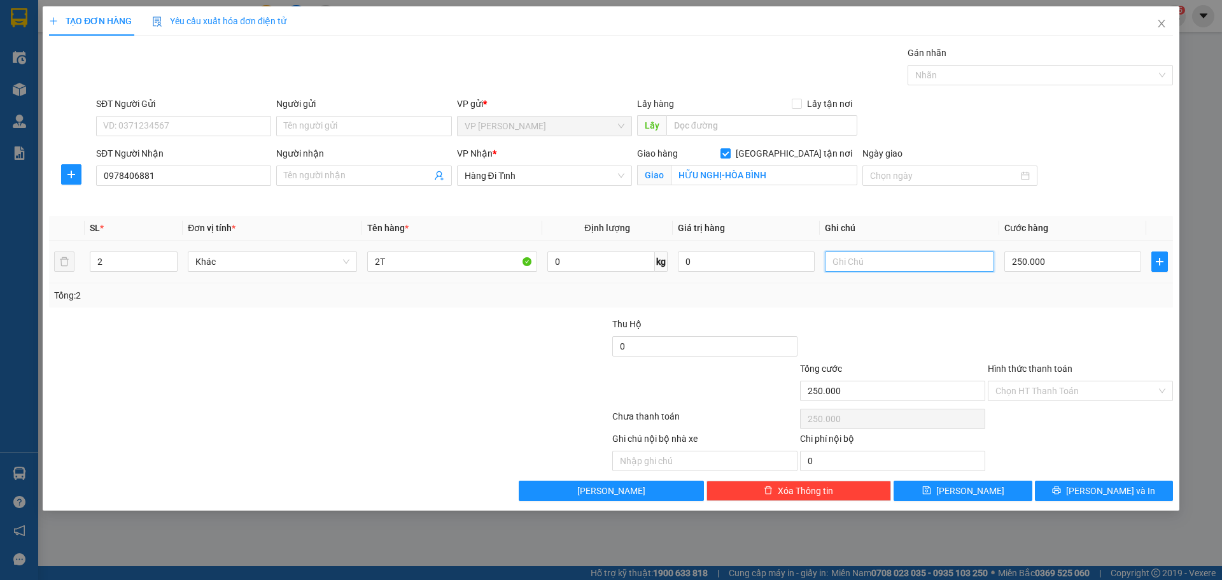
click at [871, 264] on input "text" at bounding box center [909, 261] width 169 height 20
type input "CƯỚC TỚI [GEOGRAPHIC_DATA]"
click at [1120, 484] on span "[PERSON_NAME] và In" at bounding box center [1110, 491] width 89 height 14
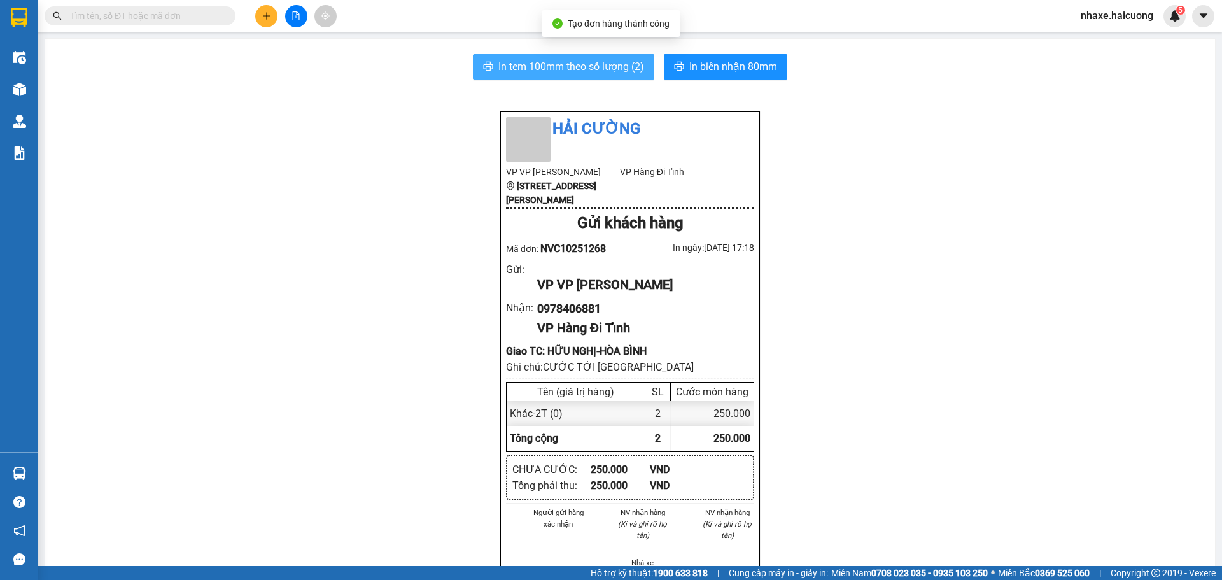
click at [591, 74] on span "In tem 100mm theo số lượng (2)" at bounding box center [571, 67] width 146 height 16
click at [532, 72] on span "In tem 100mm theo số lượng (2)" at bounding box center [571, 67] width 146 height 16
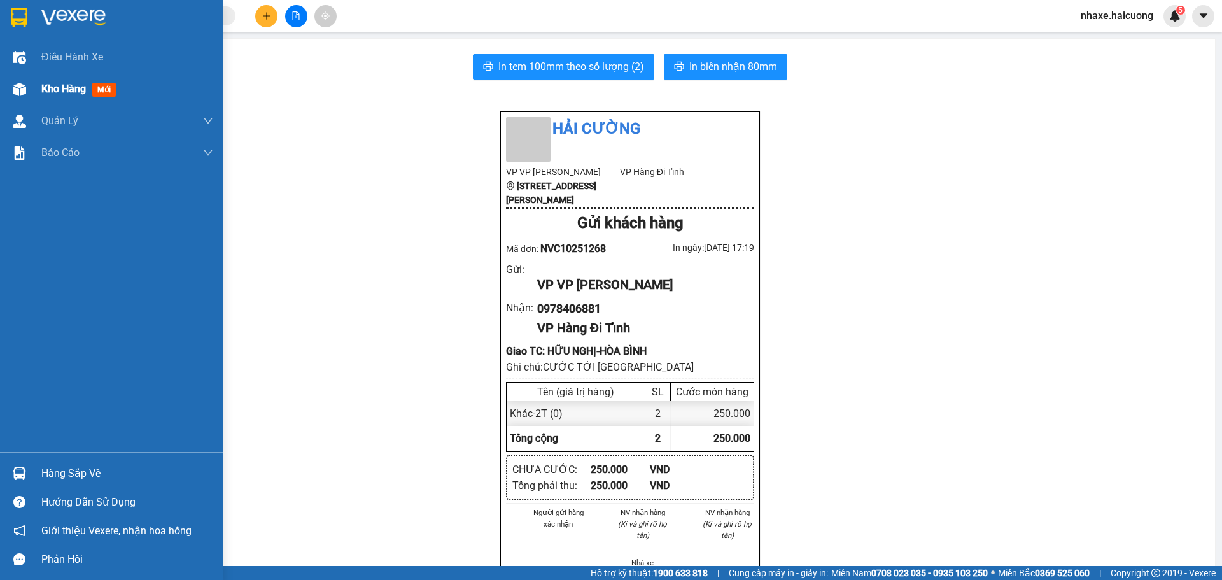
click at [71, 93] on span "Kho hàng" at bounding box center [63, 89] width 45 height 12
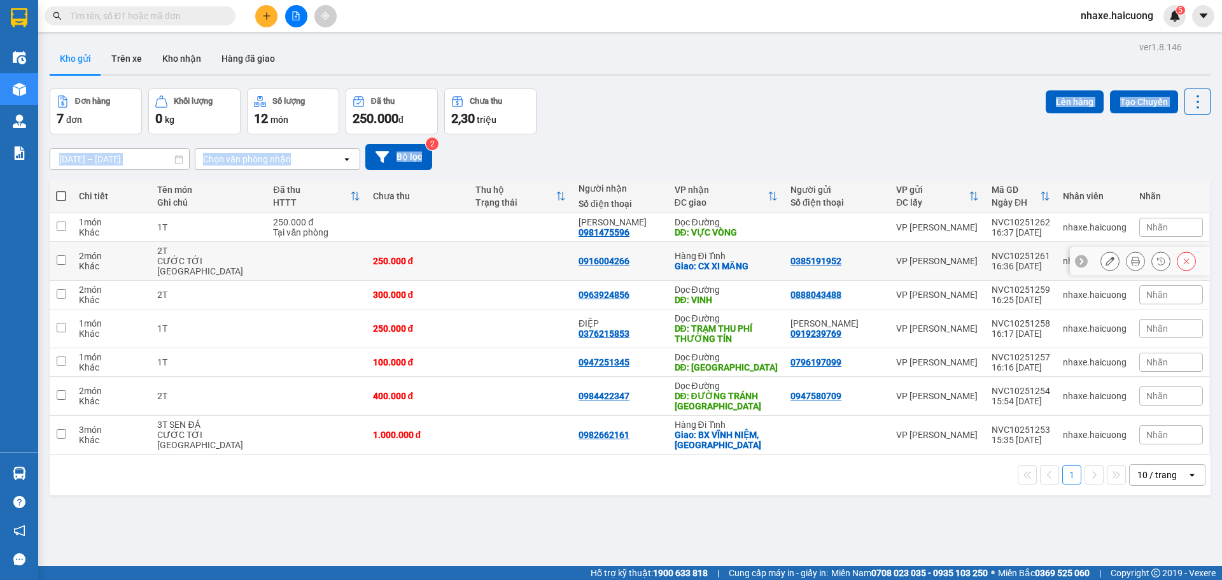
drag, startPoint x: 992, startPoint y: 129, endPoint x: 992, endPoint y: 149, distance: 20.4
click at [992, 148] on div "11/10/2025 – 13/10/2025 Press the down arrow key to interact with the calendar …" at bounding box center [630, 156] width 1161 height 45
click at [176, 19] on input "text" at bounding box center [145, 16] width 150 height 14
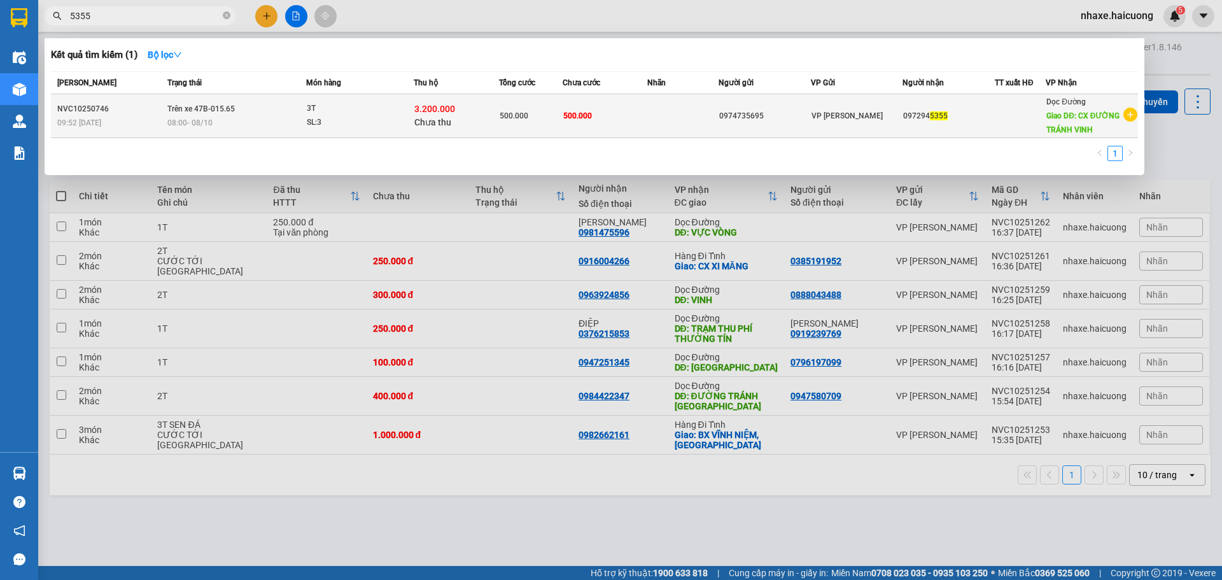
type input "5355"
click at [842, 112] on span "VP [PERSON_NAME]" at bounding box center [847, 115] width 71 height 9
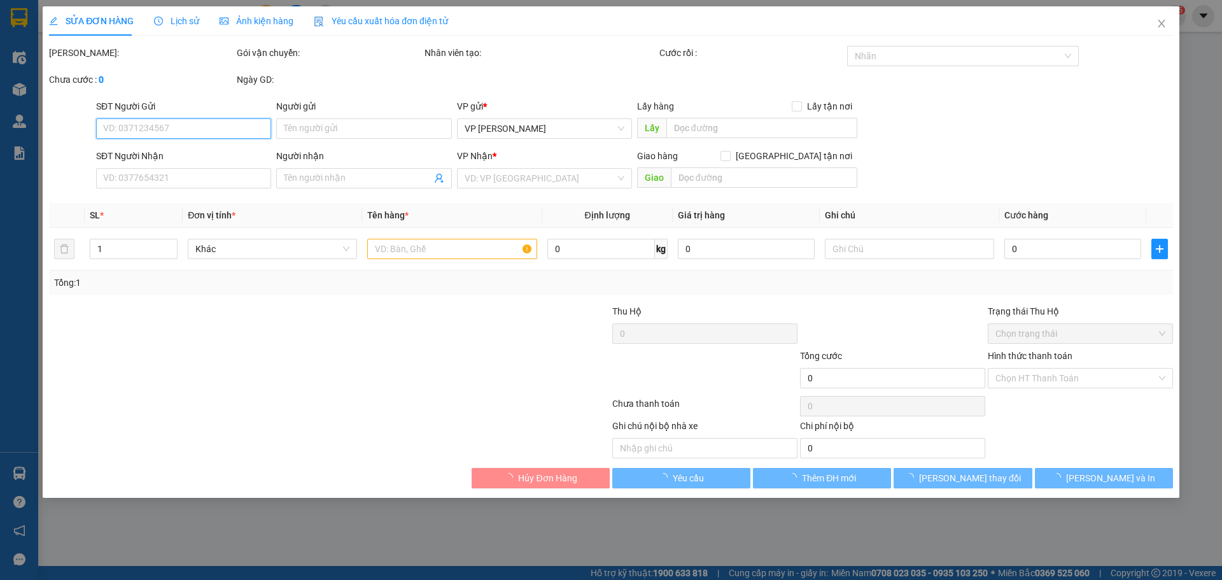
type input "0974735695"
type input "0972945355"
type input "CX ĐƯỜNG TRÁNH VINH"
type input "500.000"
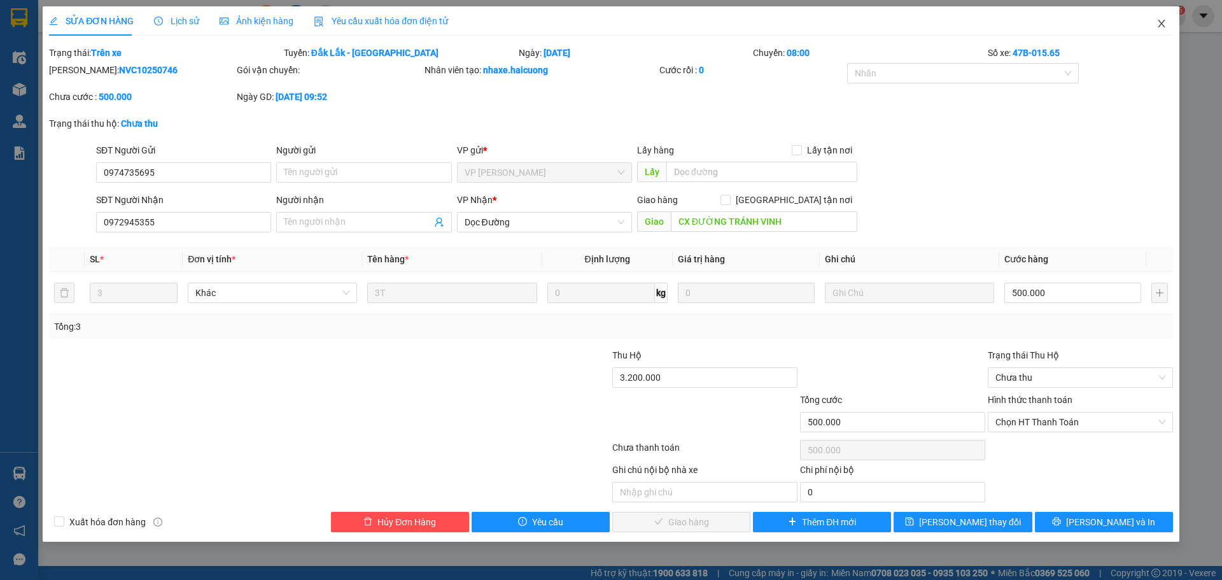
click at [1162, 25] on icon "close" at bounding box center [1161, 24] width 7 height 8
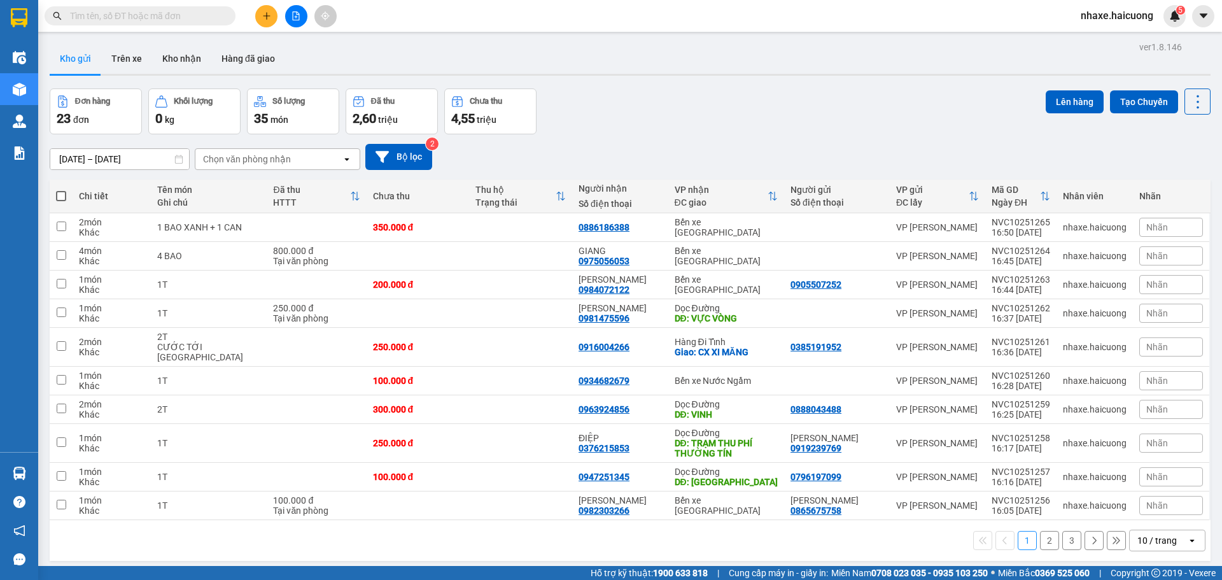
click at [269, 25] on button at bounding box center [266, 16] width 22 height 22
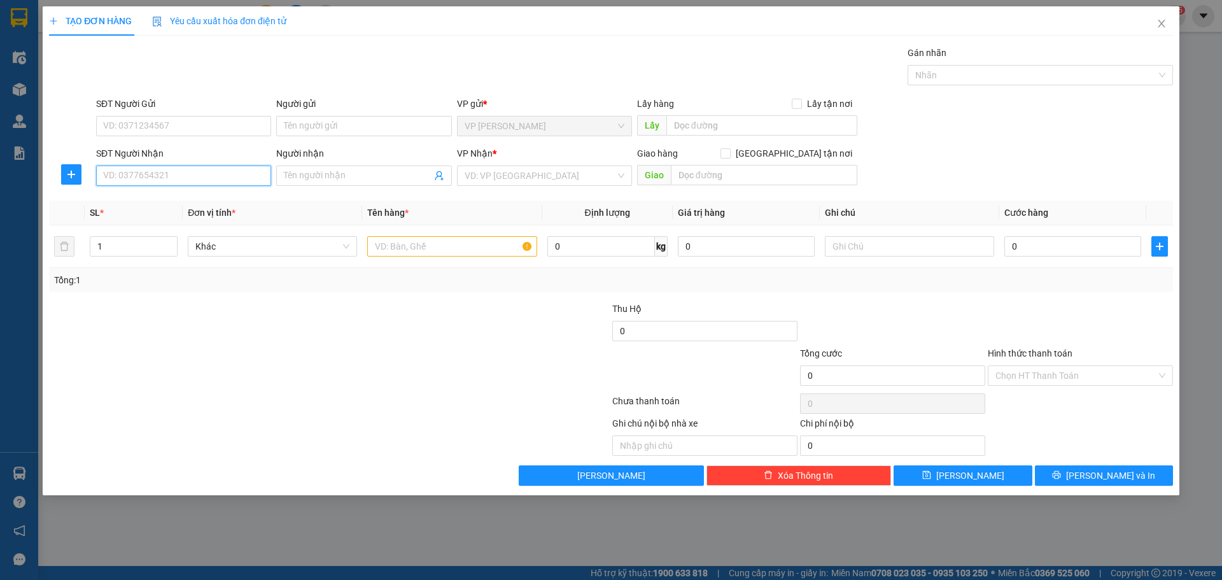
click at [187, 169] on input "SĐT Người Nhận" at bounding box center [183, 176] width 175 height 20
click at [336, 180] on input "Người nhận" at bounding box center [357, 176] width 147 height 14
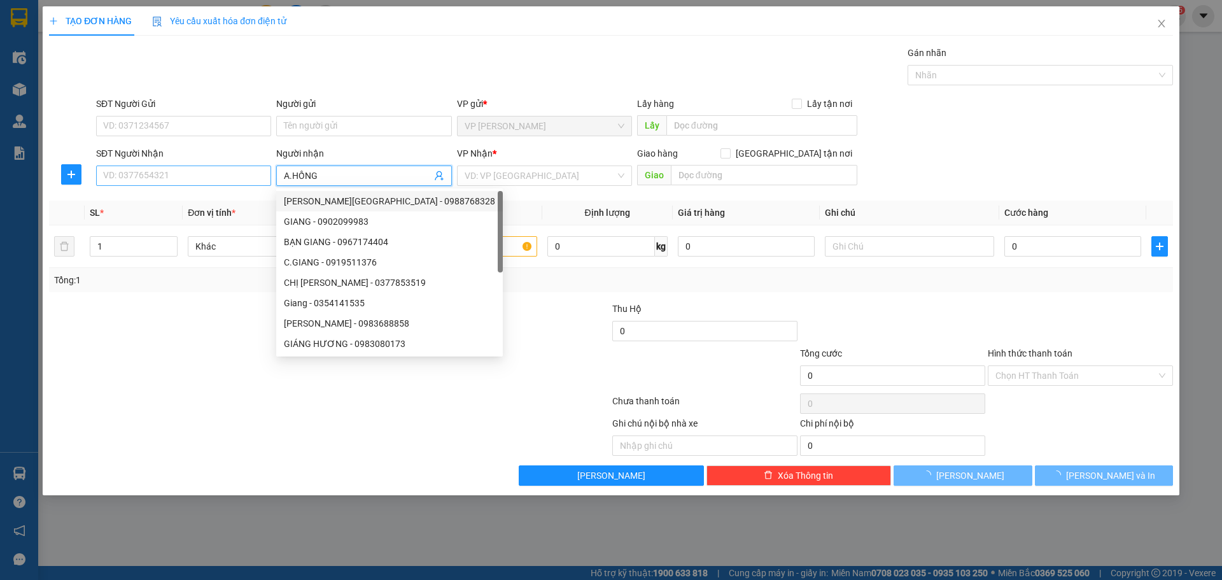
type input "A.HỒNG"
click at [171, 176] on input "SĐT Người Nhận" at bounding box center [183, 176] width 175 height 20
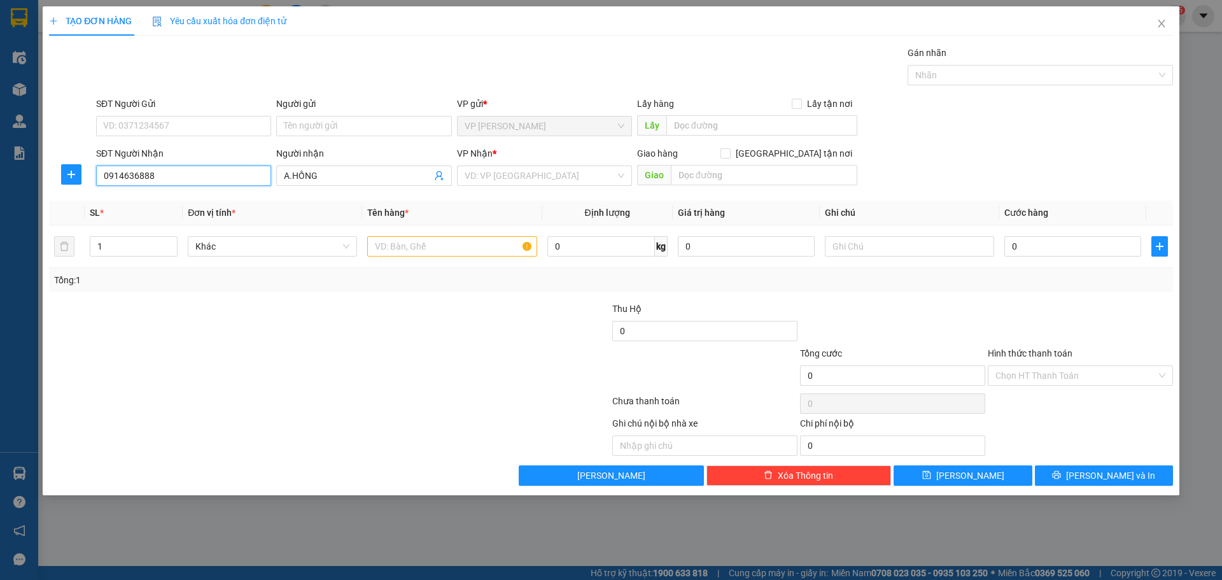
click at [120, 180] on input "0914636888" at bounding box center [183, 176] width 175 height 20
click at [122, 178] on input "0914636888" at bounding box center [183, 176] width 175 height 20
click at [135, 176] on input "0914636888" at bounding box center [183, 176] width 175 height 20
type input "0914636888"
click at [518, 174] on input "search" at bounding box center [540, 175] width 151 height 19
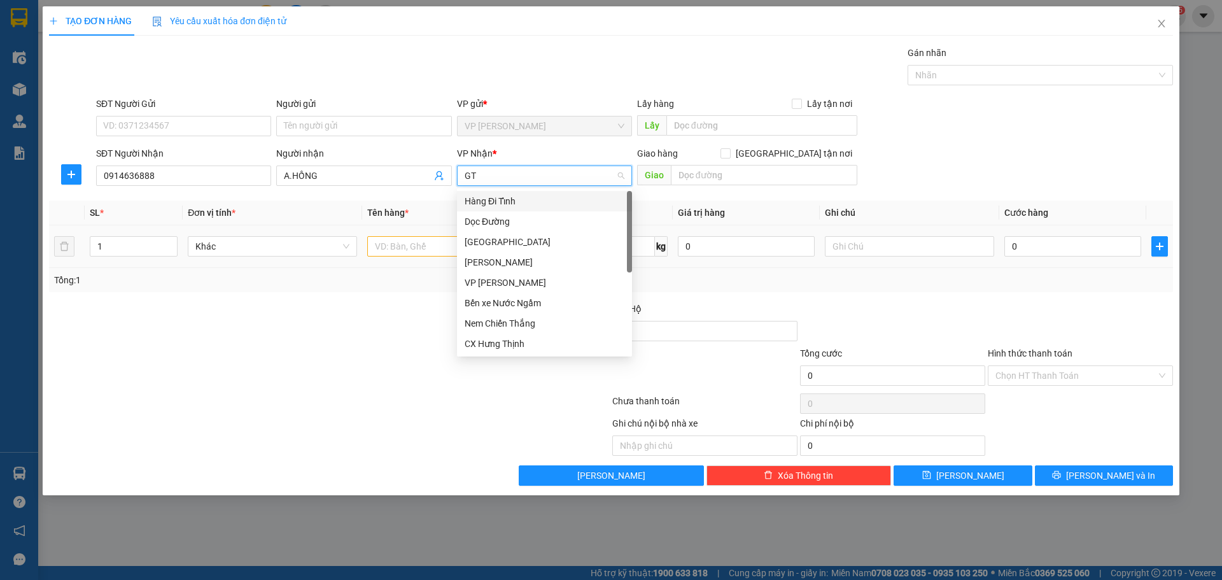
type input "GTN"
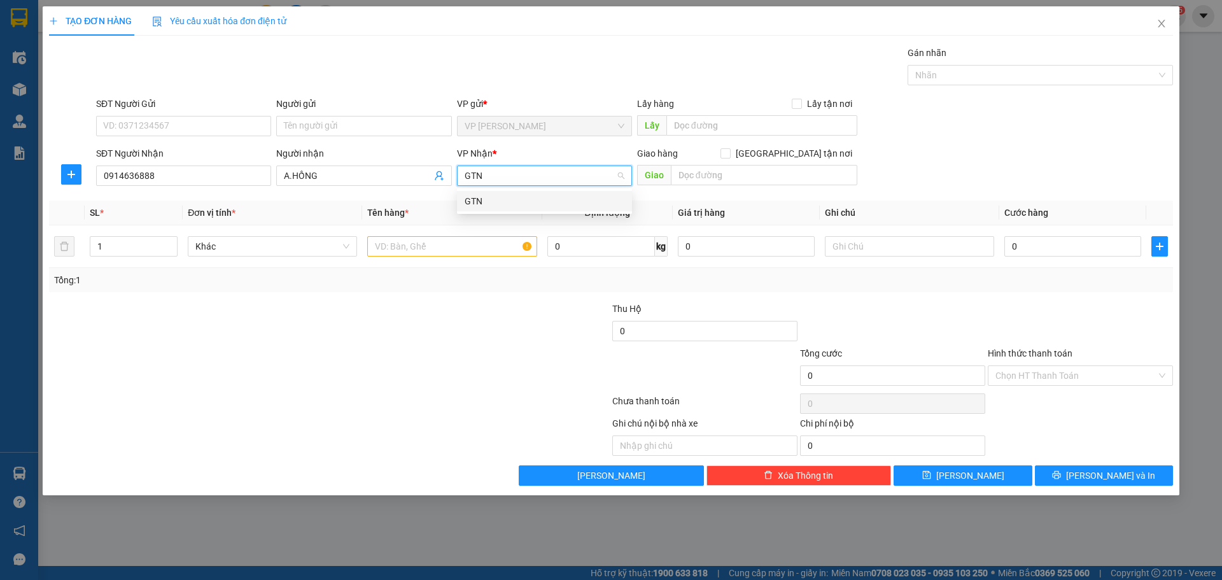
click at [505, 202] on div "GTN" at bounding box center [545, 201] width 160 height 14
click at [786, 150] on div "Giao hàng Giao tận nơi" at bounding box center [747, 153] width 220 height 14
click at [730, 153] on input "Giao tận nơi" at bounding box center [725, 152] width 9 height 9
checkbox input "true"
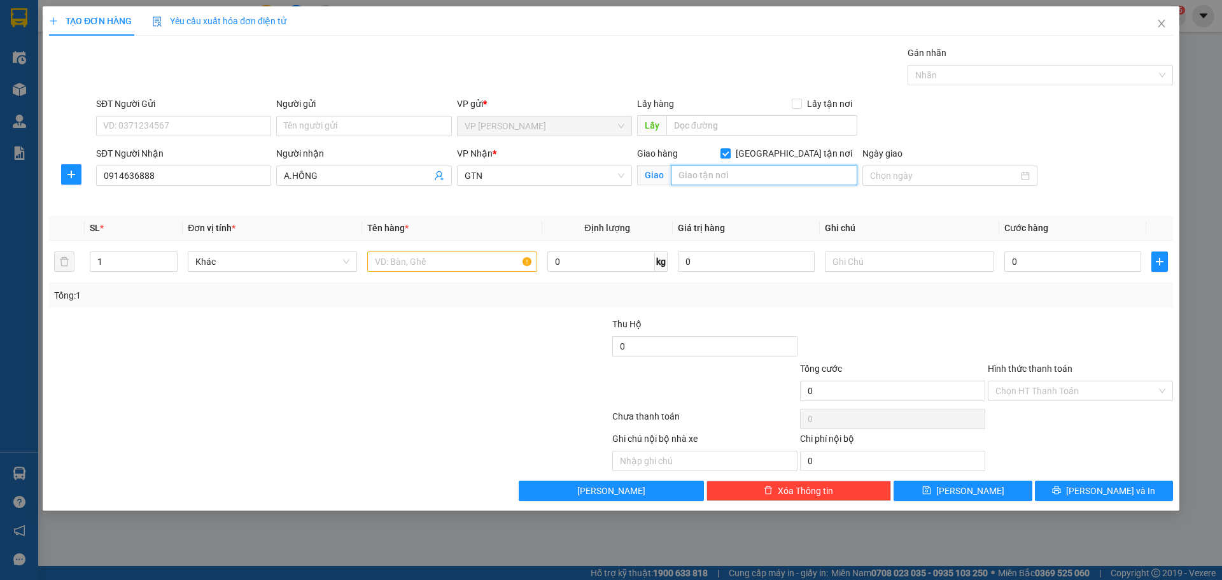
click at [769, 177] on input "text" at bounding box center [764, 175] width 187 height 20
type input "K"
click at [751, 173] on input "PHƯƠNG MAI, KIÊM LIÊN,HN" at bounding box center [764, 175] width 187 height 20
type input "[PERSON_NAME], [PERSON_NAME],HN"
click at [1055, 252] on input "0" at bounding box center [1072, 261] width 137 height 20
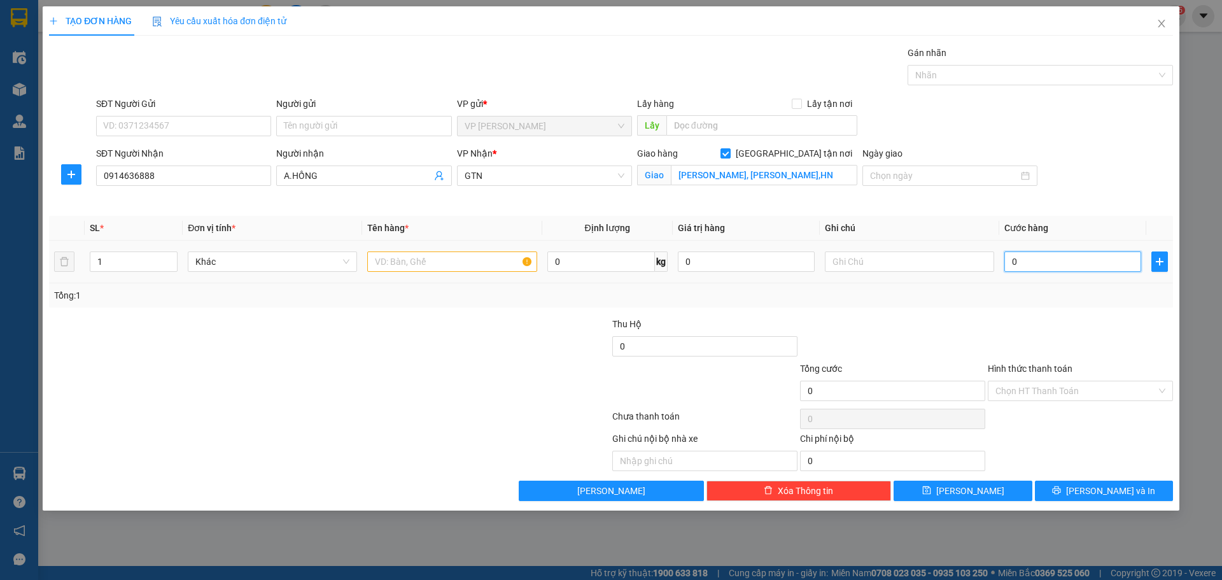
type input "2"
type input "20"
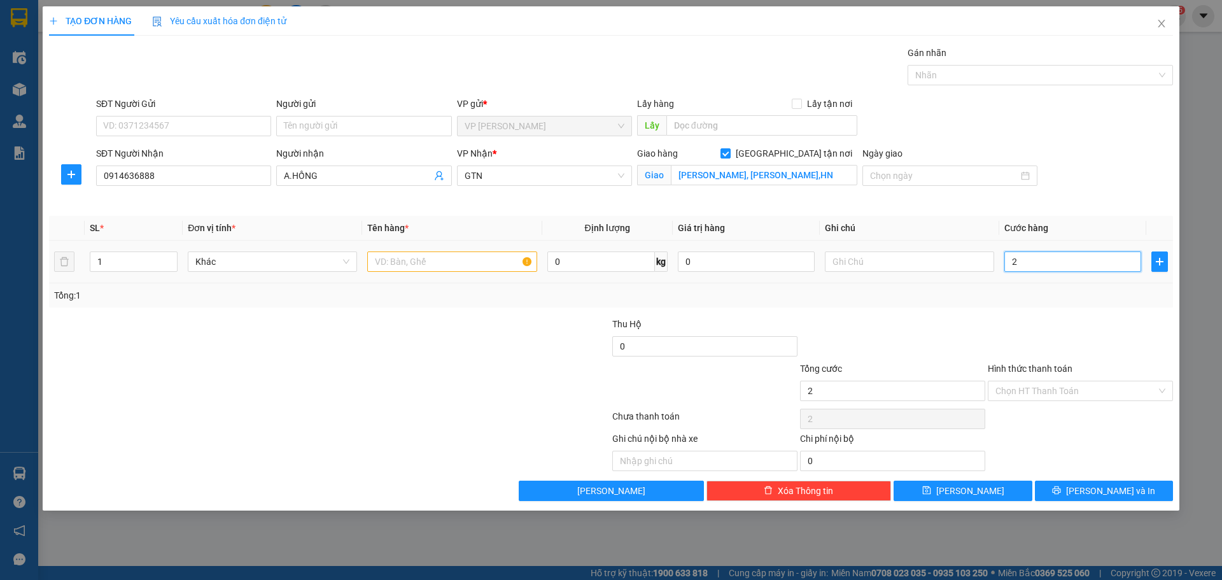
type input "20"
type input "200"
type input "200.000"
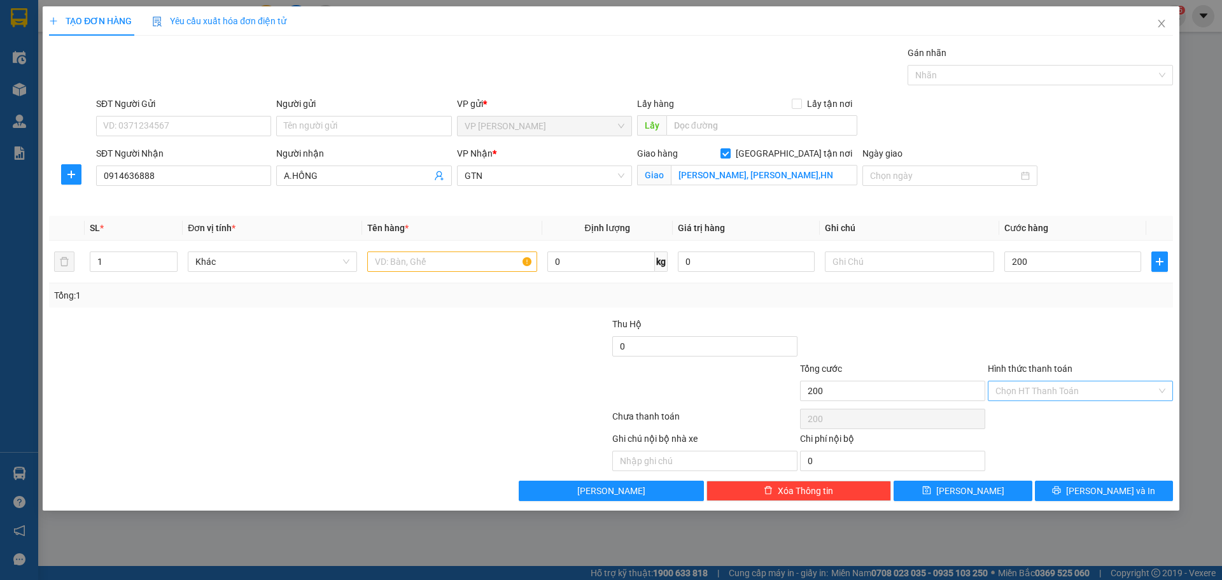
type input "200.000"
click at [1078, 384] on input "Hình thức thanh toán" at bounding box center [1076, 390] width 161 height 19
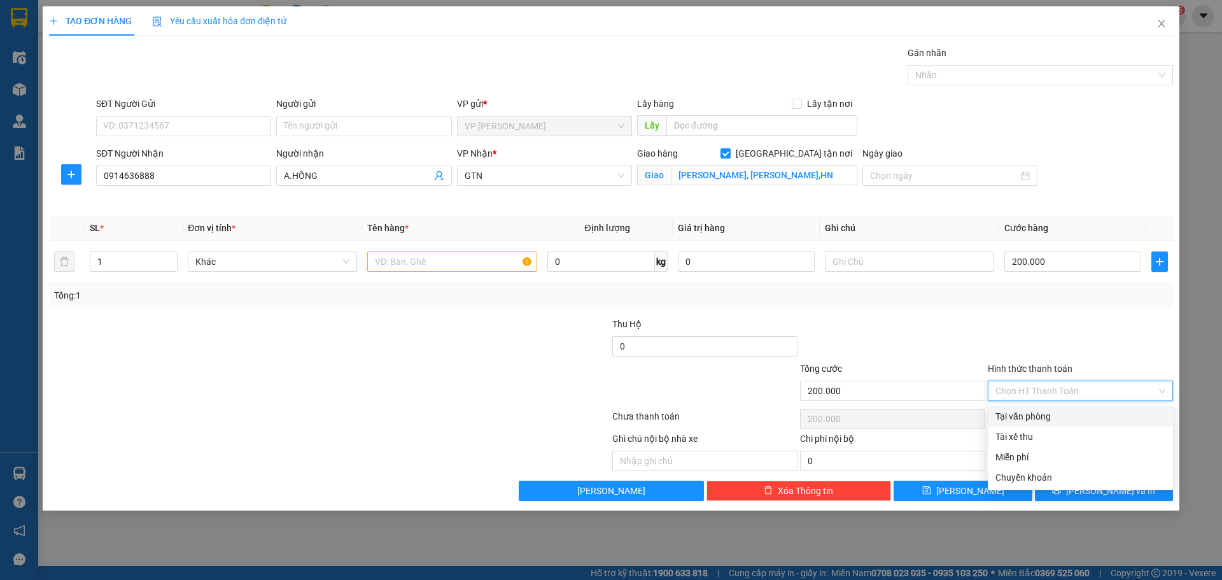
click at [1051, 416] on div "Tại văn phòng" at bounding box center [1081, 416] width 170 height 14
type input "0"
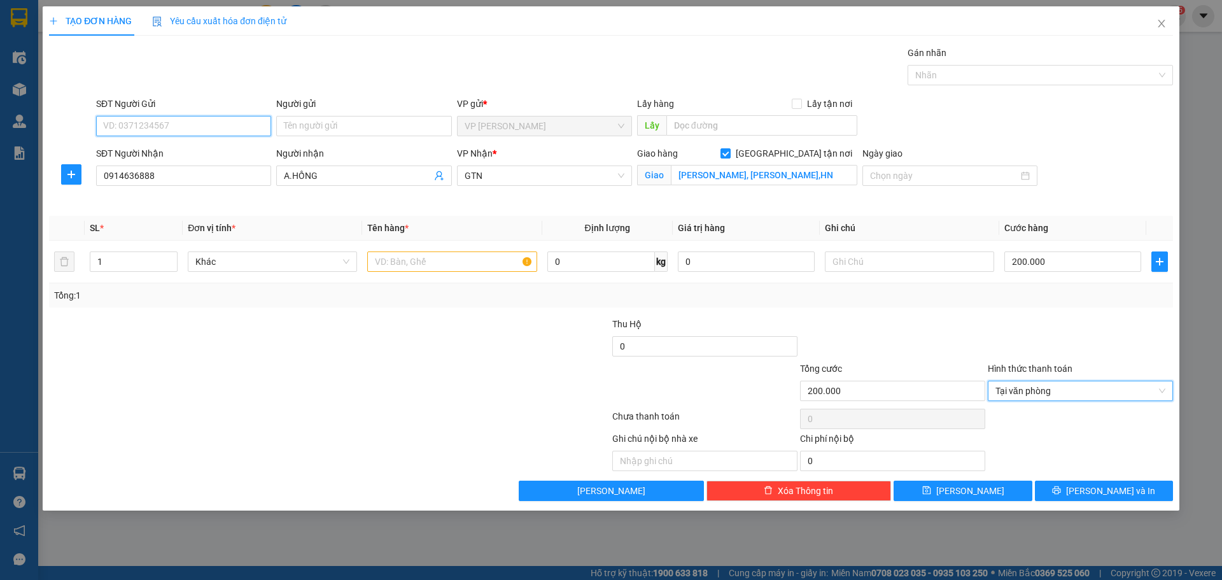
click at [221, 134] on input "SĐT Người Gửi" at bounding box center [183, 126] width 175 height 20
type input "0914066077"
click at [403, 256] on input "text" at bounding box center [451, 261] width 169 height 20
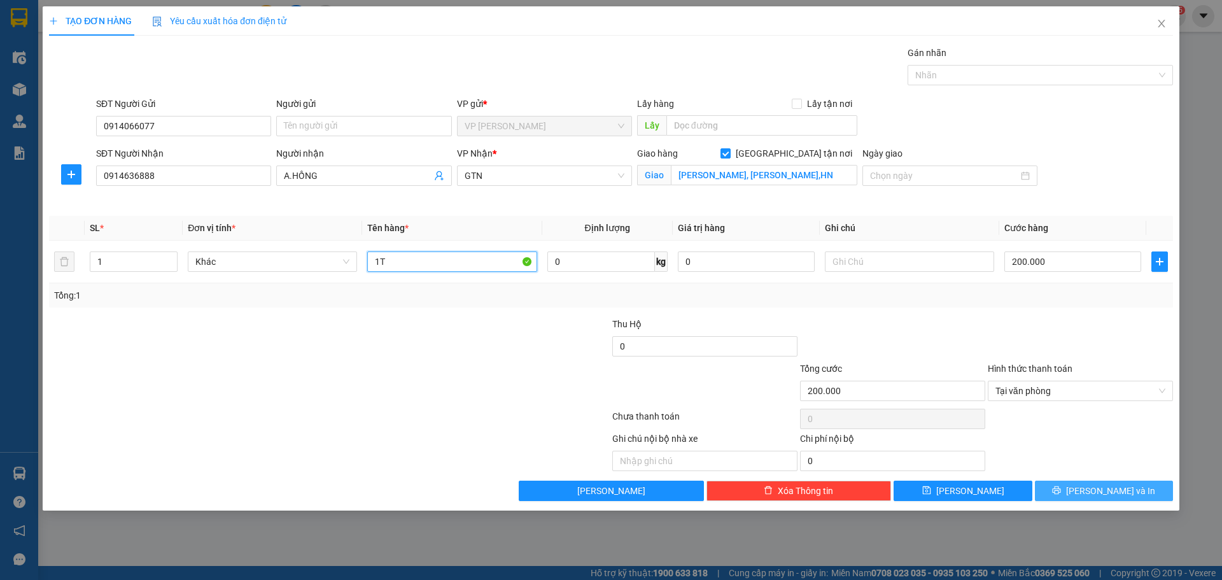
type input "1T"
click at [1109, 489] on span "Lưu và In" at bounding box center [1110, 491] width 89 height 14
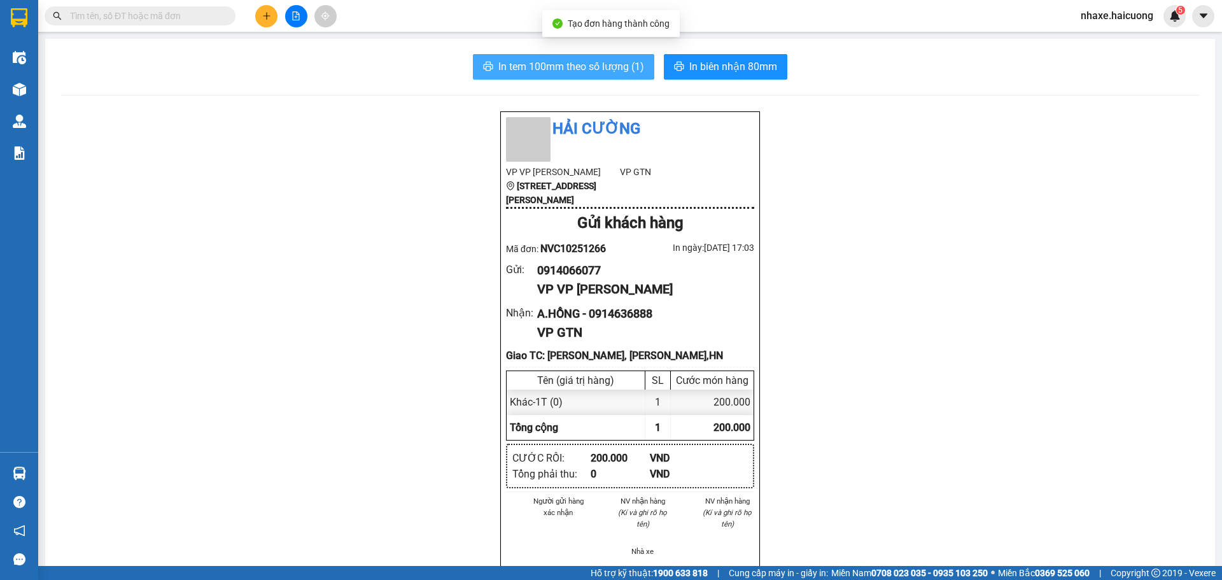
click at [589, 67] on span "In tem 100mm theo số lượng (1)" at bounding box center [571, 67] width 146 height 16
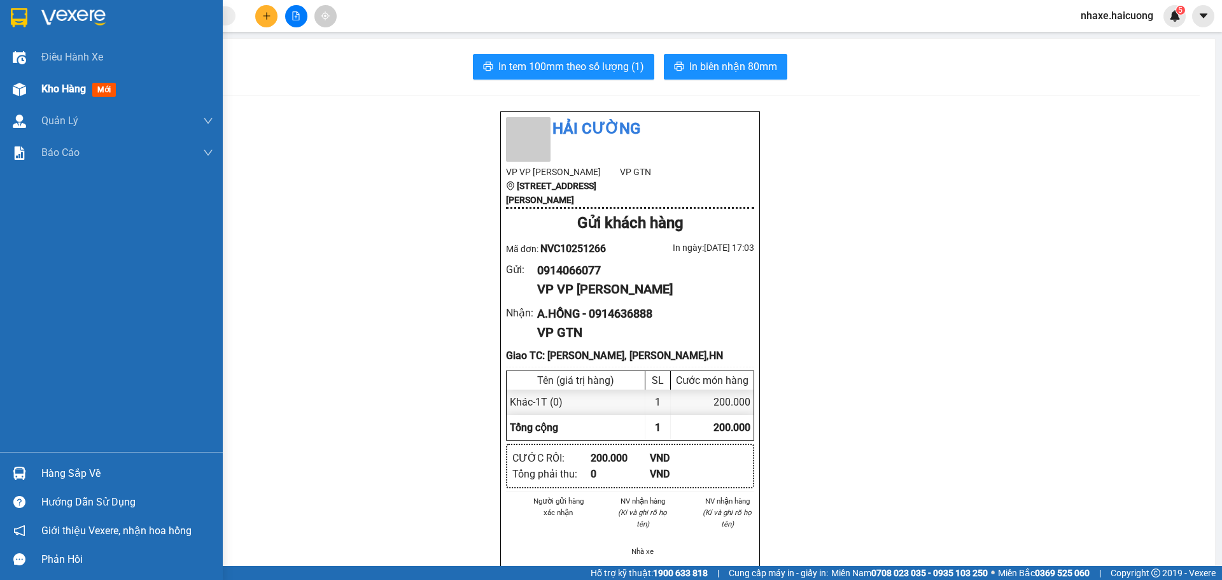
click at [29, 85] on div at bounding box center [19, 89] width 22 height 22
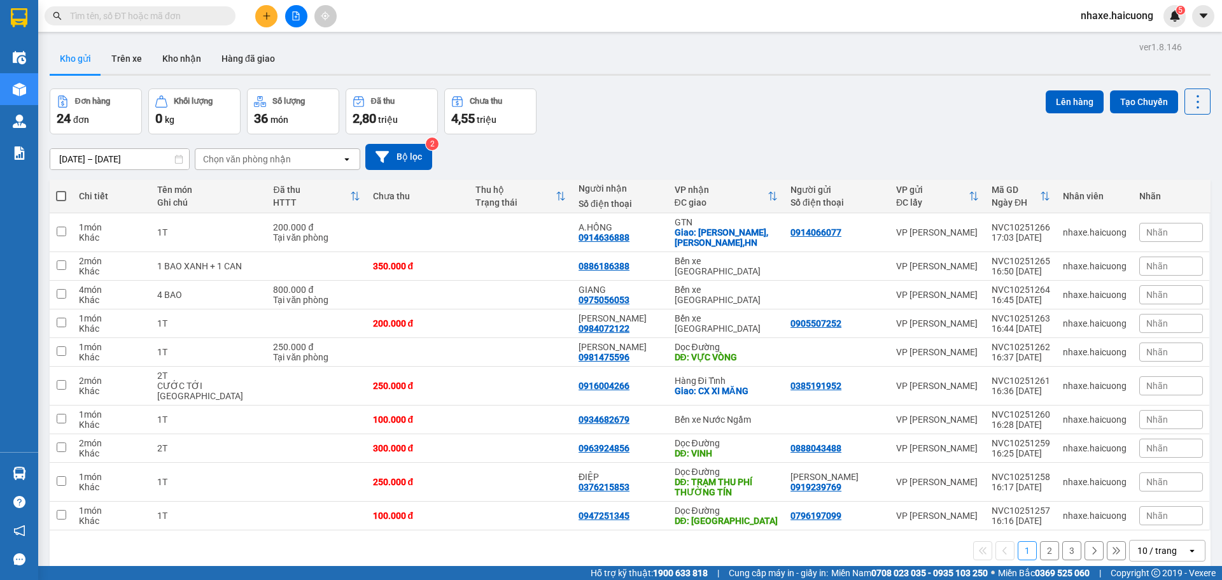
click at [158, 15] on input "text" at bounding box center [145, 16] width 150 height 14
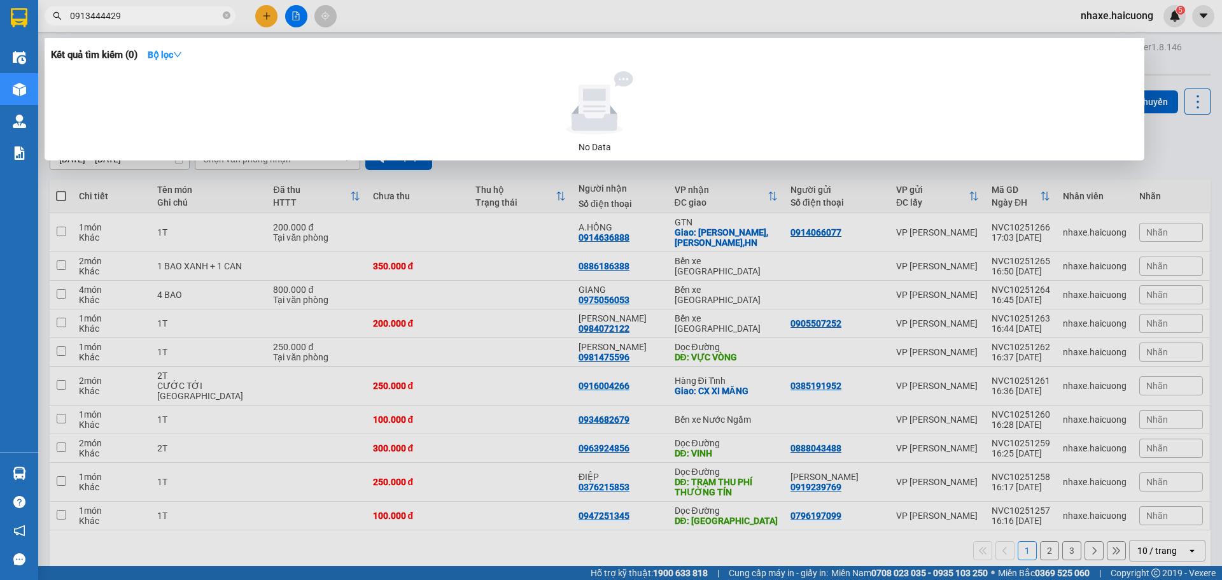
click at [104, 17] on input "0913444429" at bounding box center [145, 16] width 150 height 14
click at [170, 18] on input "0913448429" at bounding box center [145, 16] width 150 height 14
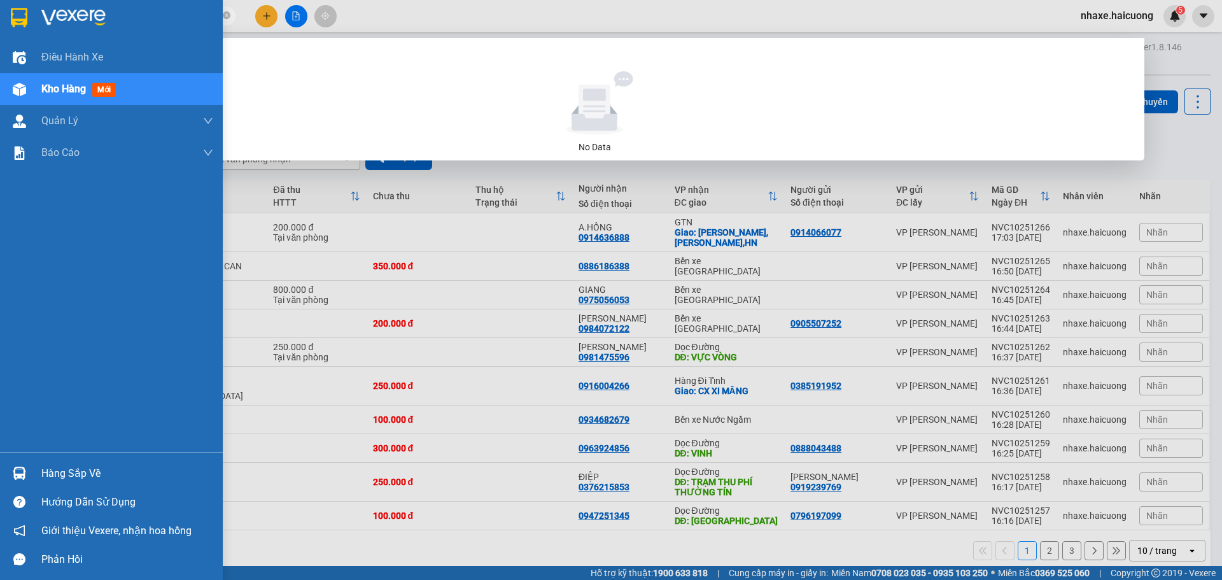
type input "0913448429"
click at [36, 83] on div "Kho hàng mới" at bounding box center [111, 89] width 223 height 32
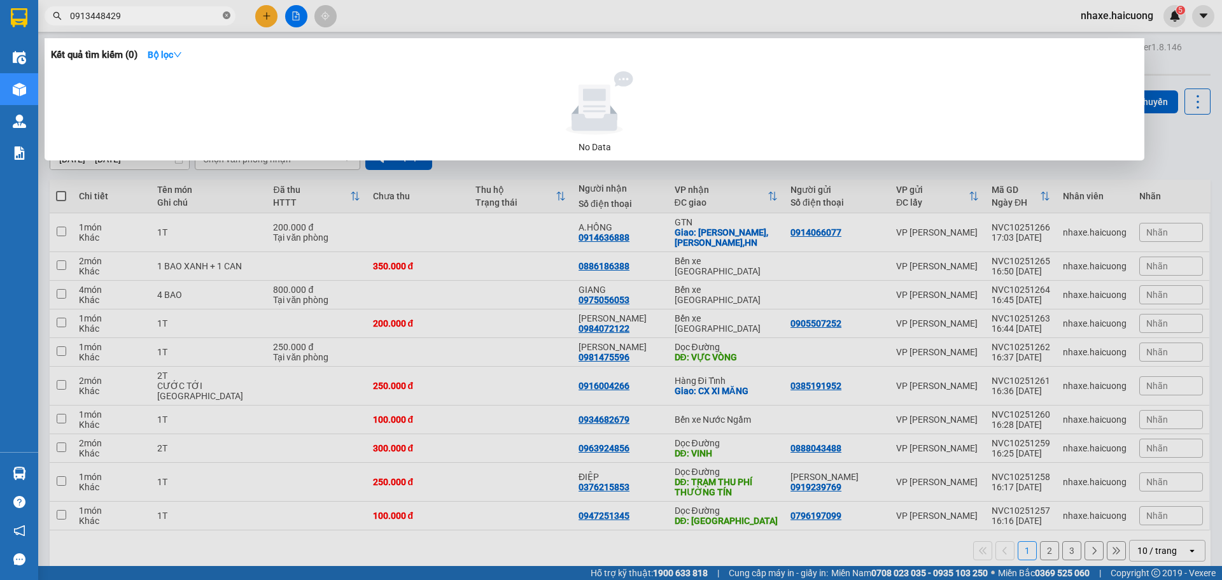
click at [226, 14] on icon "close-circle" at bounding box center [227, 15] width 8 height 8
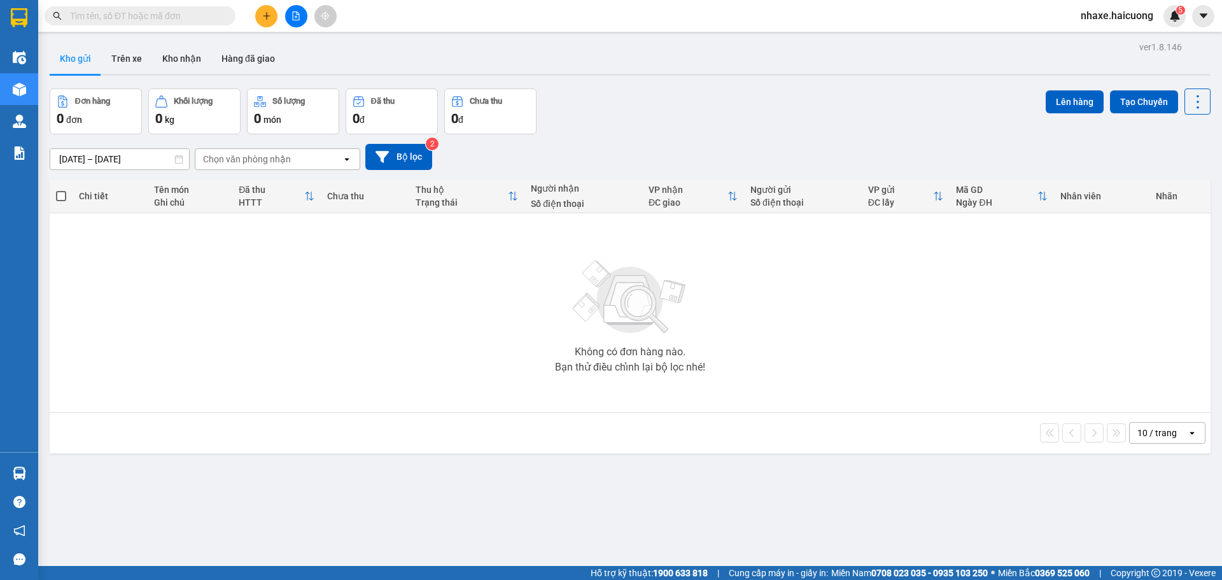
click at [295, 23] on button at bounding box center [296, 16] width 22 height 22
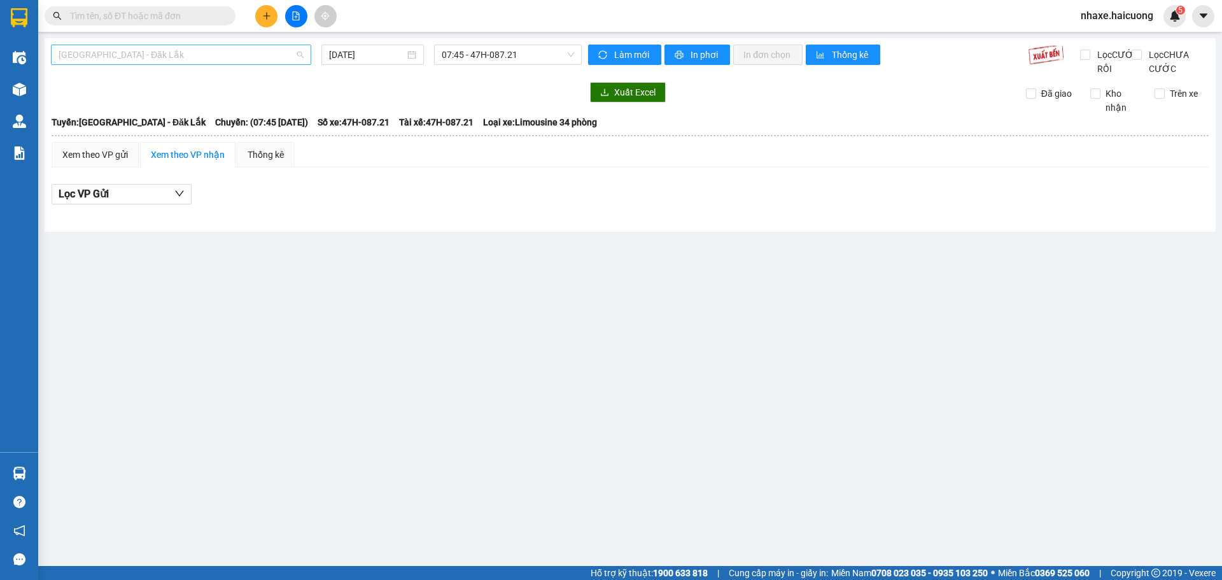
click at [272, 56] on span "[GEOGRAPHIC_DATA] - Đăk Lắk" at bounding box center [181, 54] width 245 height 19
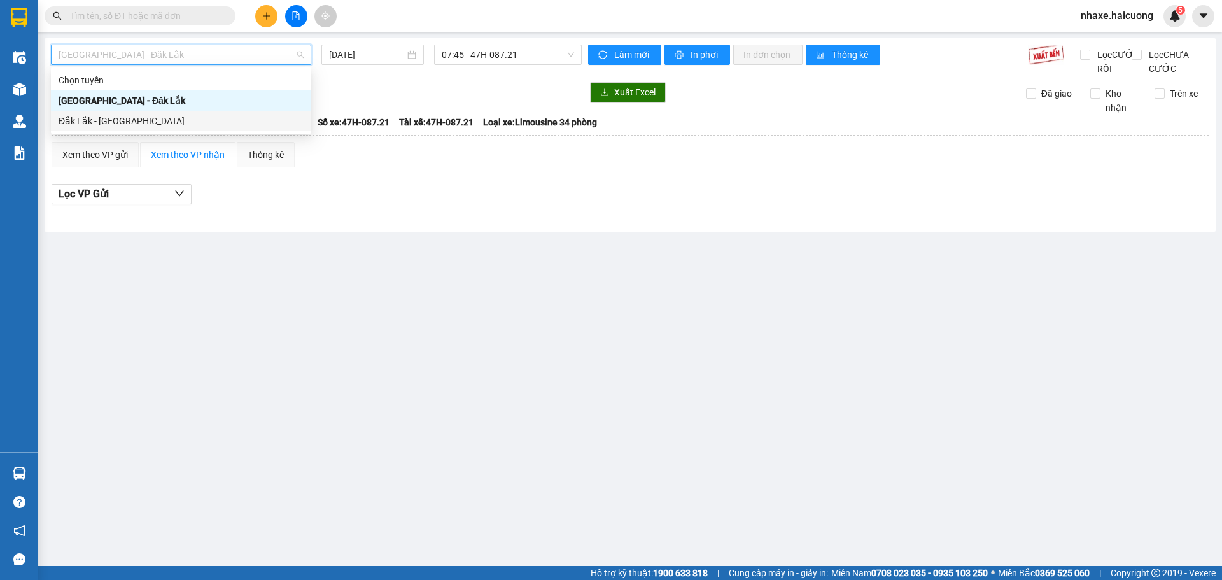
click at [137, 130] on div "Đắk Lắk - [GEOGRAPHIC_DATA]" at bounding box center [181, 121] width 260 height 20
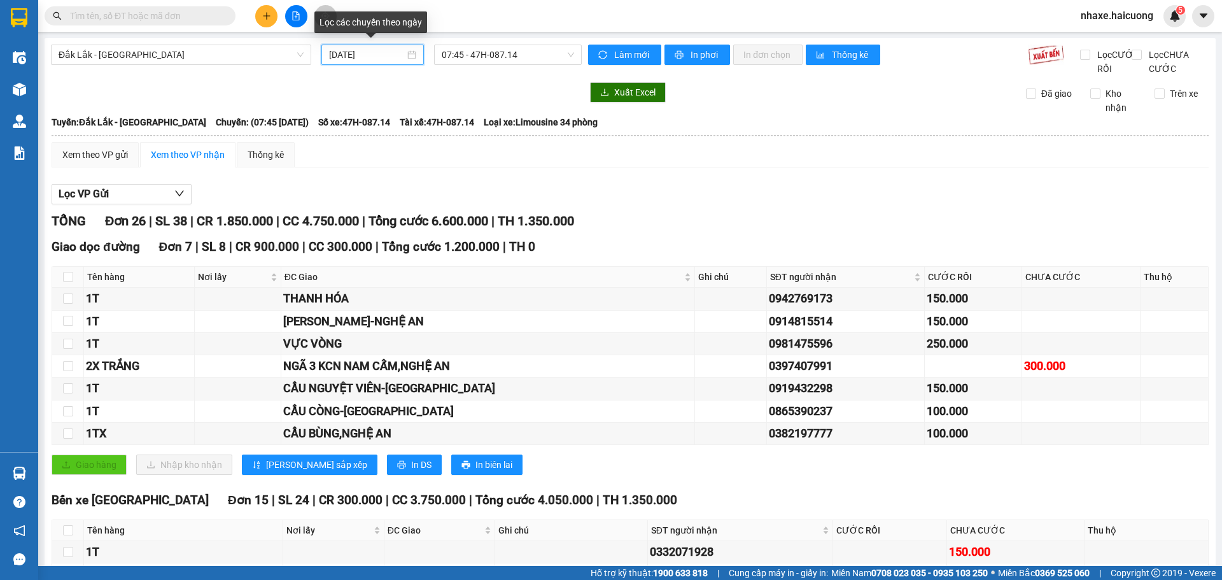
click at [365, 59] on input "13/10/2025" at bounding box center [367, 55] width 76 height 14
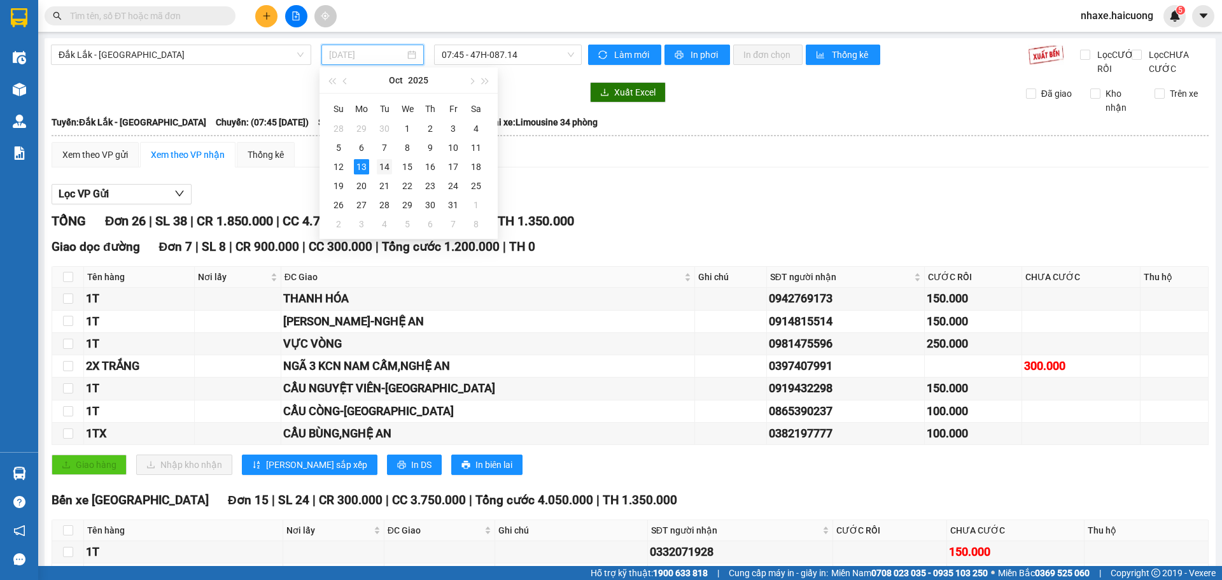
click at [390, 162] on div "14" at bounding box center [384, 166] width 15 height 15
type input "14/10/2025"
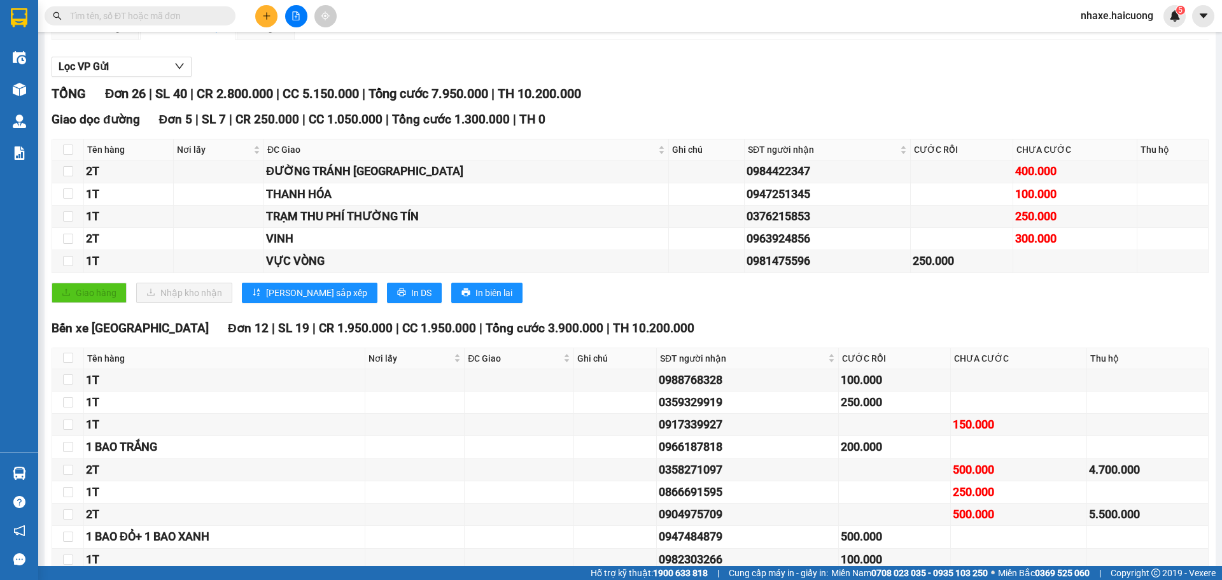
scroll to position [255, 0]
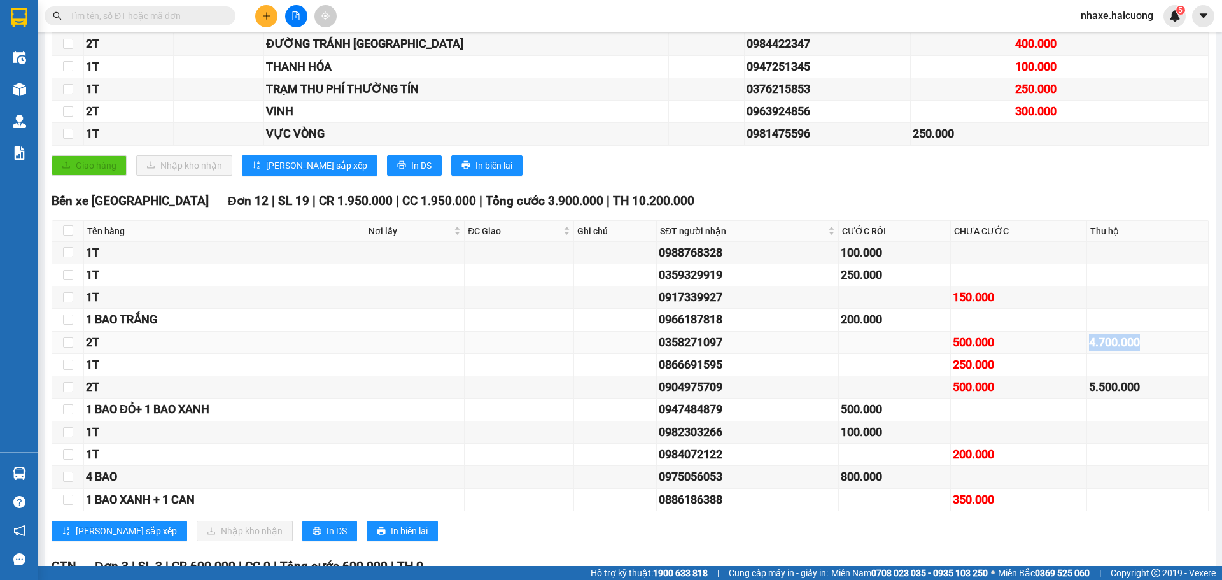
drag, startPoint x: 1080, startPoint y: 356, endPoint x: 1141, endPoint y: 348, distance: 61.0
click at [1141, 348] on div "4.700.000" at bounding box center [1147, 343] width 117 height 18
click at [1125, 396] on div "5.500.000" at bounding box center [1147, 387] width 117 height 18
drag, startPoint x: 1174, startPoint y: 271, endPoint x: 1181, endPoint y: 265, distance: 8.6
click at [1181, 264] on td at bounding box center [1148, 253] width 122 height 22
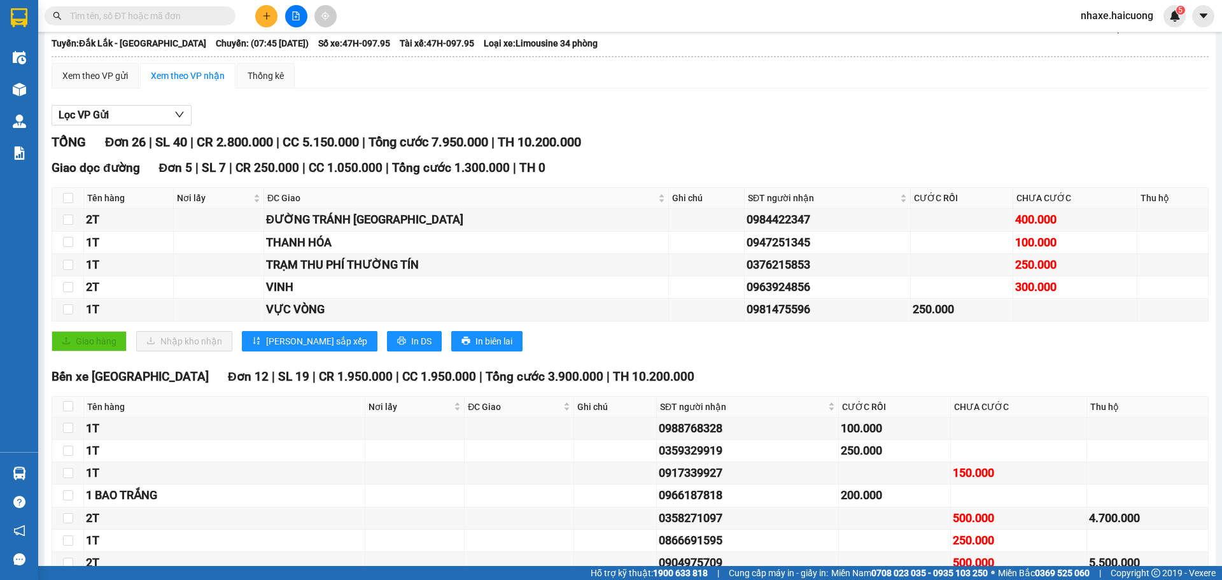
scroll to position [0, 0]
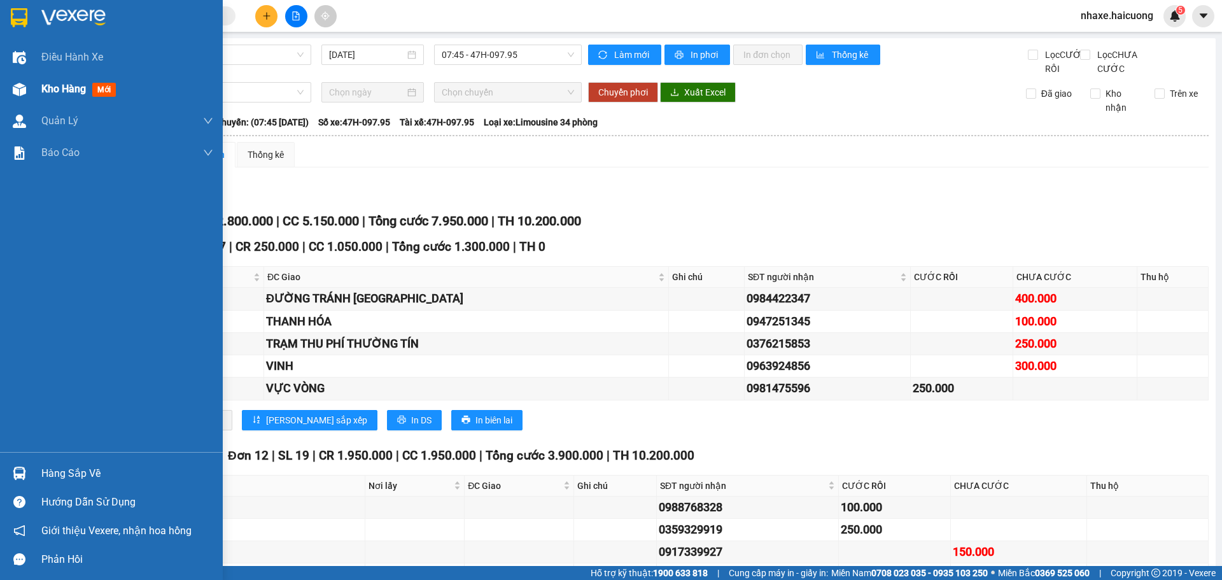
click at [31, 84] on div "Kho hàng mới" at bounding box center [111, 89] width 223 height 32
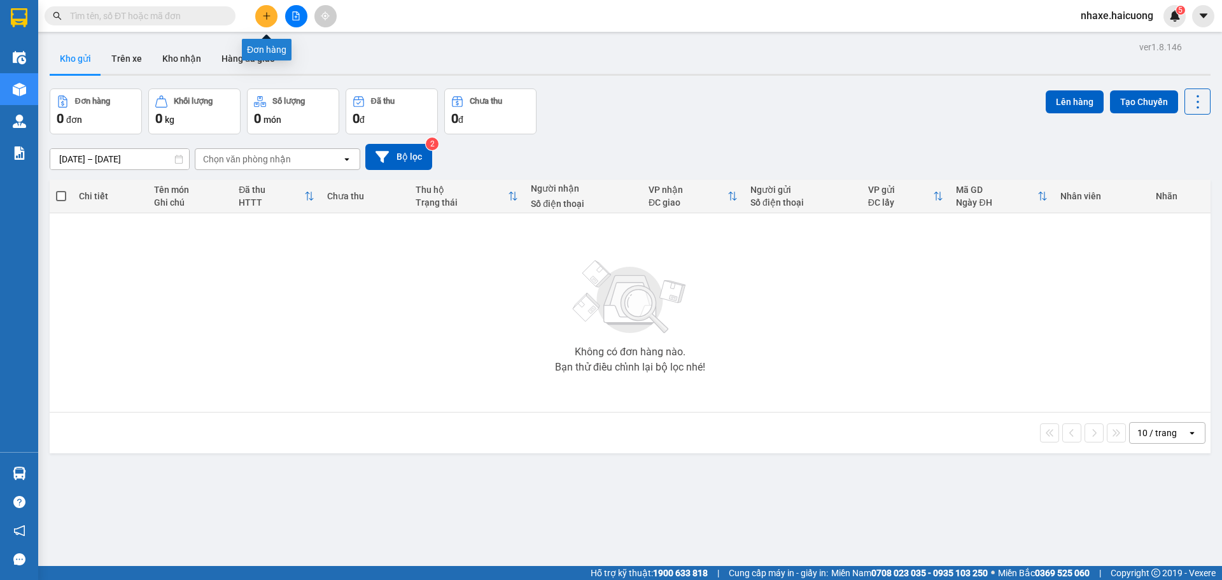
click at [259, 15] on button at bounding box center [266, 16] width 22 height 22
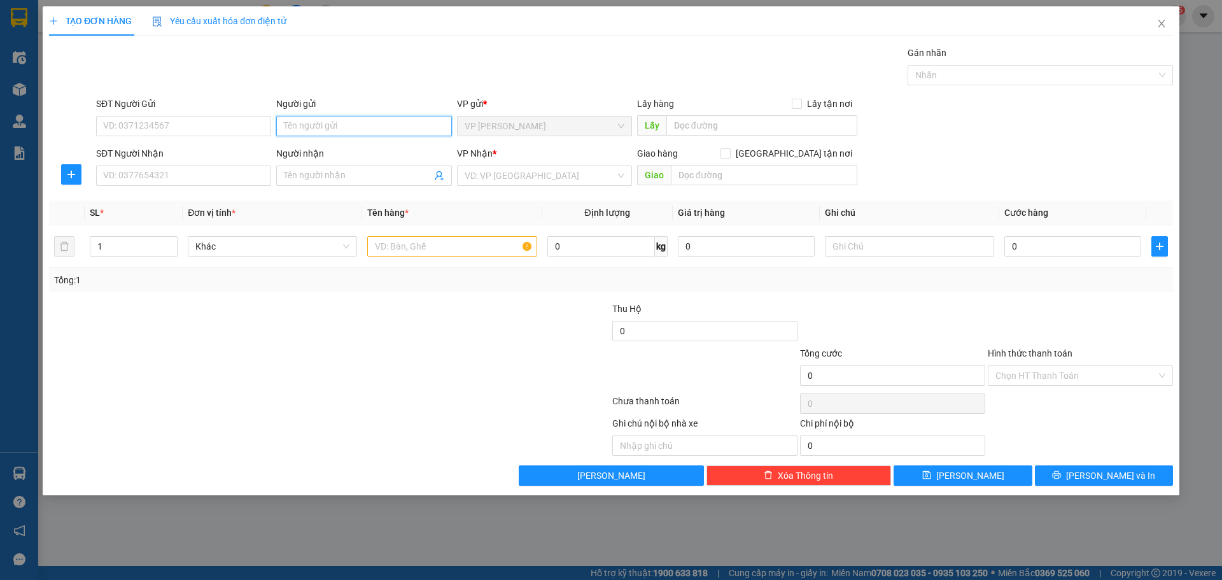
click at [393, 123] on input "Người gửi" at bounding box center [363, 126] width 175 height 20
type input "GIẢN SÂM"
click at [358, 155] on div "GIẢN SÂM - 0948224995" at bounding box center [364, 152] width 160 height 14
type input "0948224995"
type input "GIẢN SÂM"
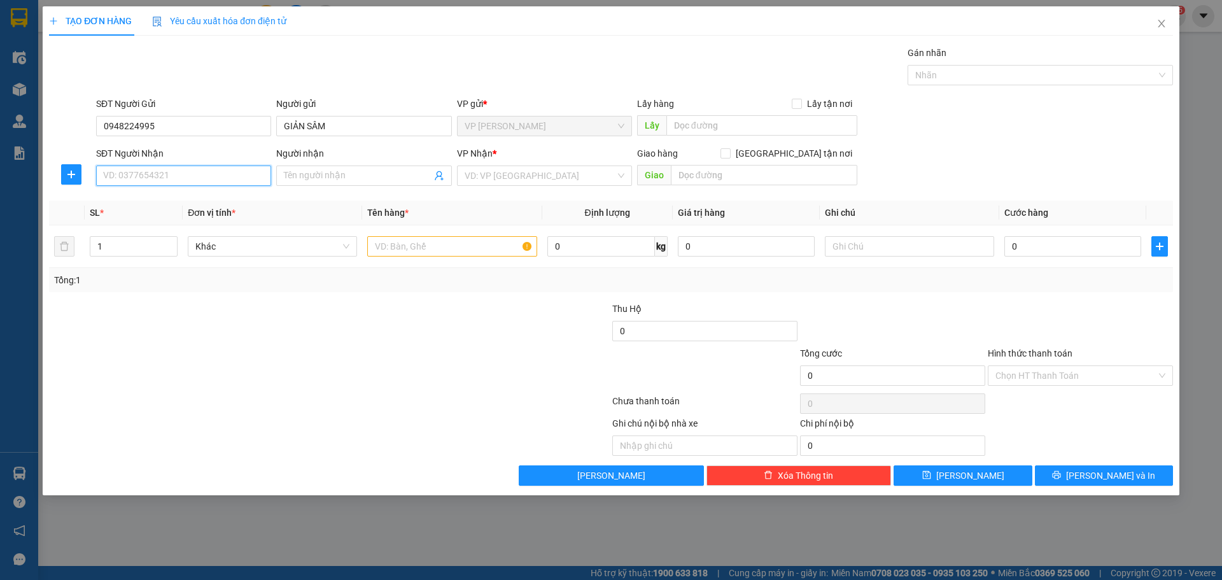
click at [184, 183] on input "SĐT Người Nhận" at bounding box center [183, 176] width 175 height 20
type input "0944753966"
click at [321, 176] on input "Người nhận" at bounding box center [357, 176] width 147 height 14
type input "P"
type input "PHẠM HỒNG PHÚC"
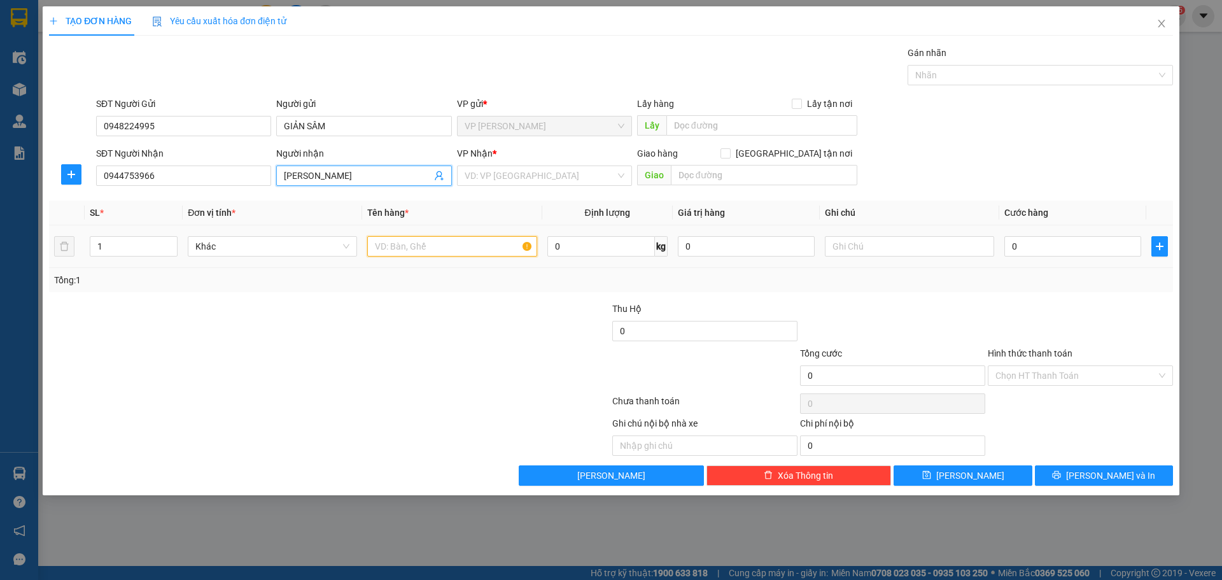
click at [405, 251] on input "text" at bounding box center [451, 246] width 169 height 20
type input "1T"
click at [551, 176] on input "search" at bounding box center [540, 175] width 151 height 19
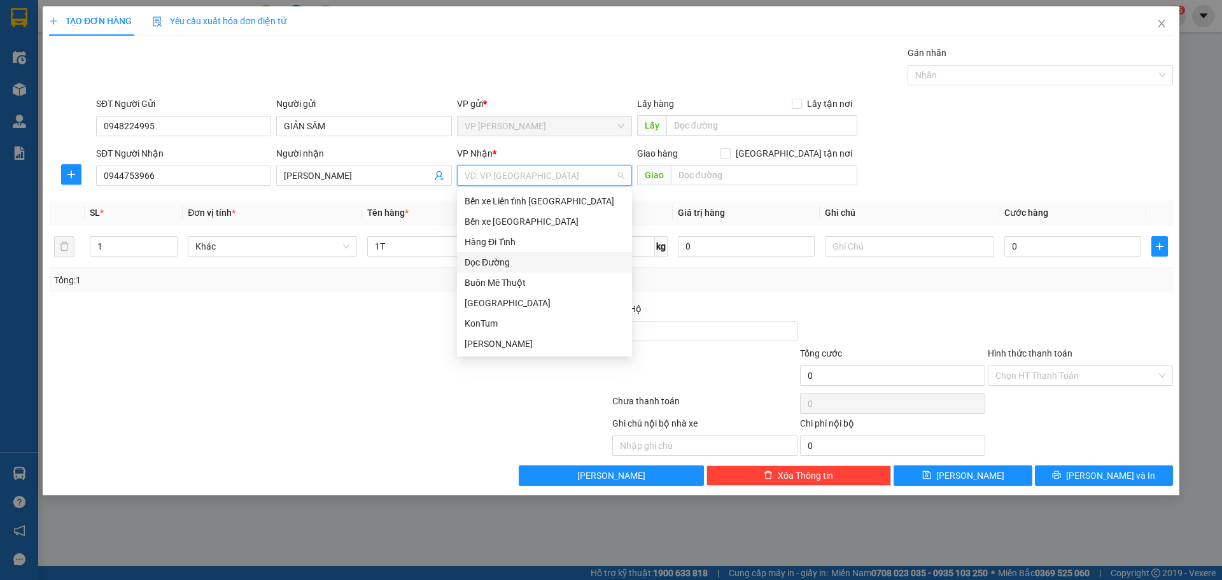
click at [517, 258] on div "Dọc Đường" at bounding box center [545, 262] width 160 height 14
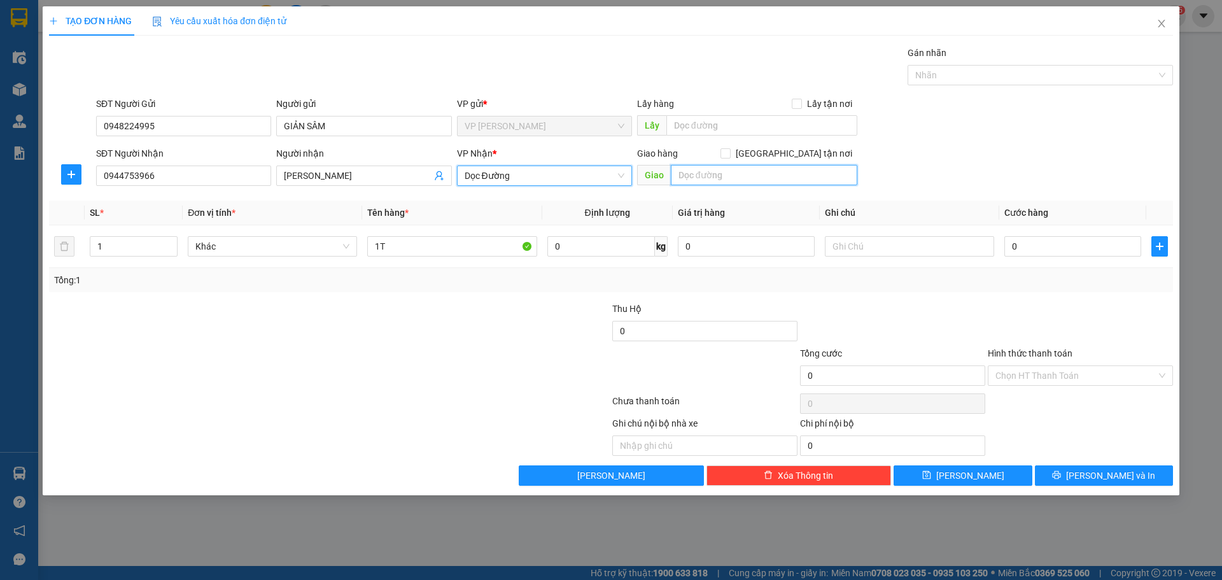
click at [749, 173] on input "text" at bounding box center [764, 175] width 187 height 20
type input "KIM BẢNG-[GEOGRAPHIC_DATA]"
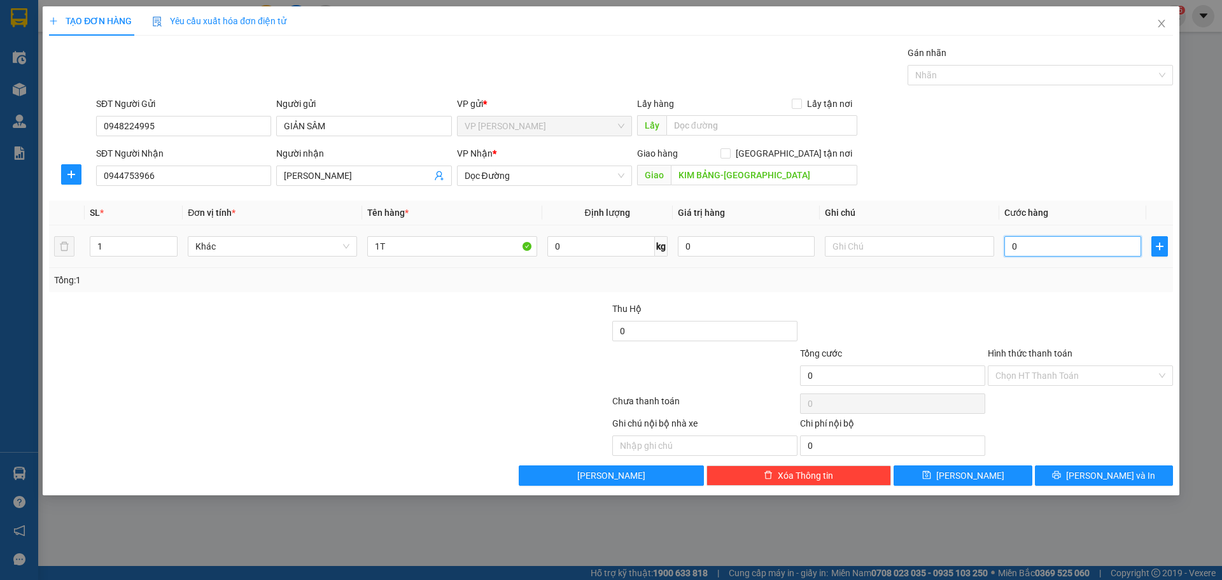
click at [1012, 244] on input "0" at bounding box center [1072, 246] width 137 height 20
type input "2"
type input "25"
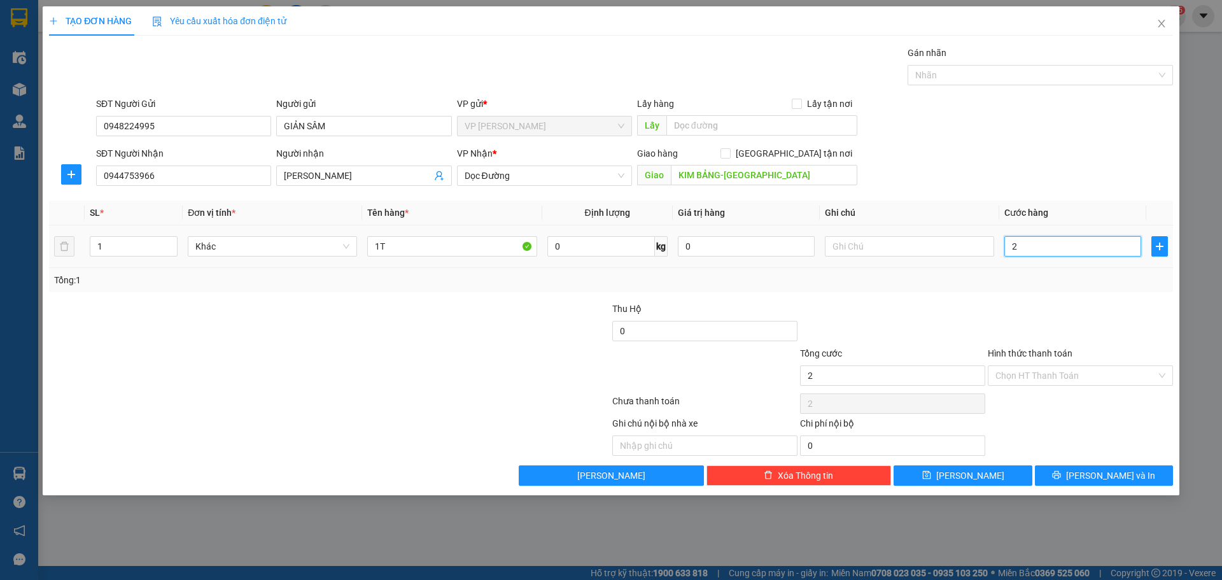
type input "25"
type input "250"
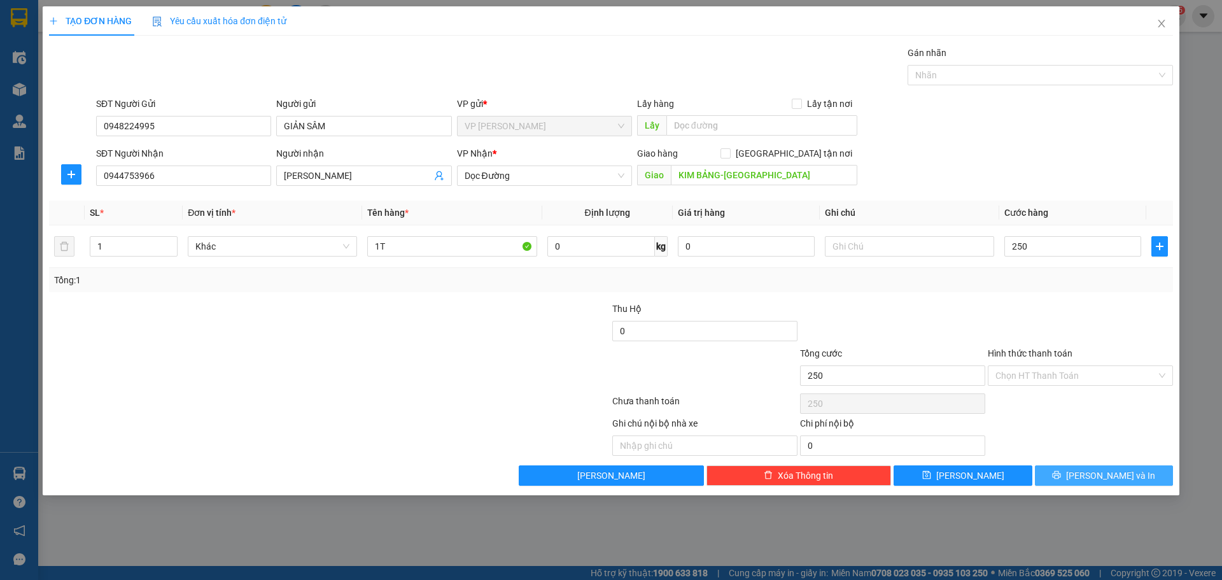
type input "250.000"
click at [1138, 471] on button "Lưu và In" at bounding box center [1104, 475] width 138 height 20
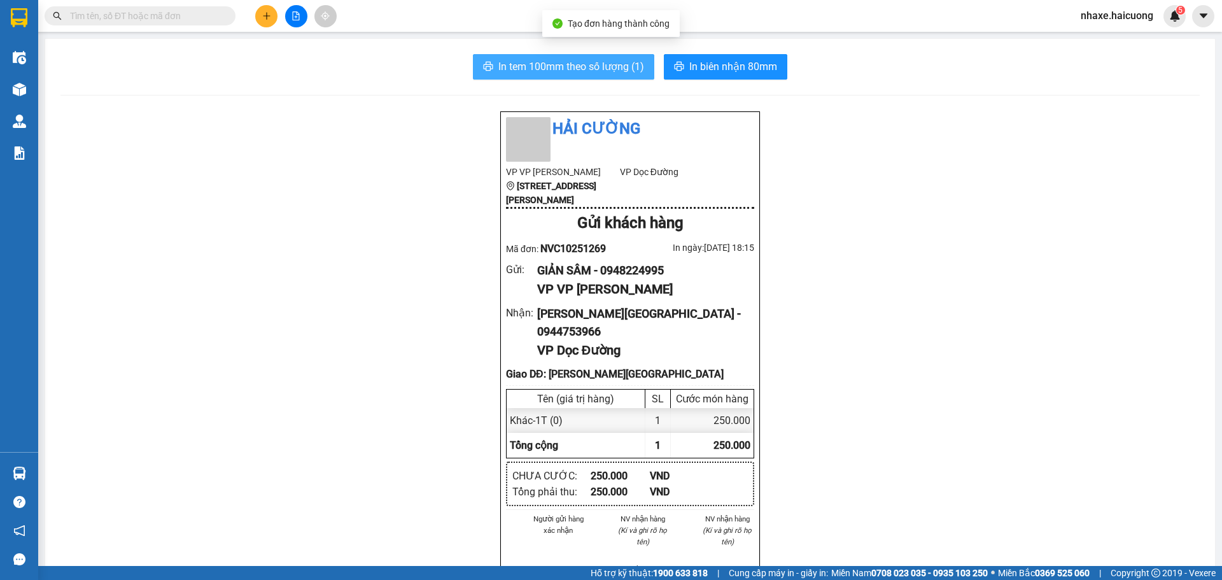
click at [598, 60] on span "In tem 100mm theo số lượng (1)" at bounding box center [571, 67] width 146 height 16
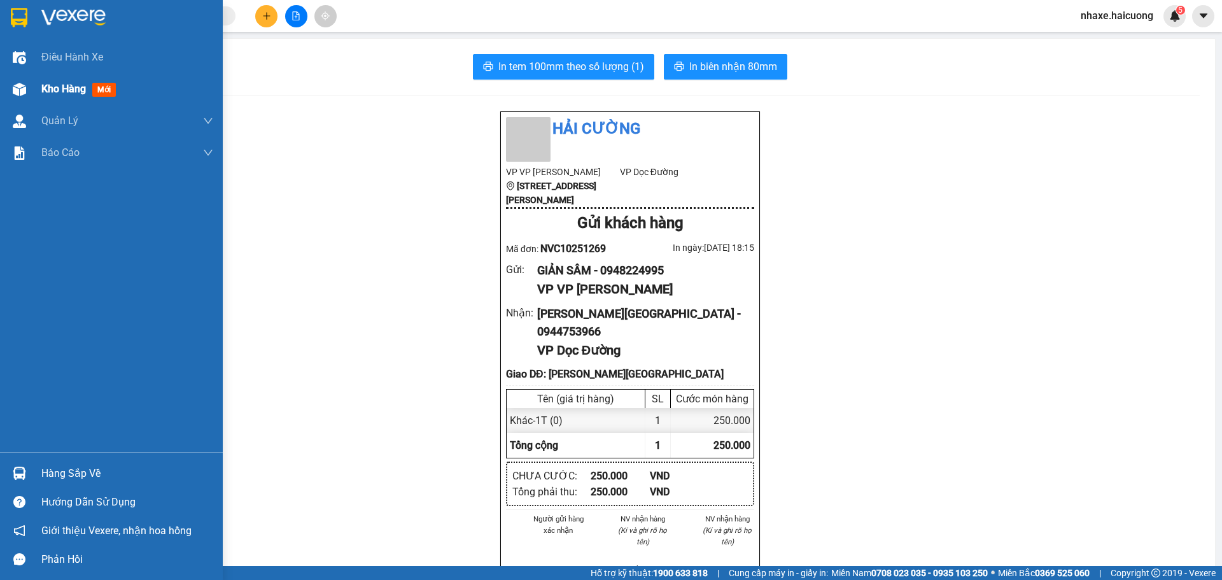
click at [36, 83] on div "Kho hàng mới" at bounding box center [111, 89] width 223 height 32
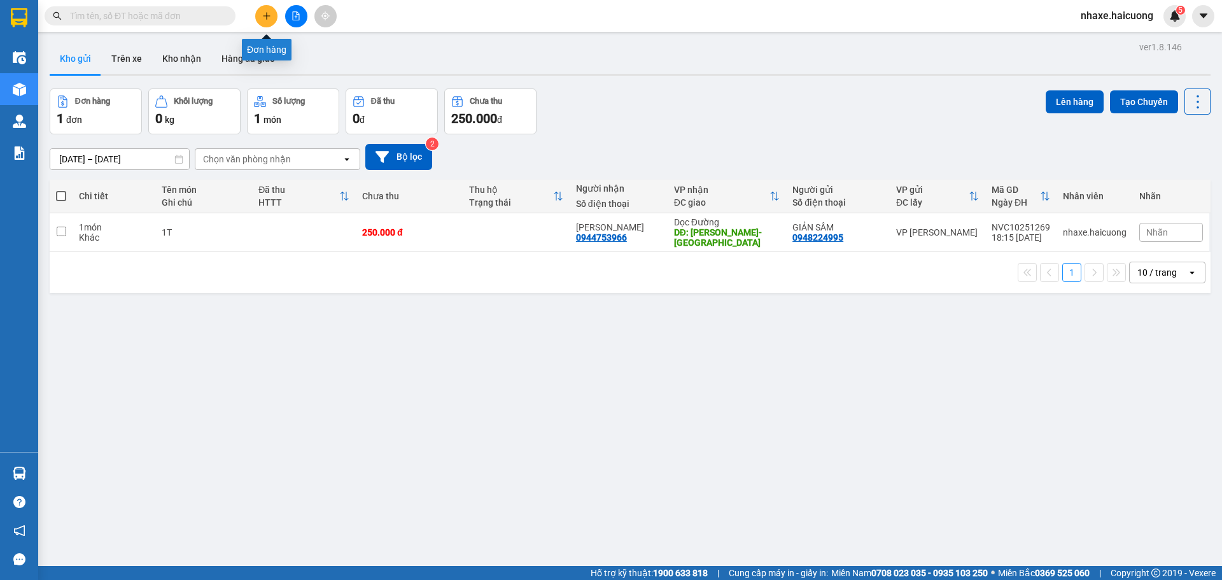
click at [270, 21] on button at bounding box center [266, 16] width 22 height 22
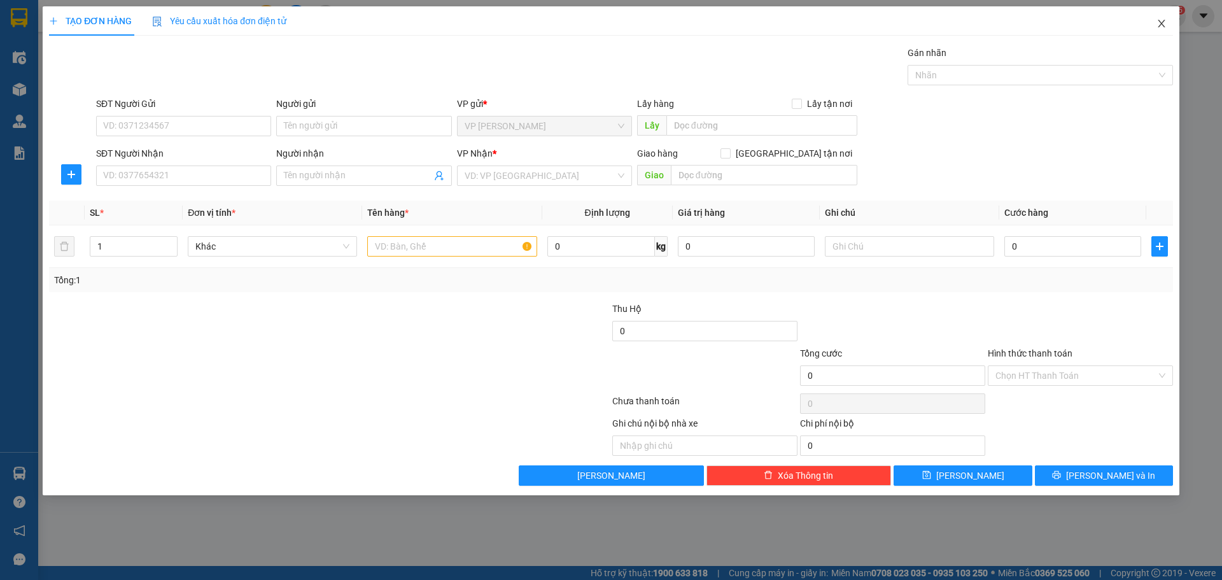
click at [1168, 25] on span "Close" at bounding box center [1162, 24] width 36 height 36
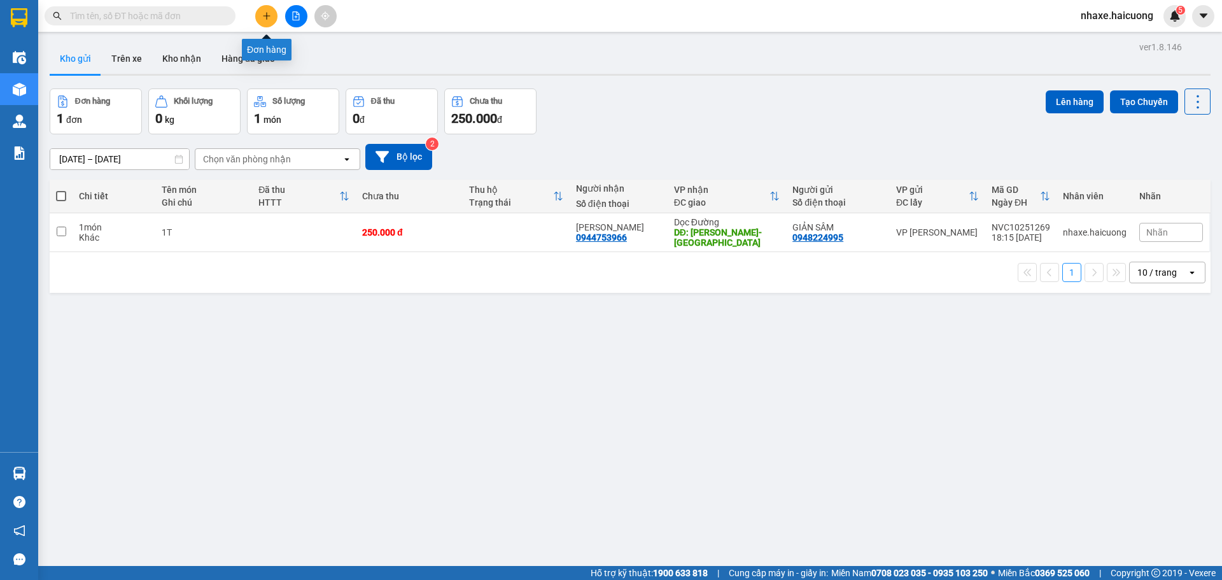
click at [267, 22] on button at bounding box center [266, 16] width 22 height 22
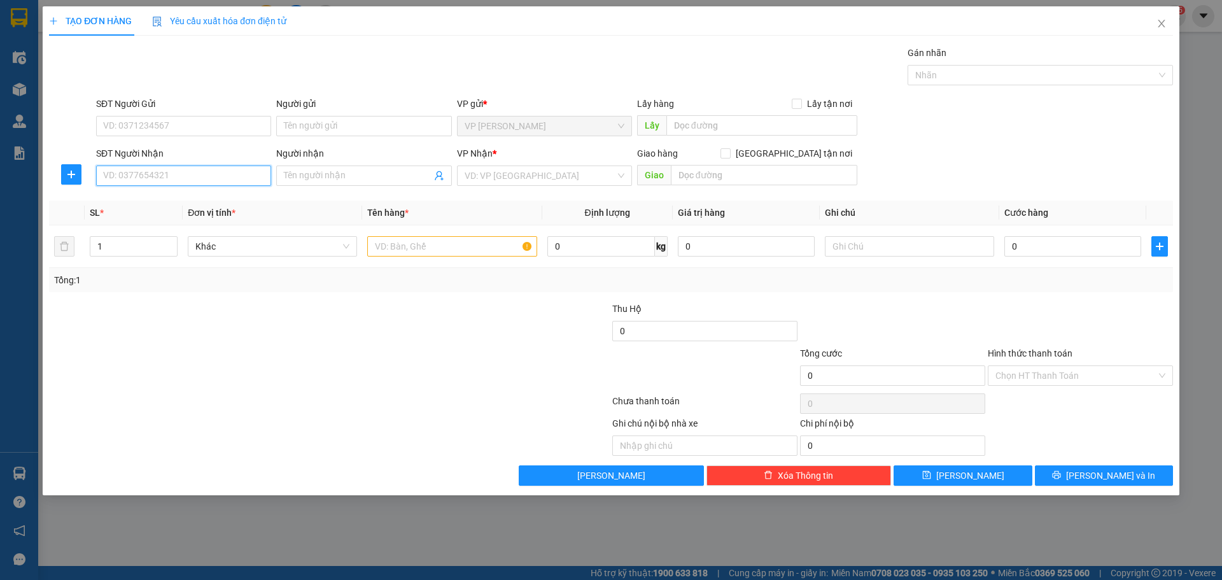
click at [167, 173] on input "SĐT Người Nhận" at bounding box center [183, 176] width 175 height 20
click at [180, 126] on input "SĐT Người Gửi" at bounding box center [183, 126] width 175 height 20
click at [321, 121] on input "Người gửi" at bounding box center [363, 126] width 175 height 20
type input "GIẢN SÂM"
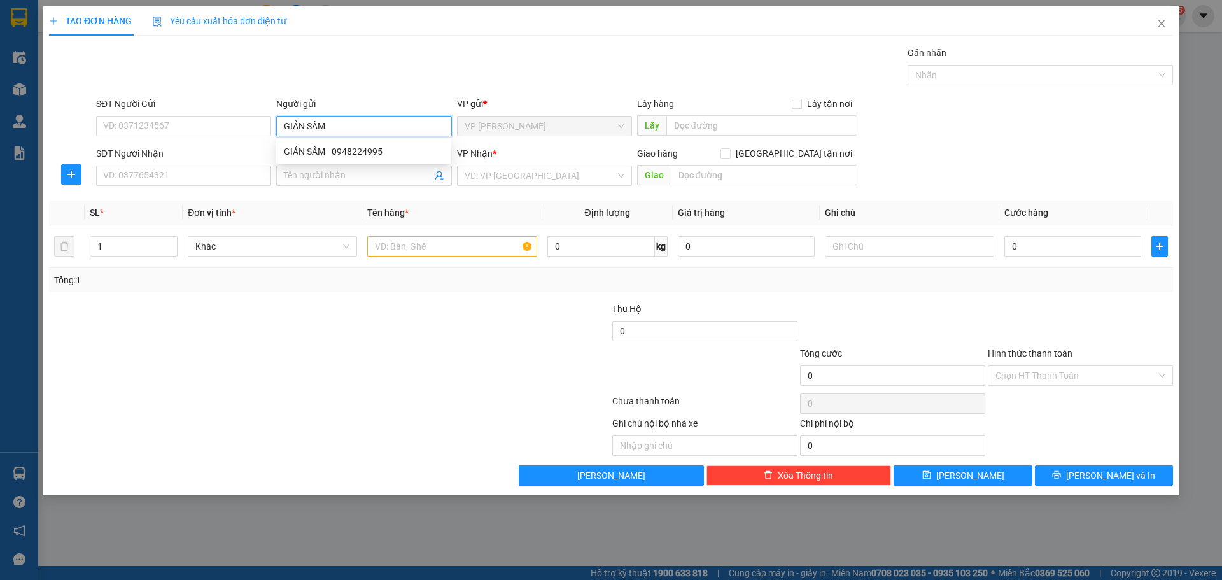
click at [314, 149] on div "GIẢN SÂM - 0948224995" at bounding box center [364, 152] width 160 height 14
type input "0948224995"
type input "GIẢN SÂM"
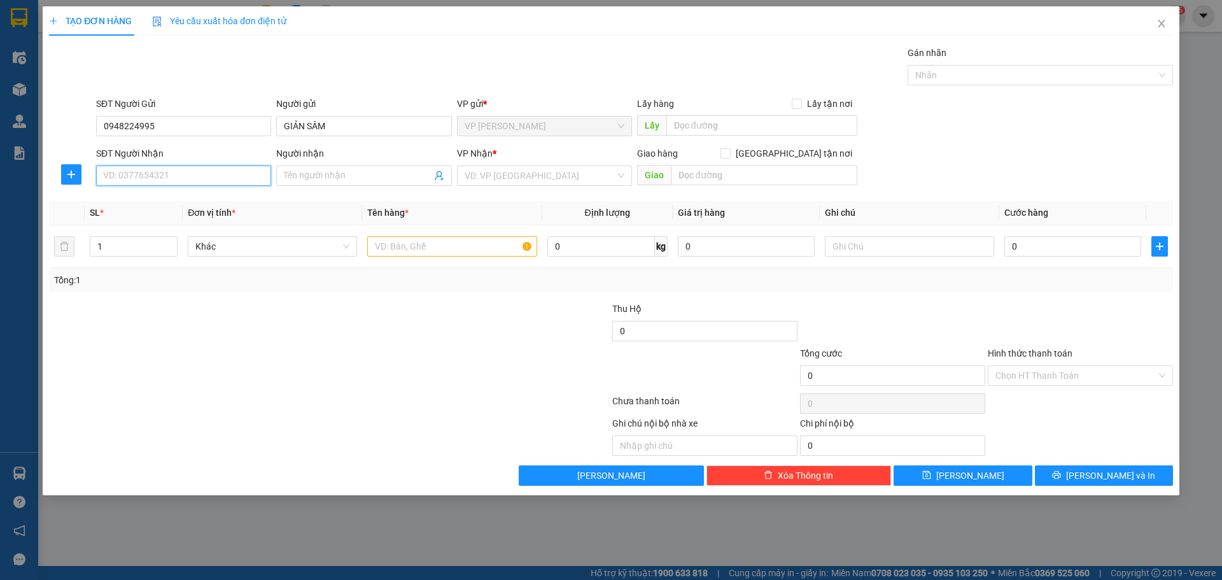
click at [190, 181] on input "SĐT Người Nhận" at bounding box center [183, 176] width 175 height 20
type input "0971428909"
click at [366, 170] on input "Người nhận" at bounding box center [357, 176] width 147 height 14
type input "N"
type input "NGỌC CHÂU"
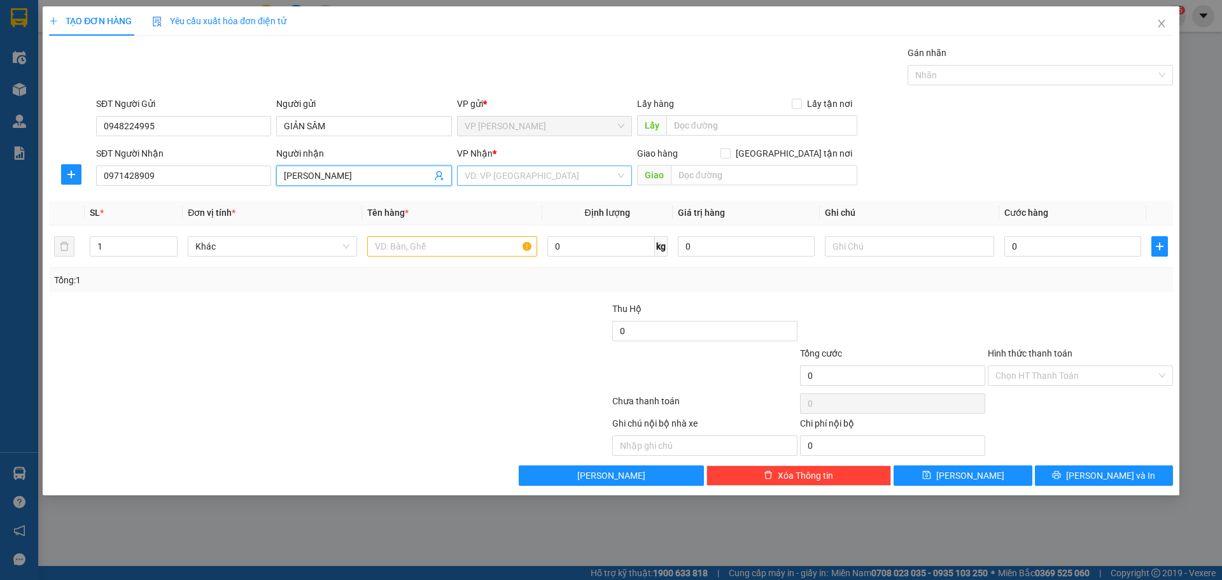
click at [509, 172] on input "search" at bounding box center [540, 175] width 151 height 19
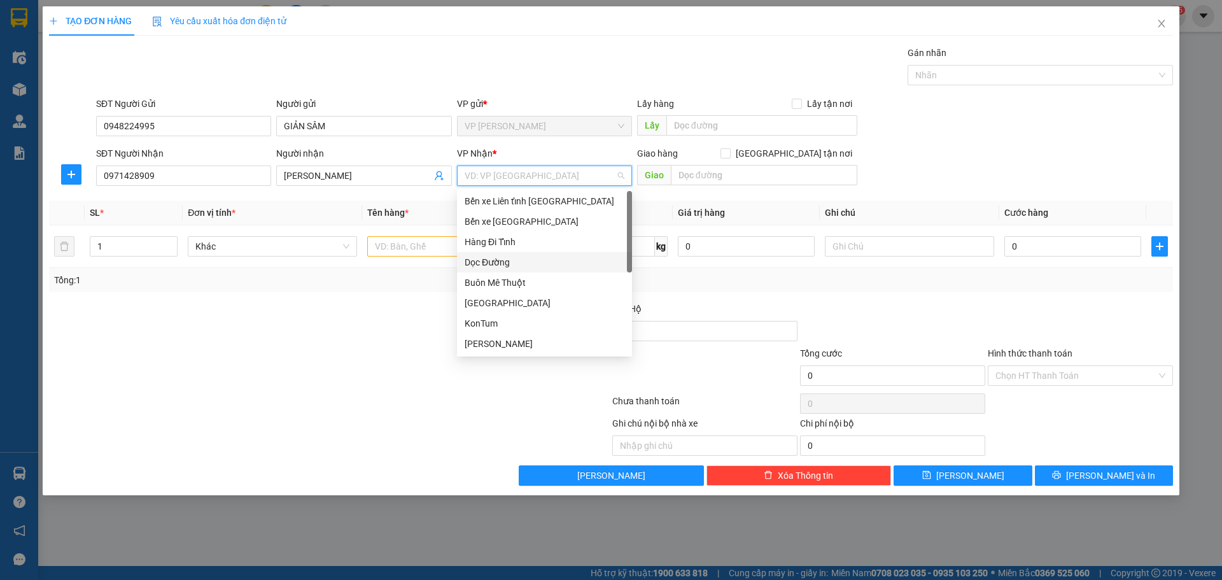
click at [513, 260] on div "Dọc Đường" at bounding box center [545, 262] width 160 height 14
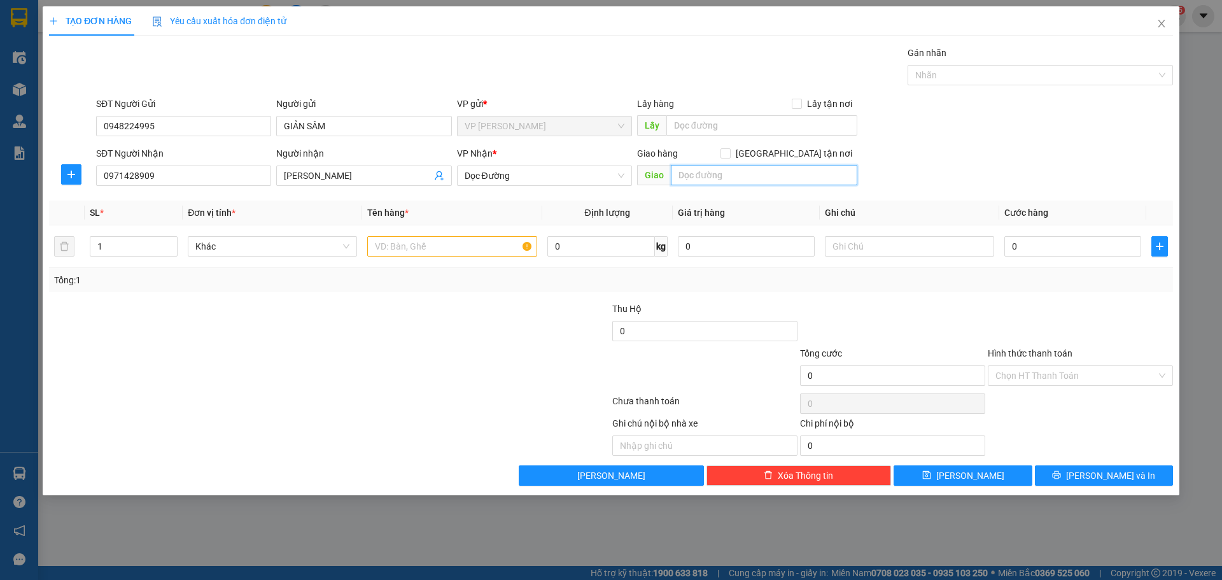
click at [721, 180] on input "text" at bounding box center [764, 175] width 187 height 20
click at [721, 183] on input "text" at bounding box center [764, 175] width 187 height 20
click at [537, 175] on span "Dọc Đường" at bounding box center [545, 175] width 160 height 19
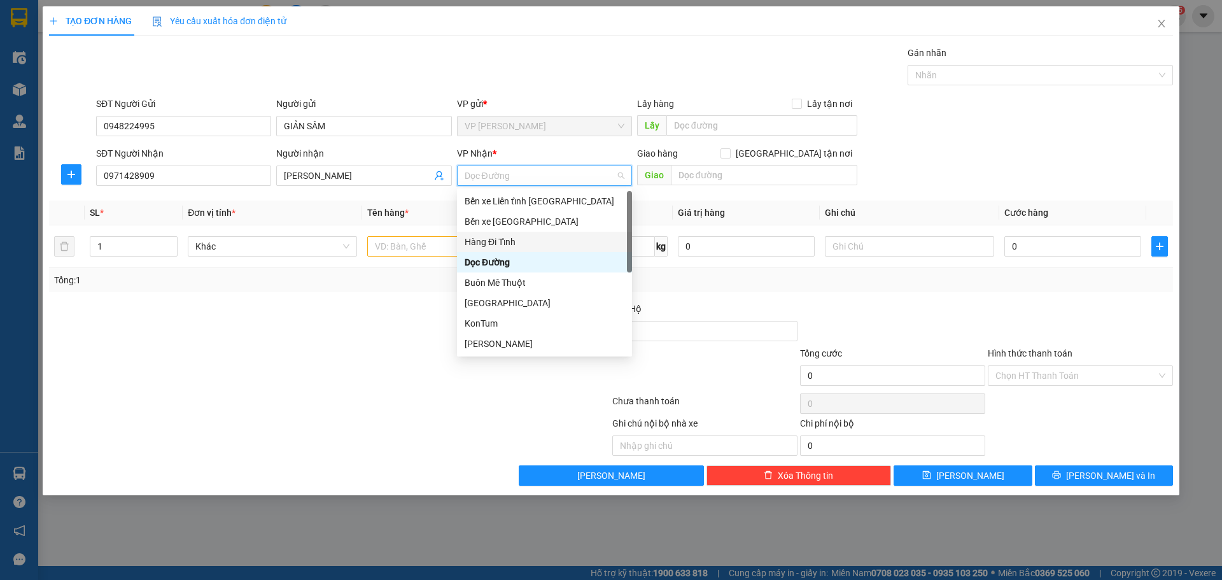
click at [522, 243] on div "Hàng Đi Tỉnh" at bounding box center [545, 242] width 160 height 14
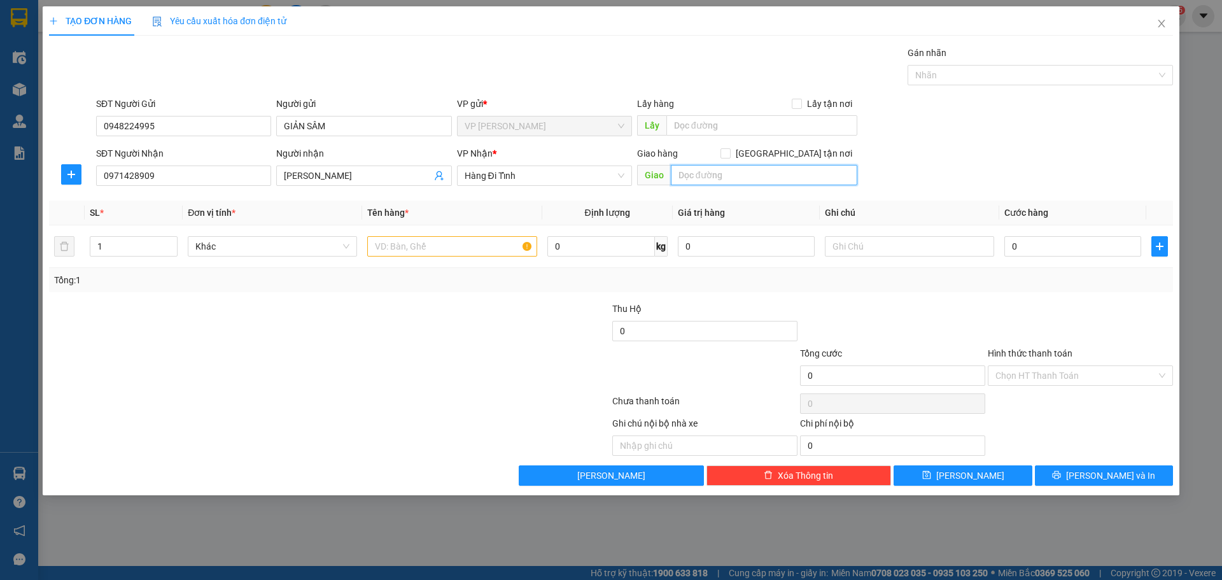
click at [701, 171] on input "text" at bounding box center [764, 175] width 187 height 20
type input "NGÃ 4 GẠCH-[GEOGRAPHIC_DATA]"
click at [463, 244] on input "text" at bounding box center [451, 246] width 169 height 20
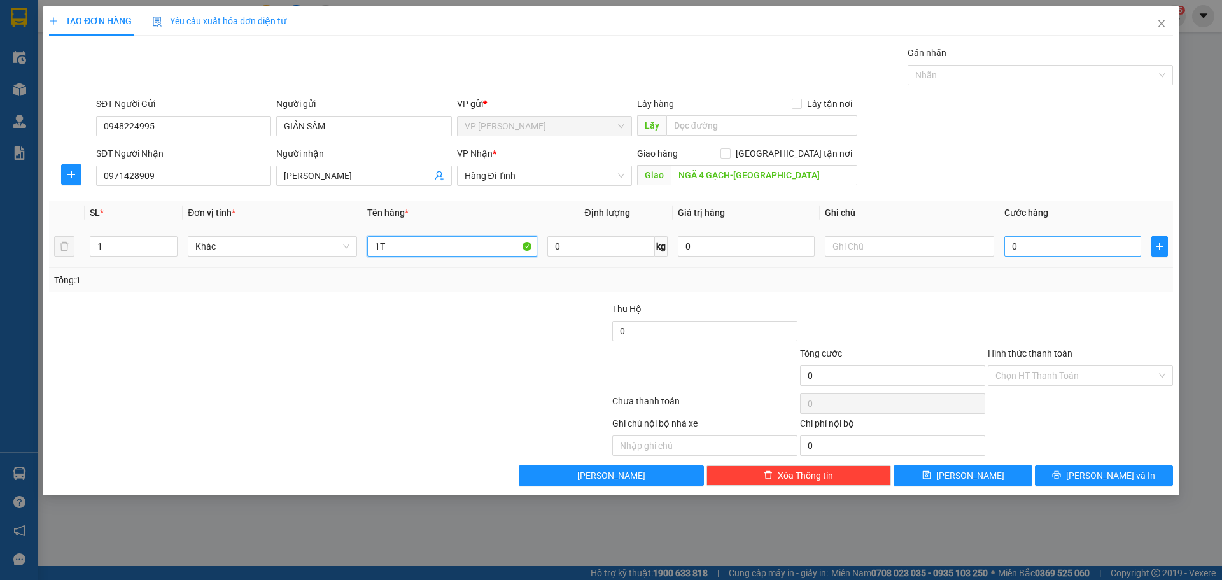
type input "1T"
click at [1058, 255] on input "0" at bounding box center [1072, 246] width 137 height 20
type input "2"
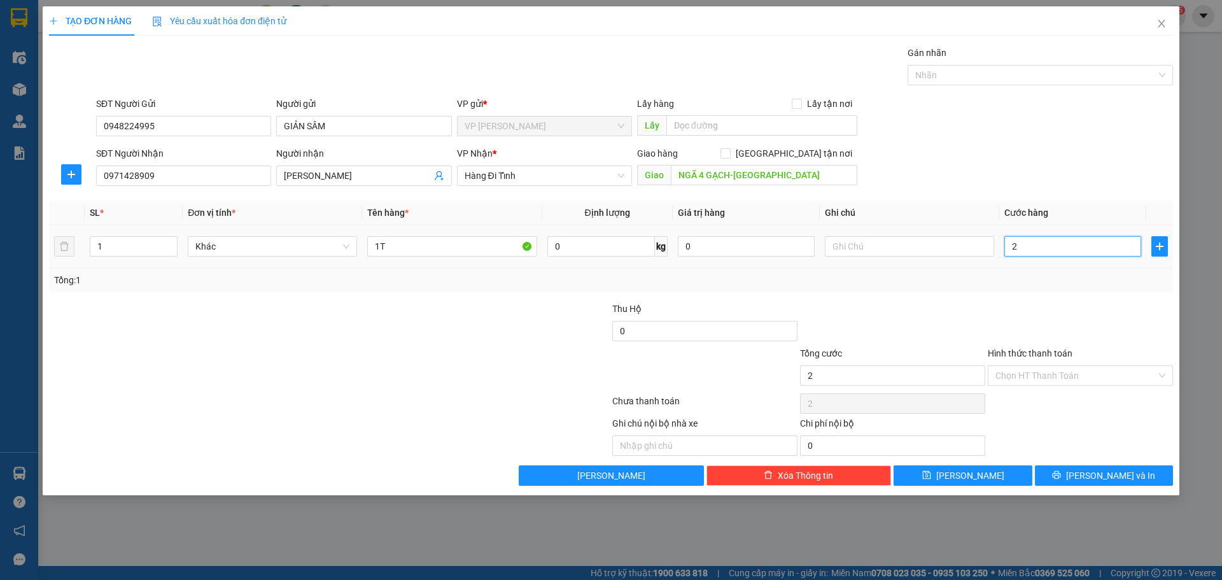
type input "20"
type input "200"
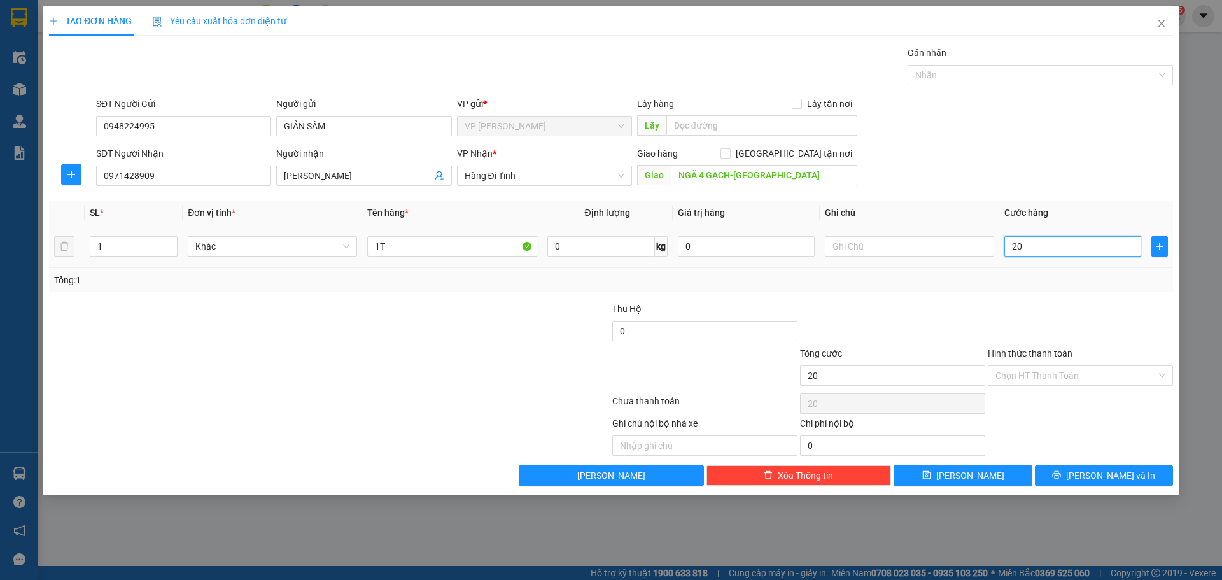
type input "200"
type input "200.000"
click at [1061, 481] on span "printer" at bounding box center [1056, 475] width 9 height 10
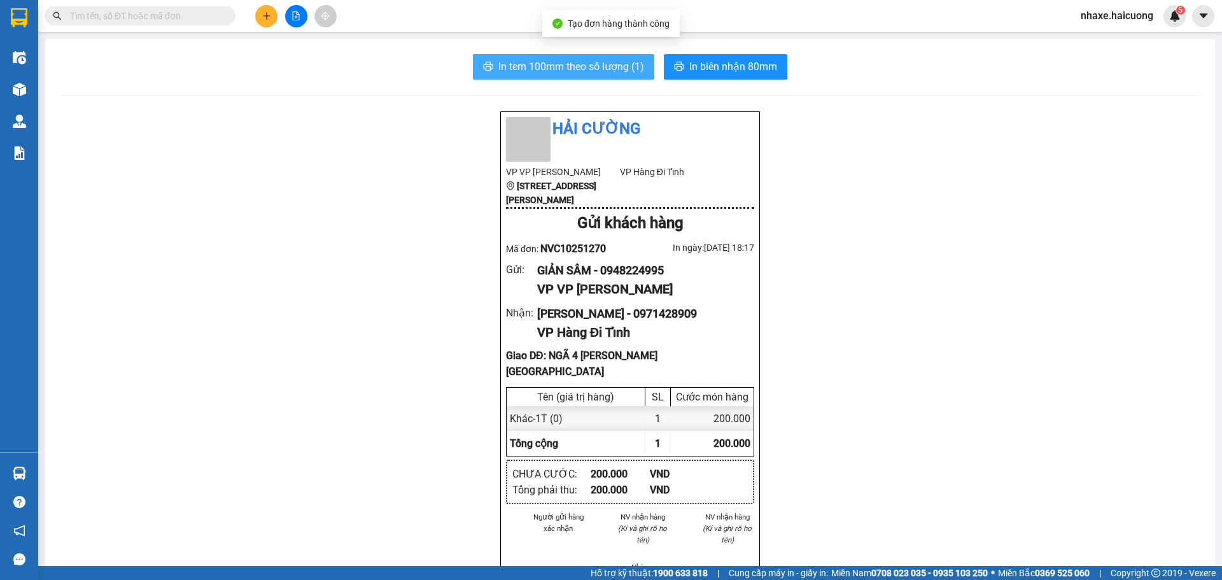
click at [626, 75] on button "In tem 100mm theo số lượng (1)" at bounding box center [563, 66] width 181 height 25
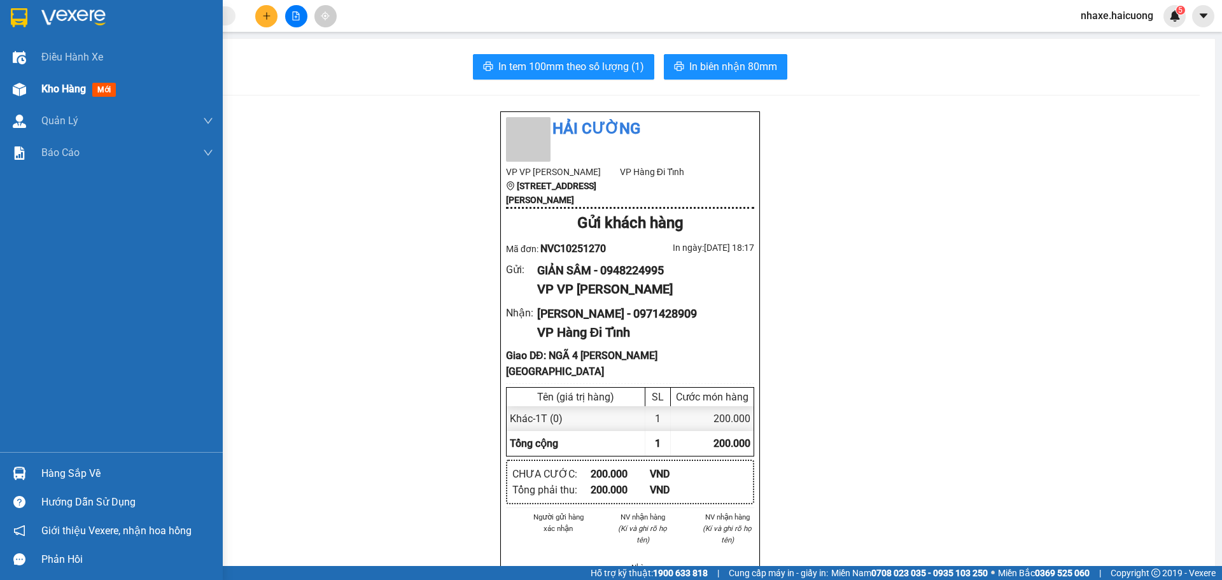
click at [18, 98] on div at bounding box center [19, 89] width 22 height 22
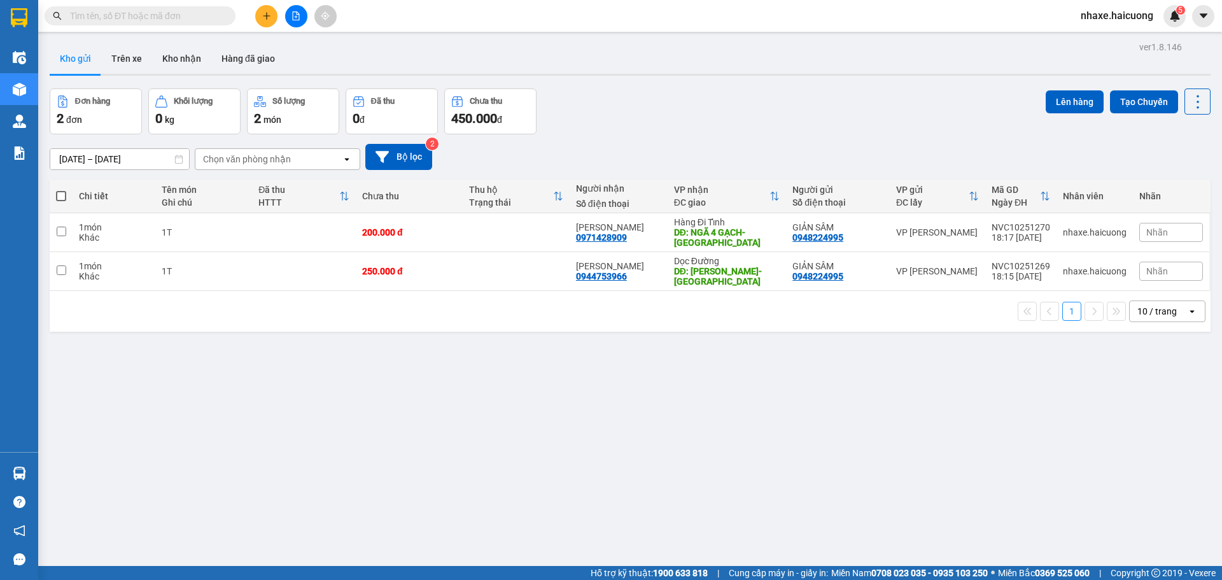
click at [264, 17] on icon "plus" at bounding box center [266, 15] width 9 height 9
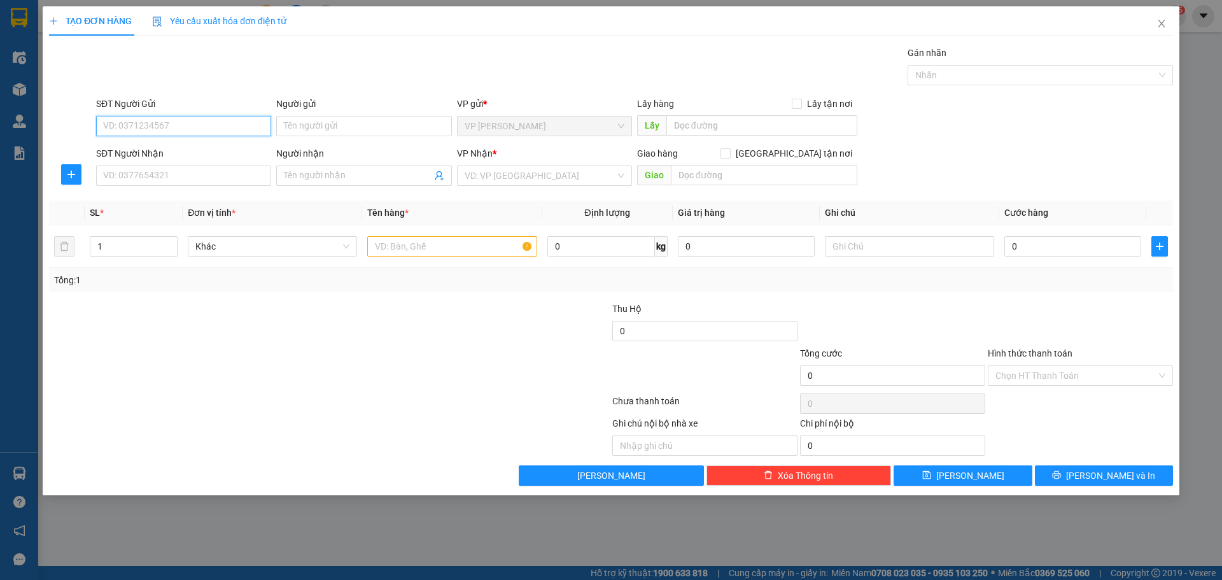
click at [209, 122] on input "SĐT Người Gửi" at bounding box center [183, 126] width 175 height 20
click at [325, 126] on input "Người gửi" at bounding box center [363, 126] width 175 height 20
type input "GIẢN SÂM"
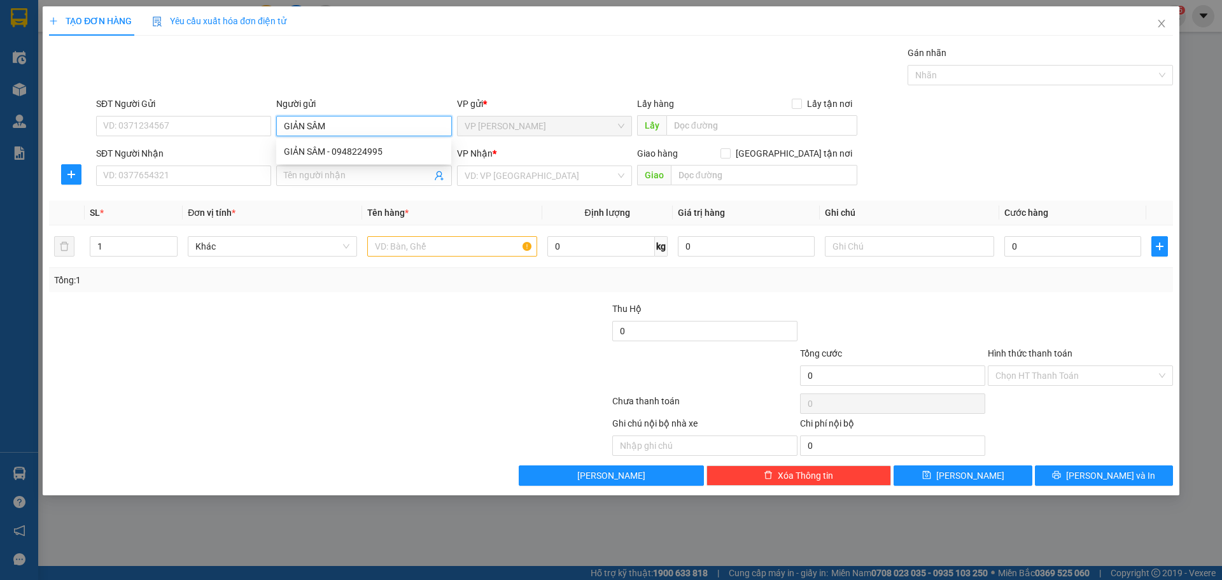
click at [367, 152] on div "GIẢN SÂM - 0948224995" at bounding box center [364, 152] width 160 height 14
type input "0948224995"
type input "GIẢN SÂM"
click at [206, 120] on input "0948224995" at bounding box center [183, 126] width 175 height 20
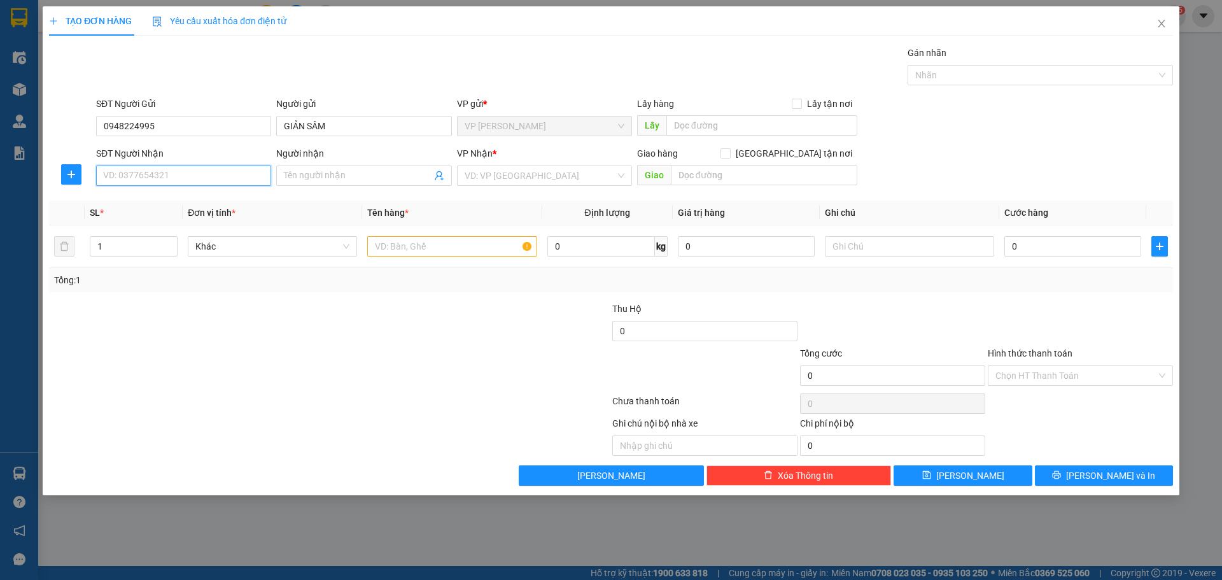
click at [191, 172] on input "SĐT Người Nhận" at bounding box center [183, 176] width 175 height 20
type input "0329895006"
click at [535, 167] on input "search" at bounding box center [540, 175] width 151 height 19
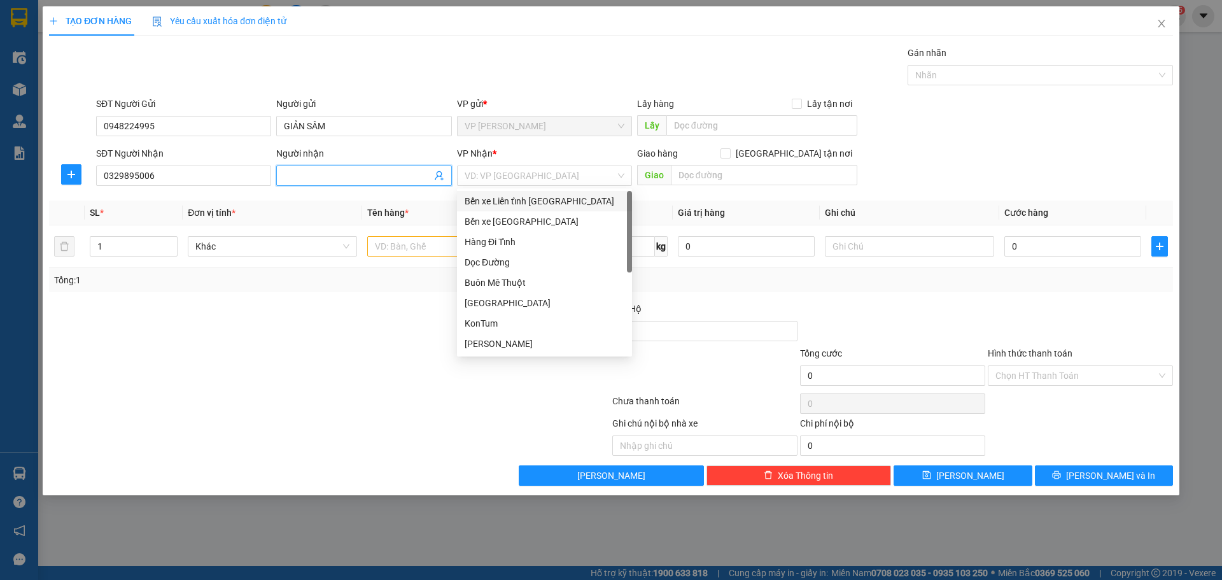
click at [348, 176] on input "Người nhận" at bounding box center [357, 176] width 147 height 14
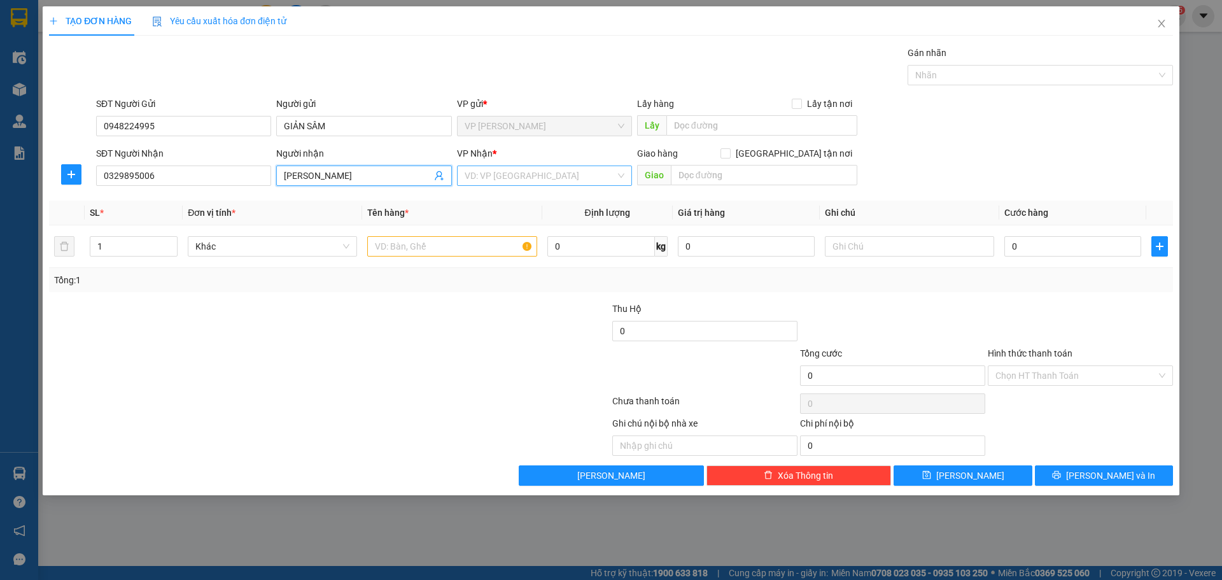
type input "VŨ HỒNG LÊ"
click at [542, 179] on input "search" at bounding box center [540, 175] width 151 height 19
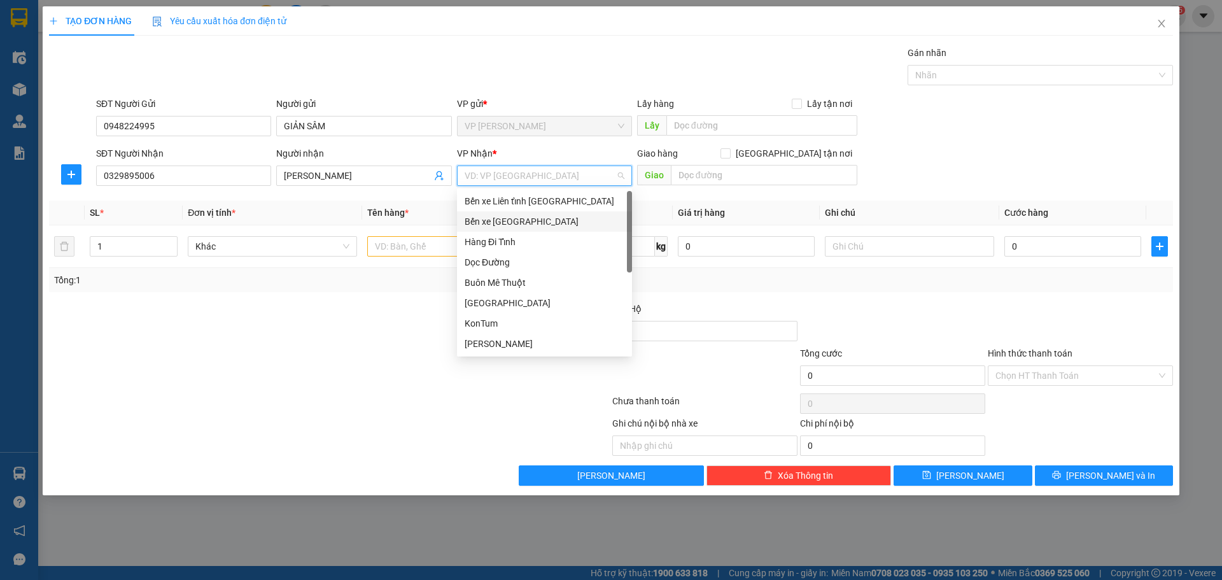
click at [528, 225] on div "Bến xe [GEOGRAPHIC_DATA]" at bounding box center [545, 222] width 160 height 14
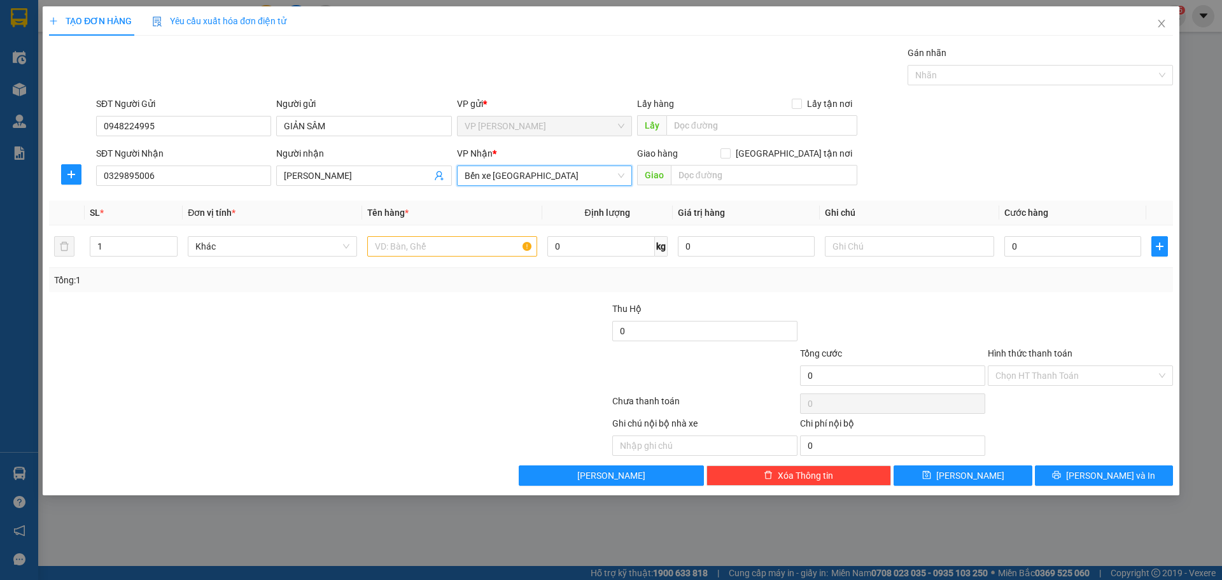
click at [396, 322] on div at bounding box center [236, 324] width 376 height 45
click at [408, 253] on input "text" at bounding box center [451, 246] width 169 height 20
type input "1T"
click at [1064, 249] on input "0" at bounding box center [1072, 246] width 137 height 20
type input "1"
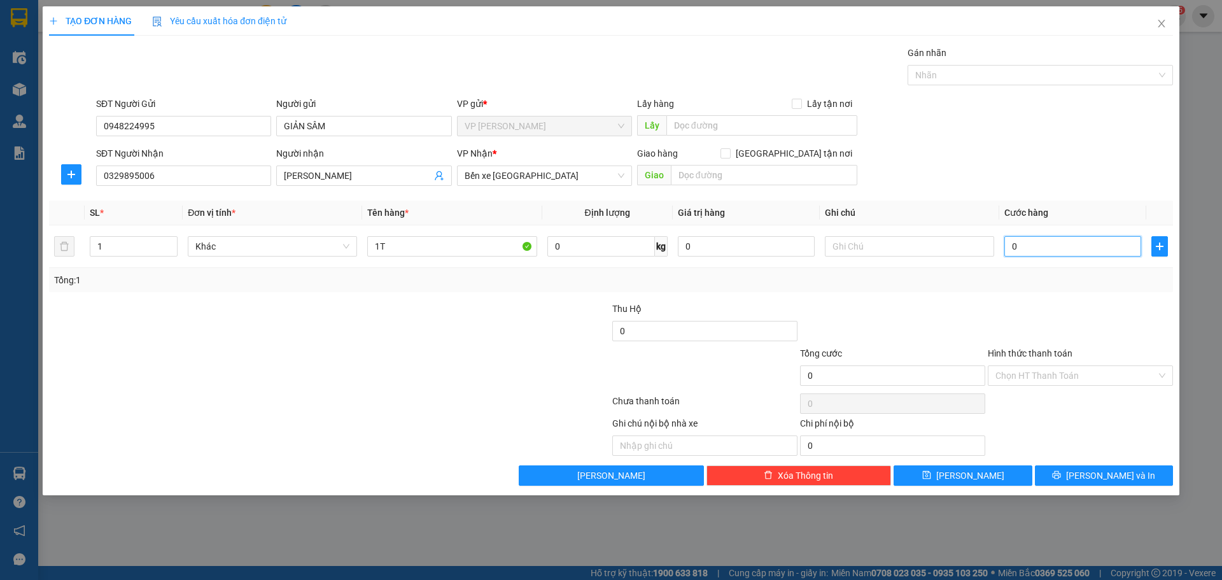
type input "1"
type input "10"
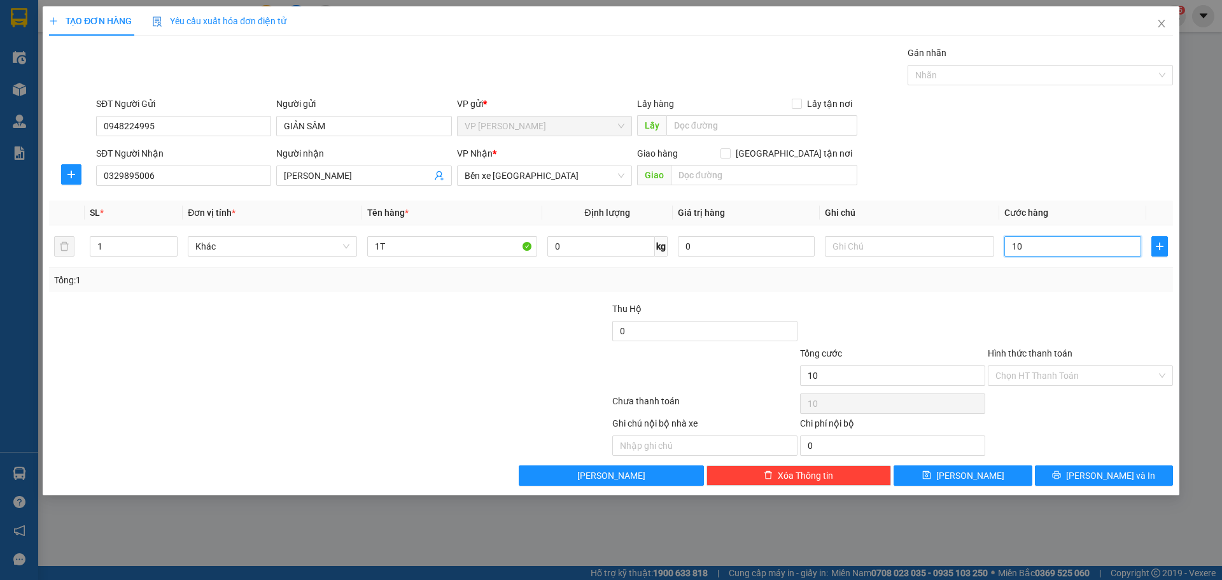
type input "100"
type input "100.000"
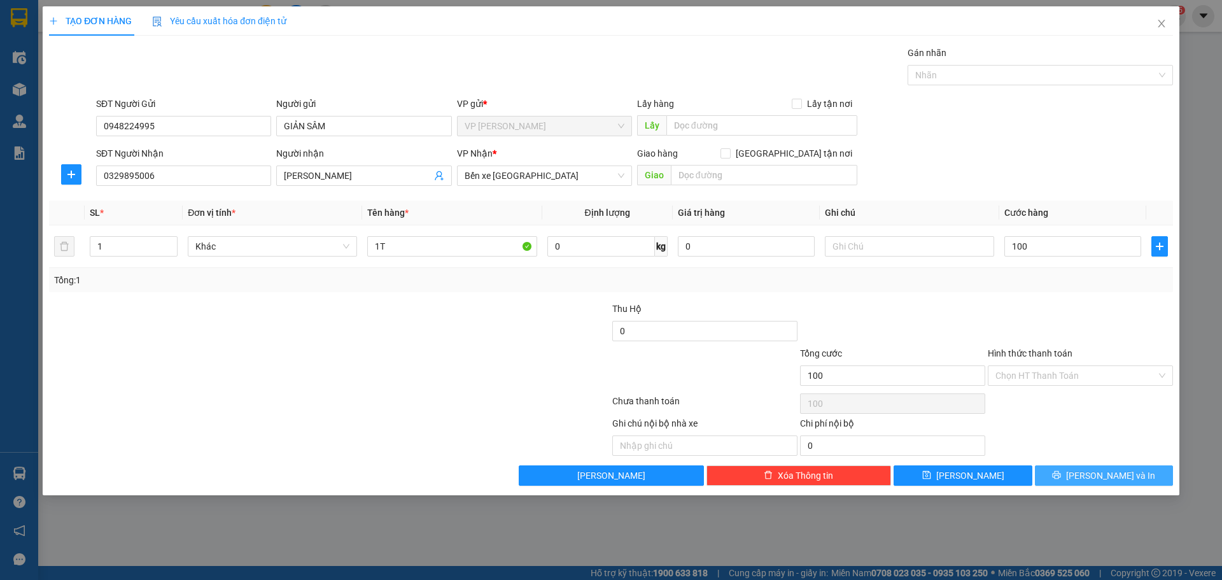
type input "100.000"
click at [1090, 473] on button "Lưu và In" at bounding box center [1104, 475] width 138 height 20
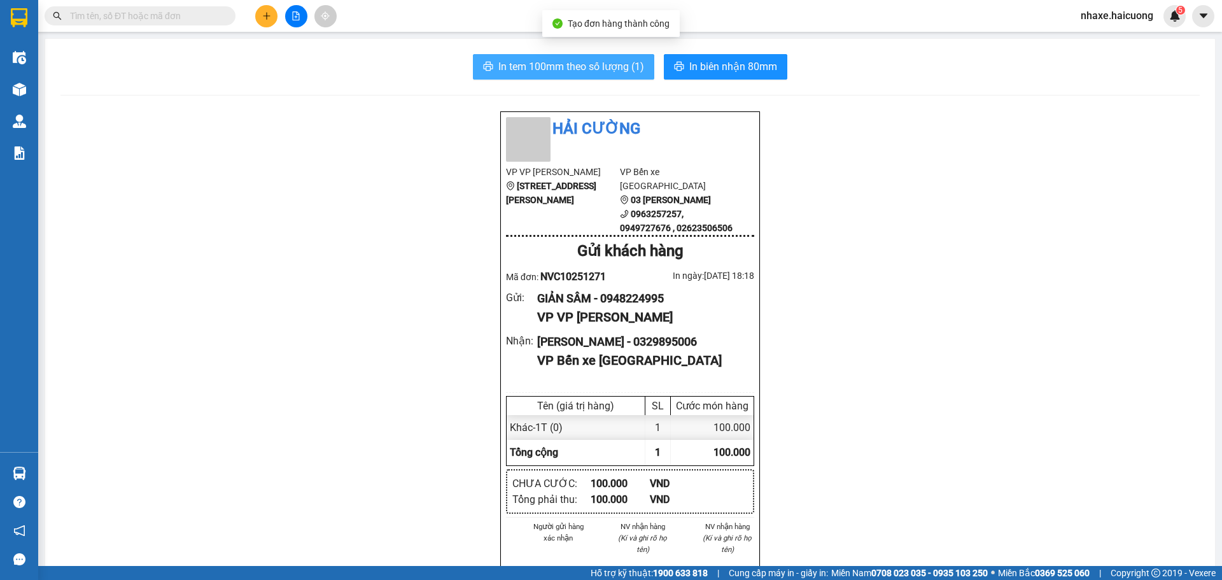
click at [584, 69] on span "In tem 100mm theo số lượng (1)" at bounding box center [571, 67] width 146 height 16
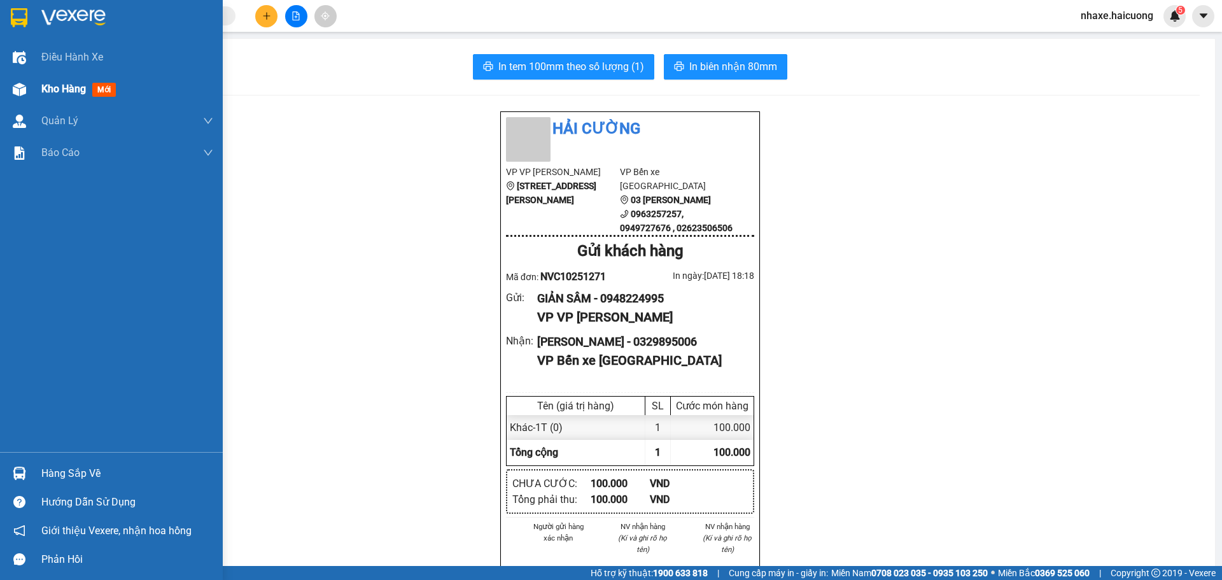
click at [43, 79] on div "Kho hàng mới" at bounding box center [127, 89] width 172 height 32
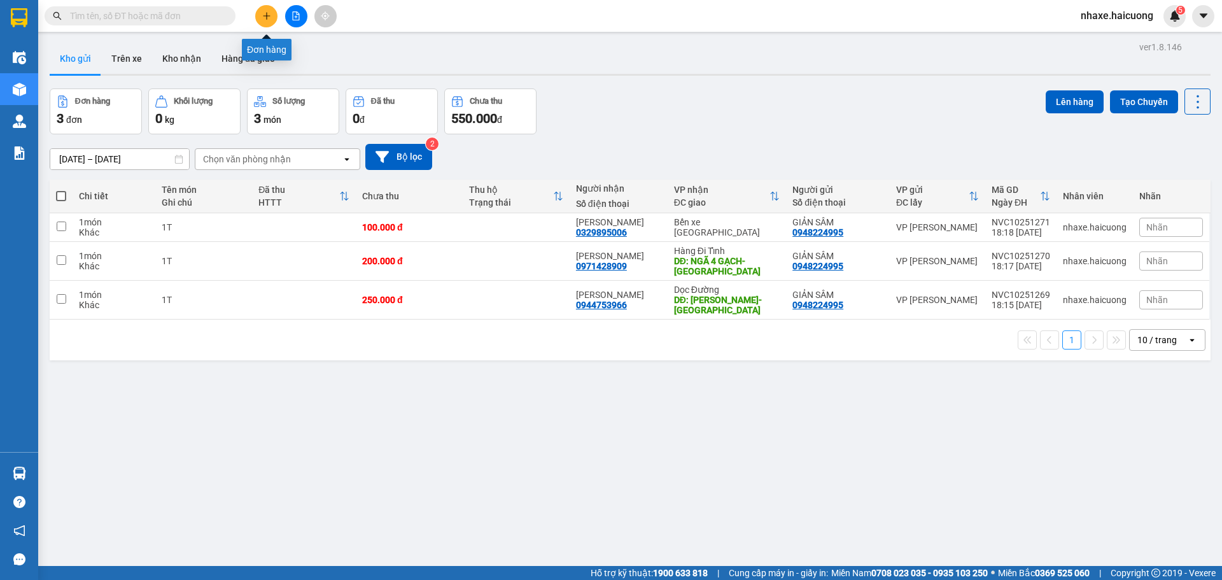
click at [267, 22] on button at bounding box center [266, 16] width 22 height 22
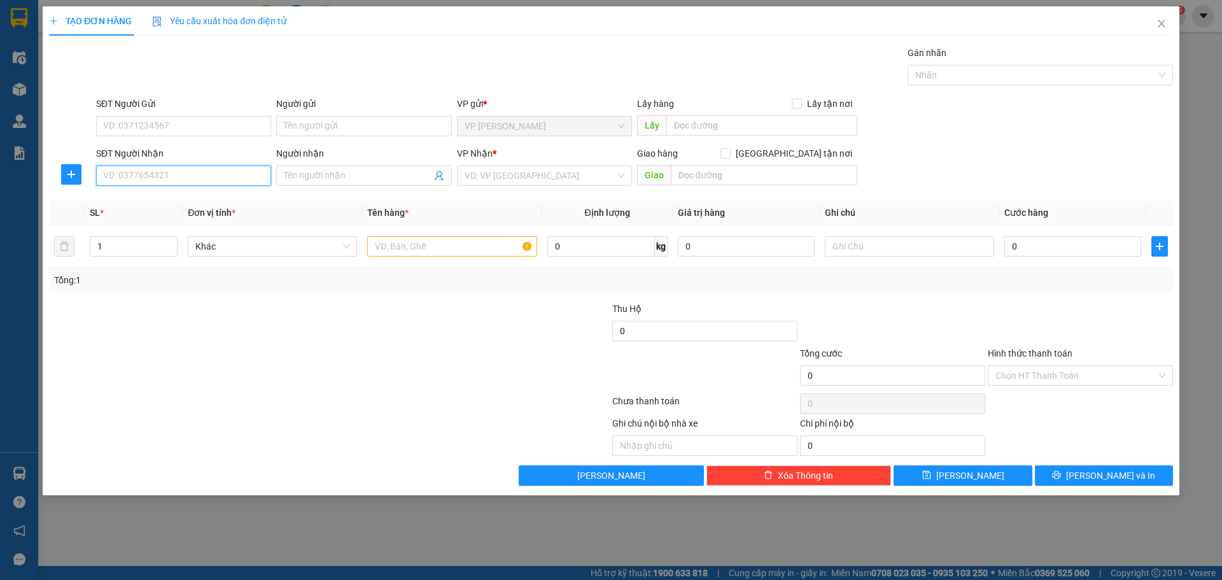
click at [218, 179] on input "SĐT Người Nhận" at bounding box center [183, 176] width 175 height 20
click at [382, 181] on input "Người nhận" at bounding box center [357, 176] width 147 height 14
type input "LY LY"
click at [166, 181] on input "SĐT Người Nhận" at bounding box center [183, 176] width 175 height 20
type input "0969847121"
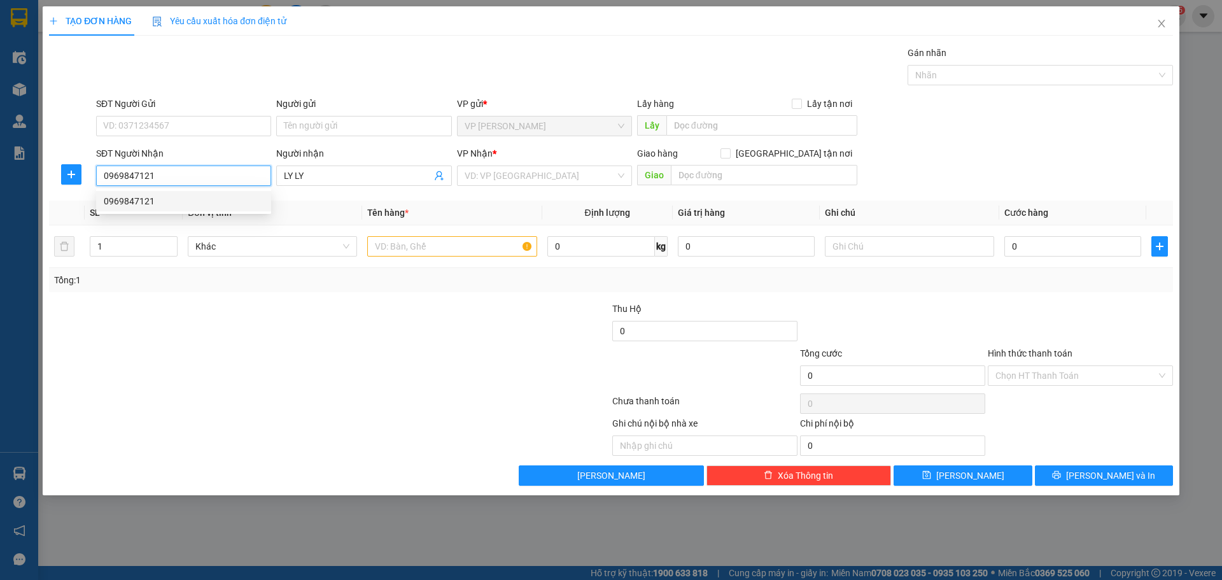
click at [162, 199] on div "0969847121" at bounding box center [184, 201] width 160 height 14
type input "Phú Thọ"
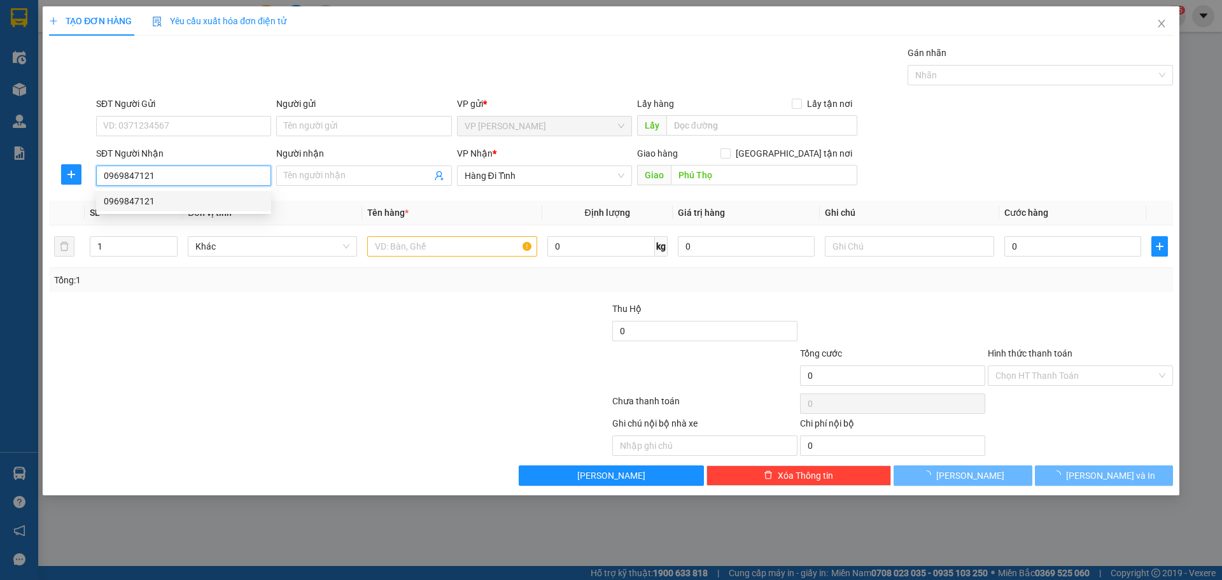
type input "750.000"
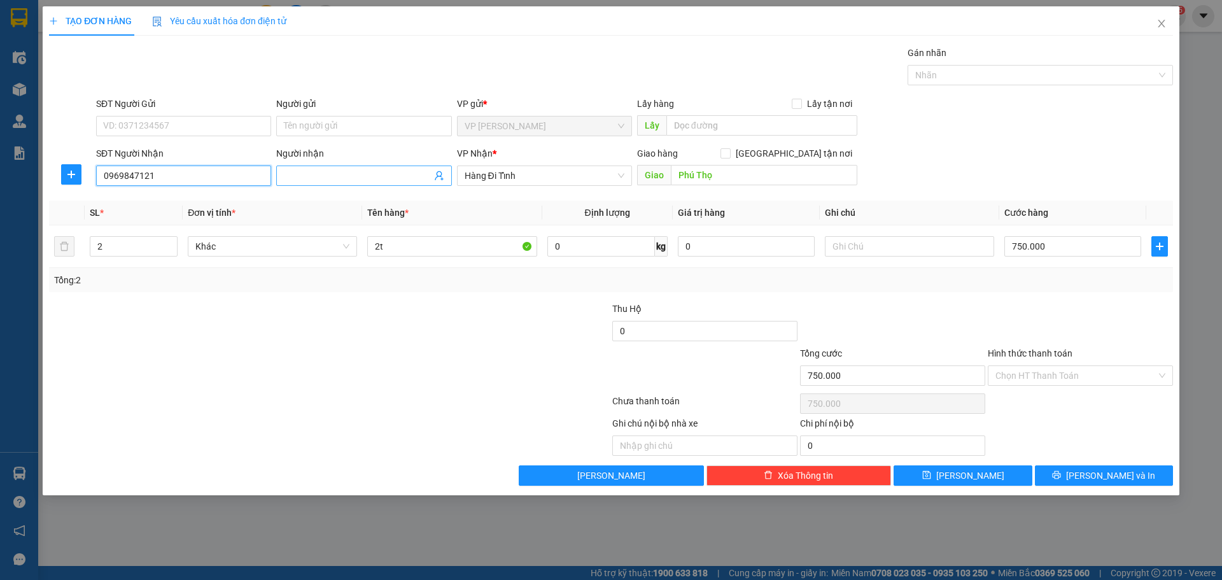
type input "0969847121"
click at [337, 175] on input "Người nhận" at bounding box center [357, 176] width 147 height 14
type input "LY LY"
click at [328, 120] on input "Người gửi" at bounding box center [363, 126] width 175 height 20
type input "GIẢN SÂM"
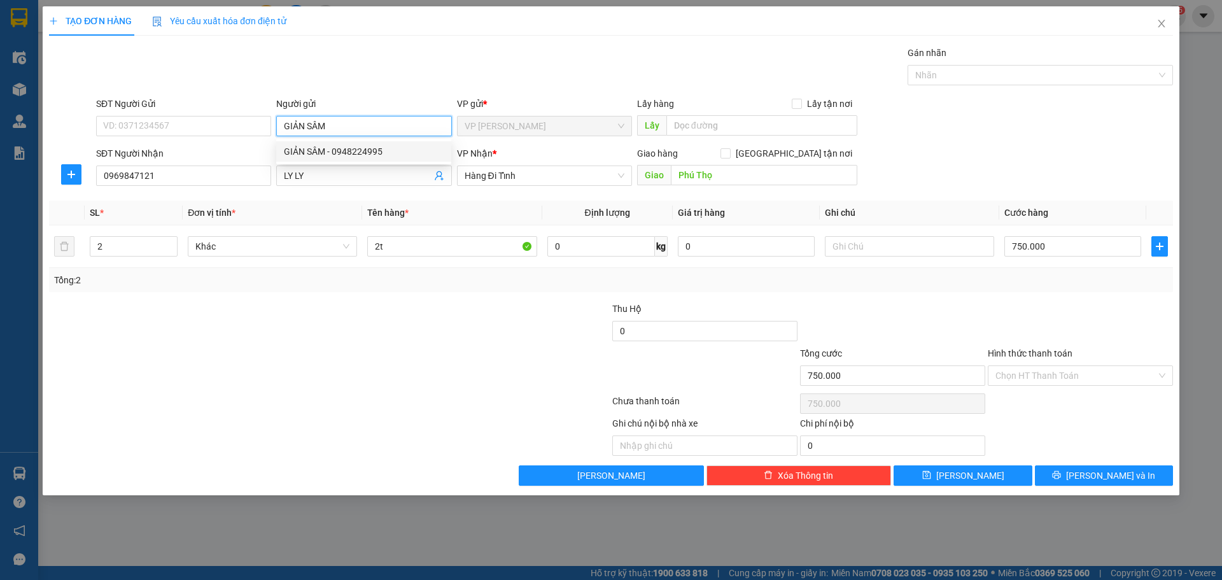
click at [342, 150] on div "GIẢN SÂM - 0948224995" at bounding box center [364, 152] width 160 height 14
type input "0948224995"
type input "GIẢN SÂM"
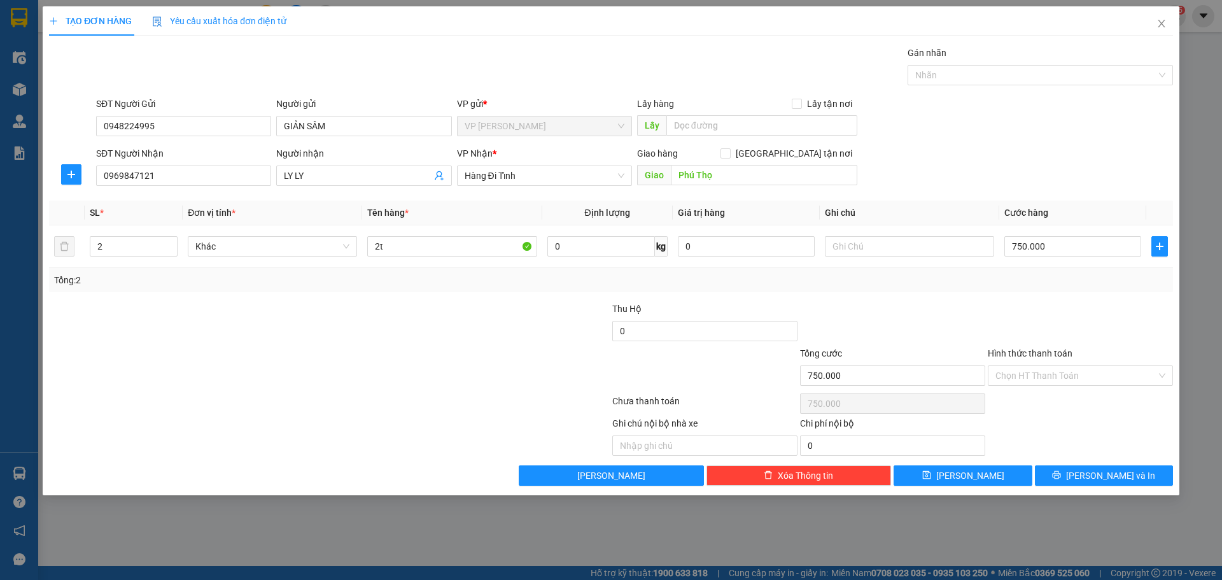
click at [398, 312] on div at bounding box center [236, 324] width 376 height 45
click at [128, 235] on div "2" at bounding box center [134, 246] width 88 height 25
click at [152, 249] on input "2" at bounding box center [133, 246] width 87 height 19
type input "1"
click at [170, 248] on icon "down" at bounding box center [171, 250] width 4 height 4
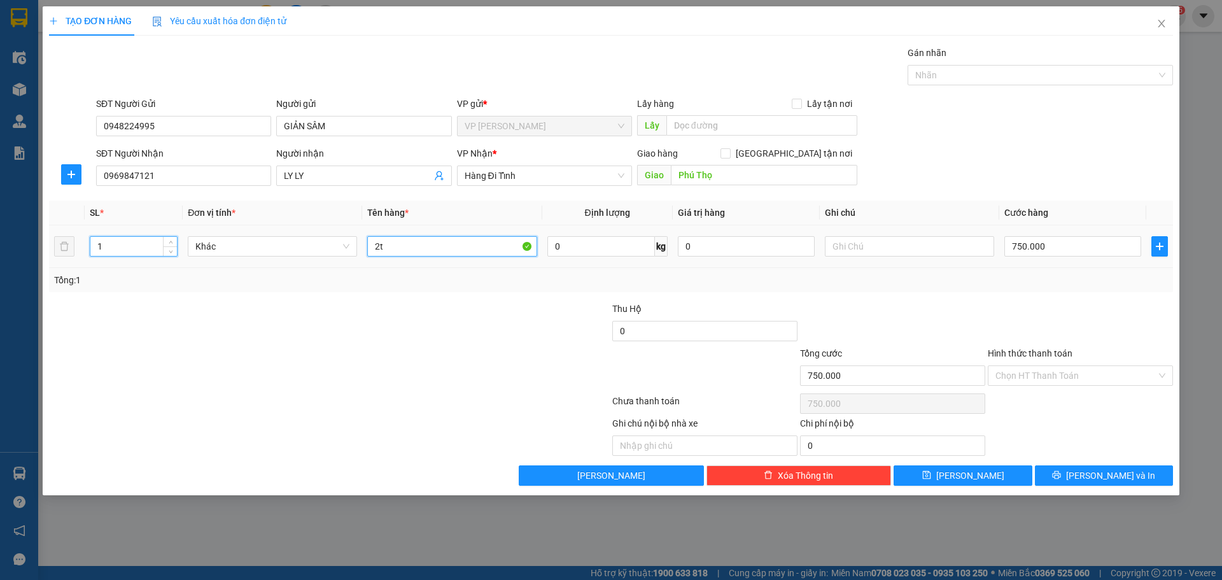
click at [418, 248] on input "2t" at bounding box center [451, 246] width 169 height 20
type input "1T"
click at [1090, 254] on input "750.000" at bounding box center [1072, 246] width 137 height 20
type input "2"
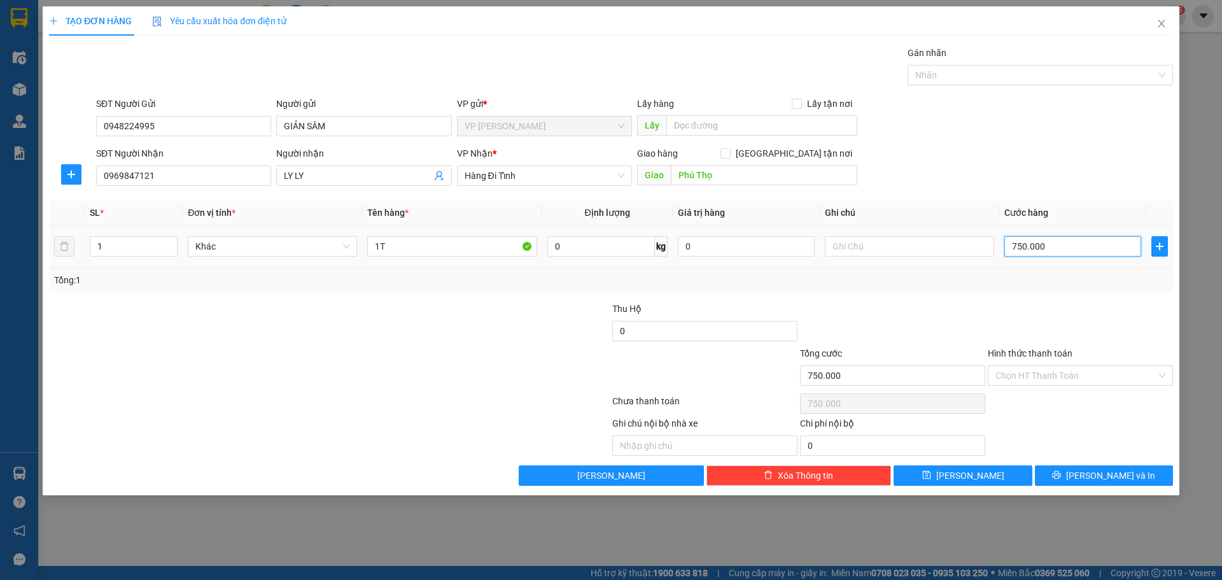
type input "2"
type input "25"
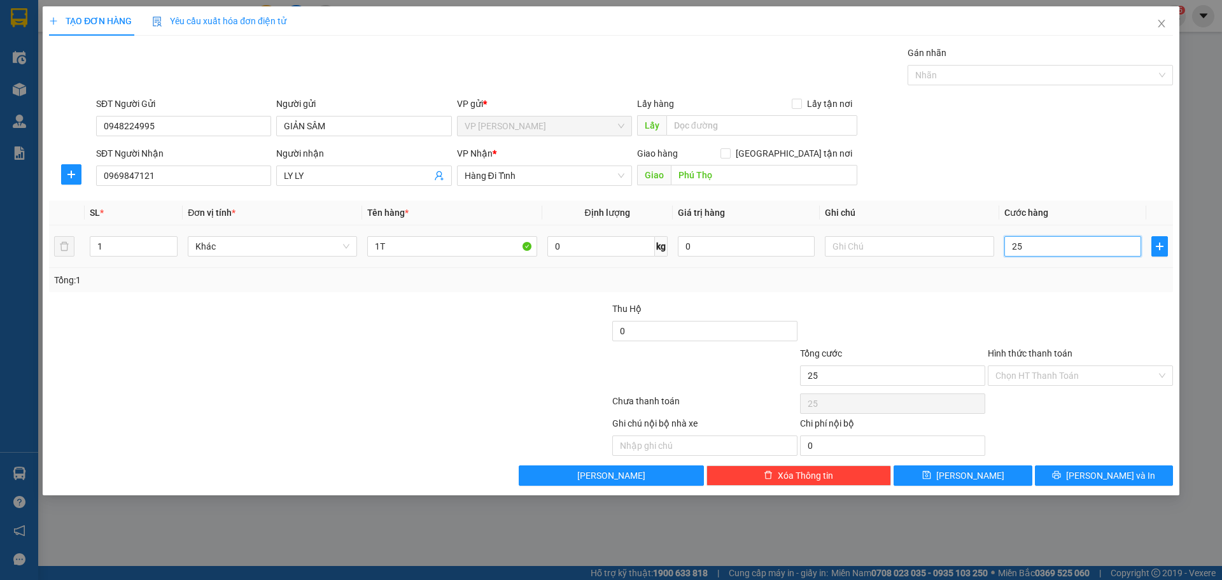
type input "250"
type input "250.000"
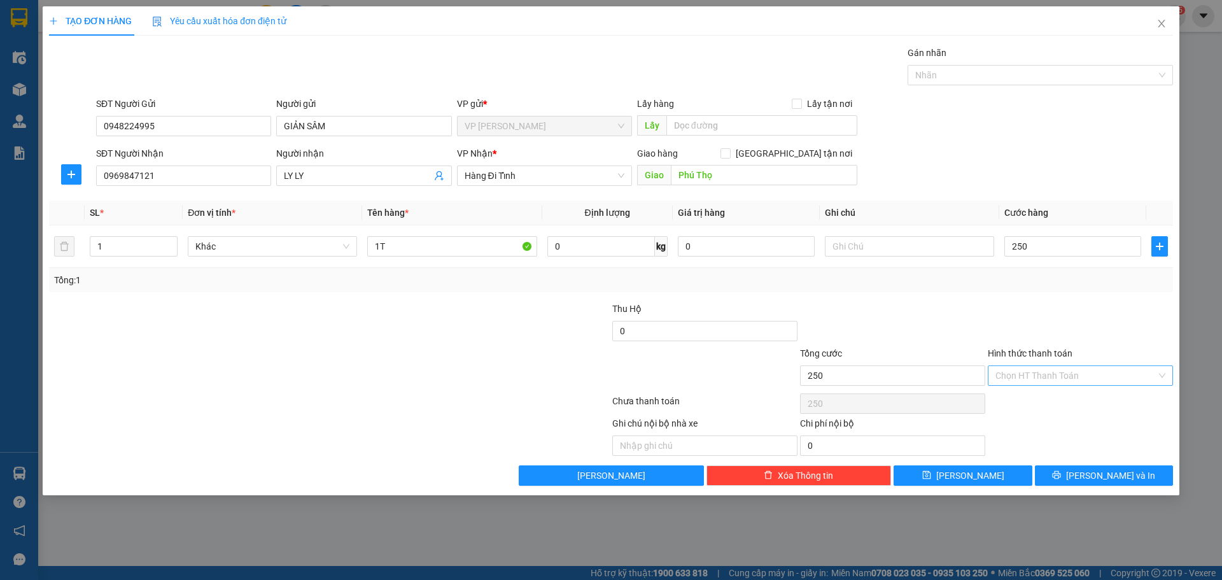
type input "250.000"
click at [1047, 369] on input "Hình thức thanh toán" at bounding box center [1076, 375] width 161 height 19
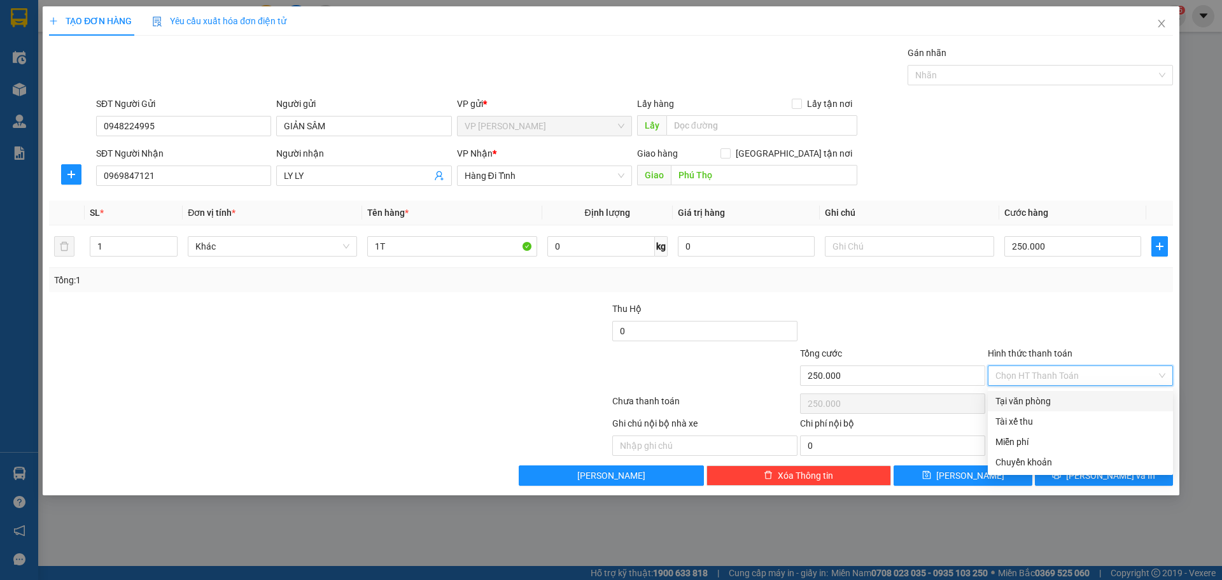
click at [985, 307] on div at bounding box center [893, 324] width 188 height 45
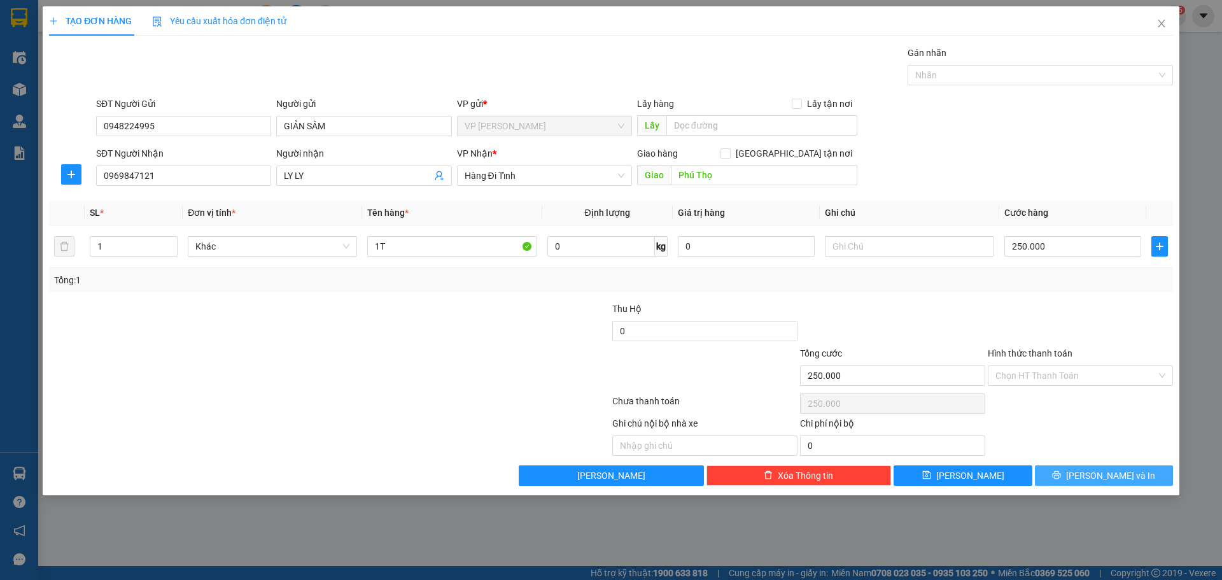
click at [1103, 474] on span "Lưu và In" at bounding box center [1110, 476] width 89 height 14
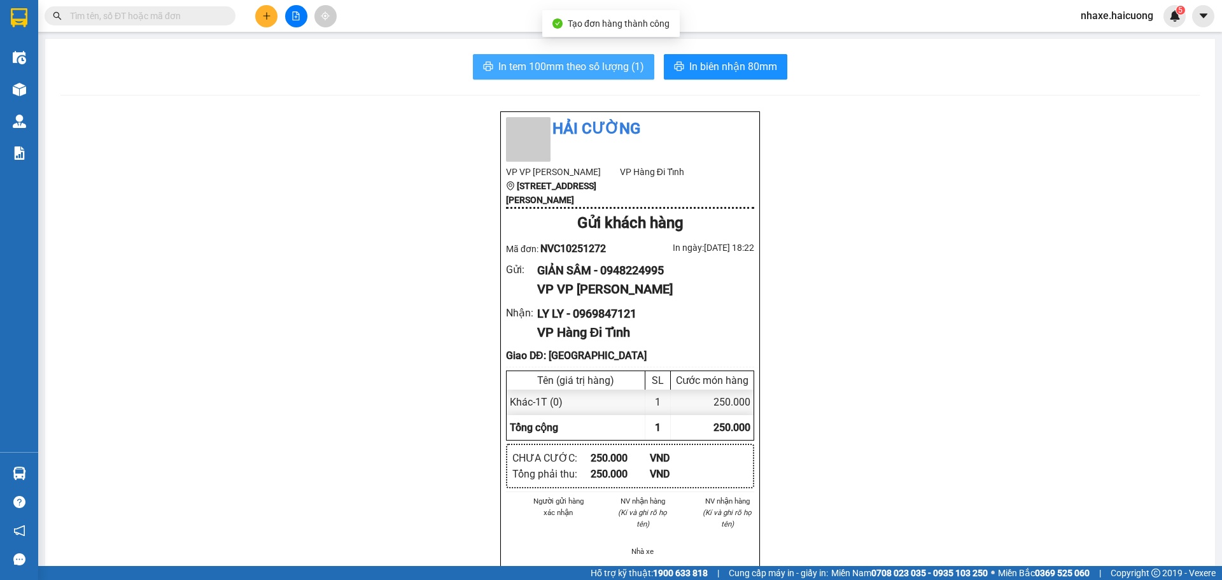
click at [553, 69] on span "In tem 100mm theo số lượng (1)" at bounding box center [571, 67] width 146 height 16
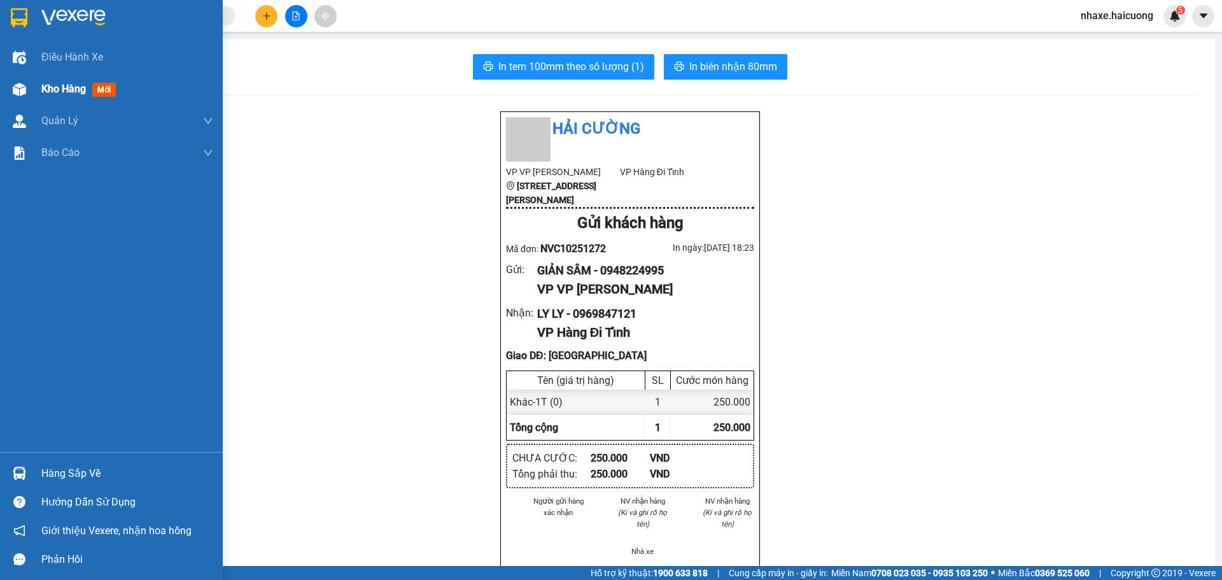
click at [10, 78] on div at bounding box center [19, 89] width 22 height 22
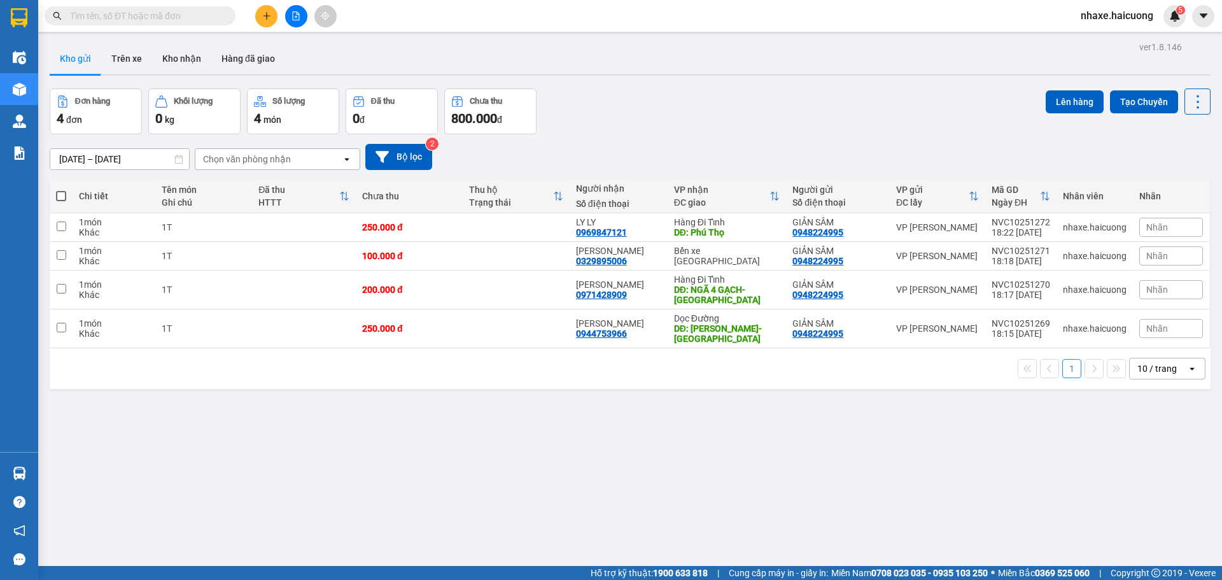
click at [276, 17] on button at bounding box center [266, 16] width 22 height 22
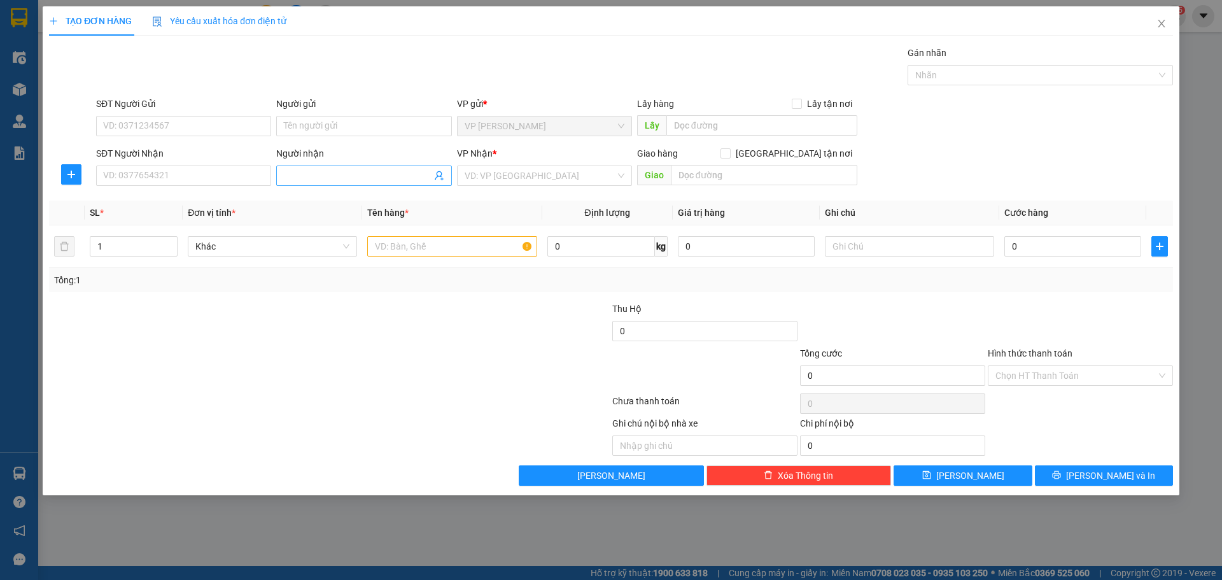
click at [346, 183] on span at bounding box center [363, 176] width 175 height 20
type input "DIỆU MINH"
click at [208, 176] on input "SĐT Người Nhận" at bounding box center [183, 176] width 175 height 20
type input "0983939066"
click at [500, 171] on input "search" at bounding box center [540, 175] width 151 height 19
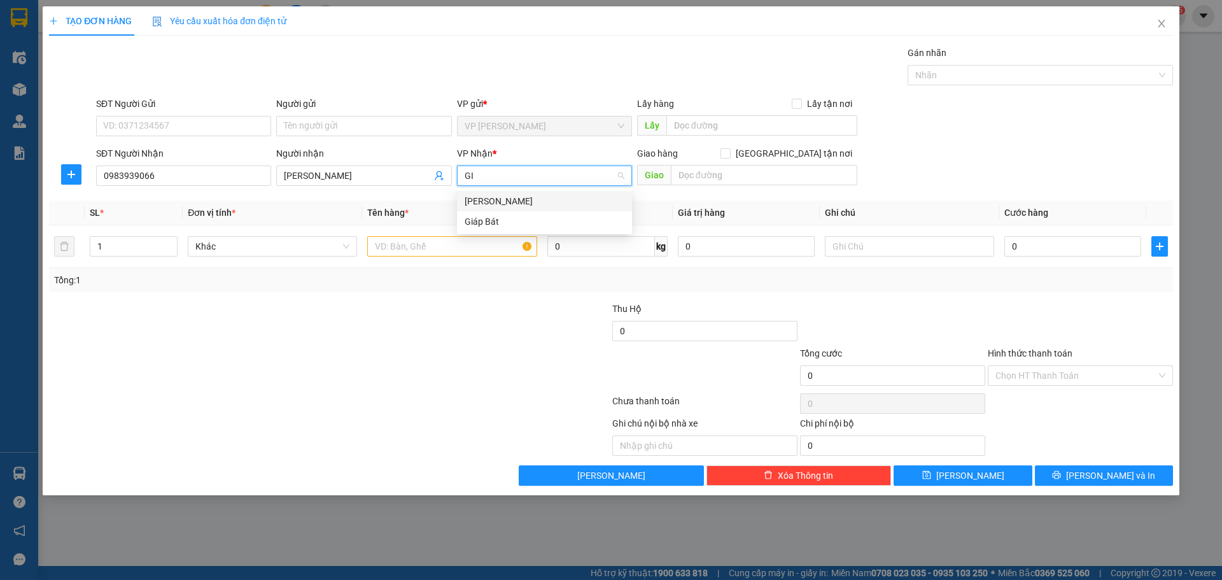
type input "GIA"
click at [498, 225] on div "Giáp Bát" at bounding box center [545, 222] width 160 height 14
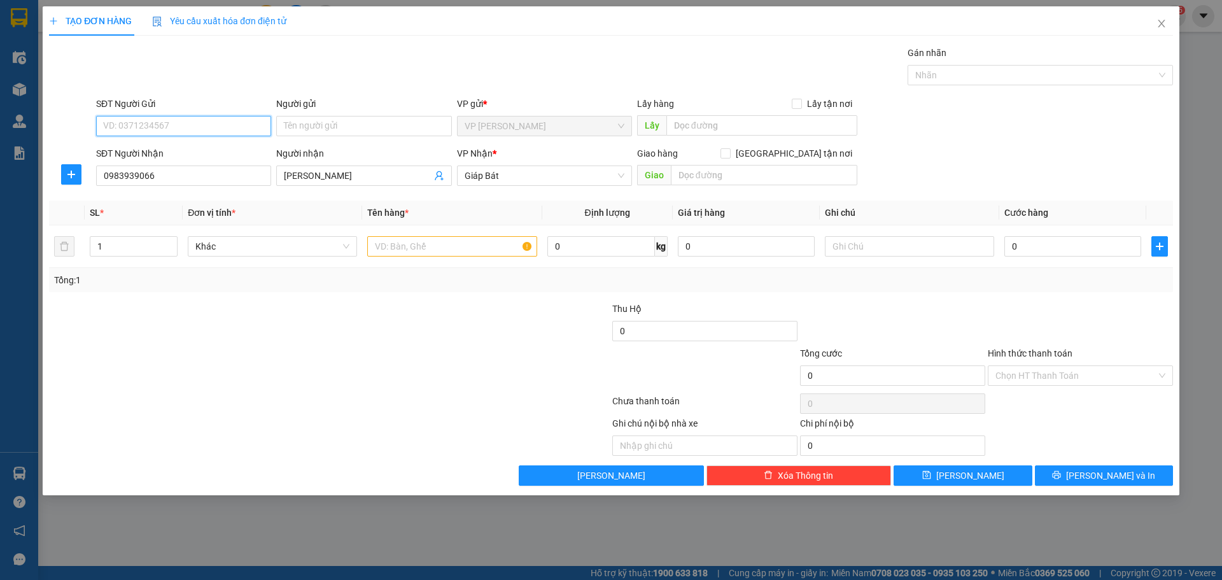
click at [150, 121] on input "SĐT Người Gửi" at bounding box center [183, 126] width 175 height 20
click at [290, 127] on input "Người gửi" at bounding box center [363, 126] width 175 height 20
type input "GIẢN SÂM"
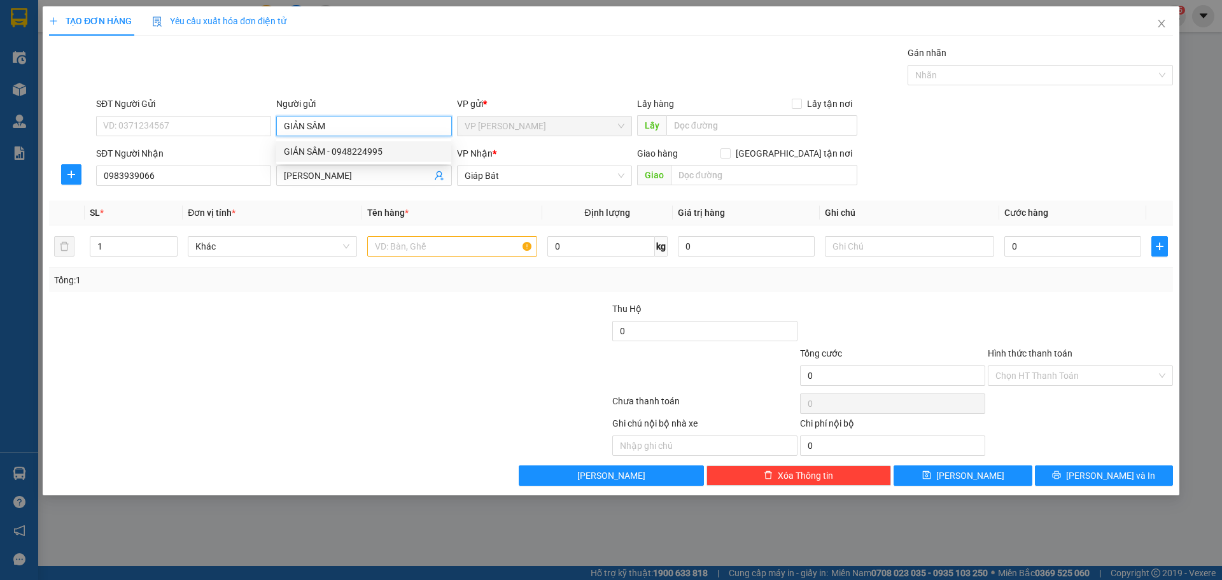
click at [312, 146] on div "GIẢN SÂM - 0948224995" at bounding box center [364, 152] width 160 height 14
type input "0948224995"
type input "GIẢN SÂM"
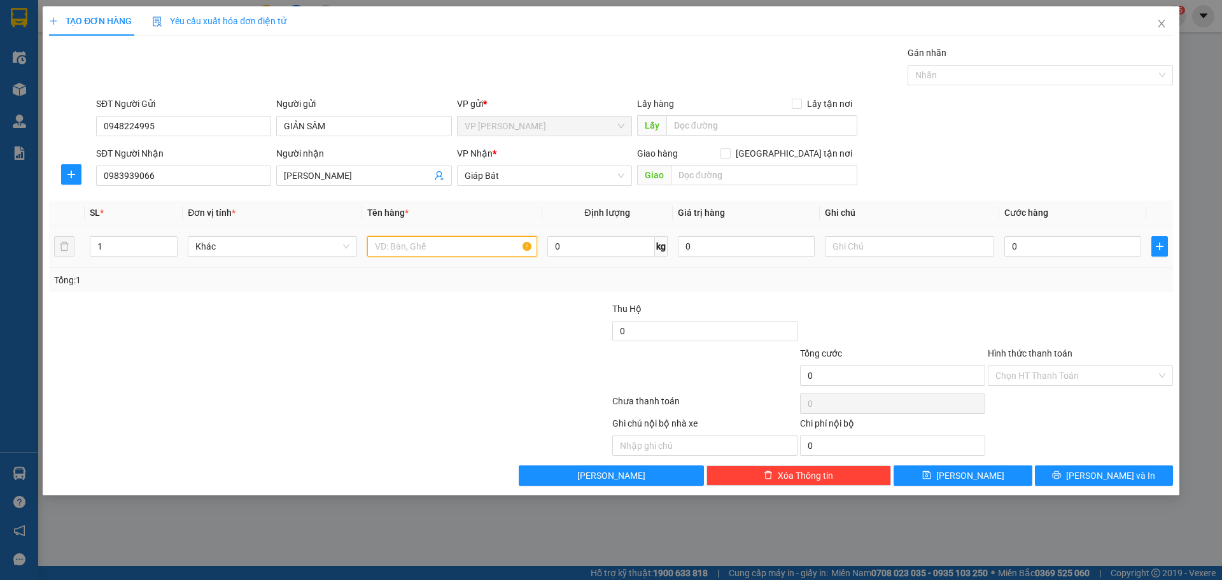
click at [421, 252] on input "text" at bounding box center [451, 246] width 169 height 20
type input "1T"
click at [1040, 243] on input "0" at bounding box center [1072, 246] width 137 height 20
type input "1"
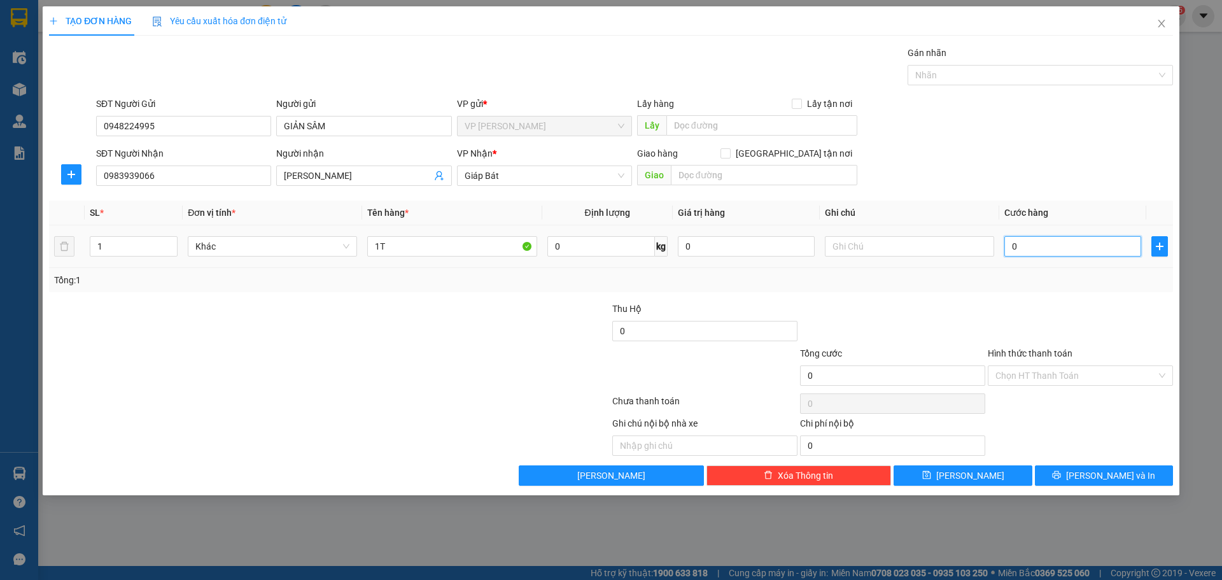
type input "1"
type input "10"
type input "100"
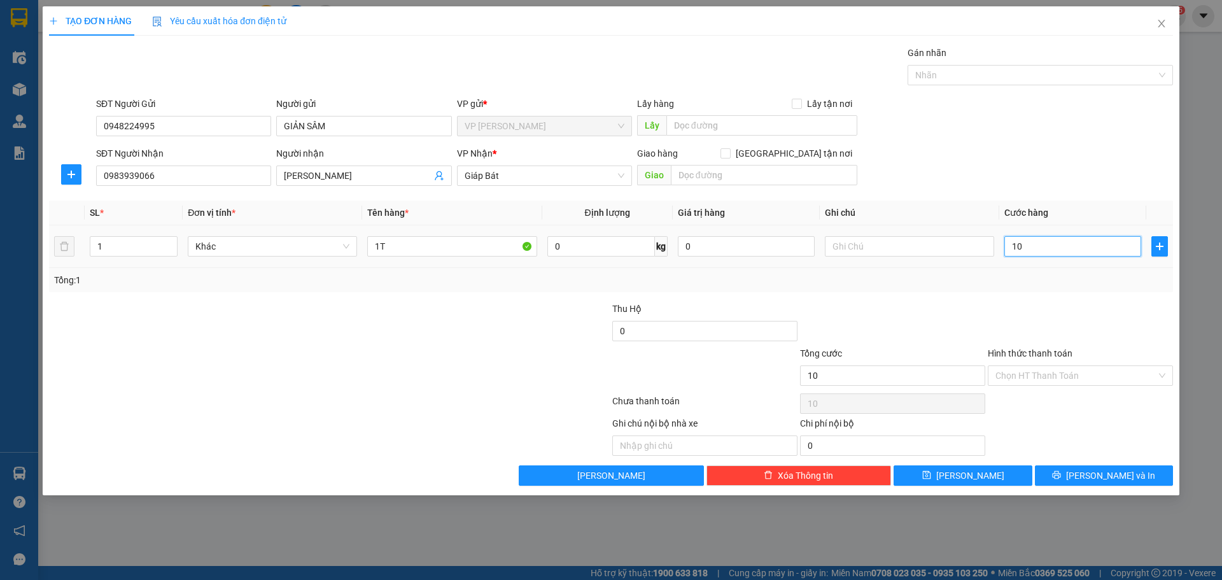
type input "100"
type input "100.000"
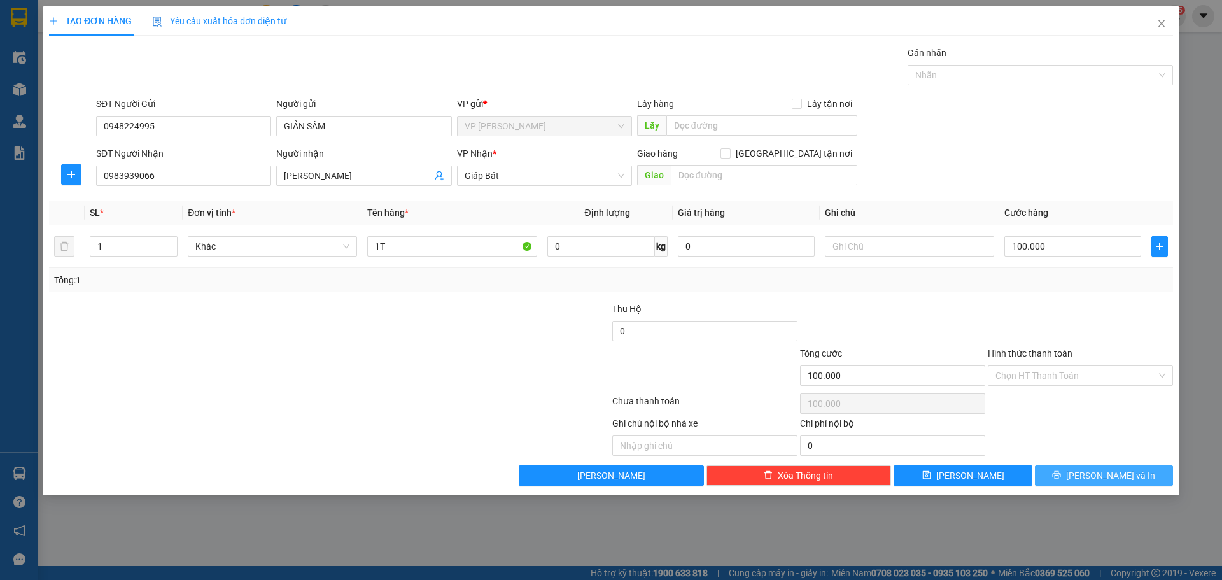
click at [1087, 470] on button "Lưu và In" at bounding box center [1104, 475] width 138 height 20
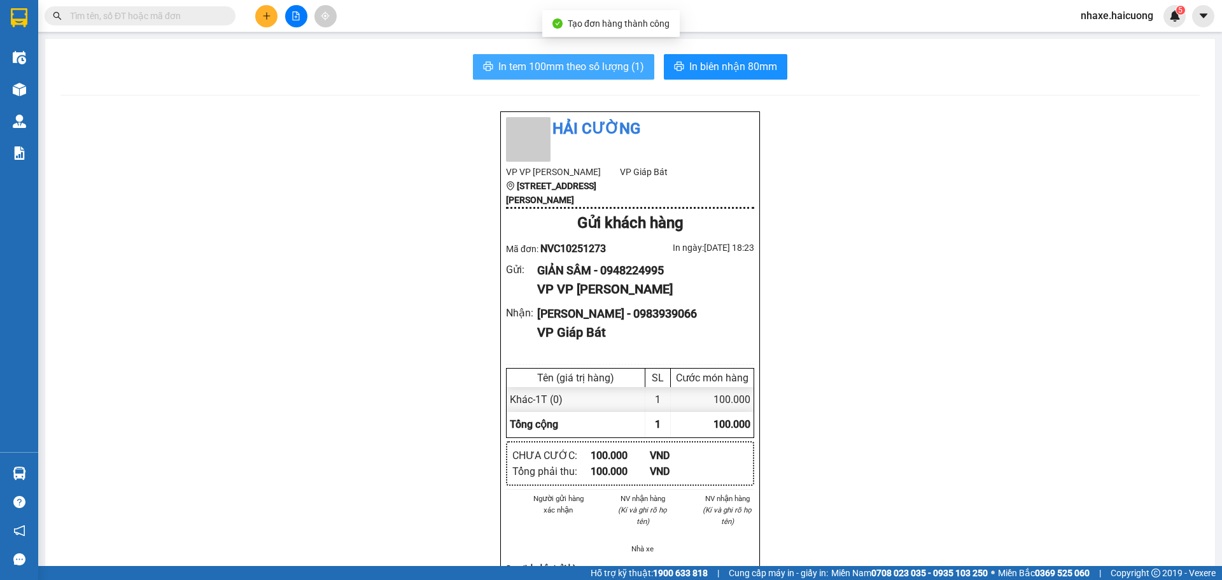
click at [593, 77] on button "In tem 100mm theo số lượng (1)" at bounding box center [563, 66] width 181 height 25
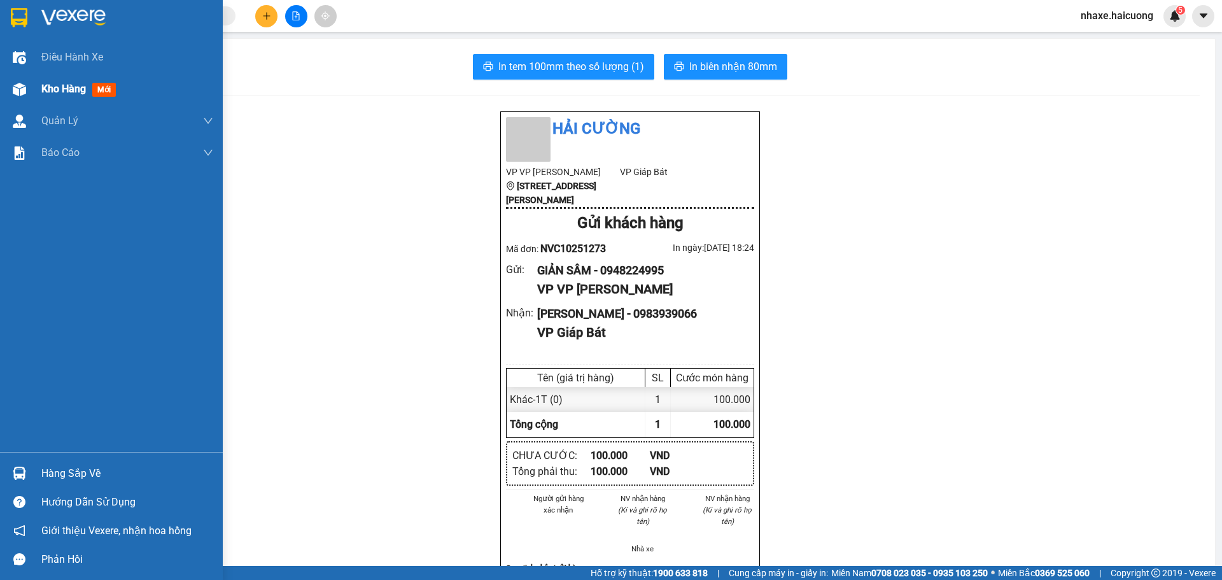
click at [75, 92] on span "Kho hàng" at bounding box center [63, 89] width 45 height 12
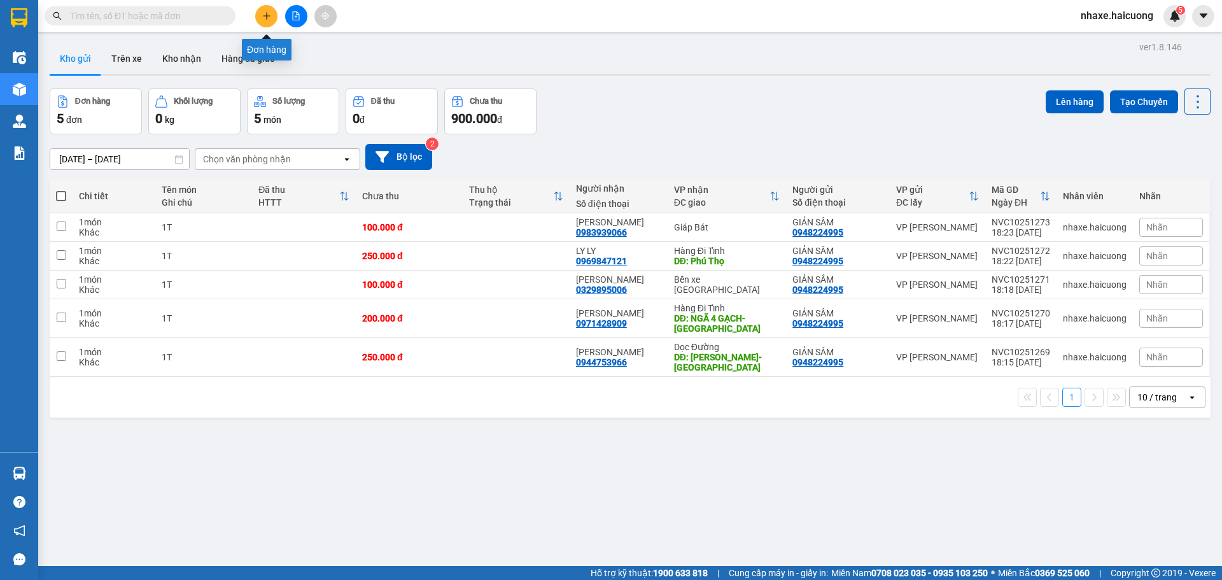
click at [262, 13] on icon "plus" at bounding box center [266, 15] width 9 height 9
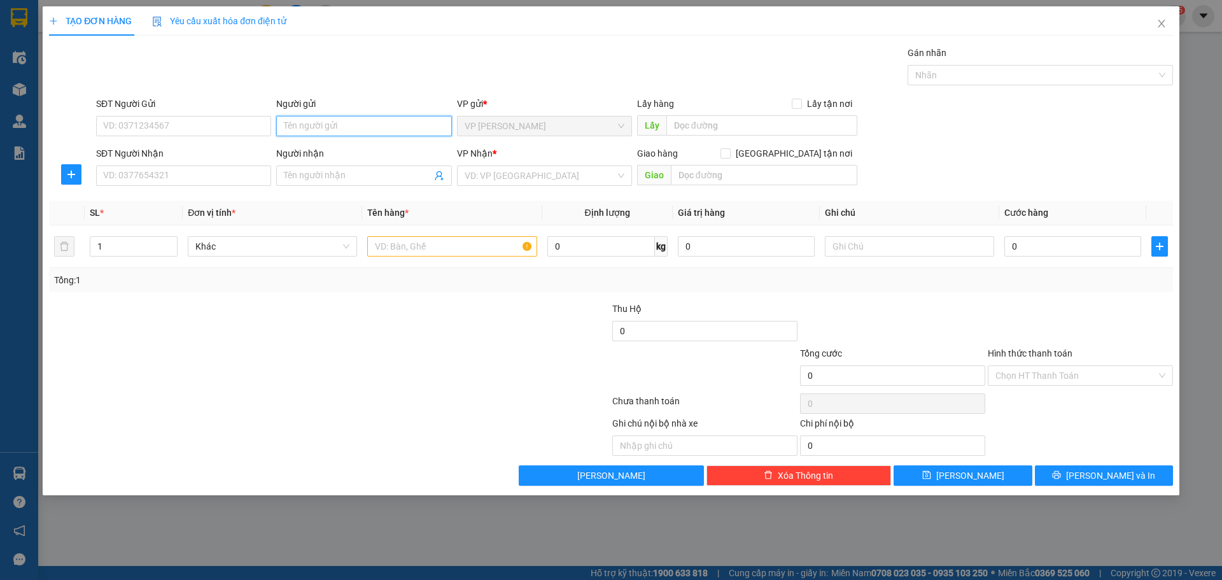
click at [328, 124] on input "Người gửi" at bounding box center [363, 126] width 175 height 20
type input "NGUYỄN THUY"
click at [252, 119] on input "SĐT Người Gửi" at bounding box center [183, 126] width 175 height 20
type input "0976399718"
click at [526, 175] on input "search" at bounding box center [540, 175] width 151 height 19
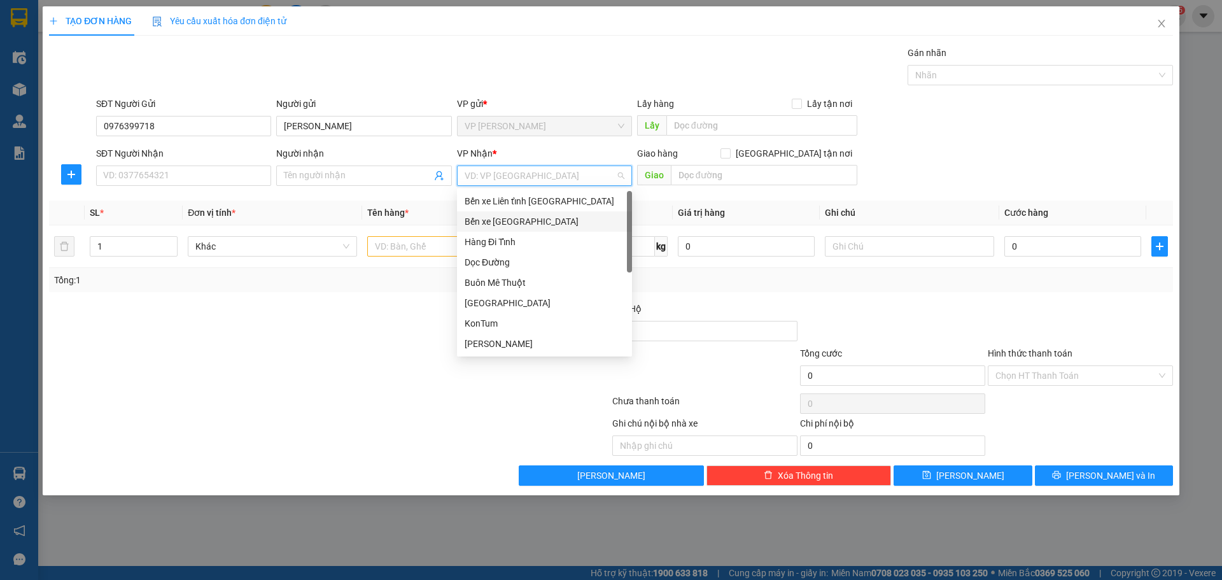
click at [530, 227] on div "Bến xe [GEOGRAPHIC_DATA]" at bounding box center [545, 222] width 160 height 14
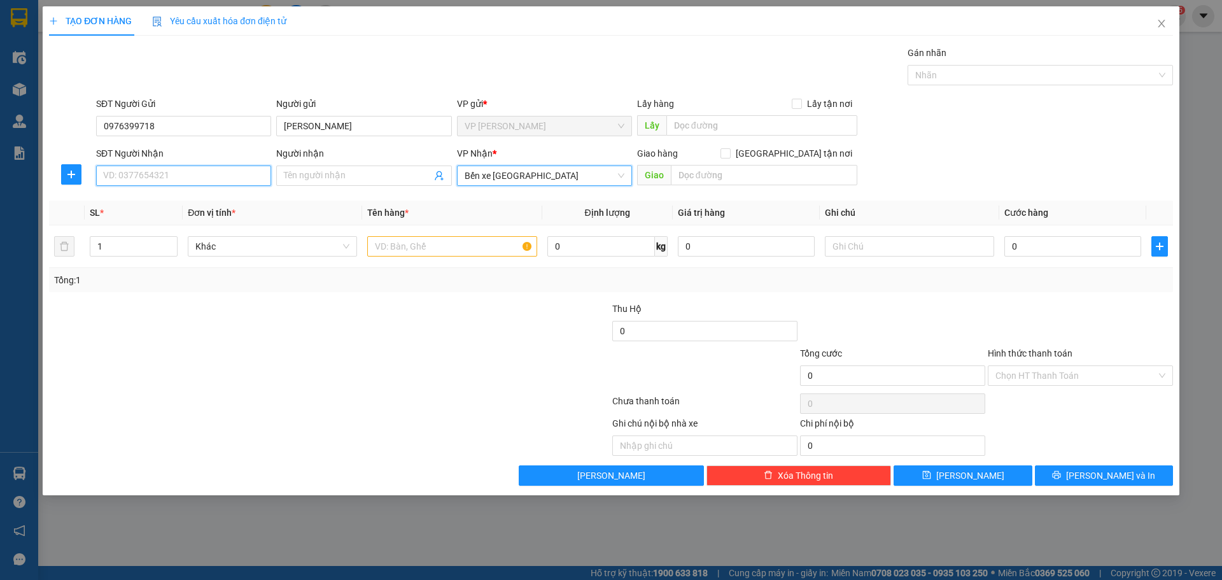
click at [195, 183] on input "SĐT Người Nhận" at bounding box center [183, 176] width 175 height 20
click at [201, 139] on div "SĐT Người Gửi 0976399718" at bounding box center [183, 119] width 175 height 45
click at [206, 131] on input "0976399718" at bounding box center [183, 126] width 175 height 20
click at [207, 166] on input "SĐT Người Nhận" at bounding box center [183, 176] width 175 height 20
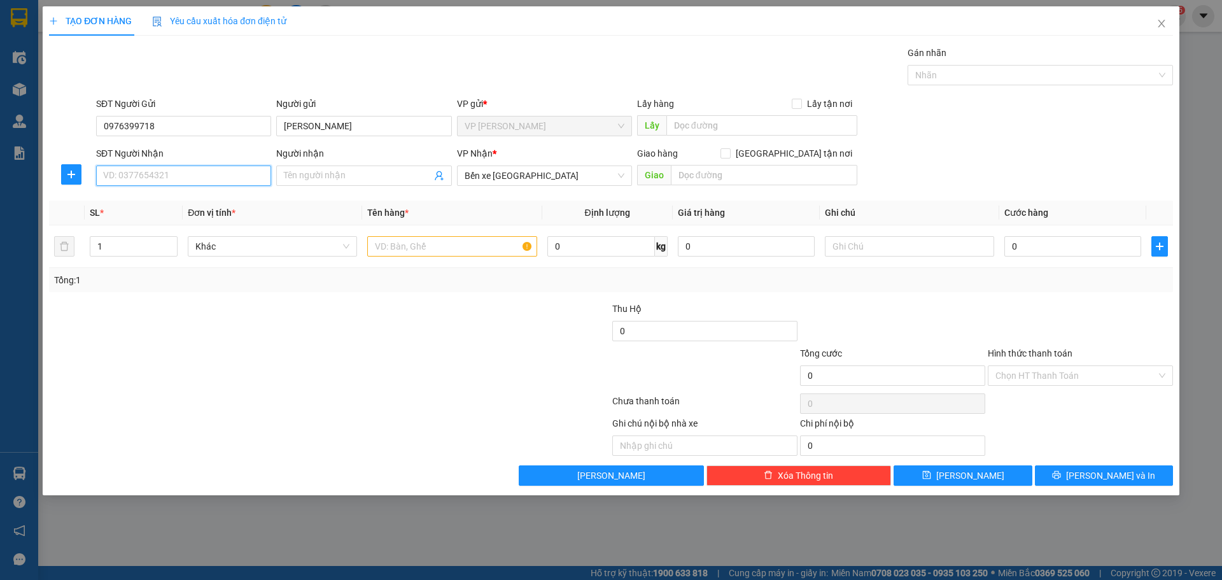
paste input "0976399718"
type input "0976399718"
click at [372, 127] on input "NGUYỄN THUY" at bounding box center [363, 126] width 175 height 20
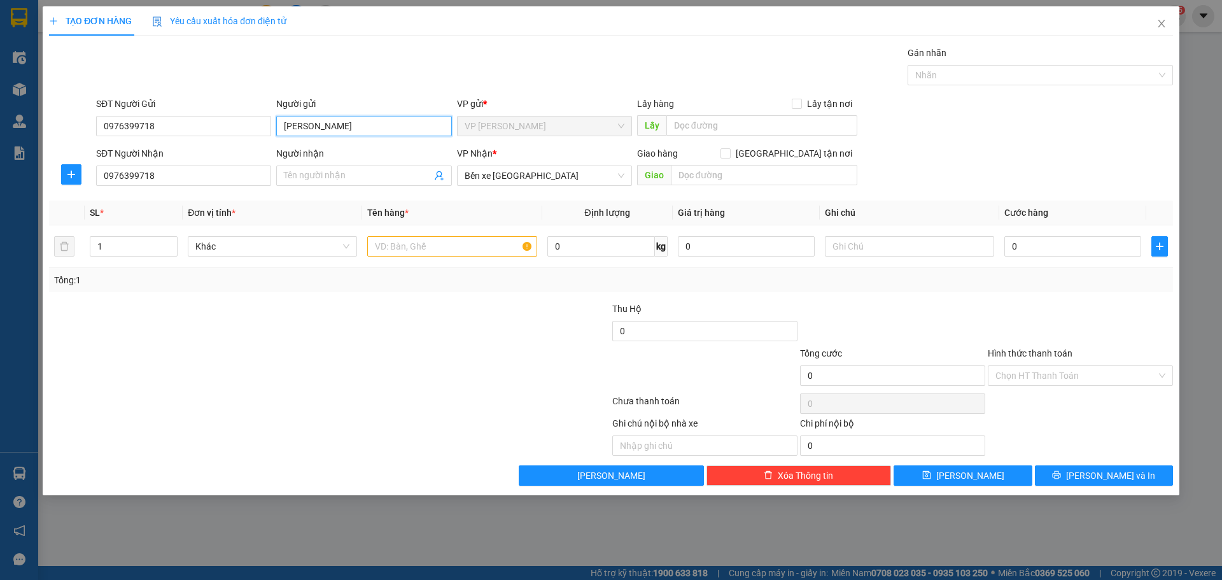
click at [372, 127] on input "NGUYỄN THUY" at bounding box center [363, 126] width 175 height 20
click at [349, 181] on input "Người nhận" at bounding box center [357, 176] width 147 height 14
paste input "NGUYỄN THUY"
type input "NGUYỄN THUY"
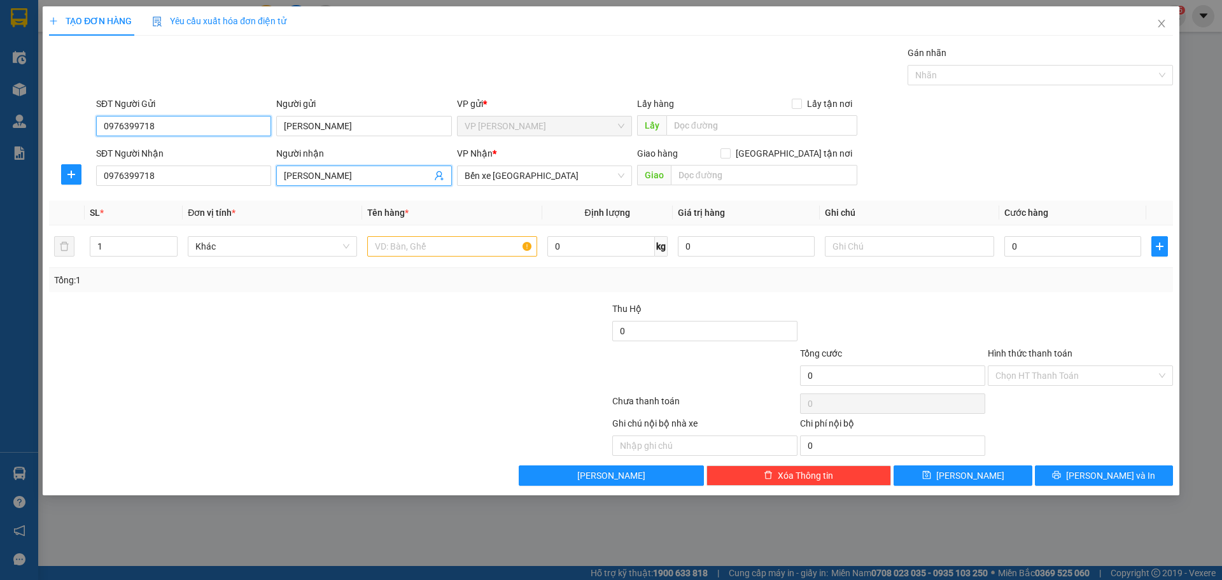
click at [178, 120] on input "0976399718" at bounding box center [183, 126] width 175 height 20
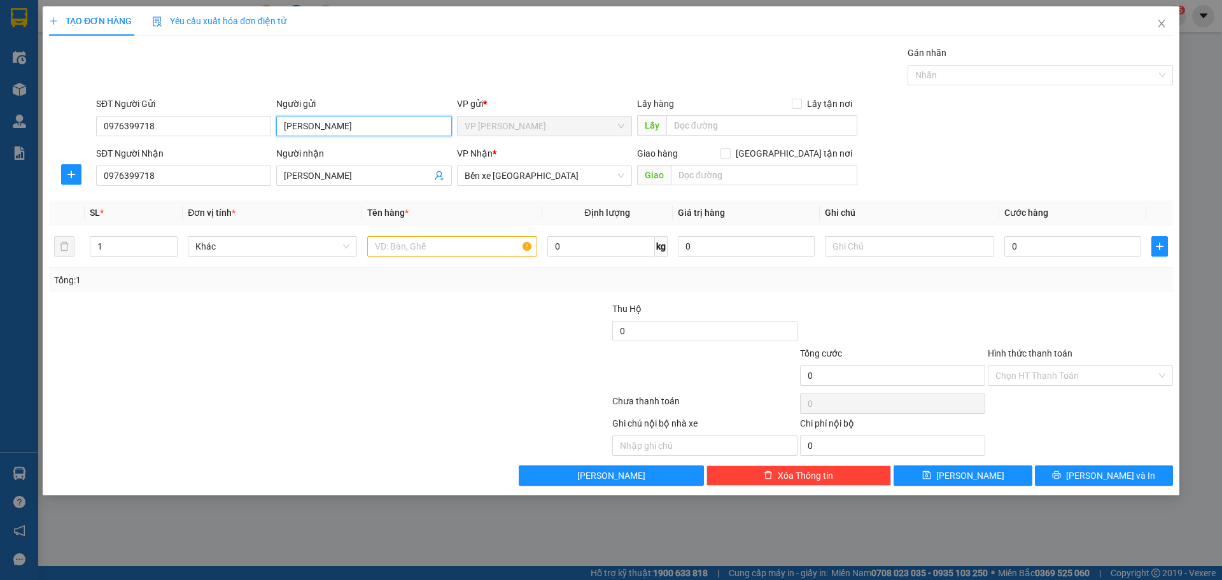
click at [344, 121] on input "NGUYỄN THUY" at bounding box center [363, 126] width 175 height 20
click at [369, 123] on input "NGUYỄN THUY" at bounding box center [363, 126] width 175 height 20
type input "GIẢN SÂM"
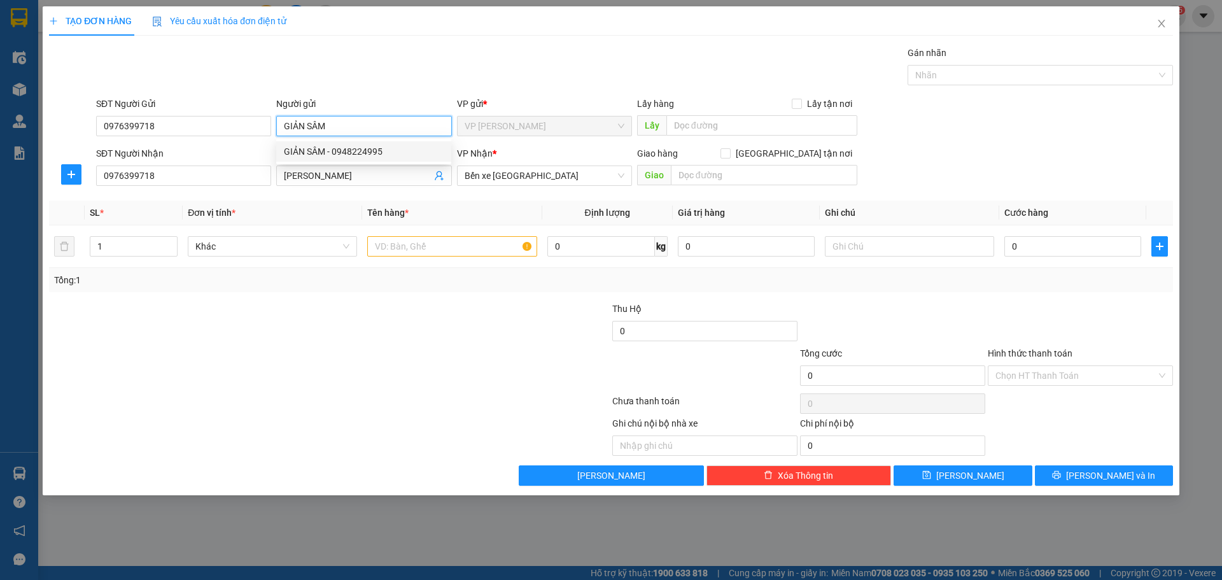
click at [358, 146] on div "GIẢN SÂM - 0948224995" at bounding box center [364, 152] width 160 height 14
type input "0948224995"
type input "GIẢN SÂM"
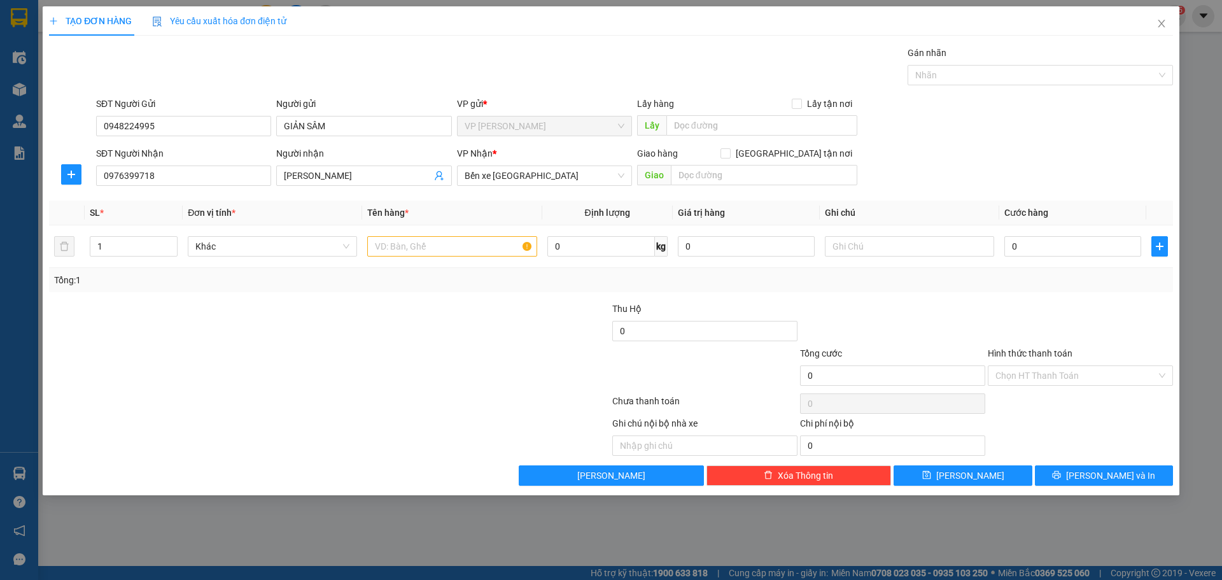
click at [391, 309] on div at bounding box center [236, 324] width 376 height 45
click at [423, 251] on input "text" at bounding box center [451, 246] width 169 height 20
type input "1T"
click at [1038, 249] on input "0" at bounding box center [1072, 246] width 137 height 20
type input "1"
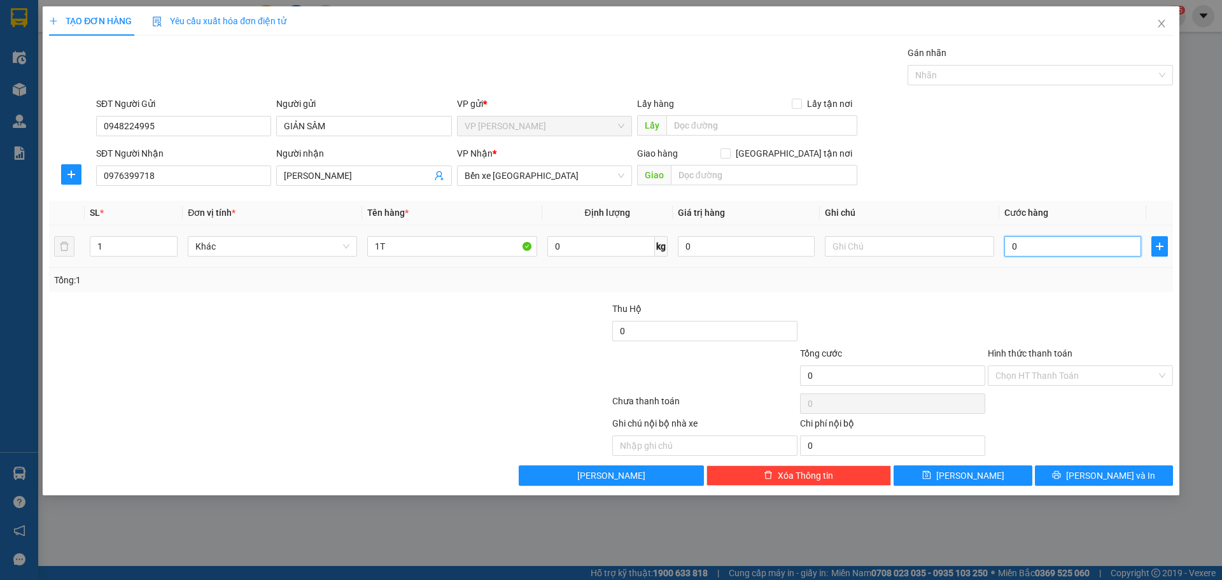
type input "1"
type input "15"
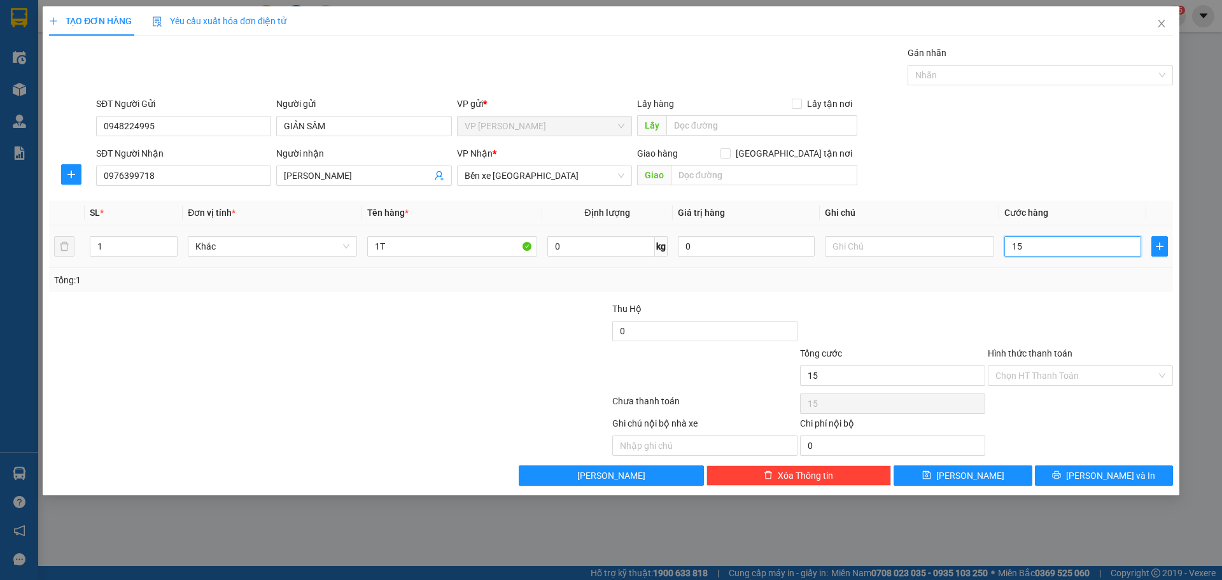
type input "150"
type input "150.000"
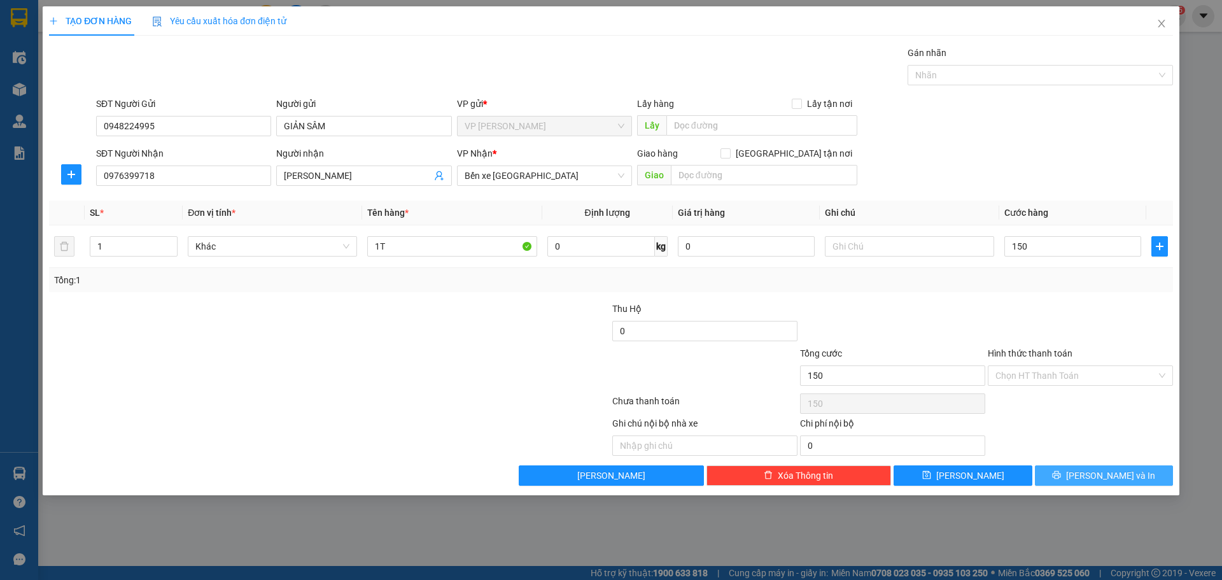
type input "150.000"
click at [1104, 474] on span "Lưu và In" at bounding box center [1110, 476] width 89 height 14
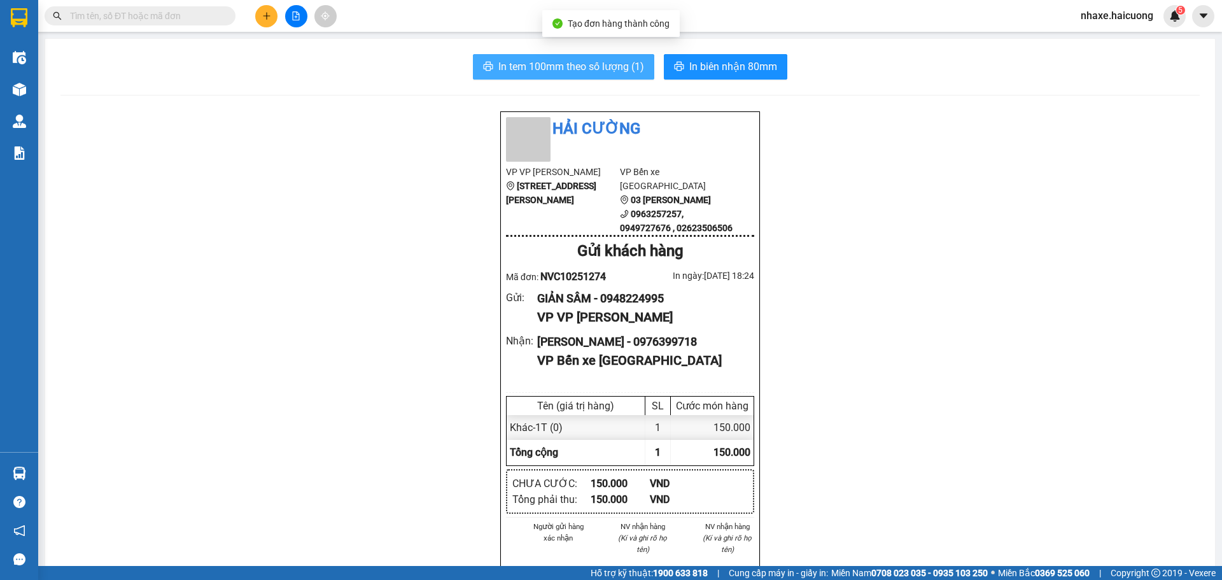
click at [600, 57] on button "In tem 100mm theo số lượng (1)" at bounding box center [563, 66] width 181 height 25
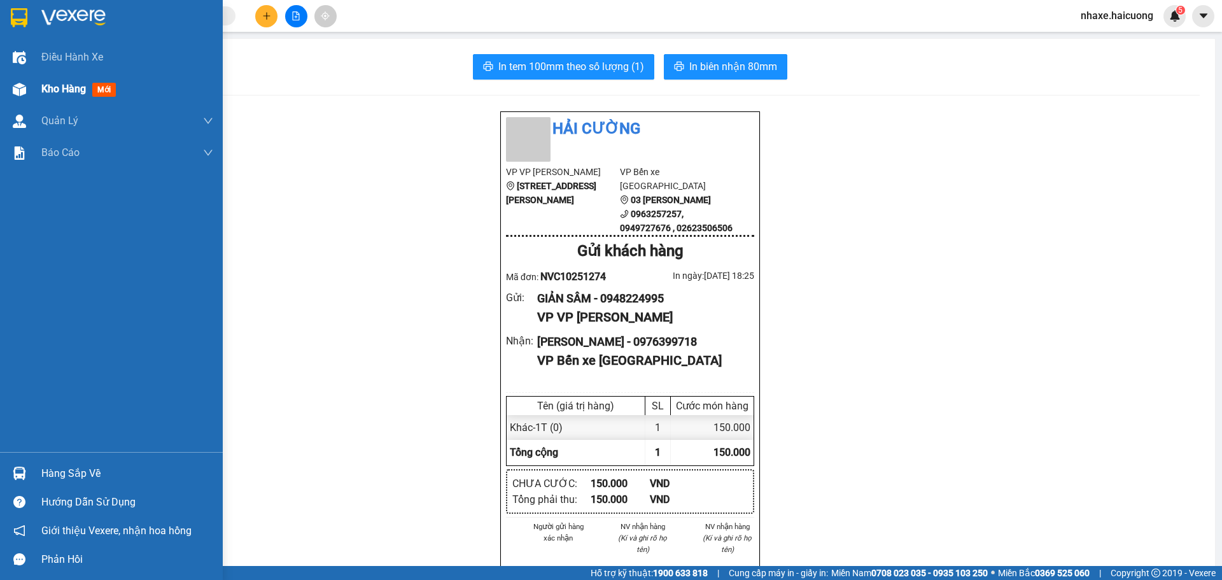
click at [24, 97] on div at bounding box center [19, 89] width 22 height 22
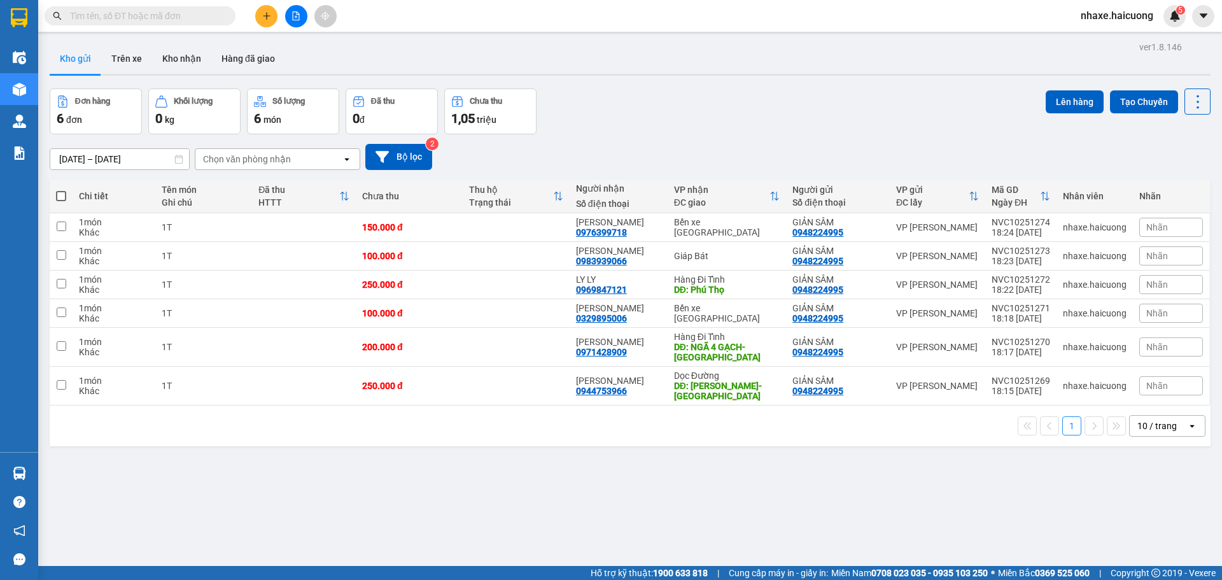
click at [258, 17] on button at bounding box center [266, 16] width 22 height 22
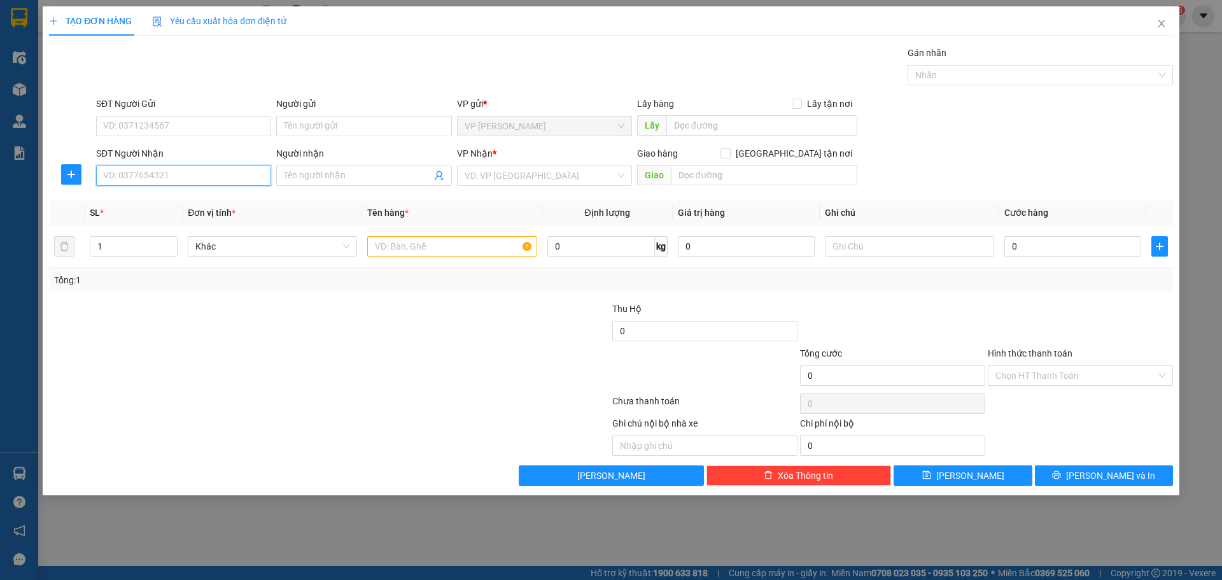
click at [157, 182] on input "SĐT Người Nhận" at bounding box center [183, 176] width 175 height 20
click at [495, 181] on input "search" at bounding box center [540, 175] width 151 height 19
type input "GTN"
click at [496, 196] on div "GTN" at bounding box center [545, 201] width 160 height 14
click at [730, 153] on input "Giao tận nơi" at bounding box center [725, 152] width 9 height 9
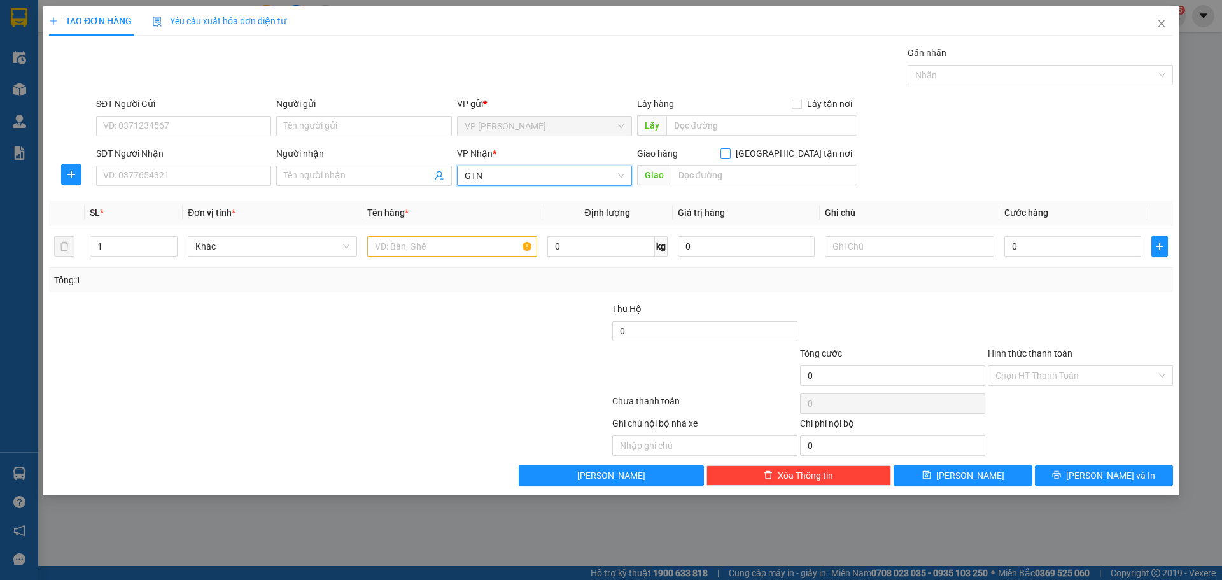
checkbox input "true"
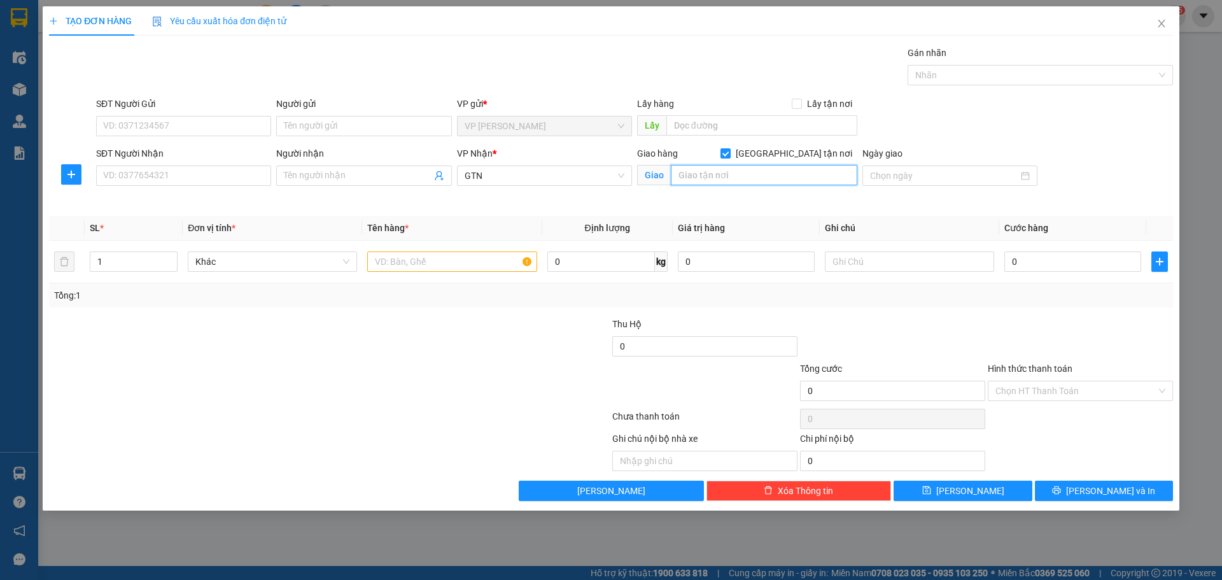
click at [773, 170] on input "text" at bounding box center [764, 175] width 187 height 20
type input "181 PHÚ DIỄN,[PERSON_NAME],HN"
click at [202, 181] on input "SĐT Người Nhận" at bounding box center [183, 176] width 175 height 20
type input "0901671985"
click at [181, 130] on input "SĐT Người Gửi" at bounding box center [183, 126] width 175 height 20
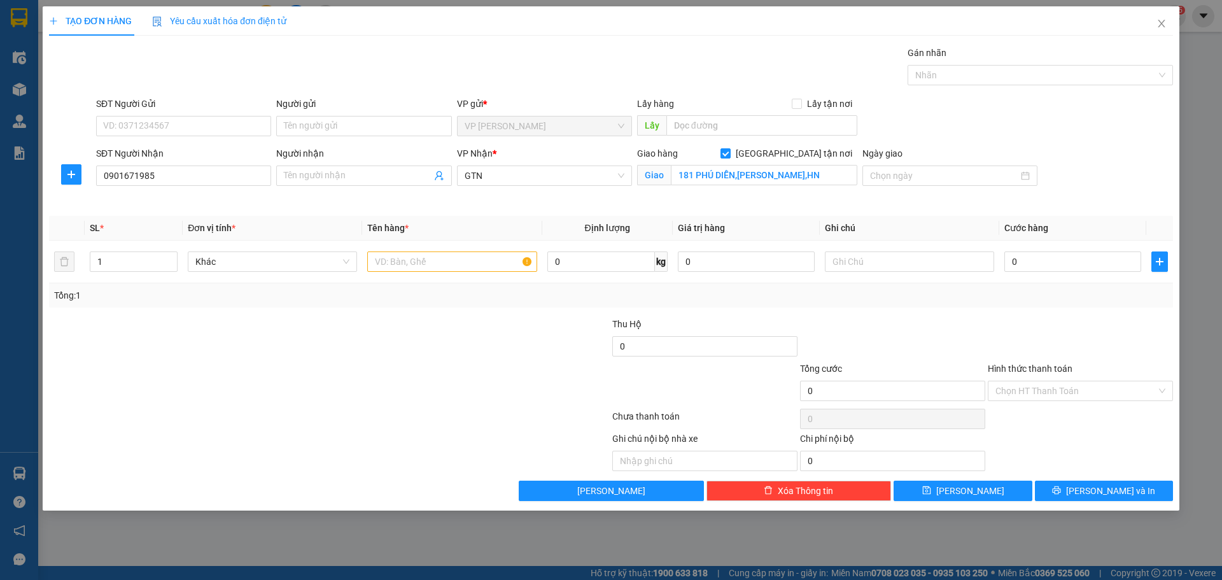
drag, startPoint x: 432, startPoint y: 368, endPoint x: 539, endPoint y: 294, distance: 130.5
click at [432, 369] on div at bounding box center [517, 384] width 188 height 45
click at [400, 270] on input "text" at bounding box center [451, 261] width 169 height 20
type input "1T"
click at [1053, 268] on input "0" at bounding box center [1072, 261] width 137 height 20
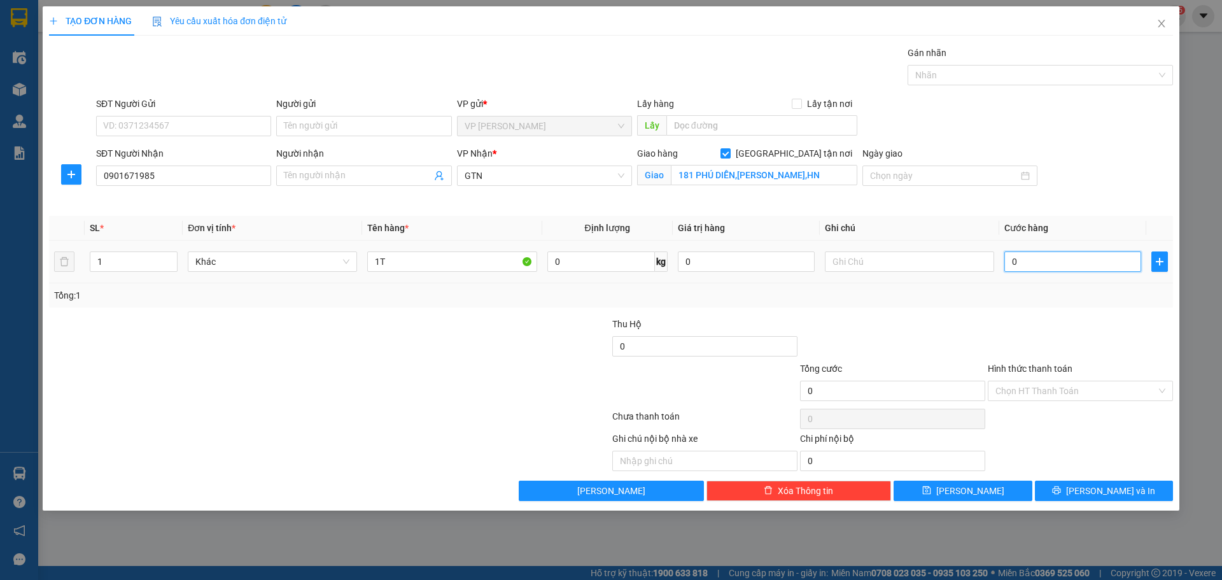
type input "2"
type input "25"
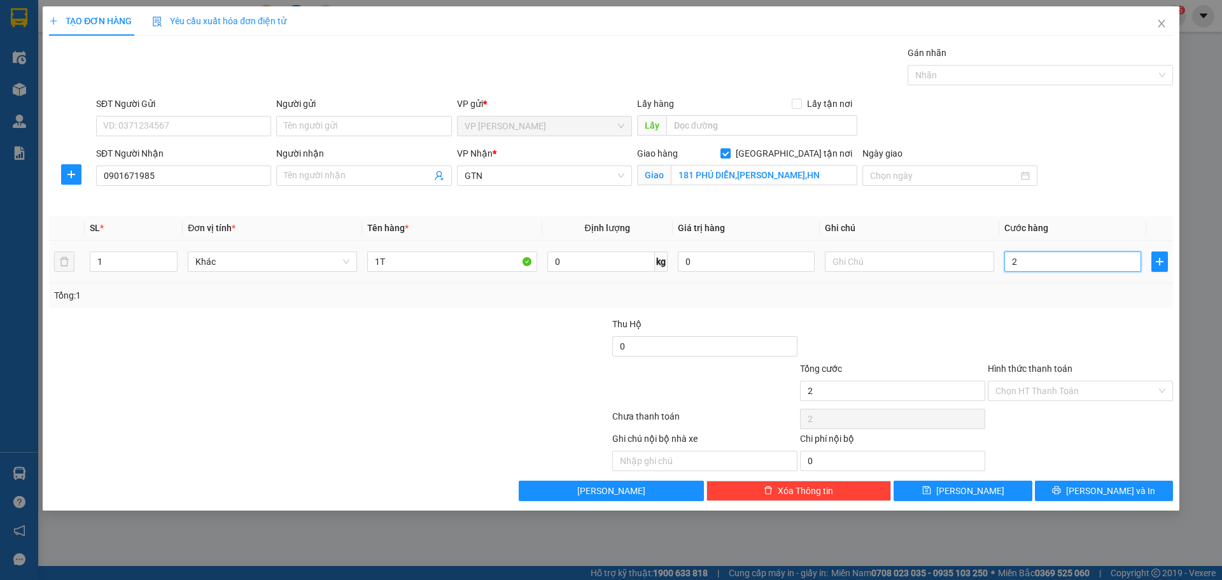
type input "25"
type input "250"
type input "250.000"
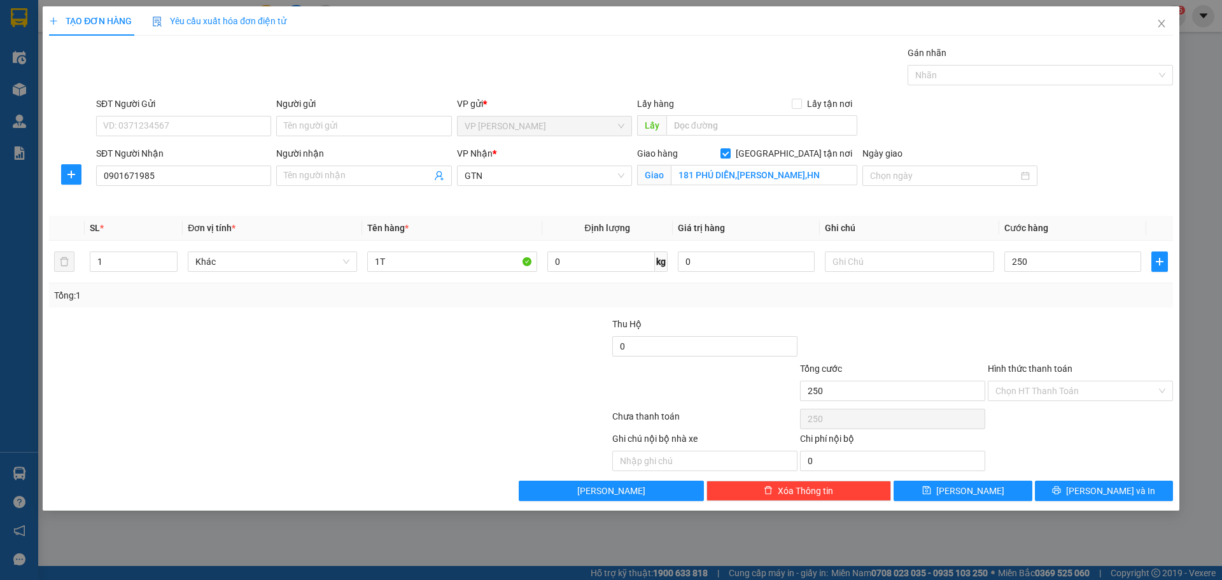
type input "250.000"
click at [1038, 402] on div "Hình thức thanh toán Chọn HT Thanh Toán" at bounding box center [1080, 384] width 185 height 45
click at [1042, 396] on input "Hình thức thanh toán" at bounding box center [1076, 390] width 161 height 19
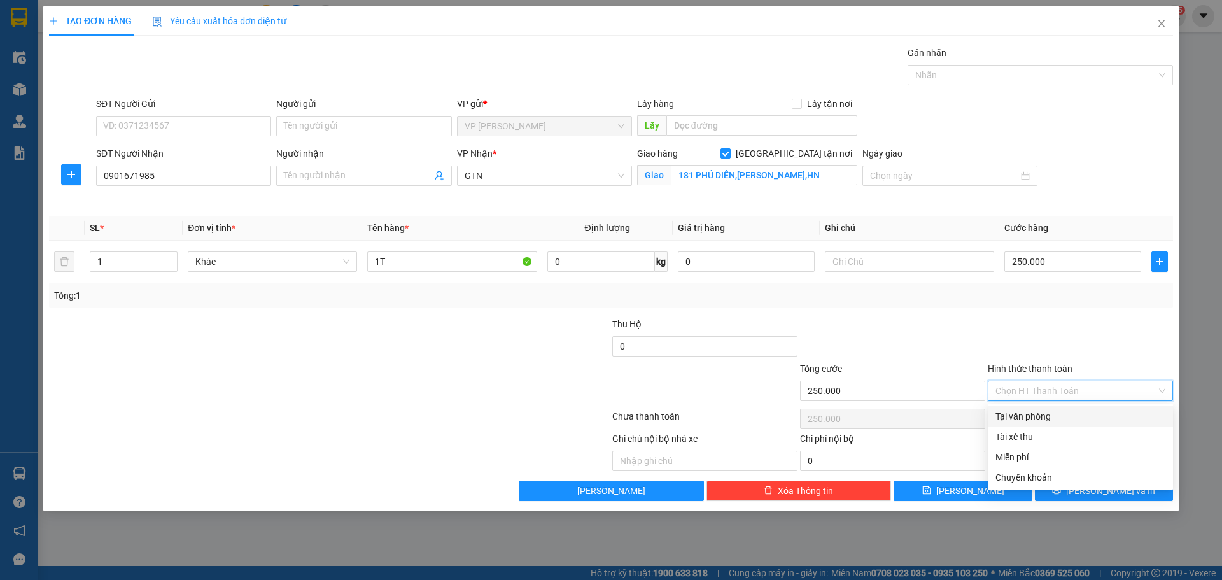
click at [1038, 418] on div "Tại văn phòng" at bounding box center [1081, 416] width 170 height 14
type input "0"
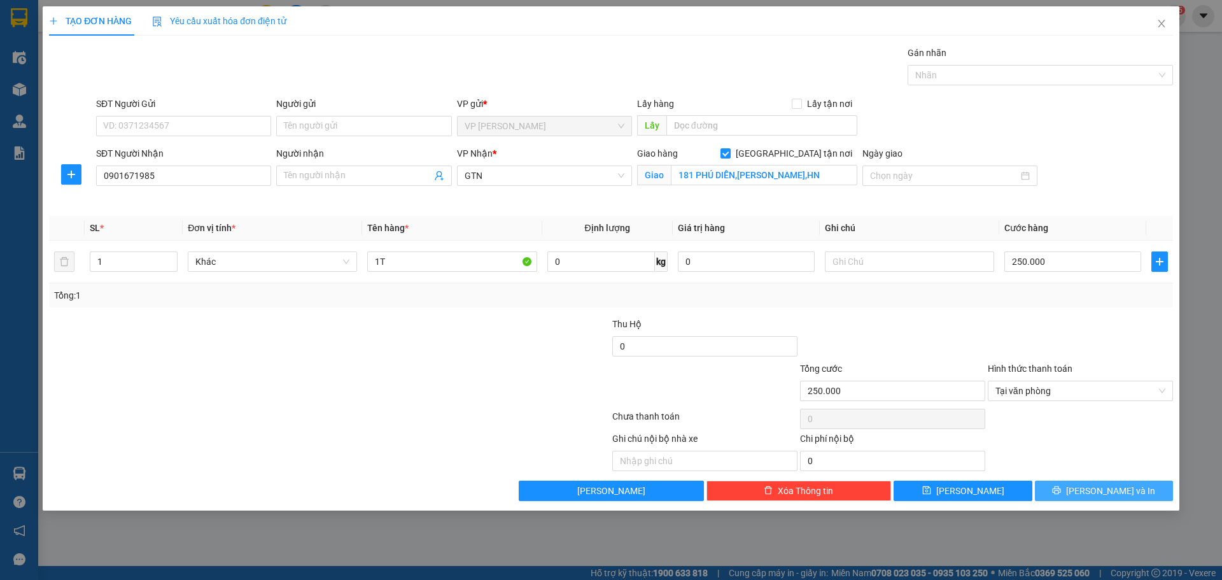
click at [1116, 496] on span "Lưu và In" at bounding box center [1110, 491] width 89 height 14
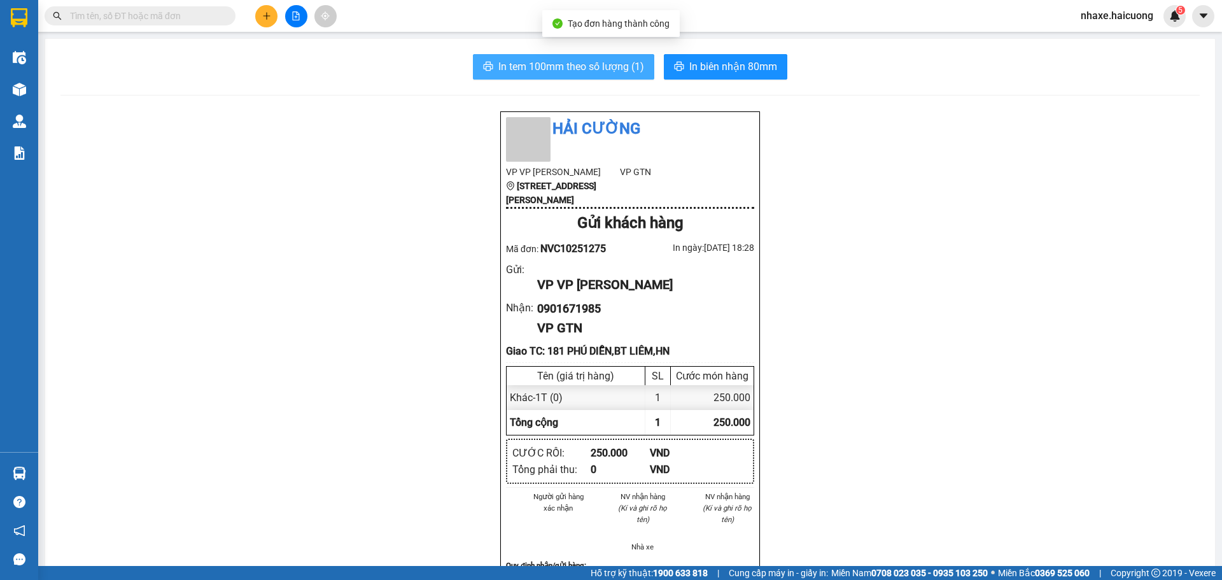
click at [601, 69] on span "In tem 100mm theo số lượng (1)" at bounding box center [571, 67] width 146 height 16
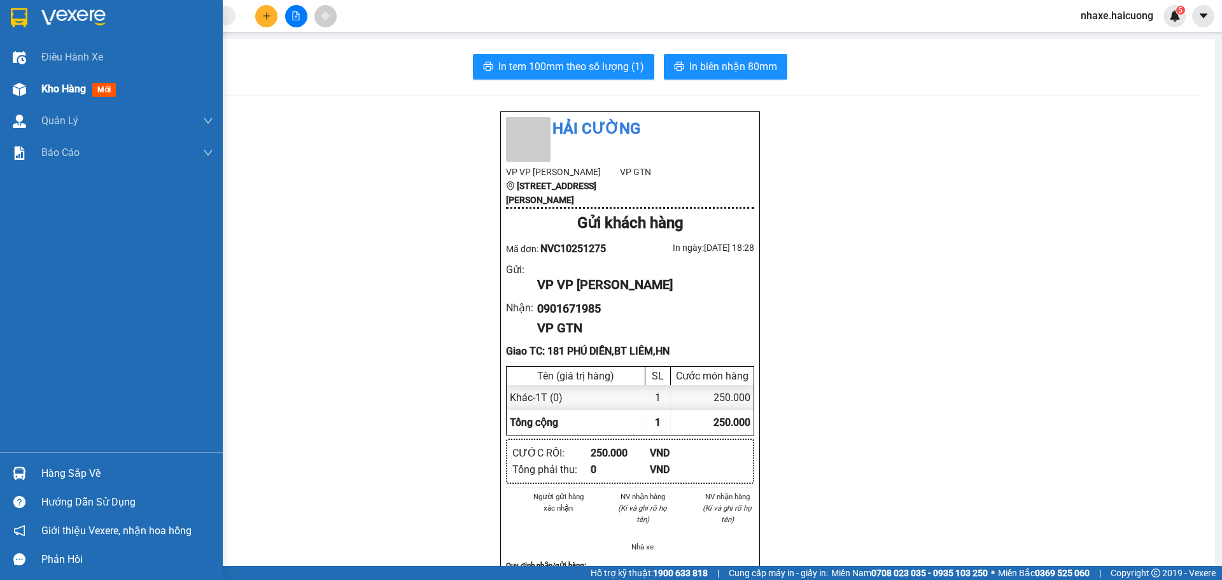
click at [43, 79] on div "Kho hàng mới" at bounding box center [127, 89] width 172 height 32
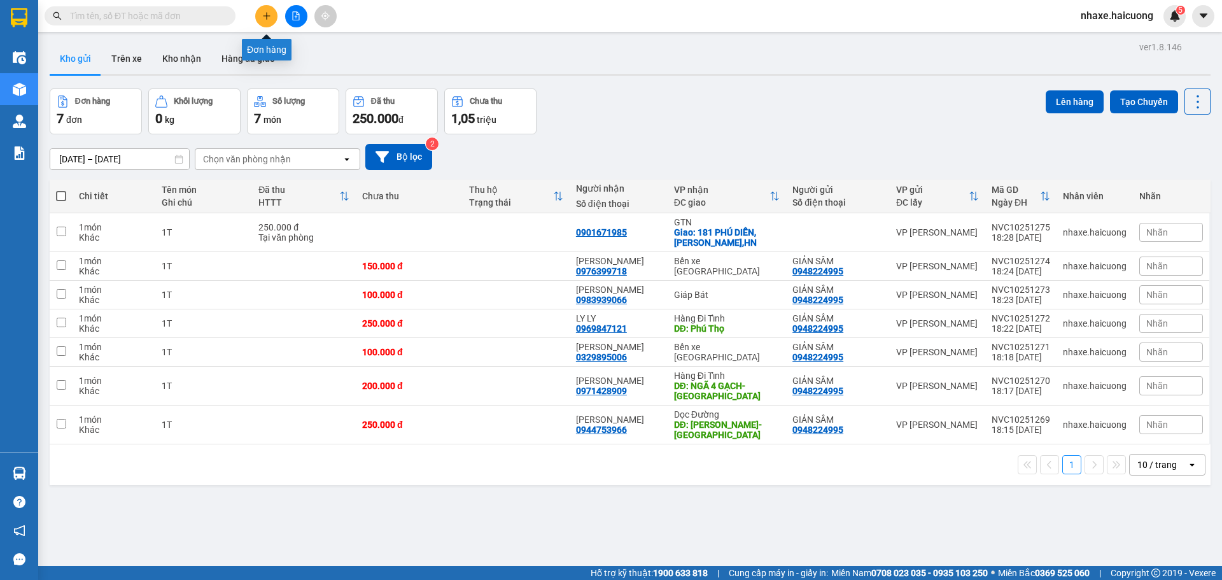
click at [276, 17] on button at bounding box center [266, 16] width 22 height 22
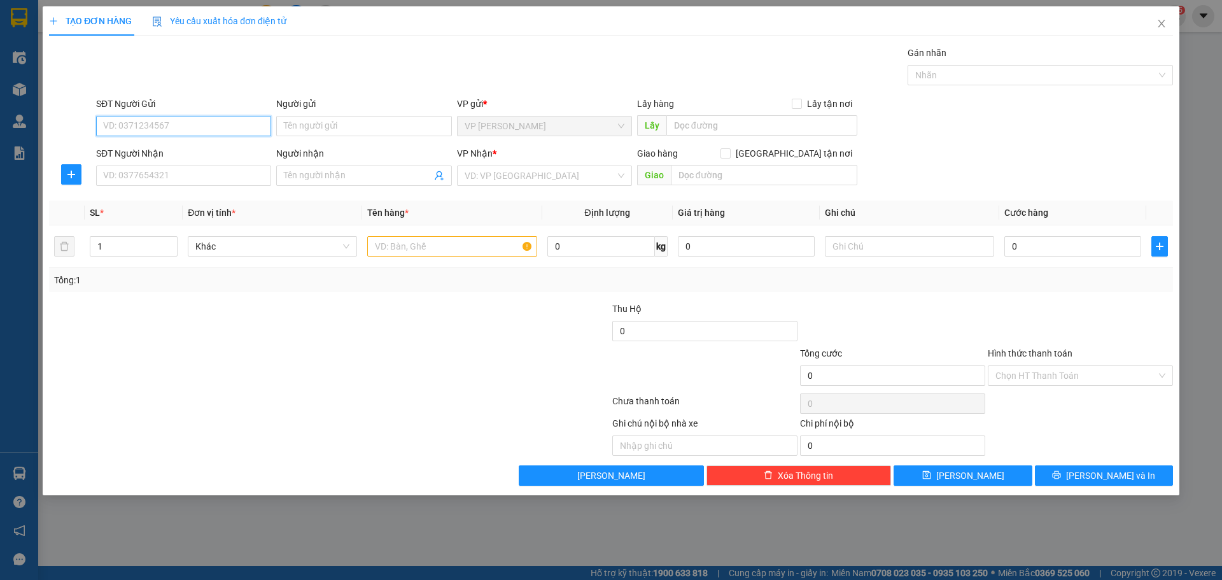
click at [190, 129] on input "SĐT Người Gửi" at bounding box center [183, 126] width 175 height 20
type input "0944646767"
click at [402, 132] on input "Người gửi" at bounding box center [363, 126] width 175 height 20
type input "ANH HIẾU"
click at [206, 165] on div "SĐT Người Nhận" at bounding box center [183, 155] width 175 height 19
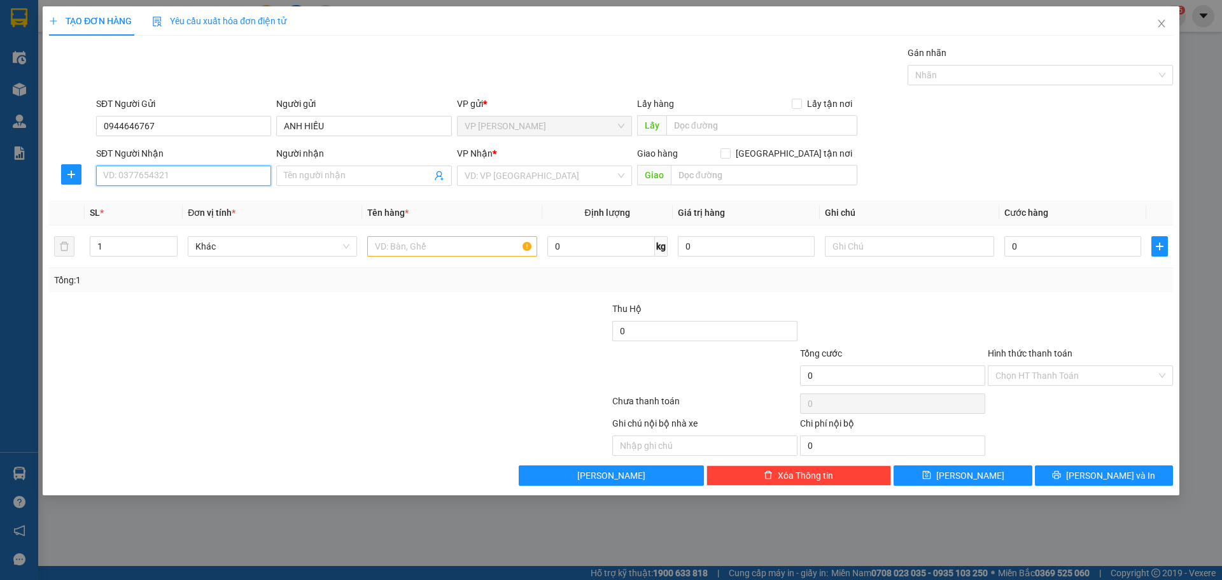
click at [208, 171] on input "SĐT Người Nhận" at bounding box center [183, 176] width 175 height 20
type input "0982973844"
click at [347, 185] on span at bounding box center [363, 176] width 175 height 20
type input "ANH MẠNH"
click at [488, 178] on input "search" at bounding box center [540, 175] width 151 height 19
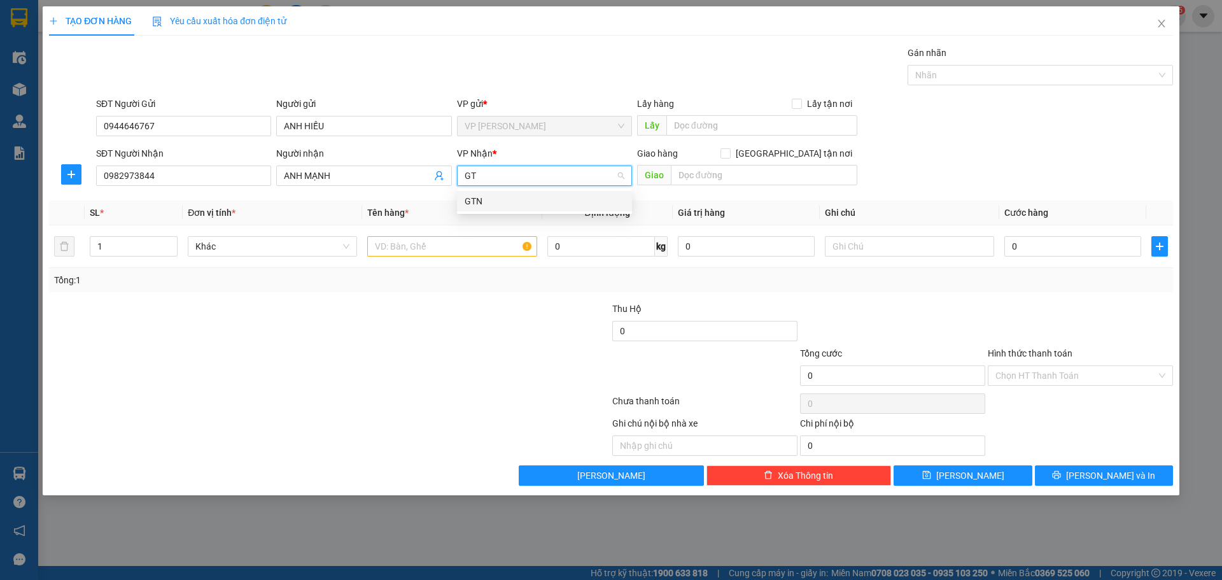
type input "GTN"
drag, startPoint x: 516, startPoint y: 198, endPoint x: 637, endPoint y: 181, distance: 122.1
click at [517, 198] on div "GTN" at bounding box center [545, 201] width 160 height 14
click at [810, 156] on span "Giao tận nơi" at bounding box center [794, 153] width 127 height 14
click at [730, 156] on input "Giao tận nơi" at bounding box center [725, 152] width 9 height 9
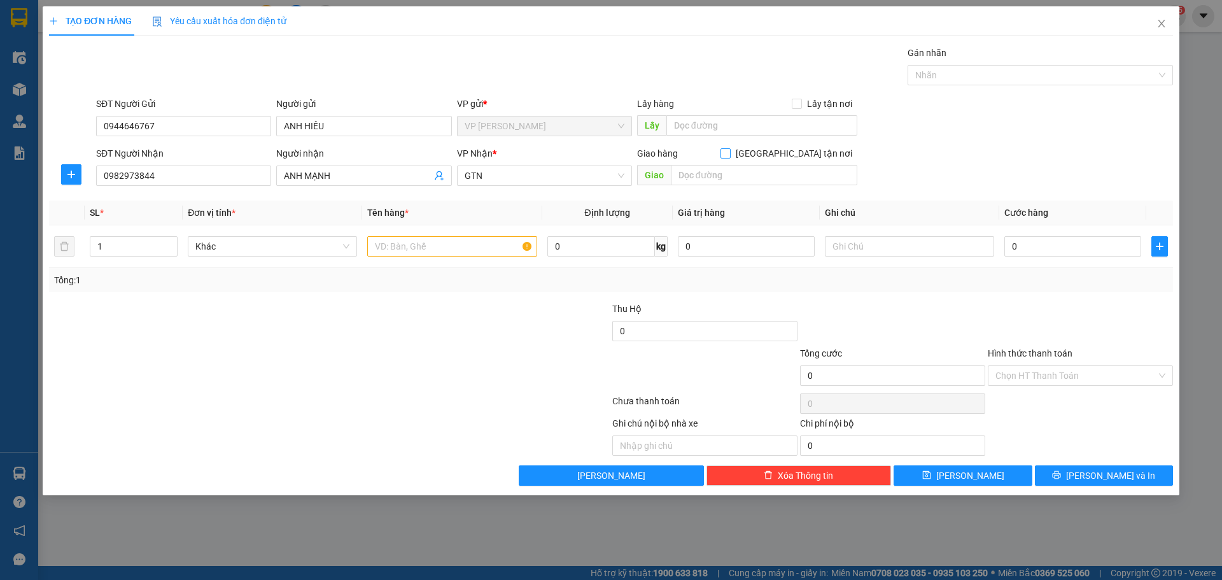
checkbox input "true"
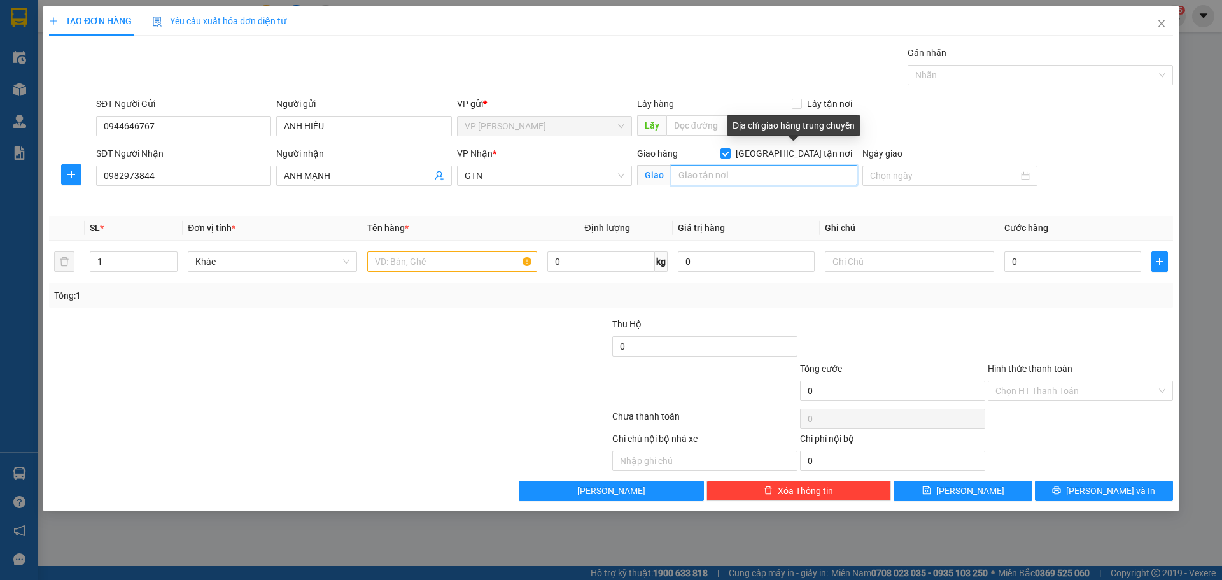
click at [778, 174] on input "text" at bounding box center [764, 175] width 187 height 20
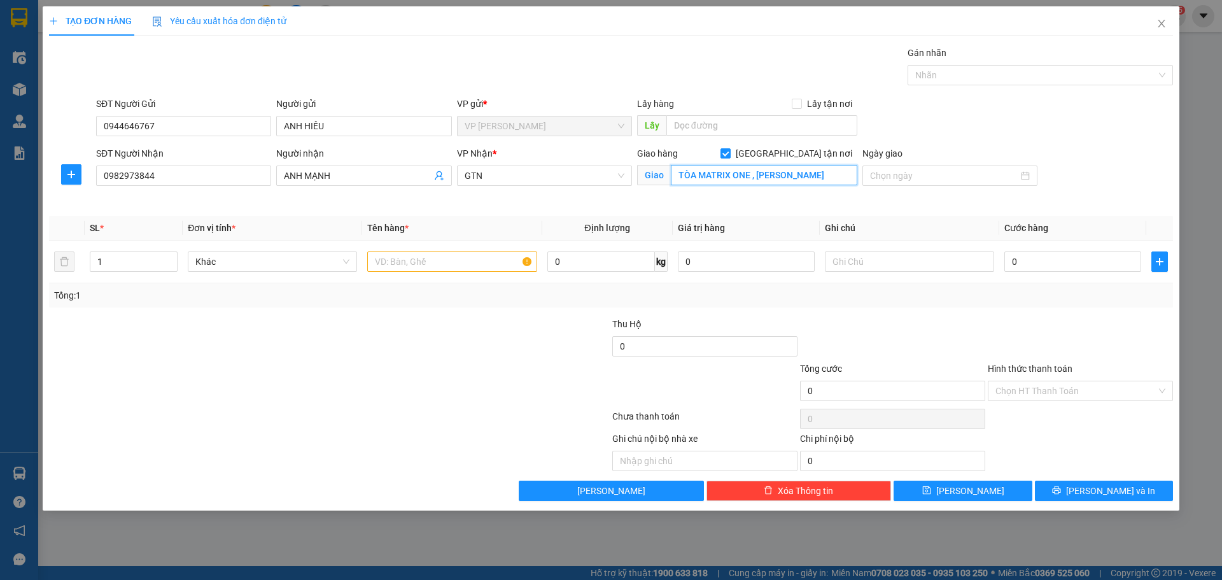
type input "TÒA MATRIX ONE , LÊ QUANG ĐẠO"
click at [292, 365] on div at bounding box center [236, 384] width 376 height 45
click at [137, 257] on input "1" at bounding box center [133, 261] width 87 height 19
click at [166, 258] on span "Increase Value" at bounding box center [170, 257] width 14 height 11
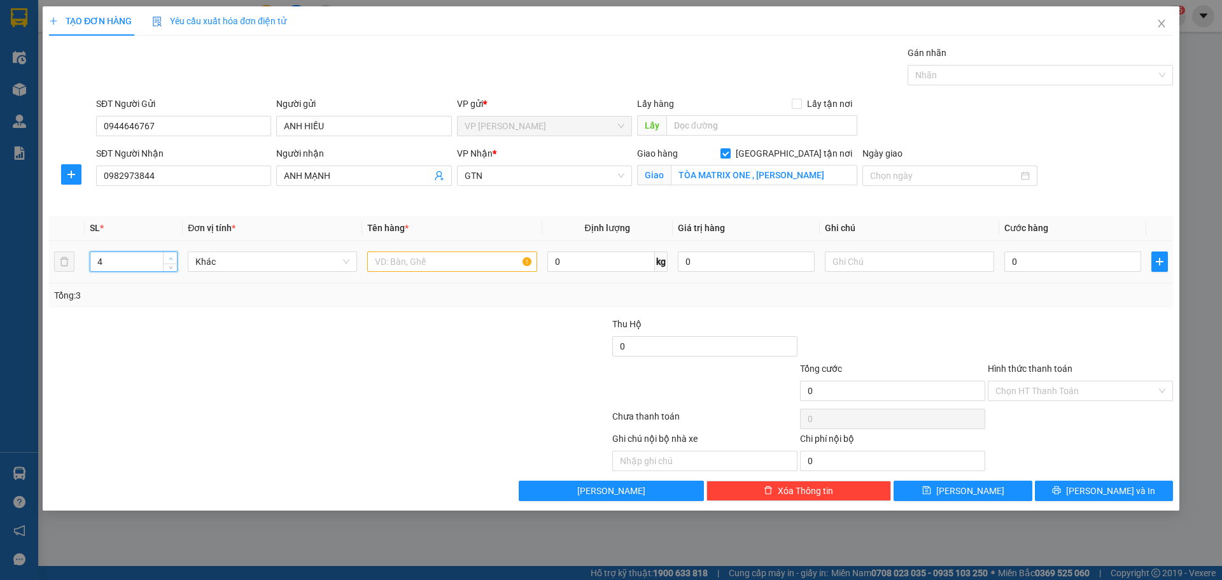
click at [167, 258] on span "Increase Value" at bounding box center [170, 257] width 14 height 11
type input "5"
click at [167, 258] on span "up" at bounding box center [171, 259] width 8 height 8
click at [377, 261] on input "text" at bounding box center [451, 261] width 169 height 20
type input "4"
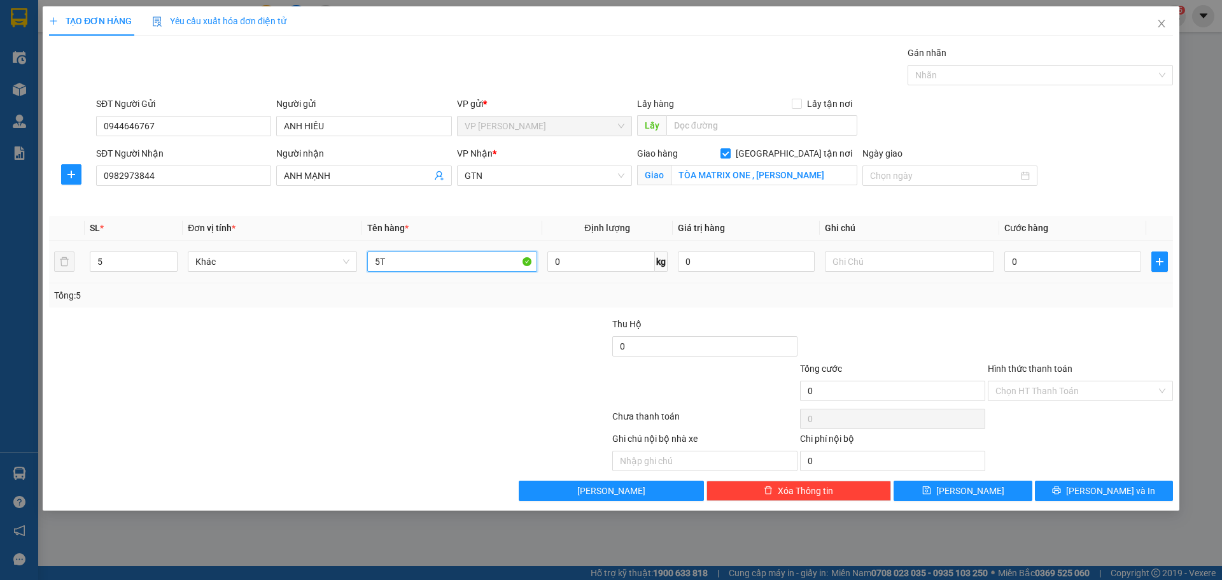
type input "5T"
click at [449, 318] on div at bounding box center [517, 339] width 188 height 45
click at [493, 175] on span "GTN" at bounding box center [545, 175] width 160 height 19
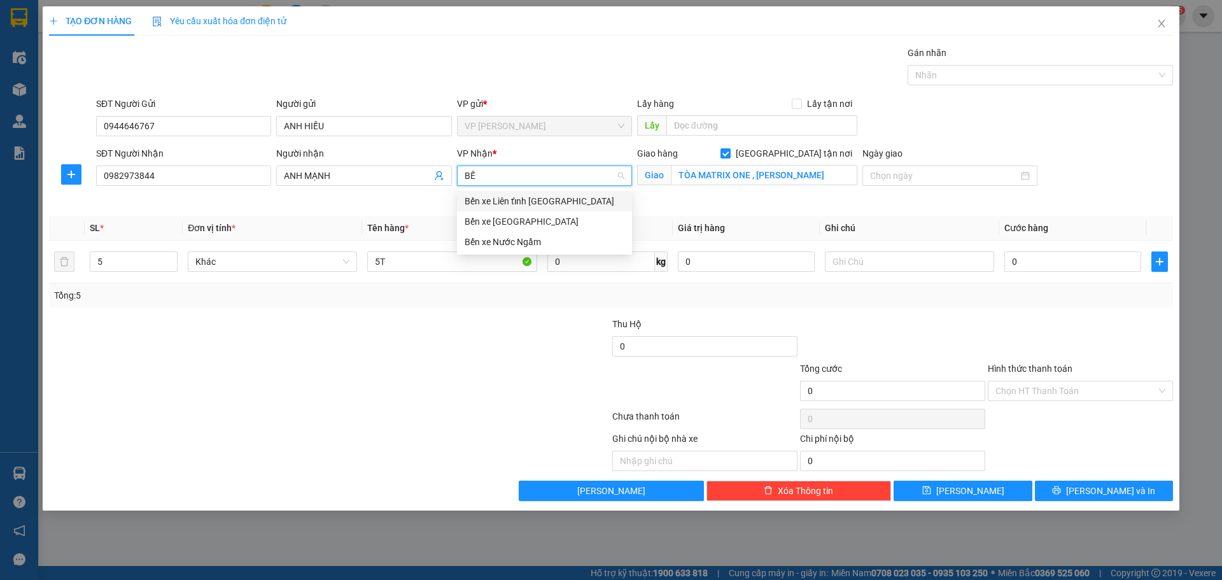
type input "BẾN"
click at [540, 223] on div "Bến xe [GEOGRAPHIC_DATA]" at bounding box center [545, 222] width 160 height 14
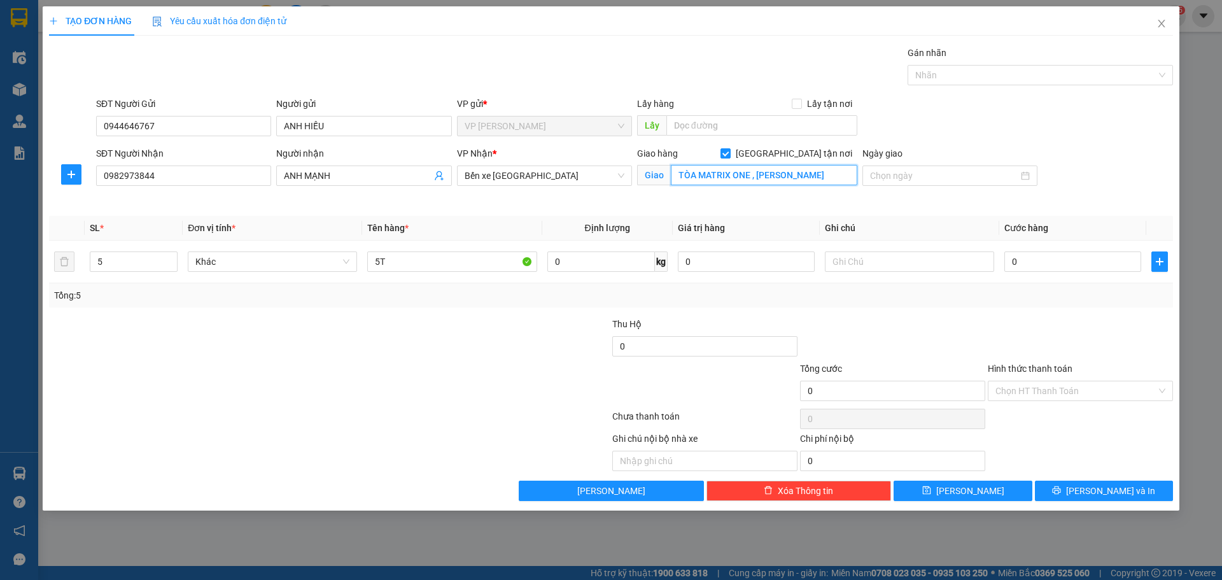
click at [829, 177] on input "TÒA MATRIX ONE , LÊ QUANG ĐẠO" at bounding box center [764, 175] width 187 height 20
click at [786, 157] on div "Giao hàng Giao tận nơi" at bounding box center [747, 153] width 220 height 14
click at [730, 153] on input "Giao tận nơi" at bounding box center [725, 152] width 9 height 9
checkbox input "false"
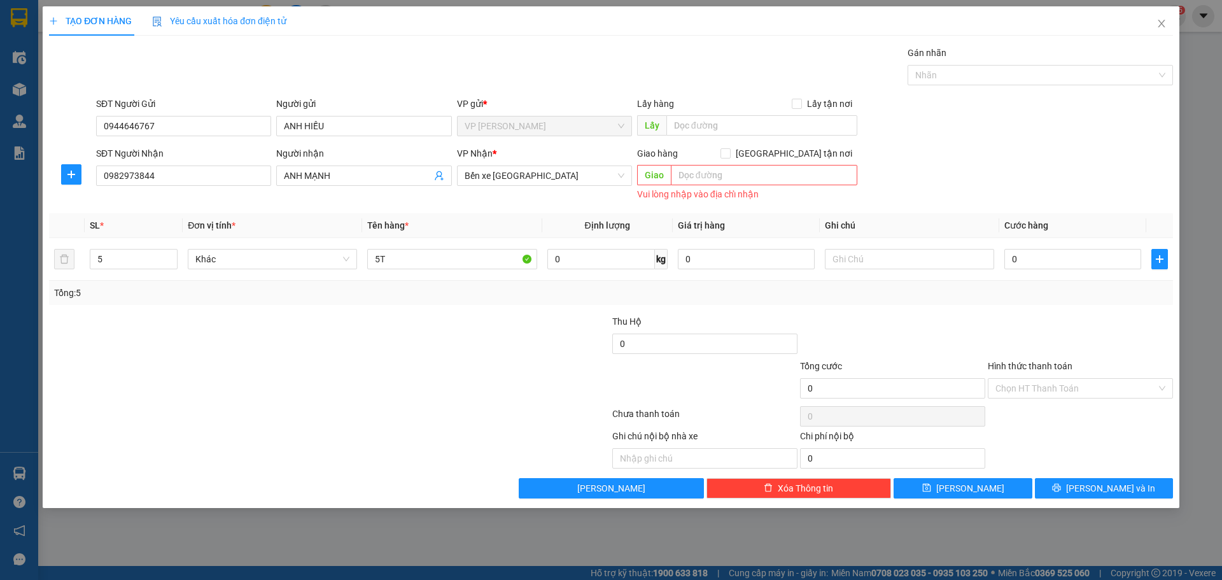
click at [376, 328] on div at bounding box center [236, 336] width 376 height 45
click at [1069, 255] on input "0" at bounding box center [1072, 259] width 137 height 20
click at [539, 180] on span "Bến xe [GEOGRAPHIC_DATA]" at bounding box center [545, 175] width 160 height 19
type input "GTN"
click at [519, 193] on div "GTN" at bounding box center [544, 201] width 175 height 20
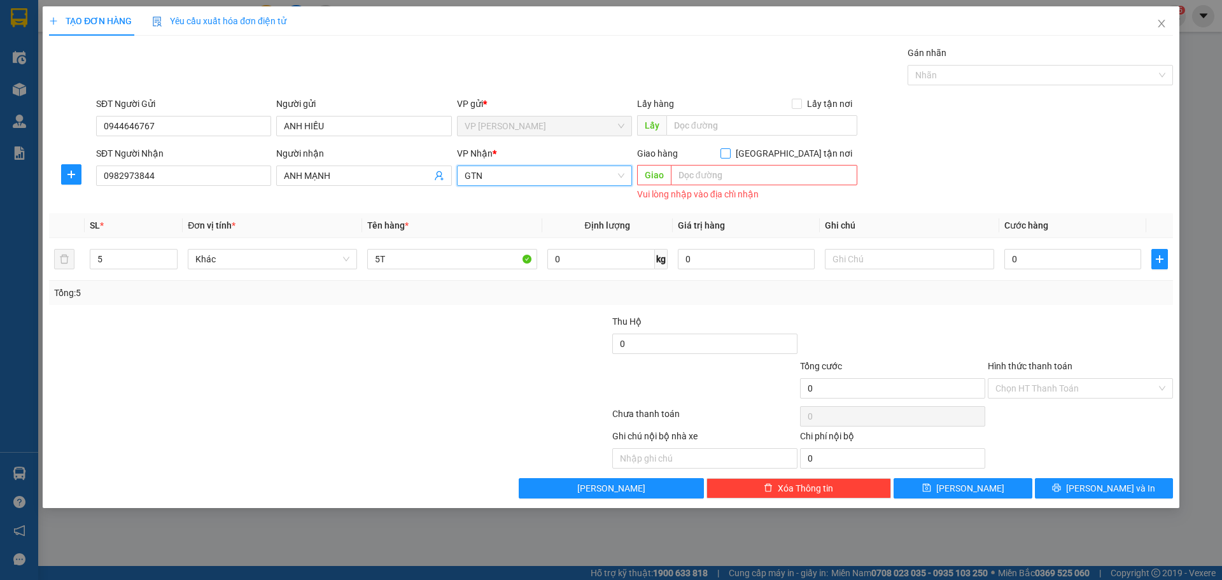
click at [730, 156] on input "Giao tận nơi" at bounding box center [725, 152] width 9 height 9
checkbox input "true"
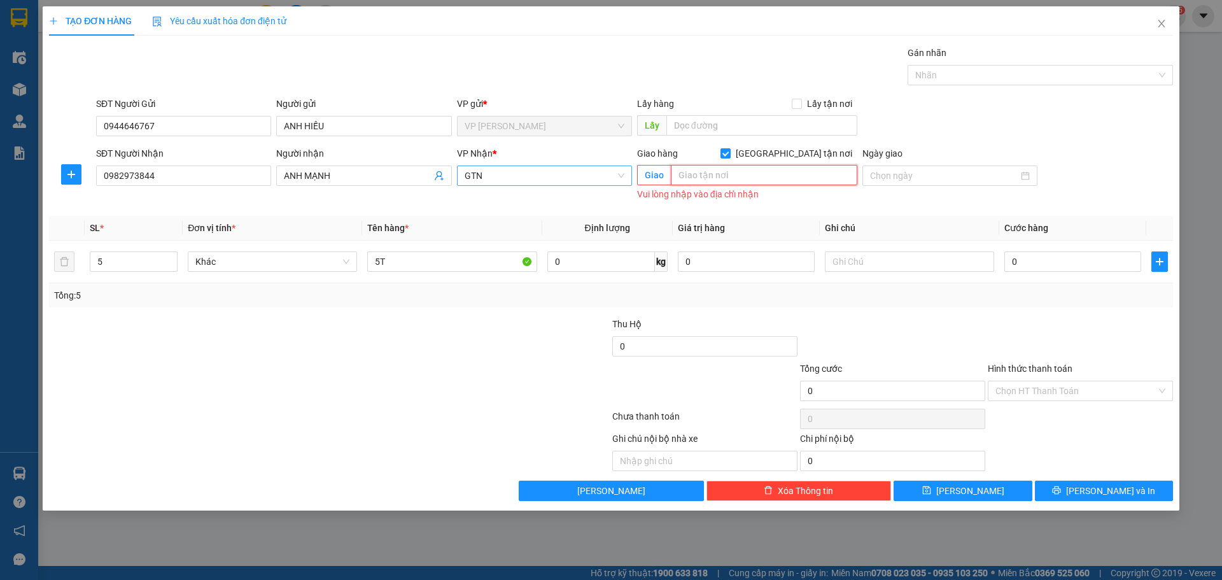
click at [782, 172] on input "text" at bounding box center [764, 175] width 187 height 20
type input "TÒA MATRIX ONE, [PERSON_NAME]"
click at [355, 367] on div at bounding box center [236, 384] width 376 height 45
click at [1067, 268] on input "0" at bounding box center [1072, 261] width 137 height 20
type input "7"
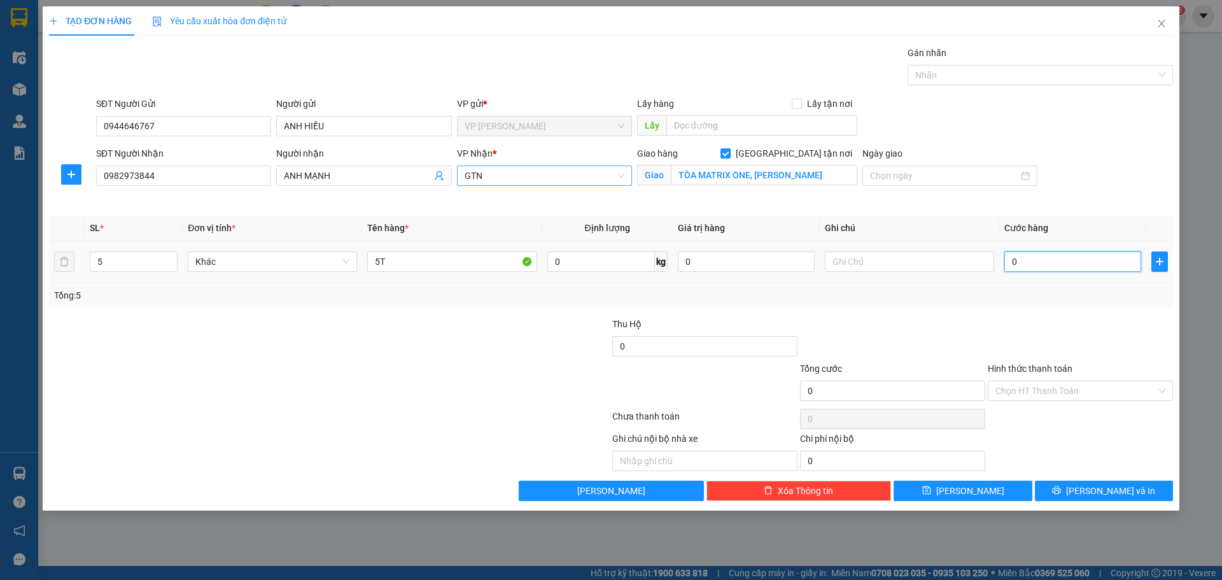
type input "7"
type input "71"
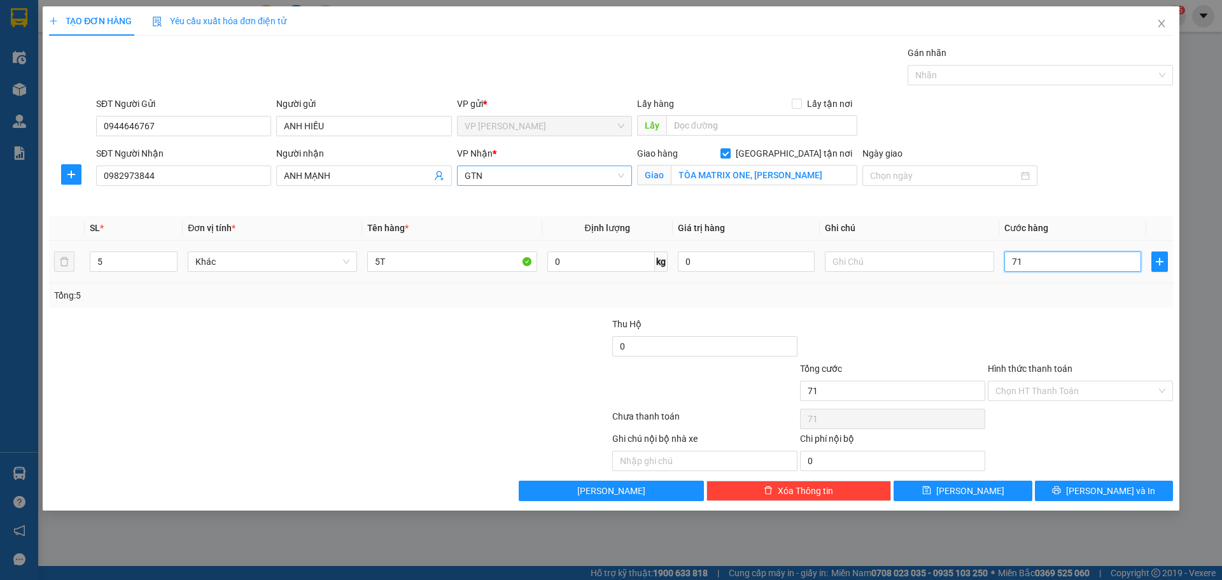
type input "7"
type input "70"
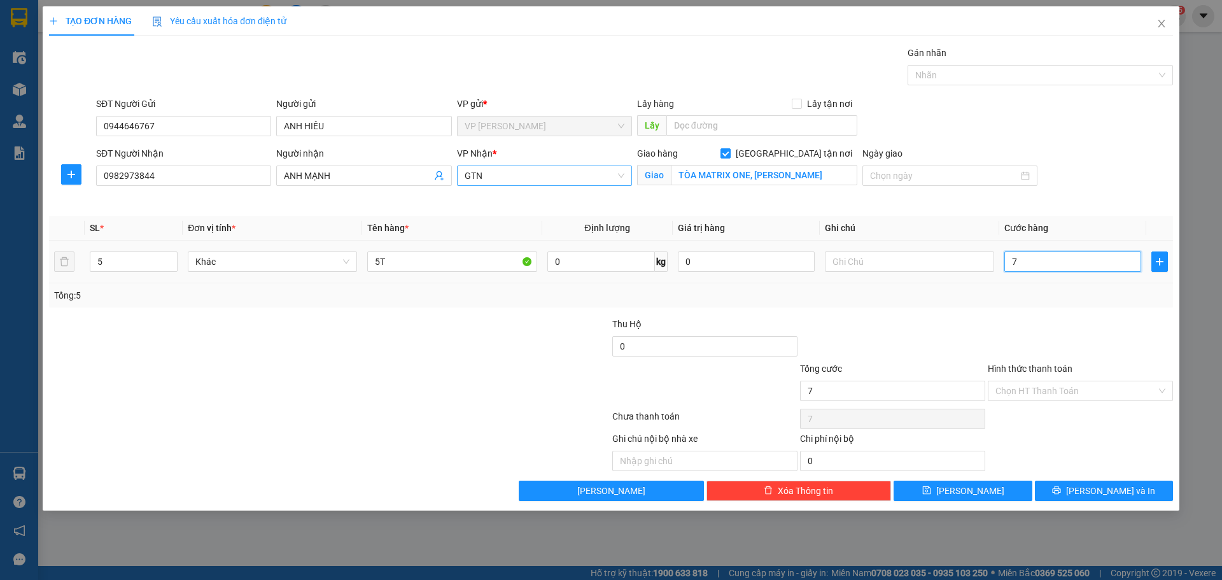
type input "70"
type input "700"
type input "700.000"
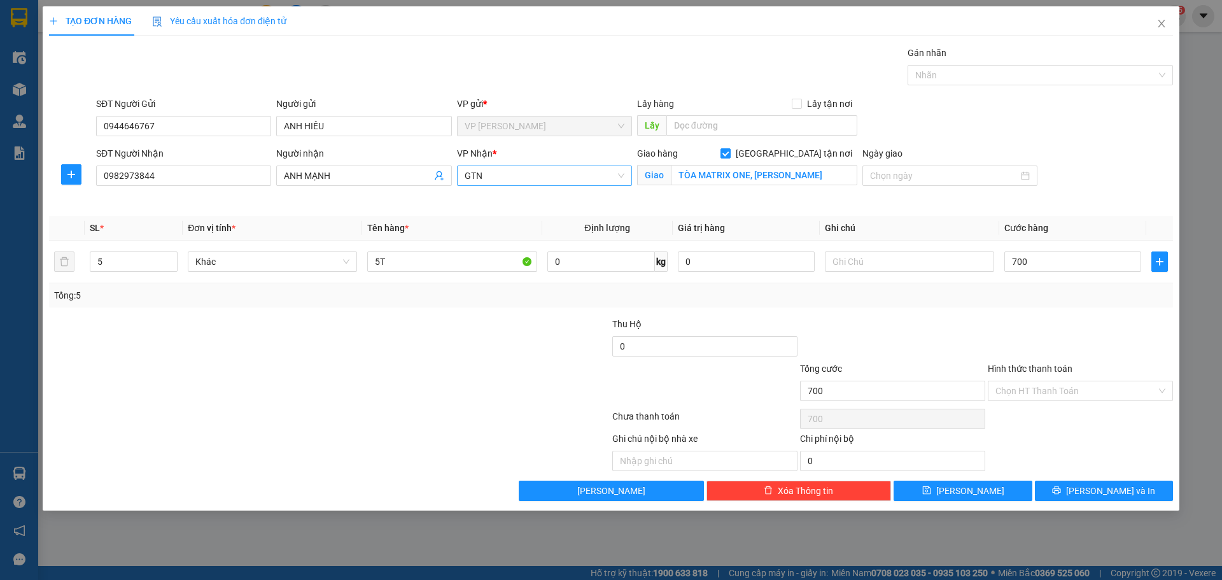
type input "700.000"
click at [1053, 378] on div "Hình thức thanh toán" at bounding box center [1080, 371] width 185 height 19
click at [1053, 381] on input "Hình thức thanh toán" at bounding box center [1076, 390] width 161 height 19
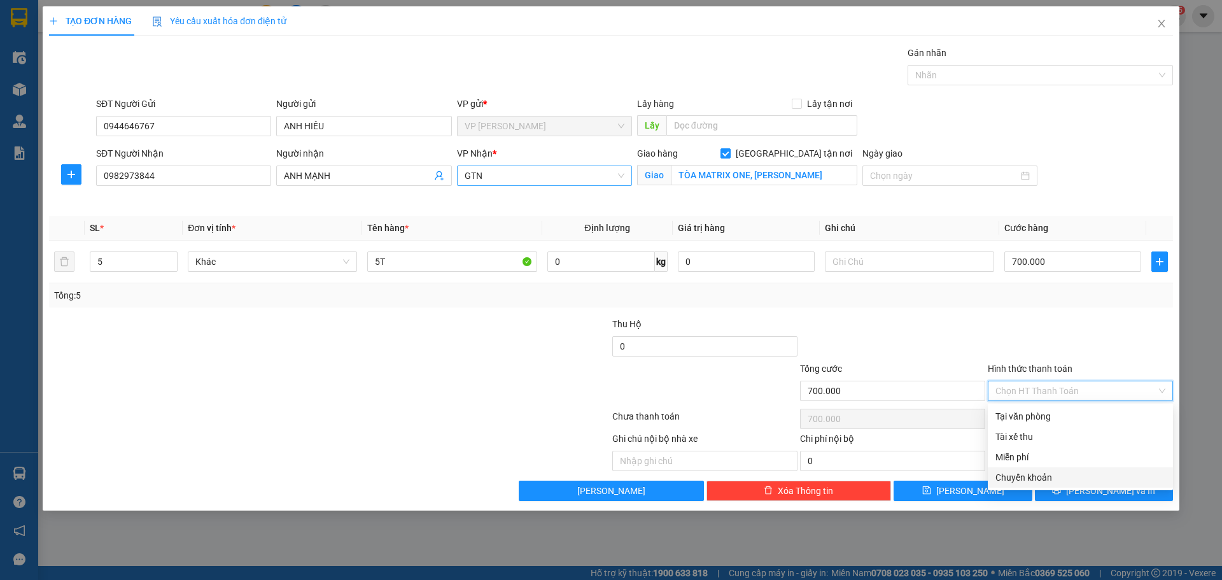
click at [1029, 486] on div "Chuyển khoản" at bounding box center [1080, 477] width 185 height 20
type input "0"
click at [1061, 486] on icon "printer" at bounding box center [1056, 490] width 9 height 9
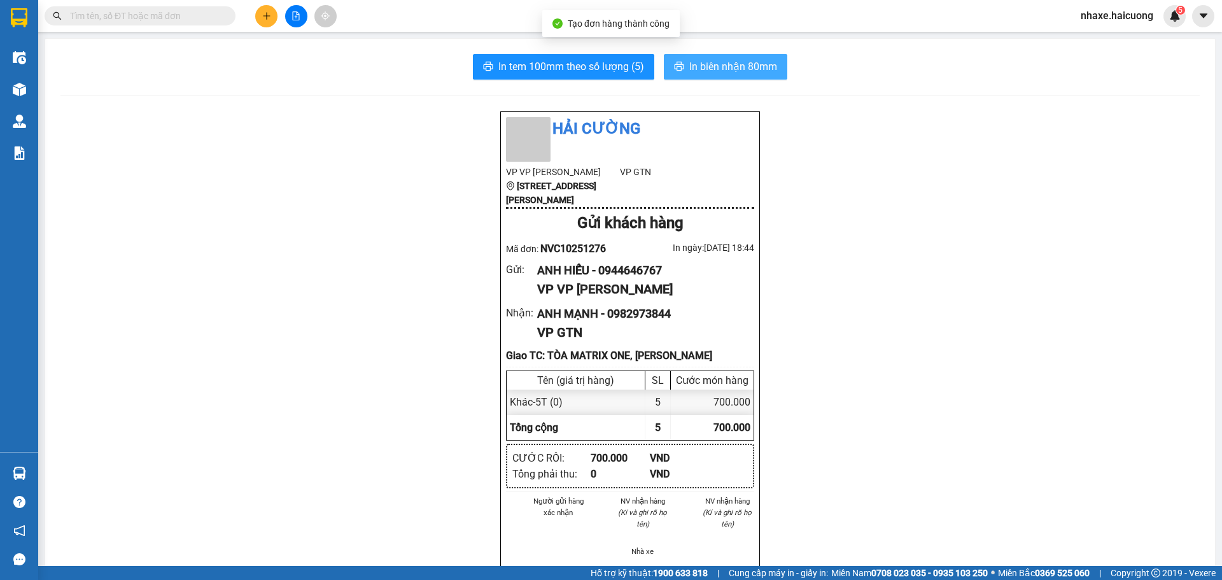
click at [720, 71] on span "In biên nhận 80mm" at bounding box center [733, 67] width 88 height 16
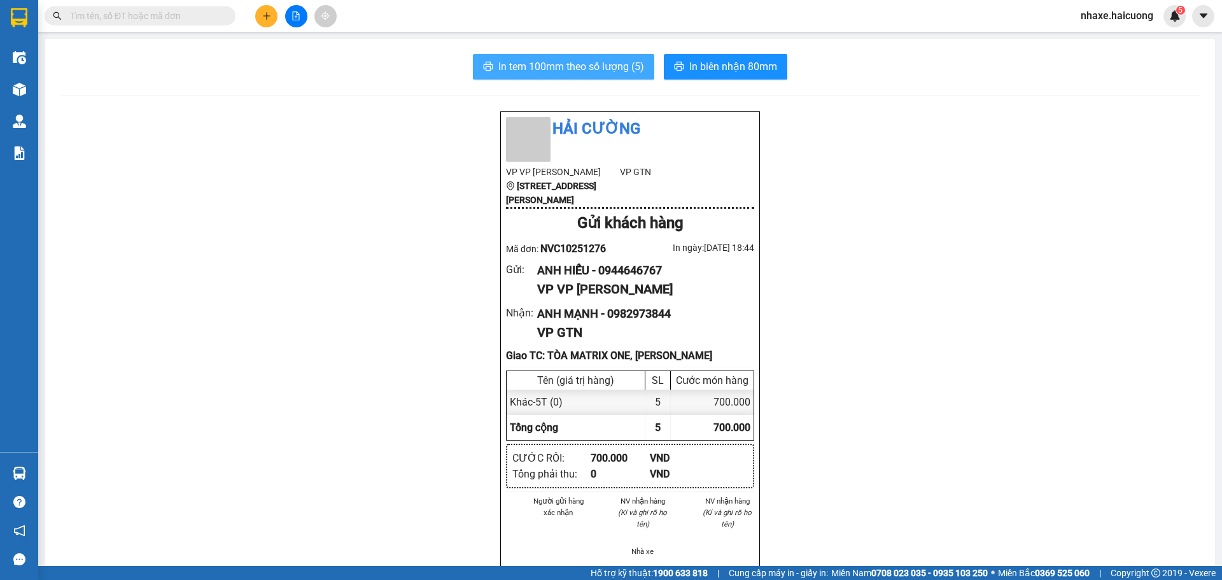
click at [610, 68] on span "In tem 100mm theo số lượng (5)" at bounding box center [571, 67] width 146 height 16
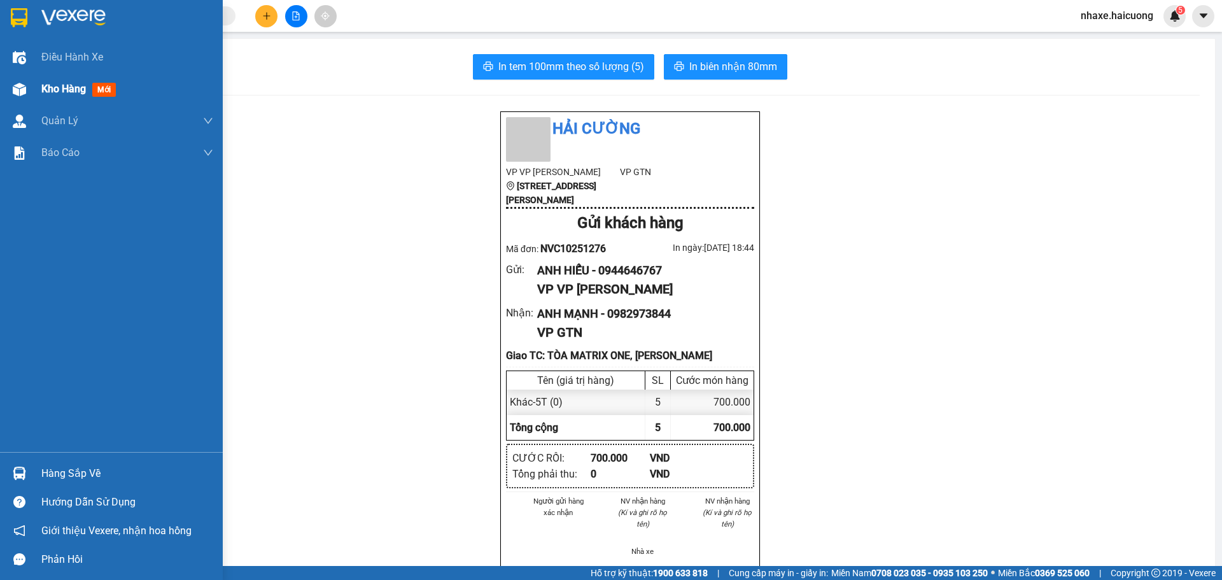
click at [44, 92] on span "Kho hàng" at bounding box center [63, 89] width 45 height 12
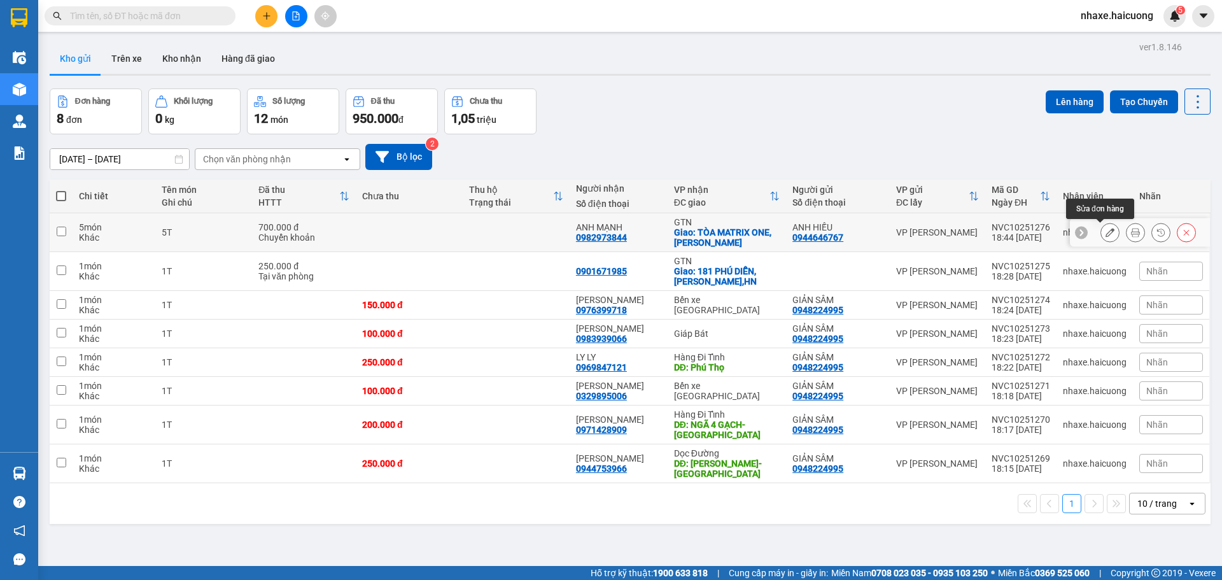
click at [1106, 232] on icon at bounding box center [1110, 232] width 9 height 9
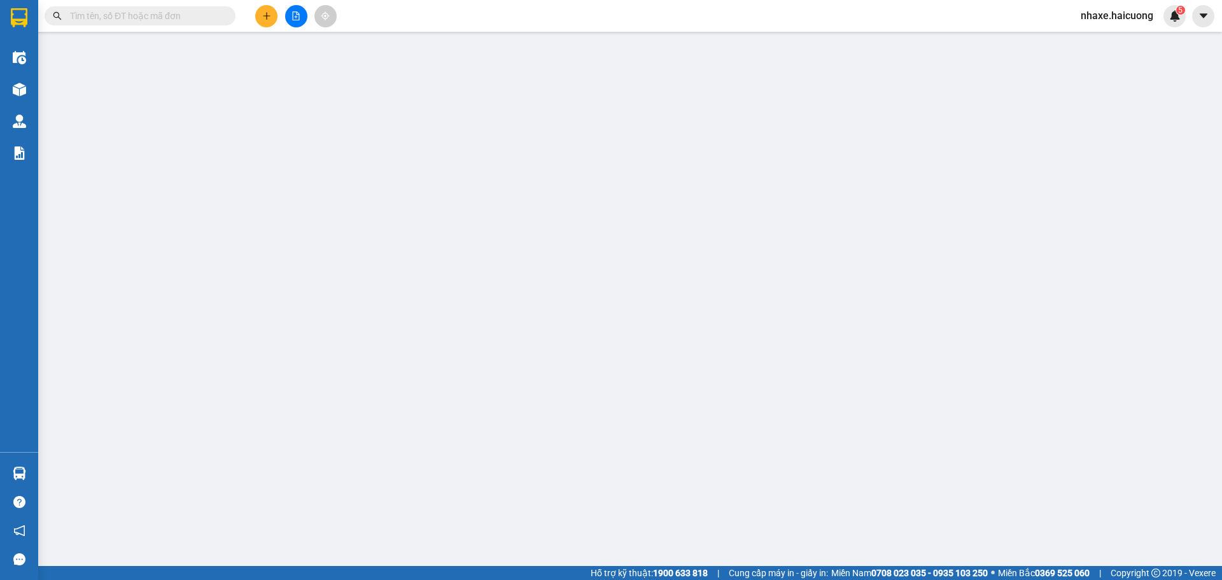
type input "0944646767"
type input "ANH HIẾU"
type input "0982973844"
type input "ANH MẠNH"
checkbox input "true"
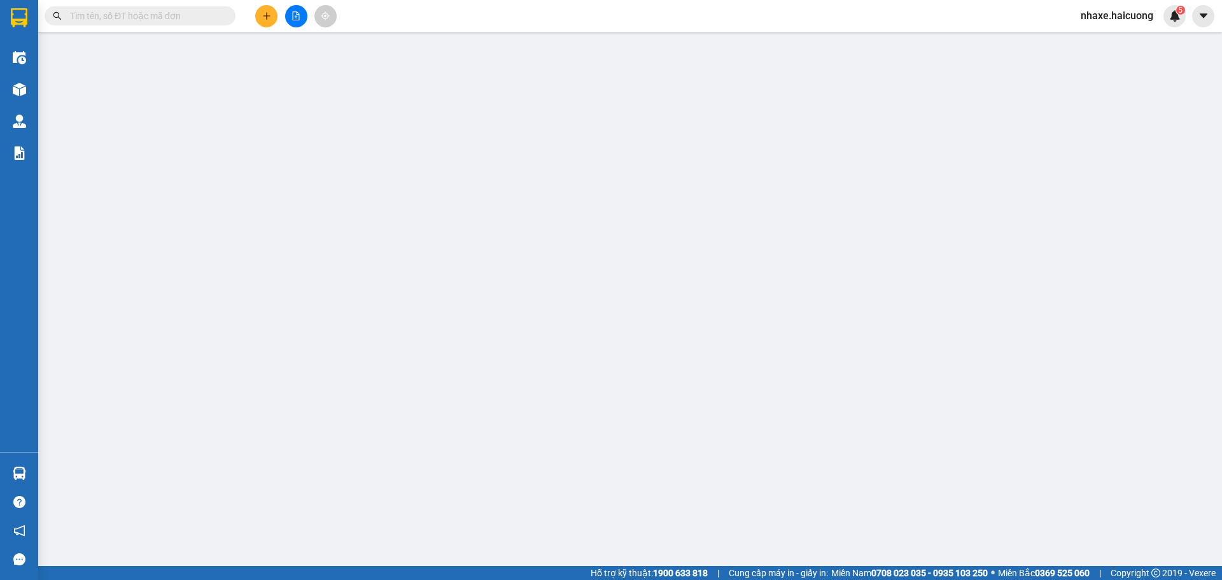
type input "TÒA MATRIX ONE, [PERSON_NAME]"
type input "700.000"
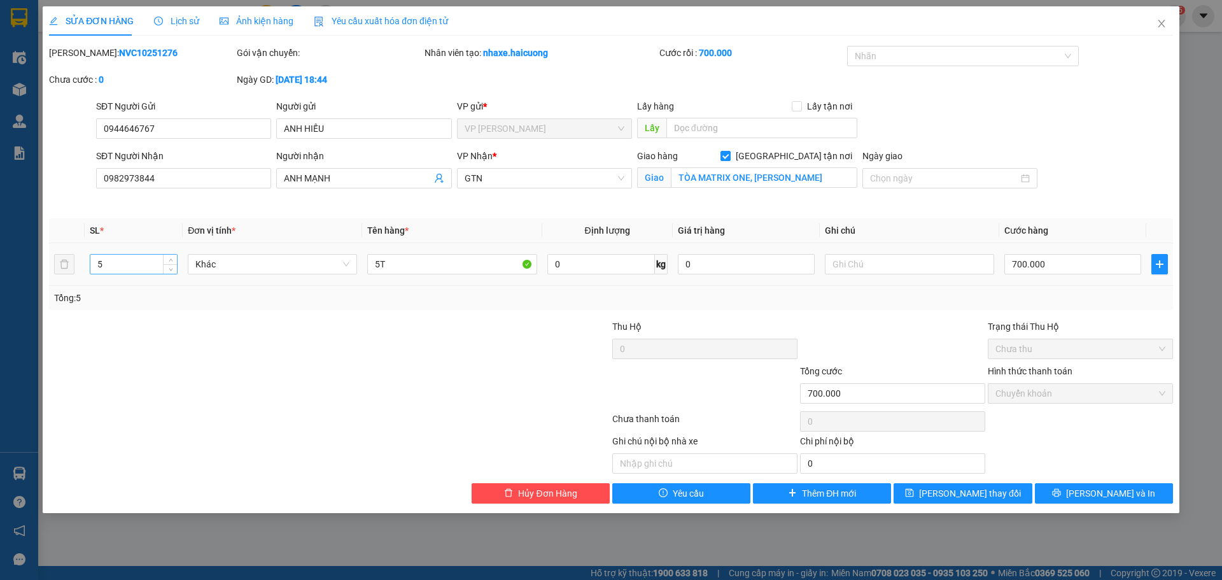
click at [109, 262] on input "5" at bounding box center [133, 264] width 87 height 19
type input "1"
click at [971, 500] on button "Lưu thay đổi" at bounding box center [963, 493] width 138 height 20
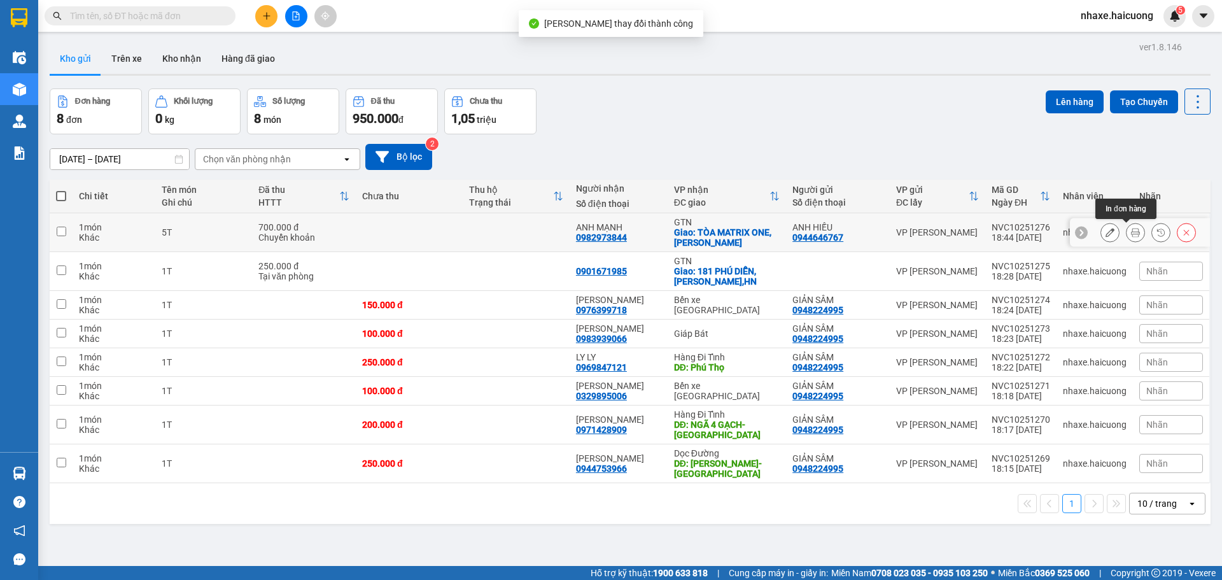
click at [1131, 235] on icon at bounding box center [1135, 232] width 9 height 9
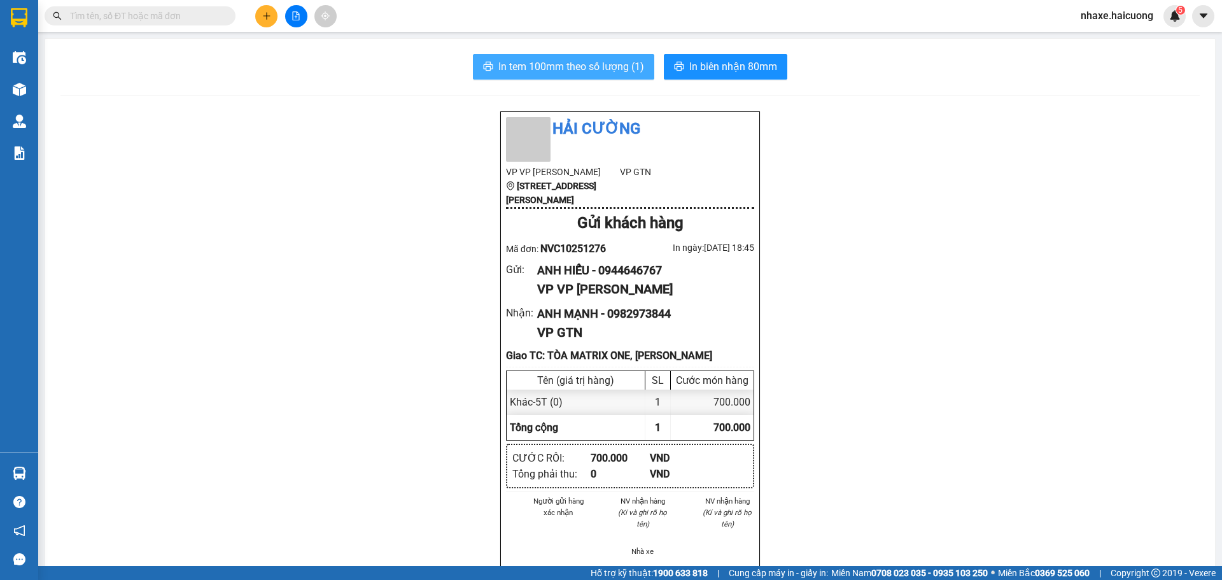
click at [595, 66] on span "In tem 100mm theo số lượng (1)" at bounding box center [571, 67] width 146 height 16
click at [39, 82] on main "In tem 100mm theo số lượng (1) In biên nhận 80mm Hải Cường VP VP Nguyễn Văn Cừ …" at bounding box center [611, 283] width 1222 height 566
click at [32, 84] on div "Kho hàng mới" at bounding box center [19, 89] width 38 height 32
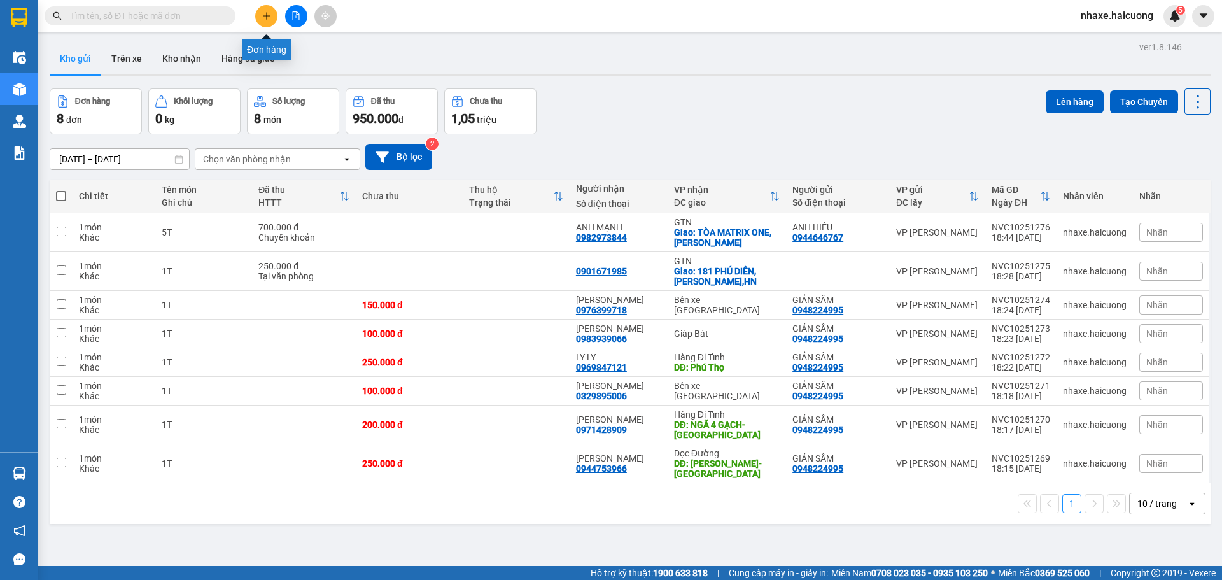
click at [268, 15] on icon "plus" at bounding box center [266, 15] width 9 height 9
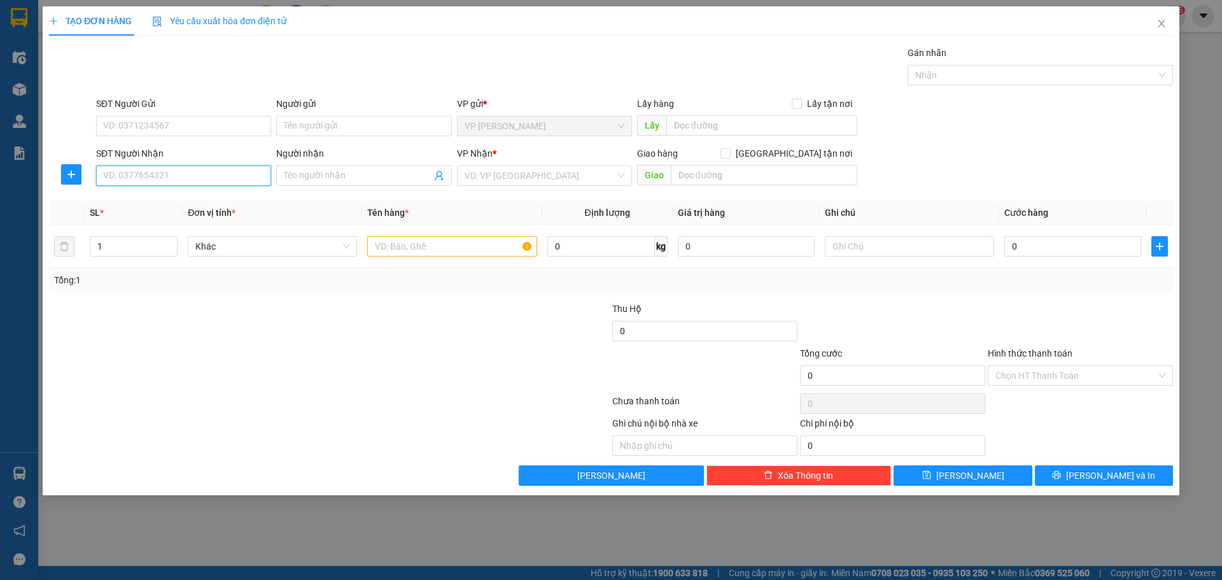
click at [186, 182] on input "SĐT Người Nhận" at bounding box center [183, 176] width 175 height 20
click at [136, 178] on input "0904191975" at bounding box center [183, 176] width 175 height 20
click at [157, 176] on input "0904191975" at bounding box center [183, 176] width 175 height 20
type input "0904191975"
click at [504, 188] on div "VP Nhận * VD: VP Sài Gòn" at bounding box center [544, 168] width 175 height 45
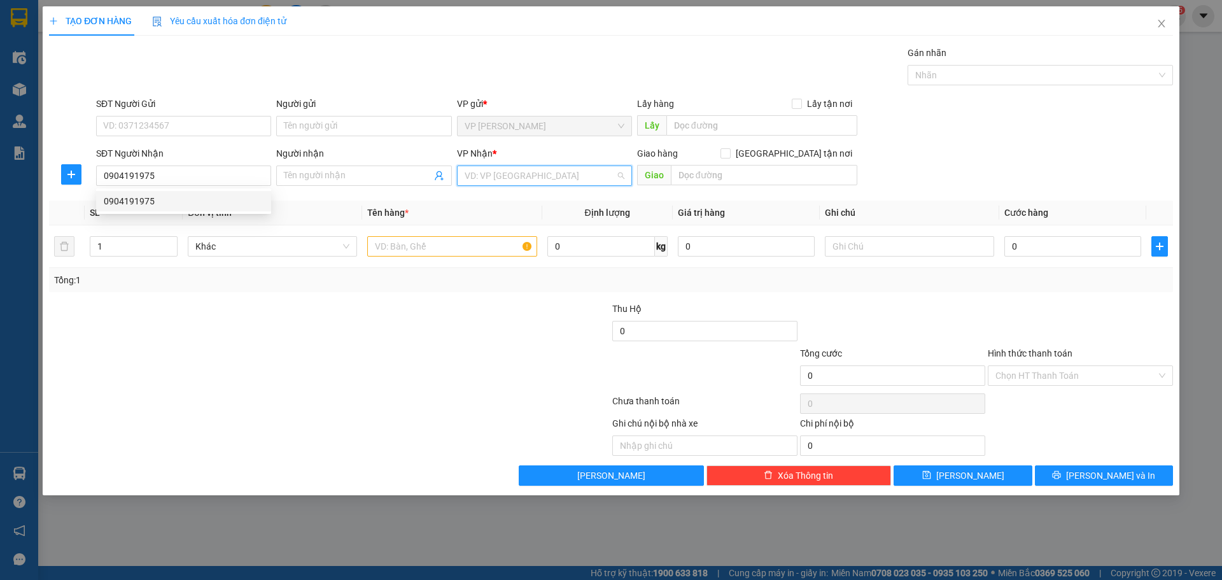
click at [509, 184] on input "search" at bounding box center [540, 175] width 151 height 19
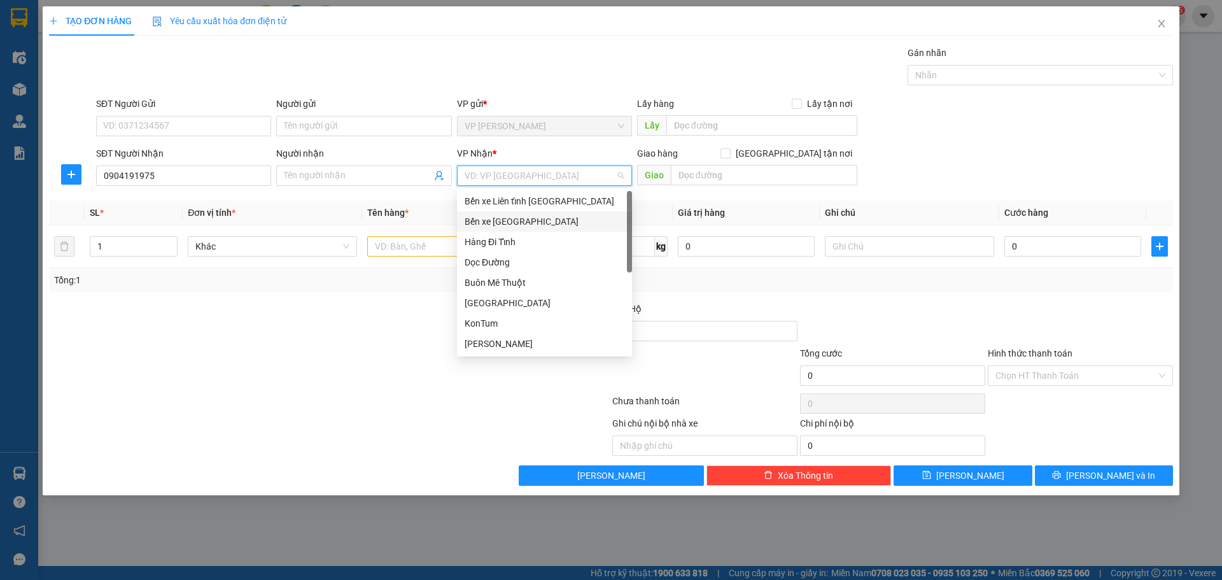
drag, startPoint x: 520, startPoint y: 225, endPoint x: 492, endPoint y: 223, distance: 28.1
click at [520, 224] on div "Bến xe [GEOGRAPHIC_DATA]" at bounding box center [545, 222] width 160 height 14
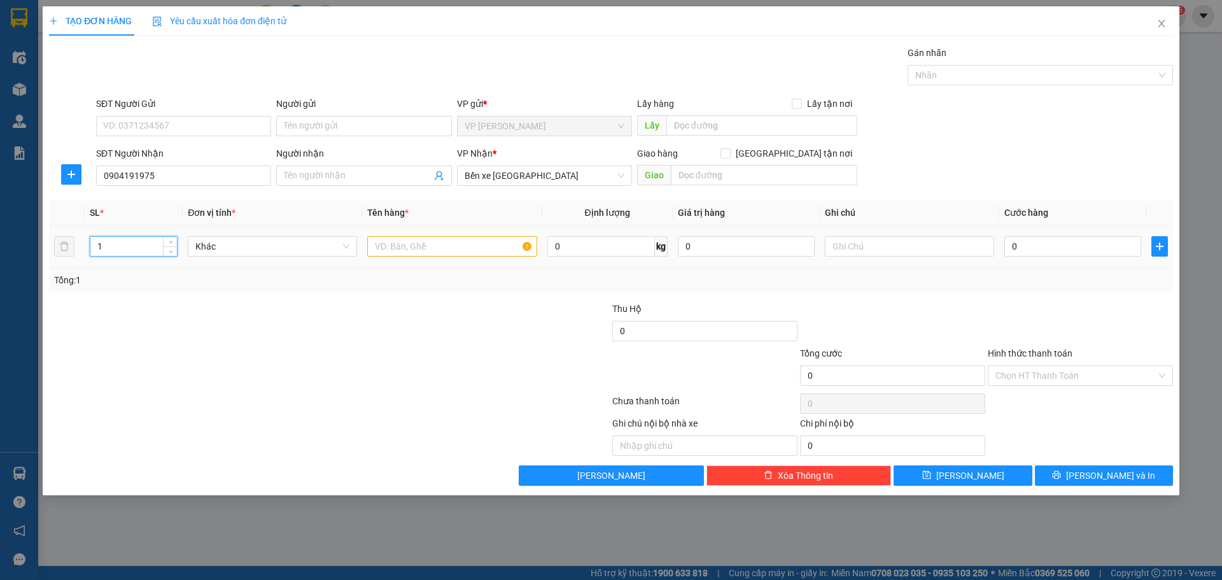
click at [160, 240] on input "1" at bounding box center [133, 246] width 87 height 19
click at [166, 244] on span "Increase Value" at bounding box center [170, 242] width 14 height 11
type input "4"
click at [166, 244] on span "Increase Value" at bounding box center [170, 242] width 14 height 11
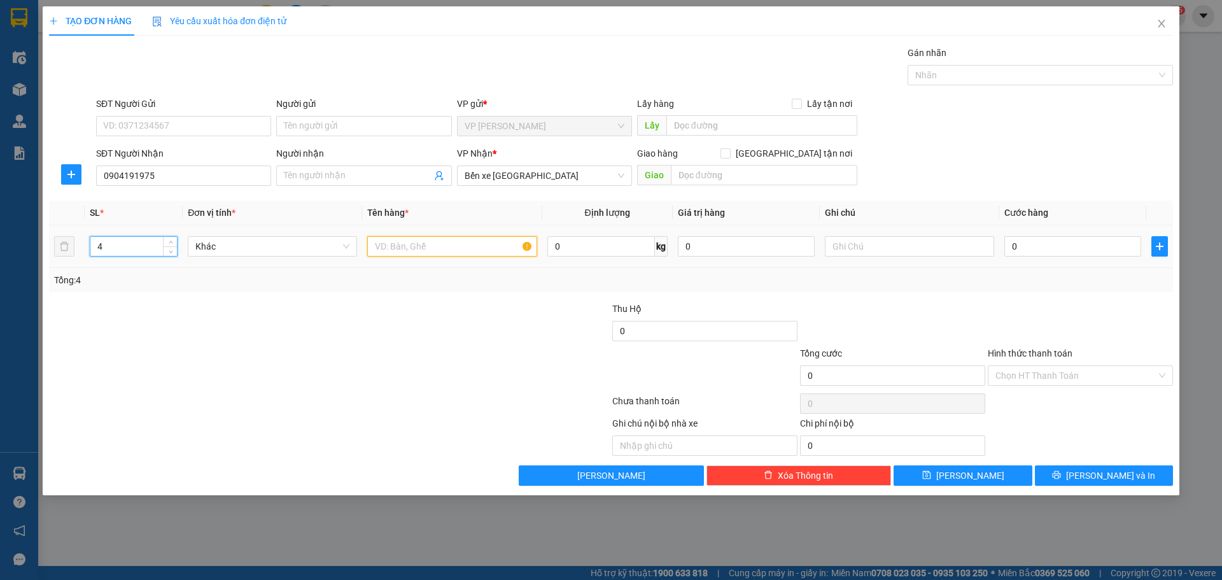
click at [483, 252] on input "text" at bounding box center [451, 246] width 169 height 20
type input "4T"
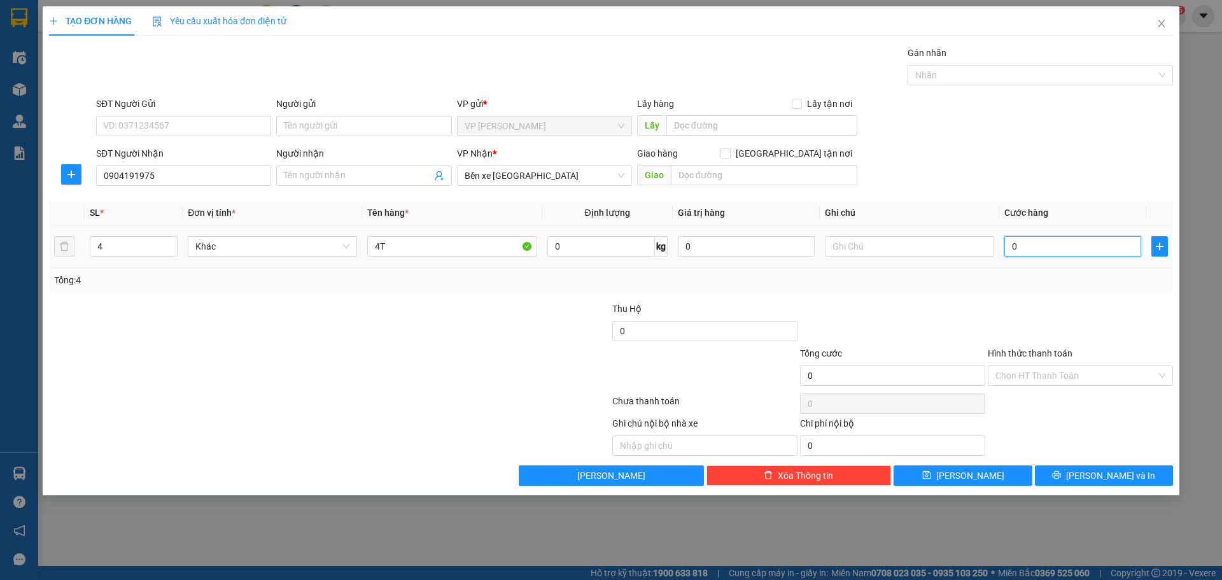
click at [1037, 250] on input "0" at bounding box center [1072, 246] width 137 height 20
type input "1"
type input "10"
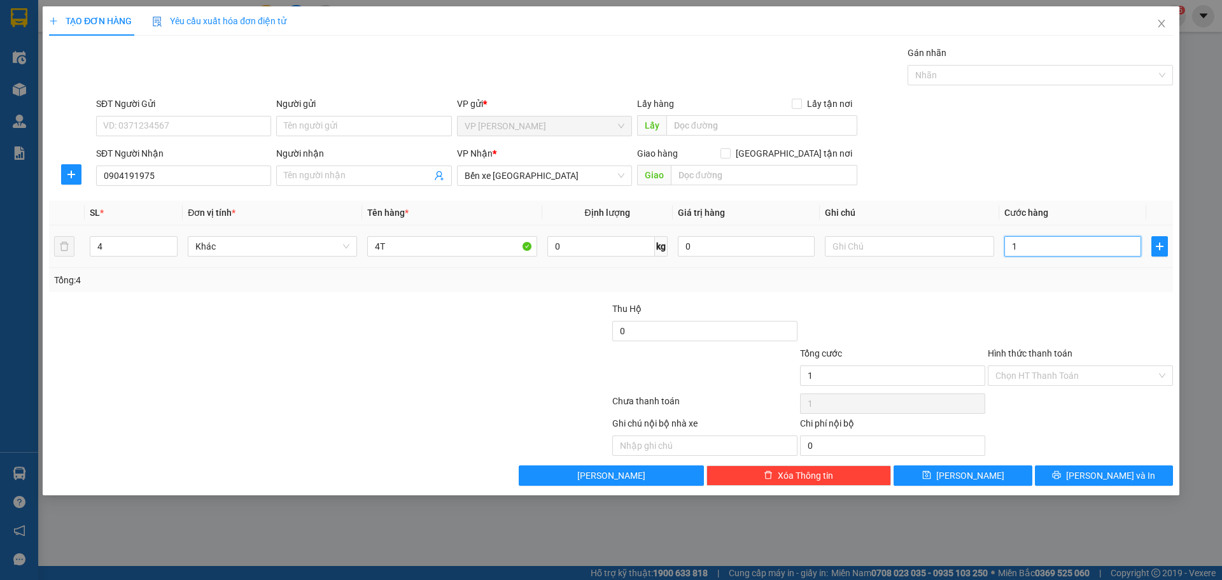
type input "10"
type input "100"
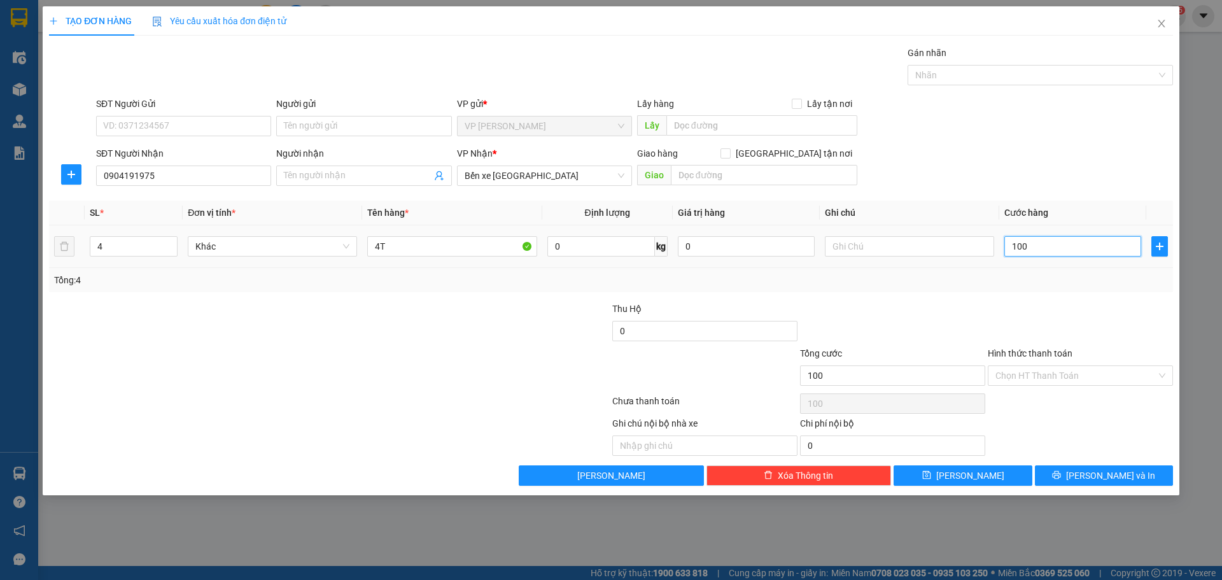
type input "1.000"
click at [374, 355] on div at bounding box center [236, 368] width 376 height 45
click at [1105, 472] on span "Lưu và In" at bounding box center [1110, 476] width 89 height 14
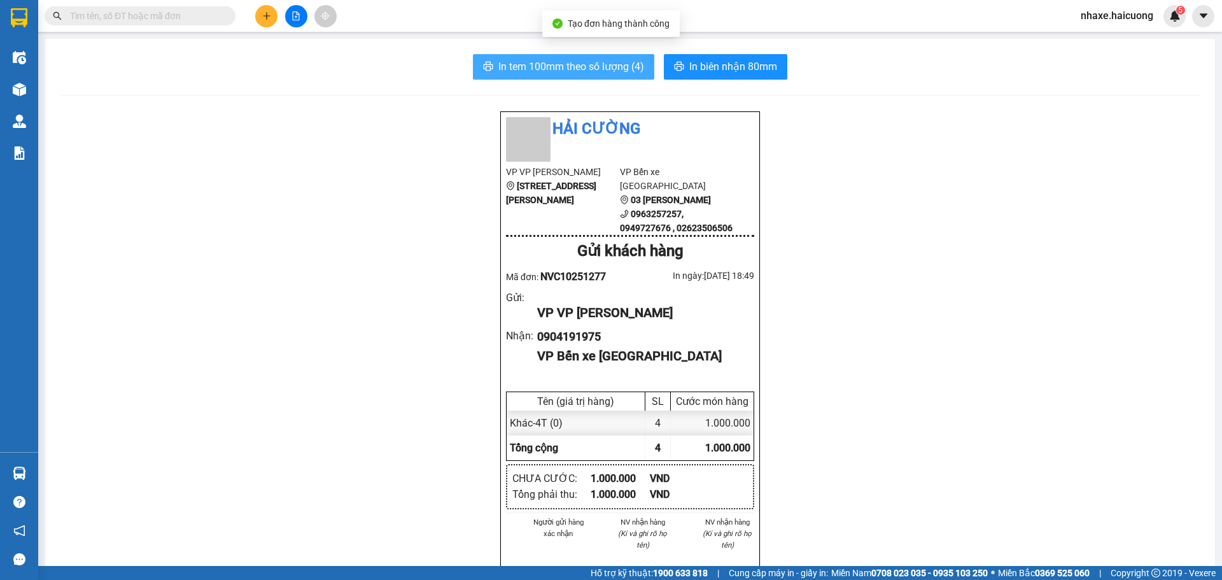
click at [591, 62] on span "In tem 100mm theo số lượng (4)" at bounding box center [571, 67] width 146 height 16
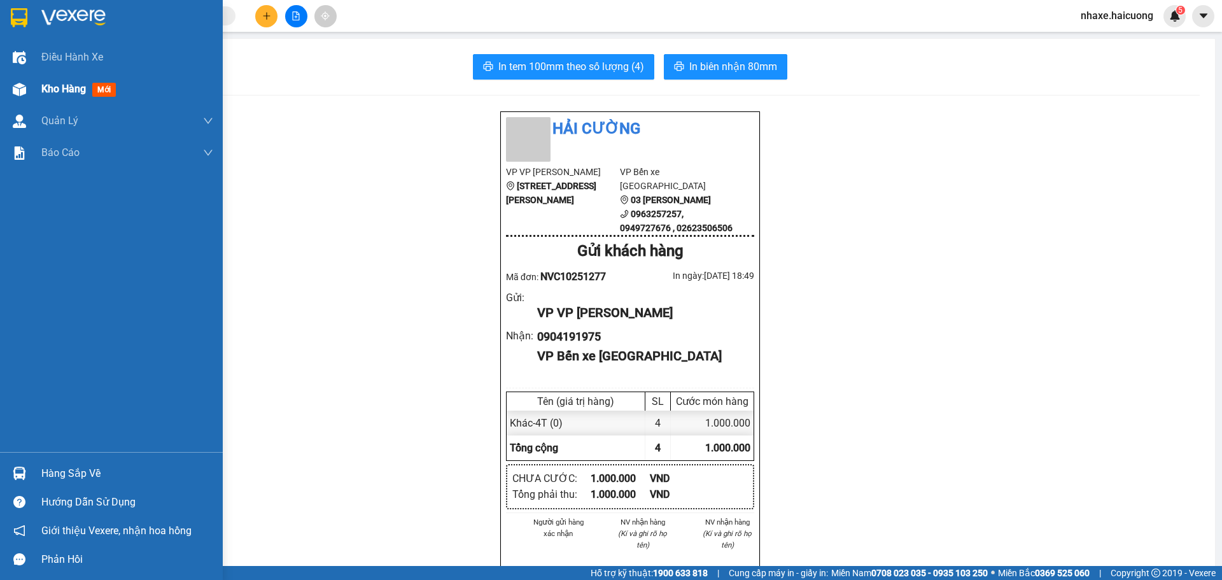
click at [72, 86] on span "Kho hàng" at bounding box center [63, 89] width 45 height 12
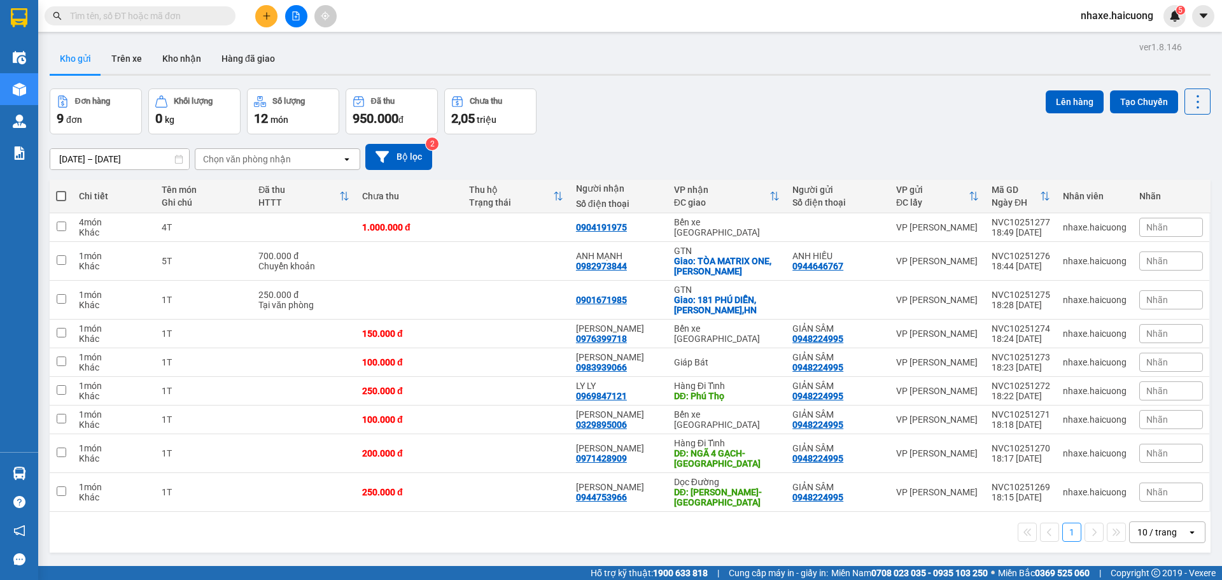
drag, startPoint x: 386, startPoint y: 165, endPoint x: 409, endPoint y: 185, distance: 30.2
click at [409, 185] on div "ver 1.8.146 Kho gửi Trên xe Kho nhận Hàng đã giao Đơn hàng 9 đơn Khối lượng 0 k…" at bounding box center [630, 328] width 1171 height 580
click at [230, 57] on button "Hàng đã giao" at bounding box center [248, 58] width 74 height 31
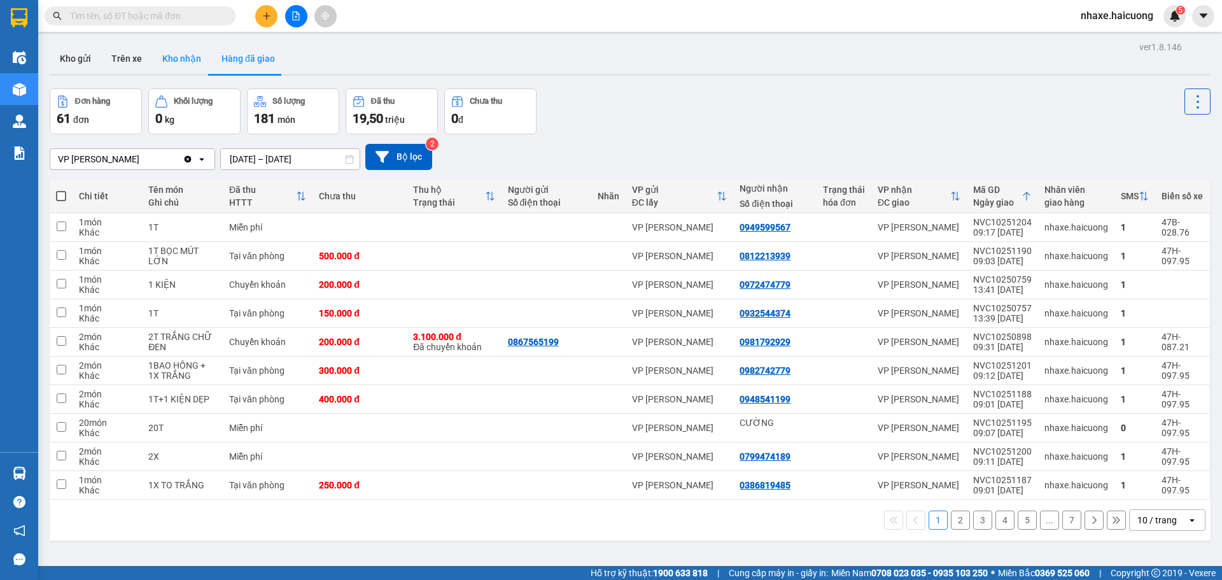
click at [177, 55] on button "Kho nhận" at bounding box center [181, 58] width 59 height 31
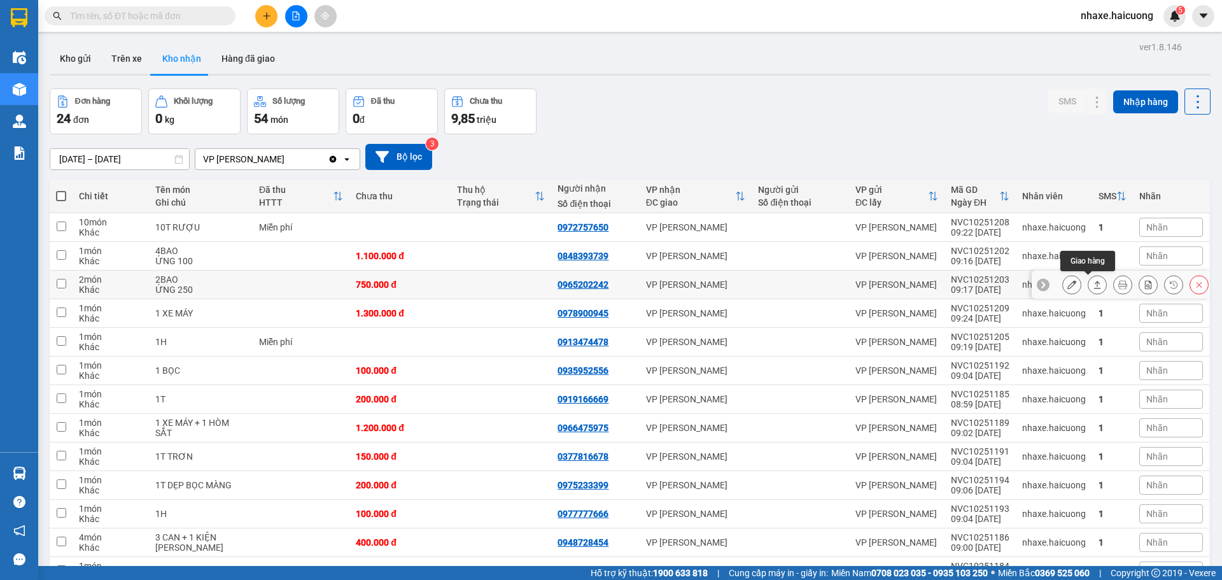
click at [1094, 285] on icon at bounding box center [1097, 285] width 7 height 8
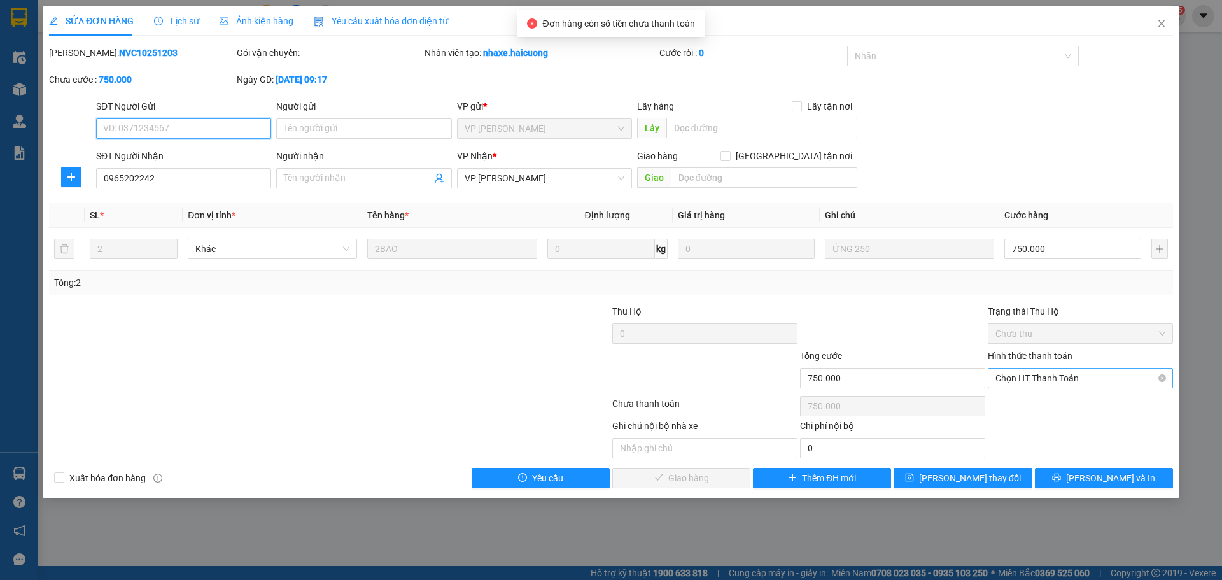
click at [1038, 381] on span "Chọn HT Thanh Toán" at bounding box center [1081, 378] width 170 height 19
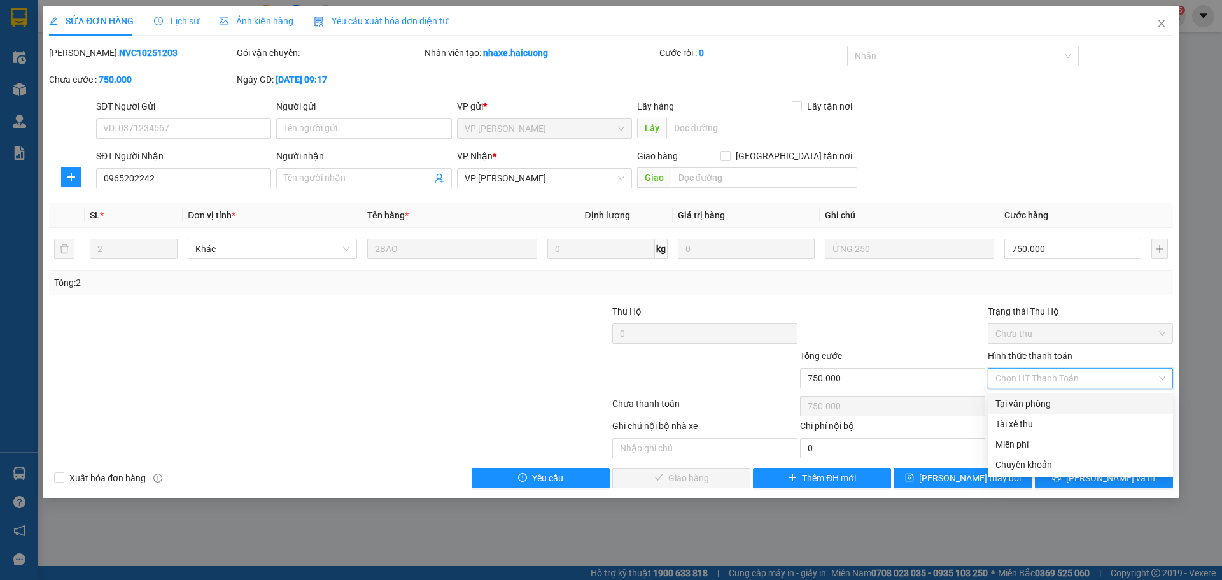
click at [1023, 404] on div "Tại văn phòng" at bounding box center [1081, 404] width 170 height 14
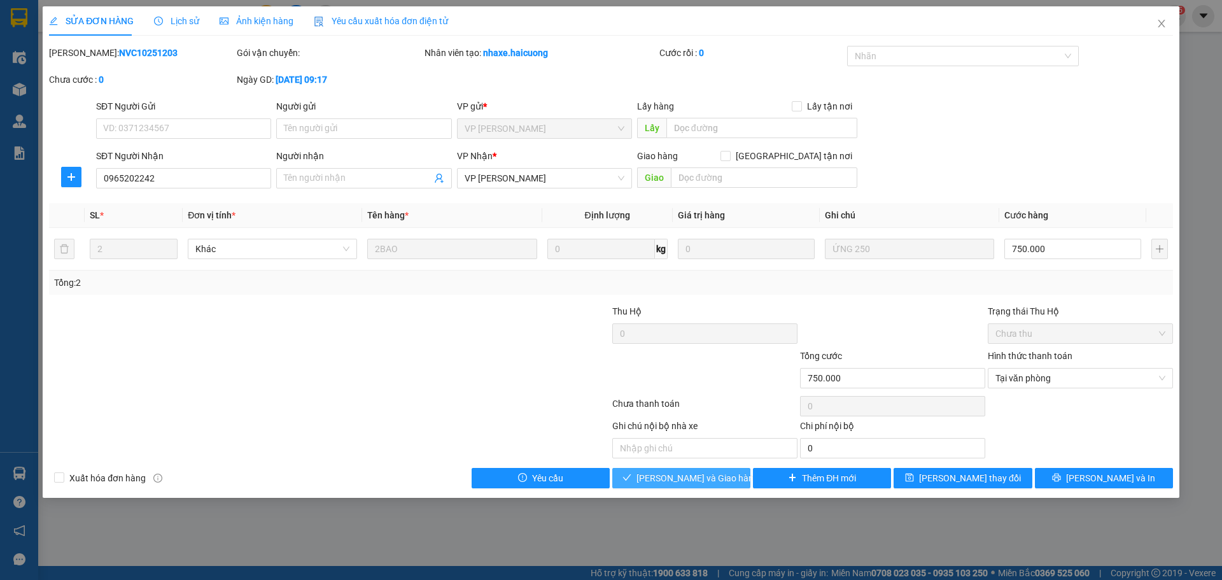
click at [687, 481] on span "Lưu và Giao hàng" at bounding box center [698, 478] width 122 height 14
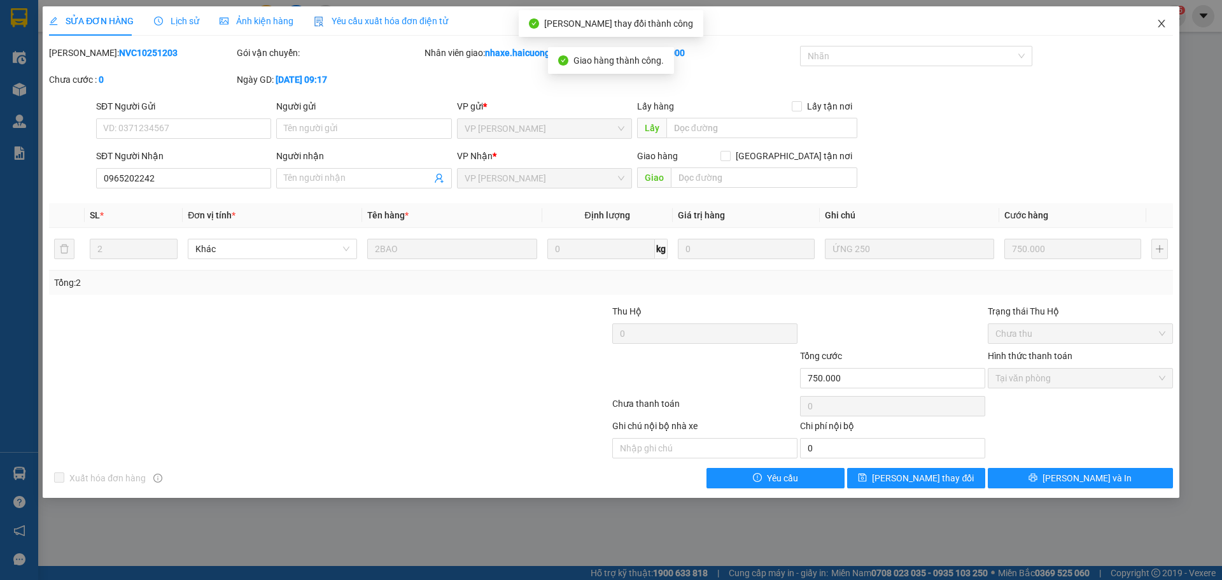
click at [1162, 21] on icon "close" at bounding box center [1162, 23] width 10 height 10
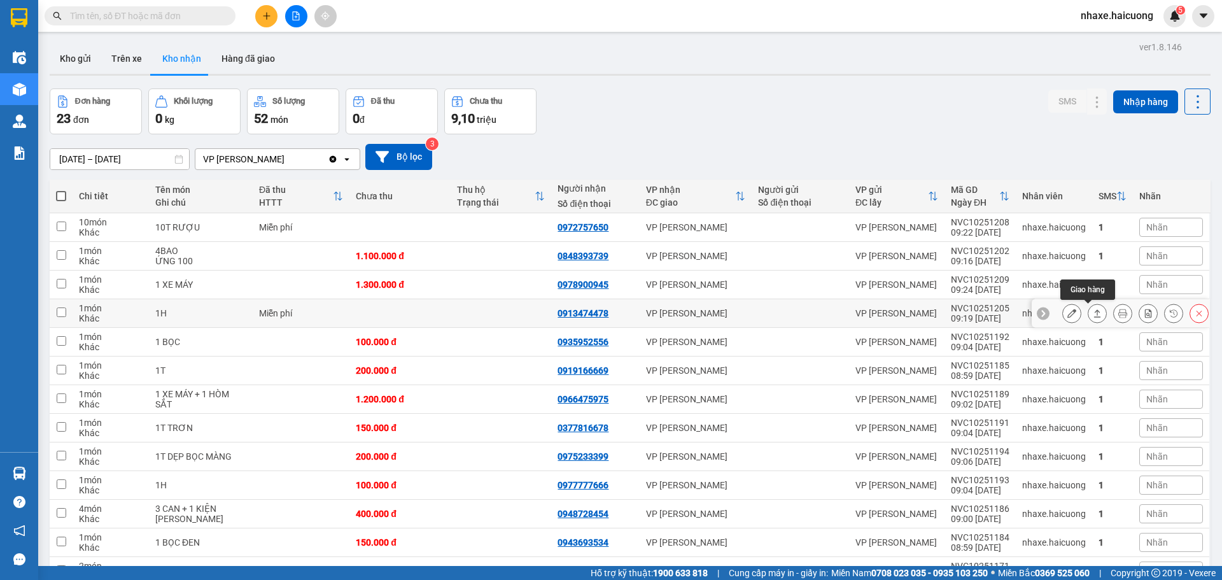
click at [1093, 314] on icon at bounding box center [1097, 313] width 9 height 9
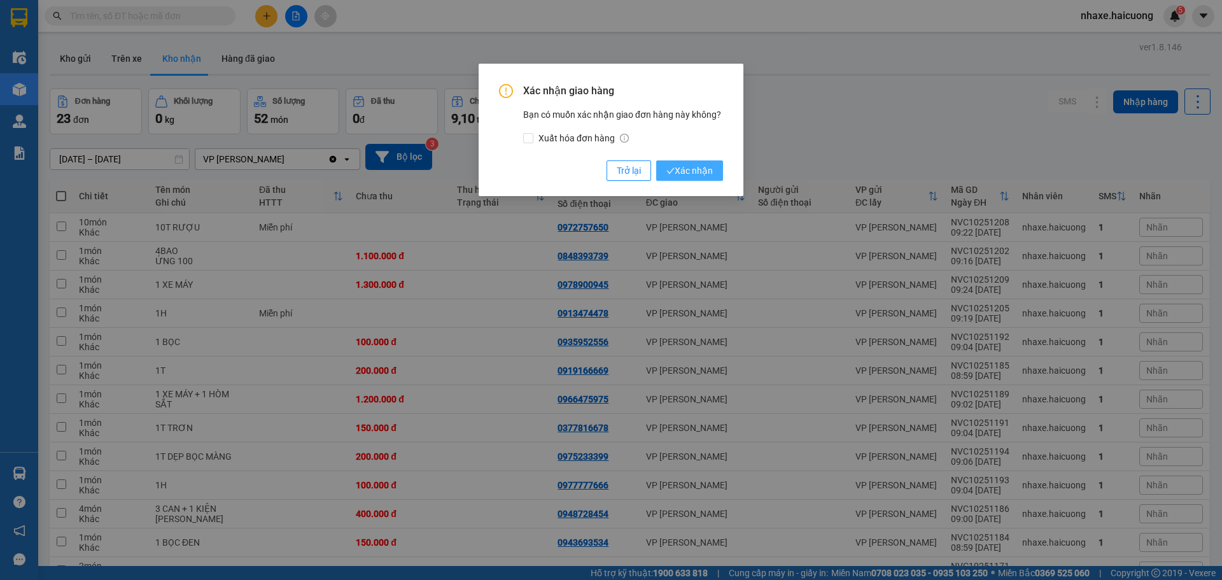
click at [701, 164] on span "Xác nhận" at bounding box center [689, 171] width 46 height 14
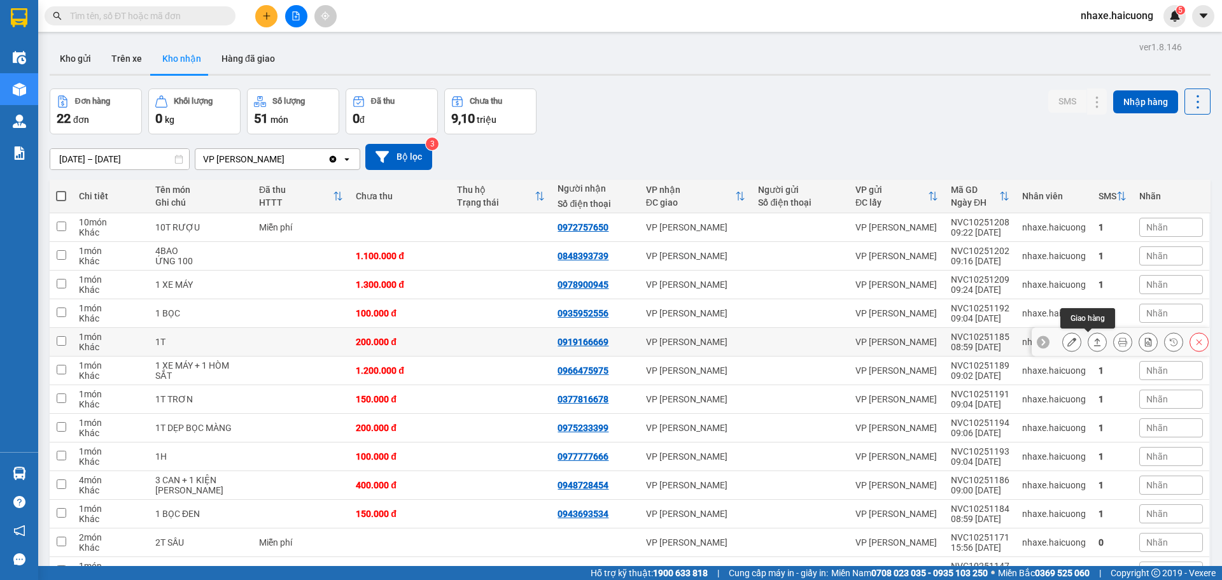
click at [1093, 338] on icon at bounding box center [1097, 341] width 9 height 9
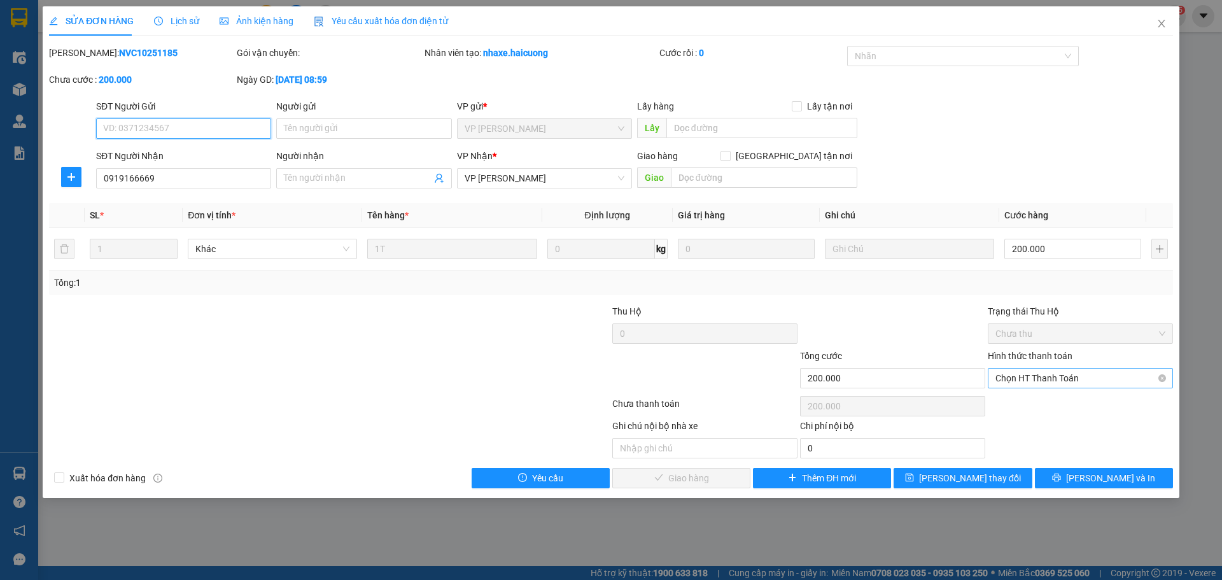
click at [1102, 376] on span "Chọn HT Thanh Toán" at bounding box center [1081, 378] width 170 height 19
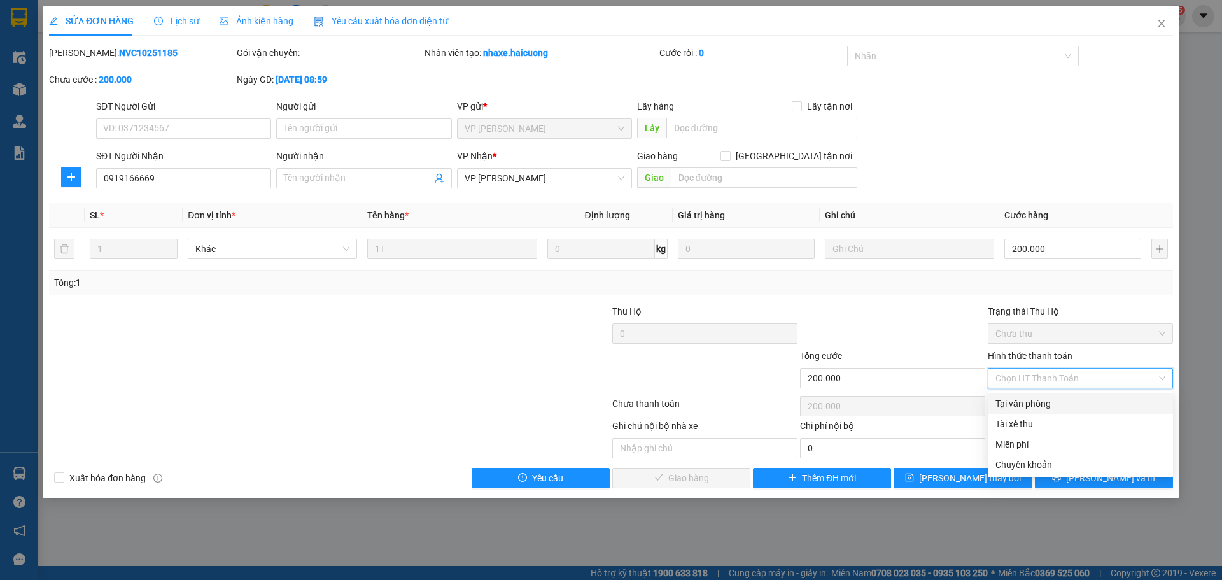
click at [1069, 400] on div "Tại văn phòng" at bounding box center [1081, 404] width 170 height 14
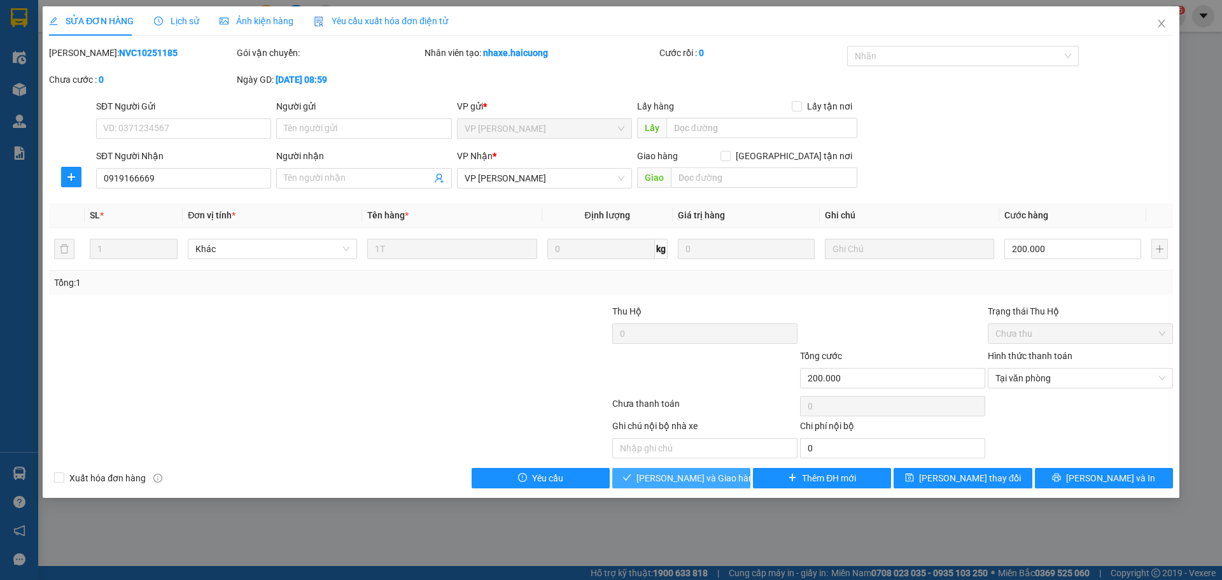
click at [700, 478] on span "Lưu và Giao hàng" at bounding box center [698, 478] width 122 height 14
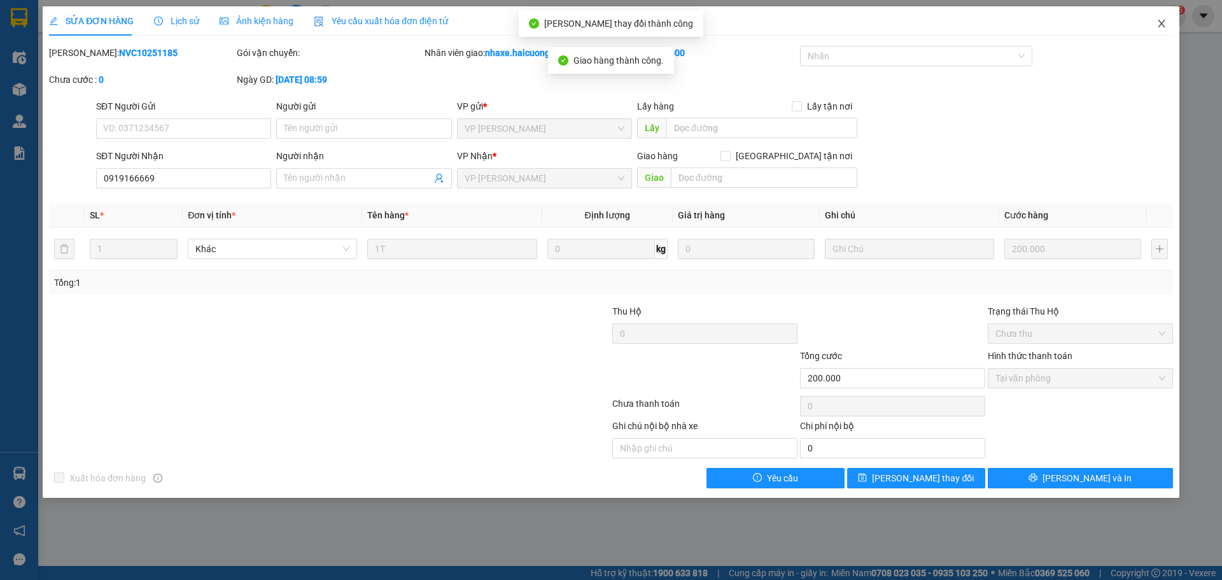
click at [1162, 24] on icon "close" at bounding box center [1162, 23] width 10 height 10
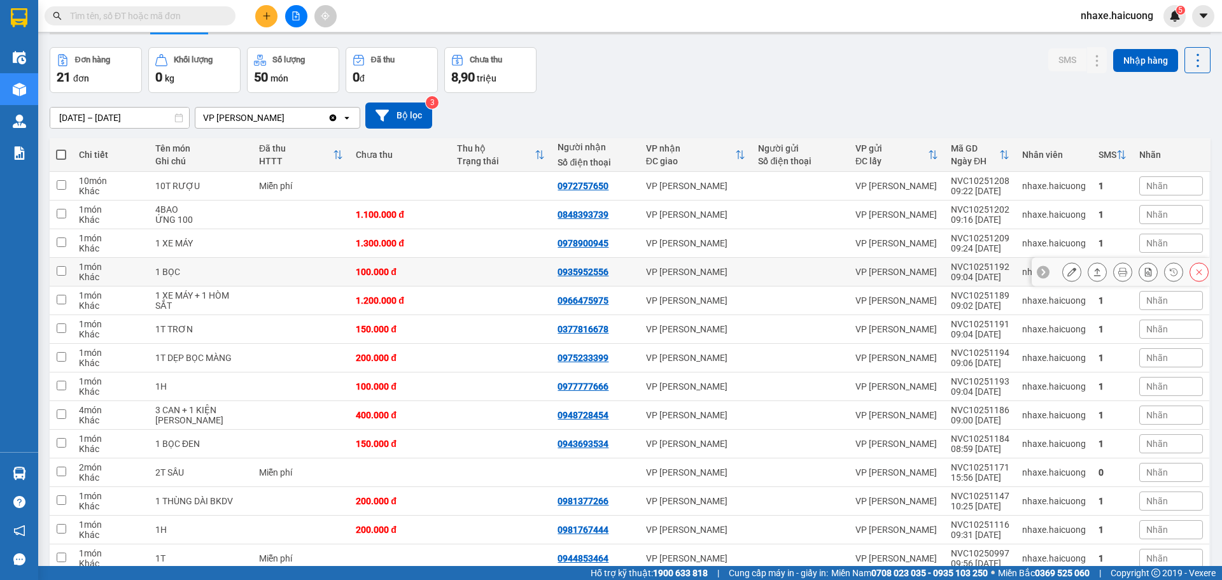
scroll to position [64, 0]
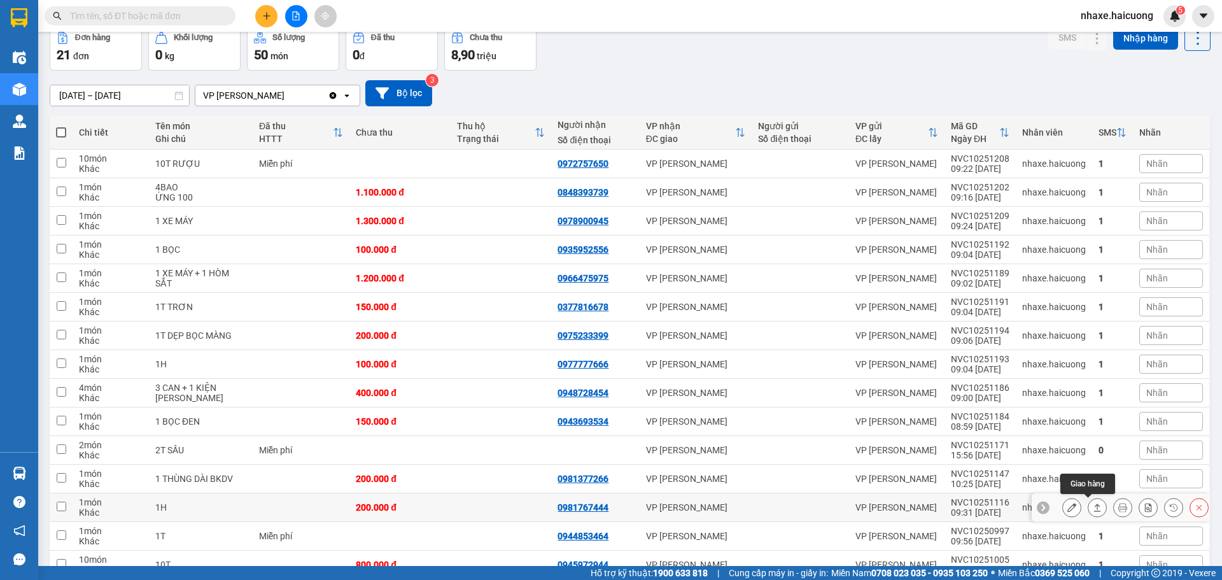
click at [1093, 508] on icon at bounding box center [1097, 507] width 9 height 9
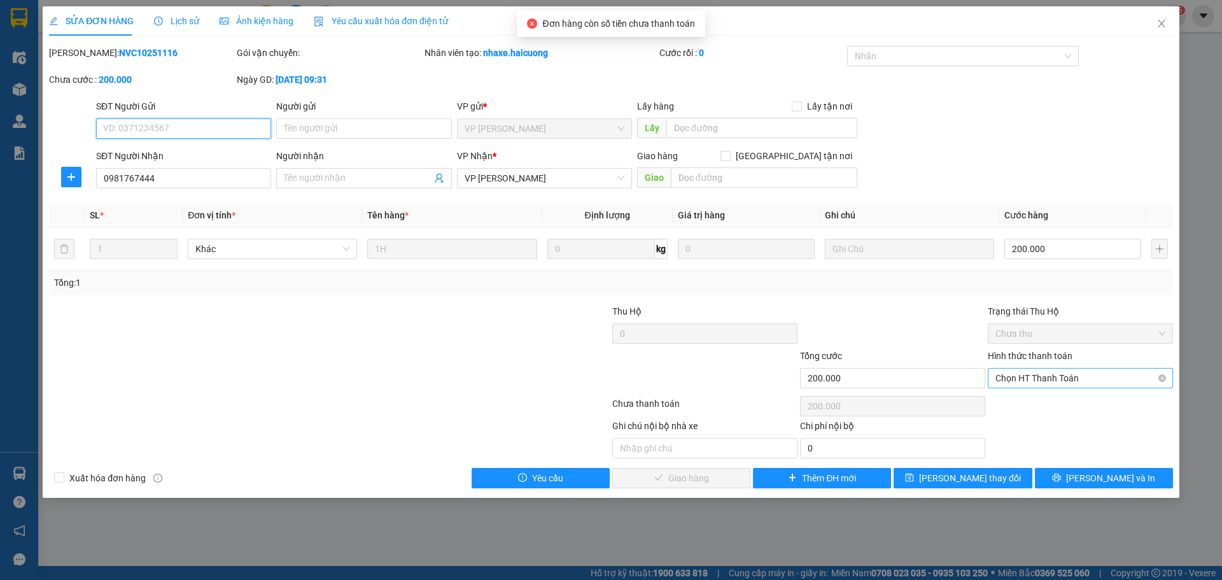
click at [1058, 375] on span "Chọn HT Thanh Toán" at bounding box center [1081, 378] width 170 height 19
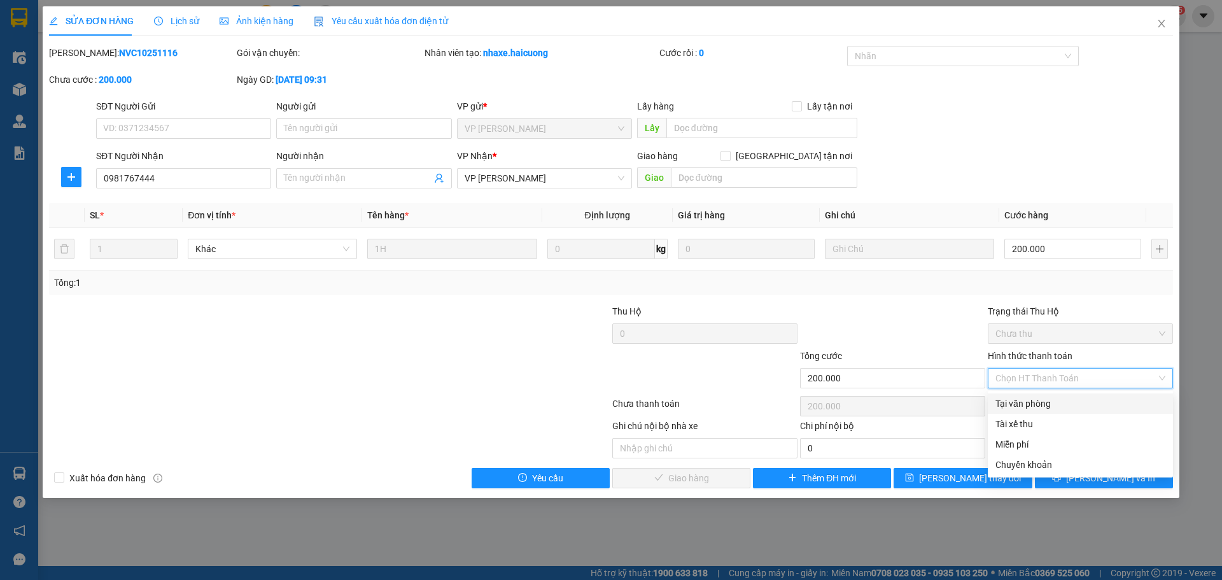
click at [1038, 402] on div "Tại văn phòng" at bounding box center [1081, 404] width 170 height 14
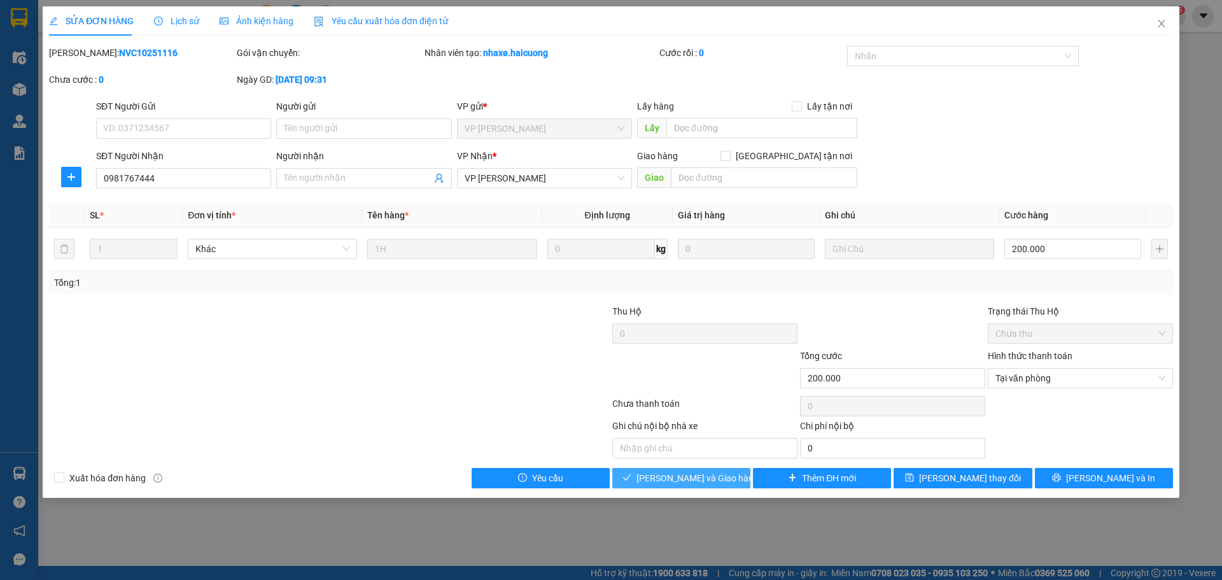
click at [670, 476] on span "Lưu và Giao hàng" at bounding box center [698, 478] width 122 height 14
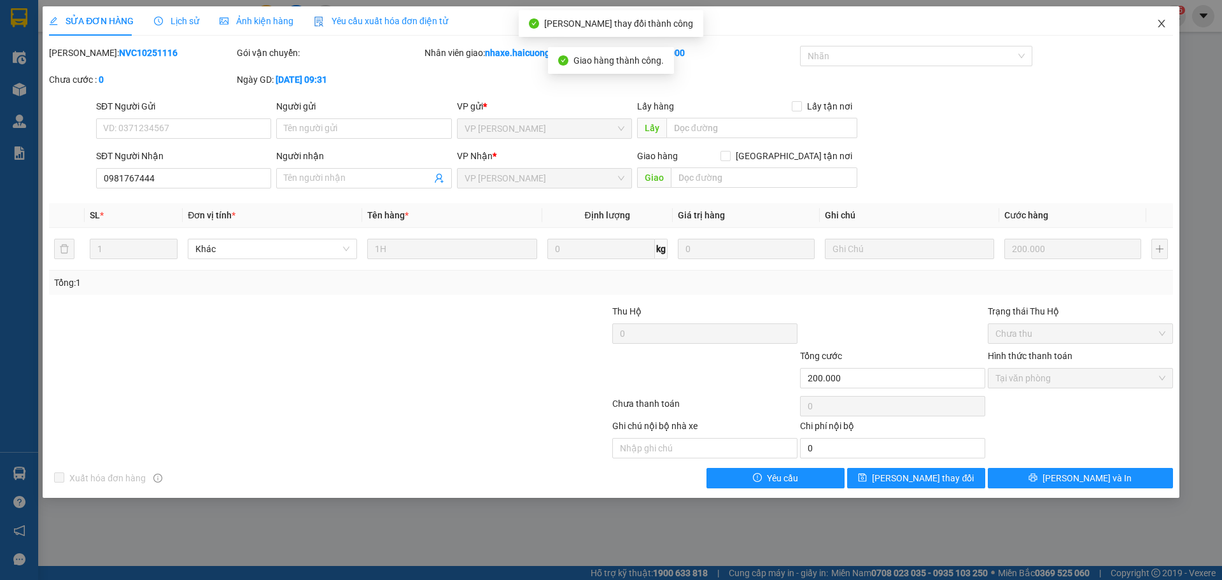
click at [1160, 21] on icon "close" at bounding box center [1162, 23] width 10 height 10
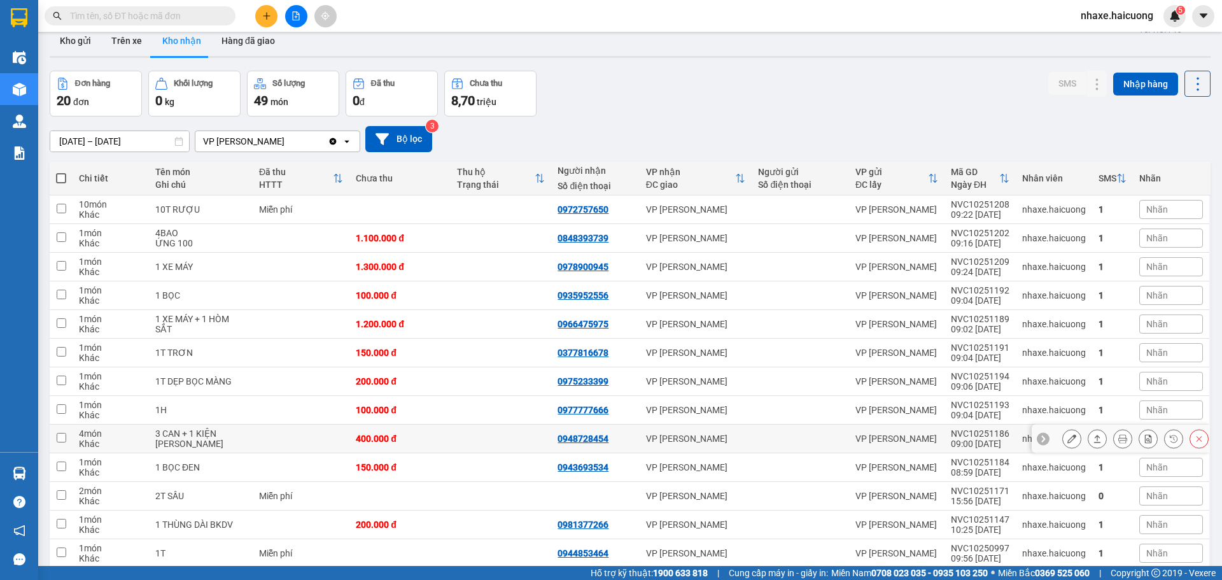
scroll to position [81, 0]
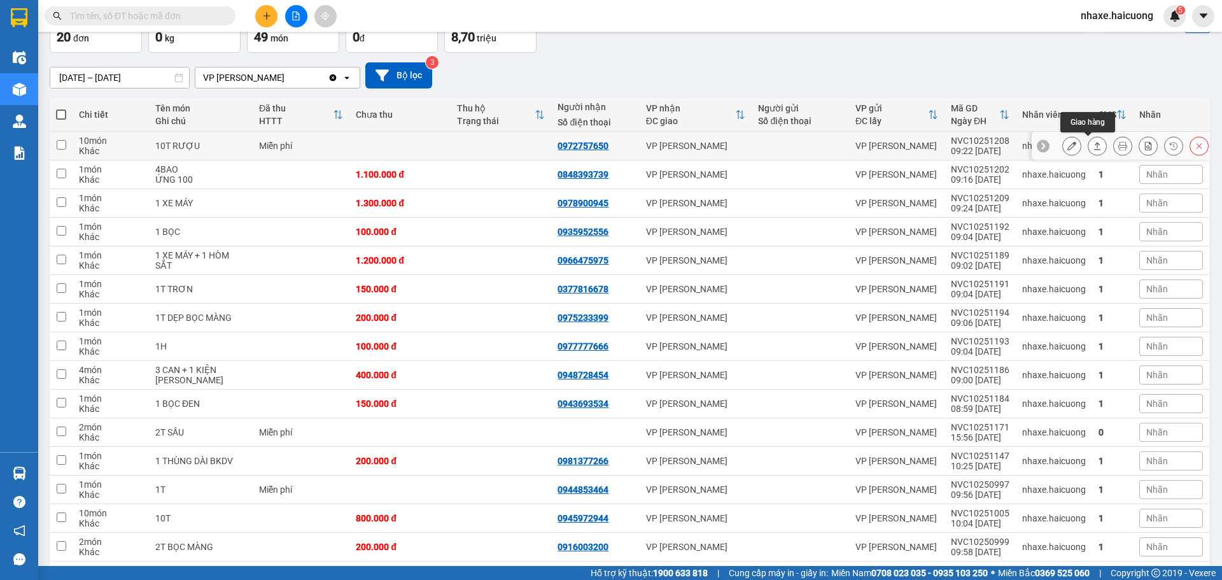
click at [1093, 146] on icon at bounding box center [1097, 145] width 9 height 9
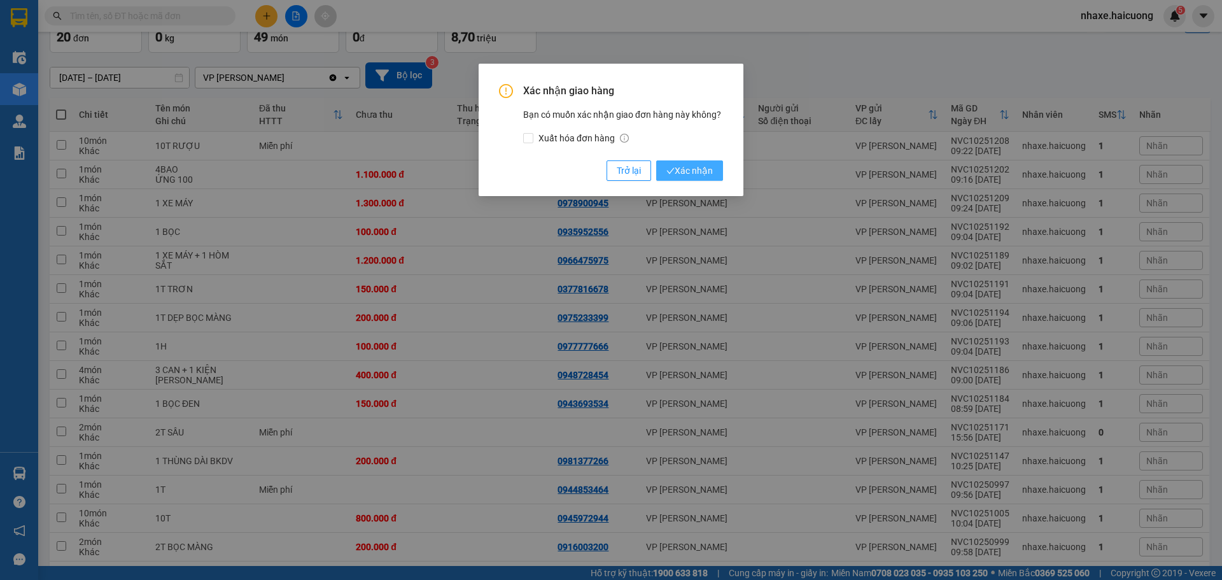
click at [681, 163] on button "Xác nhận" at bounding box center [689, 170] width 67 height 20
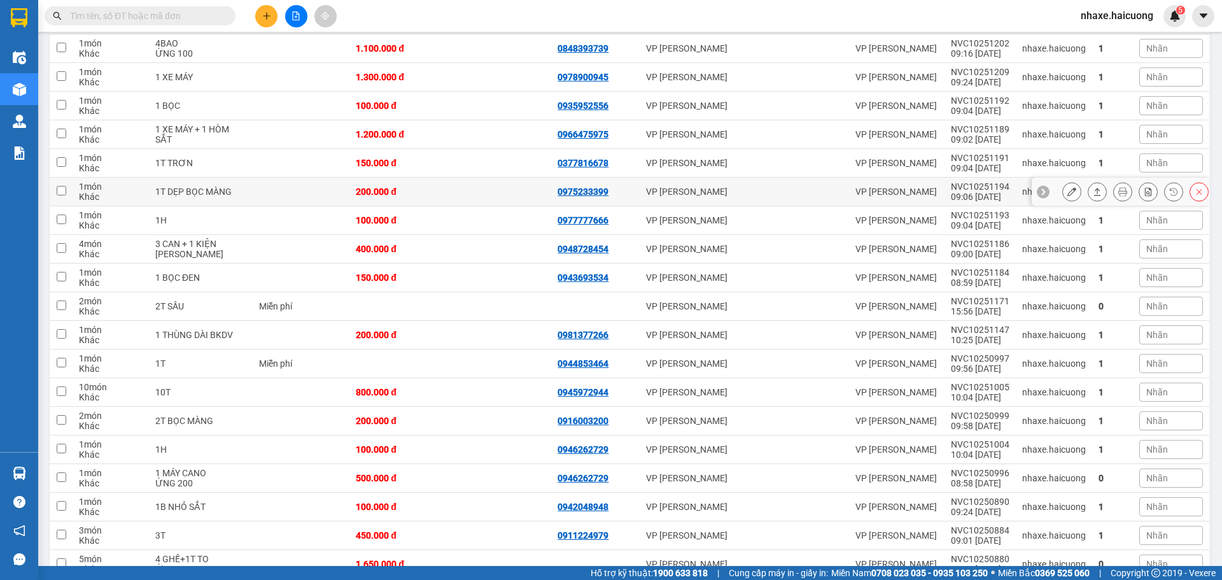
scroll to position [209, 0]
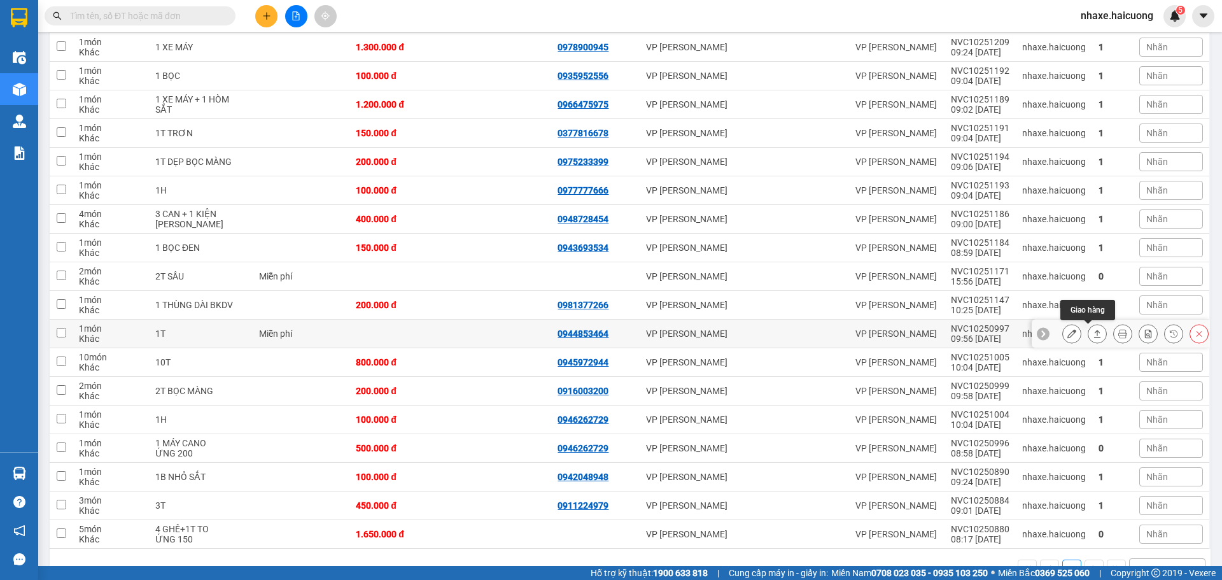
click at [1093, 333] on icon at bounding box center [1097, 333] width 9 height 9
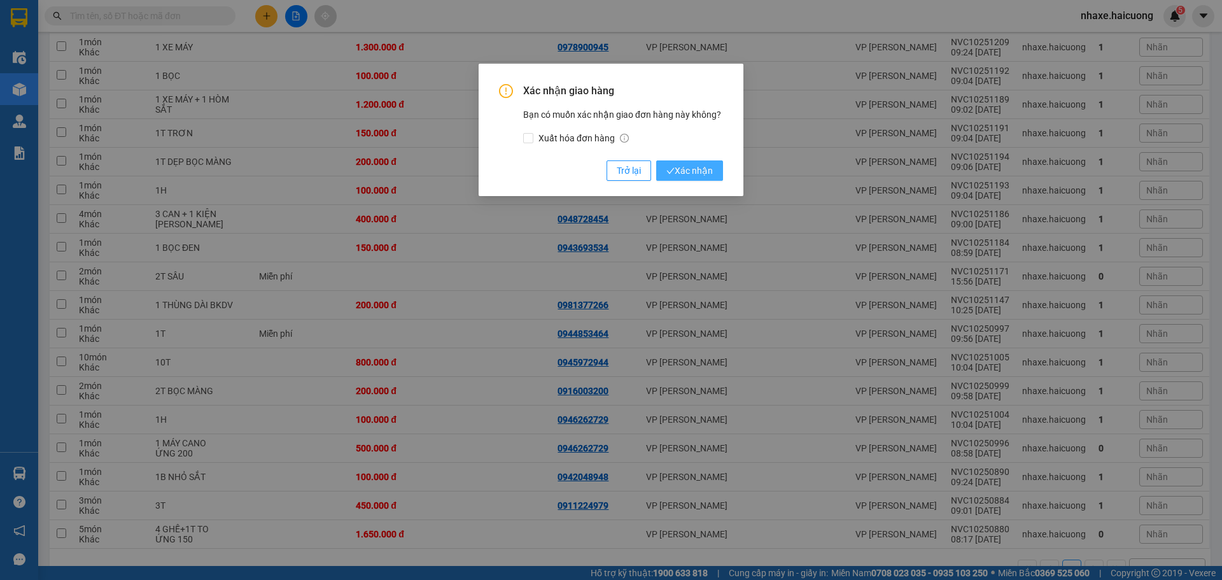
click at [694, 167] on span "Xác nhận" at bounding box center [689, 171] width 46 height 14
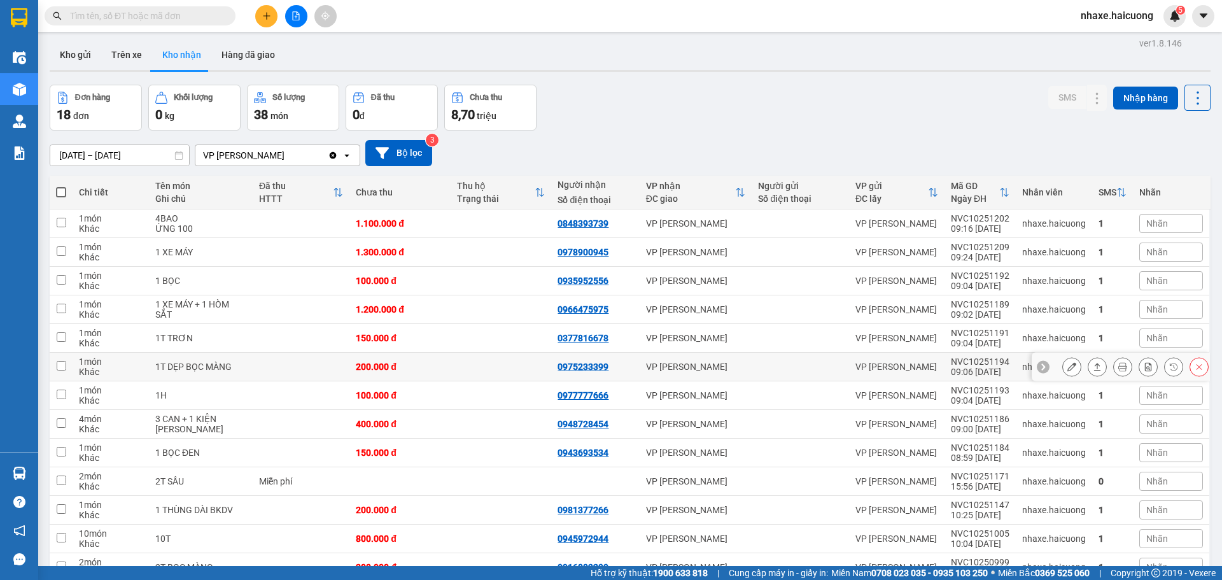
scroll to position [0, 0]
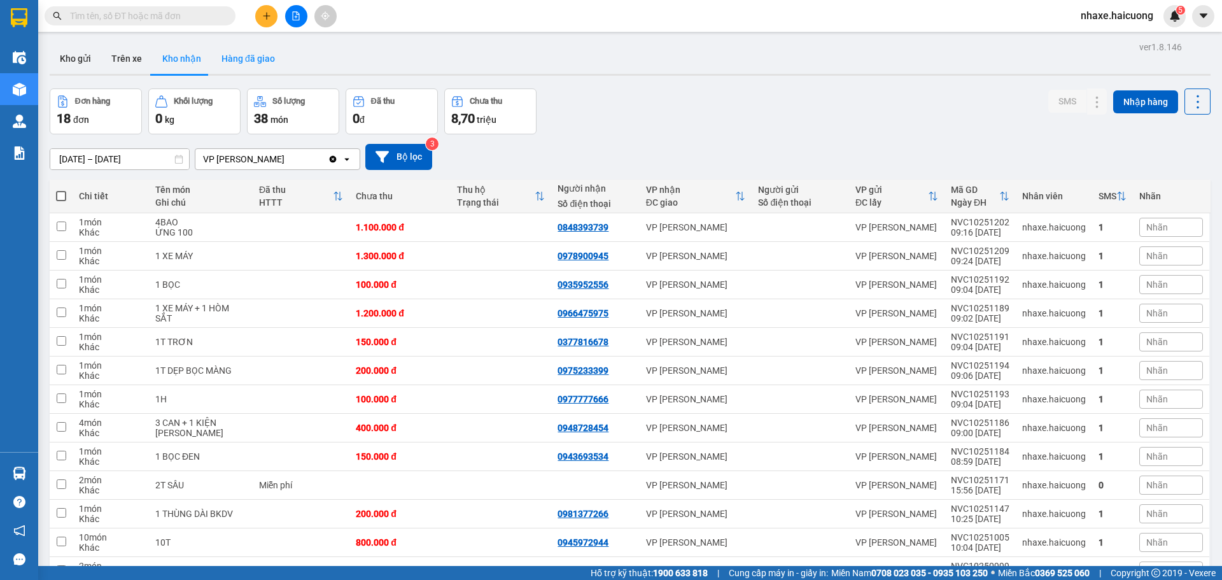
click at [248, 59] on button "Hàng đã giao" at bounding box center [248, 58] width 74 height 31
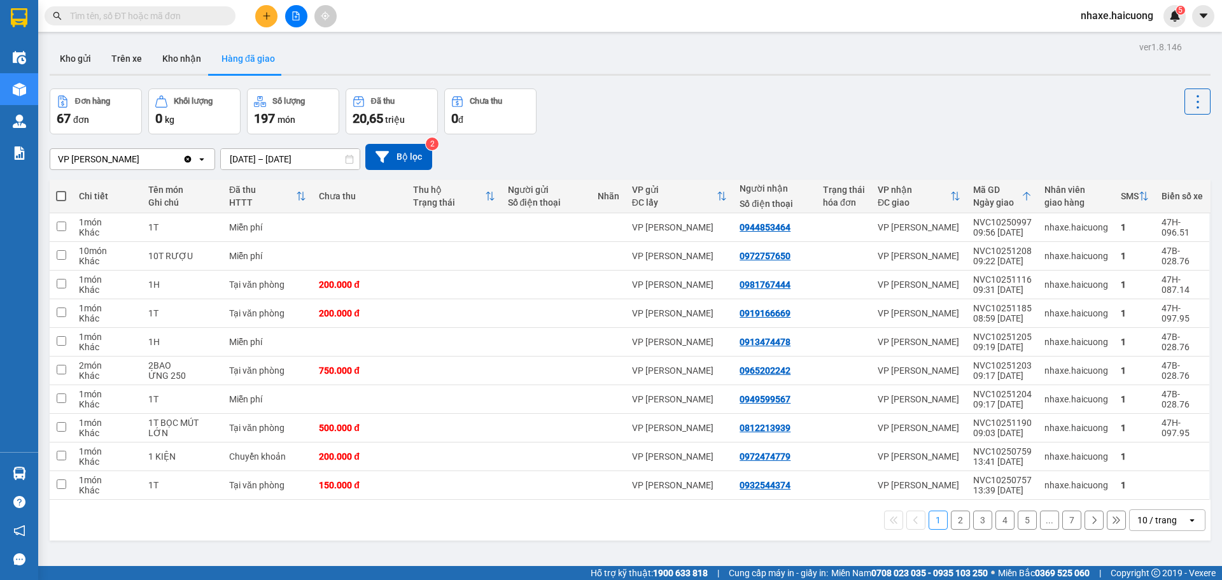
click at [311, 155] on input "11/10/2025 – 13/10/2025" at bounding box center [290, 159] width 139 height 20
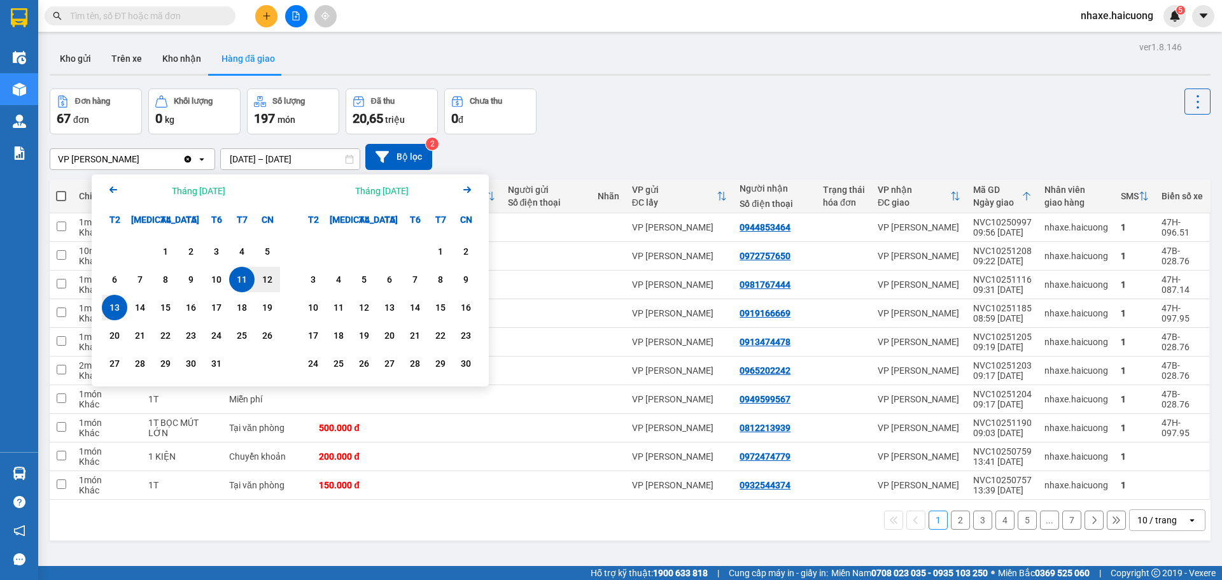
click at [117, 306] on div "13" at bounding box center [115, 307] width 18 height 15
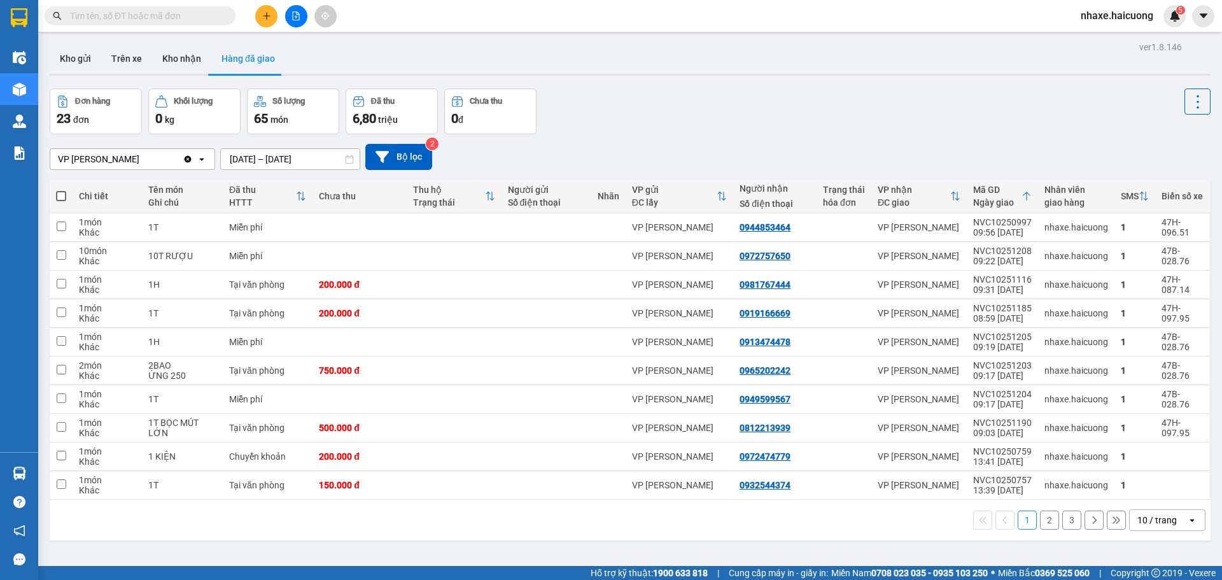
click at [1187, 518] on icon "open" at bounding box center [1192, 520] width 10 height 10
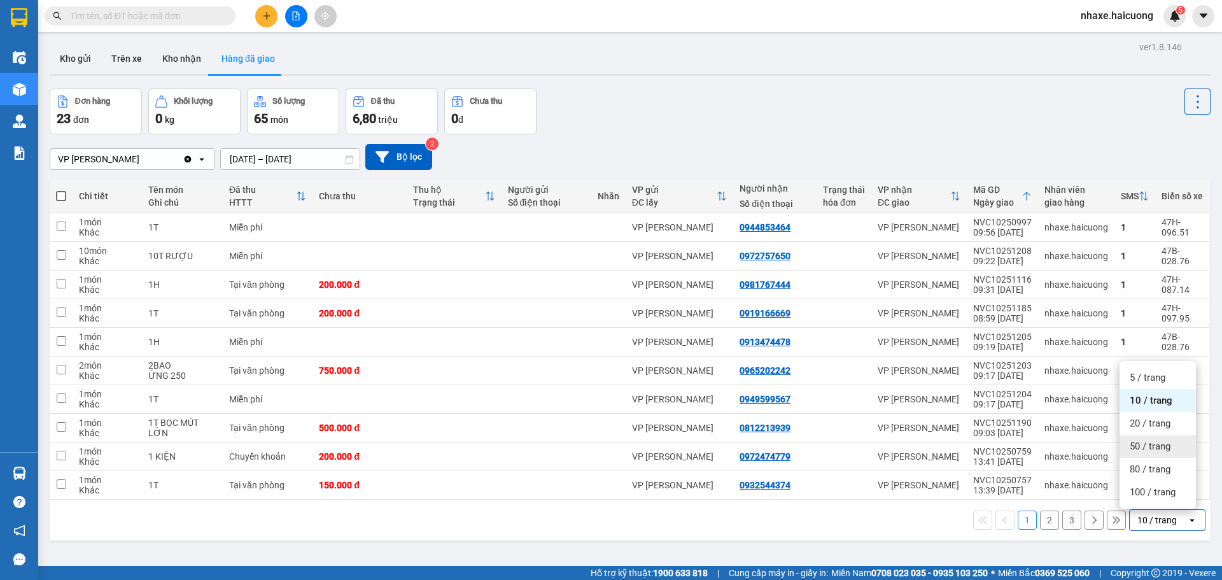
click at [1147, 443] on span "50 / trang" at bounding box center [1150, 446] width 41 height 13
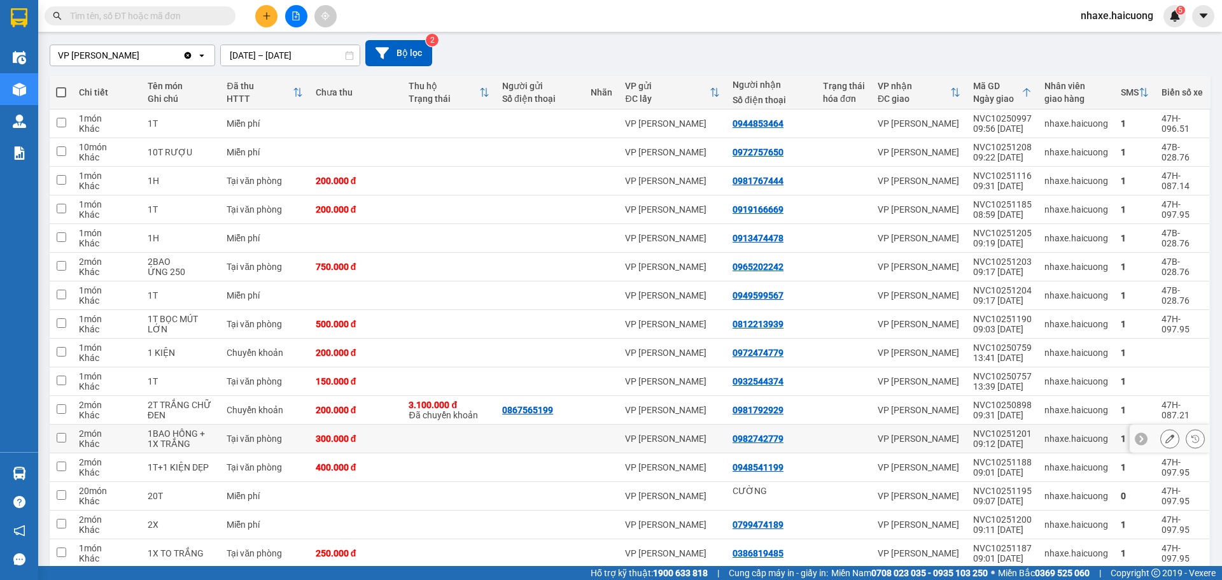
scroll to position [40, 0]
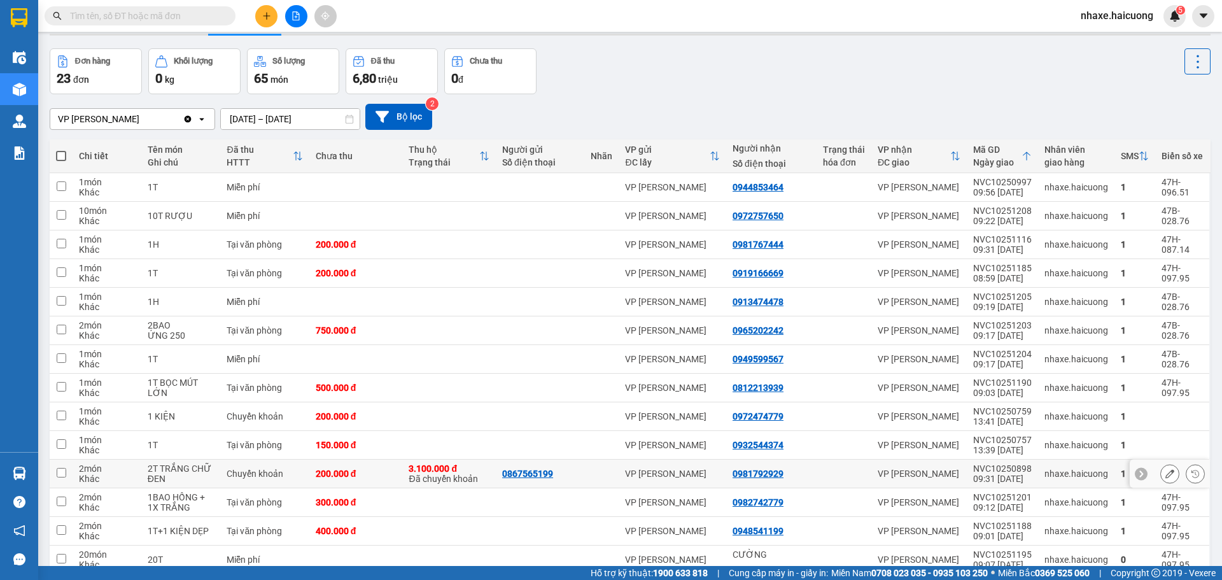
click at [1008, 469] on div "NVC10250898" at bounding box center [1002, 468] width 59 height 10
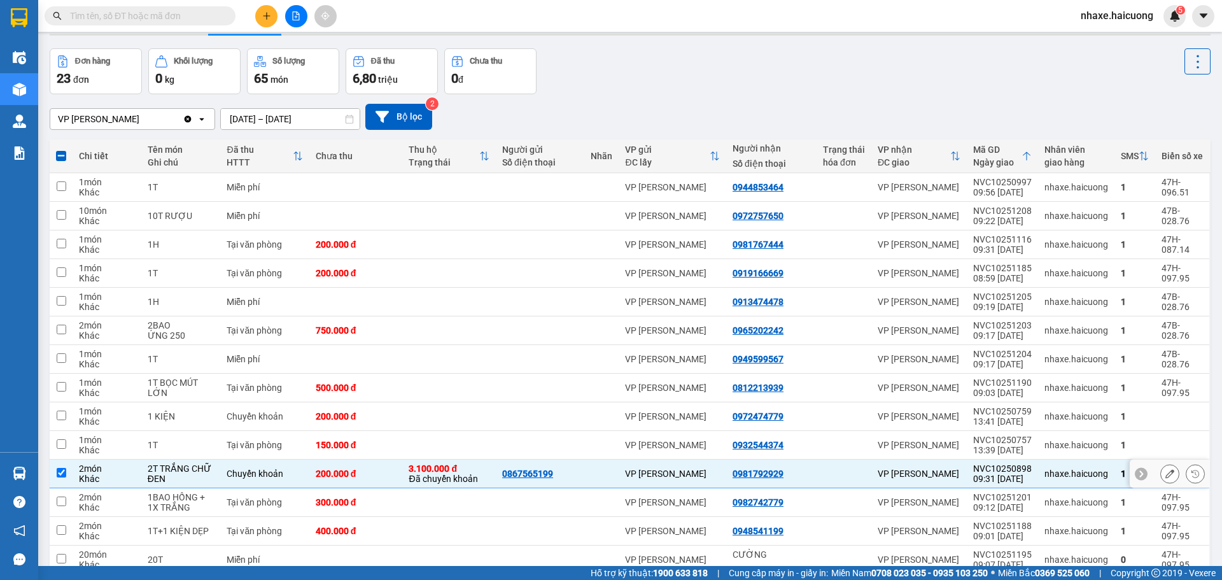
click at [1009, 469] on div "NVC10250898" at bounding box center [1002, 468] width 59 height 10
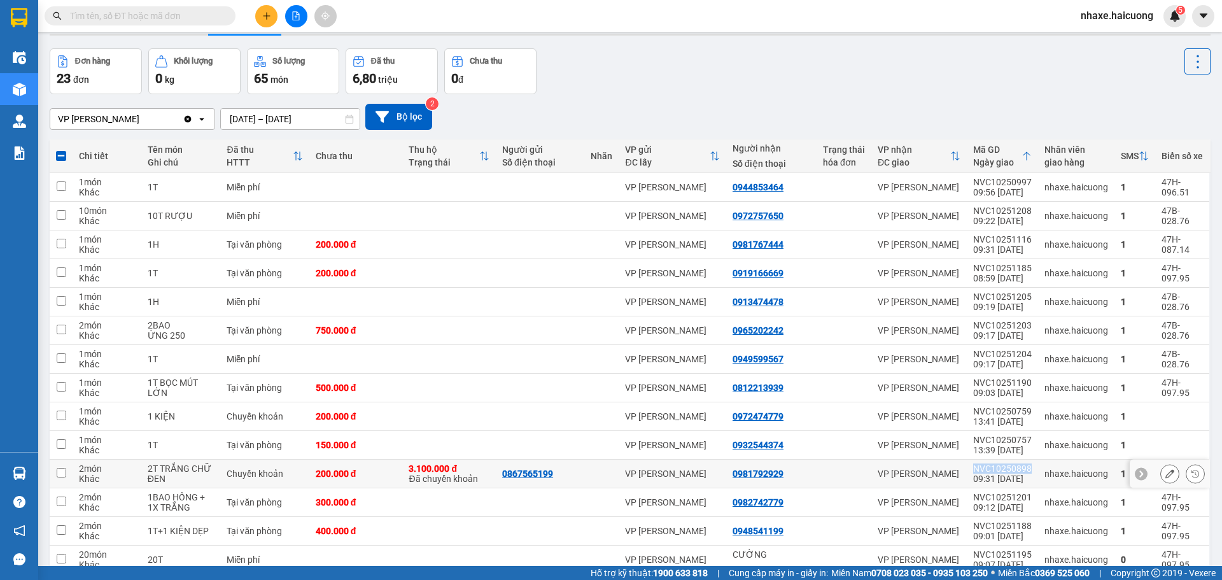
click at [1010, 469] on div "NVC10250898" at bounding box center [1002, 468] width 59 height 10
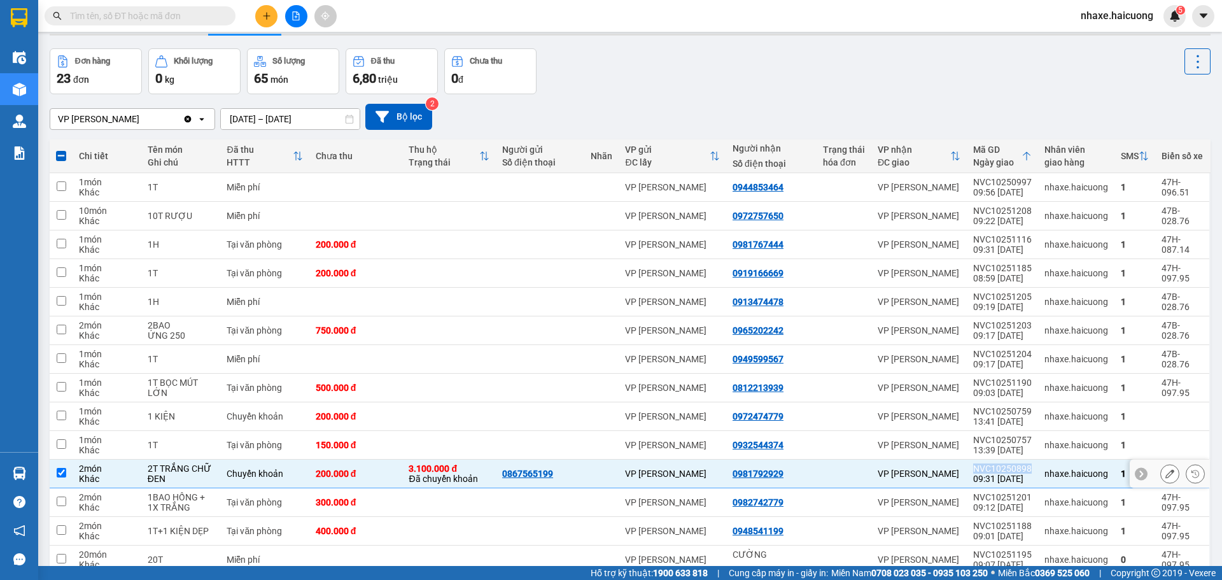
click at [1010, 469] on div "NVC10250898" at bounding box center [1002, 468] width 59 height 10
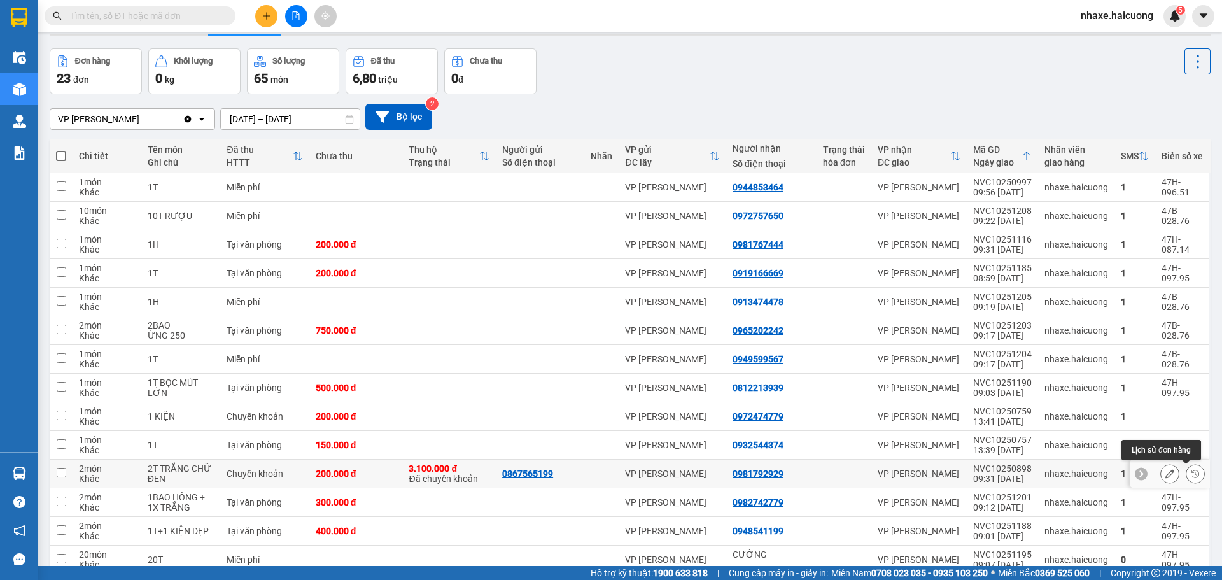
click at [1191, 471] on icon at bounding box center [1195, 473] width 9 height 9
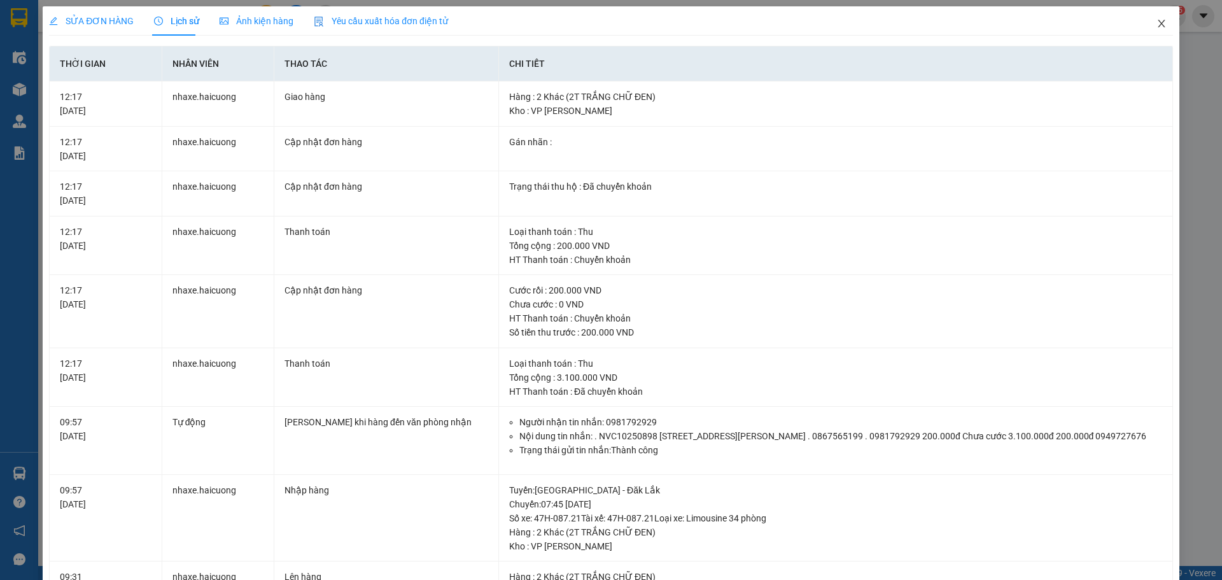
click at [1158, 27] on icon "close" at bounding box center [1161, 24] width 7 height 8
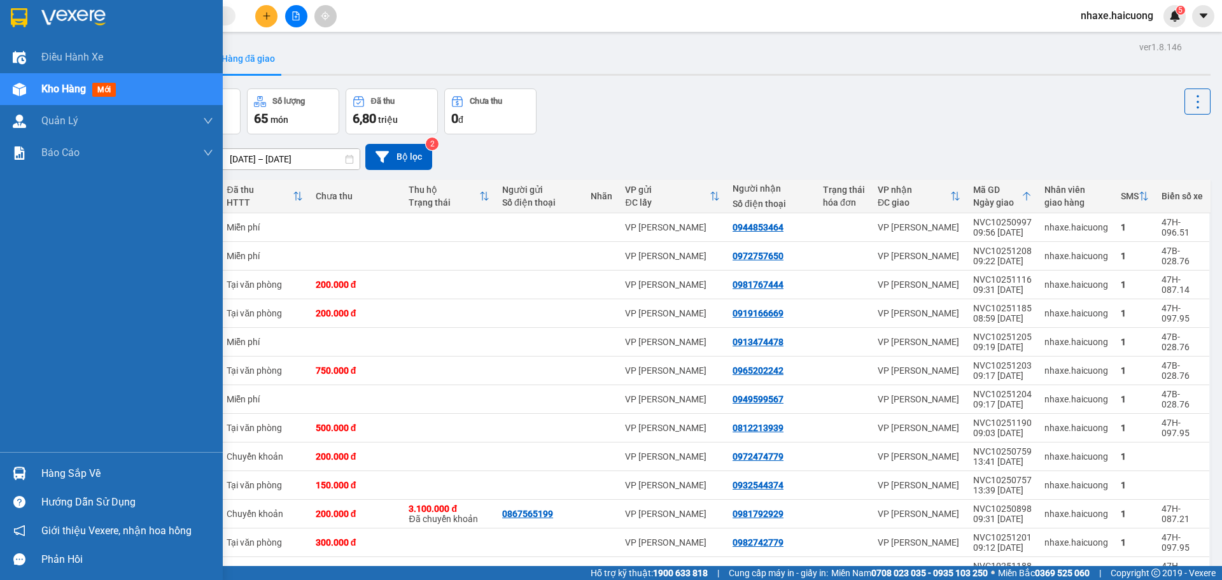
click at [66, 92] on span "Kho hàng" at bounding box center [63, 89] width 45 height 12
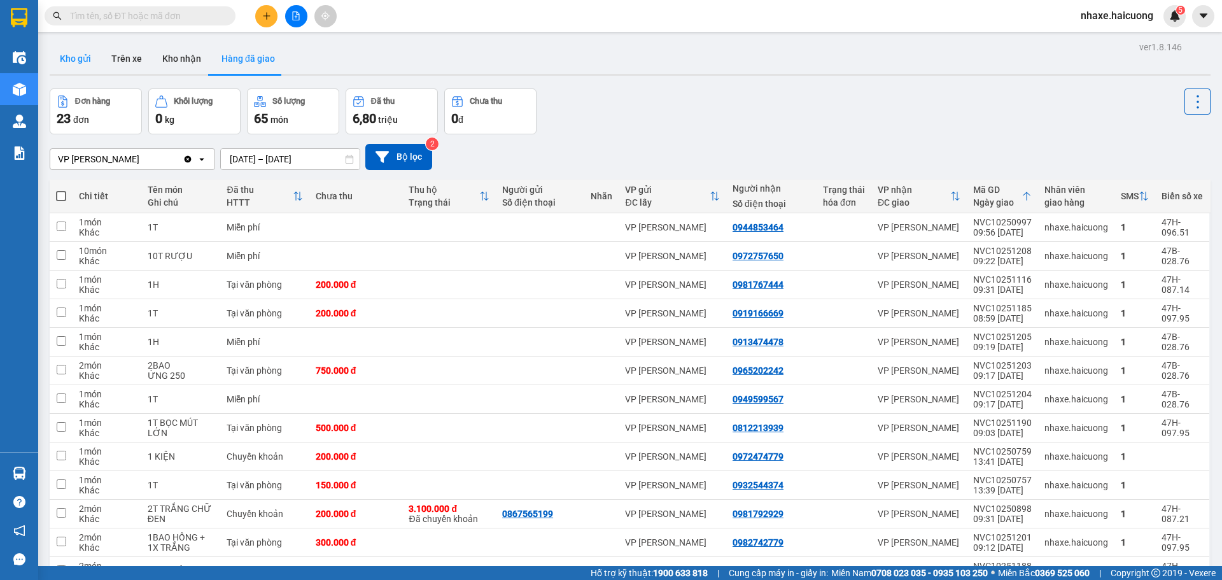
click at [73, 57] on button "Kho gửi" at bounding box center [76, 58] width 52 height 31
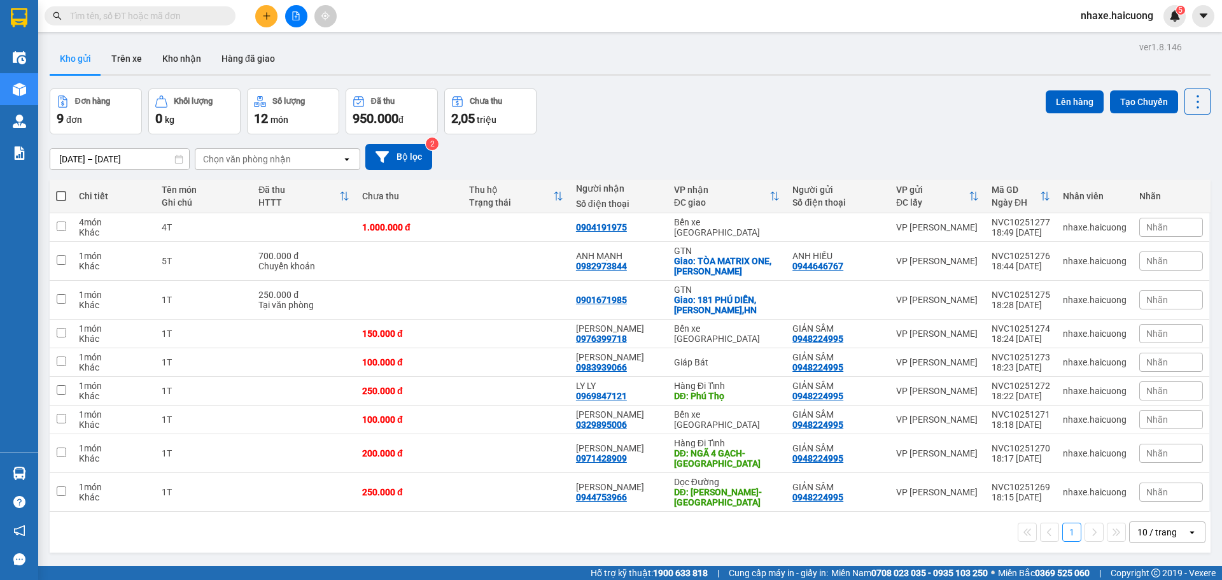
click at [60, 194] on span at bounding box center [61, 196] width 10 height 10
click at [61, 190] on input "checkbox" at bounding box center [61, 190] width 0 height 0
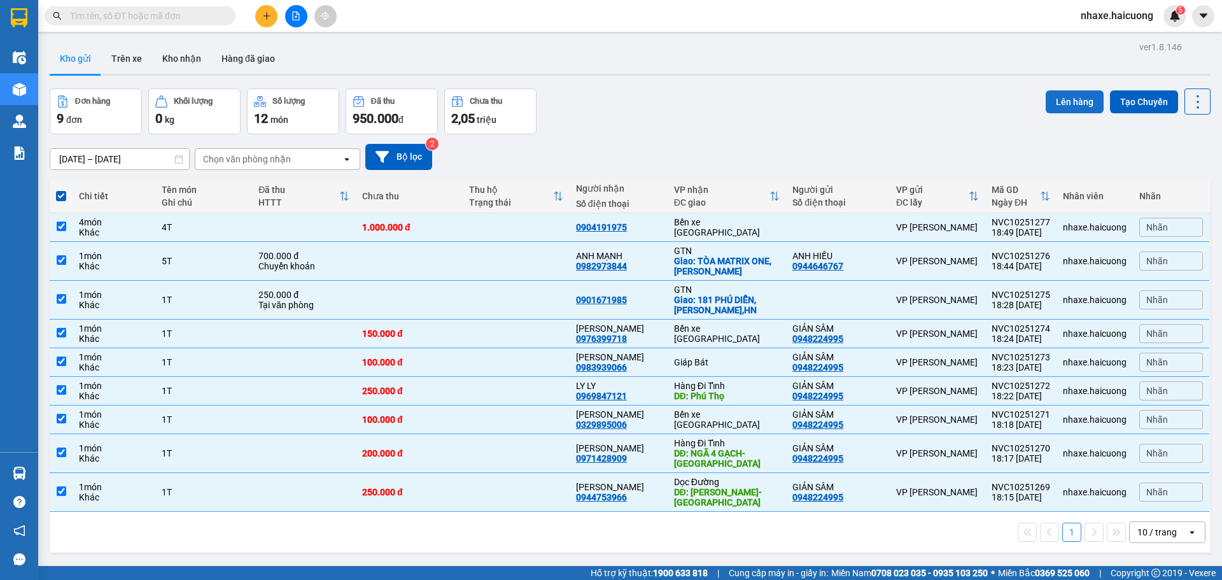
click at [1061, 105] on button "Lên hàng" at bounding box center [1075, 101] width 58 height 23
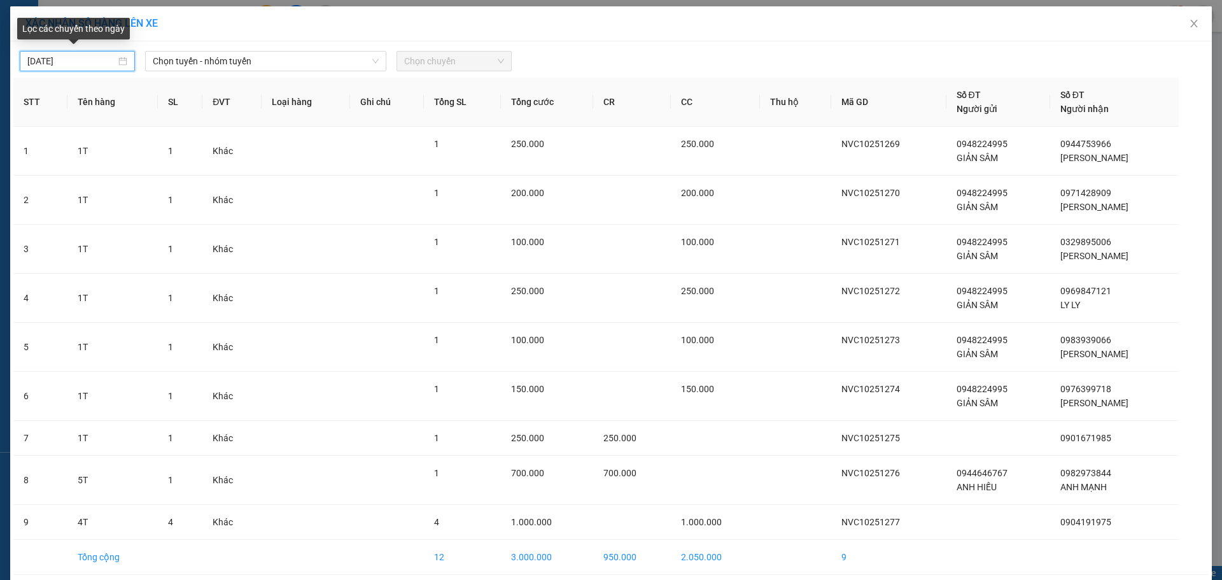
click at [68, 60] on input "13/10/2025" at bounding box center [71, 61] width 88 height 14
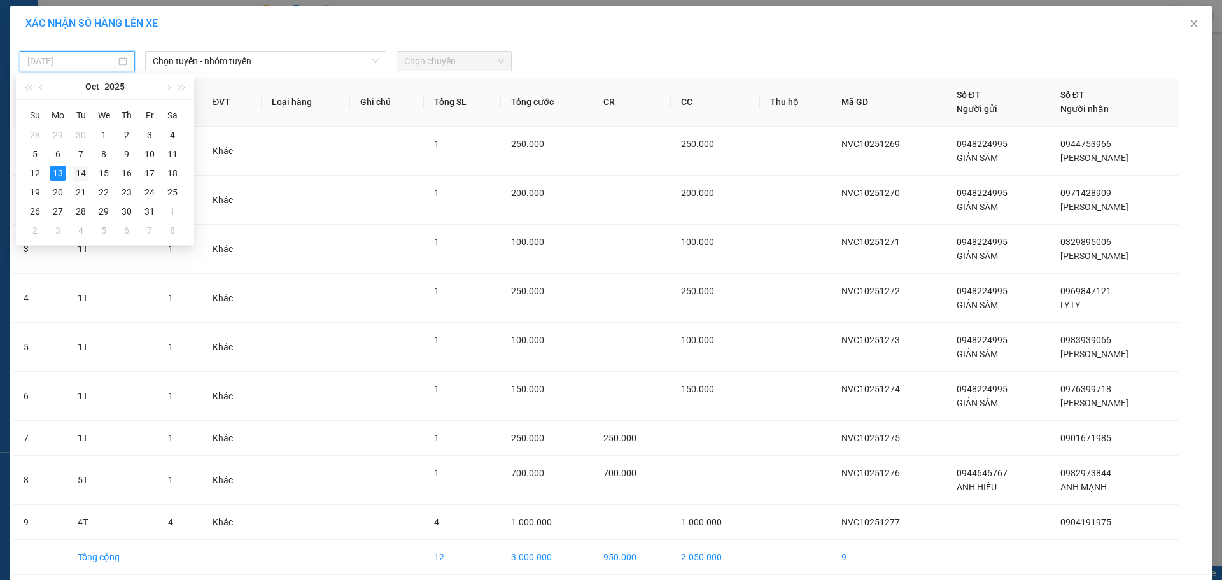
click at [85, 172] on div "14" at bounding box center [80, 173] width 15 height 15
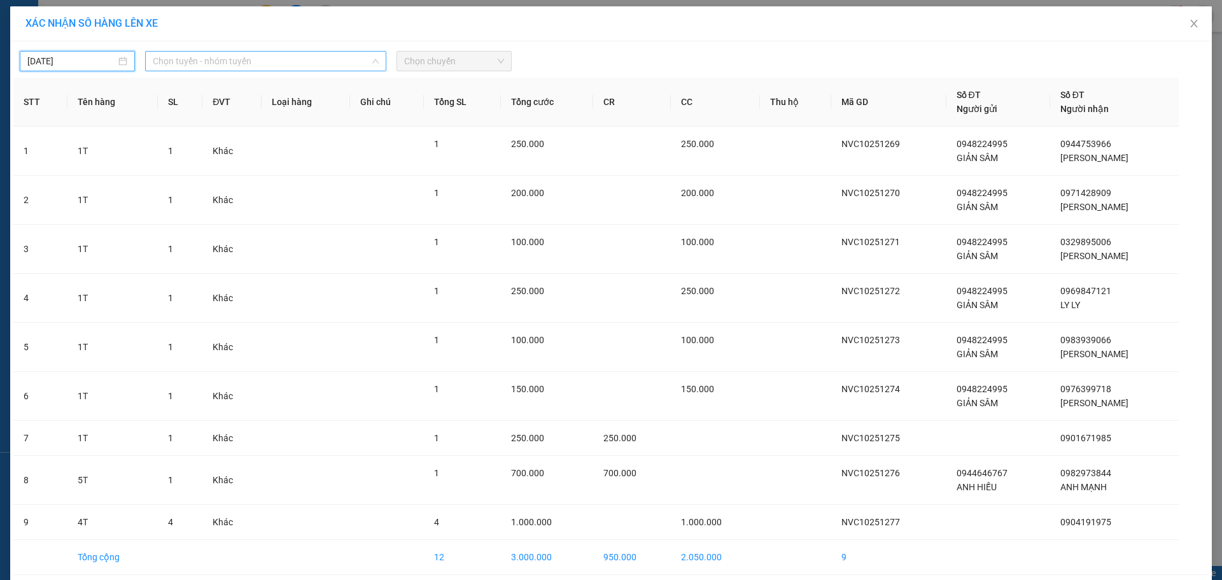
click at [281, 60] on span "Chọn tuyến - nhóm tuyến" at bounding box center [266, 61] width 226 height 19
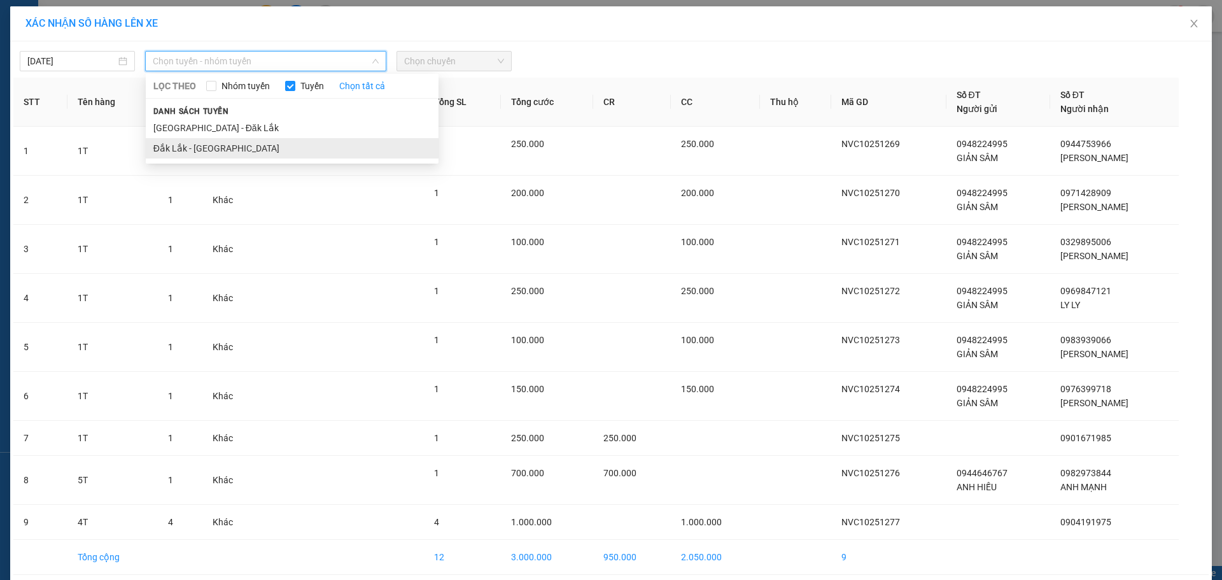
click at [243, 145] on li "Đắk Lắk - [GEOGRAPHIC_DATA]" at bounding box center [292, 148] width 293 height 20
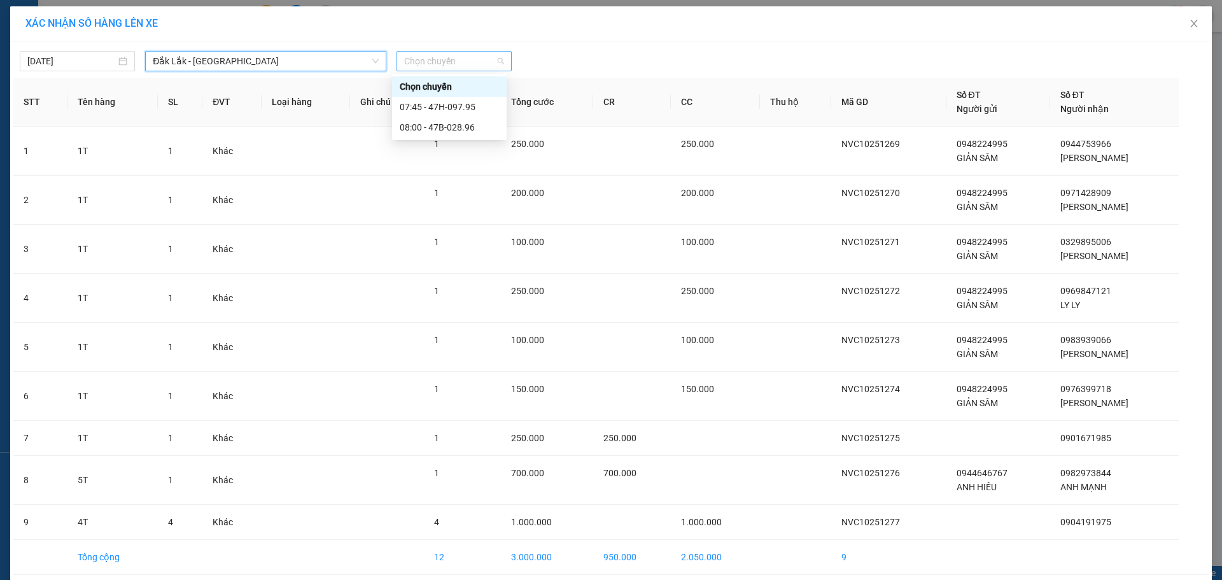
click at [477, 59] on span "Chọn chuyến" at bounding box center [454, 61] width 100 height 19
click at [457, 108] on div "07:45 - 47H-097.95" at bounding box center [449, 107] width 99 height 14
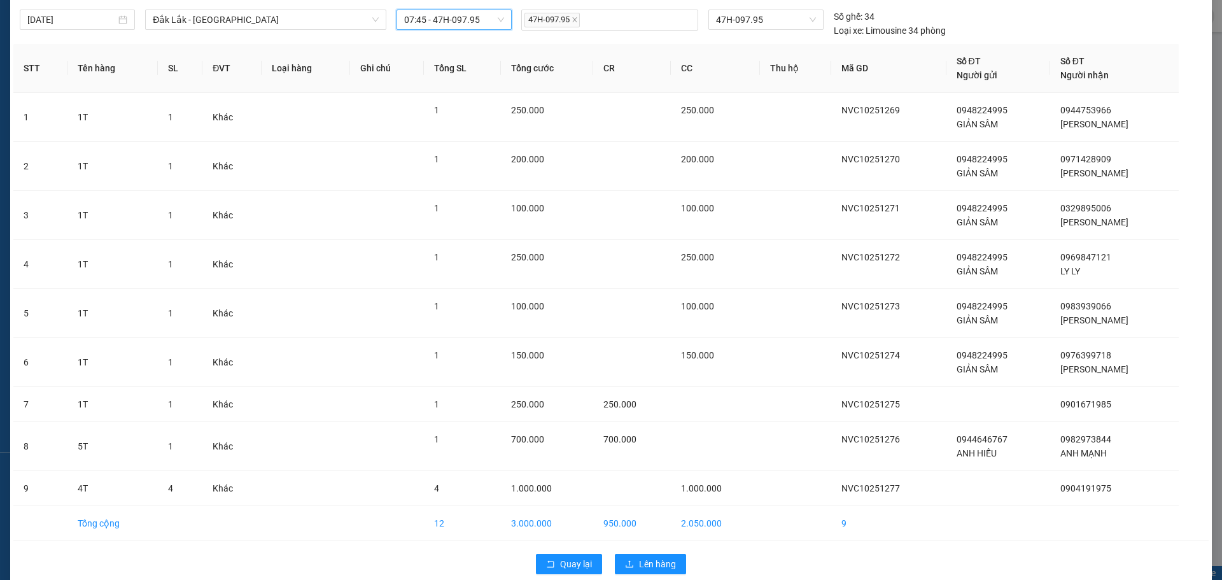
scroll to position [60, 0]
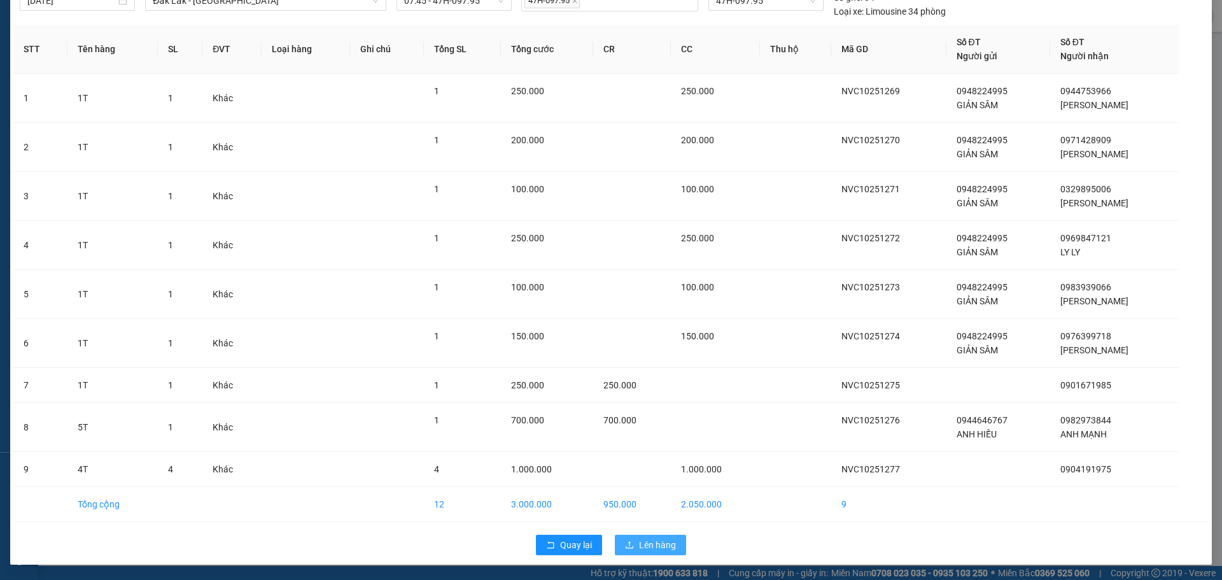
click at [654, 545] on span "Lên hàng" at bounding box center [657, 545] width 37 height 14
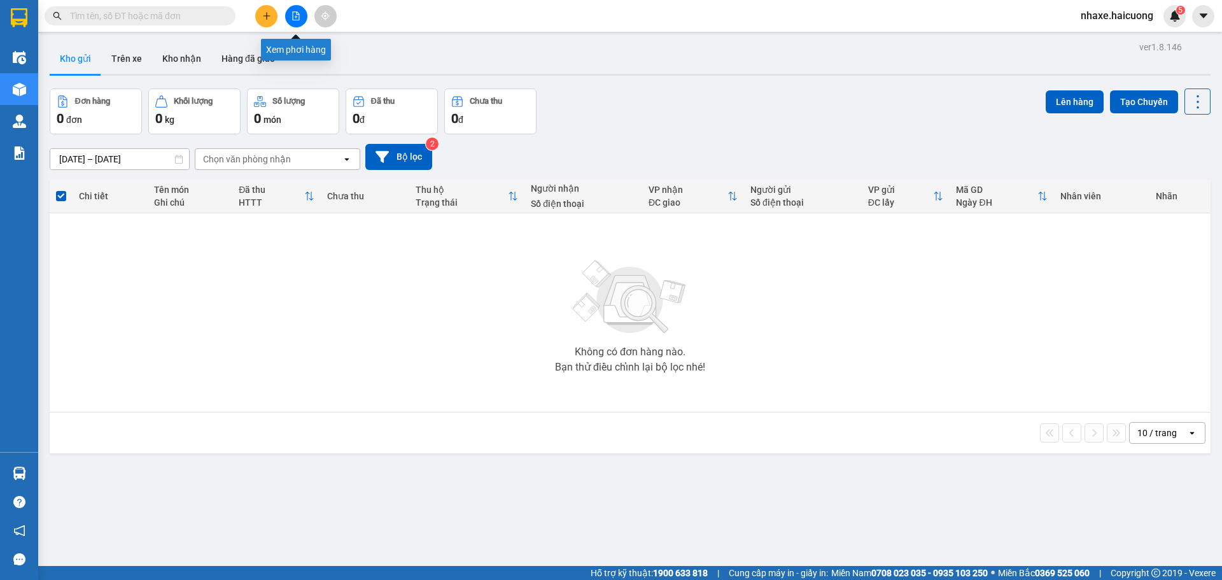
click at [297, 18] on icon "file-add" at bounding box center [296, 15] width 9 height 9
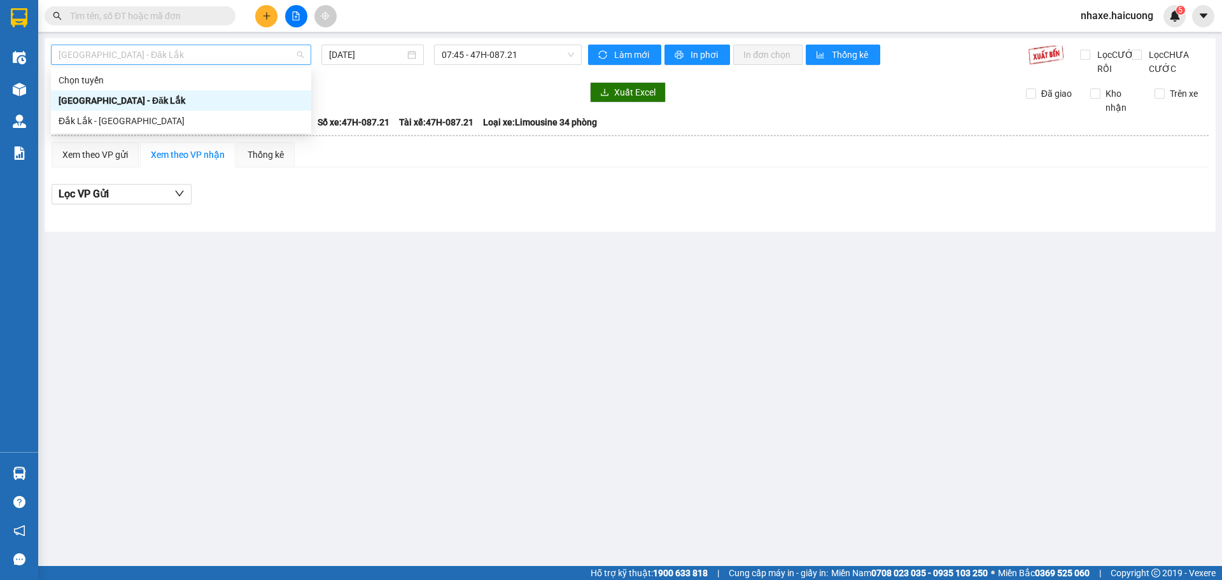
click at [191, 55] on span "Hà Nội - Đăk Lắk" at bounding box center [181, 54] width 245 height 19
click at [173, 120] on div "Đắk Lắk - [GEOGRAPHIC_DATA]" at bounding box center [181, 121] width 245 height 14
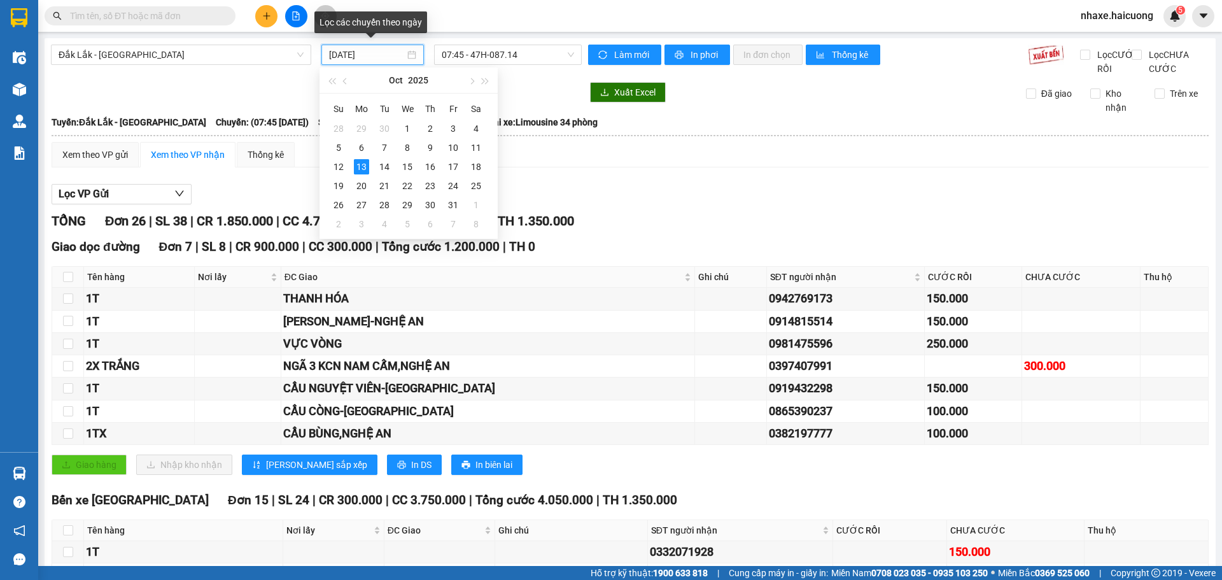
click at [389, 56] on input "13/10/2025" at bounding box center [367, 55] width 76 height 14
click at [384, 167] on div "14" at bounding box center [384, 166] width 15 height 15
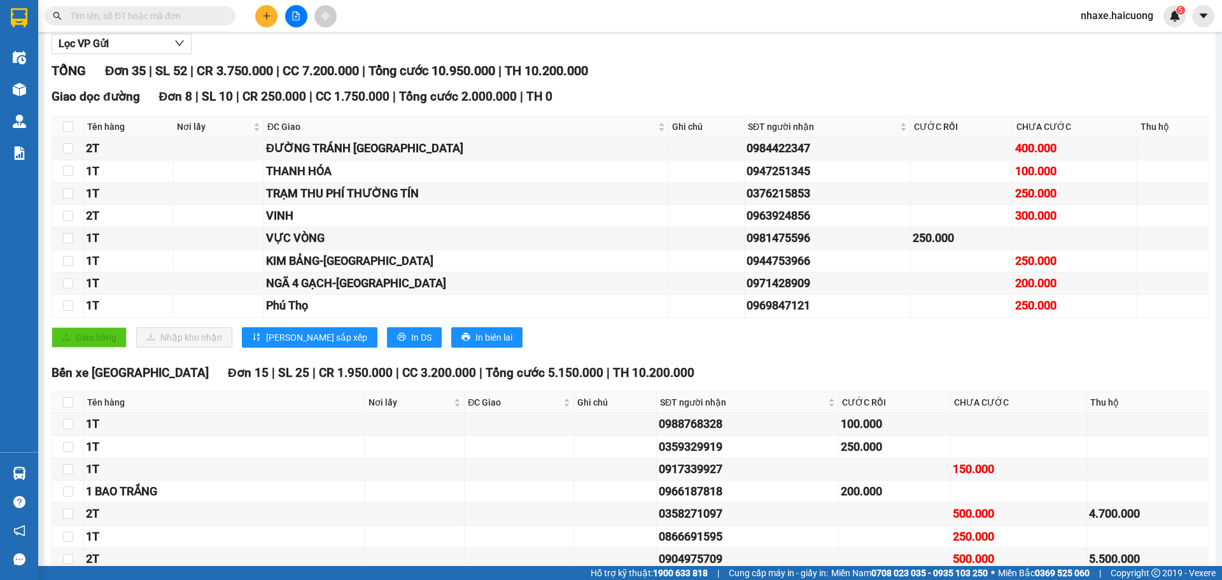
scroll to position [127, 0]
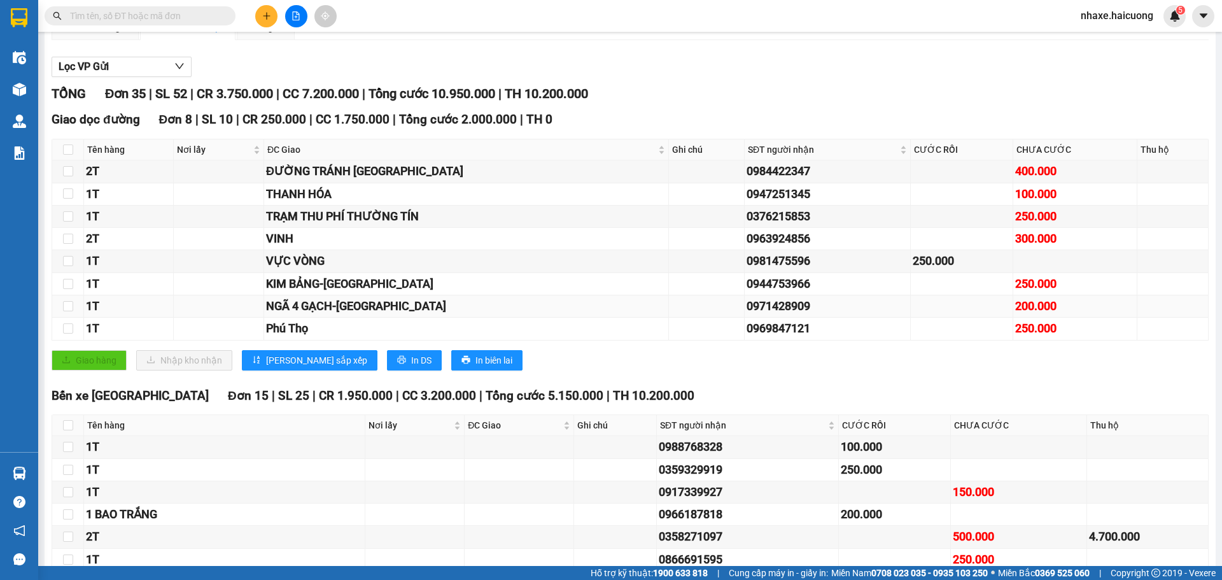
click at [76, 318] on td at bounding box center [68, 306] width 32 height 22
click at [70, 311] on input "checkbox" at bounding box center [68, 306] width 10 height 10
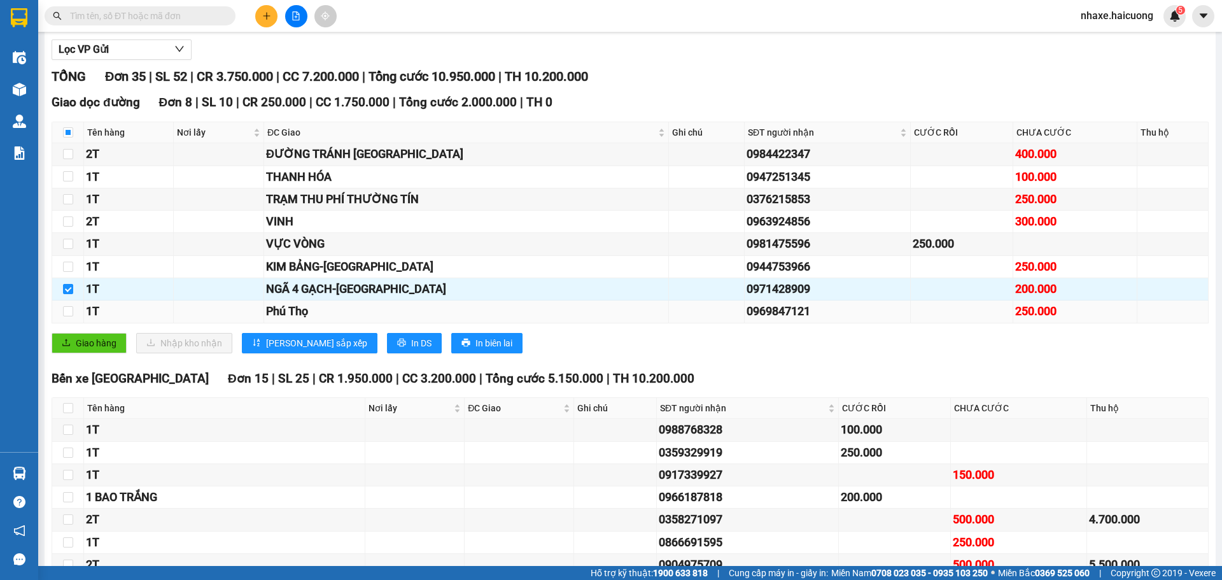
scroll to position [64, 0]
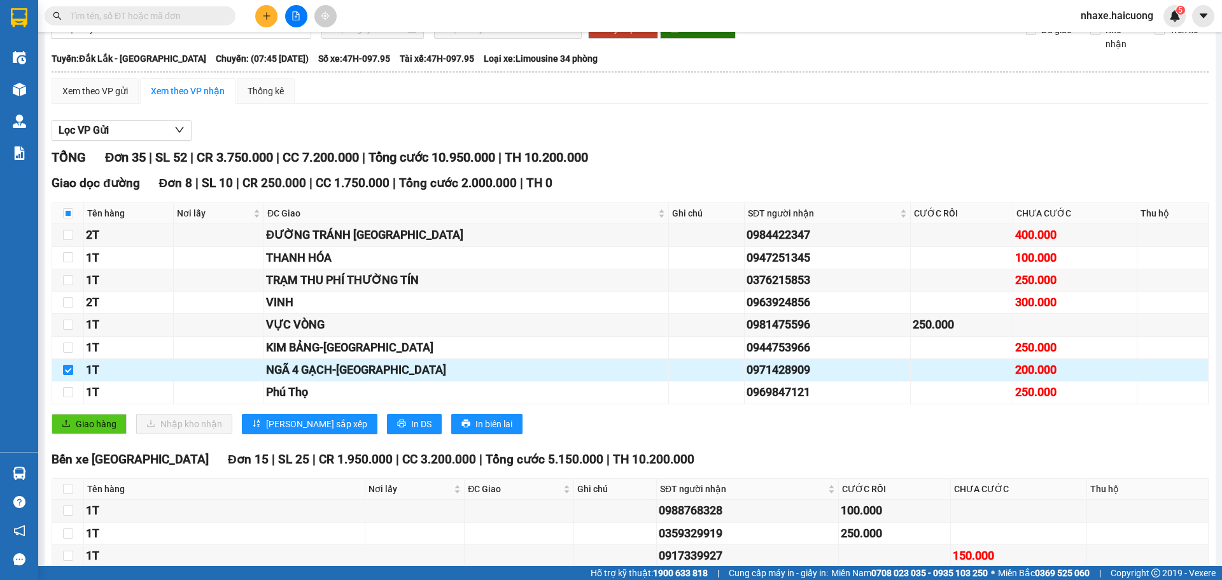
click at [67, 375] on input "checkbox" at bounding box center [68, 370] width 10 height 10
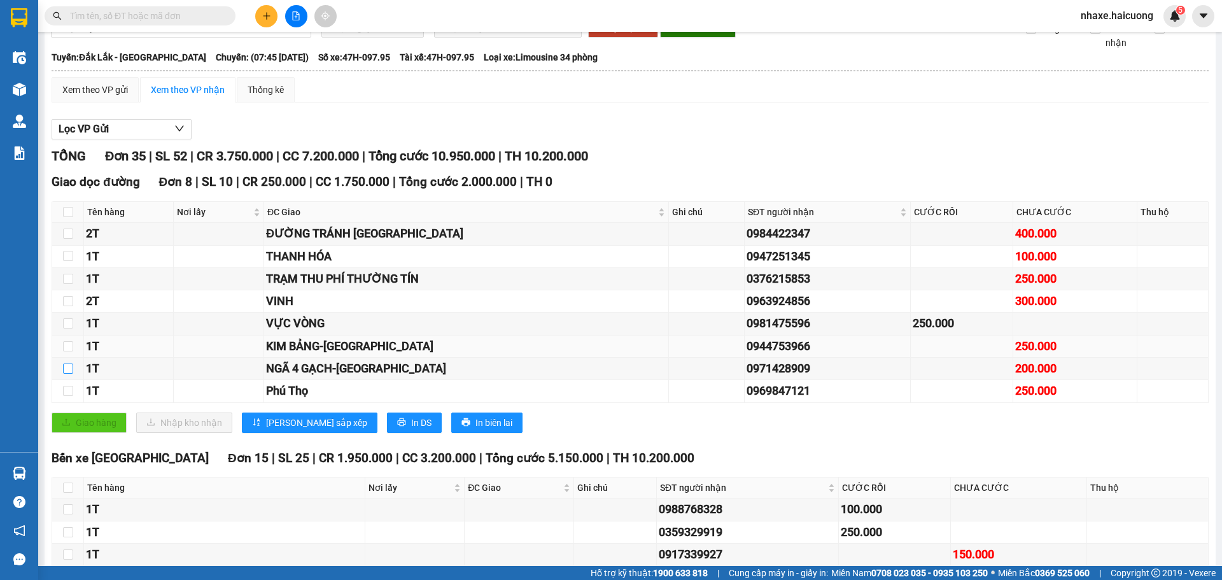
scroll to position [0, 0]
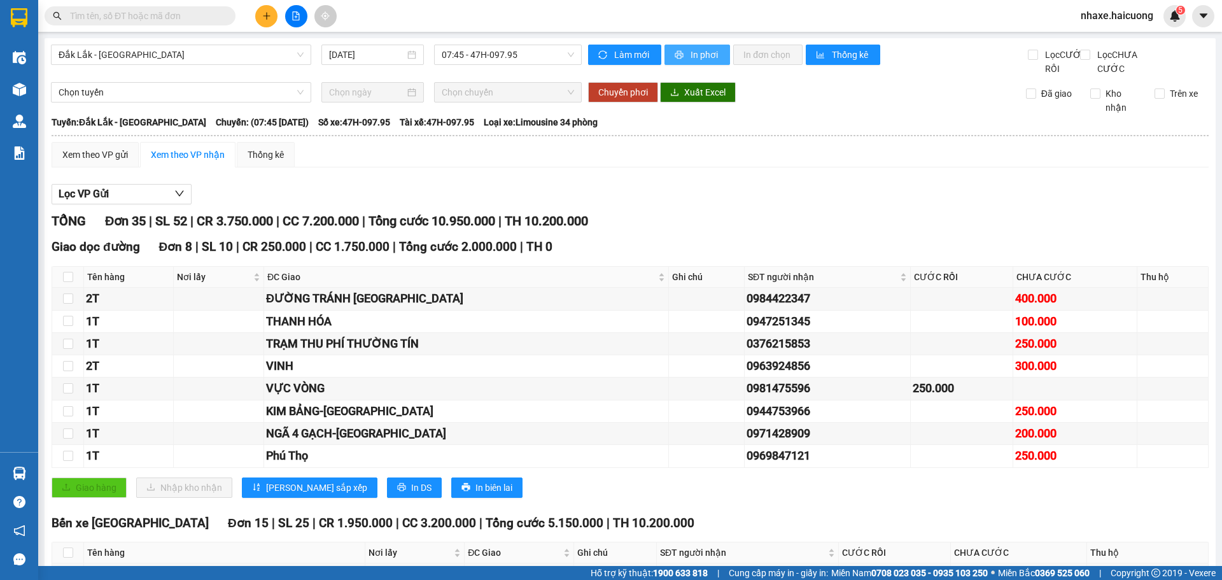
click at [693, 55] on span "In phơi" at bounding box center [705, 55] width 29 height 14
click at [696, 59] on span "In phơi" at bounding box center [705, 55] width 29 height 14
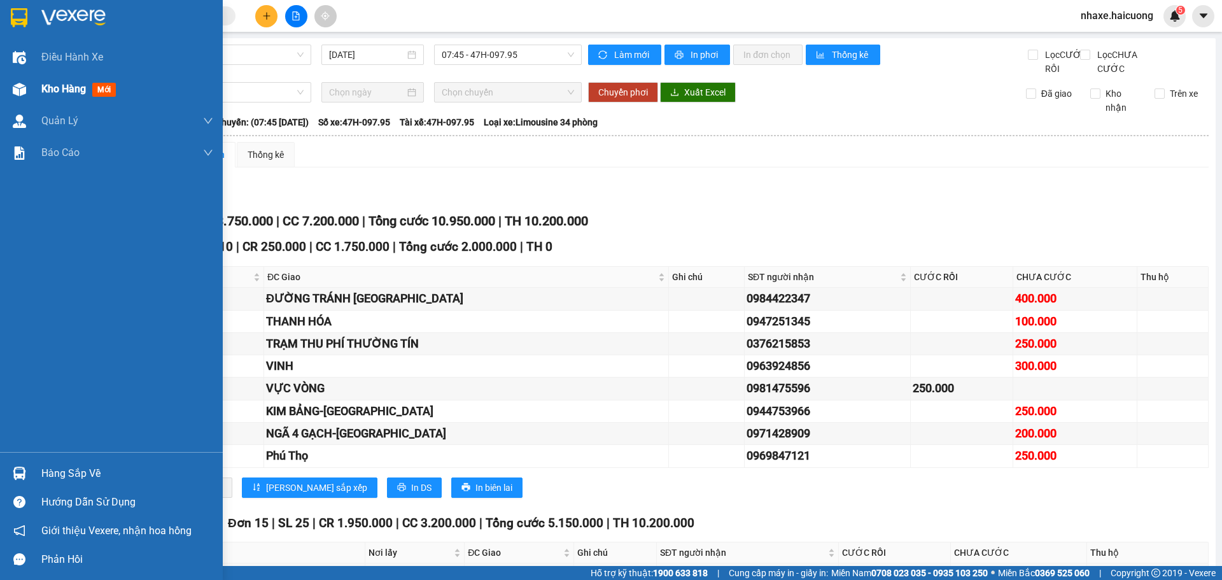
click at [71, 88] on span "Kho hàng" at bounding box center [63, 89] width 45 height 12
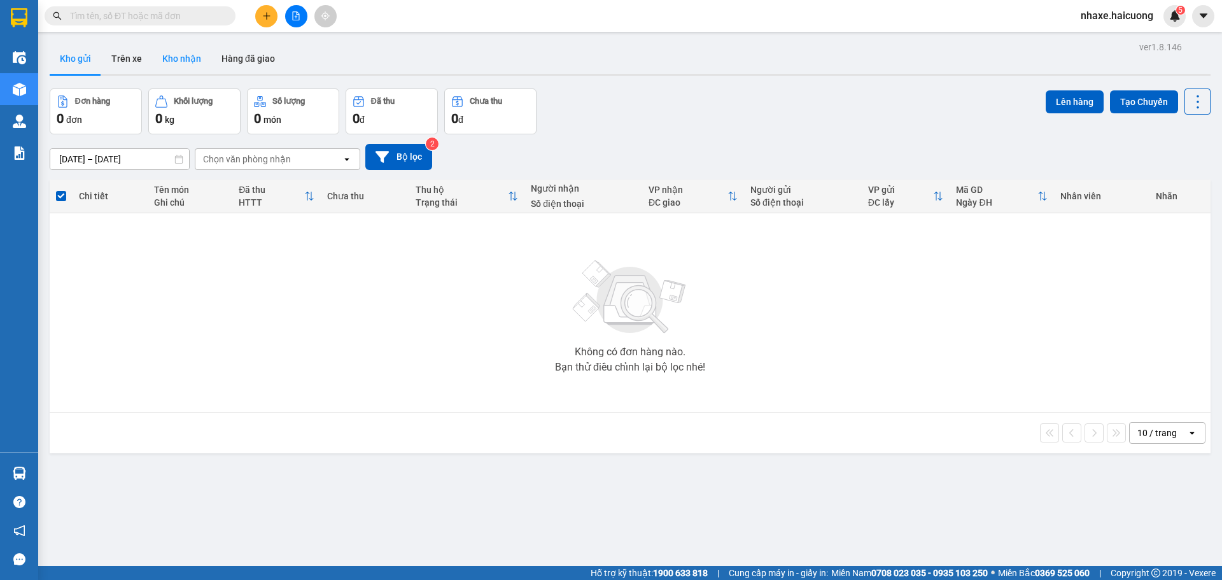
click at [186, 59] on button "Kho nhận" at bounding box center [181, 58] width 59 height 31
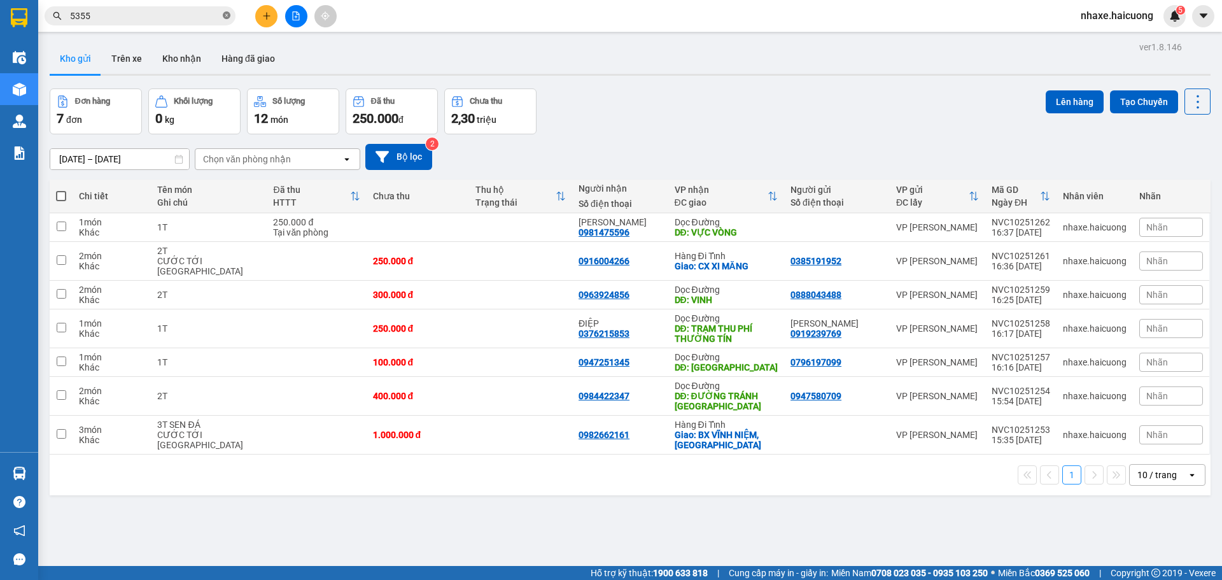
click at [228, 17] on icon "close-circle" at bounding box center [227, 15] width 8 height 8
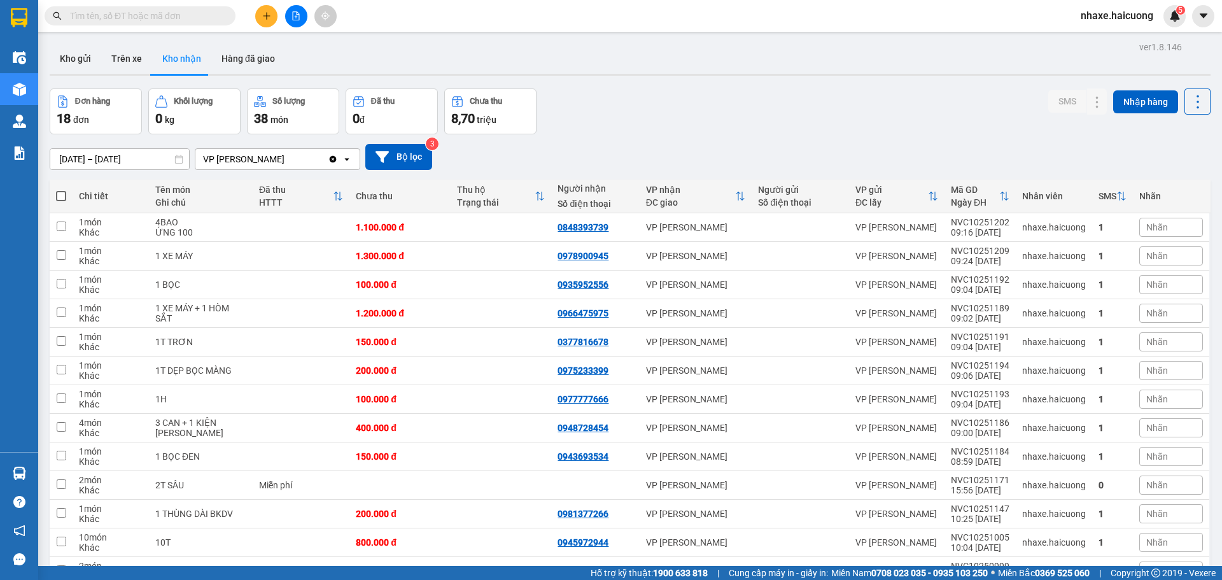
click at [240, 55] on button "Hàng đã giao" at bounding box center [248, 58] width 74 height 31
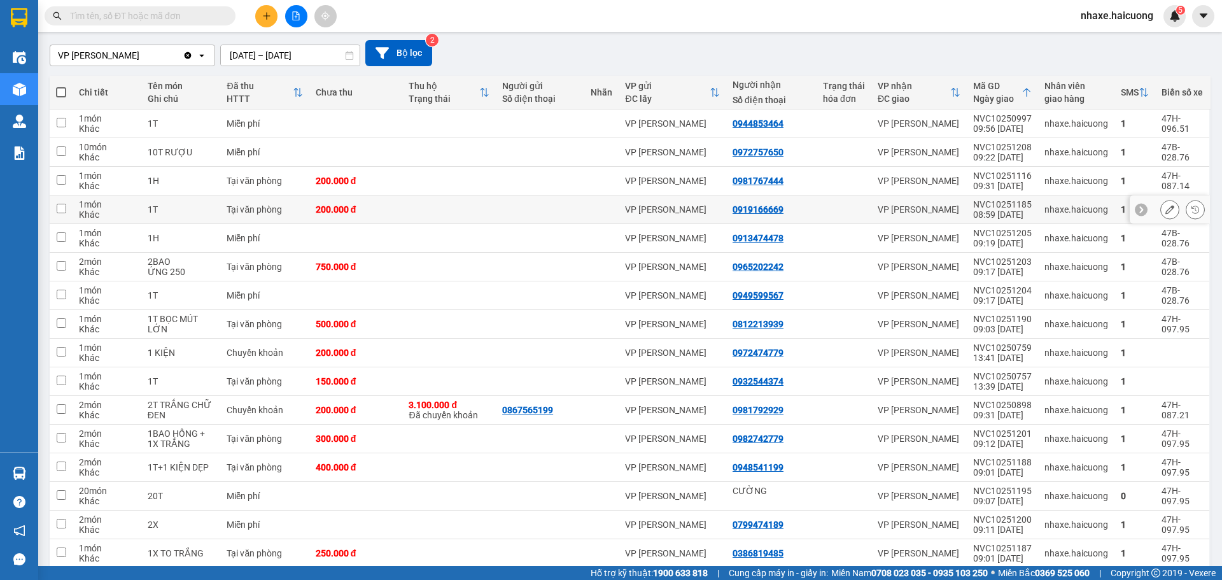
scroll to position [167, 0]
